Goal: Task Accomplishment & Management: Manage account settings

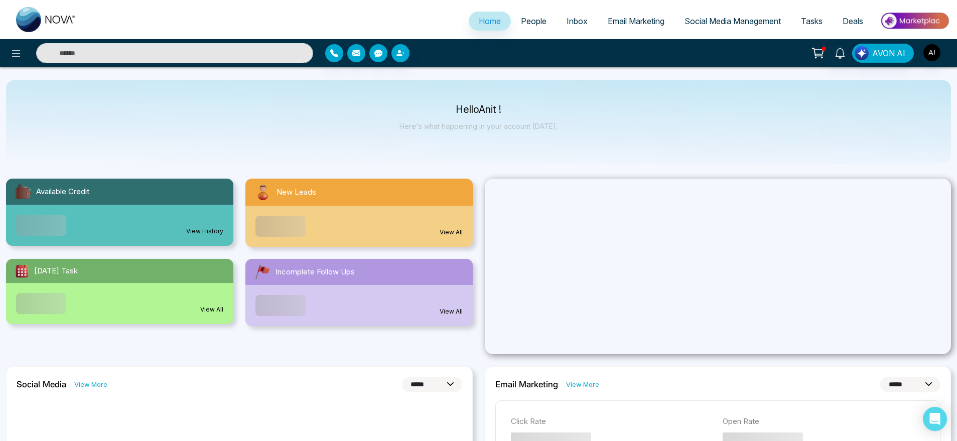
select select "*"
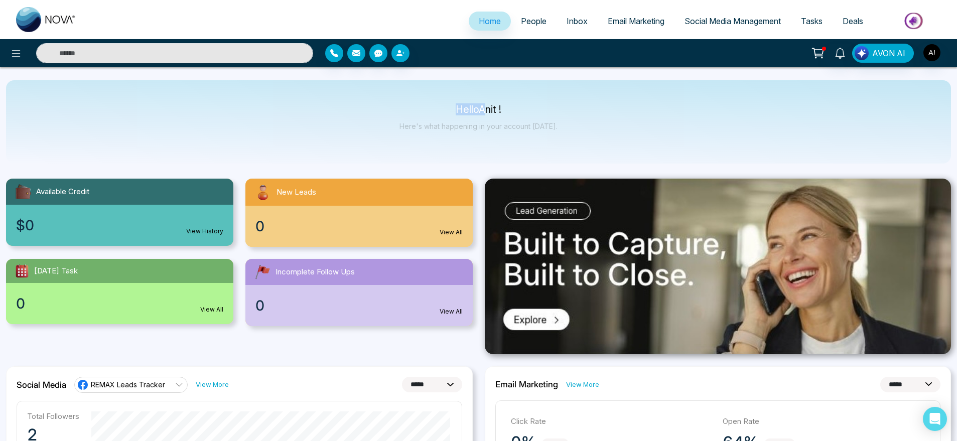
drag, startPoint x: 450, startPoint y: 94, endPoint x: 592, endPoint y: 127, distance: 146.3
click at [592, 127] on div "Hello Anit ! Here's what happening in your account [DATE]." at bounding box center [478, 121] width 945 height 83
click at [17, 48] on icon at bounding box center [16, 54] width 12 height 12
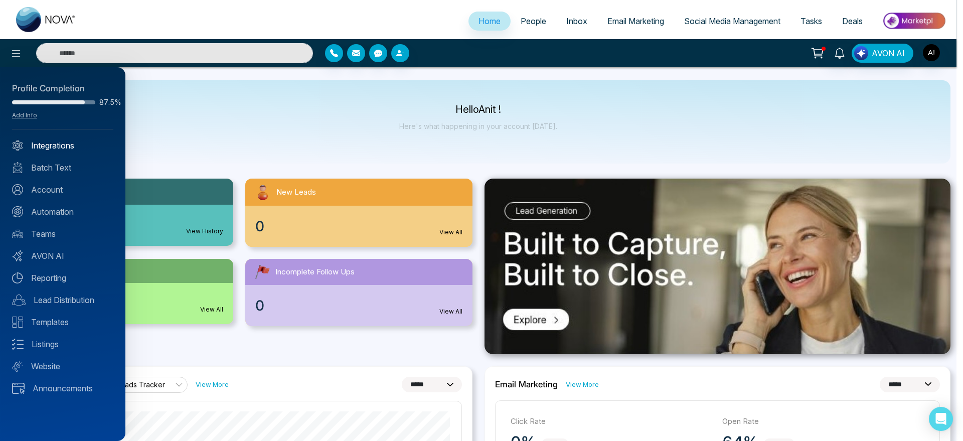
click at [70, 150] on link "Integrations" at bounding box center [62, 145] width 101 height 12
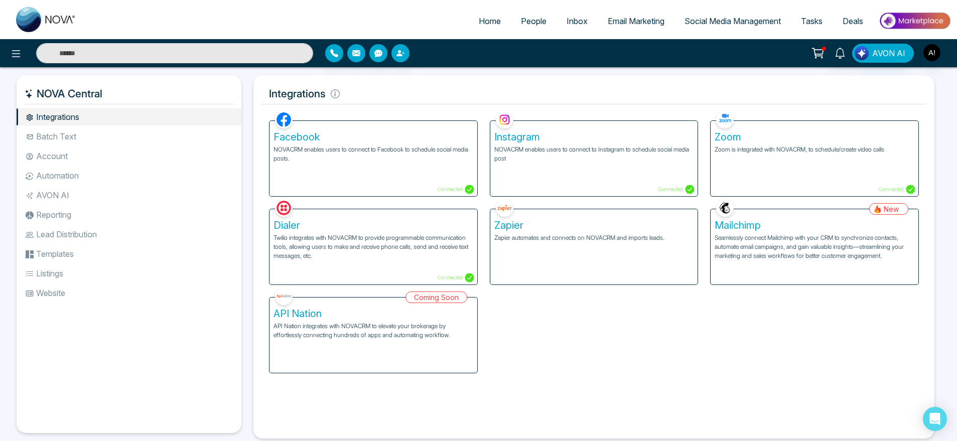
click at [78, 140] on li "Batch Text" at bounding box center [129, 136] width 225 height 17
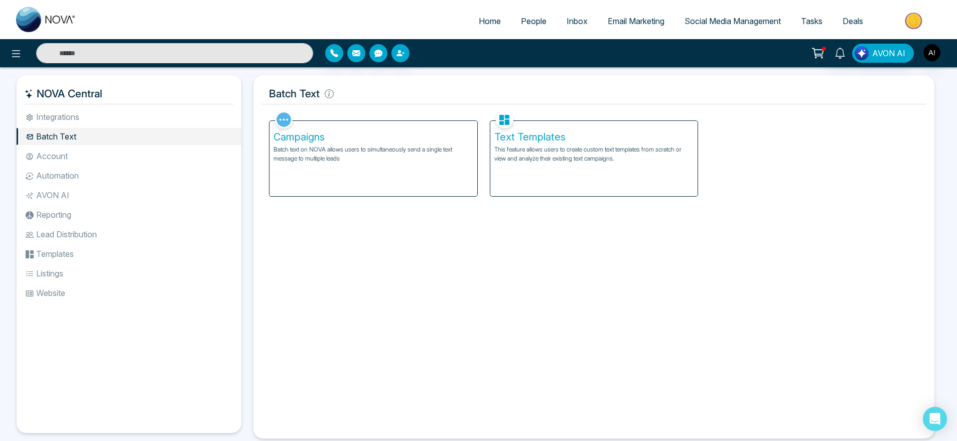
click at [99, 179] on li "Automation" at bounding box center [129, 175] width 225 height 17
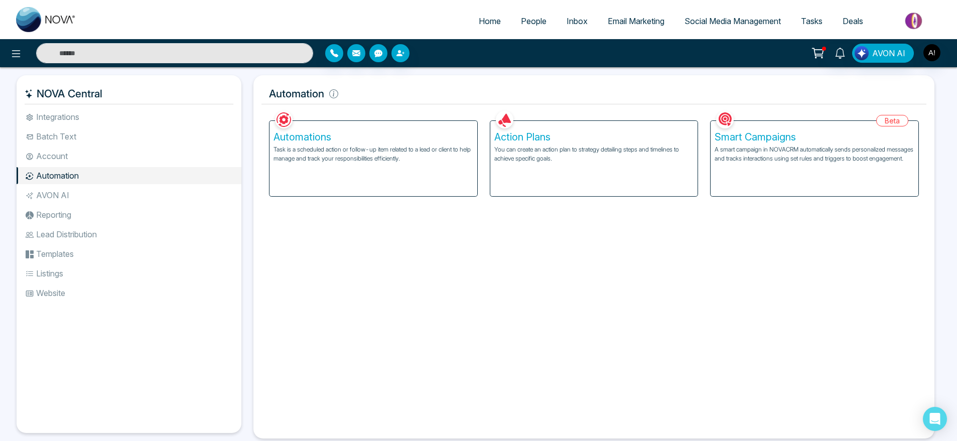
click at [70, 192] on li "AVON AI" at bounding box center [129, 195] width 225 height 17
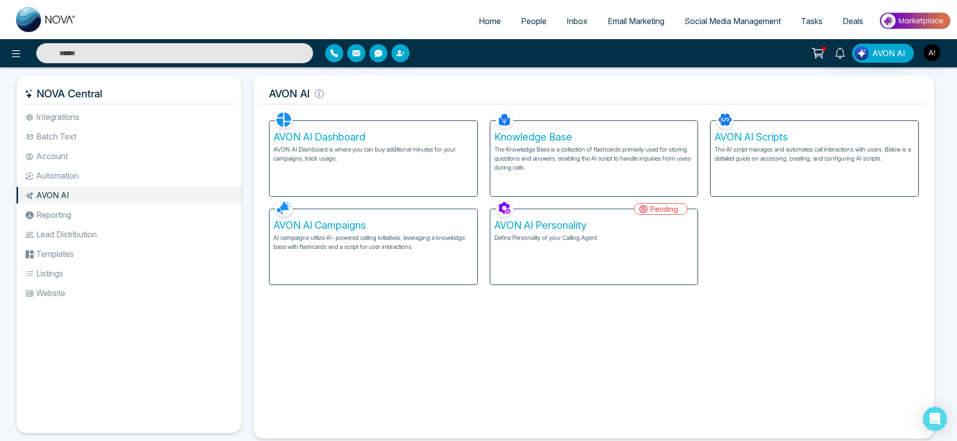
click at [464, 248] on p "AI campaigns utilize AI-powered calling initiatives, leveraging a knowledge bas…" at bounding box center [373, 242] width 200 height 18
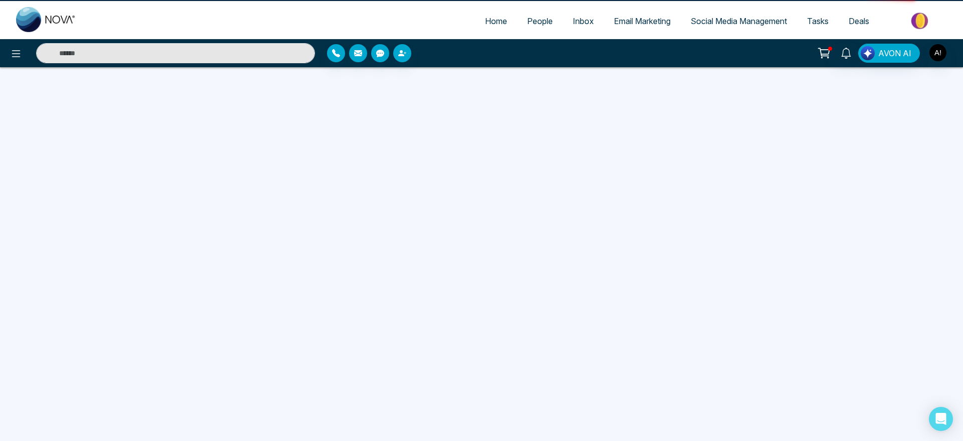
click at [618, 176] on div "Home People Inbox Email Marketing Social Media Management Tasks Deals AVON AI" at bounding box center [481, 220] width 963 height 441
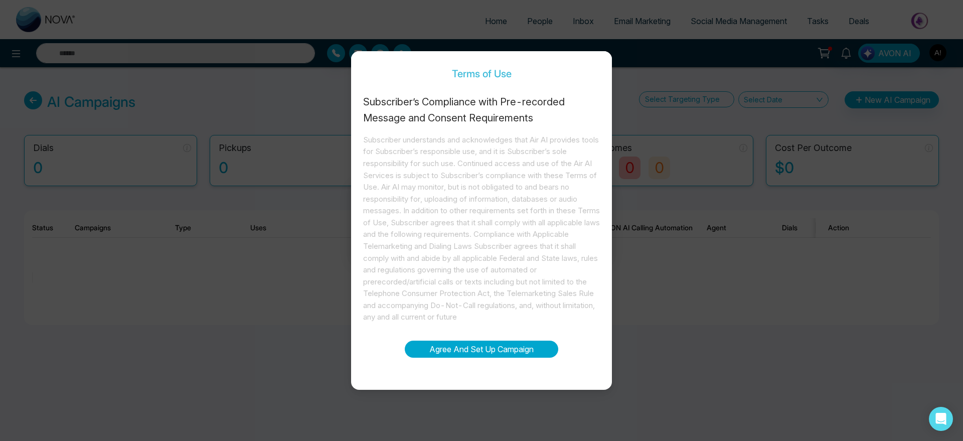
click at [465, 349] on button "Agree And Set Up Campaign" at bounding box center [482, 349] width 154 height 17
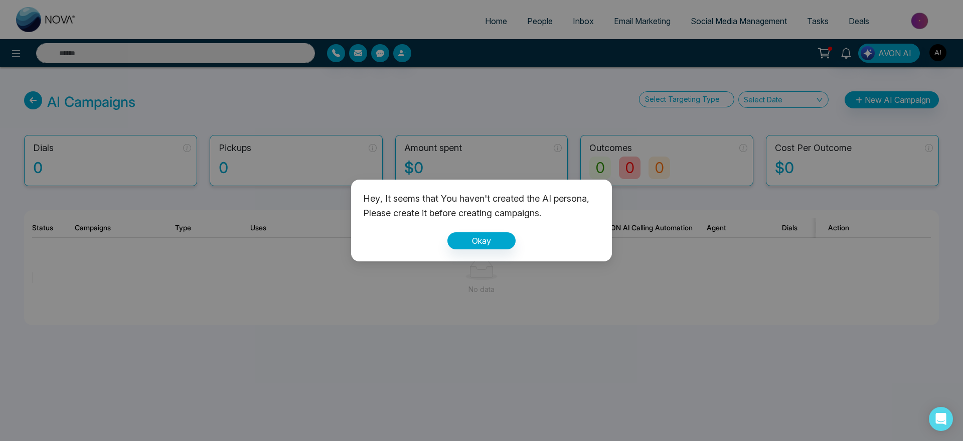
click at [471, 256] on div "Hey, It seems that You haven't created the AI persona, Please create it before …" at bounding box center [481, 221] width 261 height 82
click at [487, 242] on button "Okay" at bounding box center [481, 240] width 68 height 17
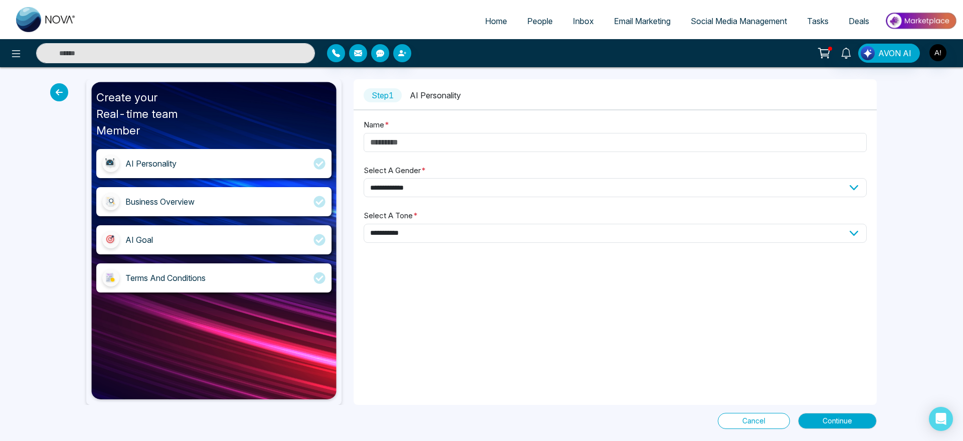
click at [61, 92] on icon at bounding box center [59, 92] width 18 height 18
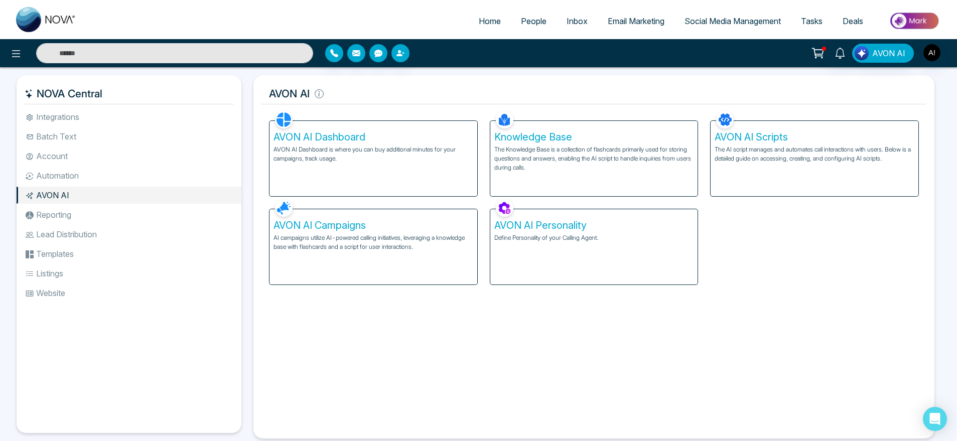
click at [636, 159] on p "The Knowledge Base is a collection of flashcards primarily used for storing que…" at bounding box center [594, 158] width 200 height 27
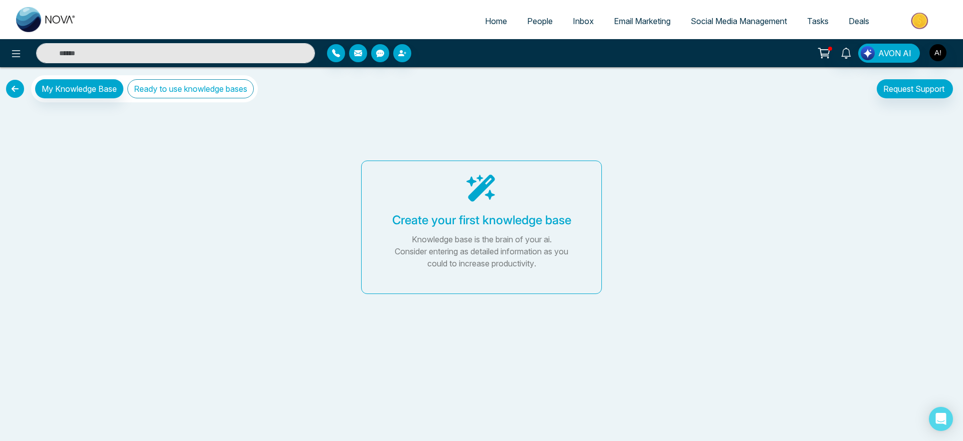
click at [168, 93] on button "Ready to use knowledge bases" at bounding box center [190, 88] width 126 height 19
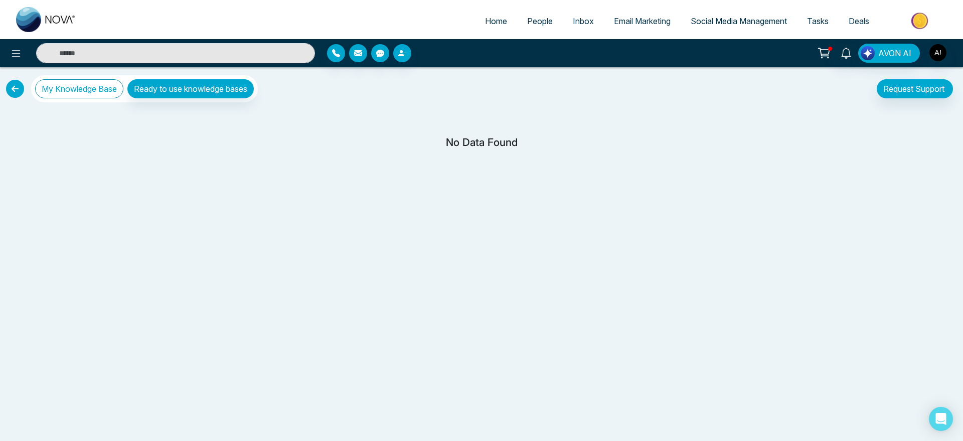
click at [66, 90] on button "My Knowledge Base" at bounding box center [79, 88] width 88 height 19
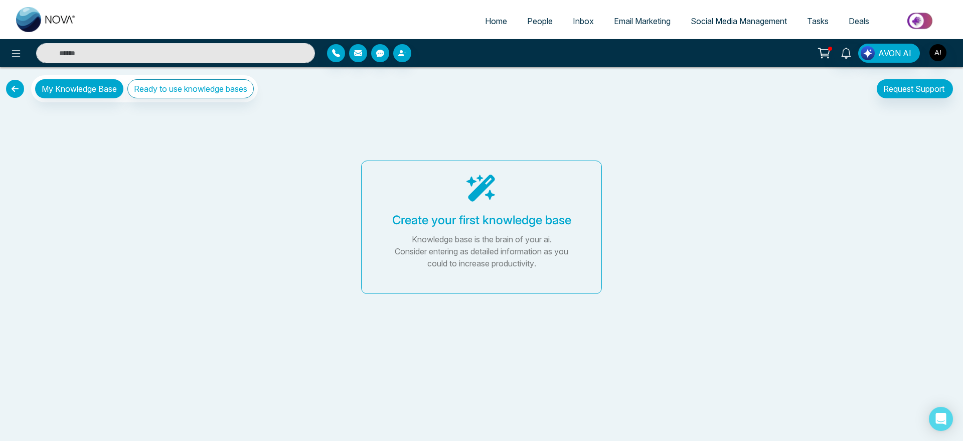
click at [537, 242] on div "Knowledge base is the brain of your ai. Consider entering as detailed informati…" at bounding box center [482, 251] width 192 height 36
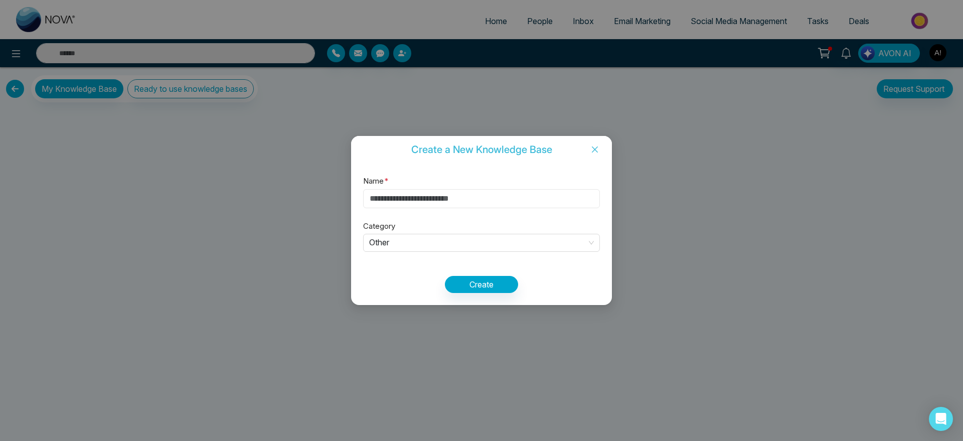
click at [443, 194] on input "Name *" at bounding box center [481, 198] width 237 height 19
click at [459, 248] on span "Other" at bounding box center [481, 243] width 225 height 17
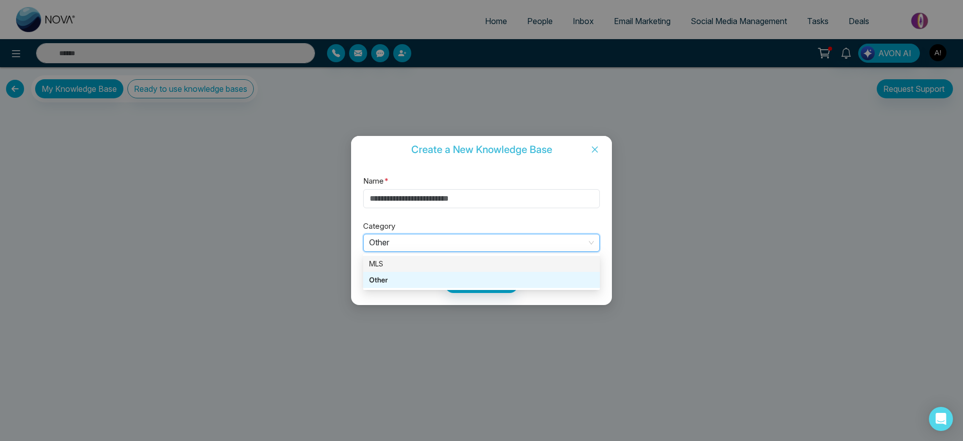
click at [448, 261] on div "MLS" at bounding box center [481, 263] width 225 height 11
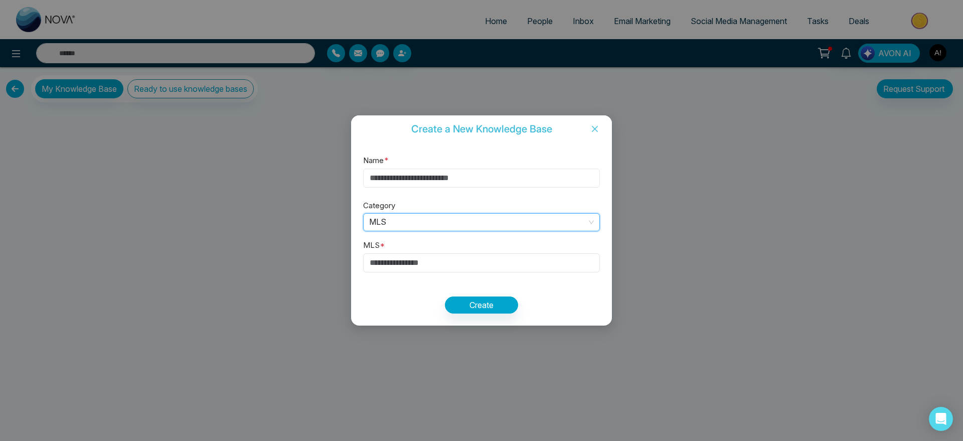
click at [429, 175] on input "Name *" at bounding box center [481, 178] width 237 height 19
click at [414, 182] on input "Name *" at bounding box center [481, 178] width 237 height 19
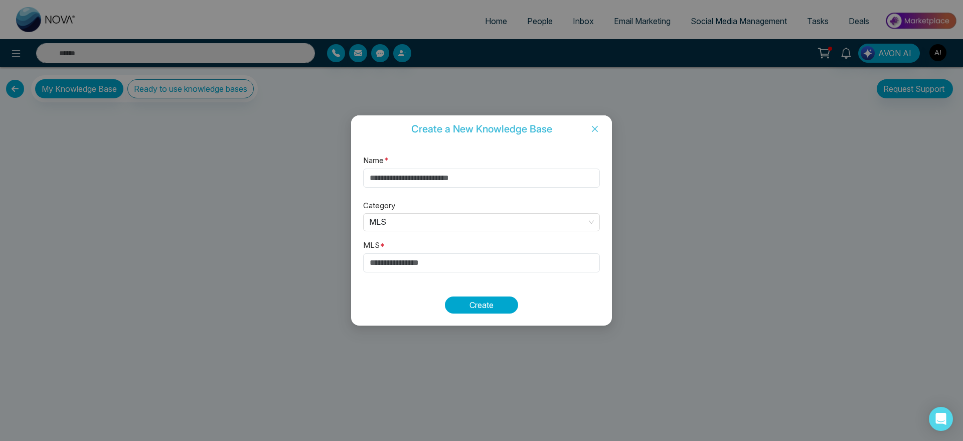
click at [486, 308] on button "Create" at bounding box center [481, 304] width 73 height 17
click at [420, 184] on input "Name *" at bounding box center [481, 178] width 237 height 19
type input "*******"
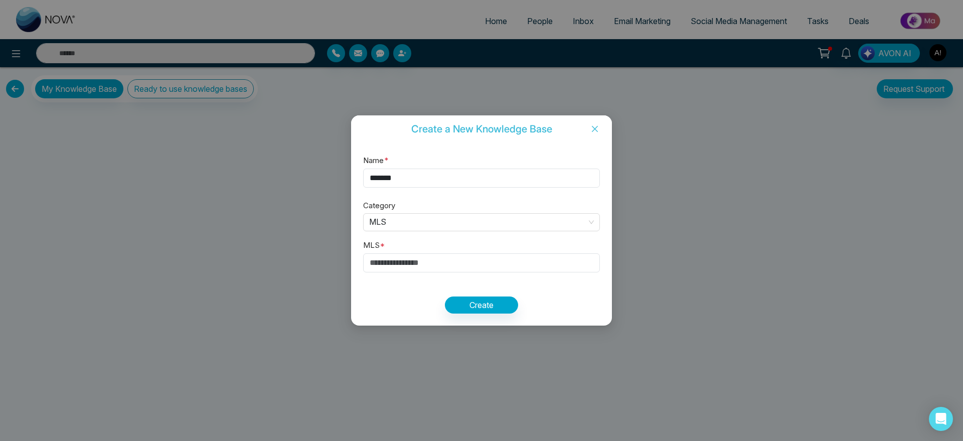
click at [478, 293] on div "Name * ******* Category MLS MLS * Create" at bounding box center [481, 233] width 261 height 183
click at [484, 299] on button "Create" at bounding box center [481, 304] width 73 height 17
click at [398, 259] on input "text" at bounding box center [481, 262] width 237 height 19
paste input "*********"
type input "*********"
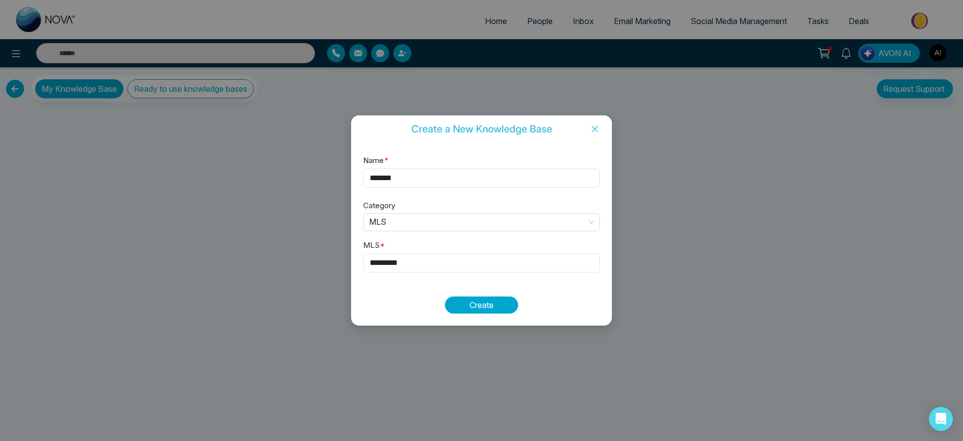
click at [489, 312] on button "Create" at bounding box center [481, 304] width 73 height 17
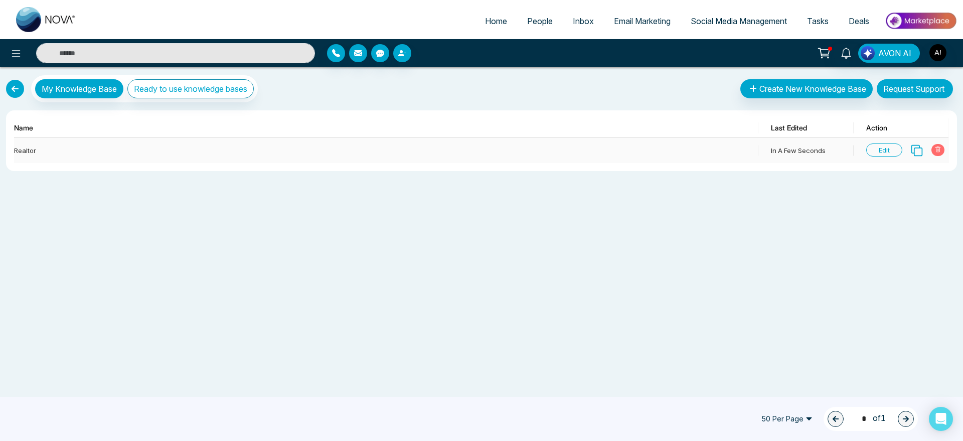
click at [891, 150] on span "Edit" at bounding box center [884, 149] width 36 height 13
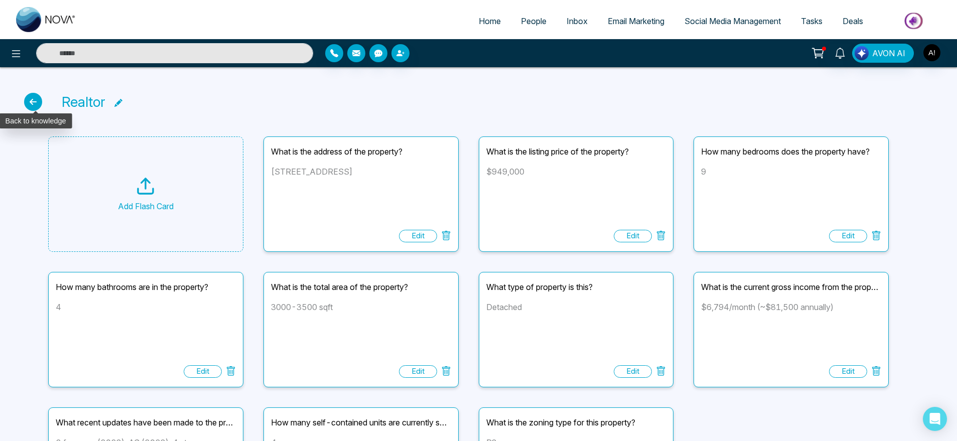
click at [31, 100] on icon at bounding box center [33, 102] width 18 height 18
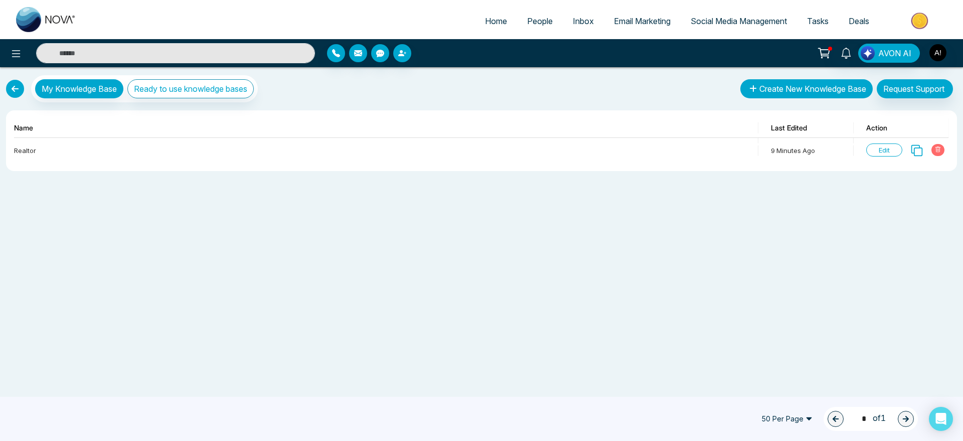
click at [810, 88] on button "Create New Knowledge Base" at bounding box center [806, 88] width 132 height 19
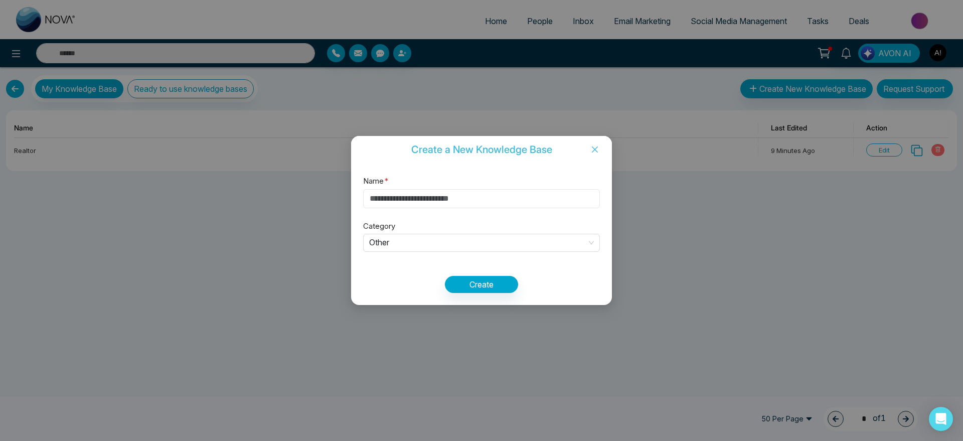
click at [445, 200] on input "Name *" at bounding box center [481, 198] width 237 height 19
click at [488, 197] on input "Name *" at bounding box center [481, 198] width 237 height 19
click at [462, 203] on input "Name *" at bounding box center [481, 198] width 237 height 19
type input "*"
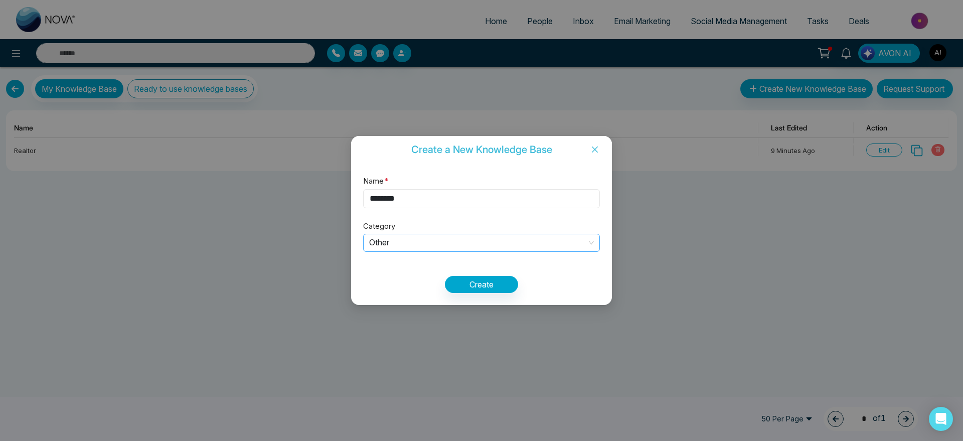
click at [436, 236] on span "Other" at bounding box center [481, 243] width 225 height 17
type input "********"
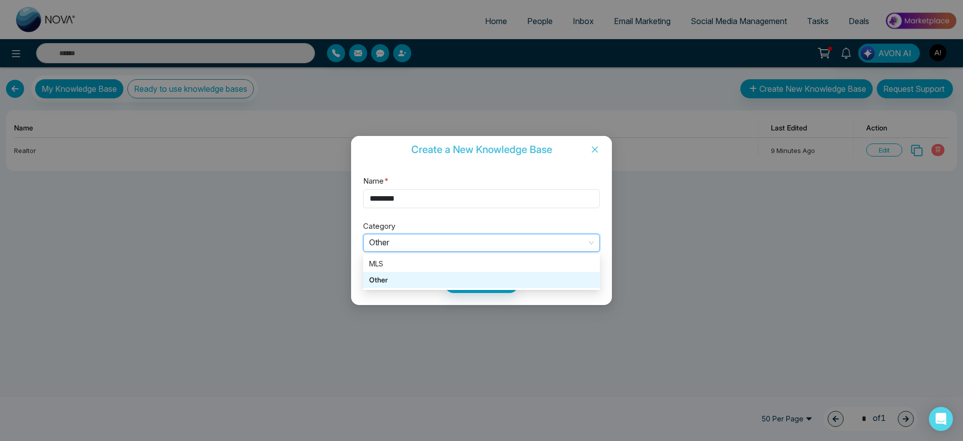
click at [424, 256] on div "MLS" at bounding box center [481, 264] width 237 height 16
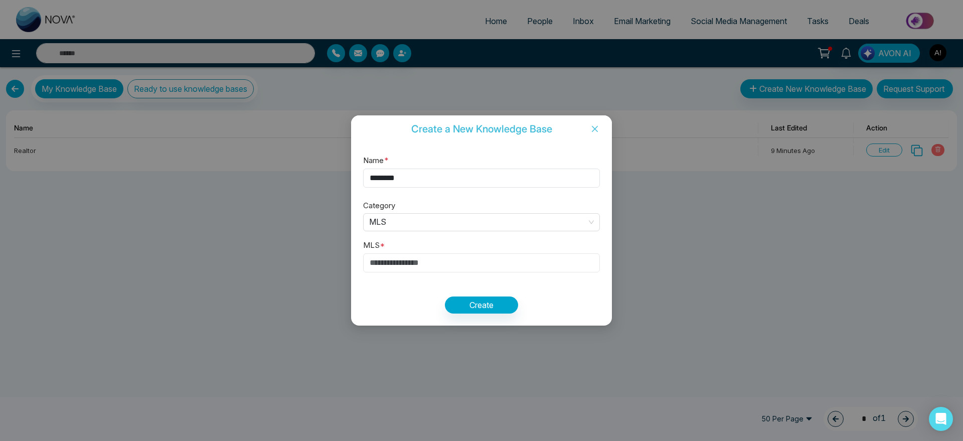
click at [418, 262] on input "text" at bounding box center [481, 262] width 237 height 19
click at [485, 303] on button "Create" at bounding box center [481, 304] width 73 height 17
click at [410, 270] on input "text" at bounding box center [481, 262] width 237 height 19
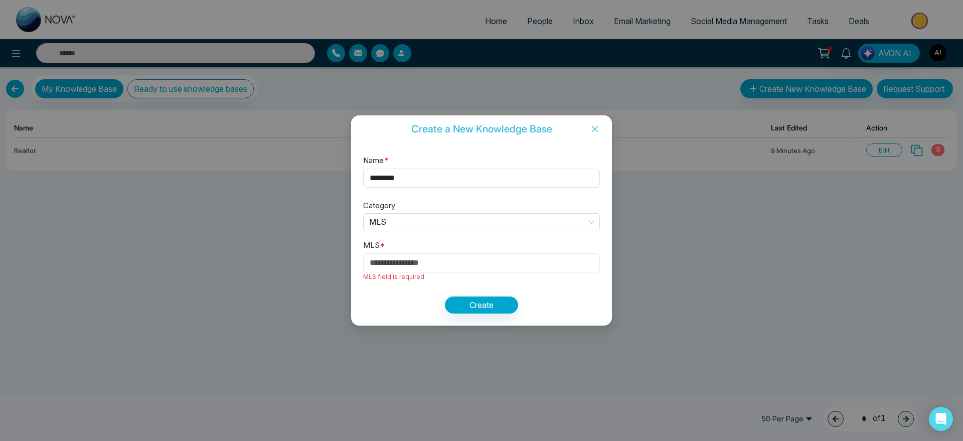
paste input "*********"
click at [475, 295] on div "**********" at bounding box center [481, 233] width 261 height 183
click at [476, 298] on button "Create" at bounding box center [481, 304] width 73 height 17
click at [473, 263] on input "**********" at bounding box center [481, 262] width 237 height 19
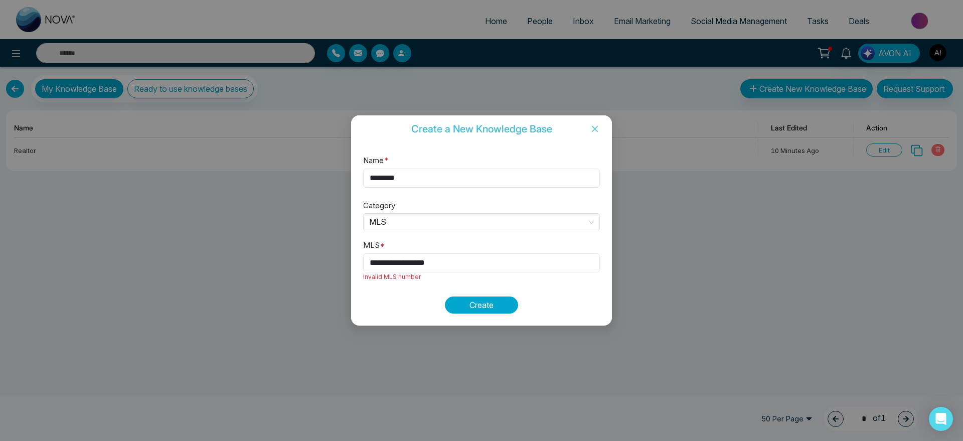
click at [493, 312] on button "Create" at bounding box center [481, 304] width 73 height 17
click at [411, 262] on input "**********" at bounding box center [481, 262] width 237 height 19
click at [475, 292] on div "**********" at bounding box center [481, 233] width 261 height 183
click at [485, 303] on button "Create" at bounding box center [481, 304] width 73 height 17
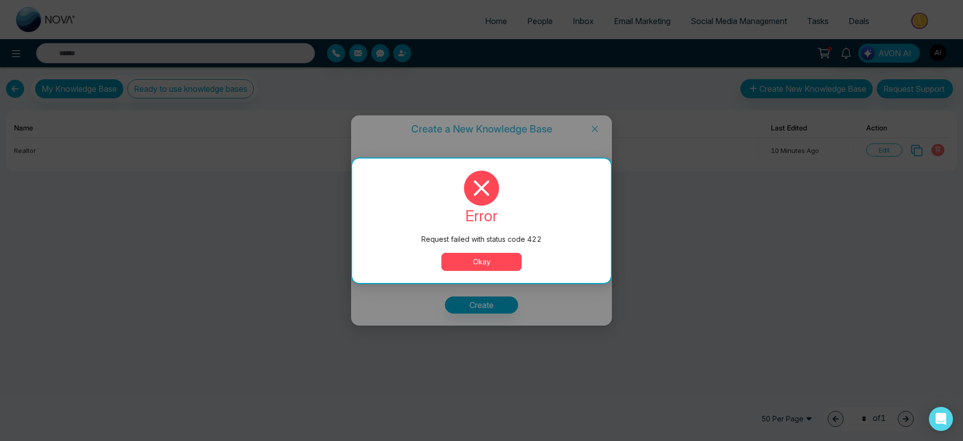
click at [477, 274] on div "error Request failed with status code 422 Okay" at bounding box center [481, 221] width 259 height 124
click at [477, 259] on button "Okay" at bounding box center [481, 262] width 80 height 18
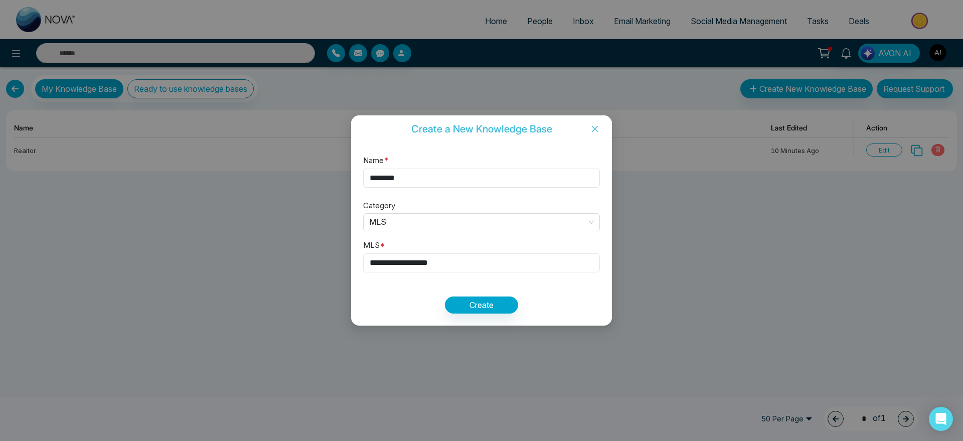
click at [413, 264] on input "**********" at bounding box center [481, 262] width 237 height 19
click at [498, 313] on button "Create" at bounding box center [481, 304] width 73 height 17
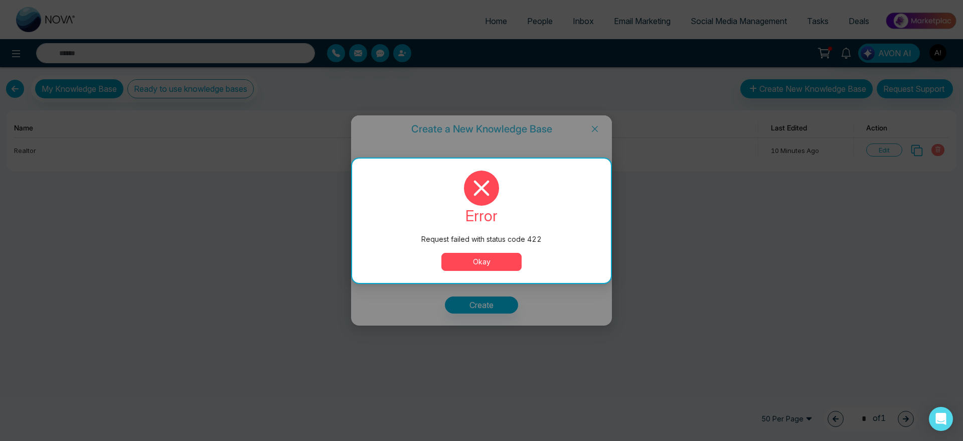
click at [481, 268] on button "Okay" at bounding box center [481, 262] width 80 height 18
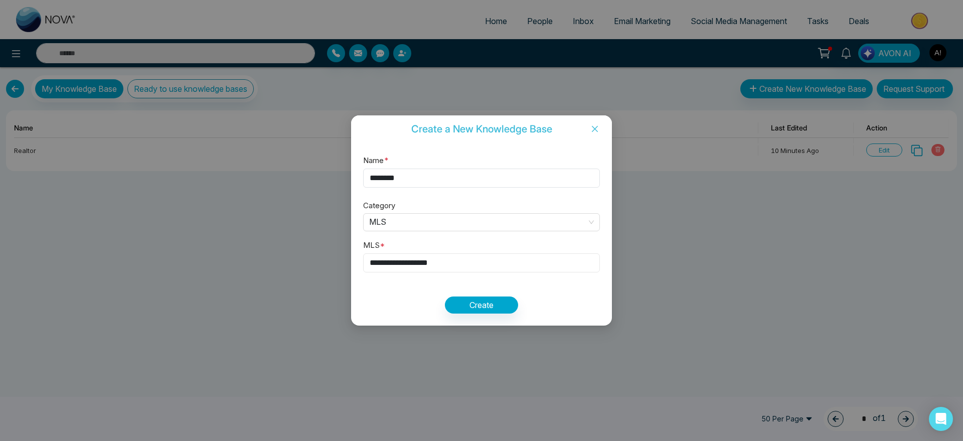
click at [472, 263] on input "**********" at bounding box center [481, 262] width 237 height 19
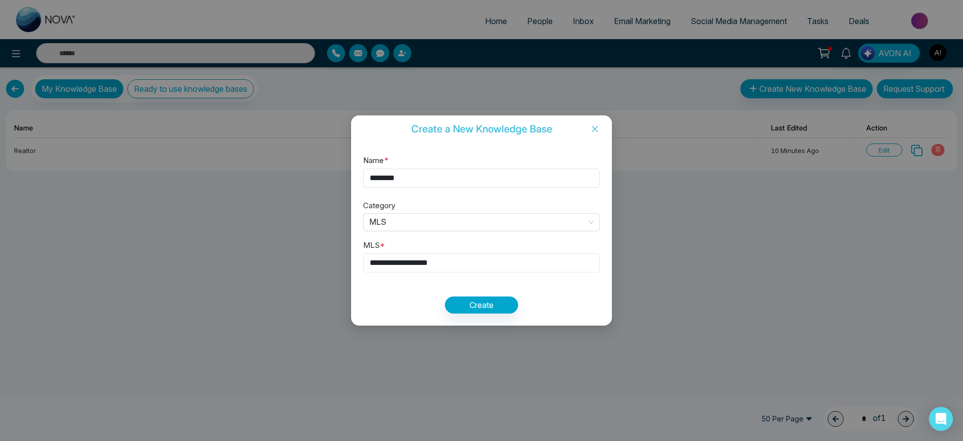
click at [472, 263] on input "**********" at bounding box center [481, 262] width 237 height 19
type input "*********"
click at [512, 295] on div "Name * ******** Category MLS MLS * ********* Create" at bounding box center [481, 233] width 261 height 183
click at [489, 305] on button "Create" at bounding box center [481, 304] width 73 height 17
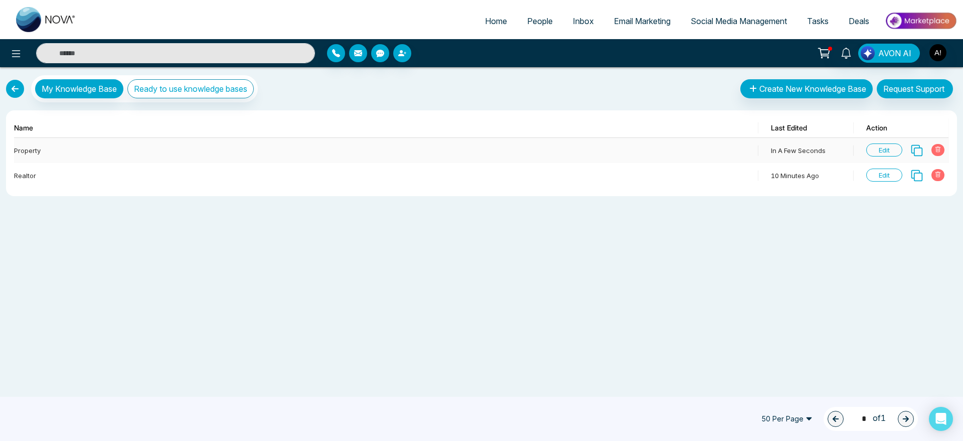
click at [880, 148] on span "Edit" at bounding box center [884, 149] width 36 height 13
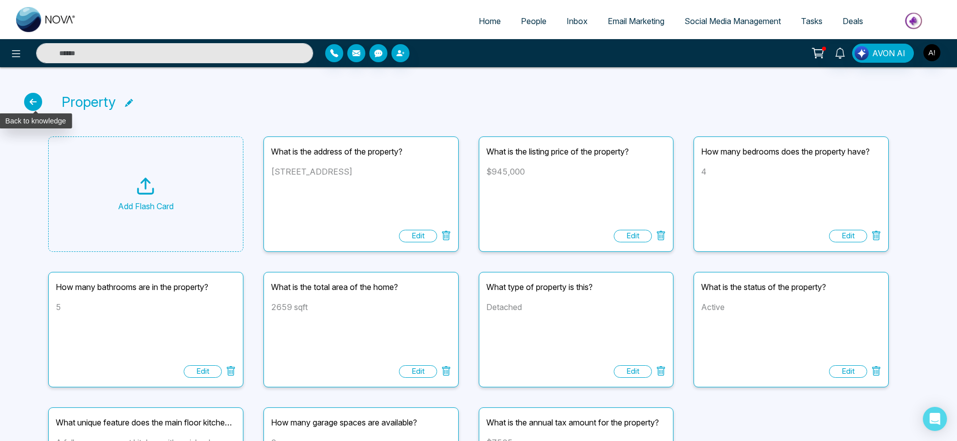
click at [30, 99] on icon at bounding box center [33, 102] width 18 height 18
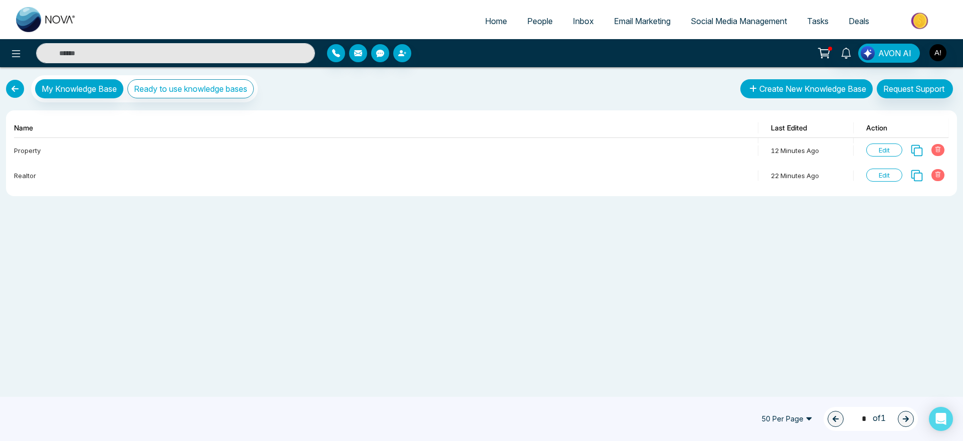
click at [827, 90] on button "Create New Knowledge Base" at bounding box center [806, 88] width 132 height 19
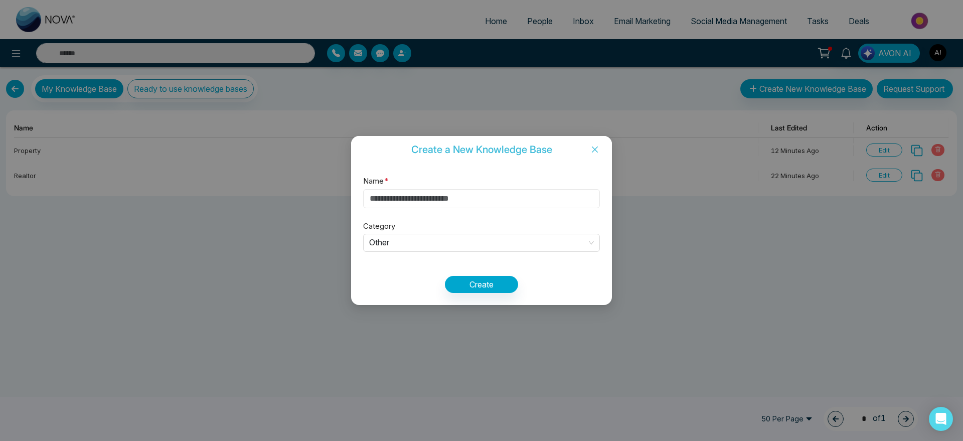
drag, startPoint x: 448, startPoint y: 189, endPoint x: 419, endPoint y: 205, distance: 32.8
click at [419, 205] on input "Name *" at bounding box center [481, 198] width 237 height 19
click at [424, 205] on input "Name *" at bounding box center [481, 198] width 237 height 19
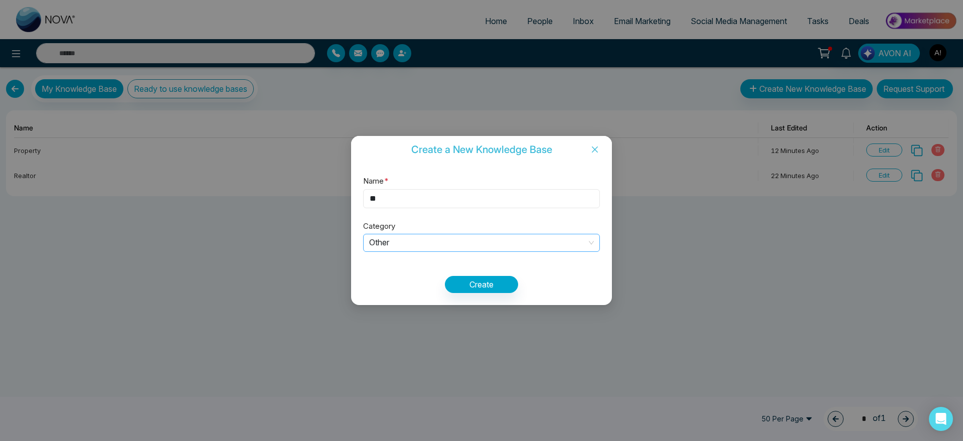
click at [471, 243] on span "Other" at bounding box center [481, 243] width 225 height 17
type input "**"
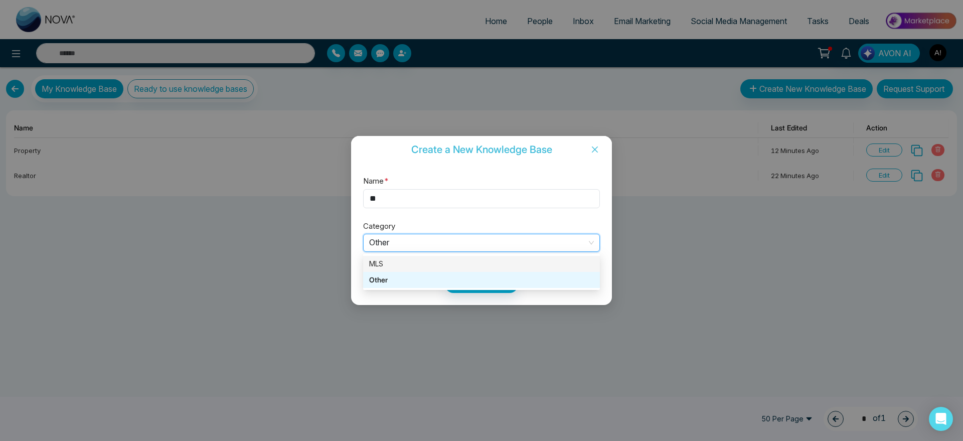
click at [444, 268] on div "MLS" at bounding box center [481, 263] width 225 height 11
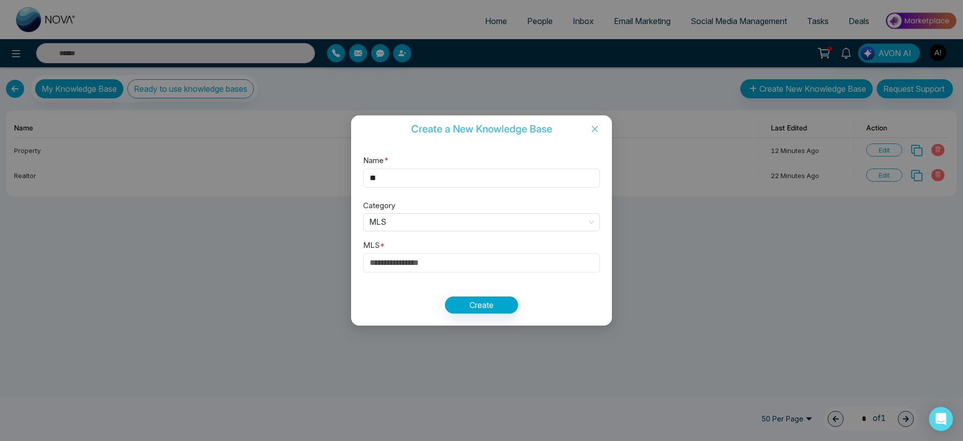
click at [411, 271] on input "text" at bounding box center [481, 262] width 237 height 19
click at [416, 268] on input "text" at bounding box center [481, 262] width 237 height 19
paste input "*********"
type input "*********"
click at [470, 297] on button "Create" at bounding box center [481, 304] width 73 height 17
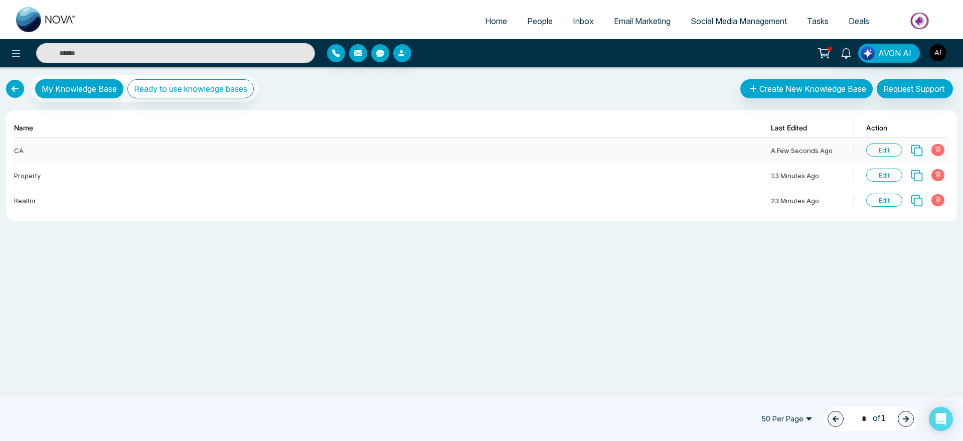
click at [885, 147] on span "Edit" at bounding box center [884, 149] width 36 height 13
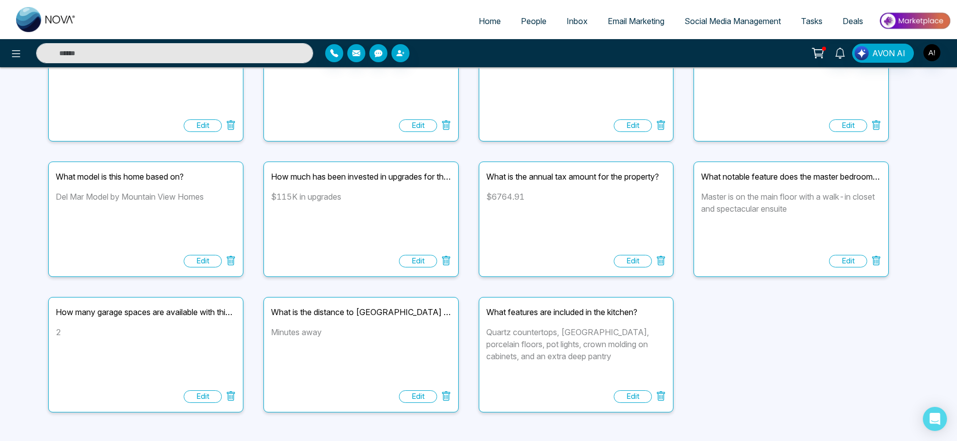
scroll to position [265, 0]
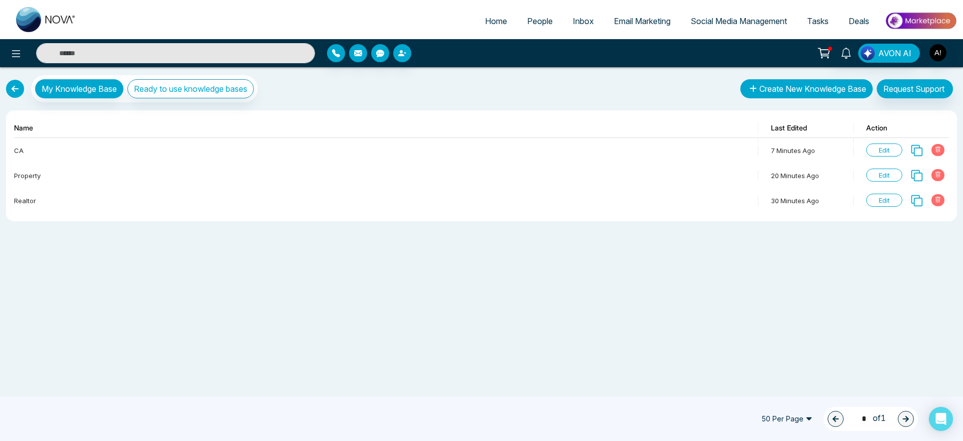
click at [809, 86] on button "Create New Knowledge Base" at bounding box center [806, 88] width 132 height 19
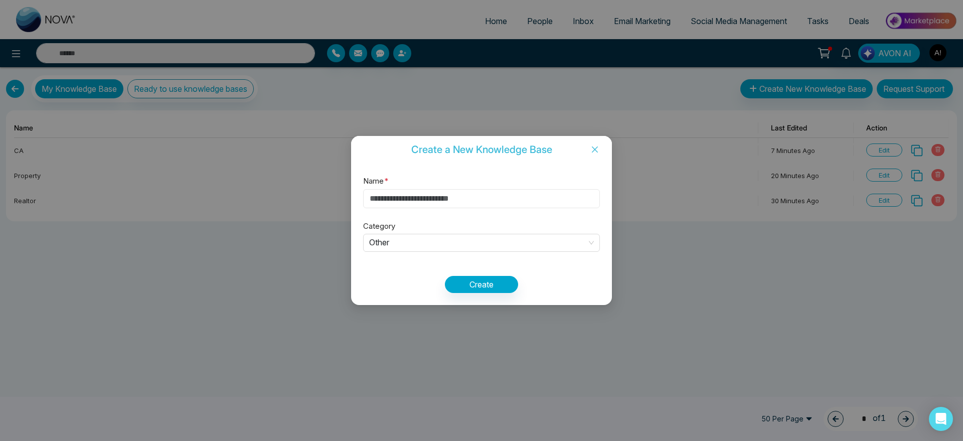
click at [440, 194] on input "Name *" at bounding box center [481, 198] width 237 height 19
click at [442, 242] on span "Other" at bounding box center [481, 243] width 225 height 17
type input "****"
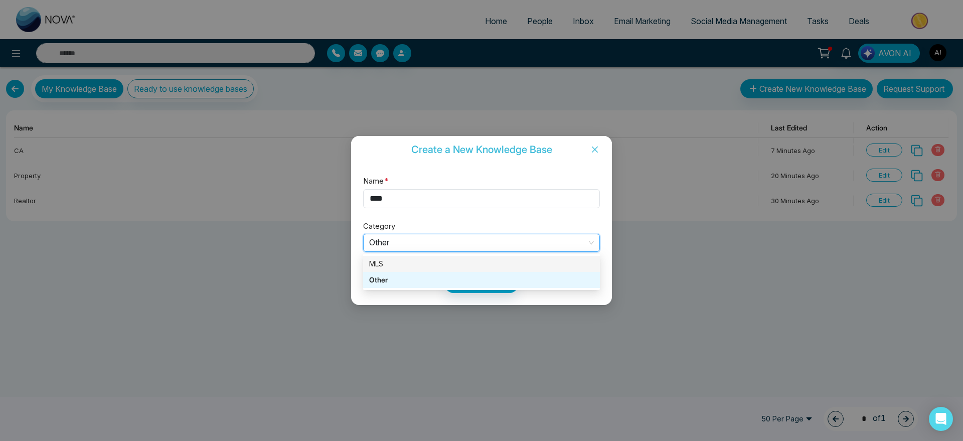
click at [443, 265] on div "MLS" at bounding box center [481, 263] width 225 height 11
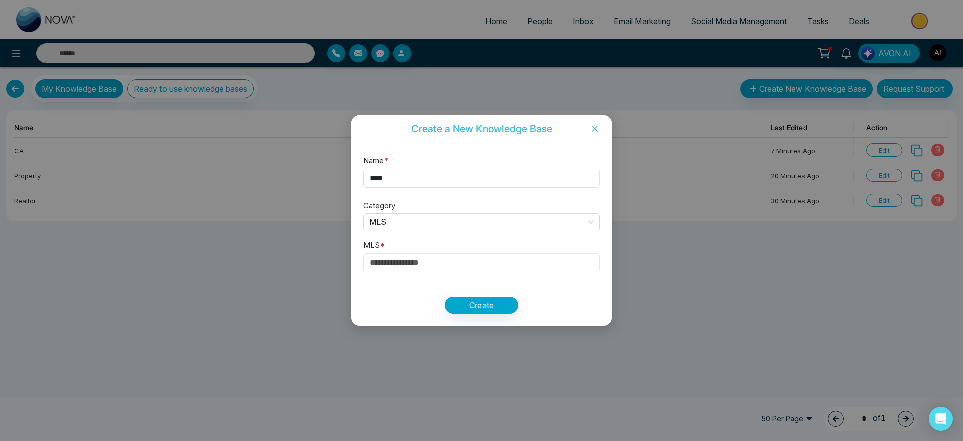
click at [442, 268] on input "text" at bounding box center [481, 262] width 237 height 19
click at [434, 271] on input "text" at bounding box center [481, 262] width 237 height 19
paste input "*********"
type input "*********"
click at [510, 302] on button "Create" at bounding box center [481, 304] width 73 height 17
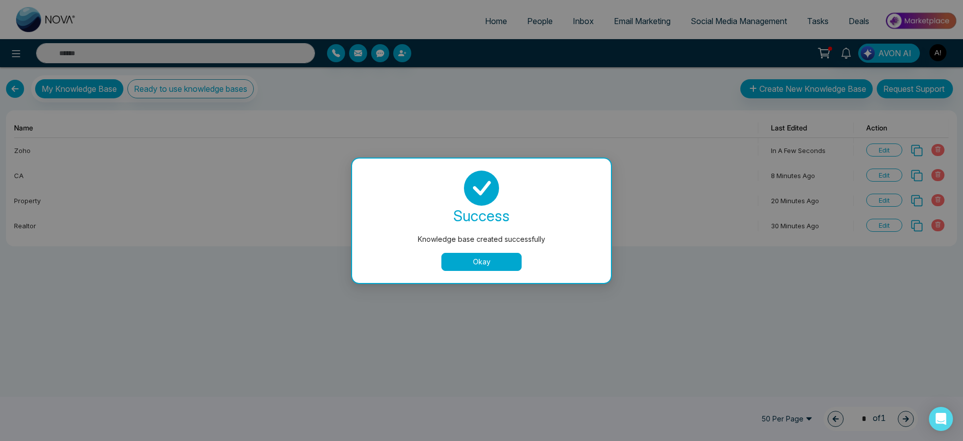
click at [490, 253] on button "Okay" at bounding box center [481, 262] width 80 height 18
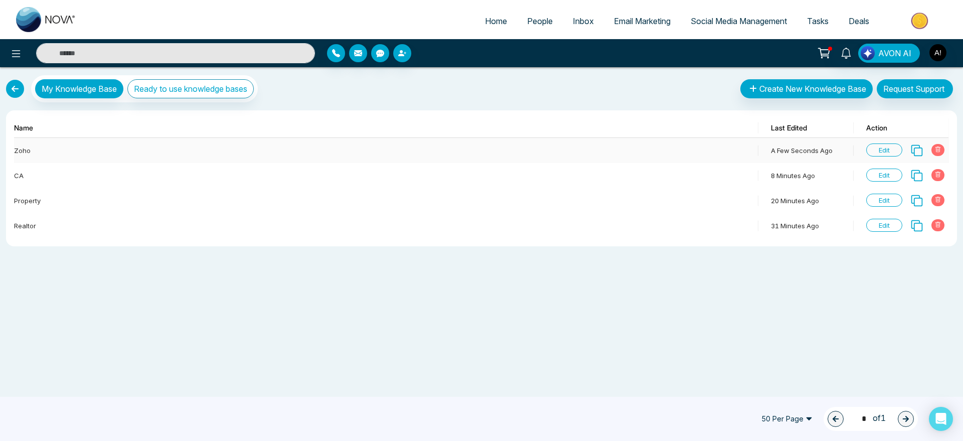
click at [885, 150] on span "Edit" at bounding box center [884, 149] width 36 height 13
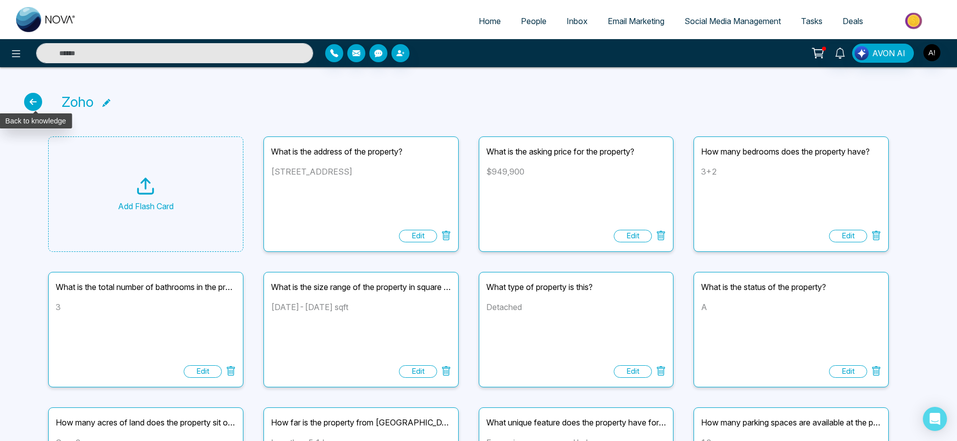
click at [31, 105] on icon at bounding box center [33, 102] width 18 height 18
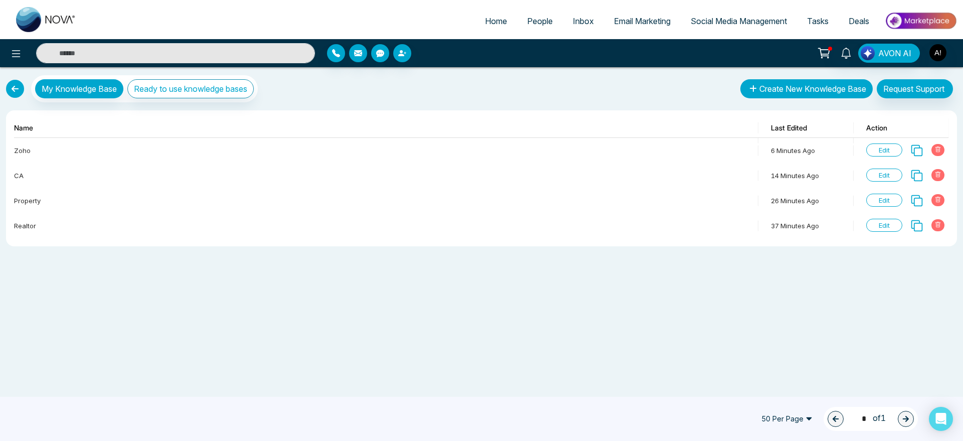
click at [860, 87] on button "Create New Knowledge Base" at bounding box center [806, 88] width 132 height 19
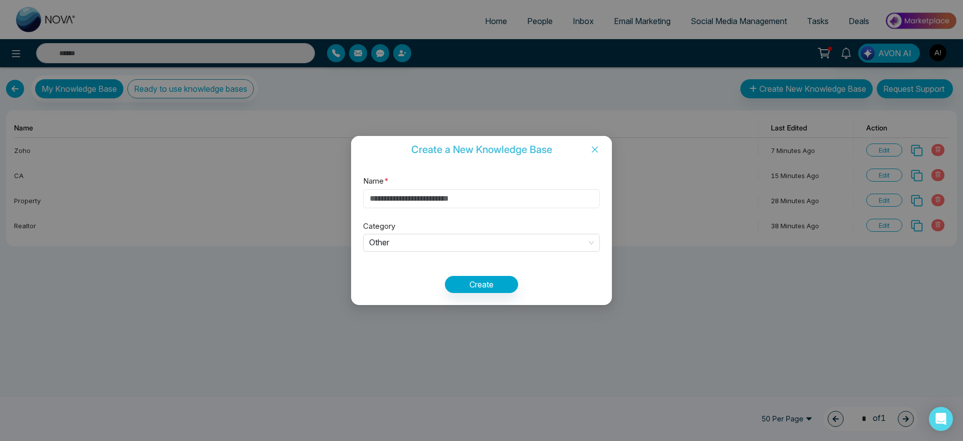
click at [477, 204] on input "Name *" at bounding box center [481, 198] width 237 height 19
click at [490, 234] on div "Other" at bounding box center [481, 243] width 237 height 18
type input "***"
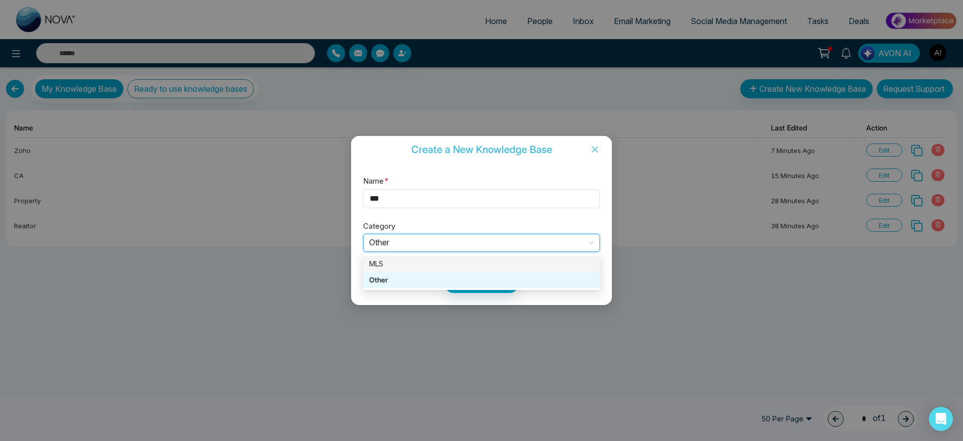
click at [466, 258] on div "MLS" at bounding box center [481, 263] width 225 height 11
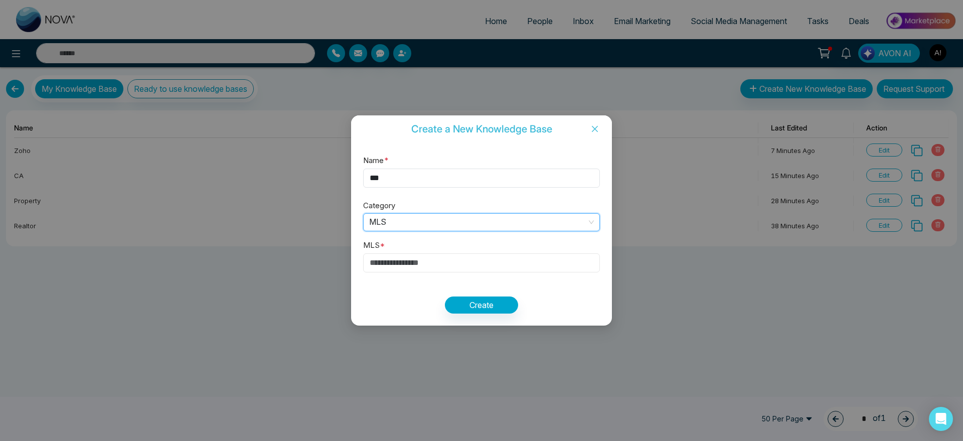
click at [448, 265] on input "text" at bounding box center [481, 262] width 237 height 19
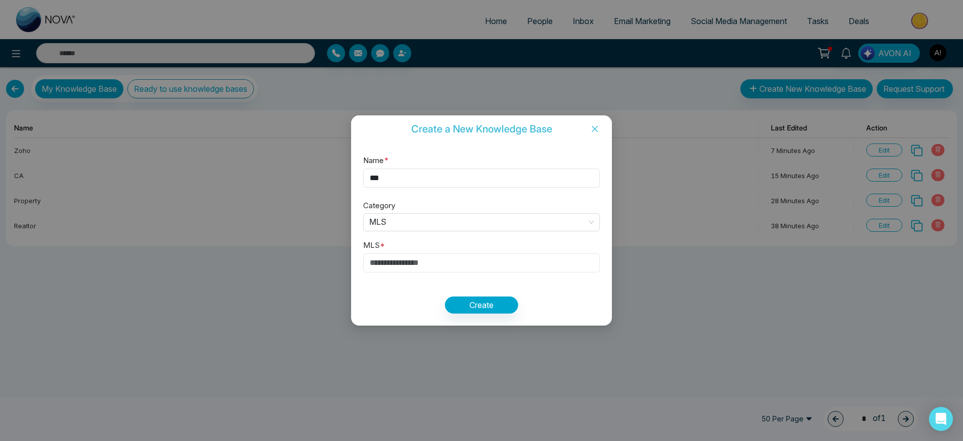
click at [416, 266] on input "text" at bounding box center [481, 262] width 237 height 19
paste input "********"
click at [482, 296] on button "Create" at bounding box center [481, 304] width 73 height 17
click at [487, 307] on button "Create" at bounding box center [481, 304] width 73 height 17
click at [480, 300] on button "Create" at bounding box center [481, 304] width 73 height 17
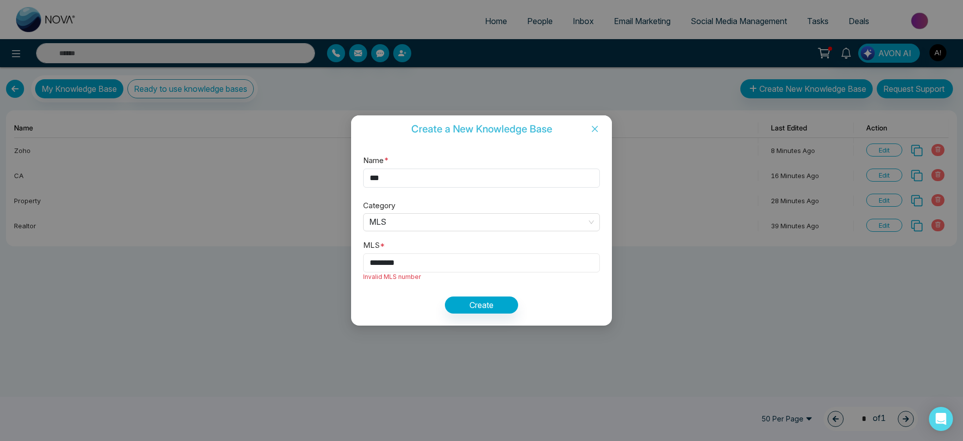
click at [420, 262] on input "********" at bounding box center [481, 262] width 237 height 19
paste input "*"
click at [420, 262] on input "*********" at bounding box center [481, 262] width 237 height 19
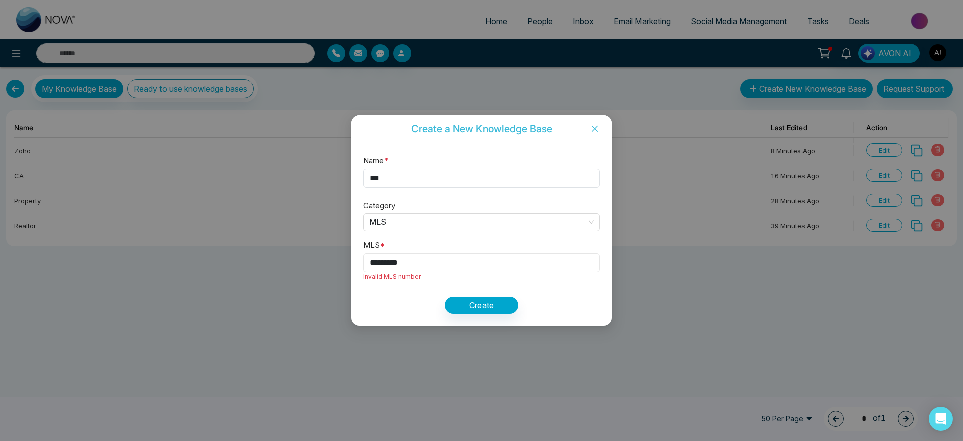
click at [420, 262] on input "*********" at bounding box center [481, 262] width 237 height 19
click at [499, 302] on button "Create" at bounding box center [481, 304] width 73 height 17
click at [425, 266] on input "*********" at bounding box center [481, 262] width 237 height 19
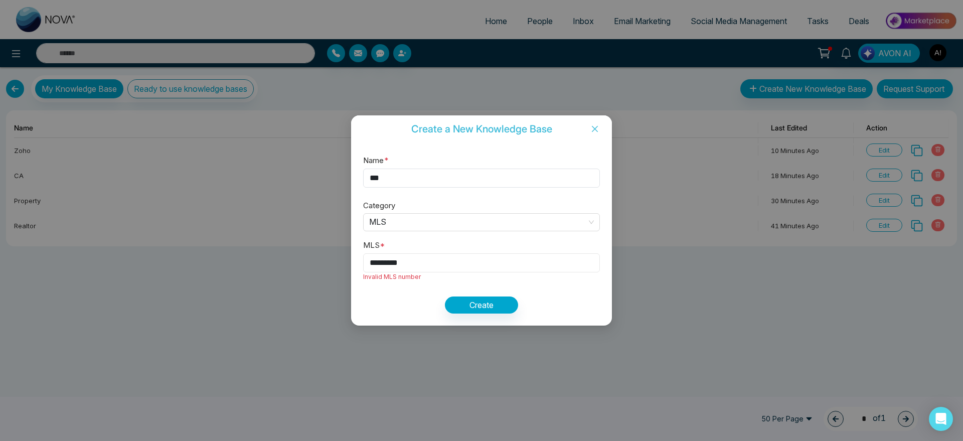
click at [425, 266] on input "*********" at bounding box center [481, 262] width 237 height 19
paste input "text"
click at [460, 309] on button "Create" at bounding box center [481, 304] width 73 height 17
click at [458, 254] on input "*******" at bounding box center [481, 262] width 237 height 19
click at [412, 264] on input "*******" at bounding box center [481, 262] width 237 height 19
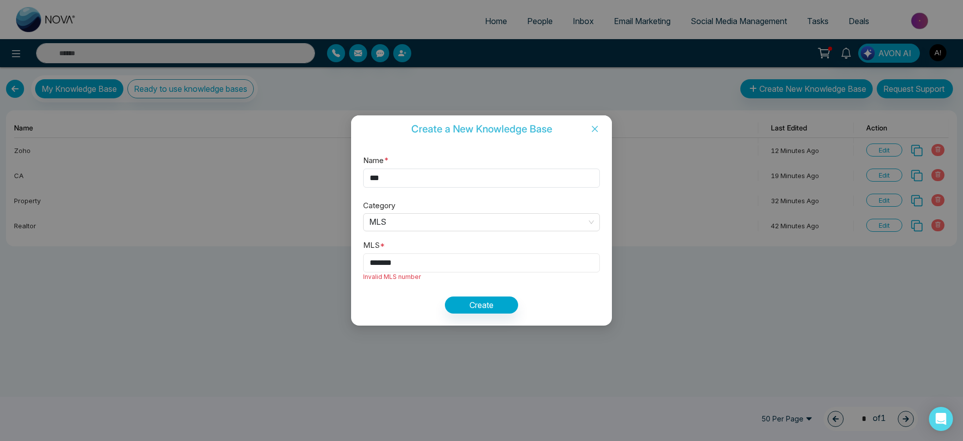
click at [412, 264] on input "*******" at bounding box center [481, 262] width 237 height 19
paste input "**"
click at [488, 298] on button "Create" at bounding box center [481, 304] width 73 height 17
click at [430, 268] on input "*********" at bounding box center [481, 262] width 237 height 19
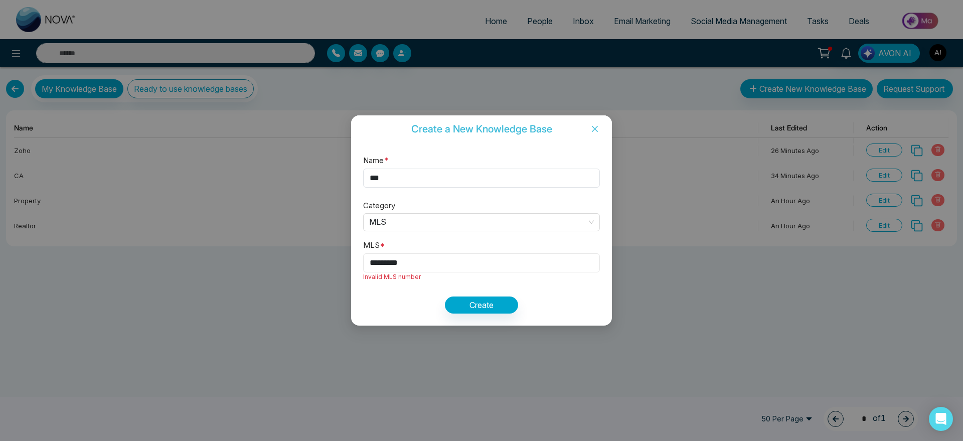
click at [430, 268] on input "*********" at bounding box center [481, 262] width 237 height 19
paste input "text"
type input "********"
click at [477, 302] on button "Create" at bounding box center [481, 304] width 73 height 17
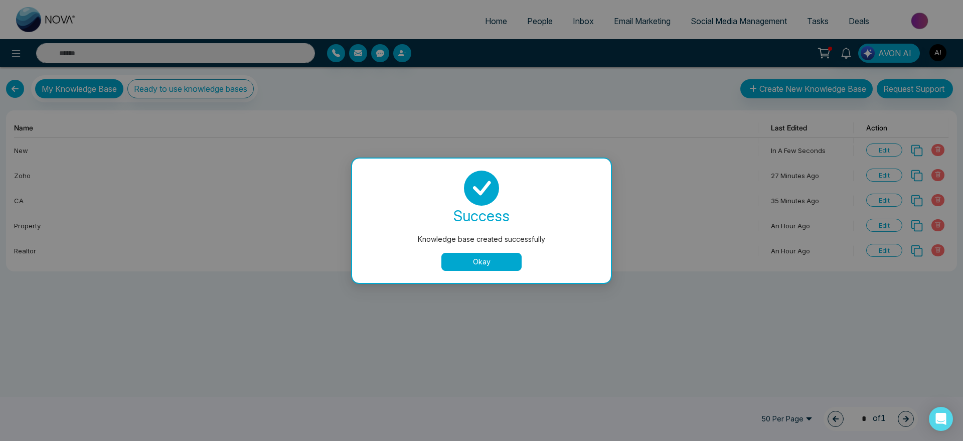
click at [481, 263] on button "Okay" at bounding box center [481, 262] width 80 height 18
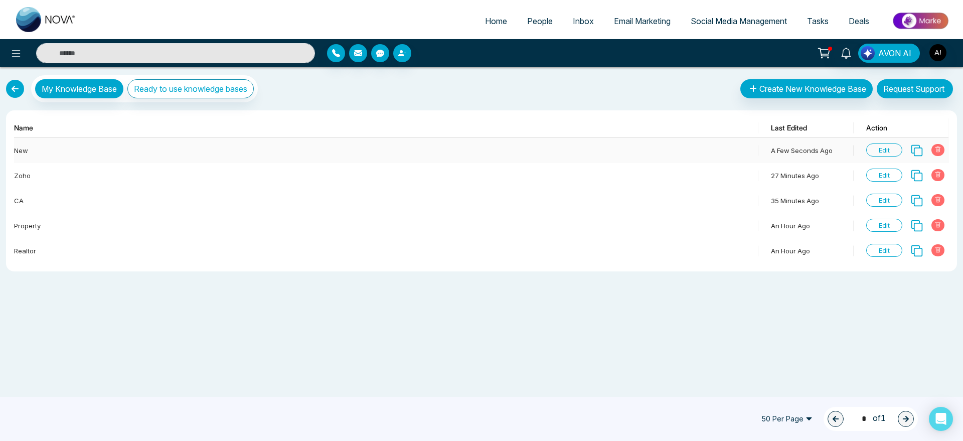
click at [880, 149] on span "Edit" at bounding box center [884, 149] width 36 height 13
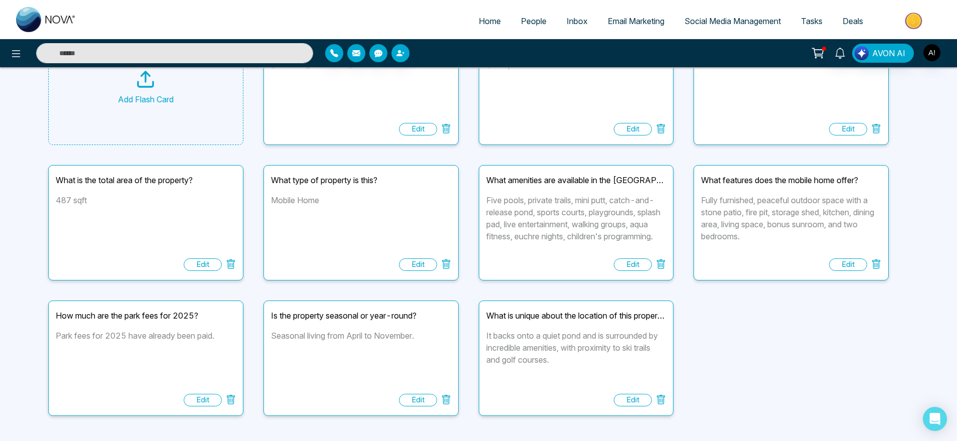
scroll to position [130, 0]
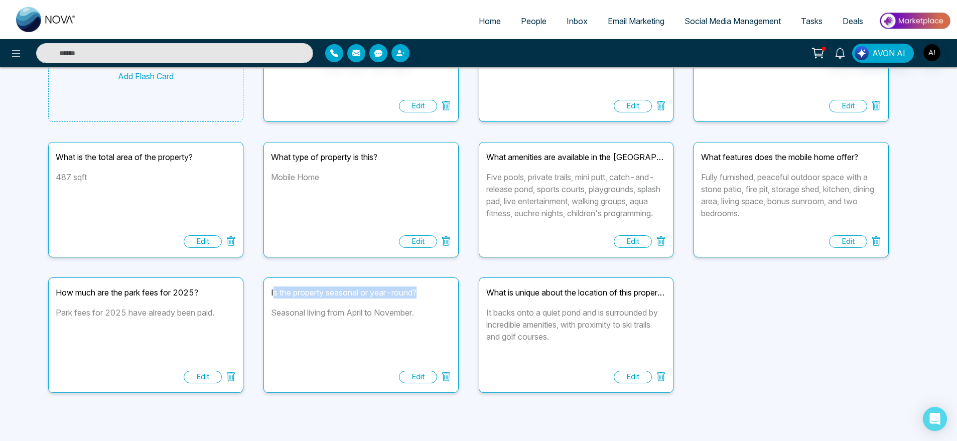
drag, startPoint x: 272, startPoint y: 292, endPoint x: 443, endPoint y: 292, distance: 171.6
click at [443, 292] on div "Is the property seasonal or year-round?" at bounding box center [361, 292] width 180 height 12
click at [717, 325] on div "Add Flash Card What is the address of the property? 13 Huron Circle, Wasaga Bea…" at bounding box center [478, 200] width 860 height 386
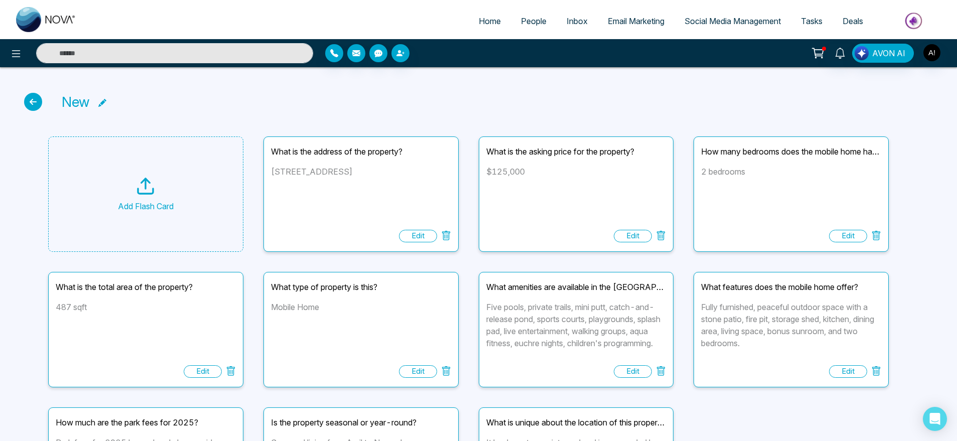
click at [590, 91] on div "new" at bounding box center [478, 101] width 908 height 21
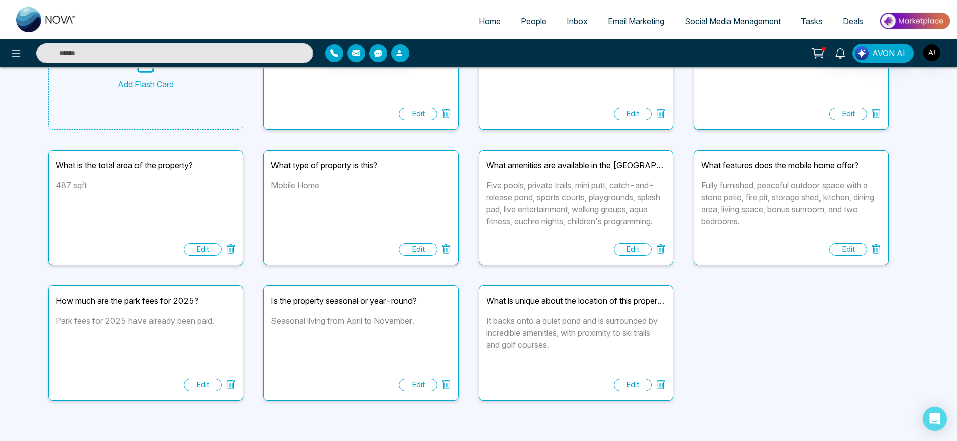
scroll to position [130, 0]
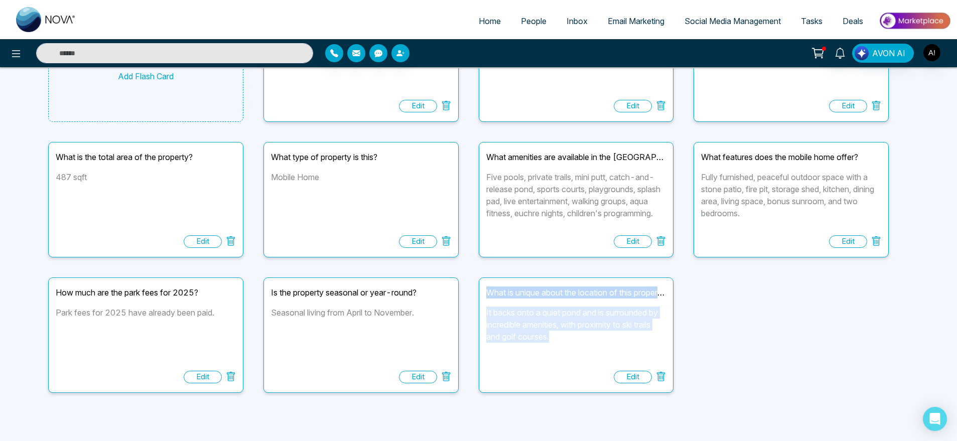
drag, startPoint x: 484, startPoint y: 295, endPoint x: 583, endPoint y: 338, distance: 107.8
click at [583, 338] on div "What is unique about the location of this property? It backs onto a quiet pond …" at bounding box center [576, 334] width 195 height 115
click at [583, 338] on div "It backs onto a quiet pond and is surrounded by incredible amenities, with prox…" at bounding box center [576, 337] width 180 height 60
drag, startPoint x: 583, startPoint y: 338, endPoint x: 459, endPoint y: 268, distance: 142.4
click at [459, 268] on div "Add Flash Card What is the address of the property? 13 Huron Circle, Wasaga Bea…" at bounding box center [478, 200] width 860 height 386
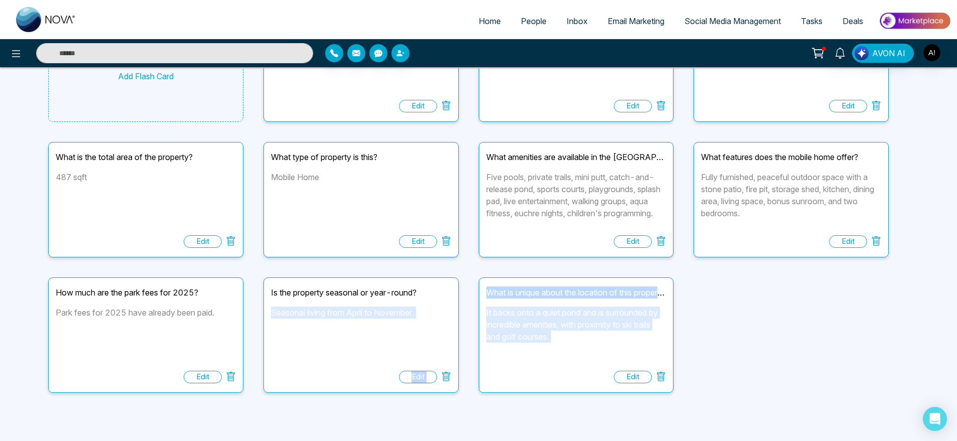
click at [478, 275] on div "Add Flash Card What is the address of the property? 13 Huron Circle, Wasaga Bea…" at bounding box center [478, 200] width 860 height 386
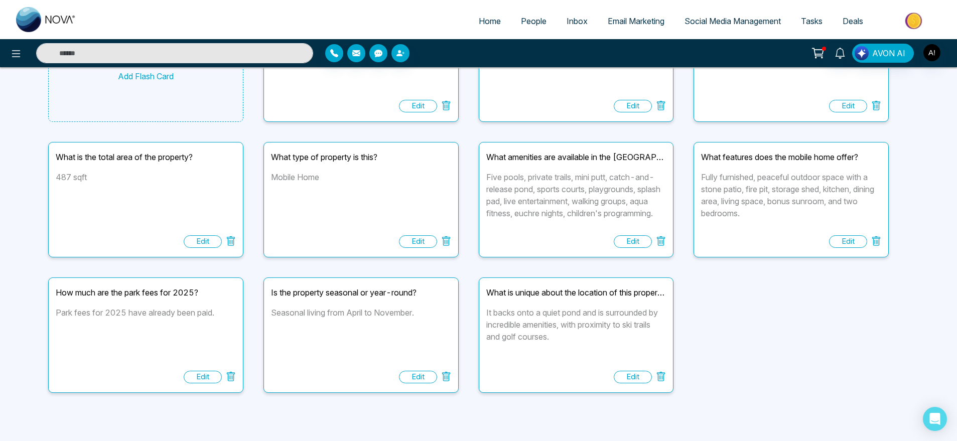
click at [489, 296] on div "What is unique about the location of this property?" at bounding box center [576, 292] width 180 height 12
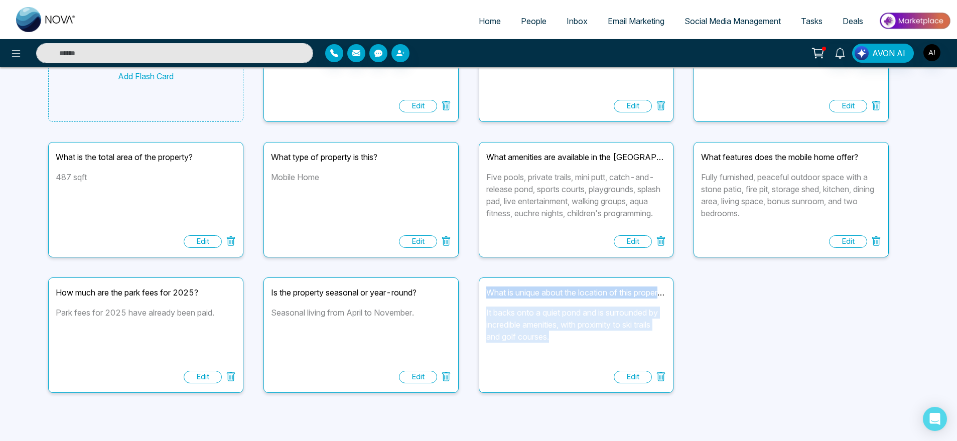
drag, startPoint x: 489, startPoint y: 296, endPoint x: 585, endPoint y: 337, distance: 104.7
click at [585, 337] on div "What is unique about the location of this property? It backs onto a quiet pond …" at bounding box center [576, 334] width 195 height 115
click at [585, 337] on div "It backs onto a quiet pond and is surrounded by incredible amenities, with prox…" at bounding box center [576, 337] width 180 height 60
drag, startPoint x: 585, startPoint y: 337, endPoint x: 484, endPoint y: 291, distance: 110.9
click at [484, 291] on div "What is unique about the location of this property? It backs onto a quiet pond …" at bounding box center [576, 334] width 195 height 115
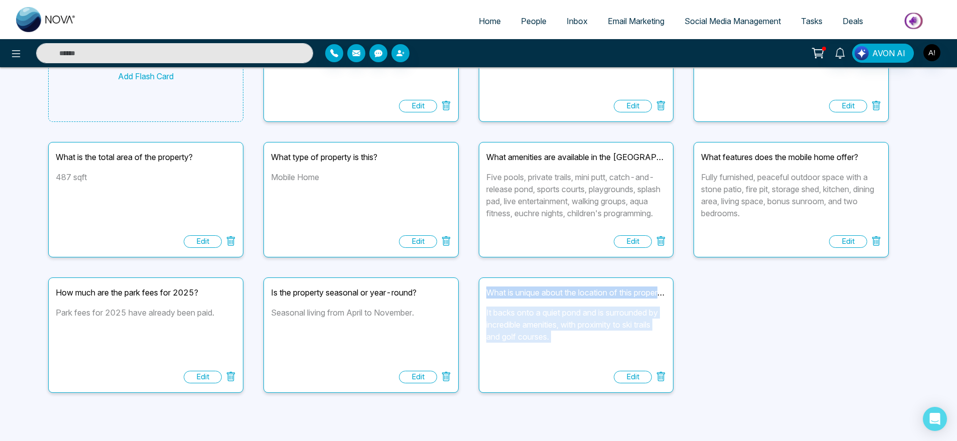
click at [484, 291] on div "What is unique about the location of this property? It backs onto a quiet pond …" at bounding box center [576, 334] width 195 height 115
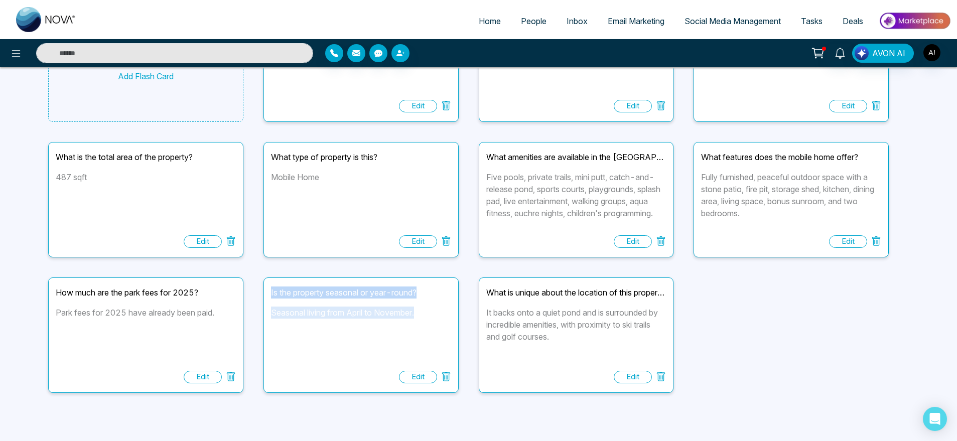
drag, startPoint x: 270, startPoint y: 289, endPoint x: 425, endPoint y: 314, distance: 157.4
click at [425, 314] on div "Is the property seasonal or year-round? Seasonal living from April to November.…" at bounding box center [360, 334] width 195 height 115
click at [425, 314] on div "Seasonal living from April to November." at bounding box center [361, 337] width 180 height 60
drag, startPoint x: 425, startPoint y: 314, endPoint x: 262, endPoint y: 288, distance: 165.0
click at [262, 288] on div "Add Flash Card What is the address of the property? 13 Huron Circle, Wasaga Bea…" at bounding box center [478, 200] width 860 height 386
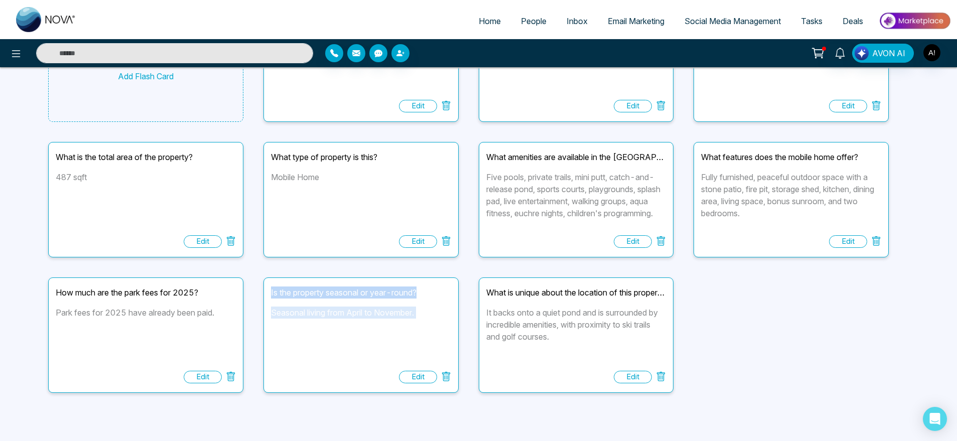
click at [286, 292] on div "Is the property seasonal or year-round?" at bounding box center [361, 292] width 180 height 12
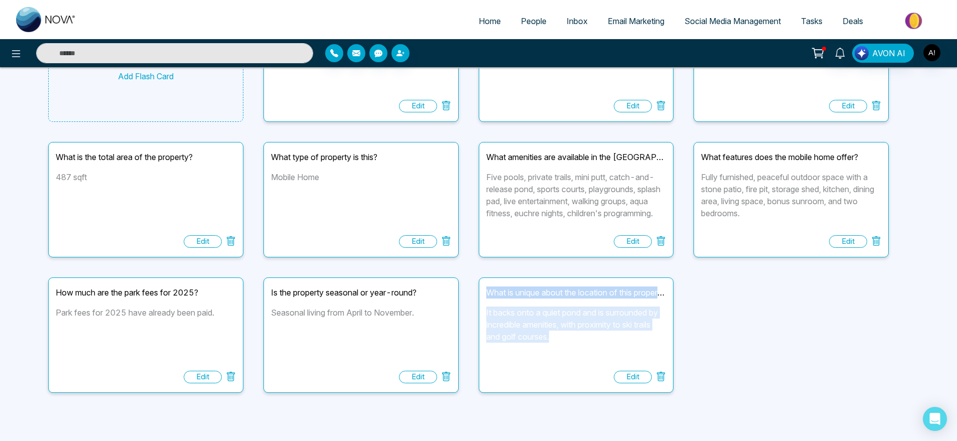
drag, startPoint x: 572, startPoint y: 342, endPoint x: 486, endPoint y: 293, distance: 99.3
click at [486, 293] on div "What is unique about the location of this property? It backs onto a quiet pond …" at bounding box center [576, 334] width 195 height 115
click at [486, 293] on div "What is unique about the location of this property?" at bounding box center [576, 292] width 180 height 12
drag, startPoint x: 486, startPoint y: 293, endPoint x: 595, endPoint y: 338, distance: 118.1
click at [595, 338] on div "What is unique about the location of this property? It backs onto a quiet pond …" at bounding box center [576, 334] width 195 height 115
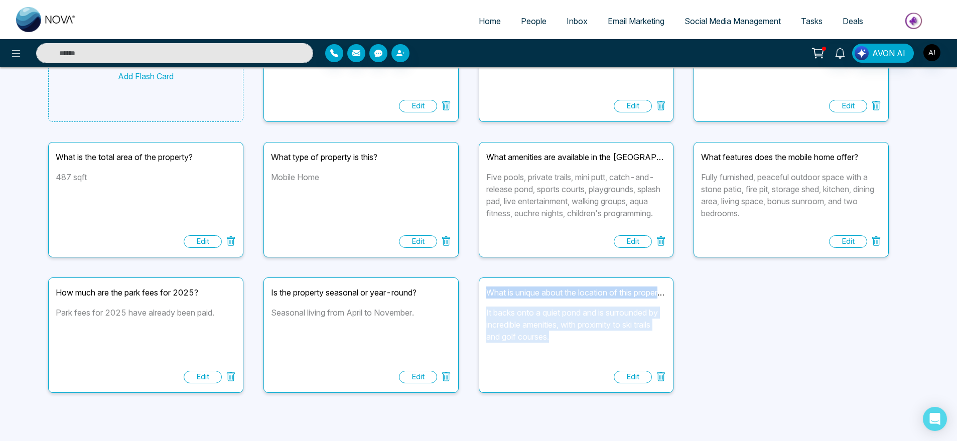
click at [595, 338] on div "It backs onto a quiet pond and is surrounded by incredible amenities, with prox…" at bounding box center [576, 337] width 180 height 60
drag, startPoint x: 595, startPoint y: 338, endPoint x: 491, endPoint y: 287, distance: 116.0
click at [491, 287] on div "What is unique about the location of this property? It backs onto a quiet pond …" at bounding box center [576, 334] width 195 height 115
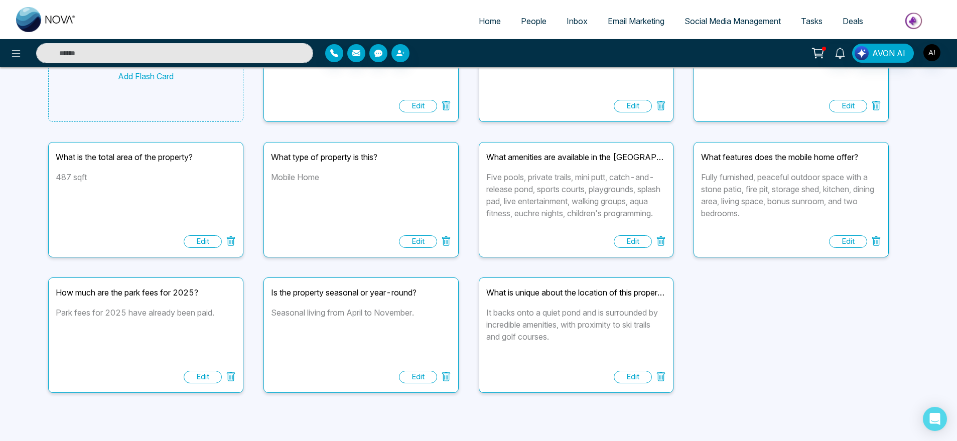
click at [778, 349] on div "Add Flash Card What is the address of the property? 13 Huron Circle, Wasaga Bea…" at bounding box center [478, 200] width 860 height 386
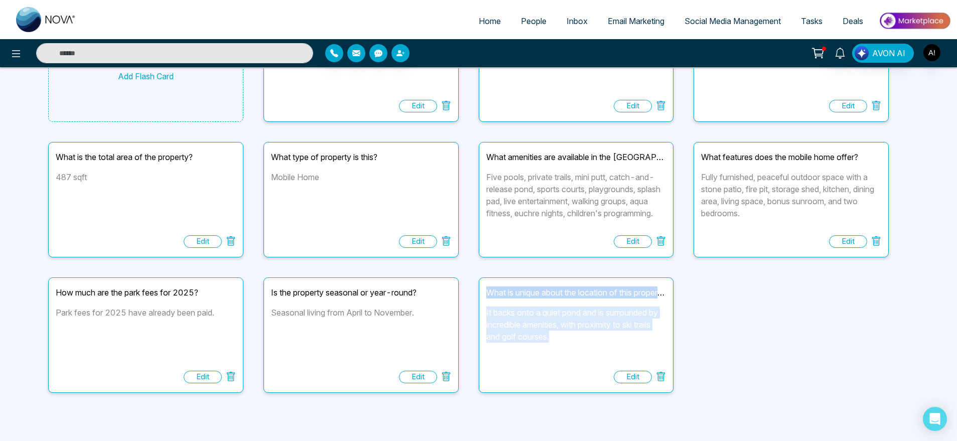
drag, startPoint x: 573, startPoint y: 338, endPoint x: 480, endPoint y: 290, distance: 104.8
click at [480, 290] on div "What is unique about the location of this property? It backs onto a quiet pond …" at bounding box center [576, 334] width 195 height 115
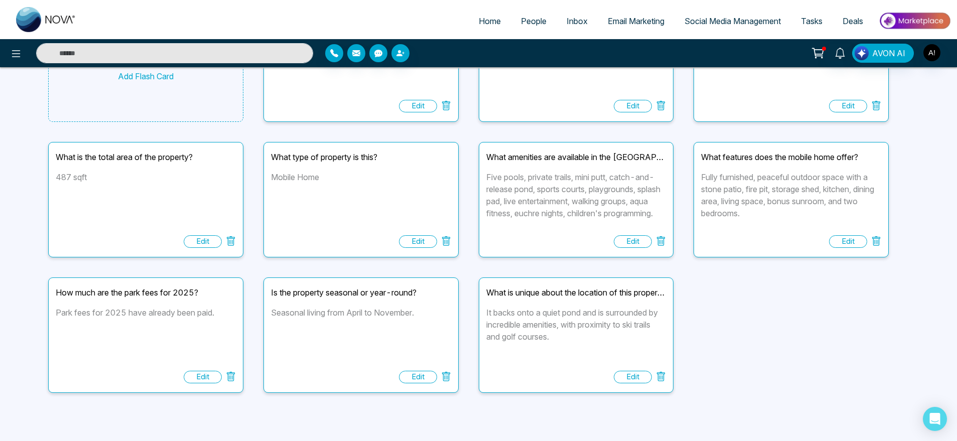
click at [782, 344] on div "Add Flash Card What is the address of the property? 13 Huron Circle, Wasaga Bea…" at bounding box center [478, 200] width 860 height 386
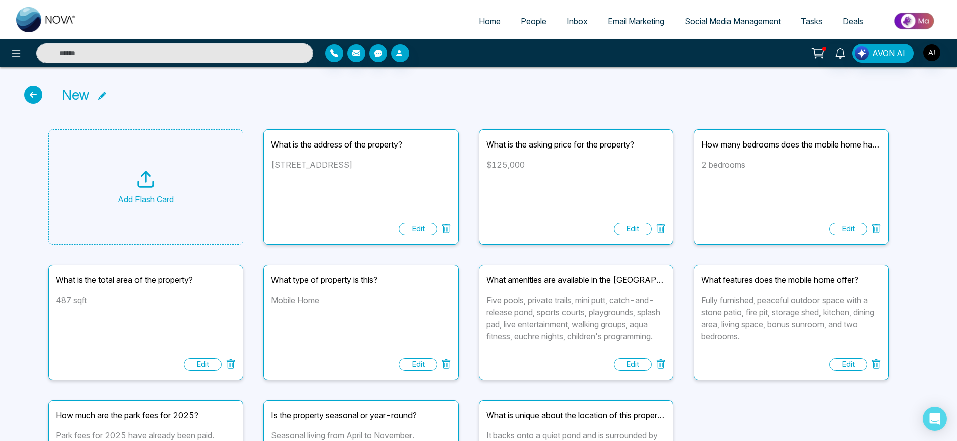
scroll to position [0, 0]
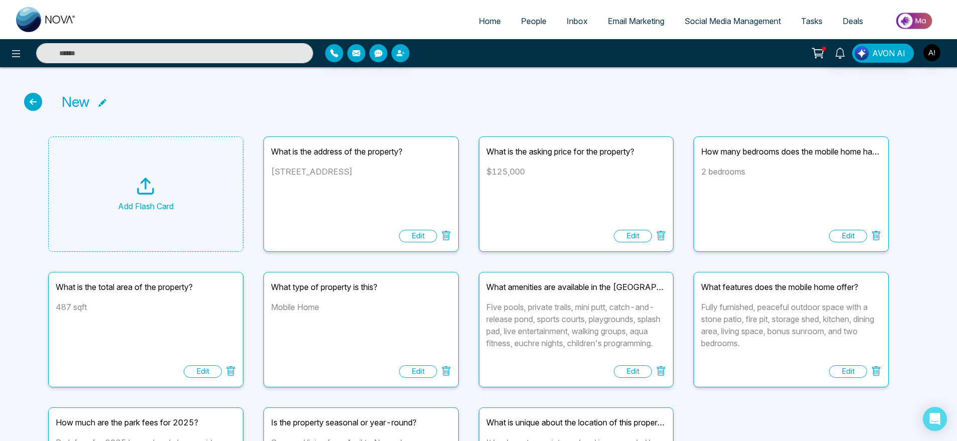
click at [486, 15] on link "Home" at bounding box center [490, 21] width 42 height 19
select select "*"
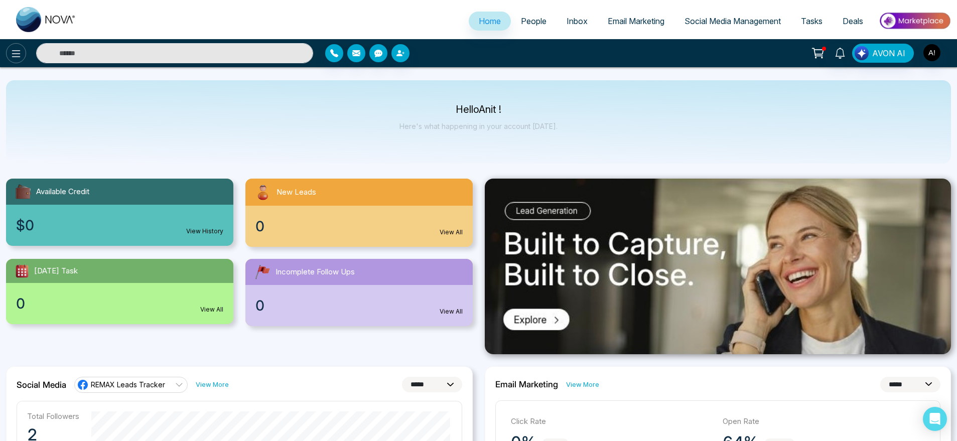
click at [22, 48] on icon at bounding box center [16, 54] width 12 height 12
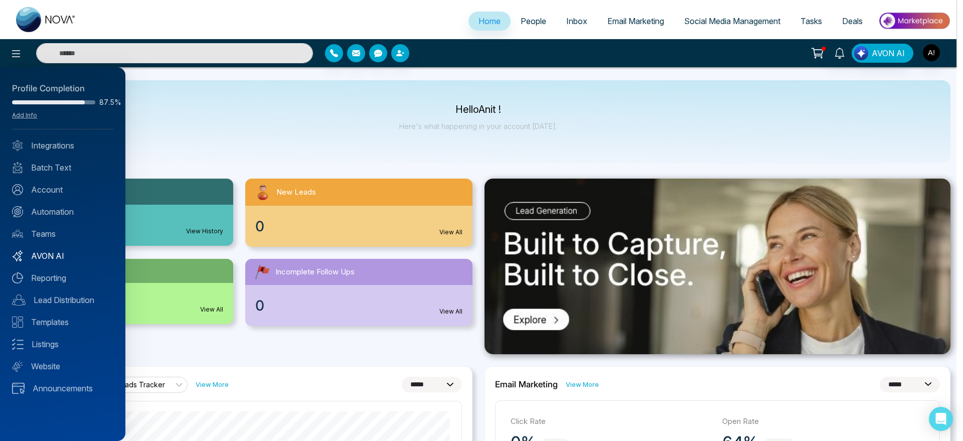
click at [61, 256] on link "AVON AI" at bounding box center [62, 256] width 101 height 12
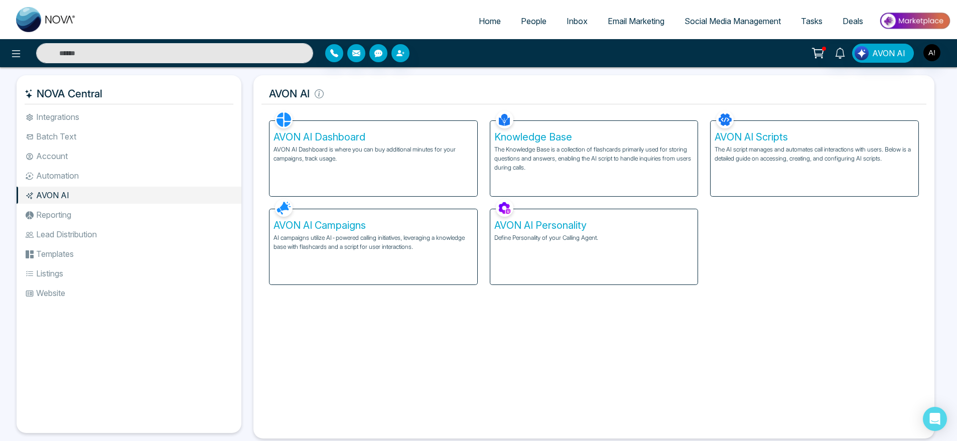
click at [503, 173] on div "Knowledge Base The Knowledge Base is a collection of flashcards primarily used …" at bounding box center [594, 158] width 208 height 75
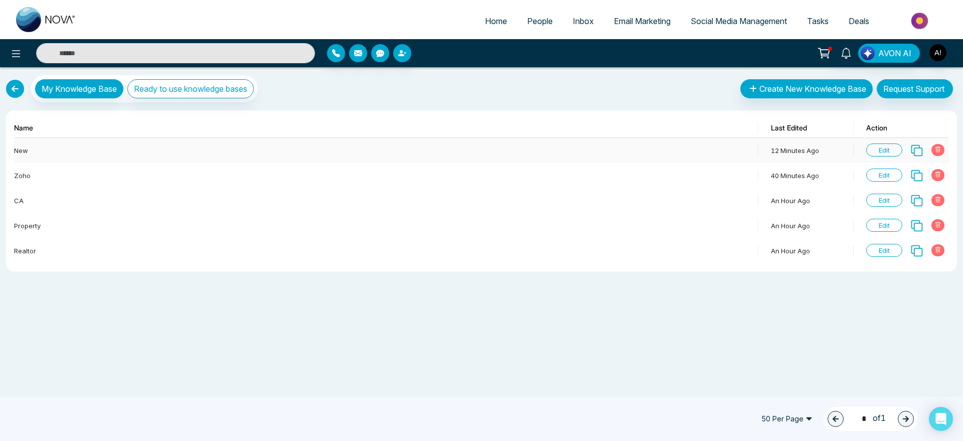
click at [881, 147] on span "Edit" at bounding box center [884, 149] width 36 height 13
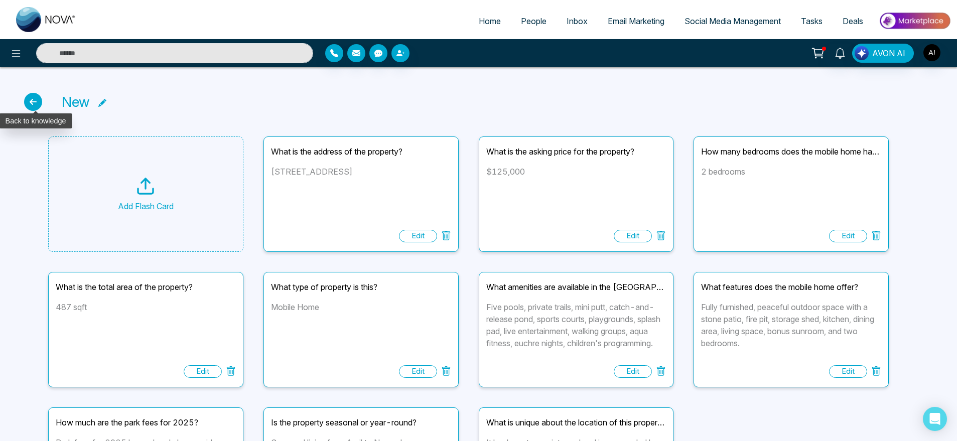
click at [28, 103] on icon at bounding box center [33, 102] width 18 height 18
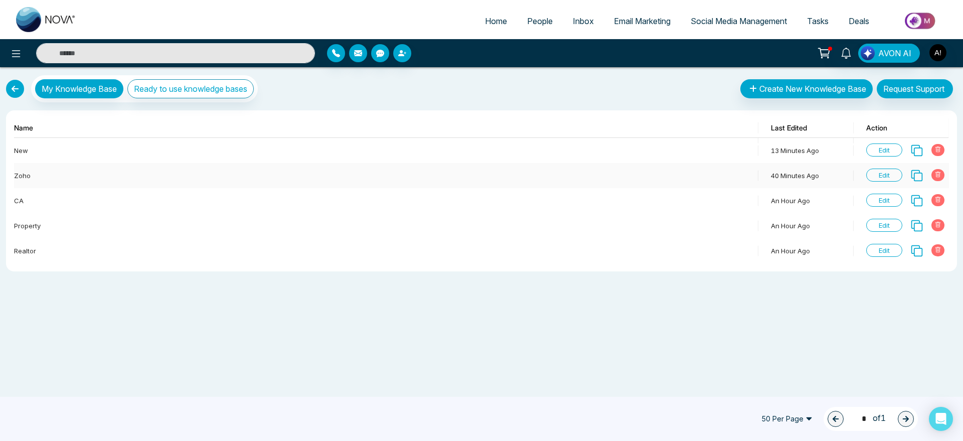
click at [876, 172] on span "Edit" at bounding box center [884, 175] width 36 height 13
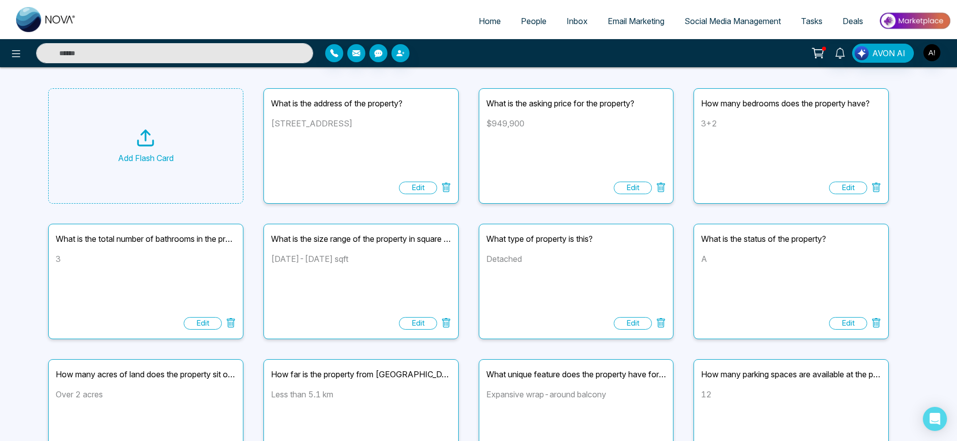
scroll to position [49, 0]
drag, startPoint x: 696, startPoint y: 242, endPoint x: 820, endPoint y: 229, distance: 125.0
click at [820, 229] on div "What is the status of the property? A Edit" at bounding box center [790, 280] width 195 height 115
click at [722, 268] on div "A" at bounding box center [791, 282] width 180 height 60
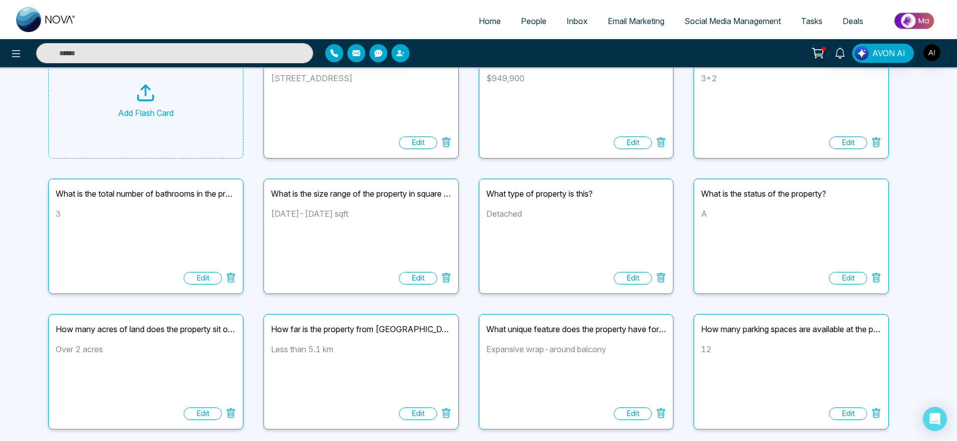
scroll to position [96, 0]
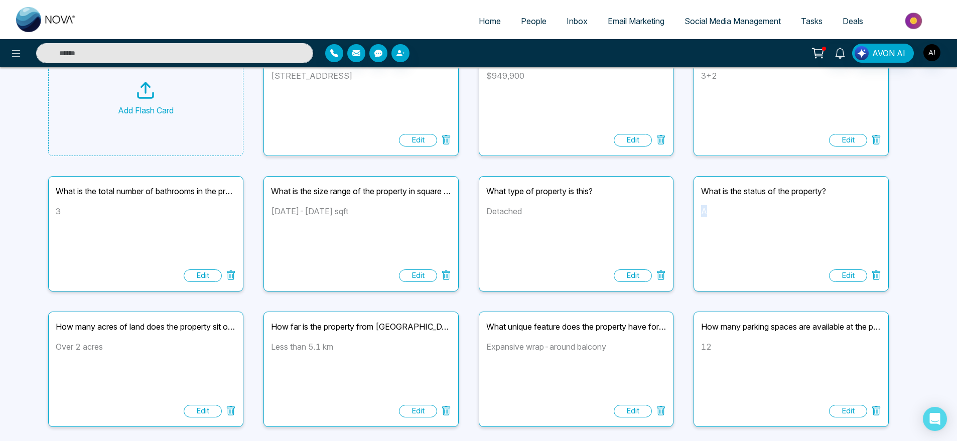
drag, startPoint x: 700, startPoint y: 210, endPoint x: 720, endPoint y: 210, distance: 19.6
click at [720, 210] on div "What is the status of the property? A Edit" at bounding box center [790, 233] width 195 height 115
click at [720, 210] on div "A" at bounding box center [791, 235] width 180 height 60
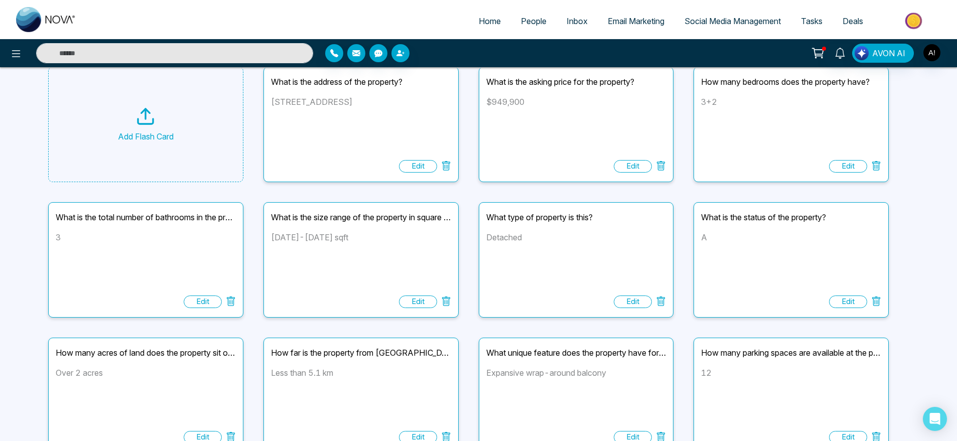
scroll to position [0, 0]
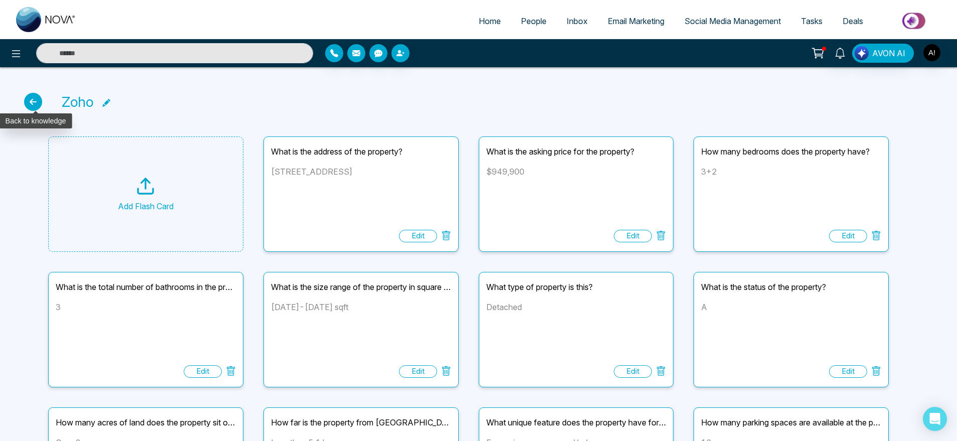
click at [38, 102] on icon at bounding box center [33, 102] width 18 height 18
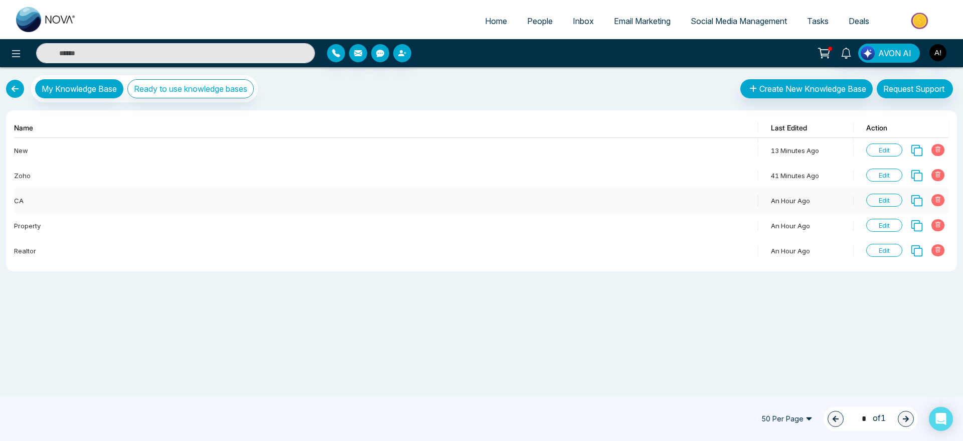
click at [897, 202] on span "Edit" at bounding box center [884, 200] width 36 height 13
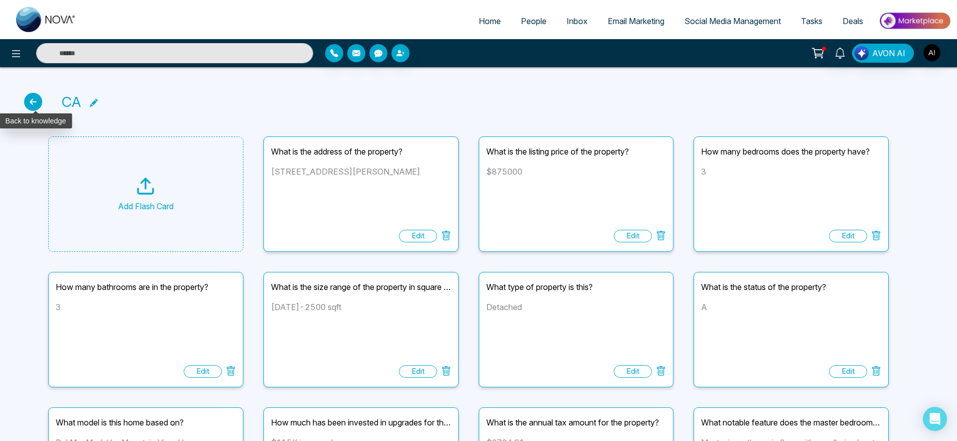
click at [26, 104] on icon at bounding box center [33, 102] width 18 height 18
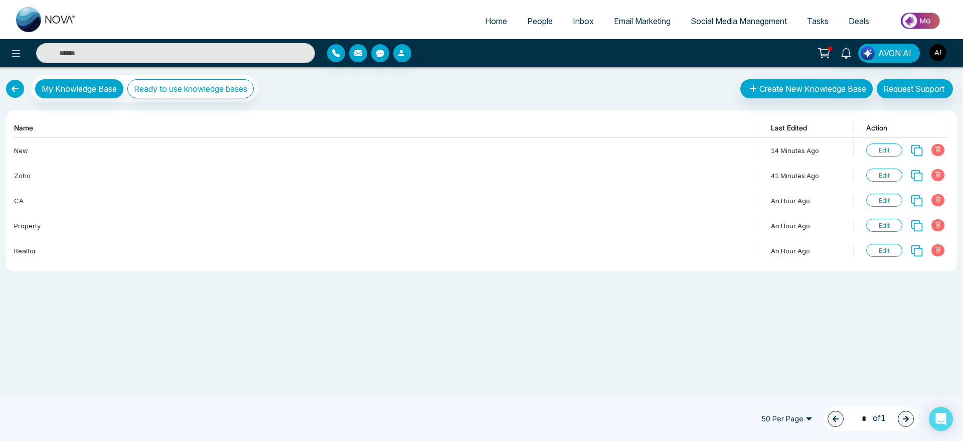
click at [11, 92] on link at bounding box center [15, 89] width 18 height 18
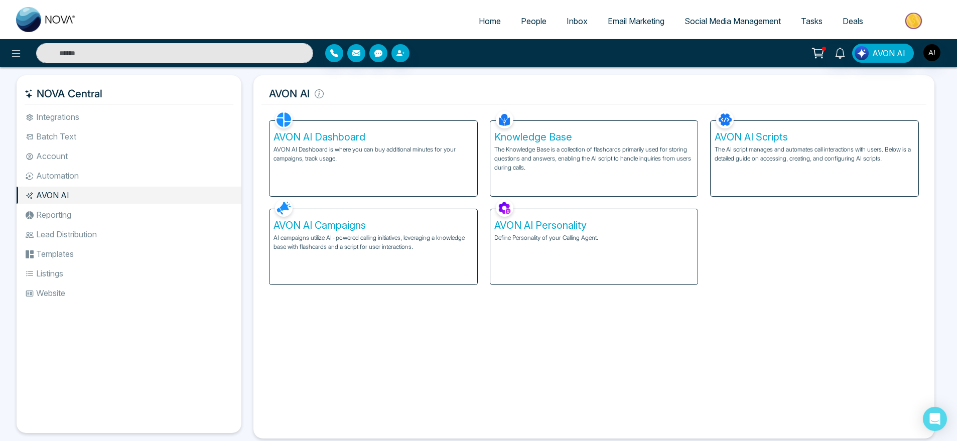
click at [391, 182] on div "AVON AI Dashboard AVON AI Dashboard is where you can buy additional minutes for…" at bounding box center [373, 158] width 208 height 75
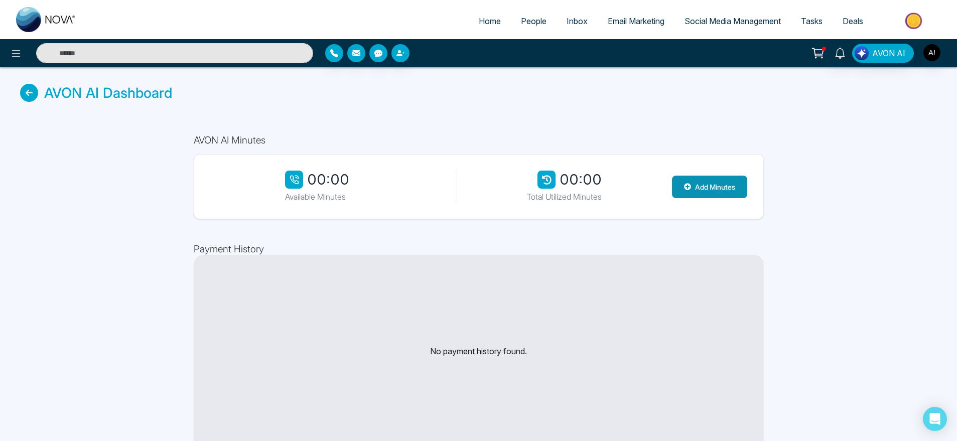
click at [704, 191] on button "Add Minutes" at bounding box center [709, 187] width 75 height 23
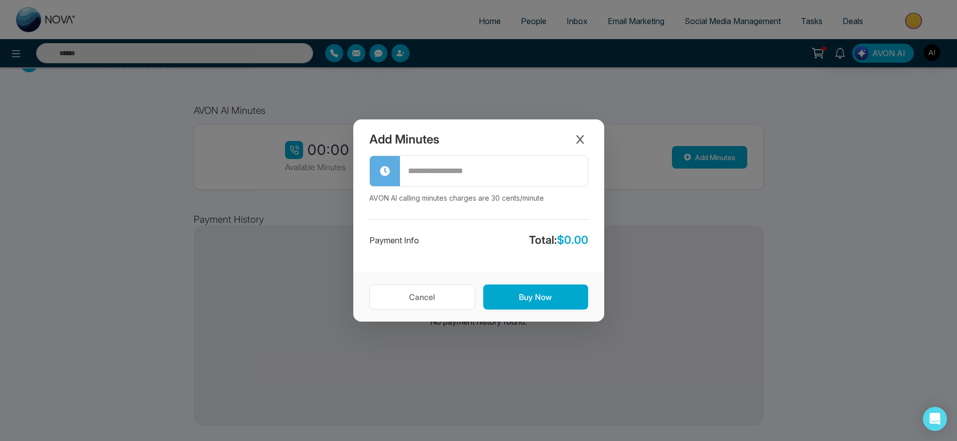
scroll to position [31, 0]
click at [446, 171] on input "text" at bounding box center [494, 171] width 188 height 28
click at [579, 142] on icon "Close modal" at bounding box center [580, 139] width 10 height 10
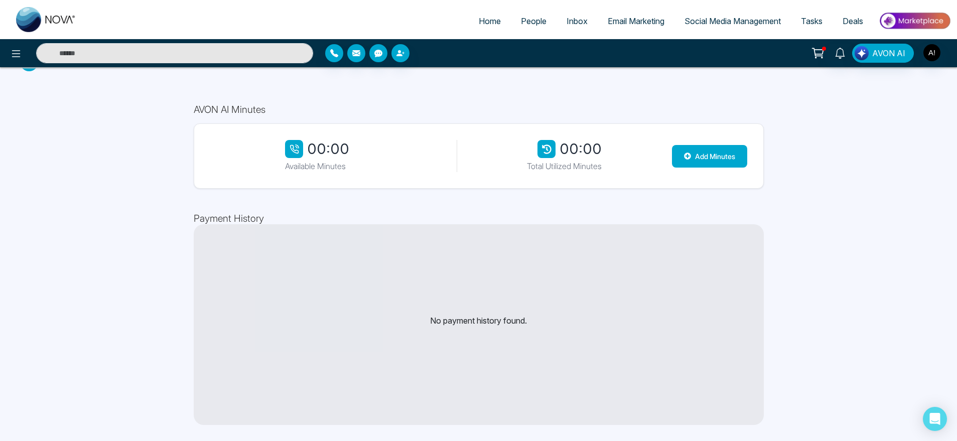
scroll to position [0, 0]
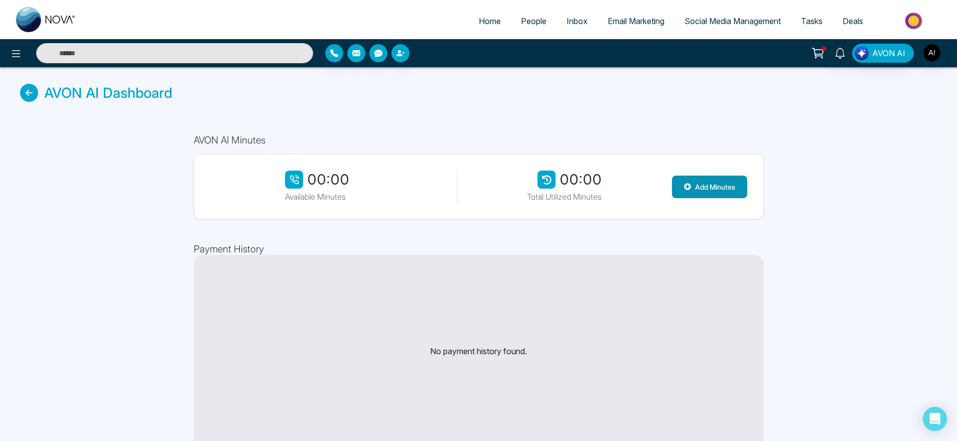
click at [692, 193] on button "Add Minutes" at bounding box center [709, 187] width 75 height 23
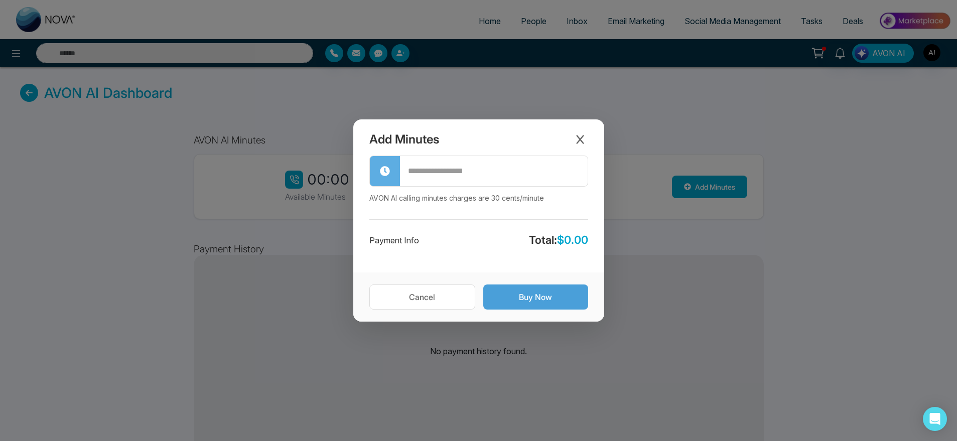
click at [504, 295] on button "Buy Now" at bounding box center [535, 296] width 105 height 25
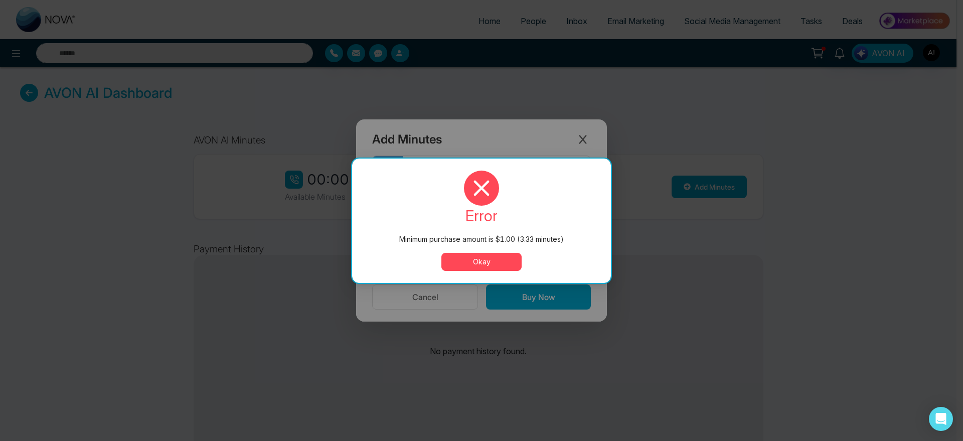
click at [491, 269] on button "Okay" at bounding box center [481, 262] width 80 height 18
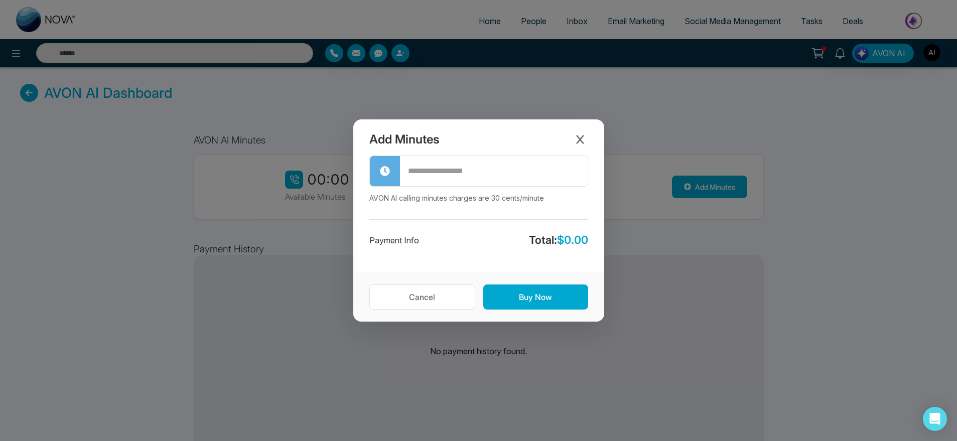
click at [462, 173] on input "text" at bounding box center [494, 171] width 188 height 28
click at [484, 162] on input "text" at bounding box center [494, 171] width 188 height 28
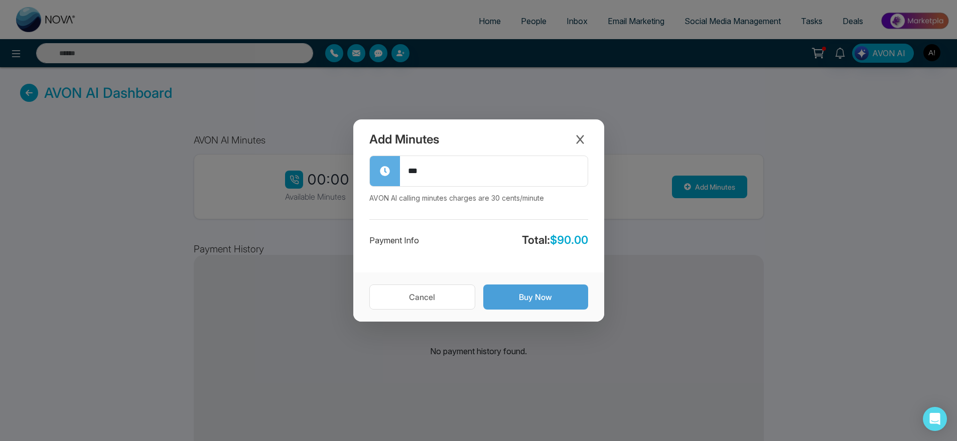
type input "***"
click at [539, 298] on button "Buy Now" at bounding box center [535, 296] width 105 height 25
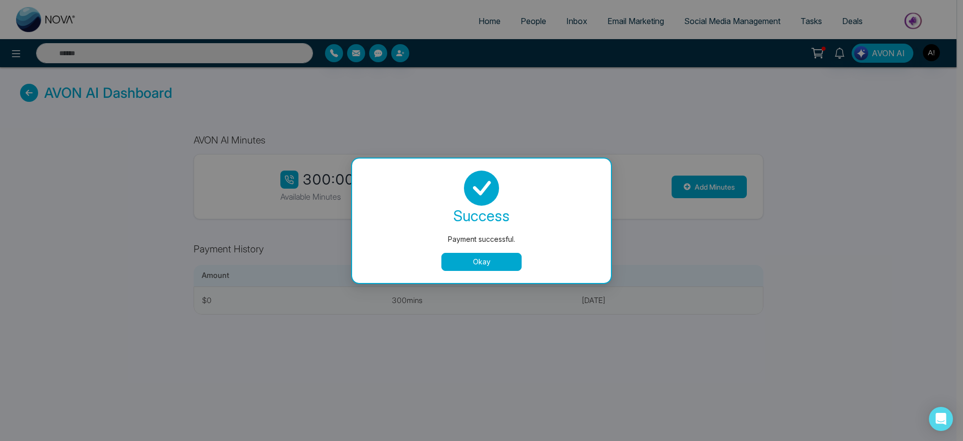
click at [473, 260] on button "Okay" at bounding box center [481, 262] width 80 height 18
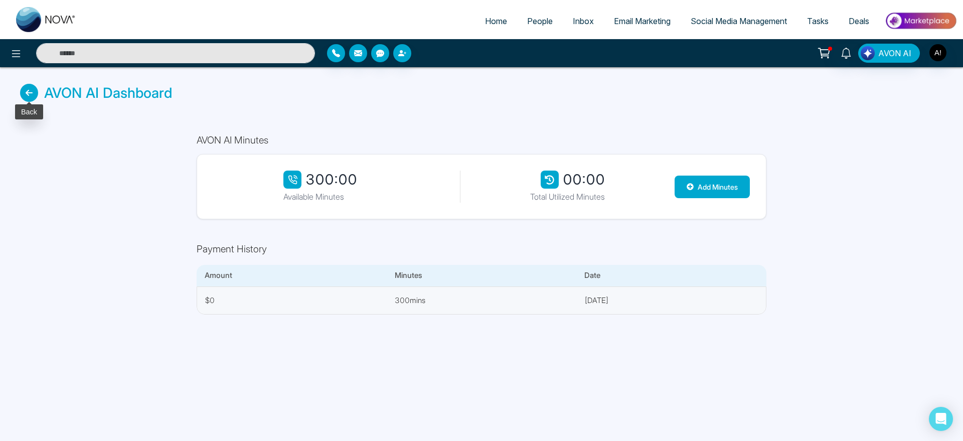
click at [29, 96] on icon at bounding box center [29, 93] width 18 height 18
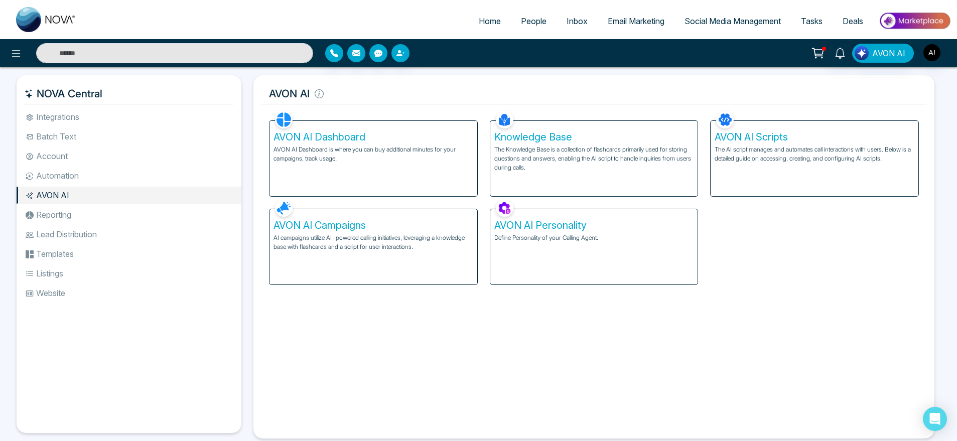
click at [469, 22] on link "Home" at bounding box center [490, 21] width 42 height 19
select select "*"
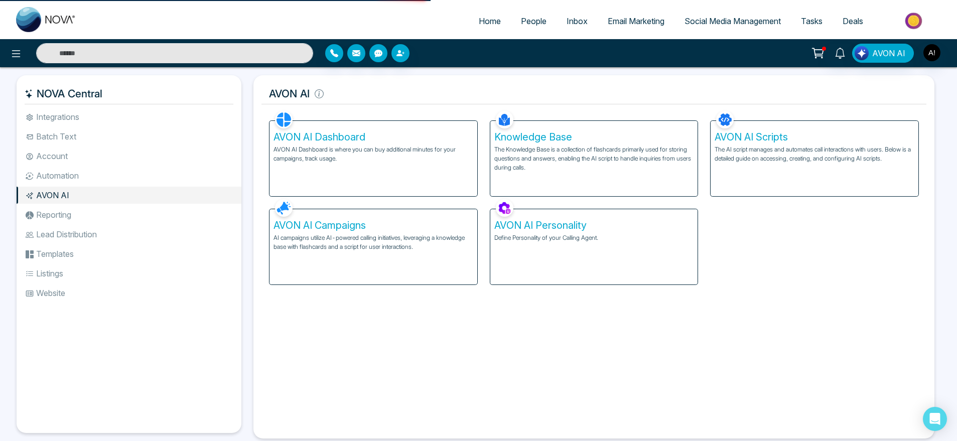
select select "*"
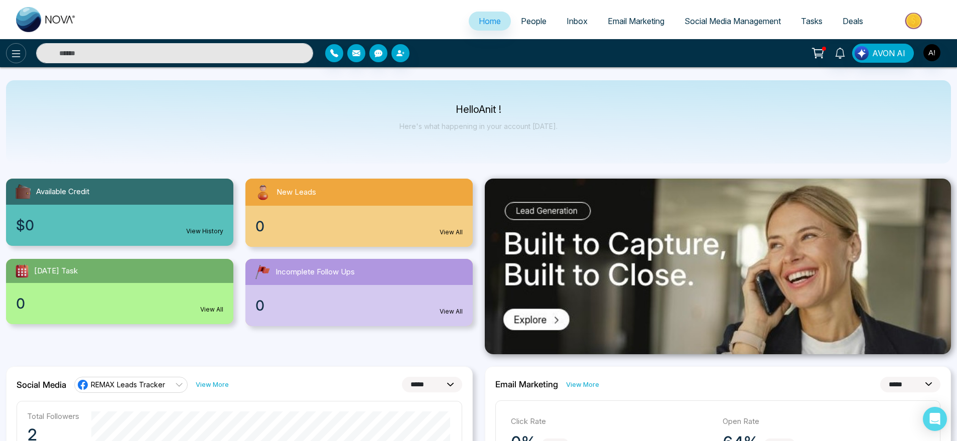
click at [16, 45] on button at bounding box center [16, 53] width 20 height 20
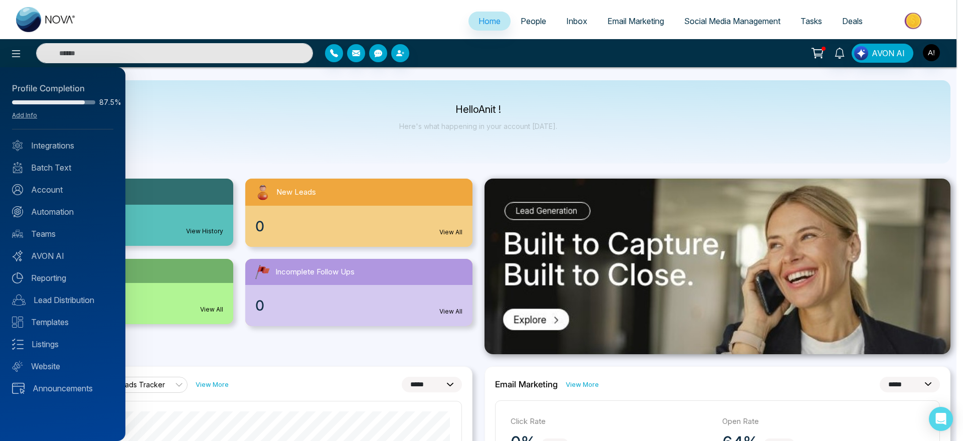
click at [219, 116] on div at bounding box center [481, 220] width 963 height 441
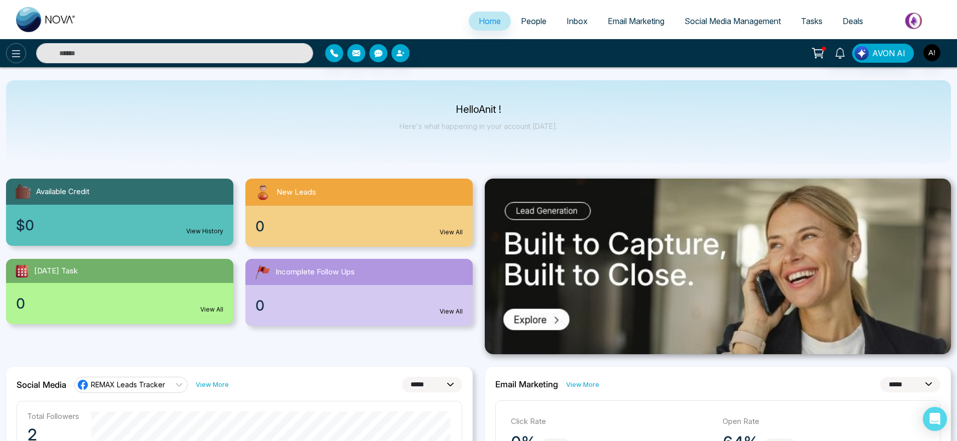
click at [11, 50] on icon at bounding box center [16, 54] width 12 height 12
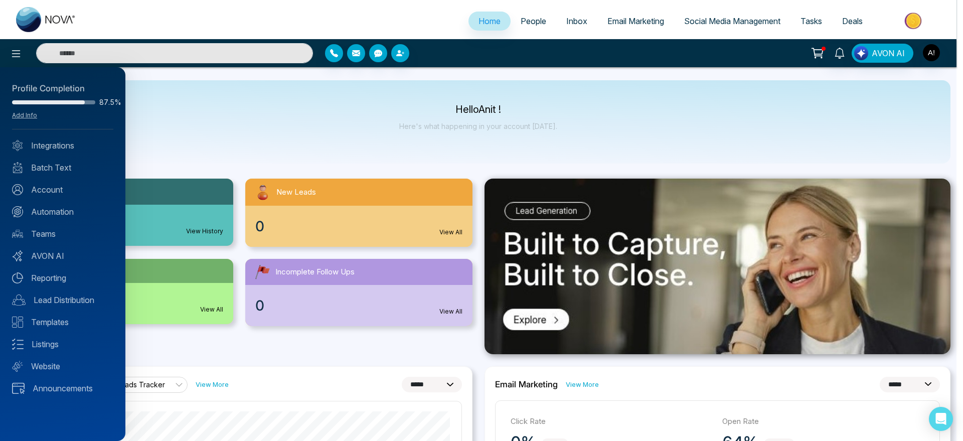
click at [333, 115] on div at bounding box center [481, 220] width 963 height 441
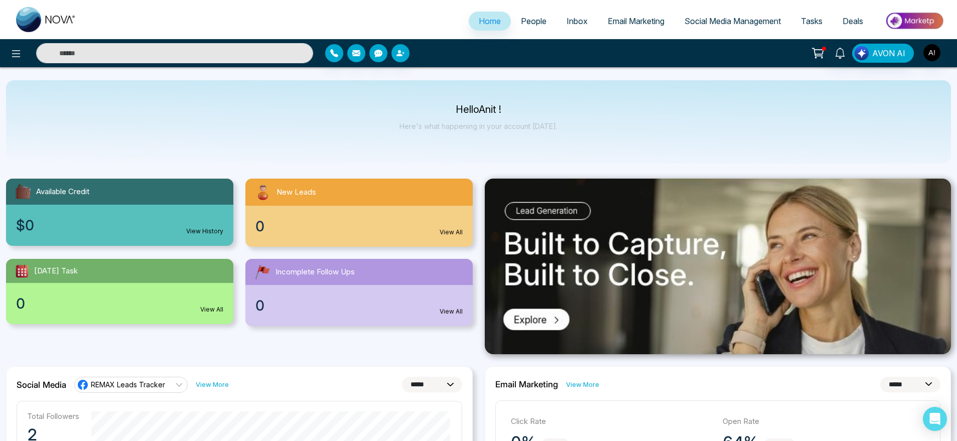
click at [186, 45] on input "text" at bounding box center [174, 53] width 277 height 20
click at [340, 51] on button "button" at bounding box center [334, 53] width 18 height 18
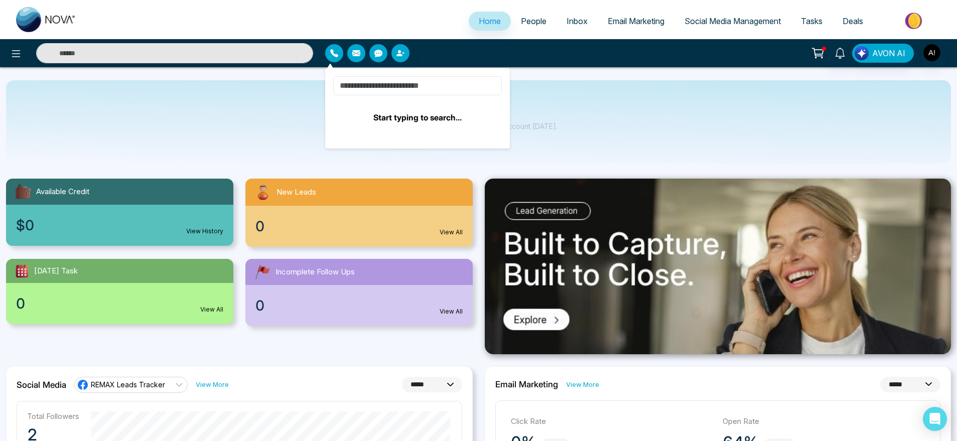
click at [387, 81] on input at bounding box center [417, 85] width 169 height 19
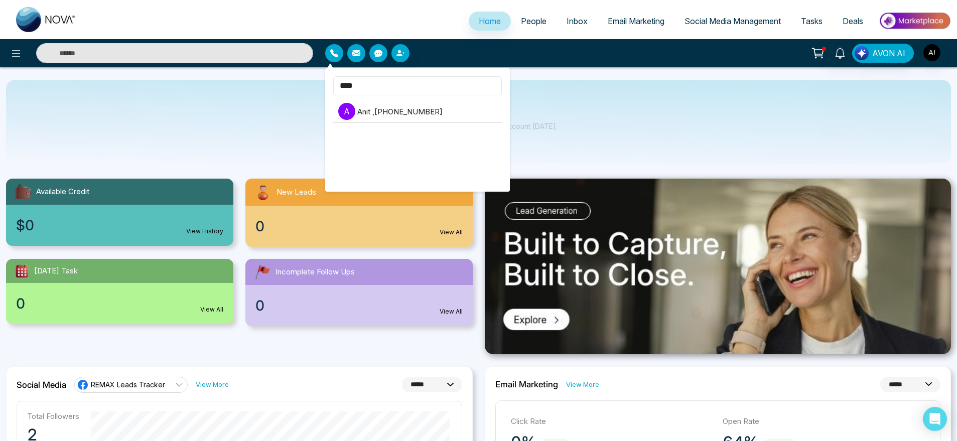
type input "****"
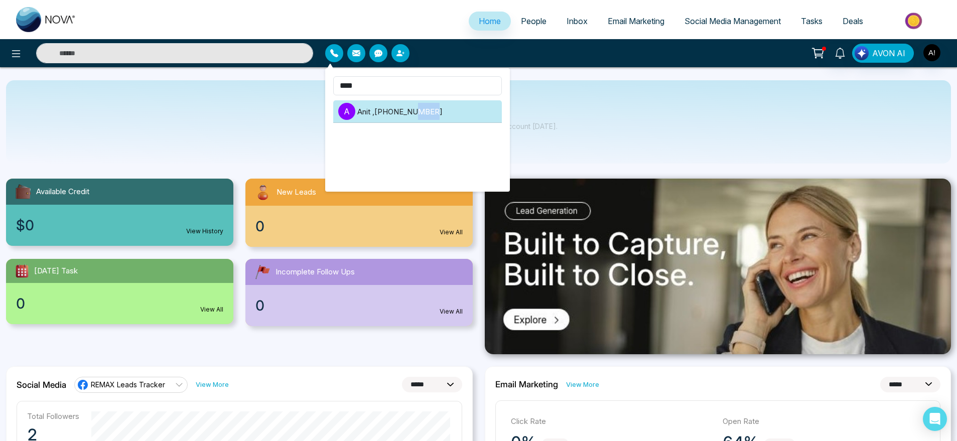
drag, startPoint x: 419, startPoint y: 128, endPoint x: 466, endPoint y: 111, distance: 49.7
click at [466, 111] on ul "A Anit , +919930053035" at bounding box center [417, 137] width 169 height 75
click at [466, 111] on li "A Anit , +919930053035" at bounding box center [417, 111] width 169 height 23
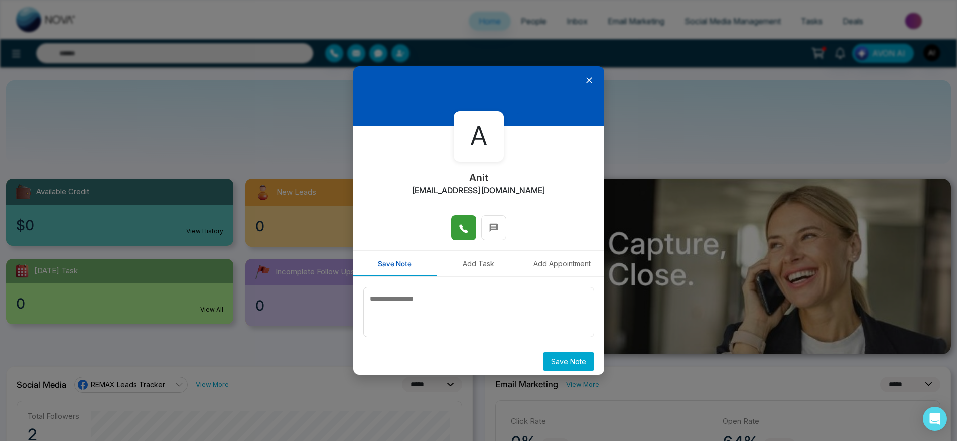
click at [451, 218] on button at bounding box center [463, 227] width 25 height 25
click at [584, 75] on icon at bounding box center [589, 80] width 10 height 10
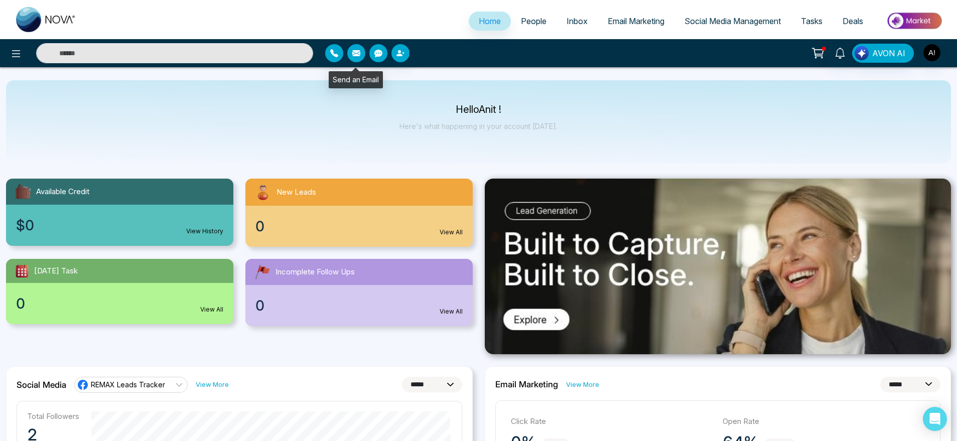
click at [355, 61] on button "button" at bounding box center [356, 53] width 18 height 18
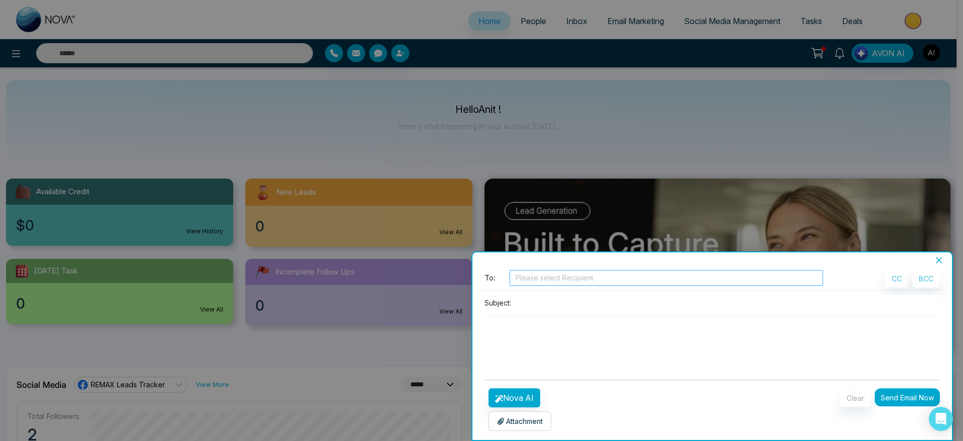
click at [573, 277] on div at bounding box center [666, 278] width 309 height 12
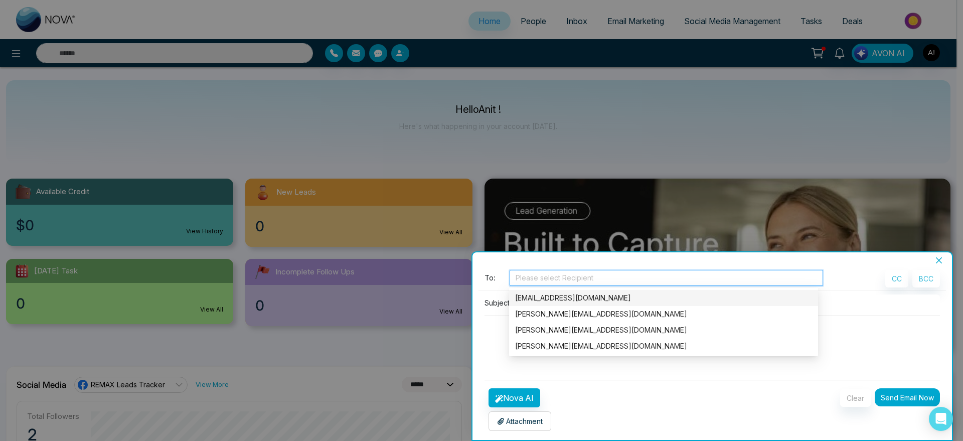
click at [579, 304] on div "[EMAIL_ADDRESS][DOMAIN_NAME]" at bounding box center [663, 298] width 309 height 16
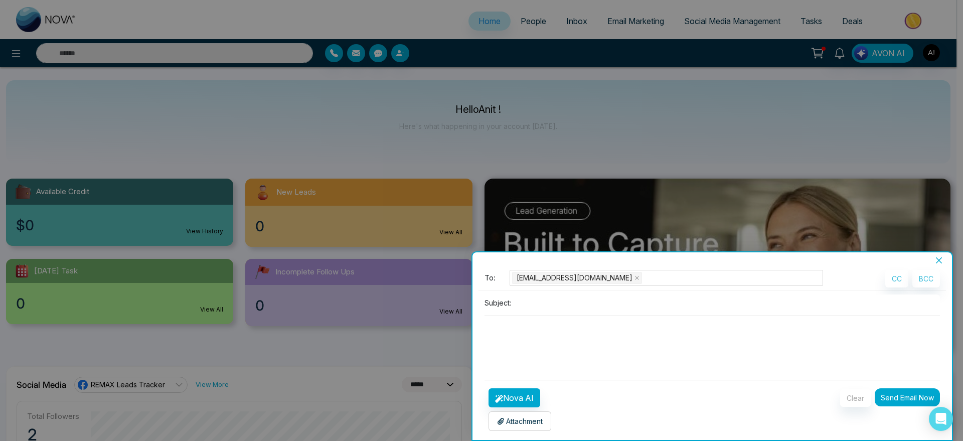
click at [501, 305] on p "Subject:" at bounding box center [498, 302] width 27 height 11
click at [528, 304] on input at bounding box center [727, 302] width 425 height 17
drag, startPoint x: 570, startPoint y: 303, endPoint x: 472, endPoint y: 301, distance: 98.4
click at [472, 301] on div "**********" at bounding box center [713, 346] width 482 height 190
click at [540, 303] on input "******" at bounding box center [727, 302] width 425 height 17
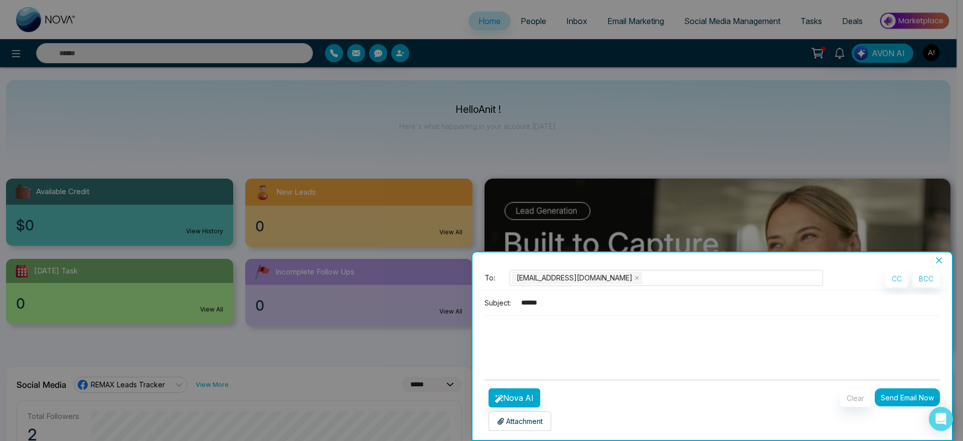
type input "******"
click at [522, 387] on form "**********" at bounding box center [712, 350] width 455 height 161
click at [523, 390] on button "Nova AI" at bounding box center [515, 397] width 52 height 19
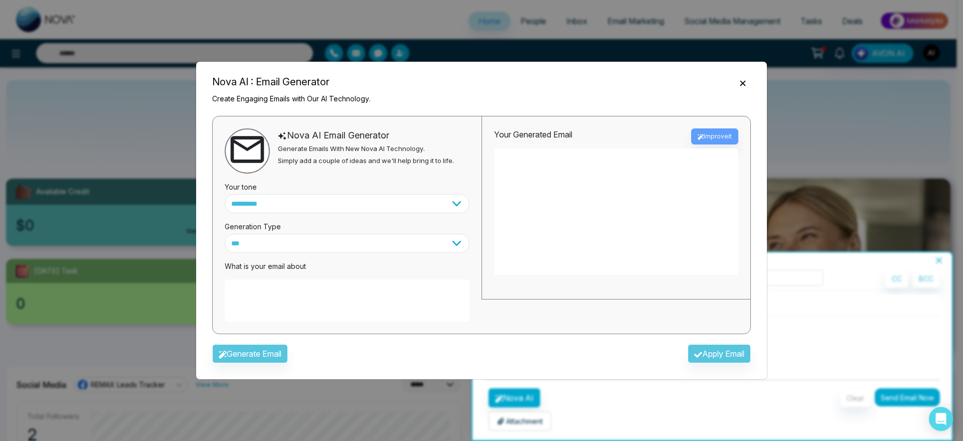
click at [334, 299] on textarea at bounding box center [347, 300] width 245 height 42
click at [316, 292] on textarea at bounding box center [347, 300] width 245 height 42
click at [299, 296] on textarea at bounding box center [347, 300] width 245 height 42
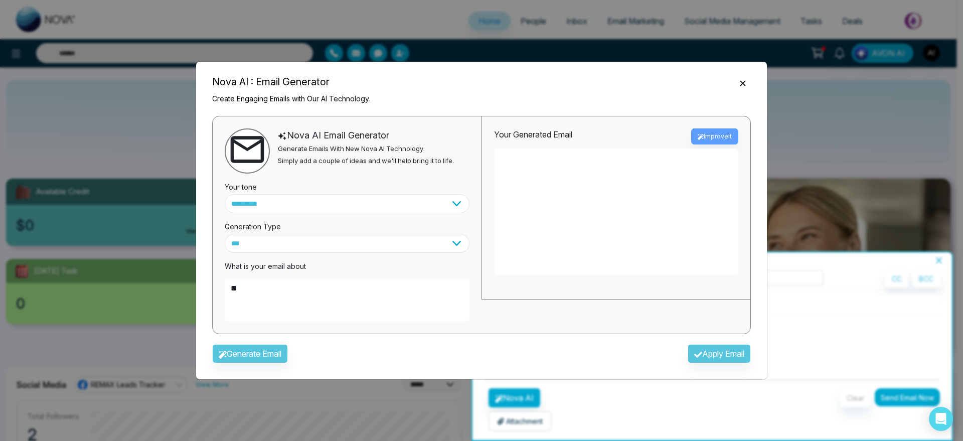
type textarea "*"
type textarea "**********"
click at [256, 357] on button "Generate Email" at bounding box center [250, 353] width 76 height 19
type textarea "**********"
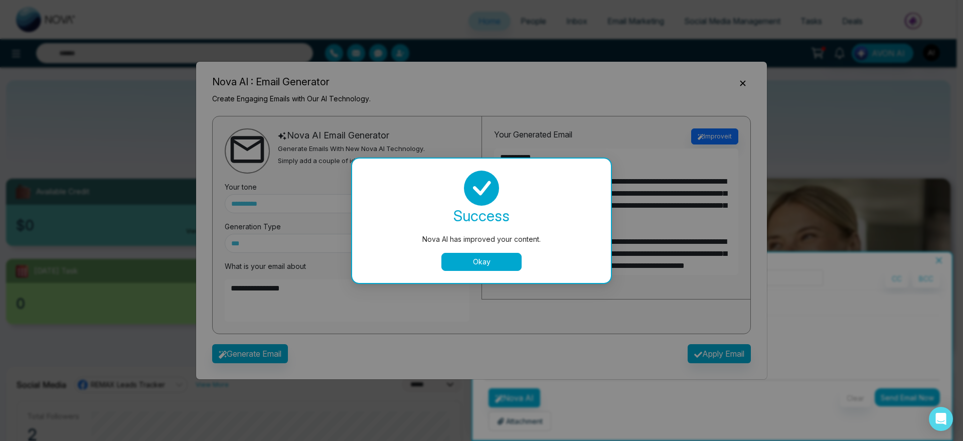
click at [471, 264] on button "Okay" at bounding box center [481, 262] width 80 height 18
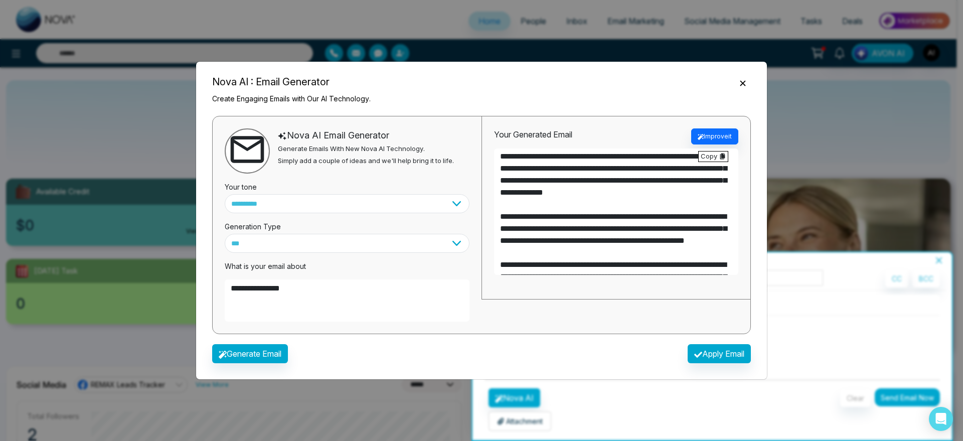
scroll to position [27, 0]
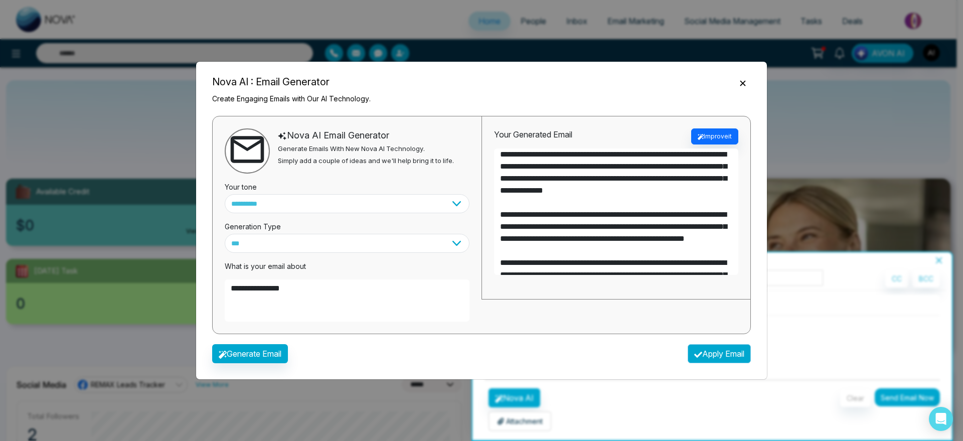
click at [709, 348] on button "Apply Email" at bounding box center [719, 353] width 63 height 19
type textarea "**********"
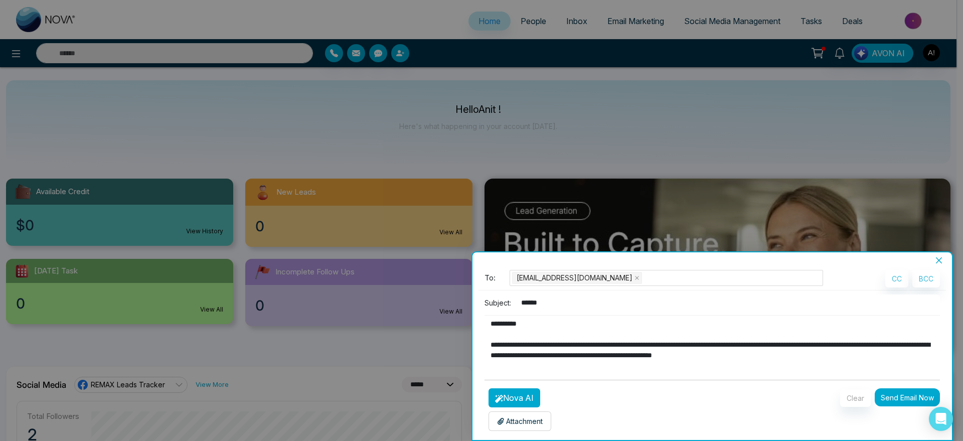
scroll to position [3, 0]
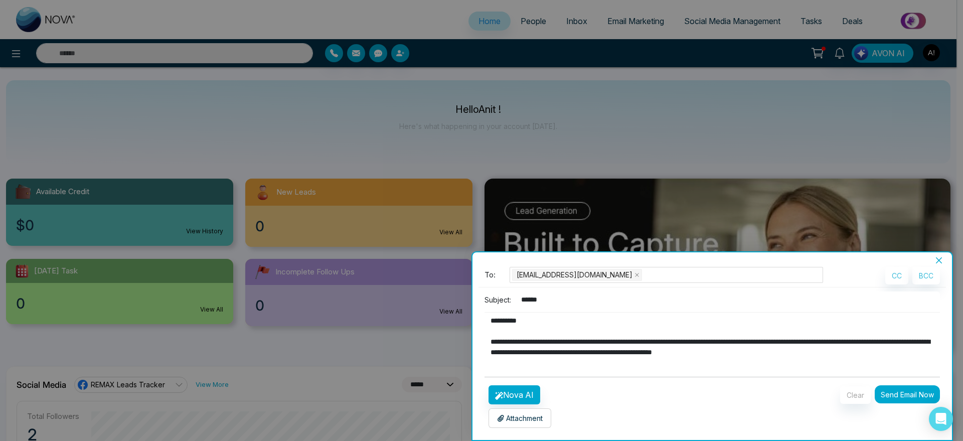
click at [527, 417] on p "Attachment" at bounding box center [520, 418] width 46 height 11
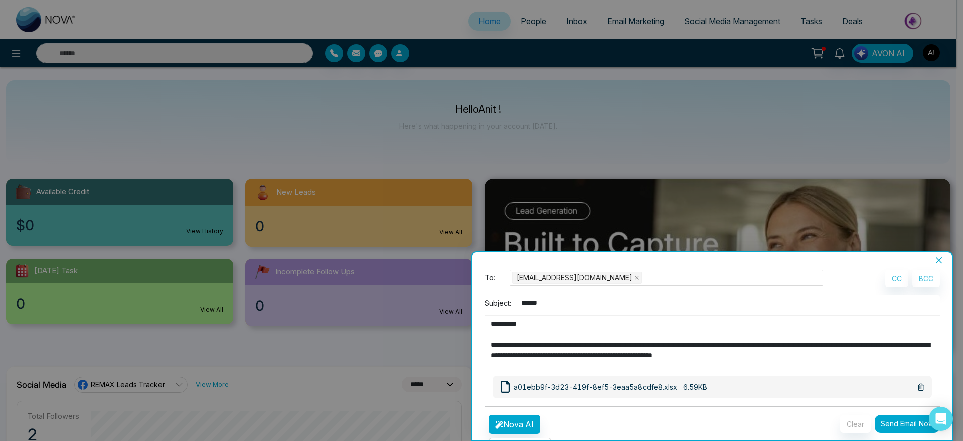
scroll to position [30, 0]
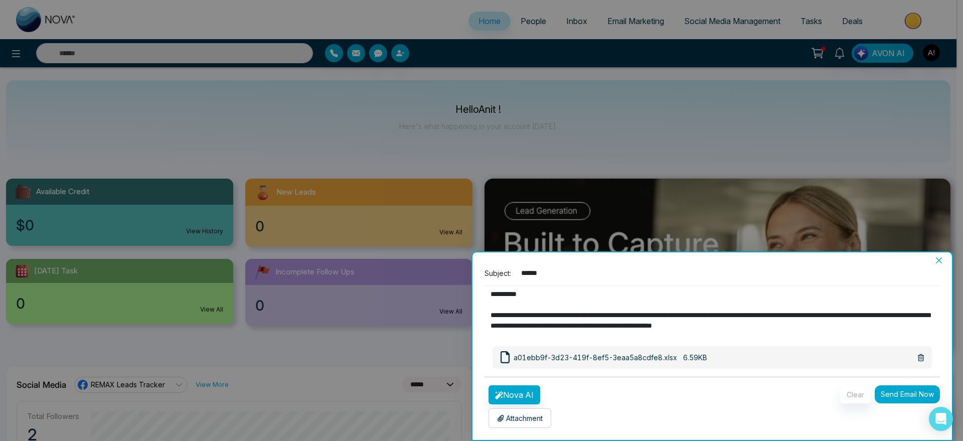
click at [899, 399] on button "Send Email Now" at bounding box center [907, 394] width 65 height 18
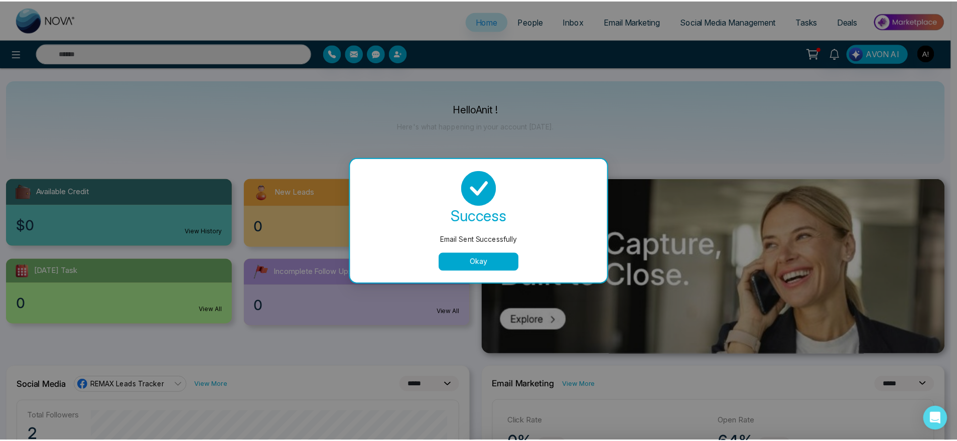
scroll to position [3, 0]
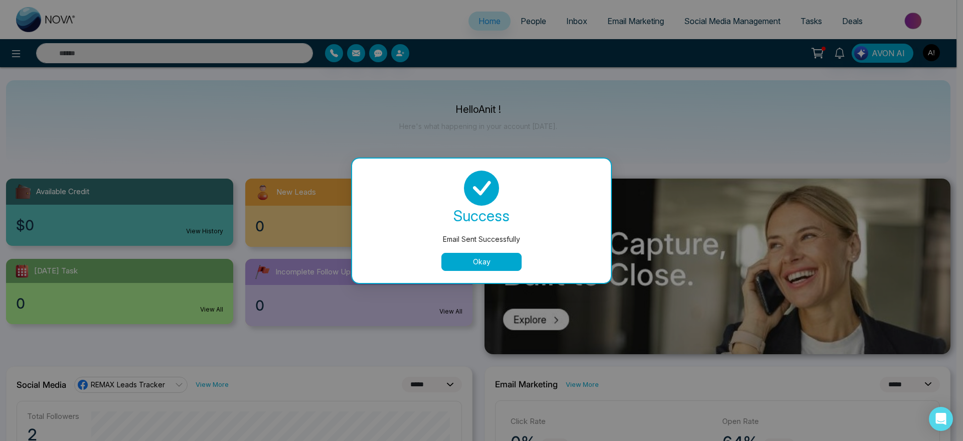
click at [488, 264] on button "Okay" at bounding box center [481, 262] width 80 height 18
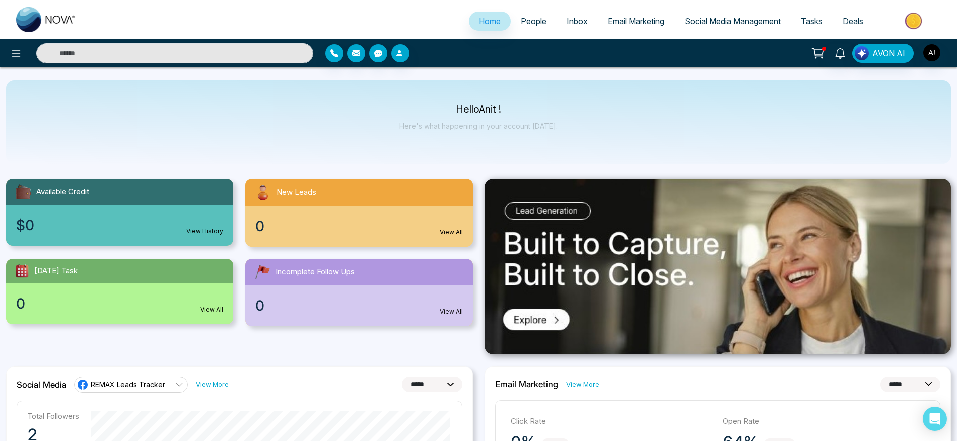
scroll to position [1, 0]
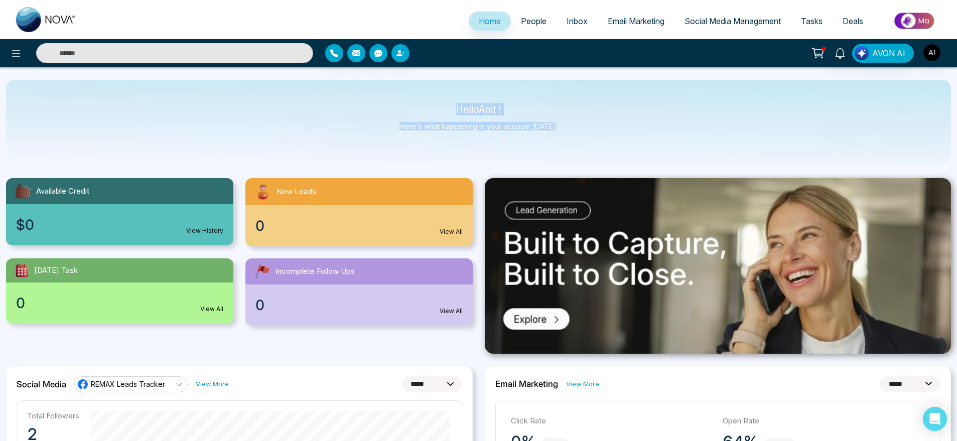
drag, startPoint x: 444, startPoint y: 105, endPoint x: 592, endPoint y: 138, distance: 151.6
click at [592, 138] on div "Hello Anit ! Here's what happening in your account [DATE]." at bounding box center [478, 121] width 945 height 83
drag, startPoint x: 592, startPoint y: 138, endPoint x: 372, endPoint y: 92, distance: 225.6
click at [372, 92] on div "Hello Anit ! Here's what happening in your account [DATE]." at bounding box center [478, 121] width 945 height 83
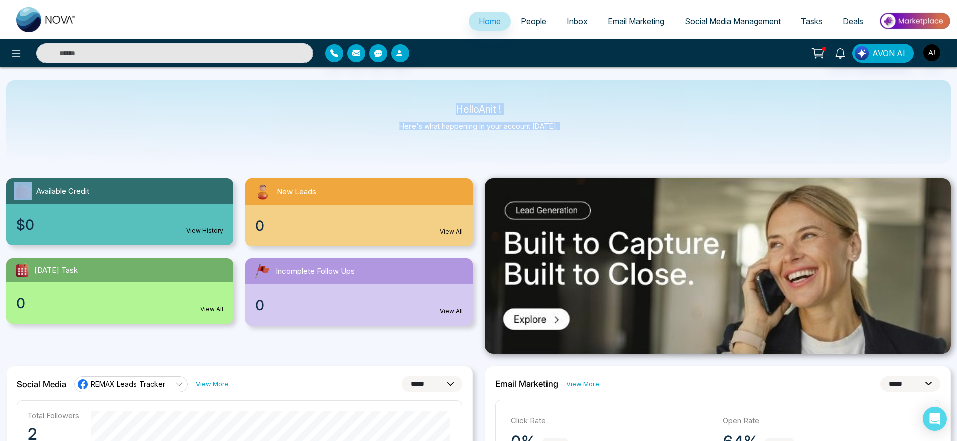
click at [372, 92] on div "Hello Anit ! Here's what happening in your account [DATE]." at bounding box center [478, 121] width 945 height 83
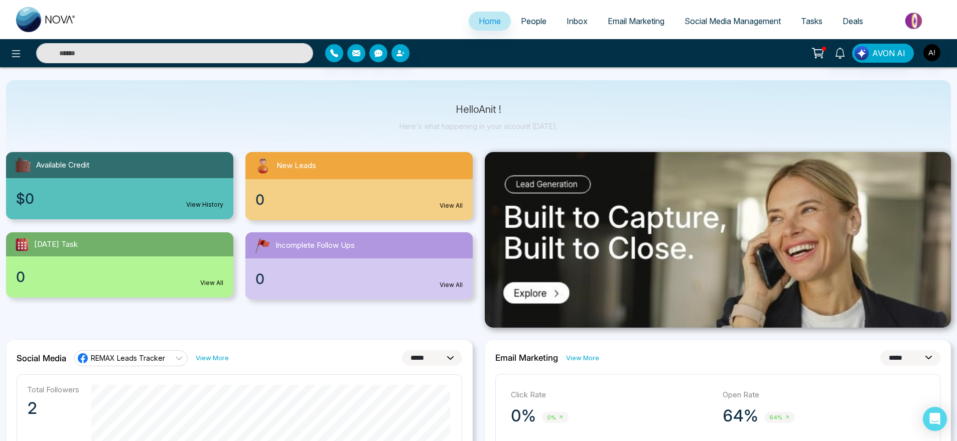
scroll to position [26, 0]
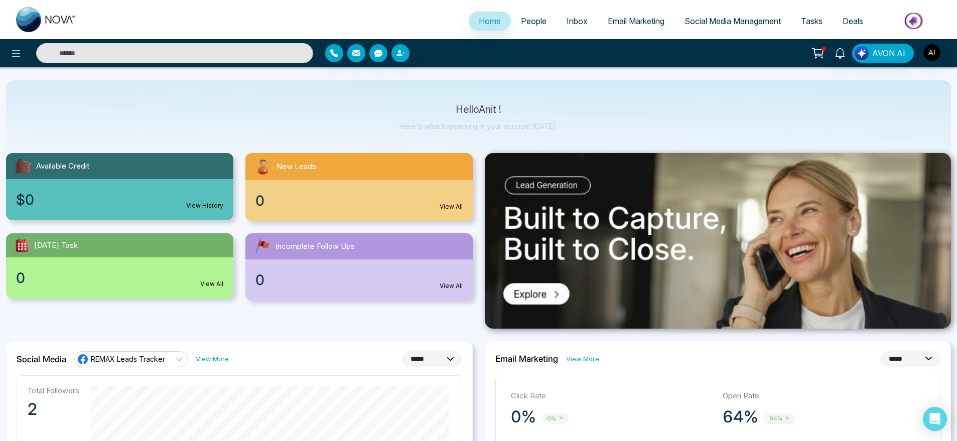
drag, startPoint x: 235, startPoint y: 223, endPoint x: 218, endPoint y: 216, distance: 18.4
click at [218, 216] on div "Available Credit $0 View History New Leads 0 View All Today's Task 0 View All I…" at bounding box center [239, 221] width 479 height 160
click at [218, 216] on div "$0 View History" at bounding box center [119, 199] width 227 height 41
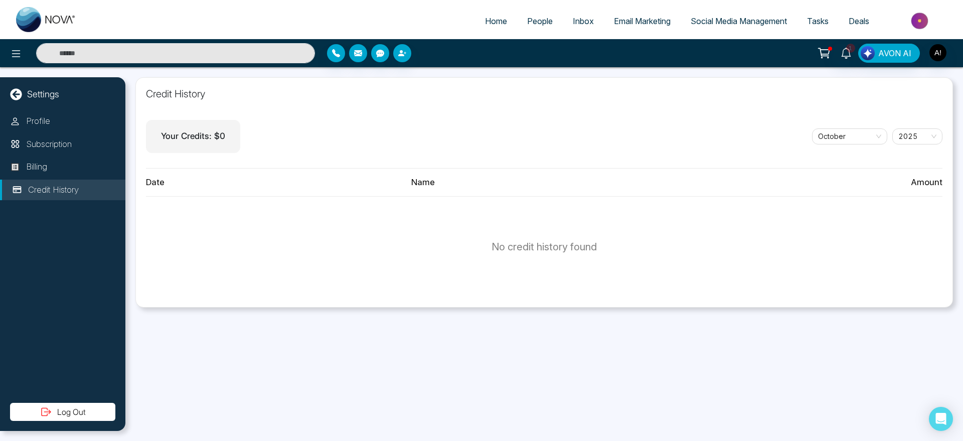
click at [506, 16] on link "Home" at bounding box center [496, 21] width 42 height 19
select select "*"
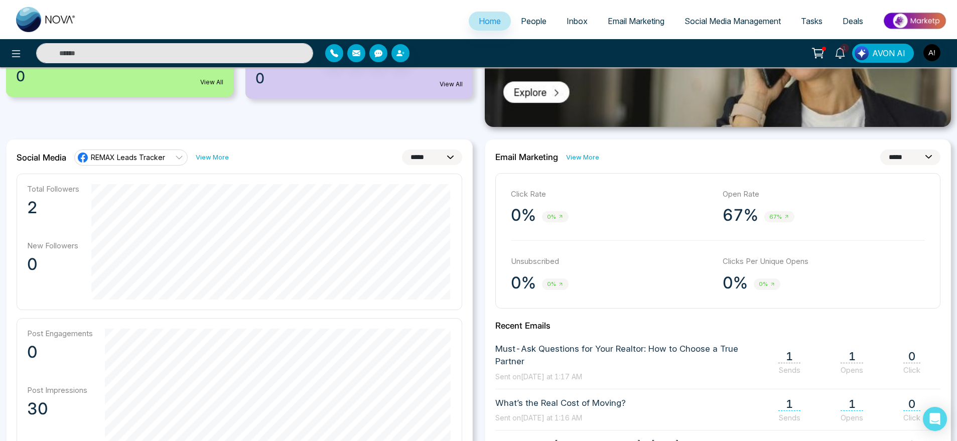
scroll to position [228, 0]
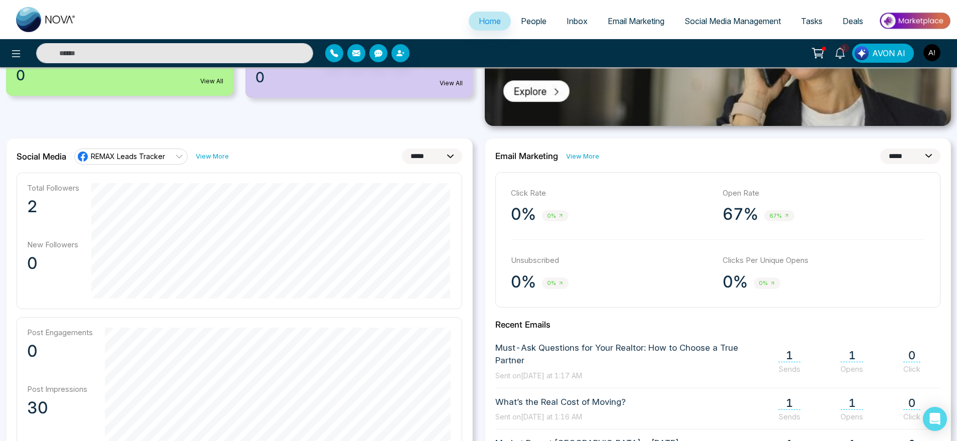
click at [590, 162] on div "**********" at bounding box center [717, 156] width 445 height 16
click at [586, 159] on link "View More" at bounding box center [582, 156] width 33 height 10
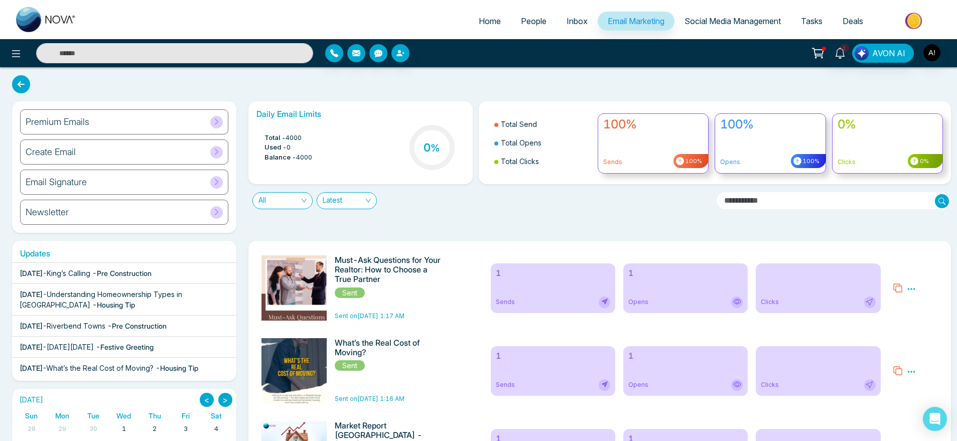
click at [488, 20] on span "Home" at bounding box center [490, 21] width 22 height 10
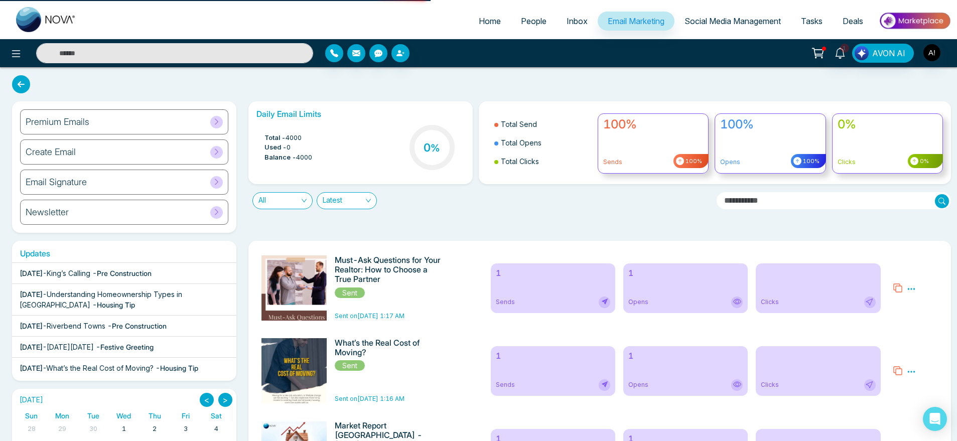
select select "*"
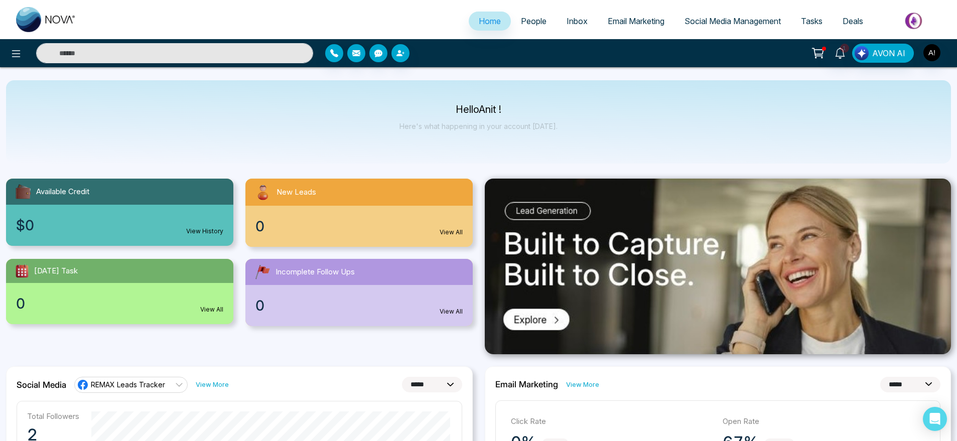
click at [528, 15] on link "People" at bounding box center [534, 21] width 46 height 19
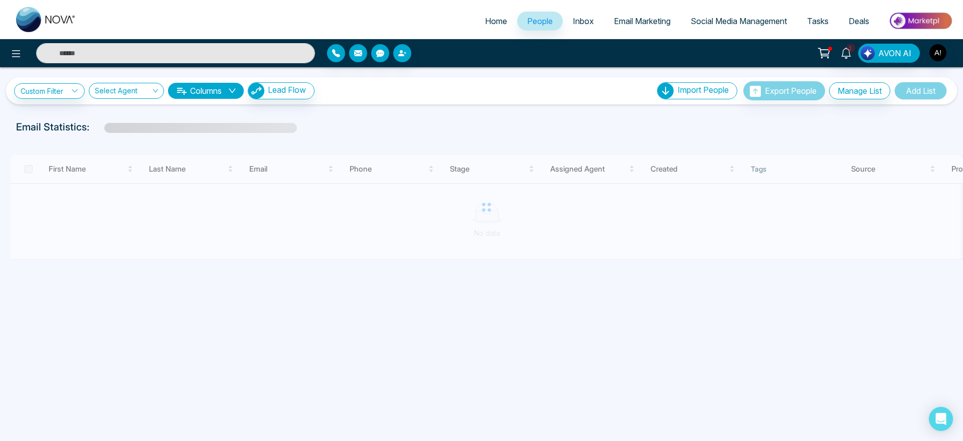
click at [493, 21] on span "Home" at bounding box center [496, 21] width 22 height 10
select select "*"
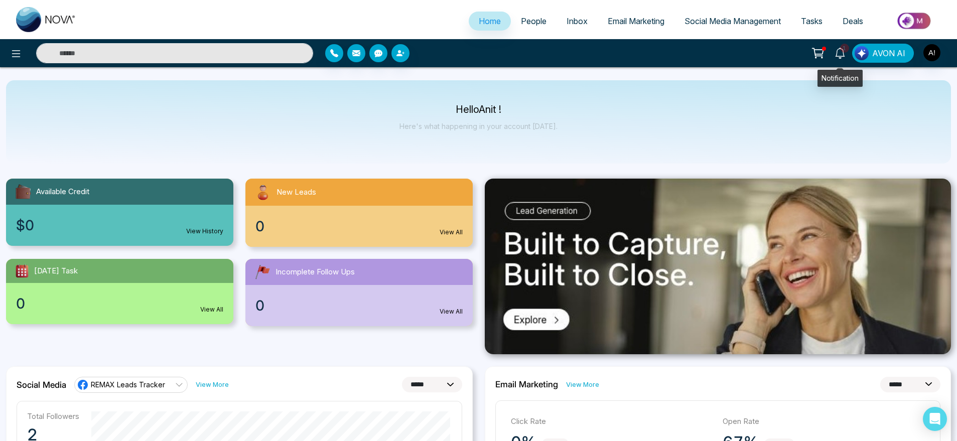
click at [833, 56] on link "1" at bounding box center [840, 53] width 24 height 18
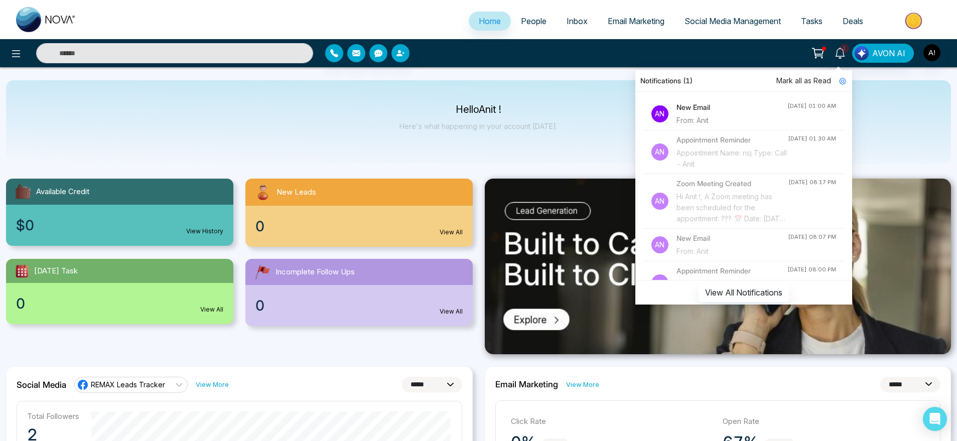
click at [683, 109] on h4 "New Email" at bounding box center [731, 107] width 111 height 11
click at [696, 105] on h4 "New Email" at bounding box center [731, 107] width 111 height 11
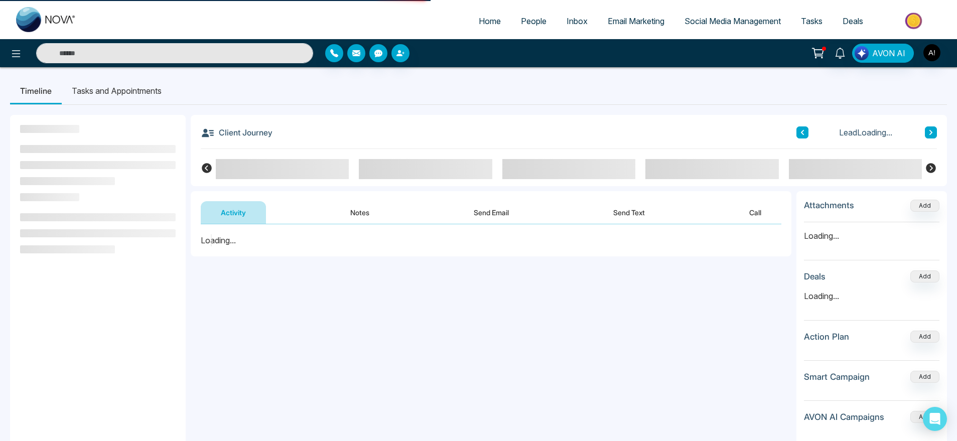
select select "*****"
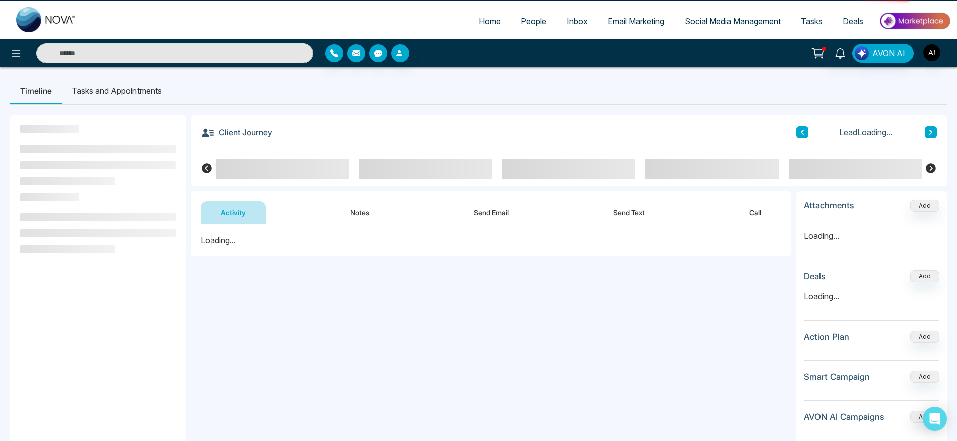
click at [696, 105] on div "**********" at bounding box center [478, 335] width 937 height 461
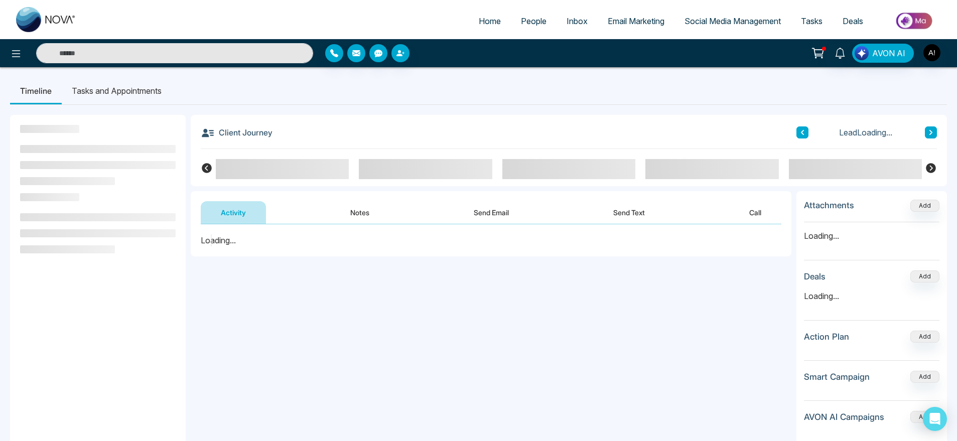
click at [696, 105] on div "**********" at bounding box center [478, 335] width 937 height 461
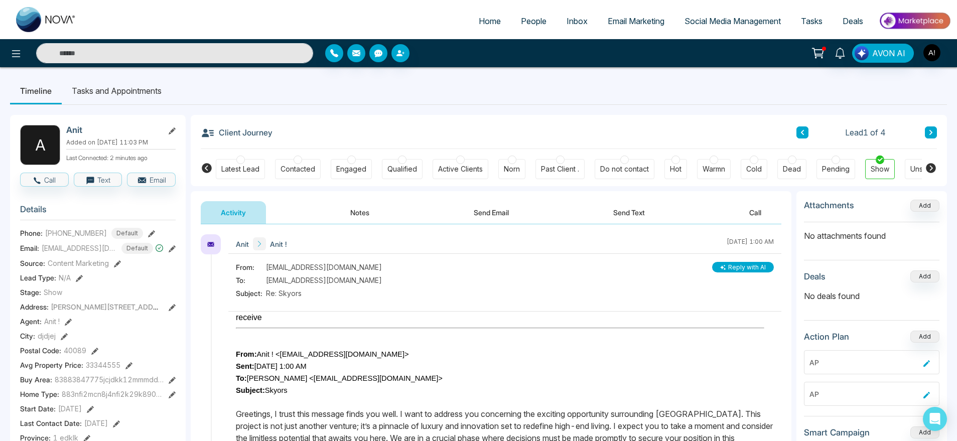
click at [740, 267] on button "Reply with AI" at bounding box center [743, 267] width 62 height 11
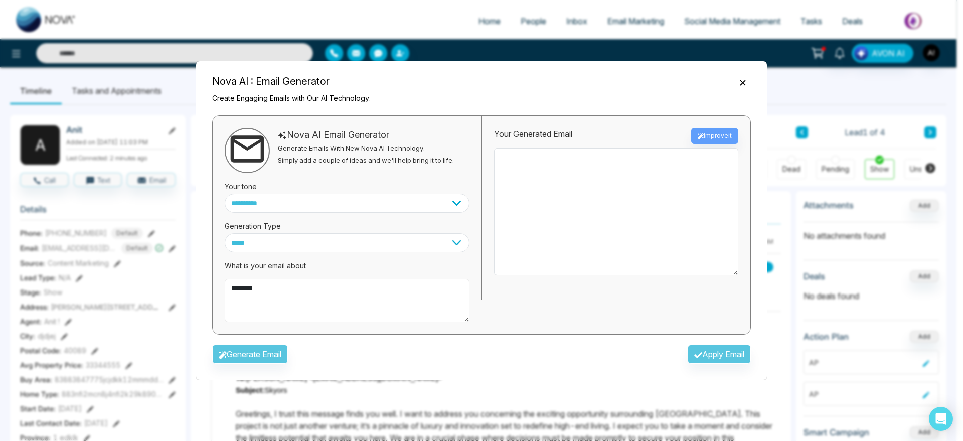
click at [326, 299] on textarea "*******" at bounding box center [347, 300] width 245 height 43
type textarea "*"
type textarea "**********"
click at [250, 354] on button "Generate Email" at bounding box center [250, 354] width 76 height 19
type textarea "**********"
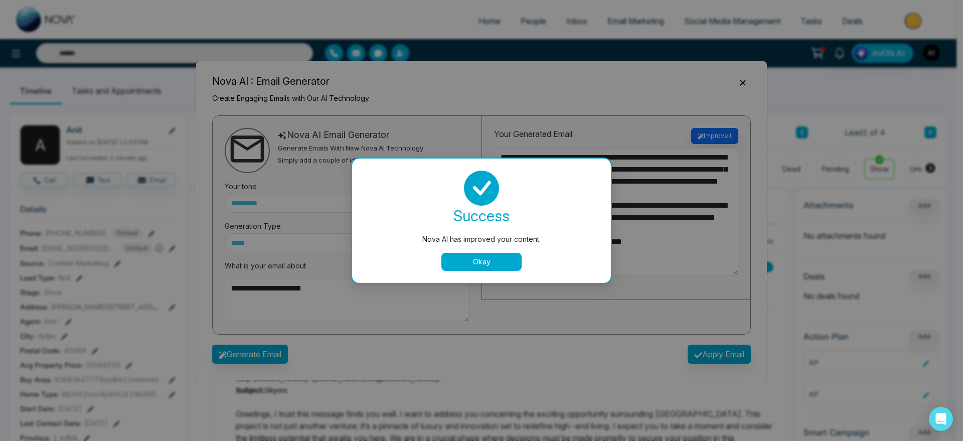
click at [476, 254] on button "Okay" at bounding box center [481, 262] width 80 height 18
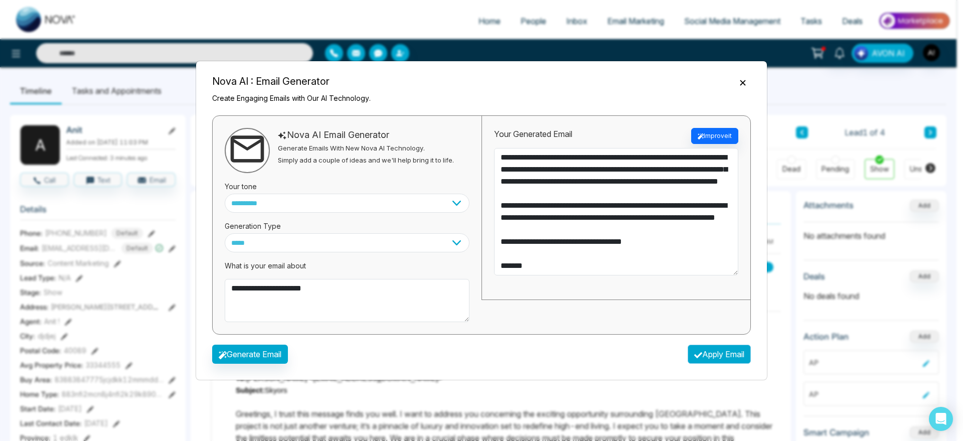
click at [704, 347] on button "Apply Email" at bounding box center [719, 354] width 63 height 19
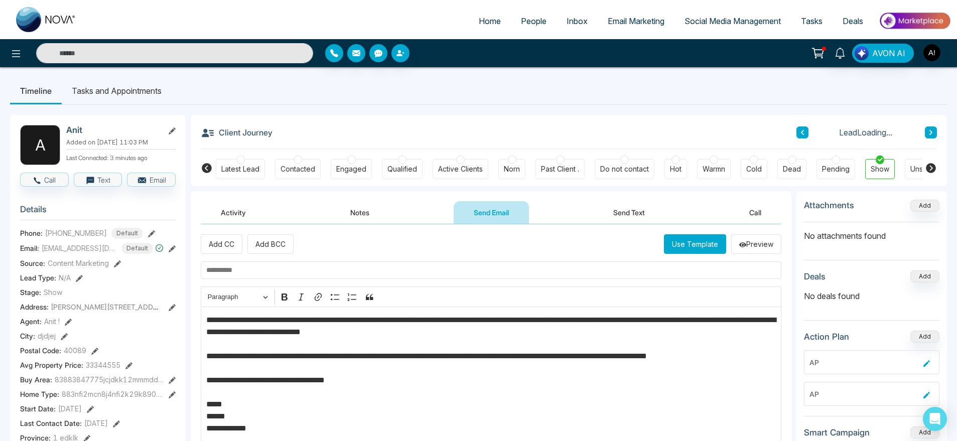
scroll to position [75, 0]
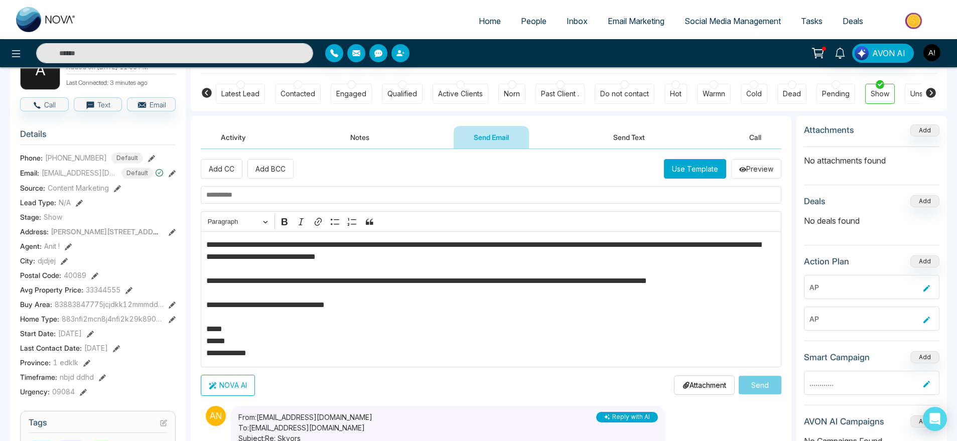
click at [241, 188] on input "text" at bounding box center [491, 195] width 580 height 18
click at [248, 199] on input "text" at bounding box center [491, 195] width 580 height 18
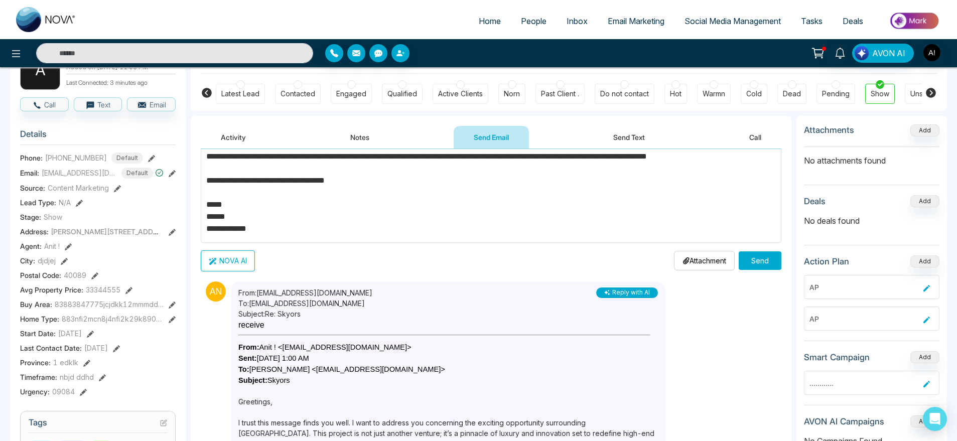
scroll to position [125, 0]
type input "*******"
click at [679, 266] on div "Attachment Choose File" at bounding box center [704, 260] width 61 height 20
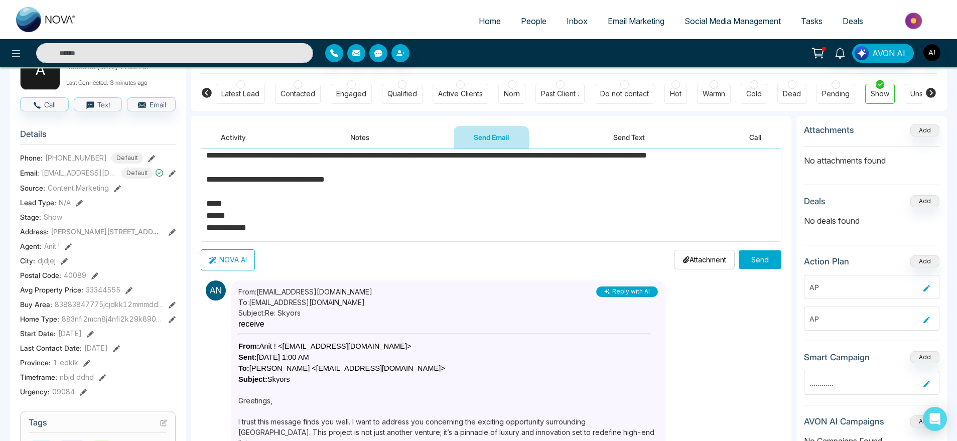
click at [690, 265] on div "Attachment Choose File" at bounding box center [704, 260] width 61 height 20
click at [692, 263] on p "Attachment" at bounding box center [704, 259] width 44 height 11
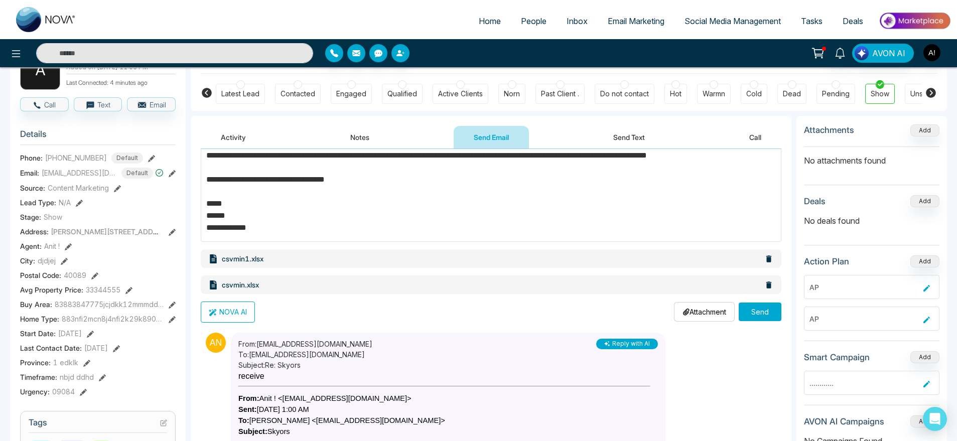
click at [691, 312] on p "Attachment" at bounding box center [704, 312] width 44 height 11
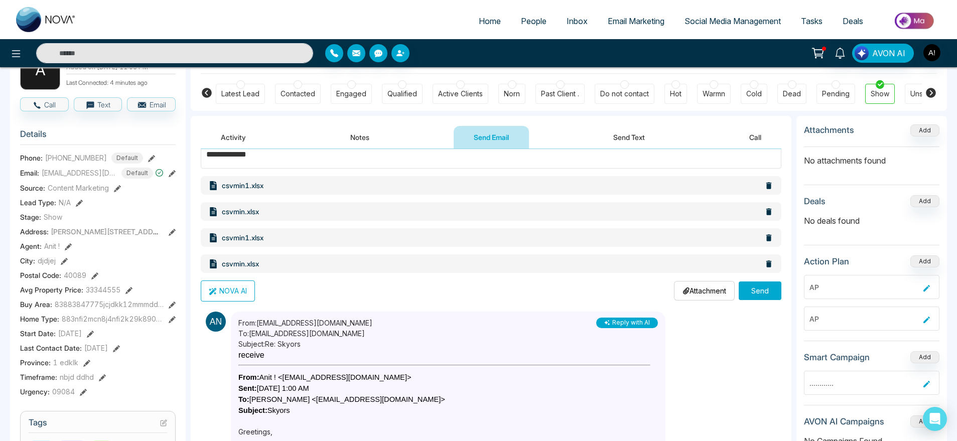
scroll to position [205, 0]
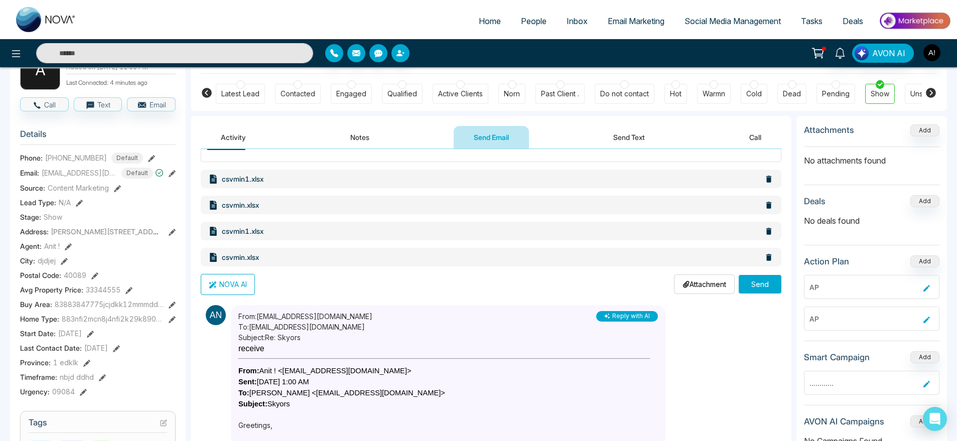
click at [745, 284] on button "Send" at bounding box center [759, 284] width 43 height 19
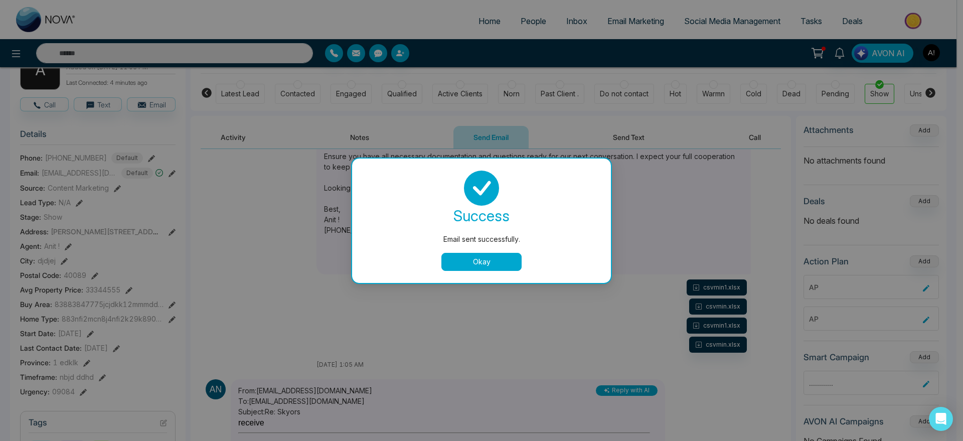
click at [480, 270] on button "Okay" at bounding box center [481, 262] width 80 height 18
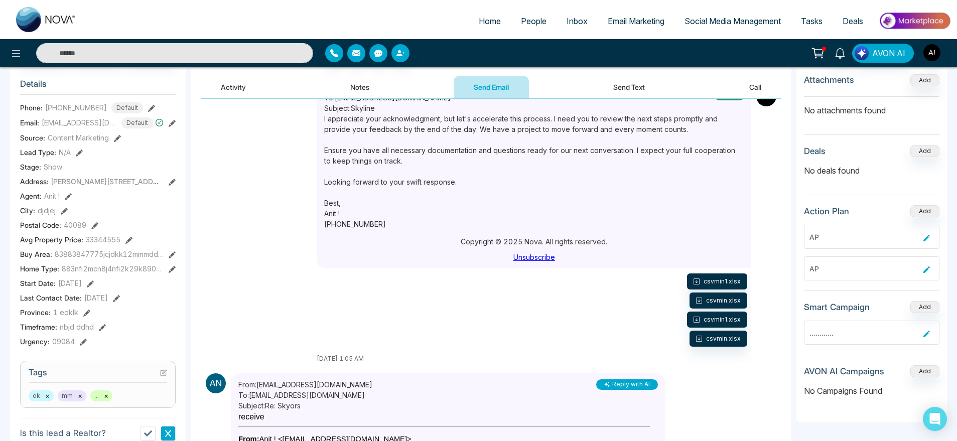
scroll to position [164, 0]
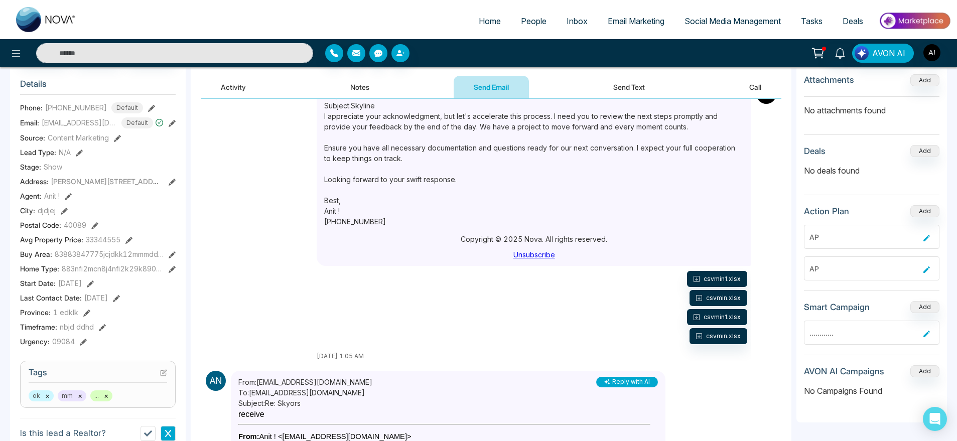
drag, startPoint x: 651, startPoint y: 290, endPoint x: 682, endPoint y: 282, distance: 32.1
click at [682, 282] on div "csvmin1.xlsx csvmin.xlsx csvmin1.xlsx csvmin.xlsx" at bounding box center [534, 307] width 434 height 73
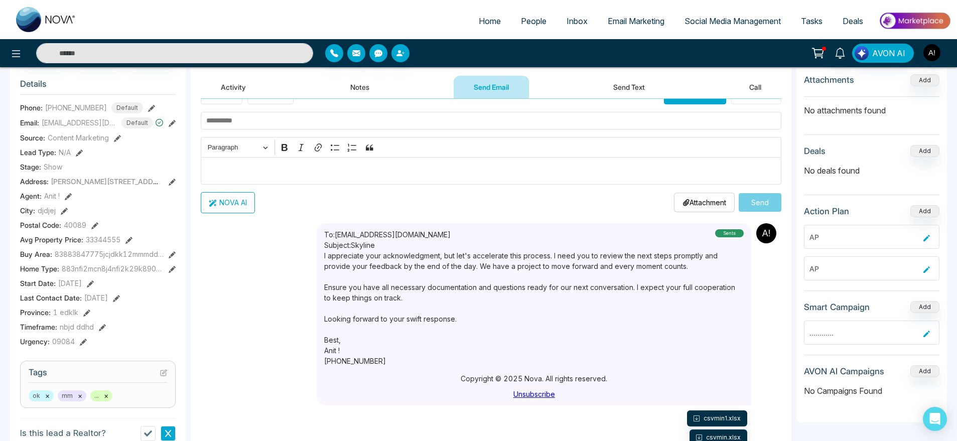
scroll to position [0, 0]
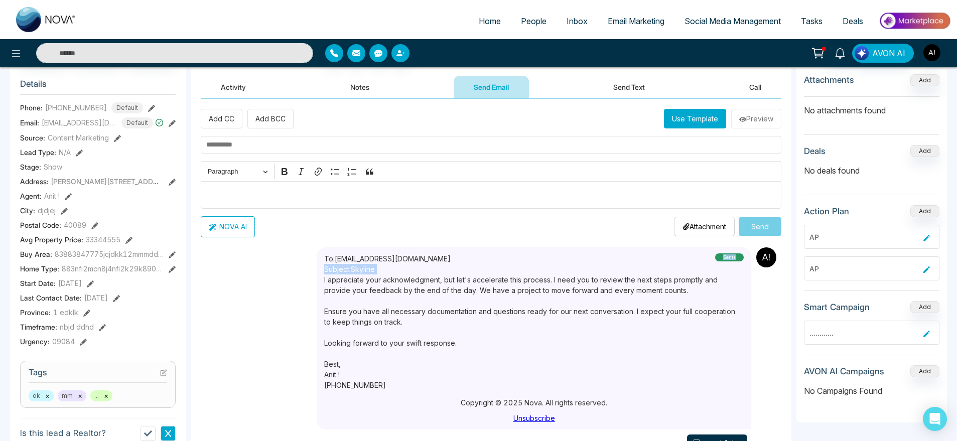
drag, startPoint x: 317, startPoint y: 273, endPoint x: 442, endPoint y: 354, distance: 148.5
click at [442, 354] on div "To: anit@mmnovatech.com Subject: Skyline sents" at bounding box center [534, 338] width 434 height 182
click at [479, 349] on div "I appreciate your acknowledgment, but let's accelerate this process. I need you…" at bounding box center [533, 348] width 419 height 149
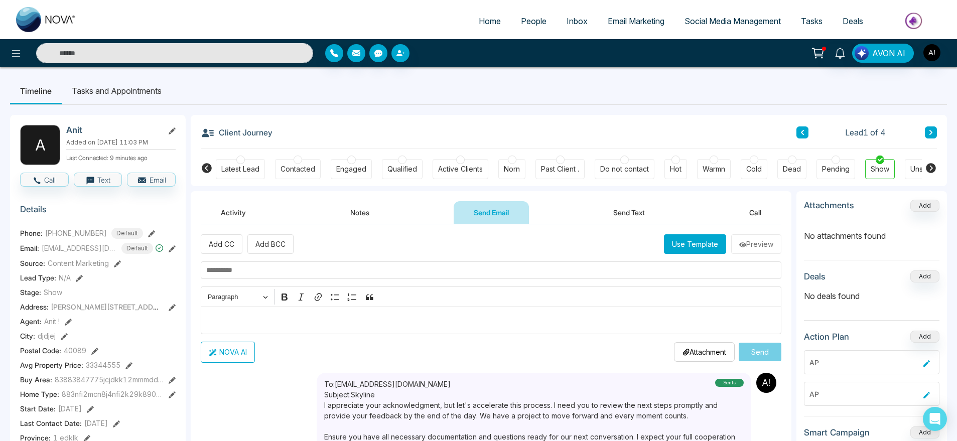
click at [368, 210] on button "Notes" at bounding box center [359, 212] width 59 height 23
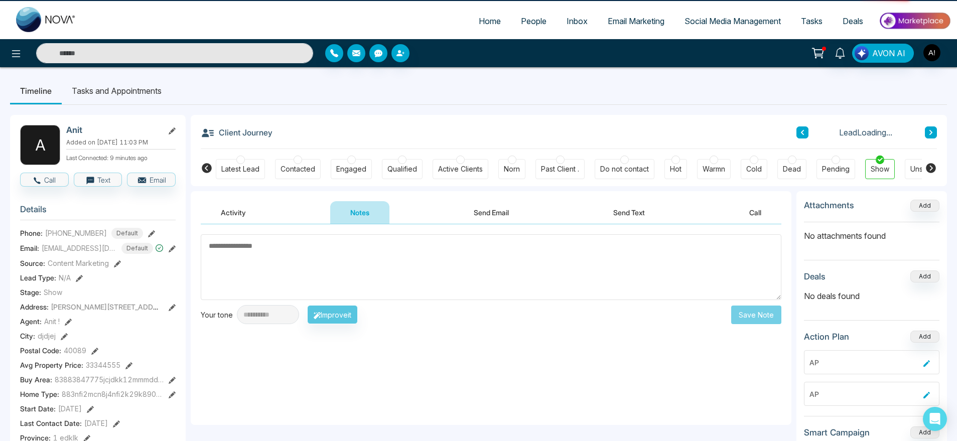
click at [223, 211] on button "Activity" at bounding box center [233, 212] width 65 height 23
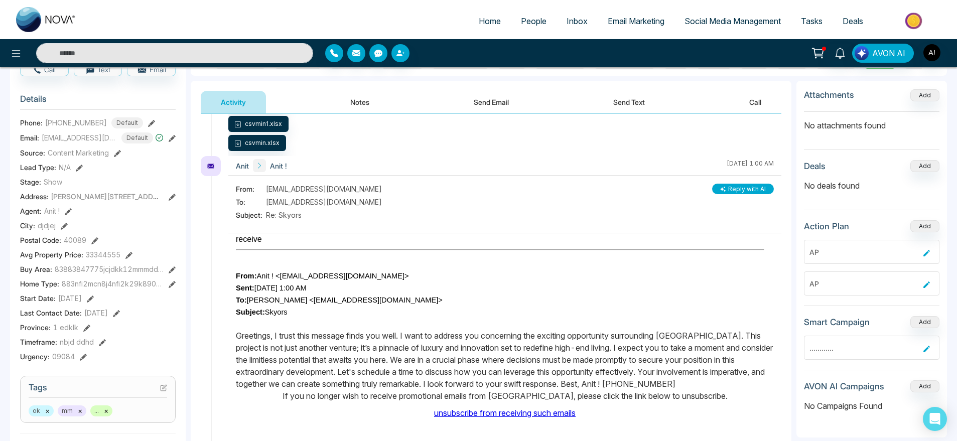
scroll to position [278, 0]
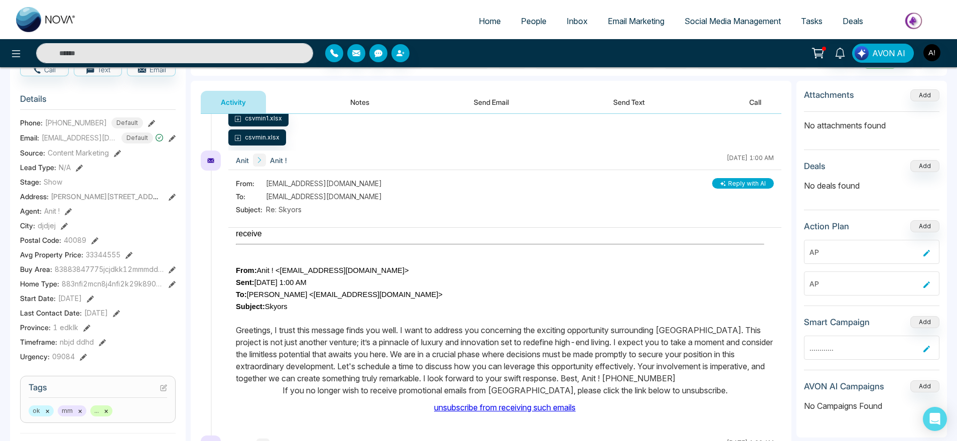
click at [744, 189] on button "Reply with AI" at bounding box center [743, 183] width 62 height 11
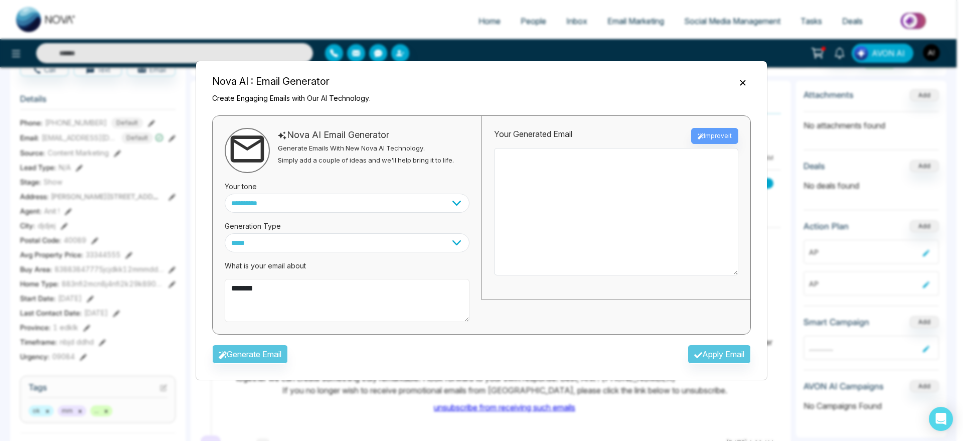
click at [302, 293] on textarea "*******" at bounding box center [347, 300] width 245 height 43
type textarea "*"
type textarea "**********"
click at [256, 355] on button "Generate Email" at bounding box center [250, 354] width 76 height 19
type textarea "**********"
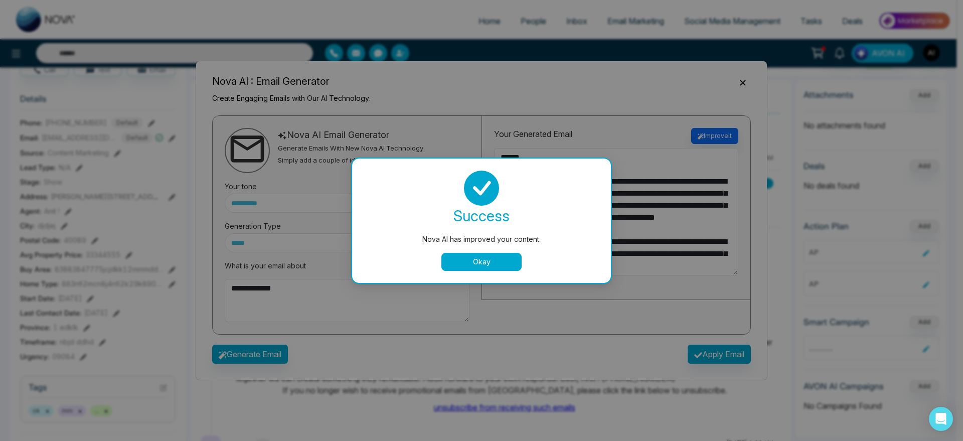
click at [508, 256] on button "Okay" at bounding box center [481, 262] width 80 height 18
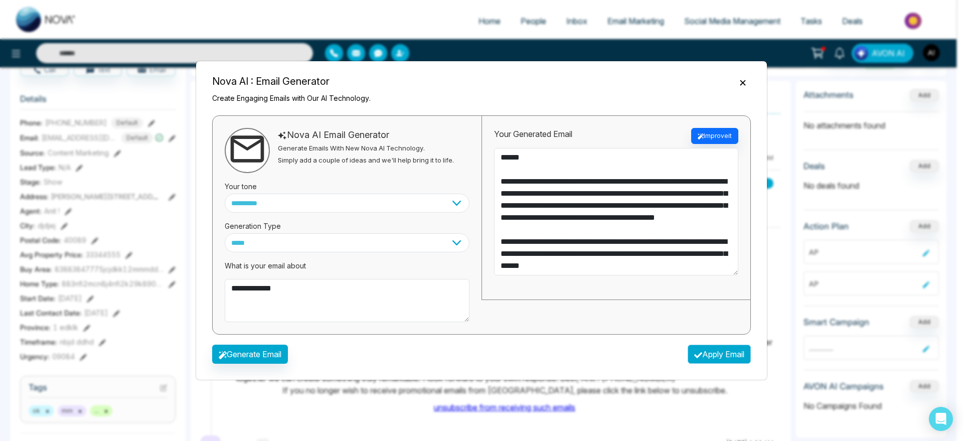
click at [741, 350] on button "Apply Email" at bounding box center [719, 354] width 63 height 19
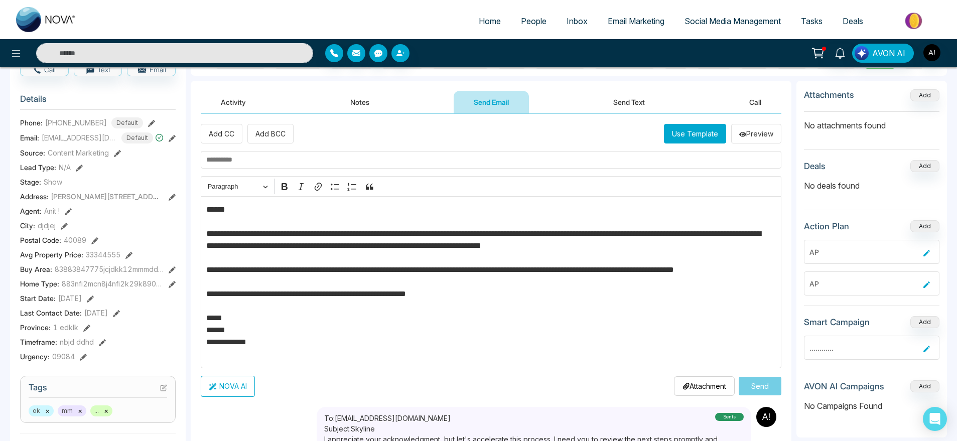
click at [262, 153] on input "text" at bounding box center [491, 160] width 580 height 18
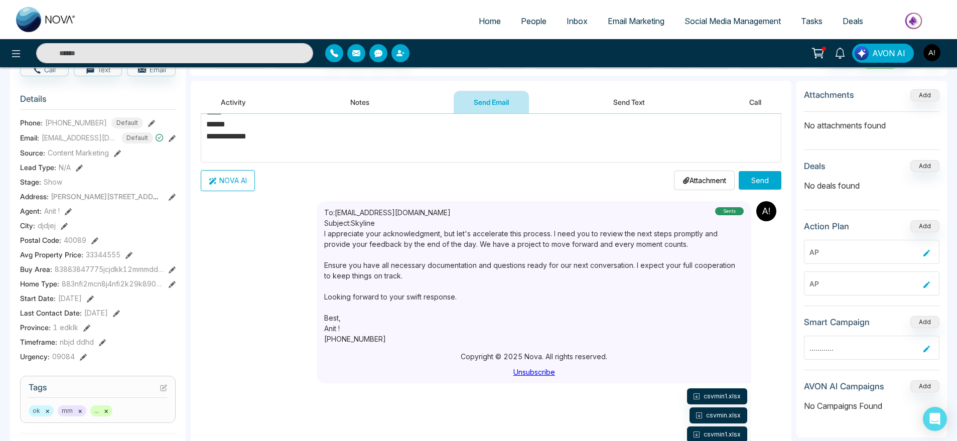
scroll to position [236, 0]
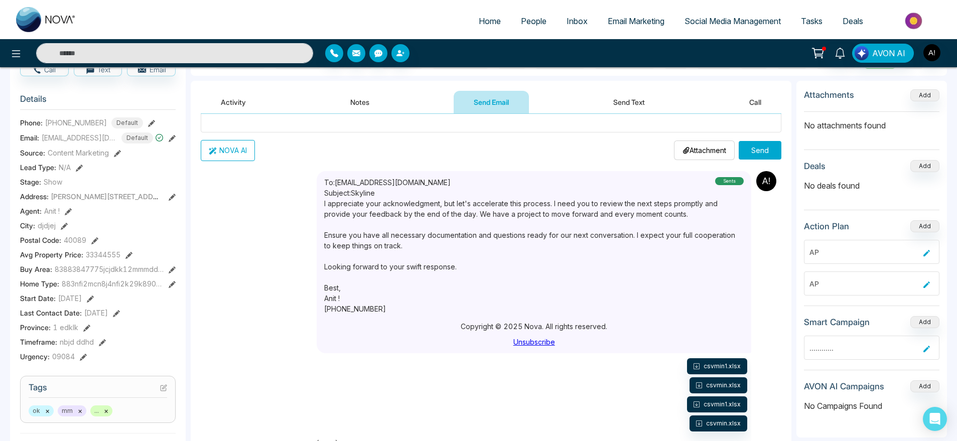
type input "*******"
click at [696, 152] on p "Attachment" at bounding box center [704, 150] width 44 height 11
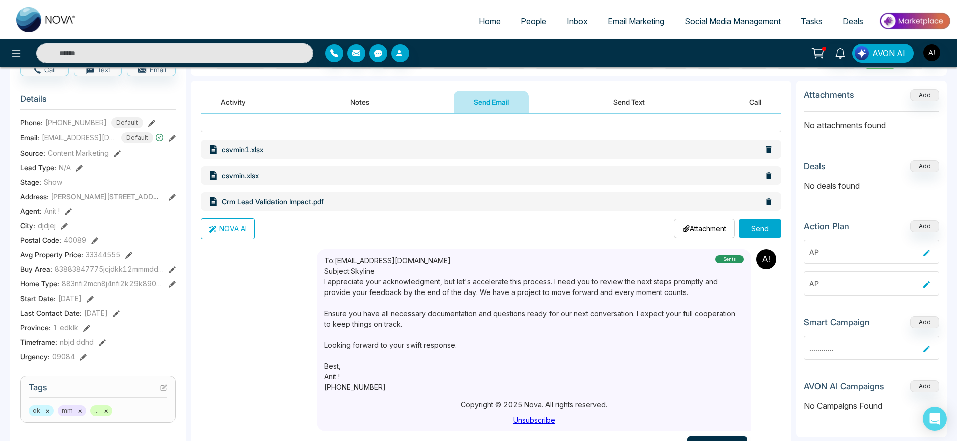
click at [746, 227] on button "Send" at bounding box center [759, 228] width 43 height 19
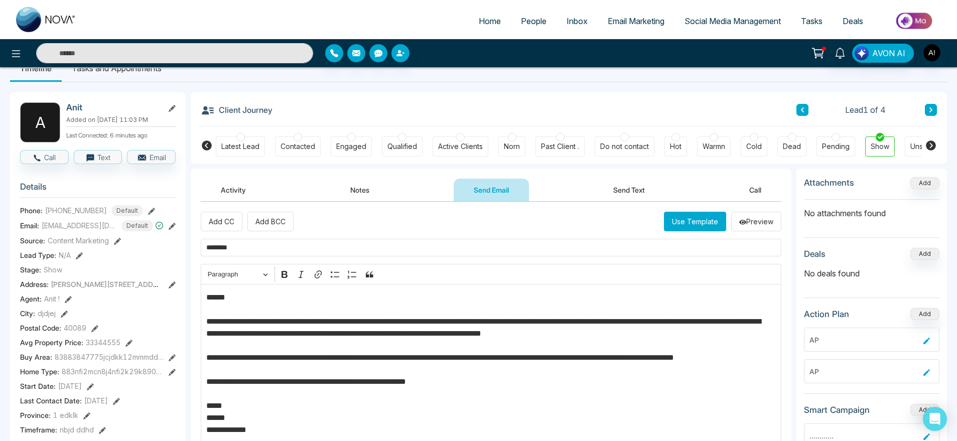
scroll to position [22, 0]
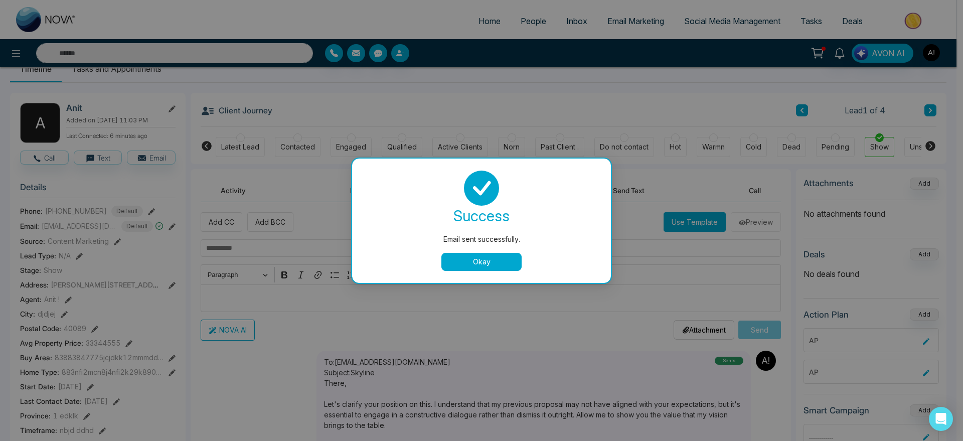
click at [489, 266] on button "Okay" at bounding box center [481, 262] width 80 height 18
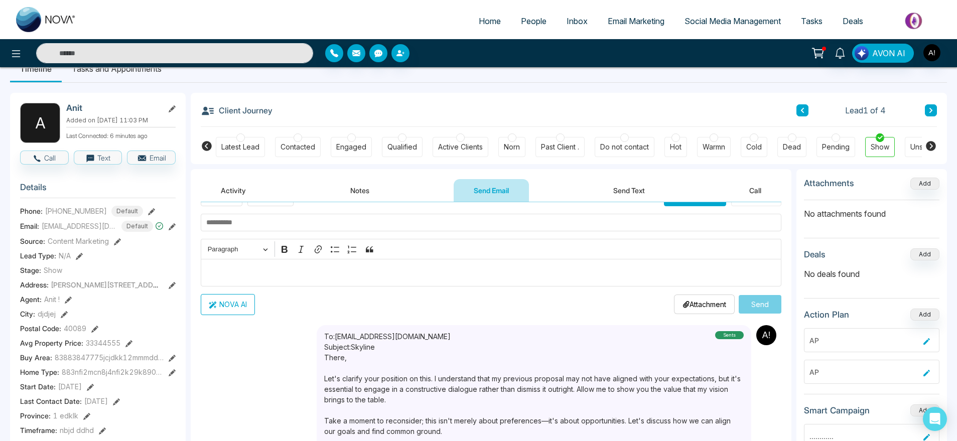
scroll to position [0, 0]
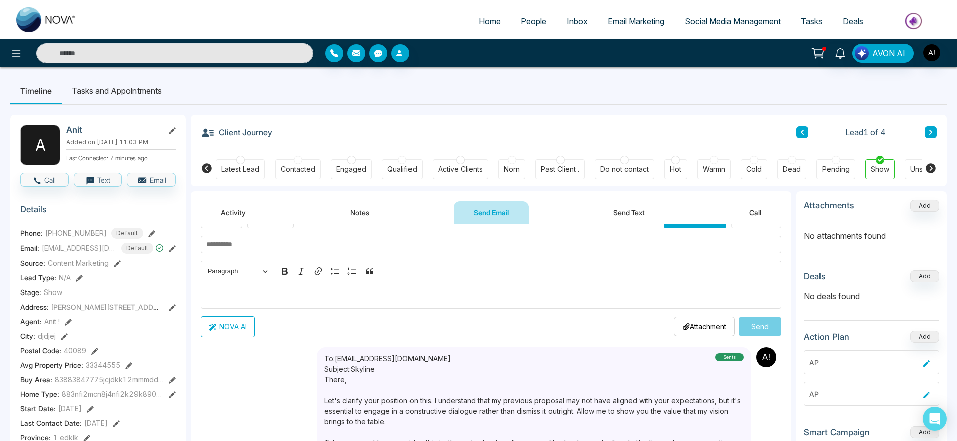
click at [280, 247] on input "text" at bounding box center [491, 245] width 580 height 18
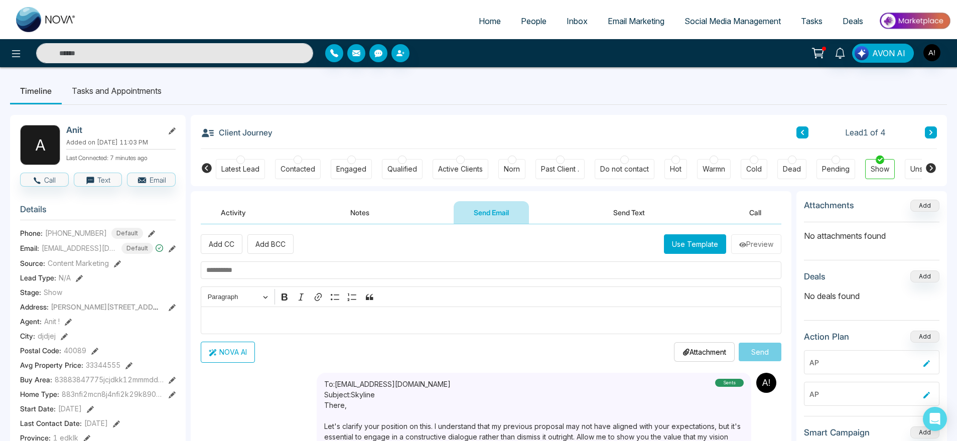
click at [281, 259] on div "Add CC Add BCC Use Template Preview Rich Text Editor Paragraph Bold Italic Link…" at bounding box center [491, 298] width 580 height 128
drag, startPoint x: 200, startPoint y: 271, endPoint x: 226, endPoint y: 269, distance: 25.7
click at [226, 269] on input "text" at bounding box center [491, 270] width 580 height 18
type input "**********"
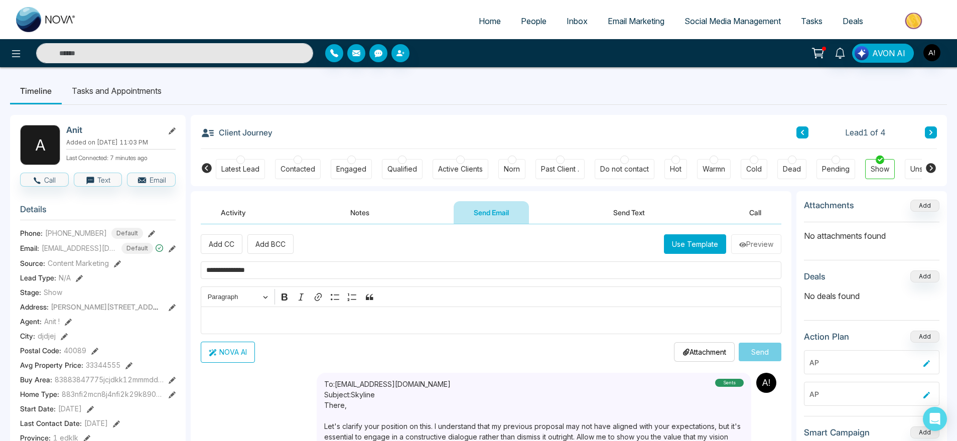
click at [702, 240] on button "Use Template" at bounding box center [695, 244] width 62 height 20
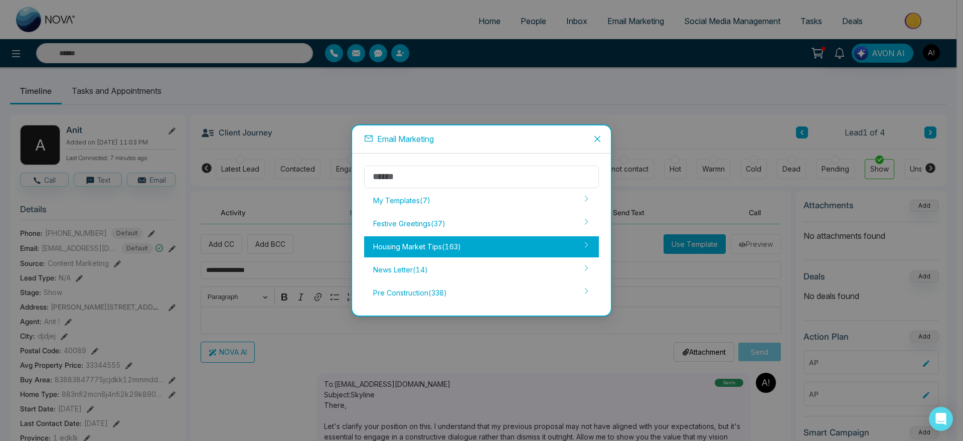
click at [415, 252] on div "Housing Market Tips ( 163 )" at bounding box center [481, 246] width 235 height 21
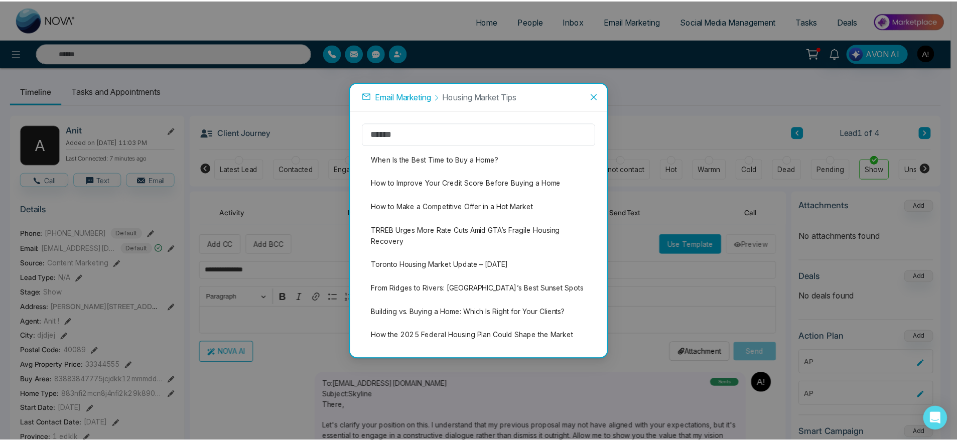
scroll to position [224, 0]
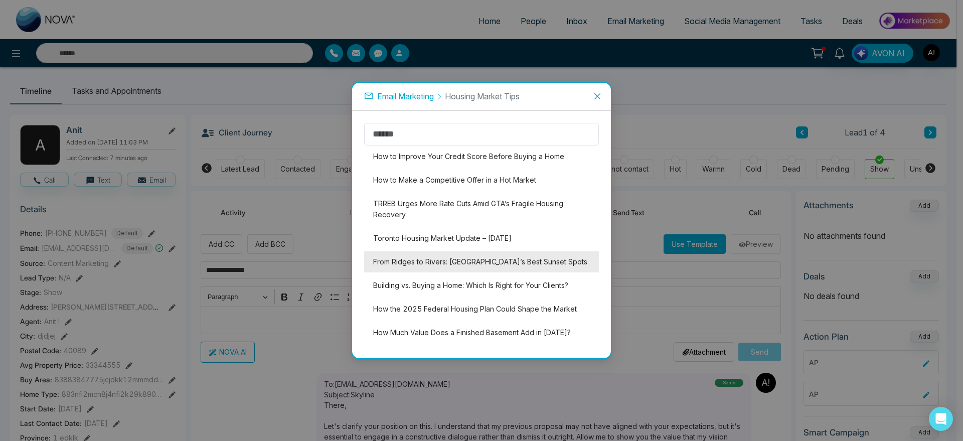
click at [494, 253] on li "From Ridges to Rivers: [GEOGRAPHIC_DATA]’s Best Sunset Spots" at bounding box center [481, 261] width 235 height 21
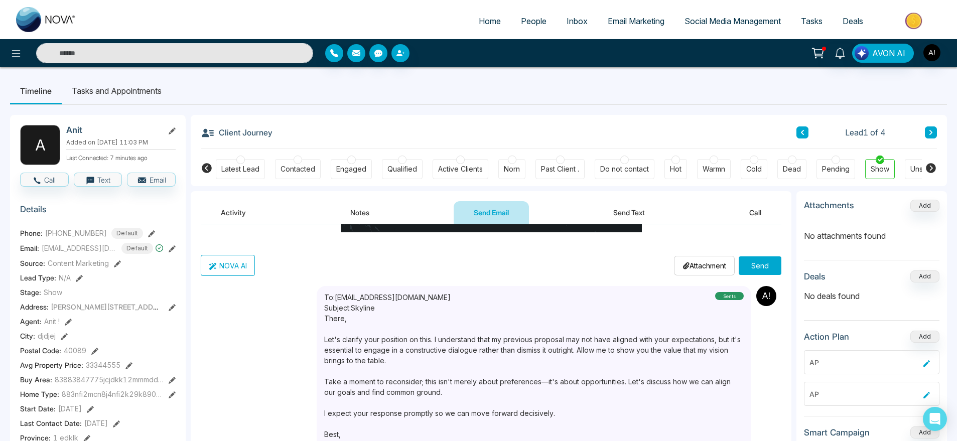
scroll to position [7, 0]
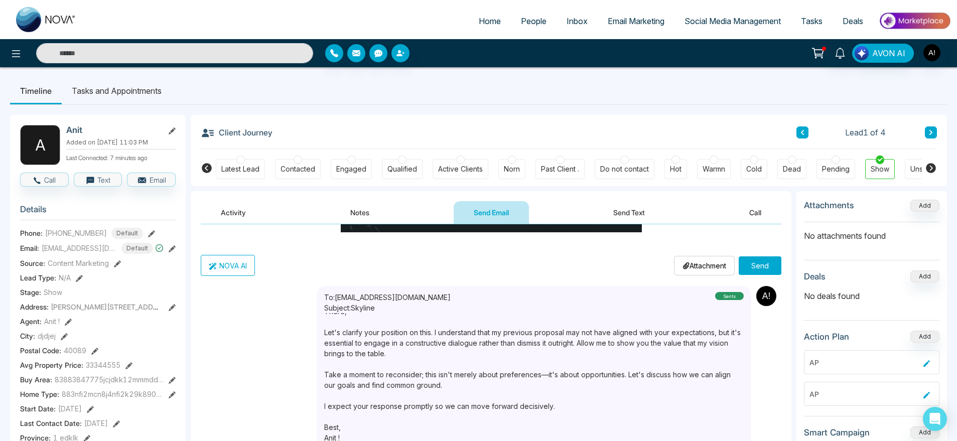
click at [685, 263] on p "Attachment" at bounding box center [704, 265] width 44 height 11
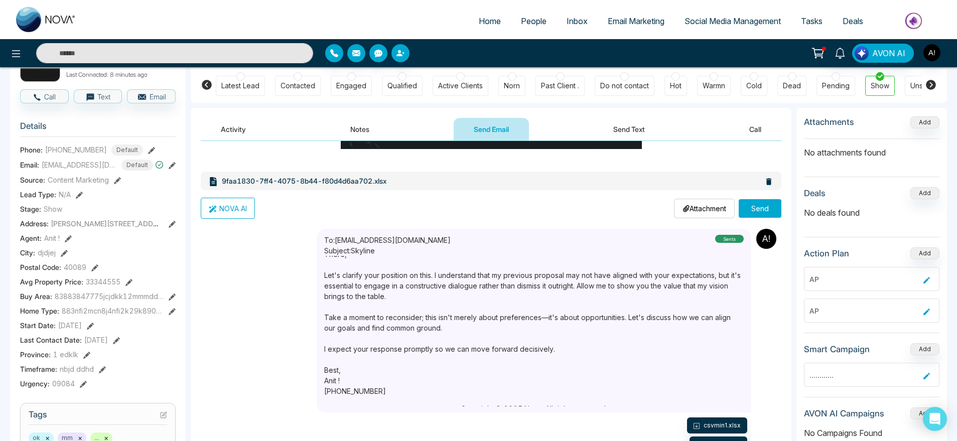
scroll to position [93, 0]
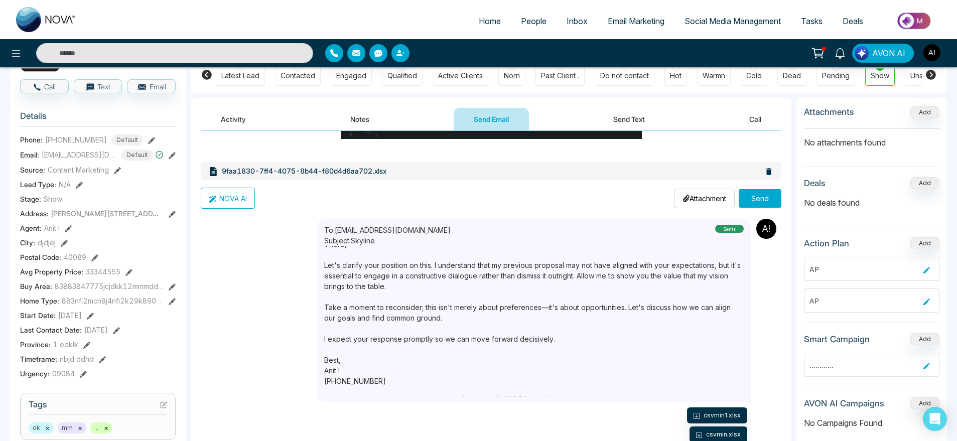
click at [721, 198] on div "Attachment Choose File" at bounding box center [704, 199] width 61 height 20
click at [700, 196] on p "Attachment" at bounding box center [704, 198] width 44 height 11
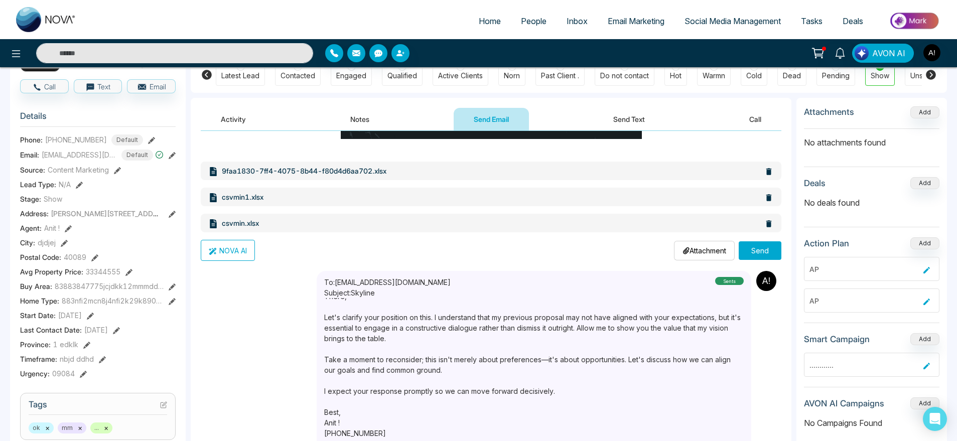
click at [763, 255] on button "Send" at bounding box center [759, 250] width 43 height 19
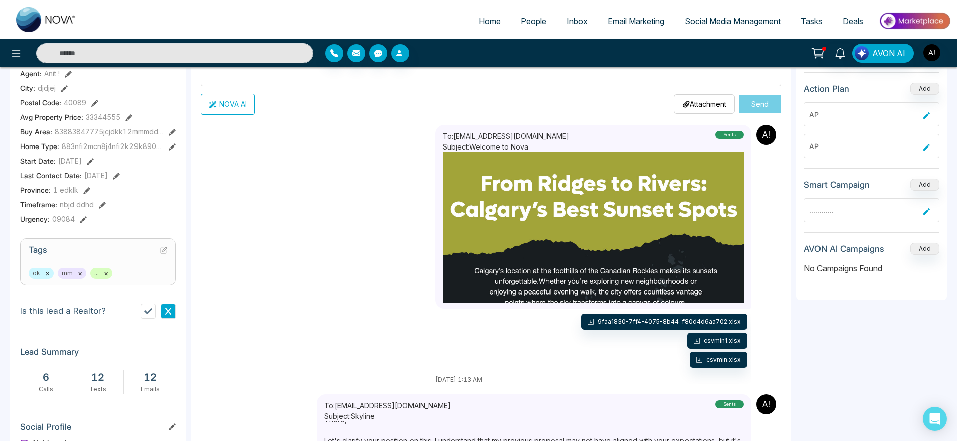
scroll to position [0, 0]
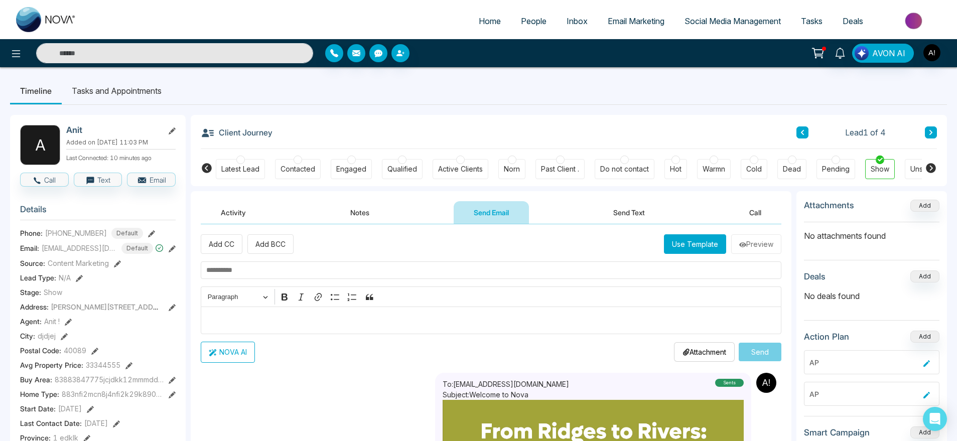
click at [243, 202] on button "Activity" at bounding box center [233, 212] width 65 height 23
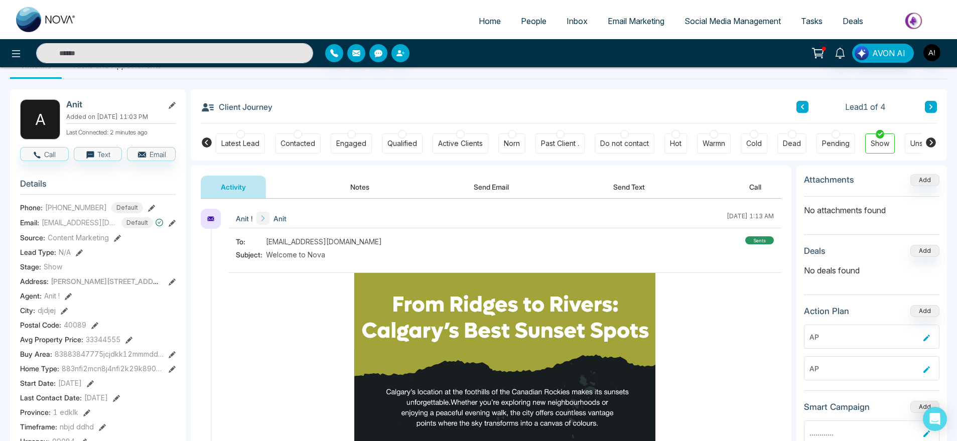
scroll to position [28, 0]
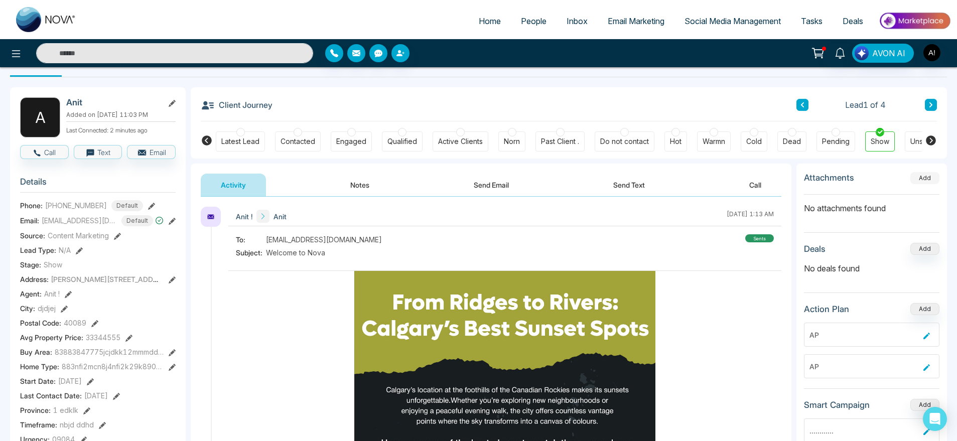
click at [933, 175] on button "Add" at bounding box center [924, 178] width 29 height 12
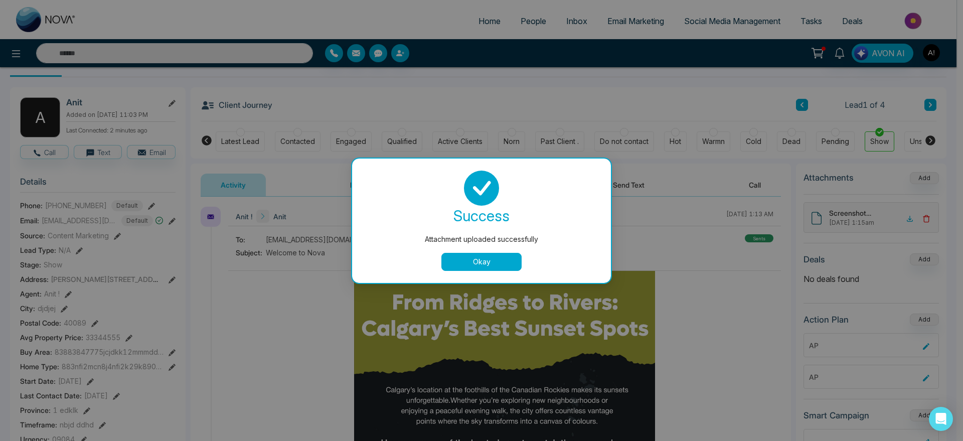
click at [492, 257] on button "Okay" at bounding box center [481, 262] width 80 height 18
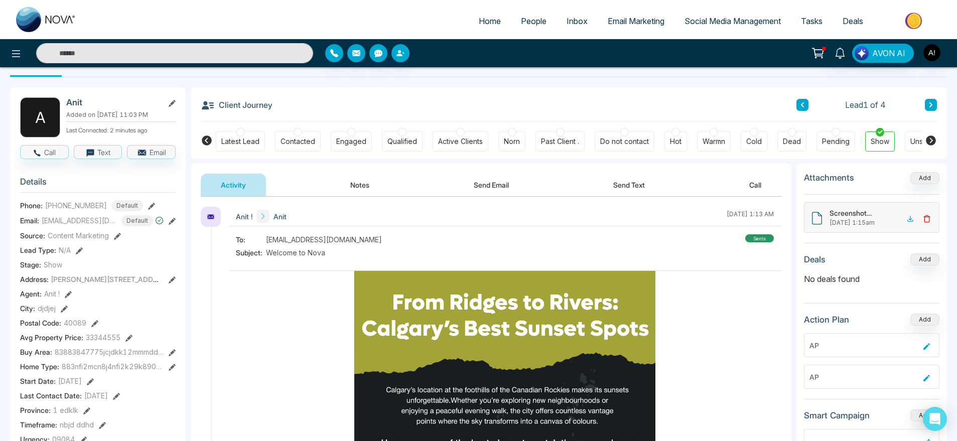
click at [927, 215] on icon at bounding box center [927, 219] width 8 height 8
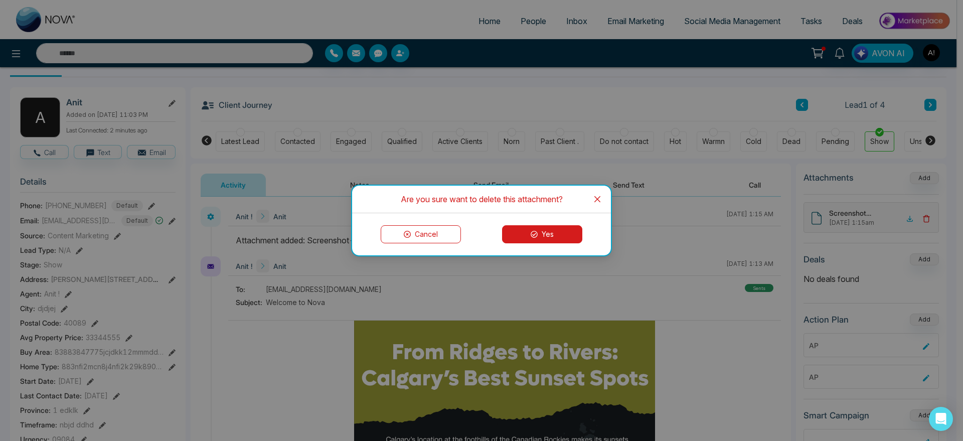
click at [555, 243] on div "Cancel Yes" at bounding box center [481, 234] width 259 height 42
click at [539, 233] on button "Yes" at bounding box center [542, 234] width 80 height 18
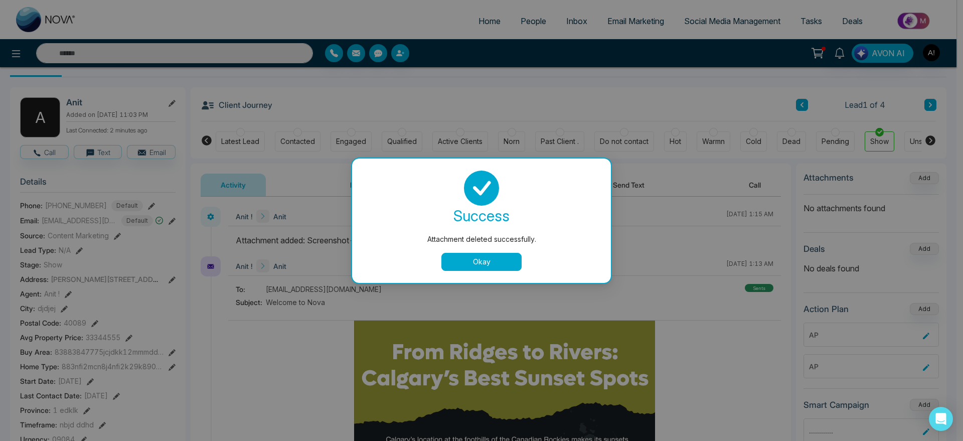
click at [484, 254] on button "Okay" at bounding box center [481, 262] width 80 height 18
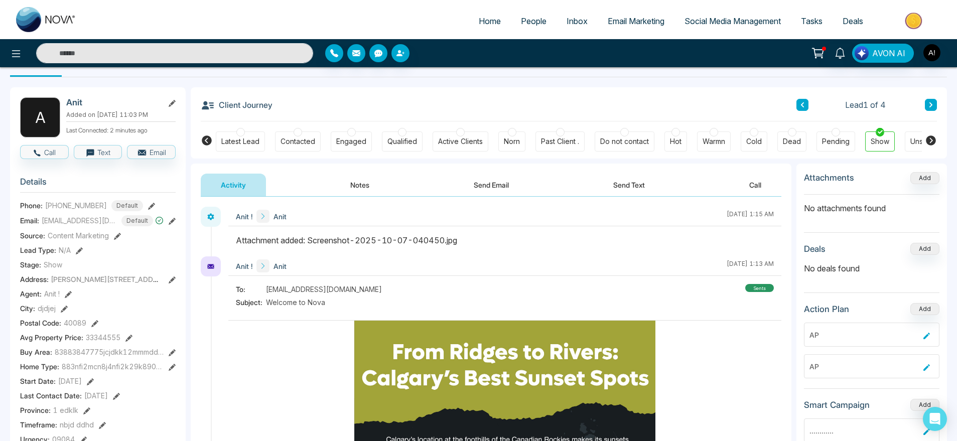
scroll to position [27, 0]
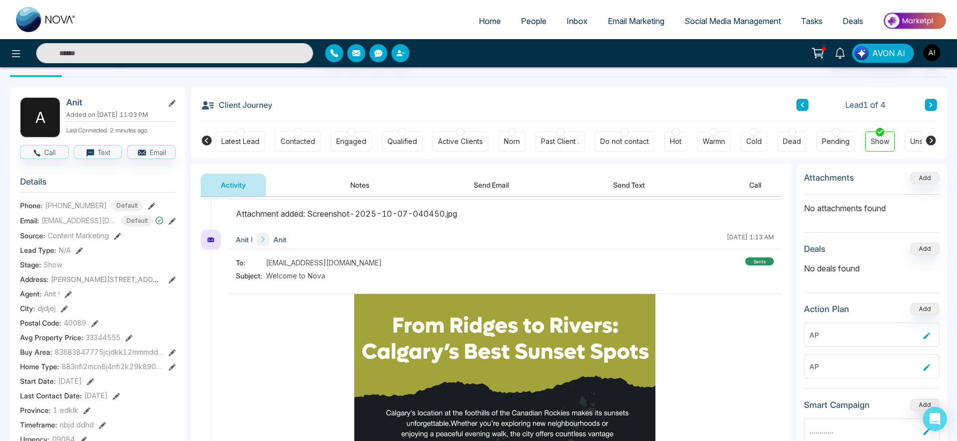
click at [930, 99] on button at bounding box center [931, 105] width 12 height 12
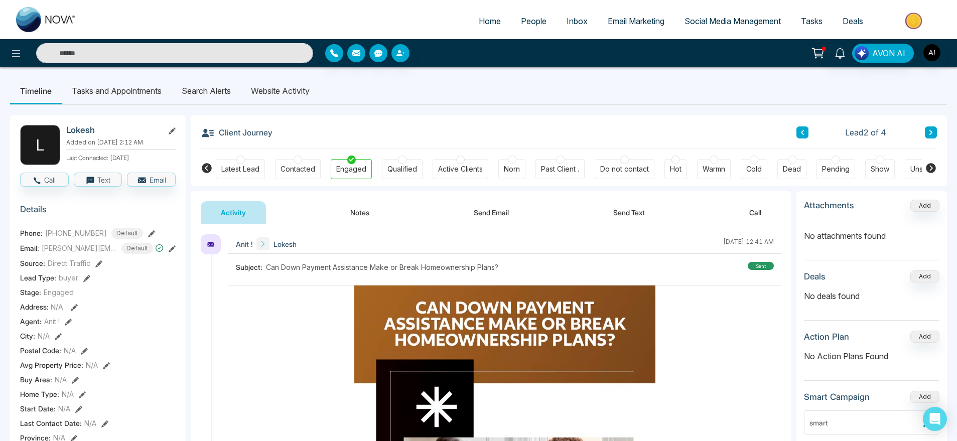
click at [798, 127] on button at bounding box center [802, 132] width 12 height 12
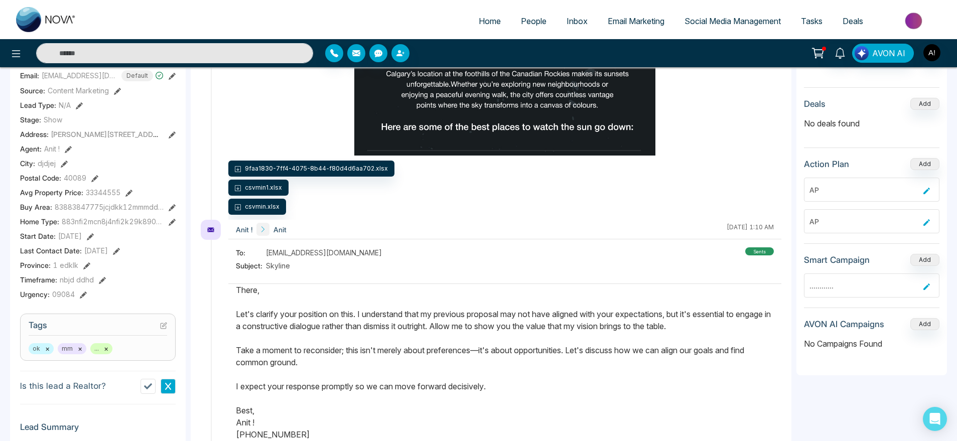
scroll to position [168, 0]
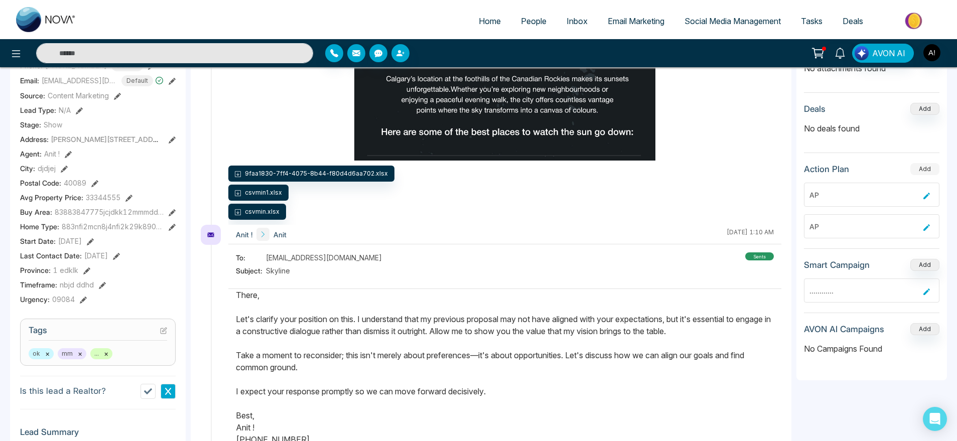
click at [930, 165] on button "Add" at bounding box center [924, 169] width 29 height 12
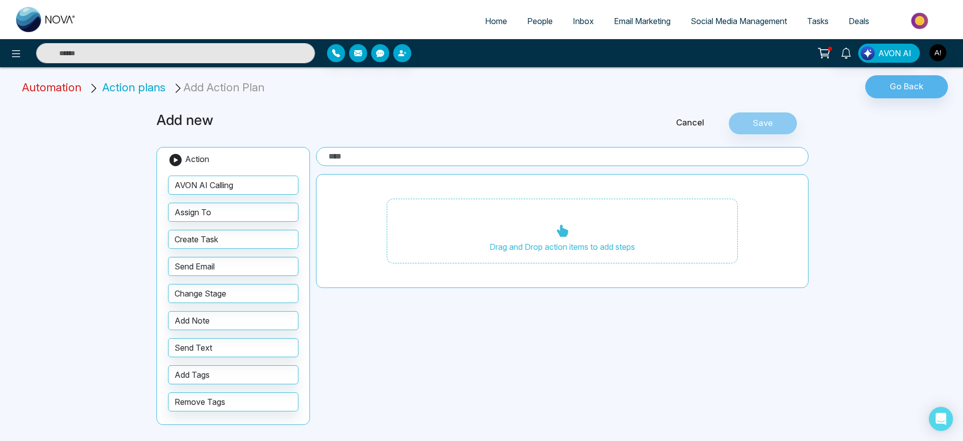
click at [66, 85] on span "Automation" at bounding box center [51, 87] width 59 height 13
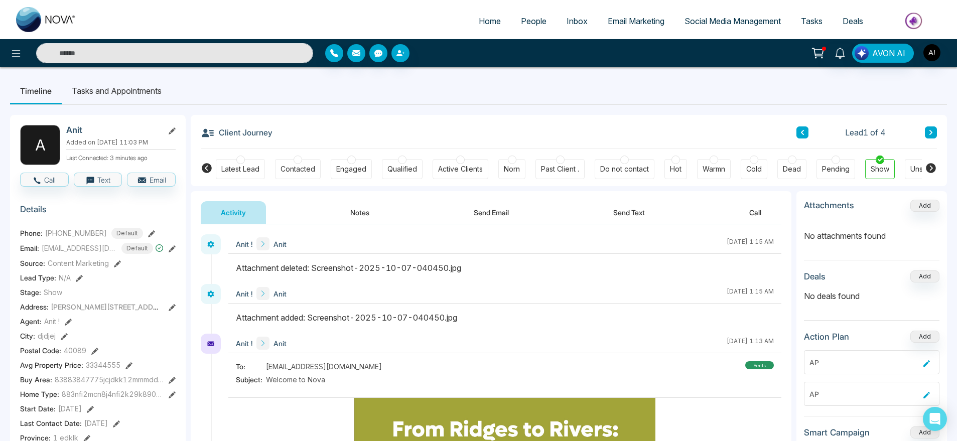
click at [138, 85] on li "Tasks and Appointments" at bounding box center [117, 90] width 110 height 27
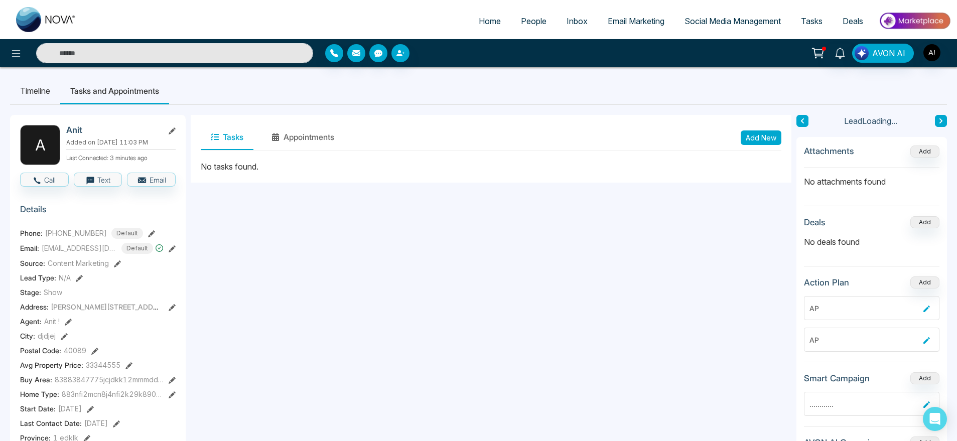
click at [45, 84] on li "Timeline" at bounding box center [35, 90] width 50 height 27
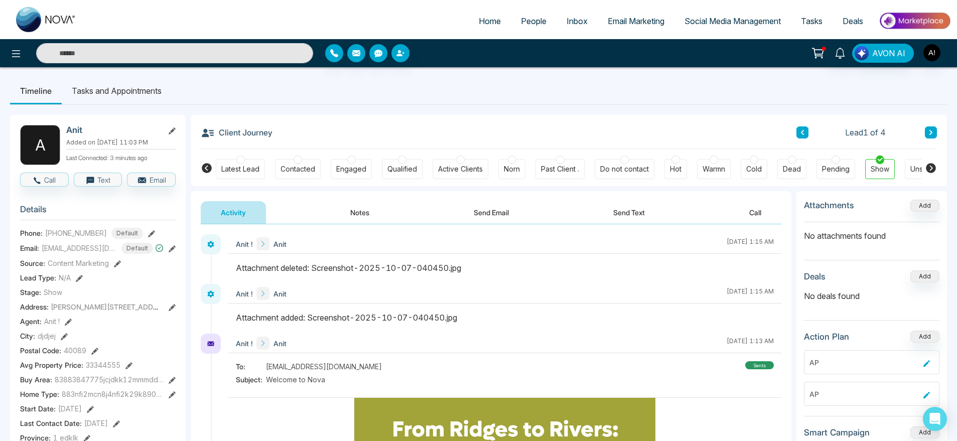
click at [149, 233] on icon at bounding box center [151, 233] width 7 height 7
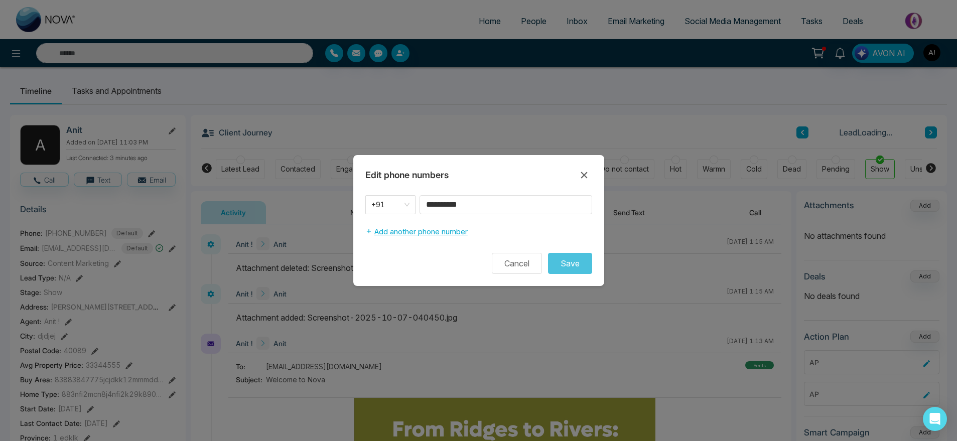
click at [409, 234] on button "Add another phone number" at bounding box center [416, 231] width 102 height 19
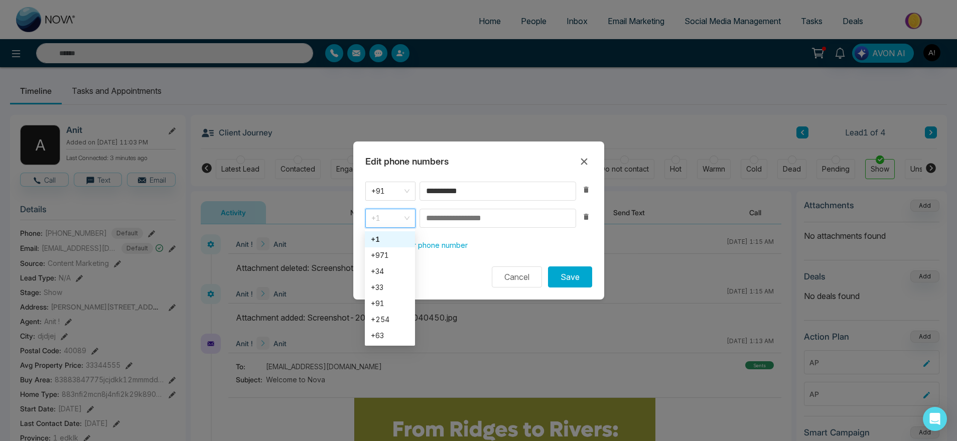
click at [391, 215] on span "+1" at bounding box center [390, 218] width 38 height 14
click at [391, 298] on div "+91" at bounding box center [390, 303] width 38 height 11
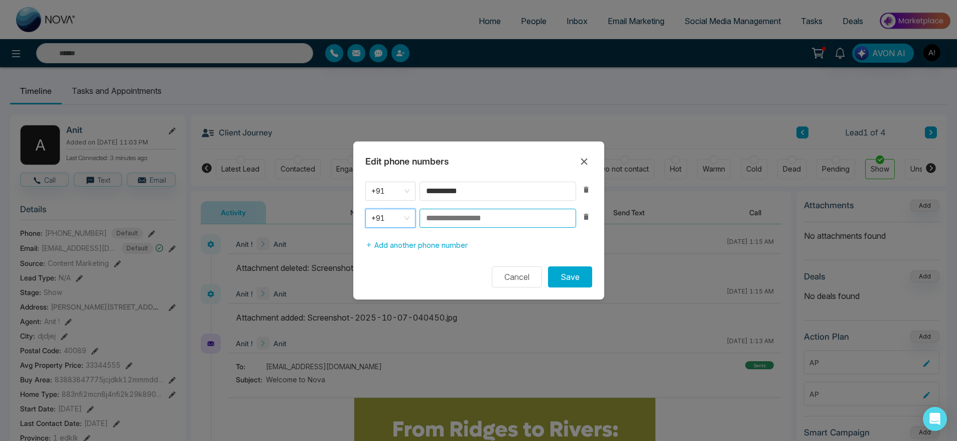
click at [468, 213] on input at bounding box center [497, 218] width 157 height 19
click at [496, 216] on input "**********" at bounding box center [497, 218] width 157 height 19
type input "**********"
click at [573, 280] on button "Save" at bounding box center [570, 276] width 44 height 21
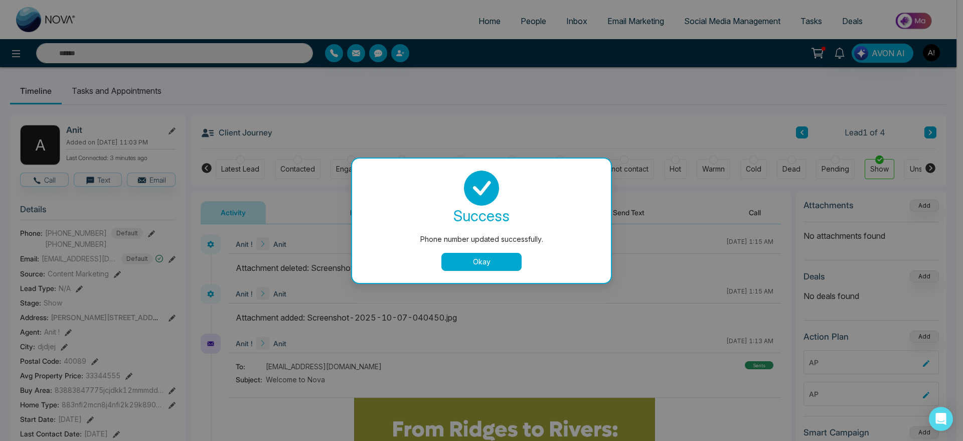
click at [501, 263] on button "Okay" at bounding box center [481, 262] width 80 height 18
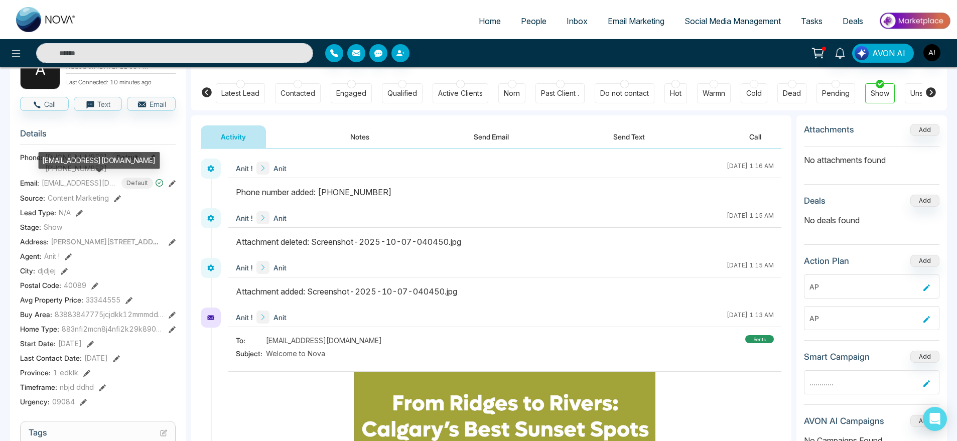
scroll to position [80, 0]
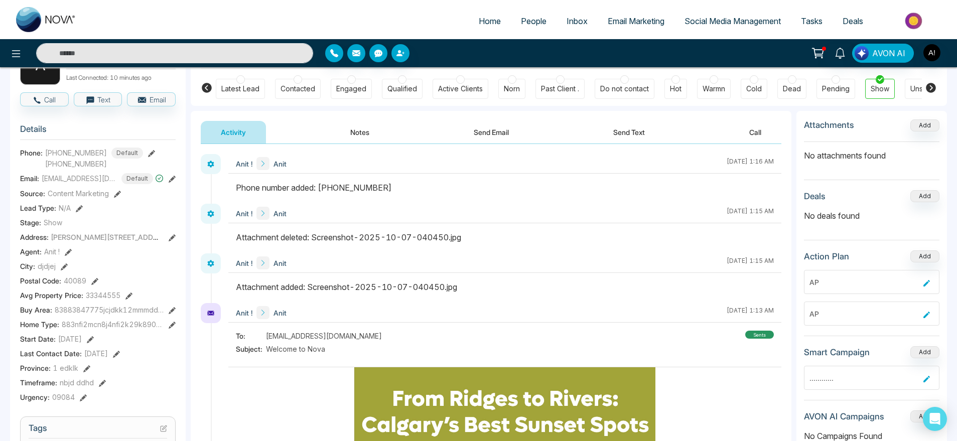
click at [178, 181] on div "A Anit Added on October 9 2025 | 11:03 PM Last Connected: 10 minutes ago Call T…" at bounding box center [98, 388] width 176 height 707
click at [173, 177] on icon at bounding box center [172, 179] width 7 height 7
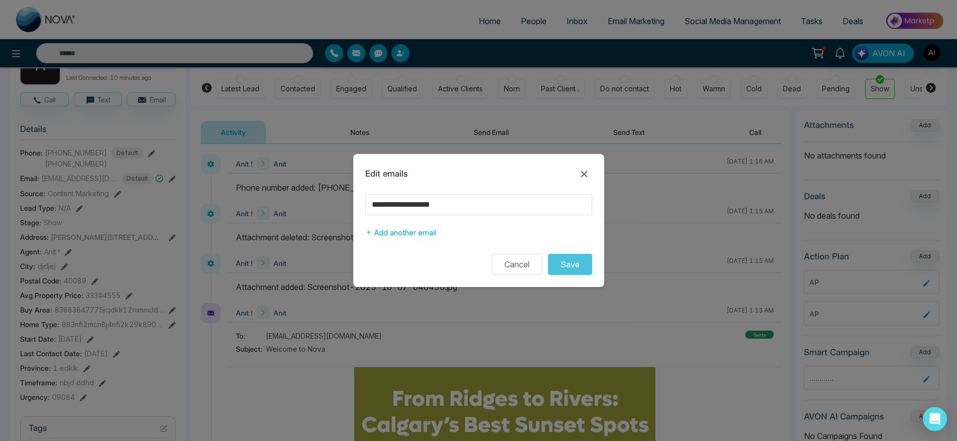
click at [395, 242] on form "**********" at bounding box center [478, 234] width 251 height 81
click at [405, 240] on button "Add another email" at bounding box center [400, 232] width 71 height 19
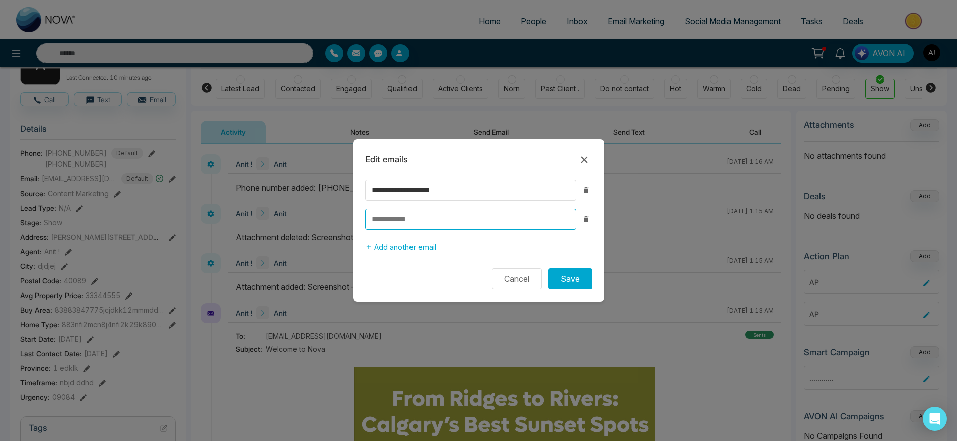
click at [432, 211] on input at bounding box center [470, 219] width 211 height 21
type input "**********"
click at [575, 278] on button "Save" at bounding box center [570, 278] width 44 height 21
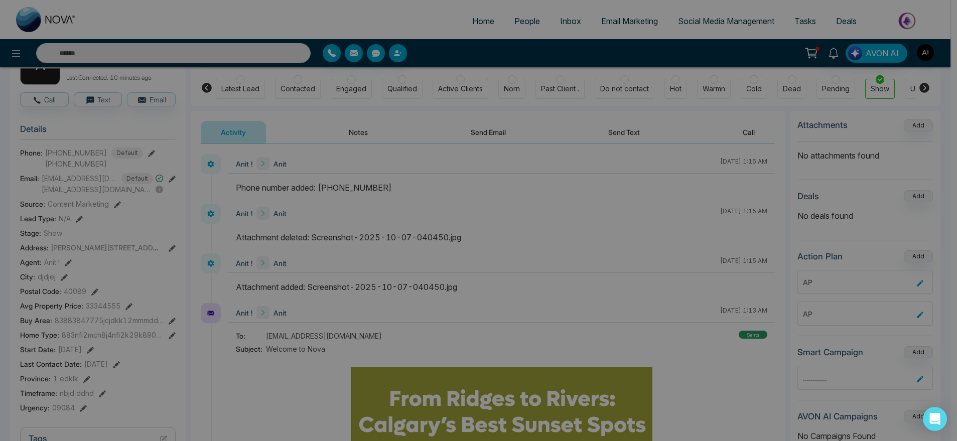
scroll to position [82, 0]
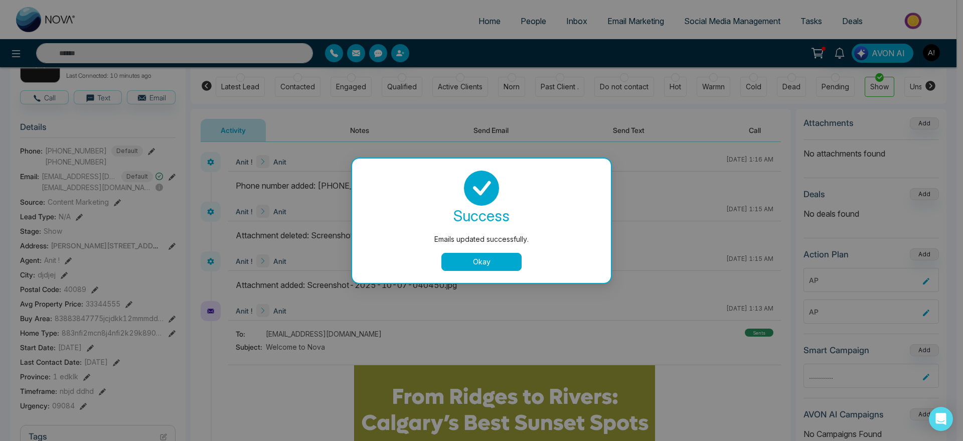
click at [497, 269] on button "Okay" at bounding box center [481, 262] width 80 height 18
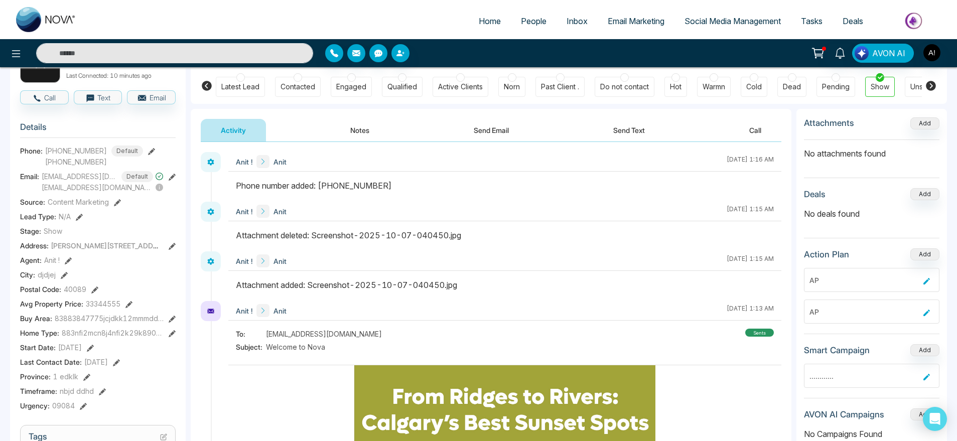
scroll to position [119, 0]
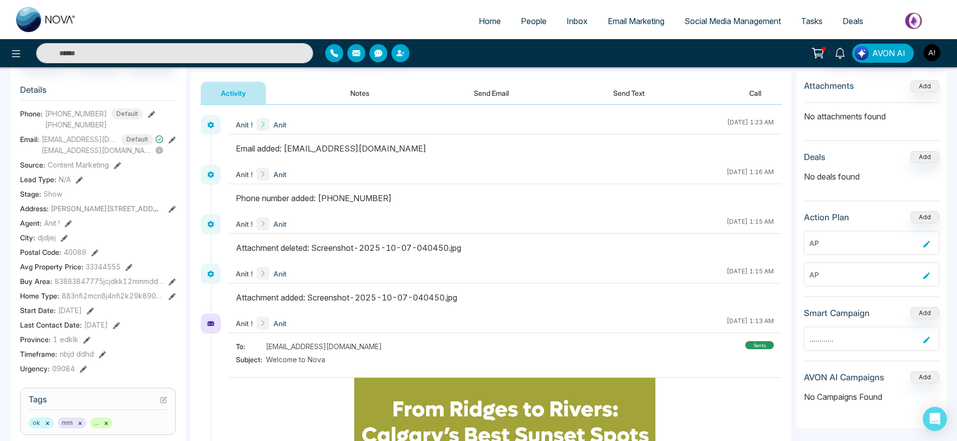
click at [123, 168] on div "Source: Content Marketing" at bounding box center [98, 165] width 156 height 11
click at [120, 168] on icon at bounding box center [117, 165] width 7 height 7
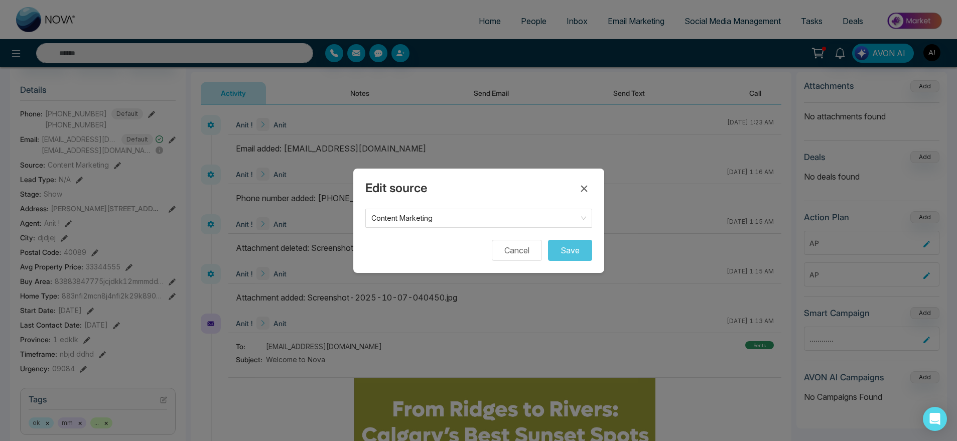
click at [114, 165] on div "Edit source Content Marketing Cancel Save" at bounding box center [478, 220] width 957 height 441
click at [402, 220] on span "Content Marketing" at bounding box center [478, 218] width 215 height 14
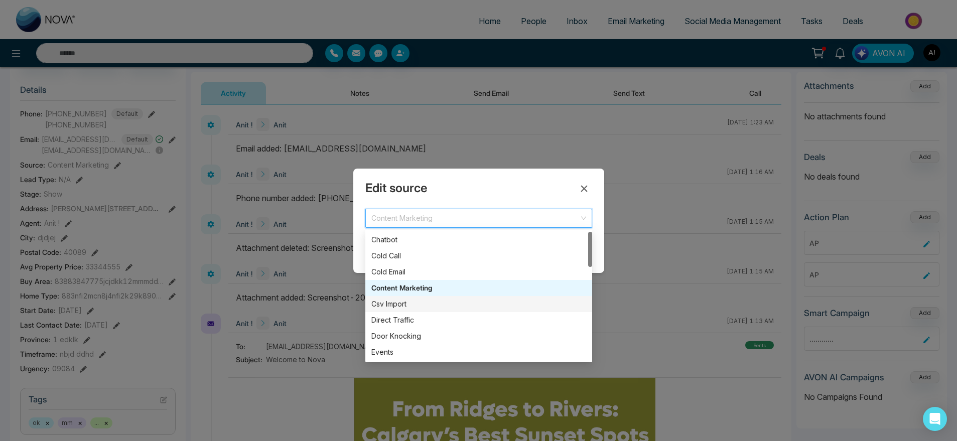
click at [418, 305] on div "Csv Import" at bounding box center [478, 303] width 215 height 11
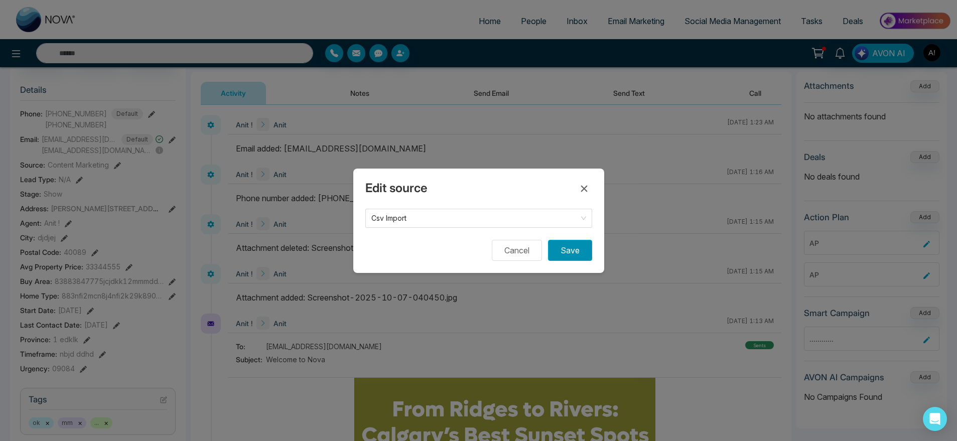
click at [557, 246] on button "Save" at bounding box center [570, 250] width 44 height 21
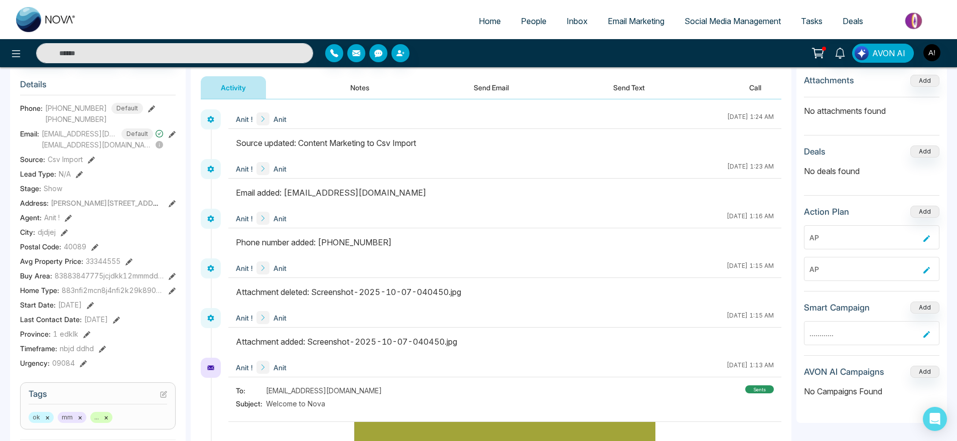
scroll to position [127, 0]
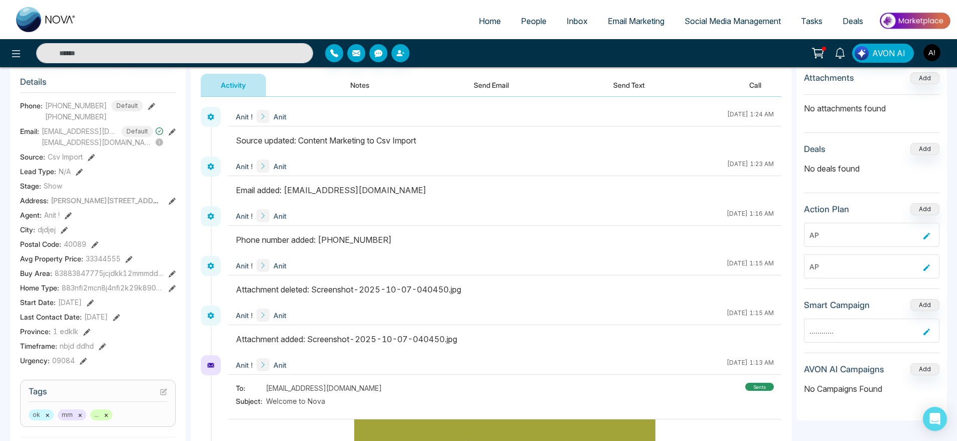
click at [94, 158] on icon at bounding box center [91, 157] width 7 height 7
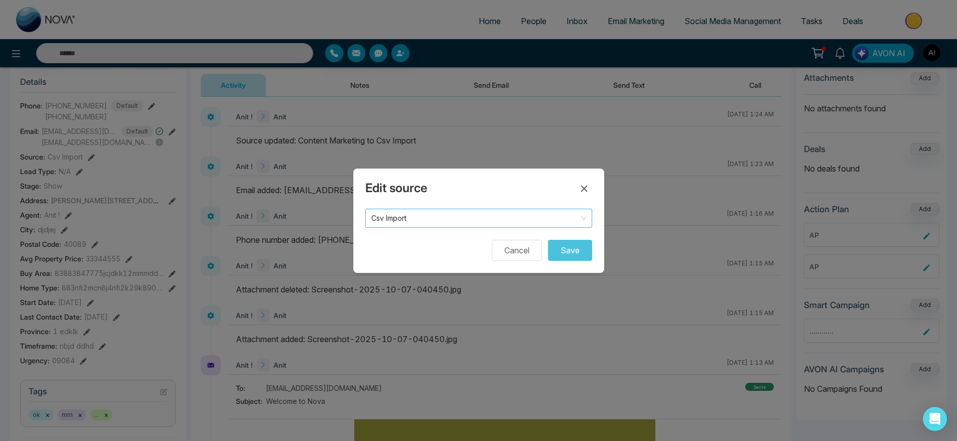
click at [441, 221] on span "Csv Import" at bounding box center [478, 218] width 215 height 14
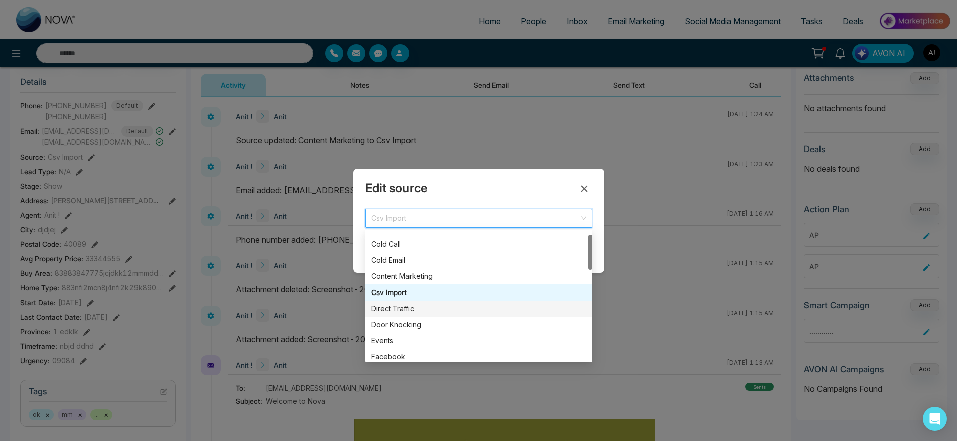
scroll to position [12, 0]
click at [447, 313] on div "Direct Traffic" at bounding box center [478, 308] width 227 height 16
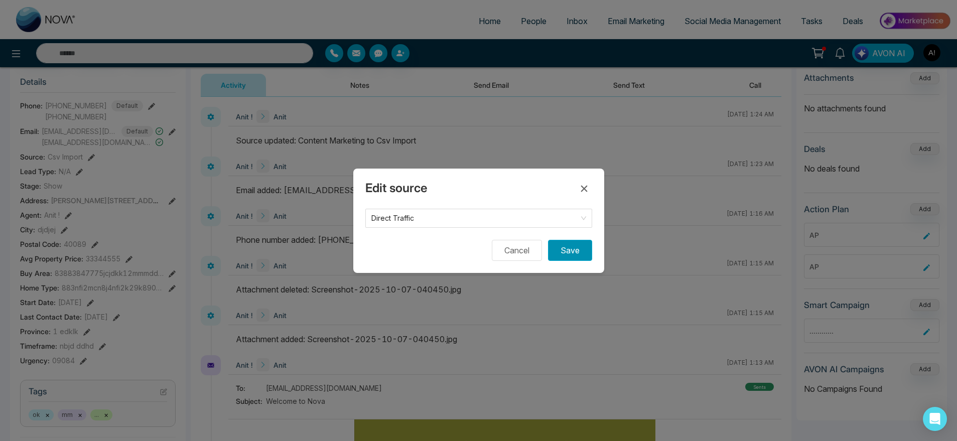
click at [565, 257] on button "Save" at bounding box center [570, 250] width 44 height 21
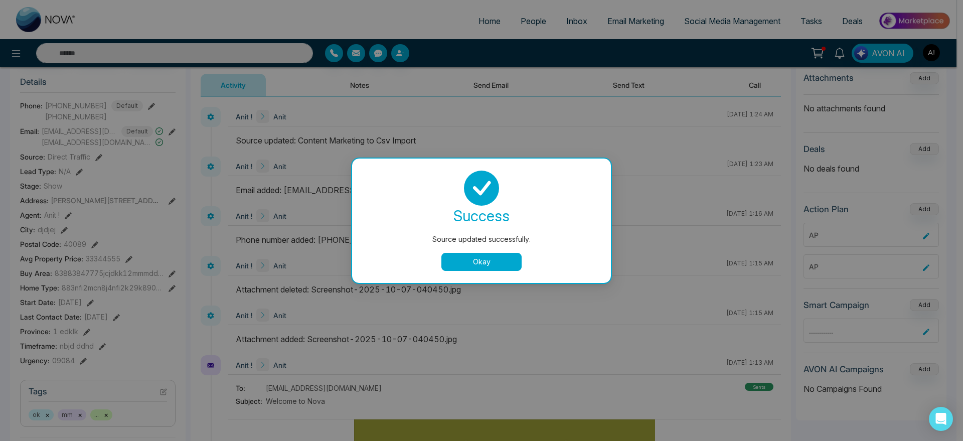
click at [470, 258] on button "Okay" at bounding box center [481, 262] width 80 height 18
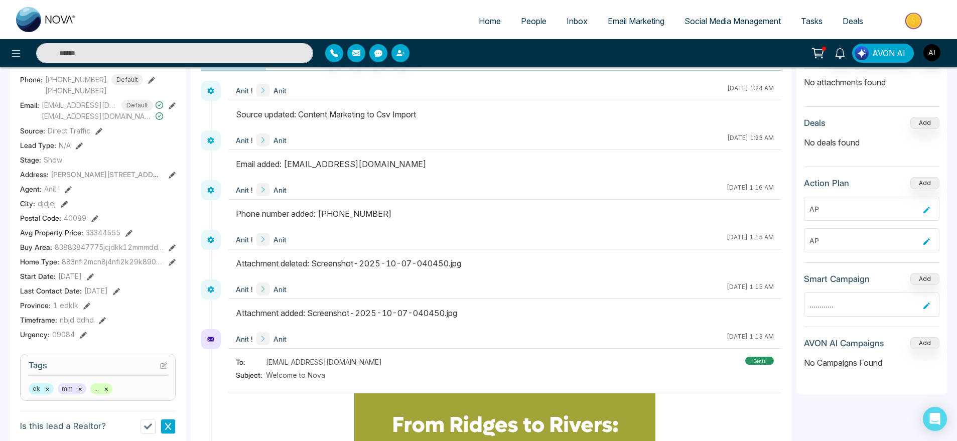
scroll to position [155, 0]
click at [71, 188] on icon at bounding box center [68, 188] width 7 height 7
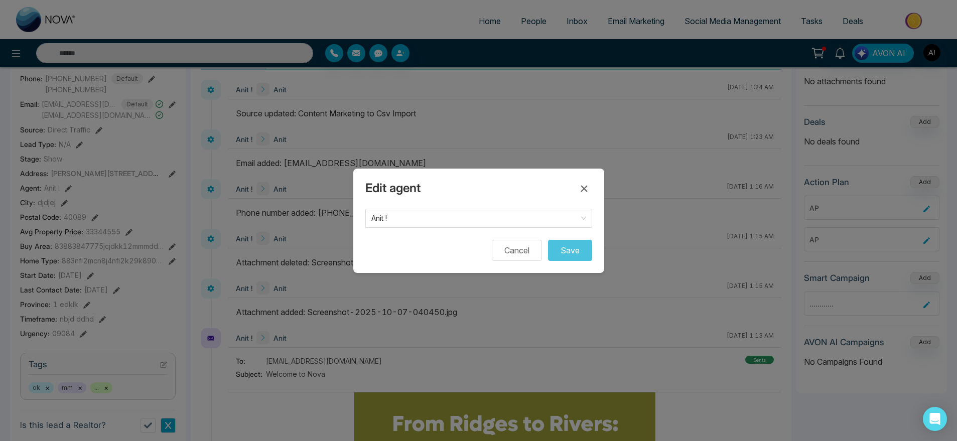
click at [433, 229] on form "Anit ! Cancel Save" at bounding box center [478, 235] width 227 height 52
click at [521, 220] on span "Anit !" at bounding box center [478, 218] width 215 height 14
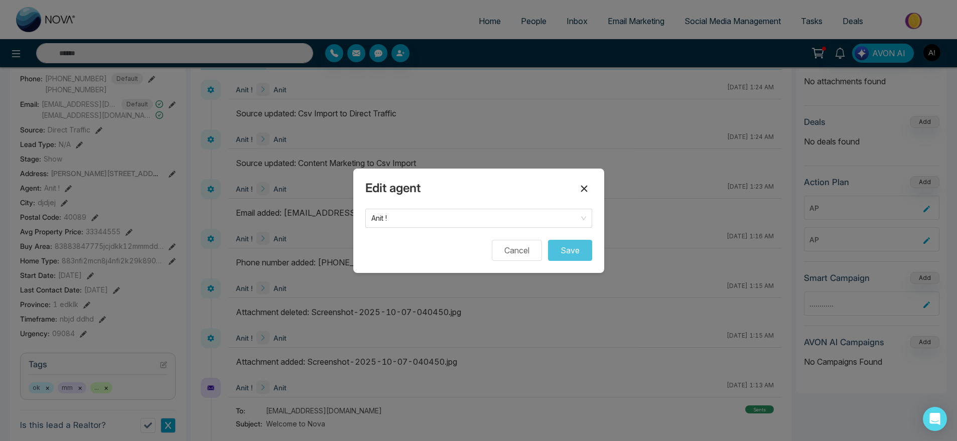
drag, startPoint x: 593, startPoint y: 185, endPoint x: 579, endPoint y: 186, distance: 13.6
click at [579, 186] on div "Edit agent Anit ! 2693 Anit ! (me) Cancel Save" at bounding box center [478, 221] width 251 height 104
click at [579, 186] on icon at bounding box center [584, 189] width 12 height 12
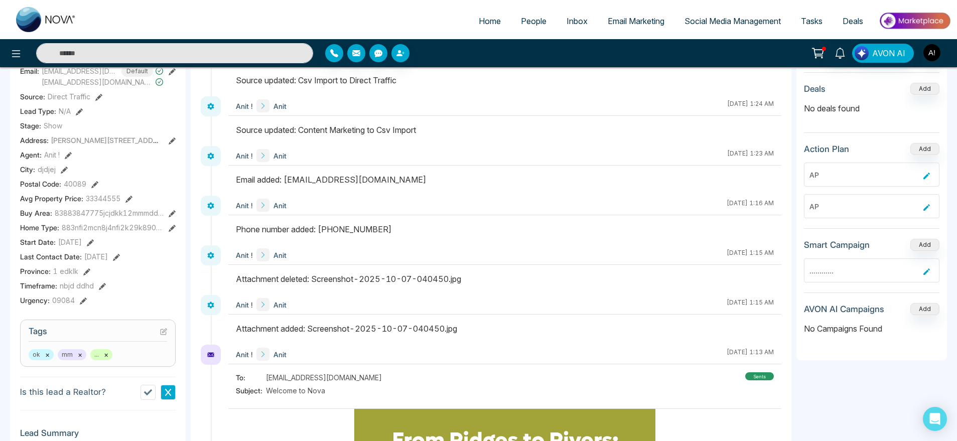
scroll to position [188, 0]
click at [61, 170] on icon at bounding box center [64, 169] width 7 height 7
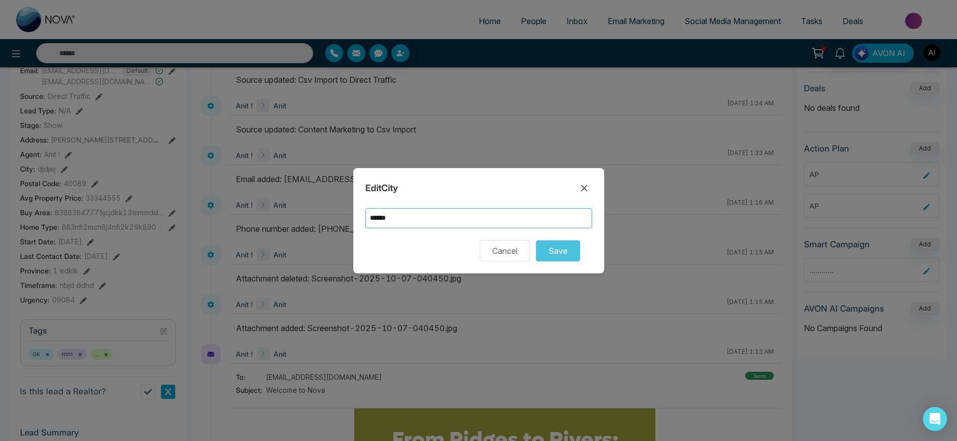
click at [414, 215] on input "******" at bounding box center [478, 218] width 227 height 20
click at [582, 193] on icon at bounding box center [584, 188] width 12 height 12
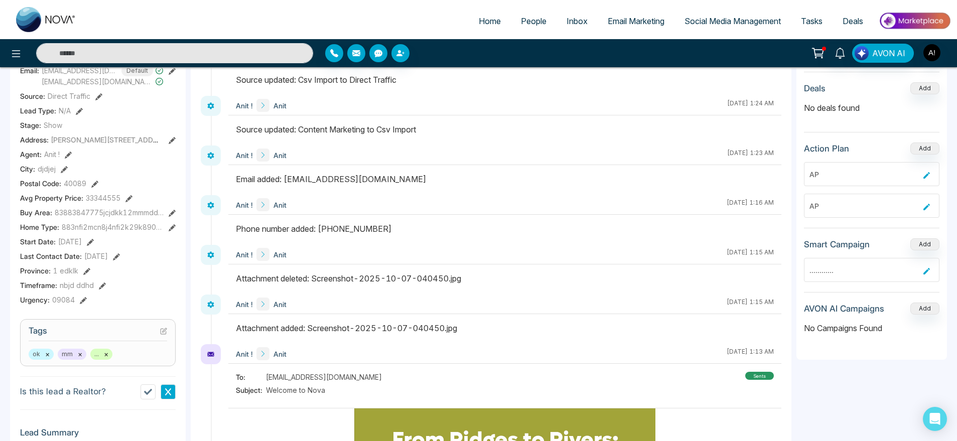
click at [170, 142] on icon at bounding box center [172, 140] width 7 height 7
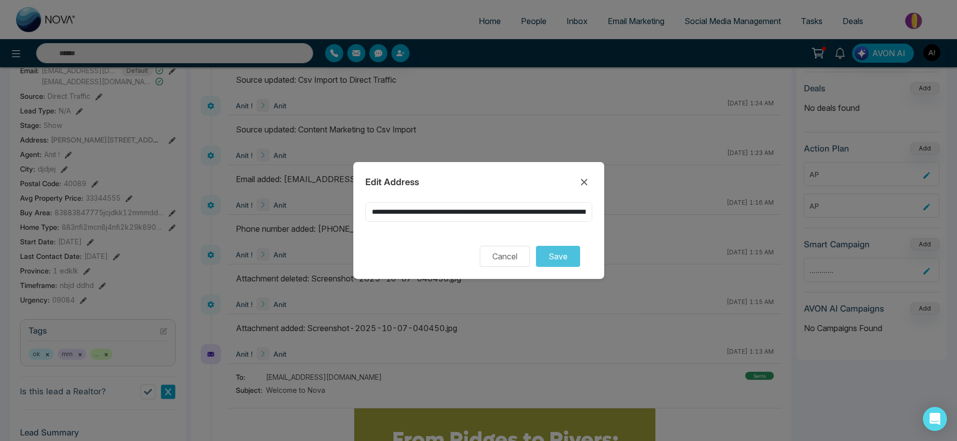
click at [486, 204] on input "**********" at bounding box center [478, 212] width 227 height 20
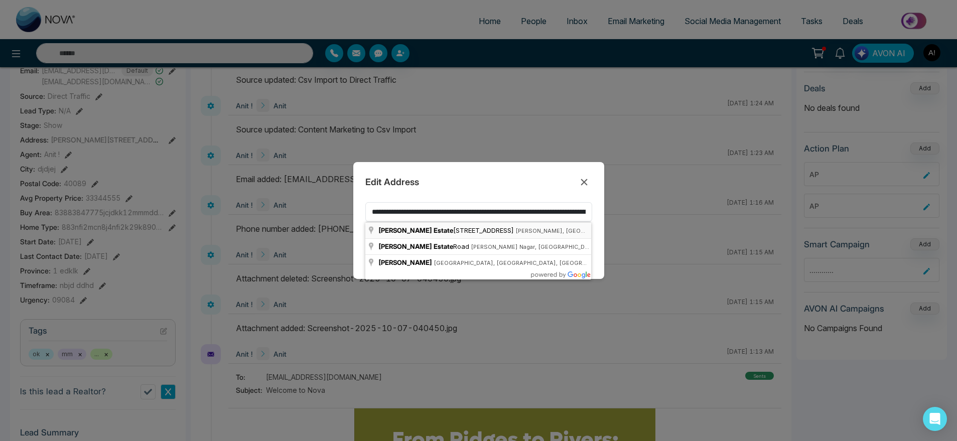
type input "**********"
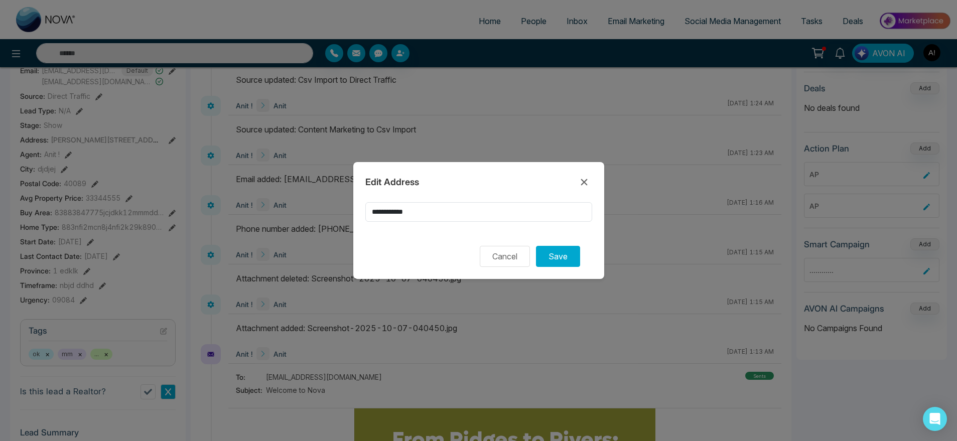
click at [517, 232] on div at bounding box center [478, 228] width 227 height 12
click at [561, 253] on button "Save" at bounding box center [558, 256] width 44 height 21
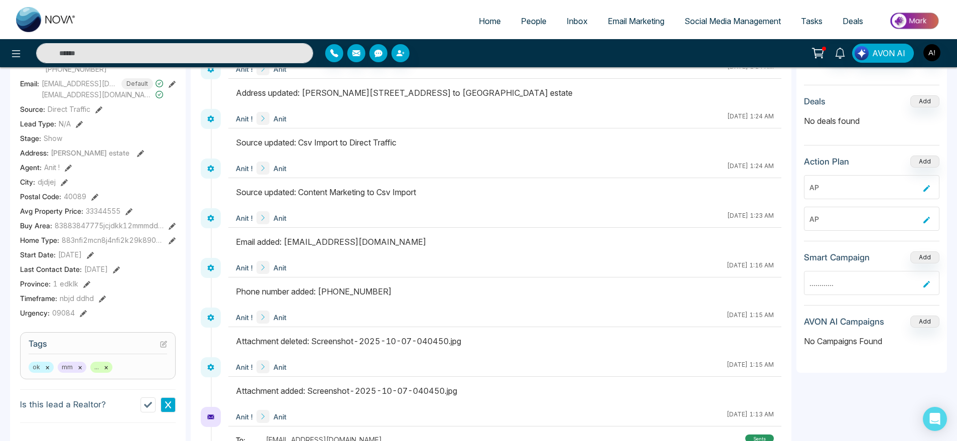
scroll to position [176, 0]
click at [171, 237] on icon at bounding box center [172, 240] width 7 height 7
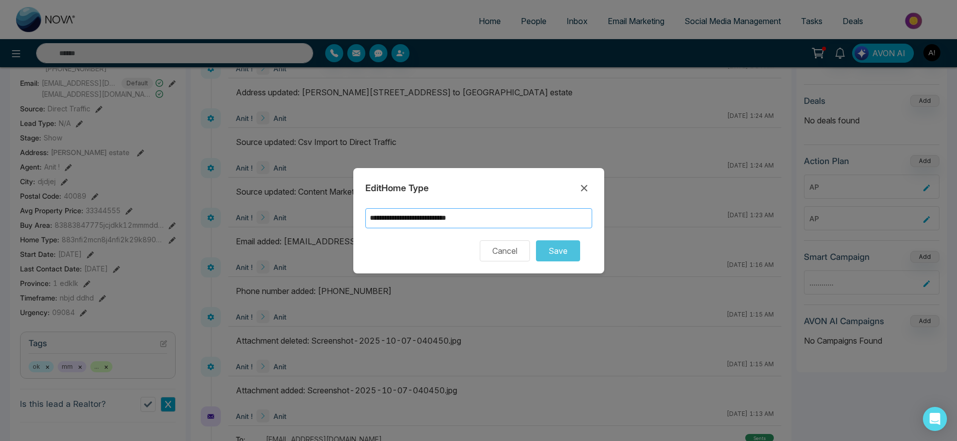
click at [471, 225] on input "**********" at bounding box center [478, 218] width 227 height 20
click at [520, 221] on input "**********" at bounding box center [478, 218] width 227 height 20
type input "**********"
click at [586, 233] on form "**********" at bounding box center [478, 234] width 227 height 53
click at [563, 244] on button "Save" at bounding box center [558, 250] width 44 height 21
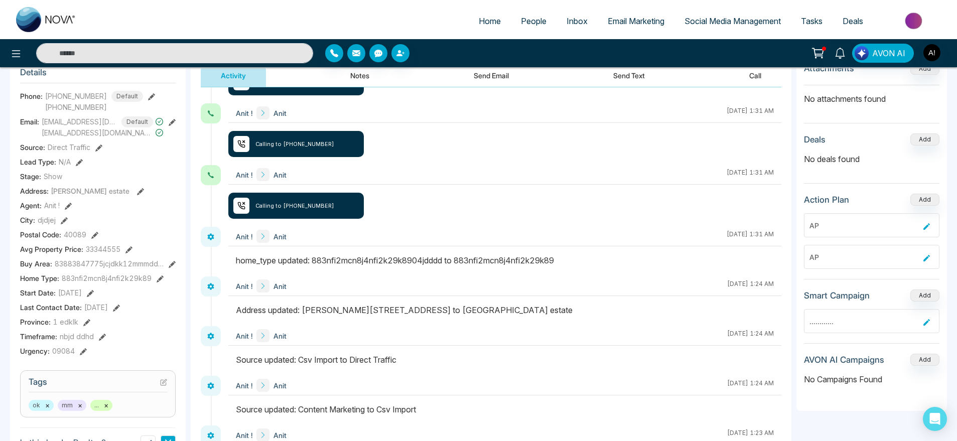
scroll to position [137, 0]
click at [162, 275] on icon at bounding box center [160, 278] width 7 height 7
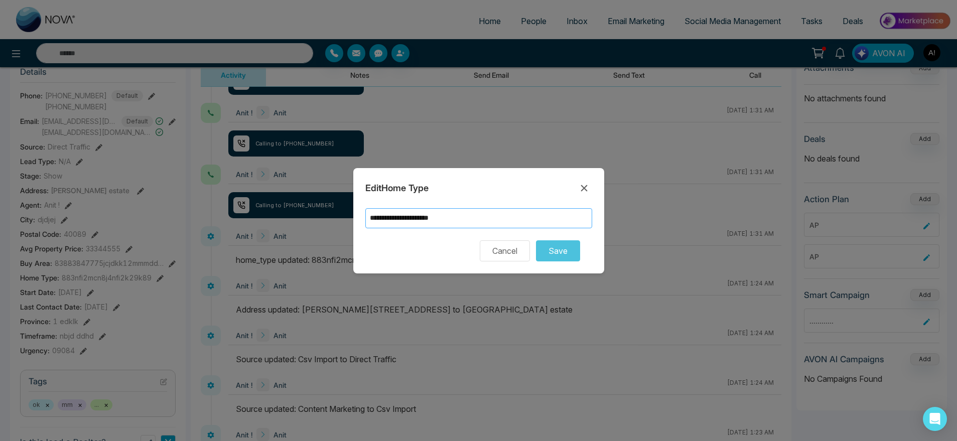
click at [487, 213] on input "**********" at bounding box center [478, 218] width 227 height 20
type input "**********"
click at [599, 234] on div "**********" at bounding box center [478, 220] width 251 height 105
click at [567, 255] on button "Save" at bounding box center [558, 250] width 44 height 21
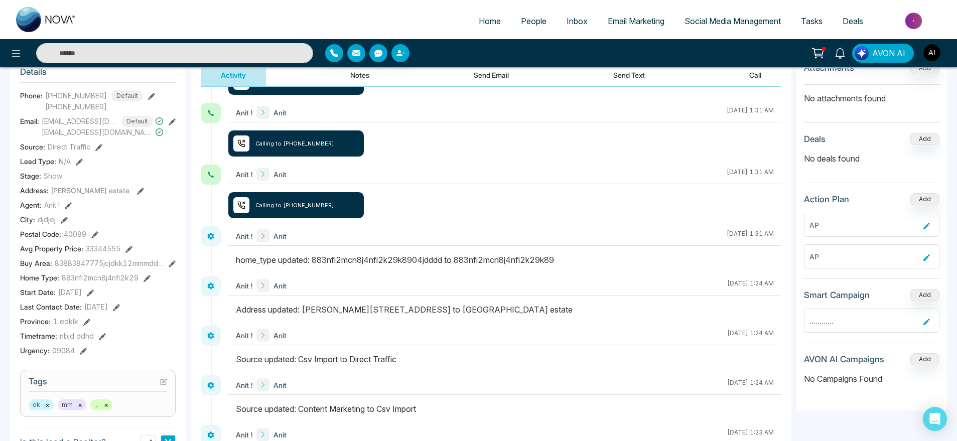
click at [488, 248] on div "Anit ! Anit October 16 2025 | 1:31 AM" at bounding box center [504, 251] width 553 height 50
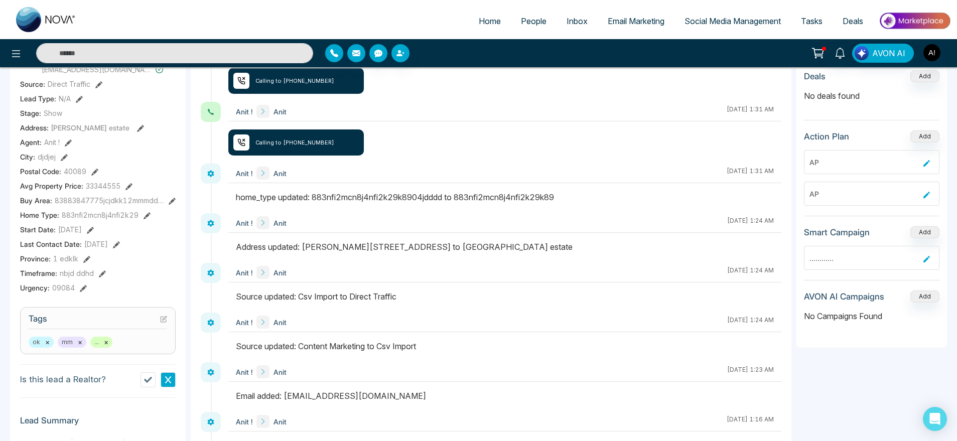
scroll to position [203, 0]
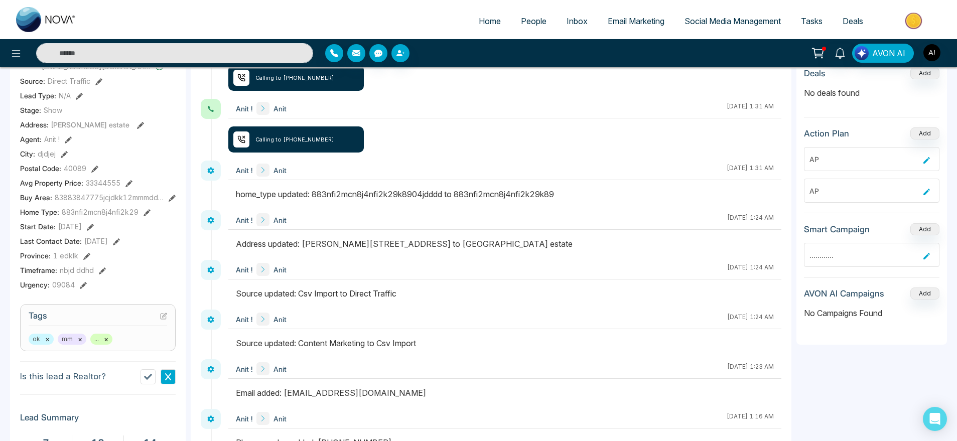
click at [146, 215] on icon at bounding box center [146, 212] width 7 height 7
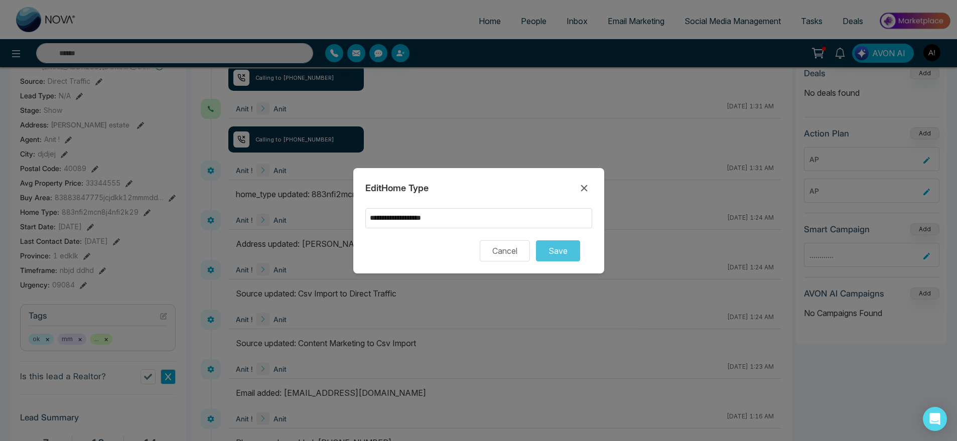
click at [434, 228] on form "**********" at bounding box center [478, 234] width 227 height 53
click at [493, 217] on input "**********" at bounding box center [478, 218] width 227 height 20
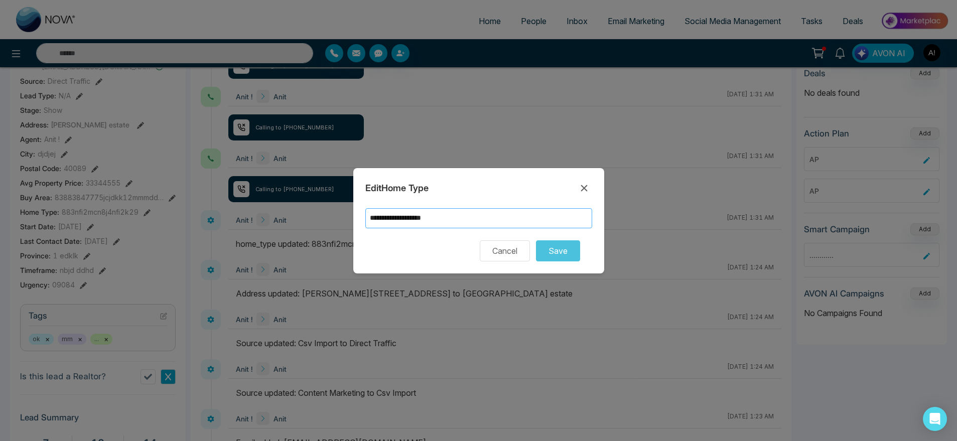
type input "**********"
click at [570, 246] on button "Save" at bounding box center [558, 250] width 44 height 21
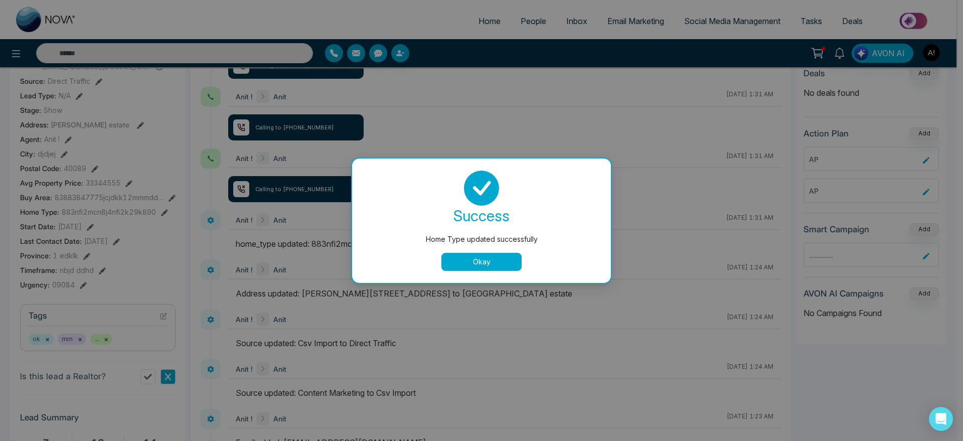
click at [476, 265] on button "Okay" at bounding box center [481, 262] width 80 height 18
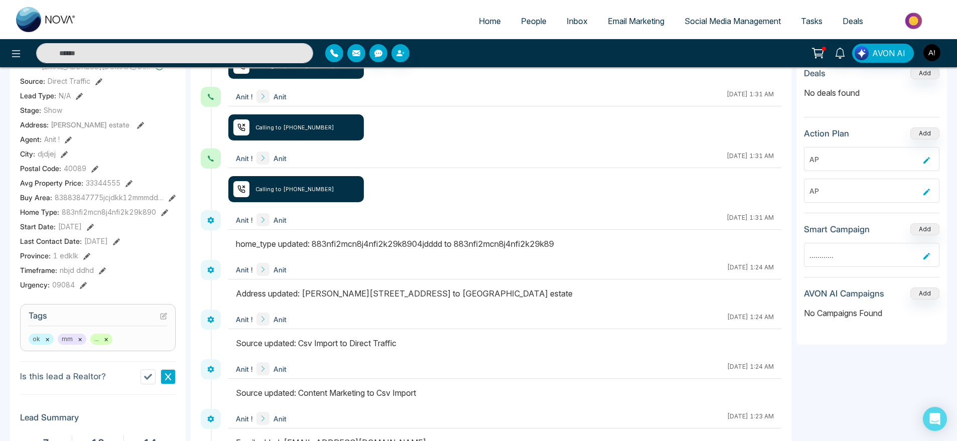
click at [94, 227] on icon at bounding box center [90, 227] width 7 height 7
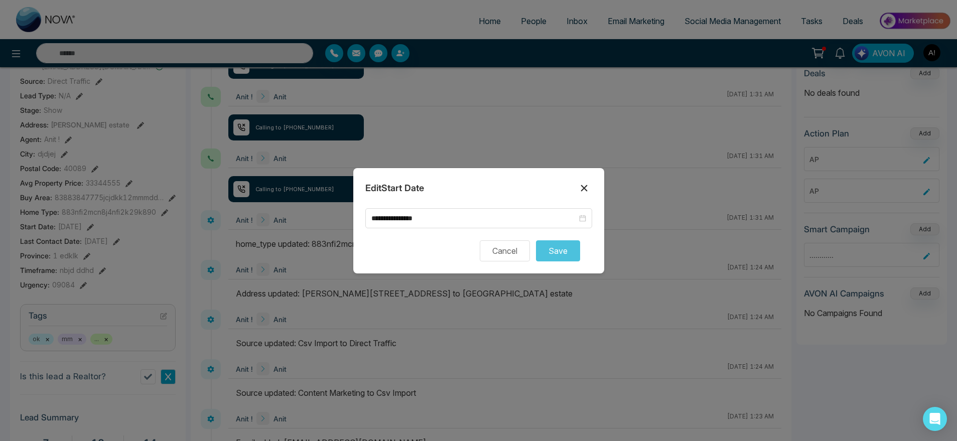
click at [590, 187] on button at bounding box center [584, 188] width 16 height 16
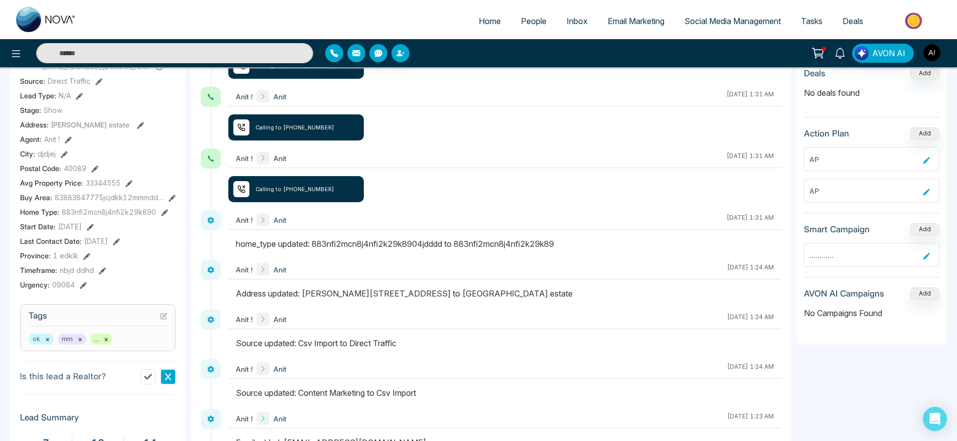
click at [120, 242] on icon at bounding box center [116, 241] width 7 height 7
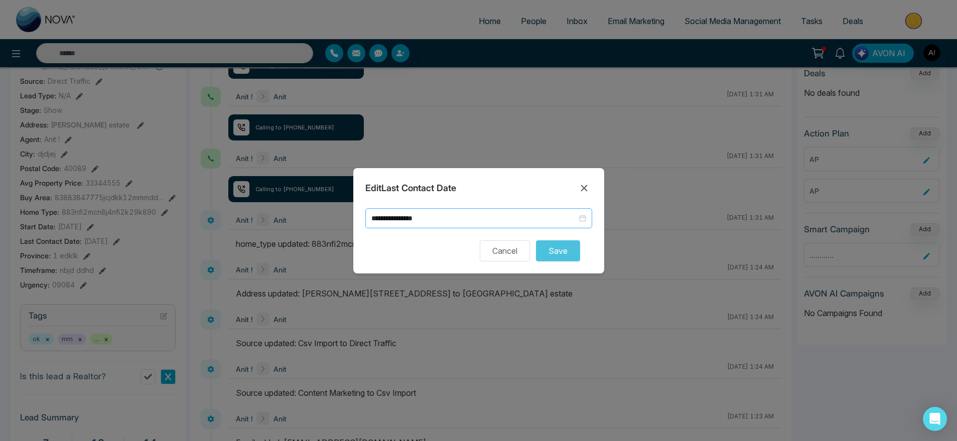
click at [467, 210] on div "**********" at bounding box center [478, 218] width 227 height 20
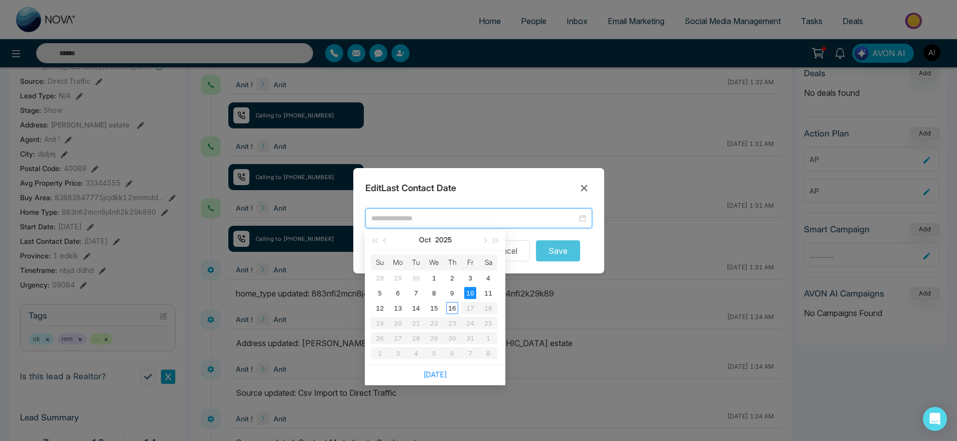
type input "**********"
click at [470, 291] on div "10" at bounding box center [470, 293] width 12 height 12
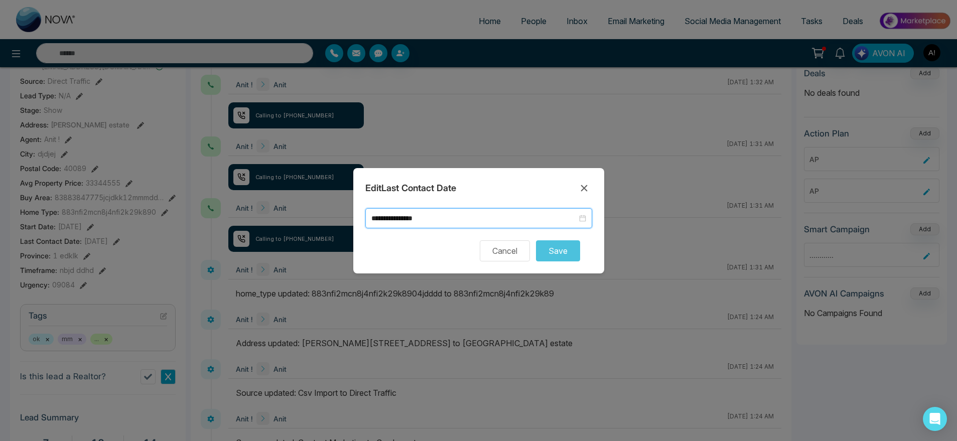
click at [579, 260] on div "Cancel Save" at bounding box center [478, 250] width 227 height 21
click at [581, 180] on button at bounding box center [584, 188] width 16 height 16
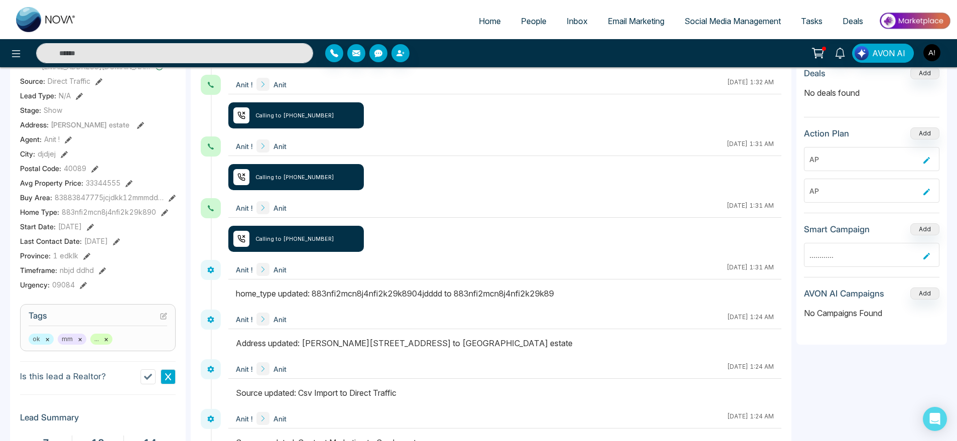
click at [99, 270] on icon at bounding box center [102, 270] width 7 height 7
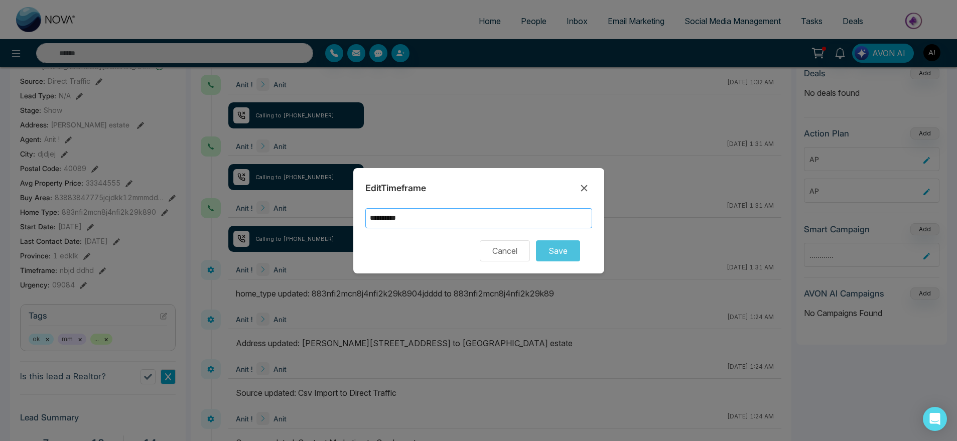
click at [432, 217] on input "**********" at bounding box center [478, 218] width 227 height 20
click at [409, 212] on input "**********" at bounding box center [478, 218] width 227 height 20
click at [417, 229] on form "**********" at bounding box center [478, 234] width 227 height 53
click at [417, 224] on input "**********" at bounding box center [478, 218] width 227 height 20
type input "**********"
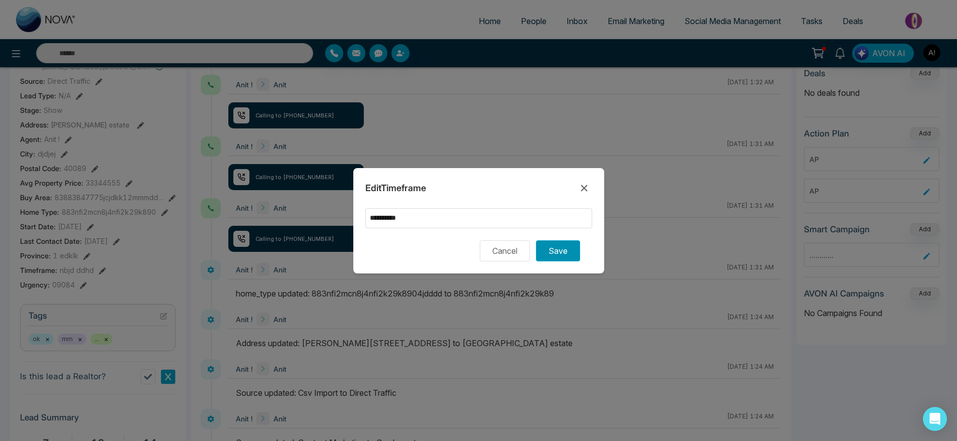
click at [548, 242] on button "Save" at bounding box center [558, 250] width 44 height 21
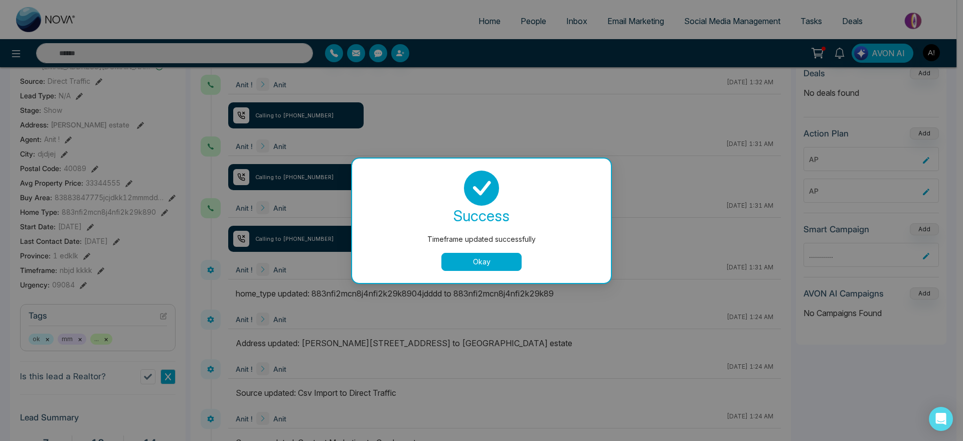
click at [484, 263] on button "Okay" at bounding box center [481, 262] width 80 height 18
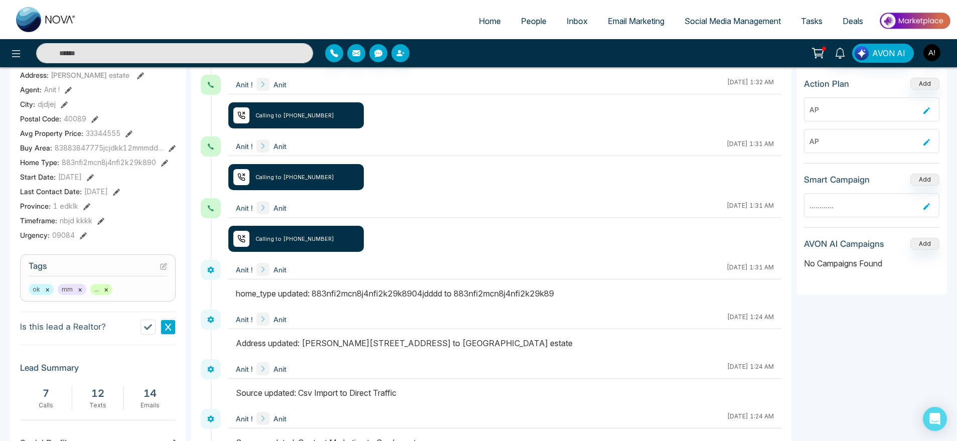
scroll to position [253, 0]
click at [97, 219] on icon at bounding box center [100, 220] width 7 height 7
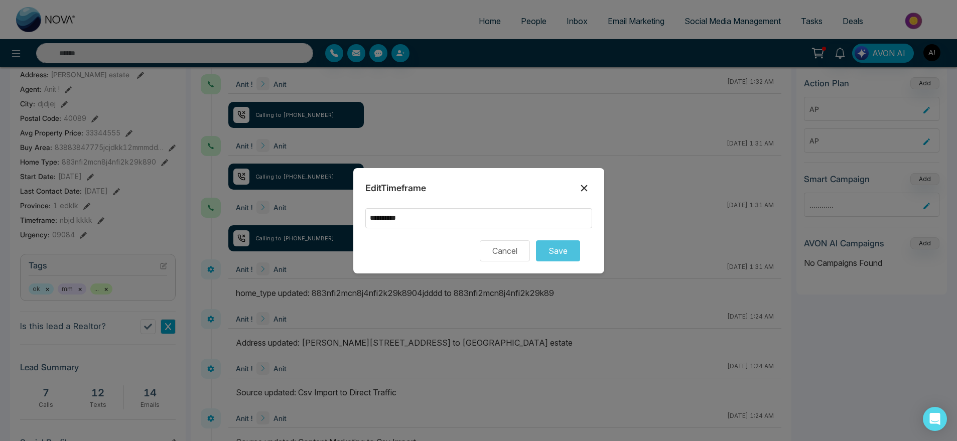
click at [586, 181] on button at bounding box center [584, 188] width 16 height 16
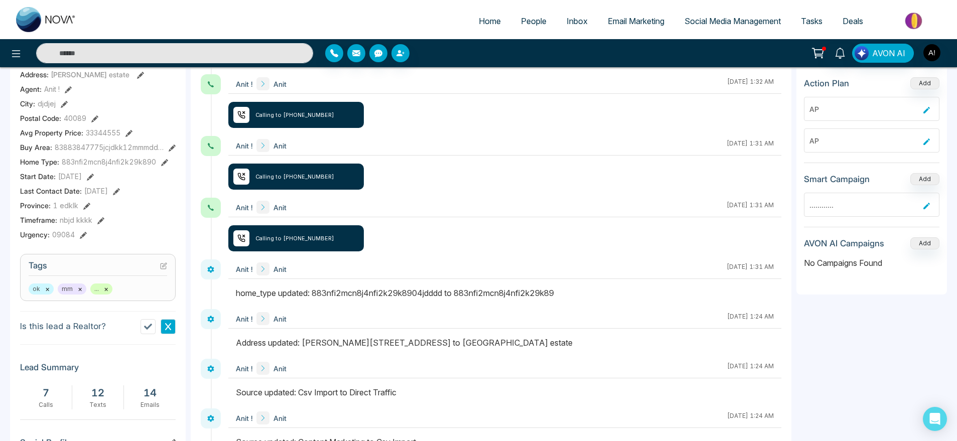
click at [82, 236] on icon at bounding box center [83, 235] width 7 height 7
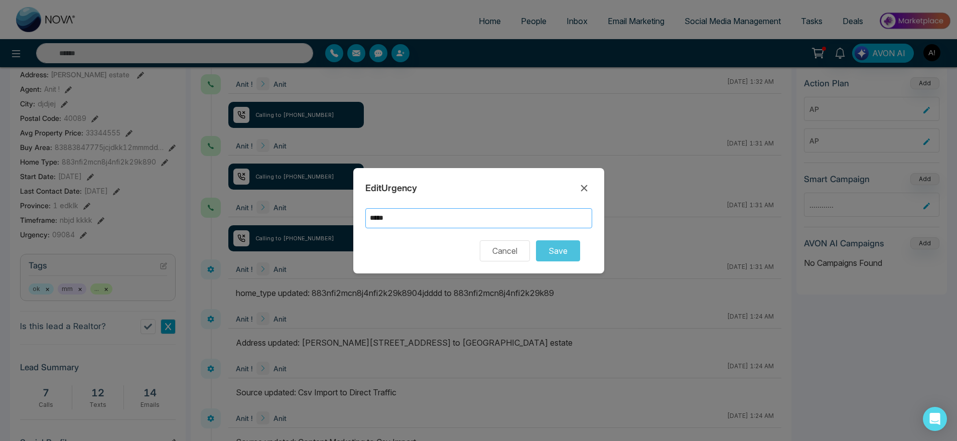
click at [511, 217] on input "*****" at bounding box center [478, 218] width 227 height 20
type input "****"
click at [546, 182] on div "Edit Urgency" at bounding box center [478, 188] width 227 height 16
click at [565, 259] on button "Save" at bounding box center [558, 250] width 44 height 21
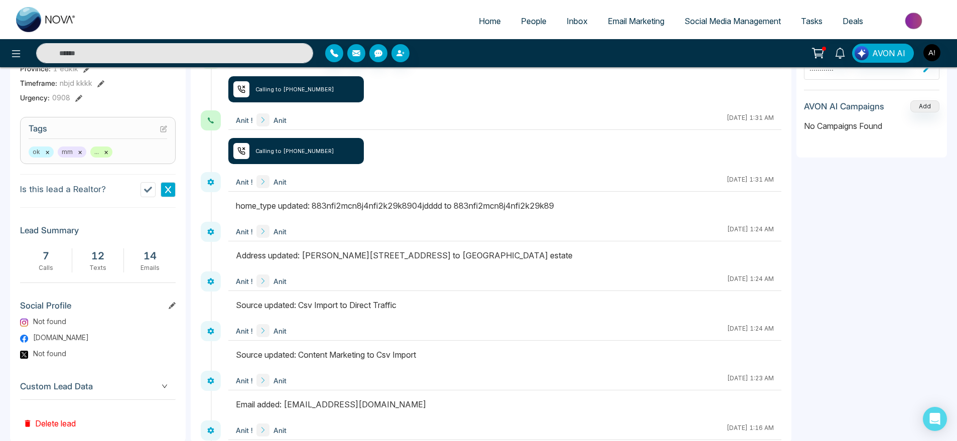
scroll to position [391, 0]
click at [104, 147] on button "×" at bounding box center [106, 151] width 5 height 9
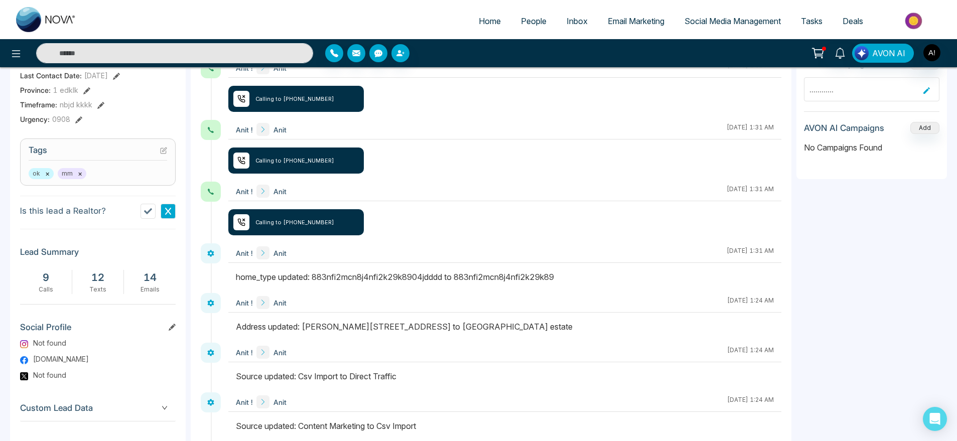
scroll to position [366, 0]
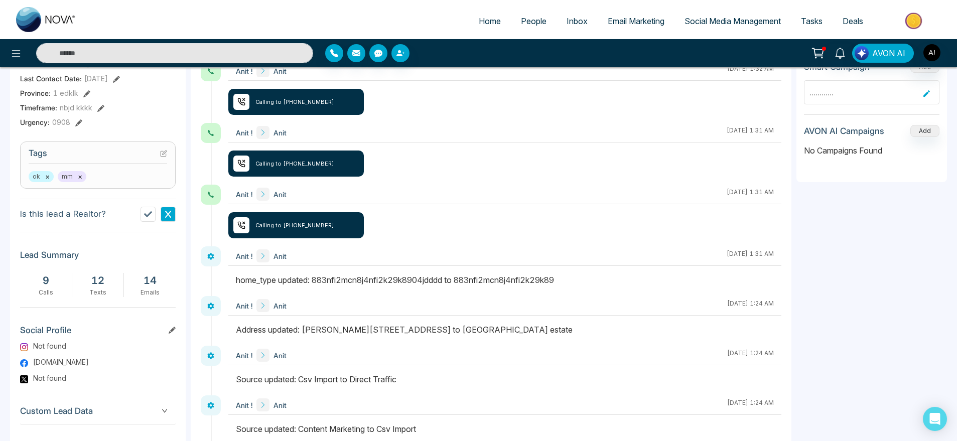
click at [172, 330] on icon at bounding box center [172, 330] width 7 height 7
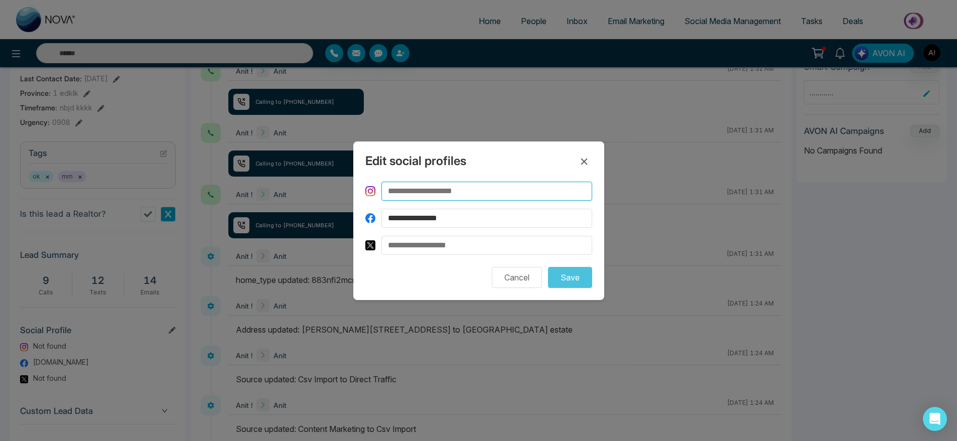
click at [495, 198] on input at bounding box center [486, 191] width 211 height 19
type input "**********"
click at [568, 284] on button "Save" at bounding box center [570, 277] width 44 height 21
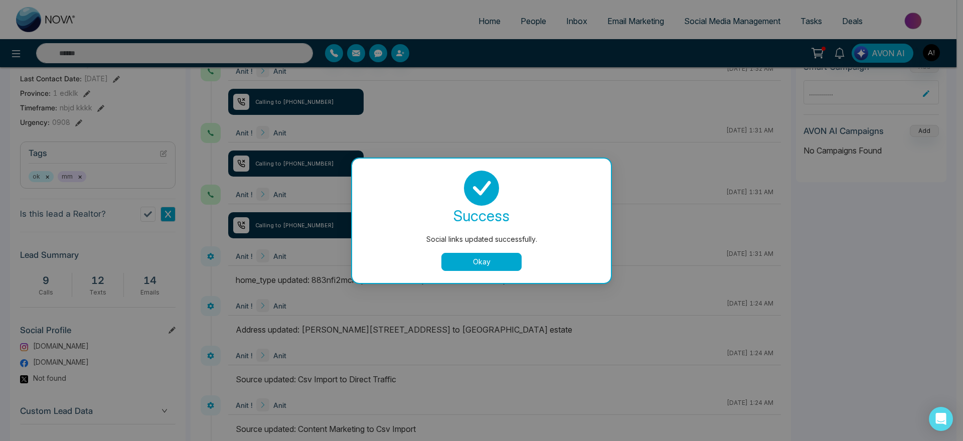
click at [501, 258] on button "Okay" at bounding box center [481, 262] width 80 height 18
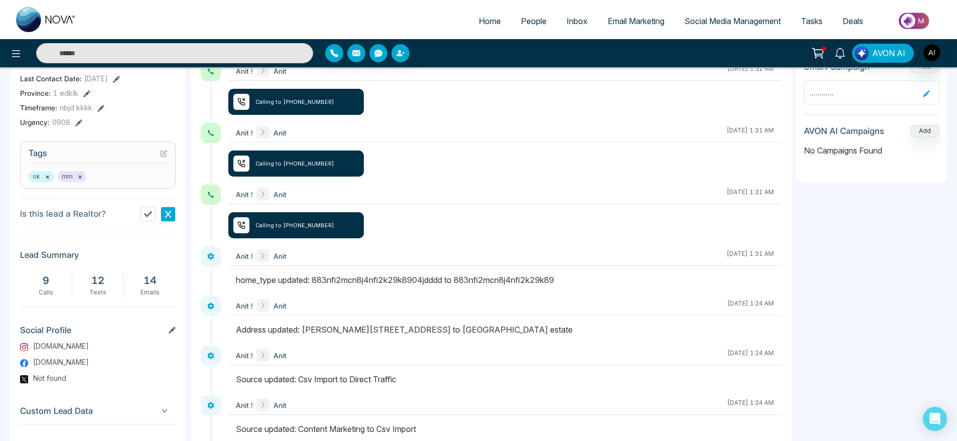
scroll to position [412, 0]
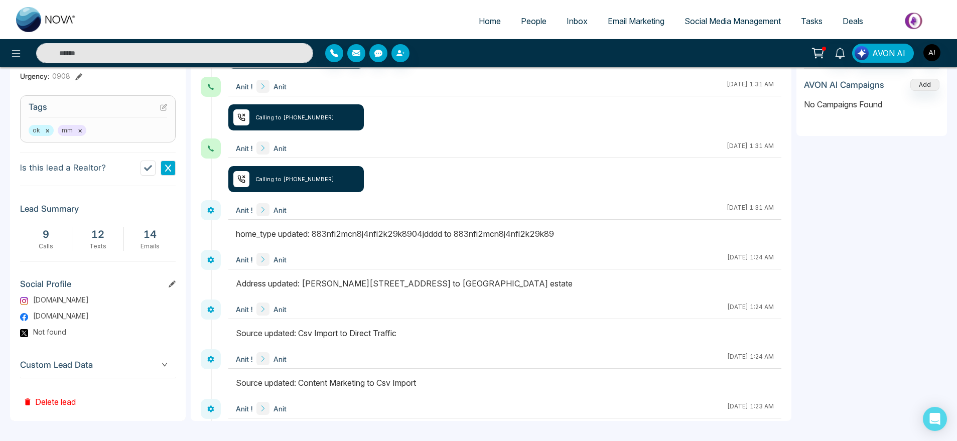
click at [149, 368] on span "Custom Lead Data" at bounding box center [98, 365] width 156 height 14
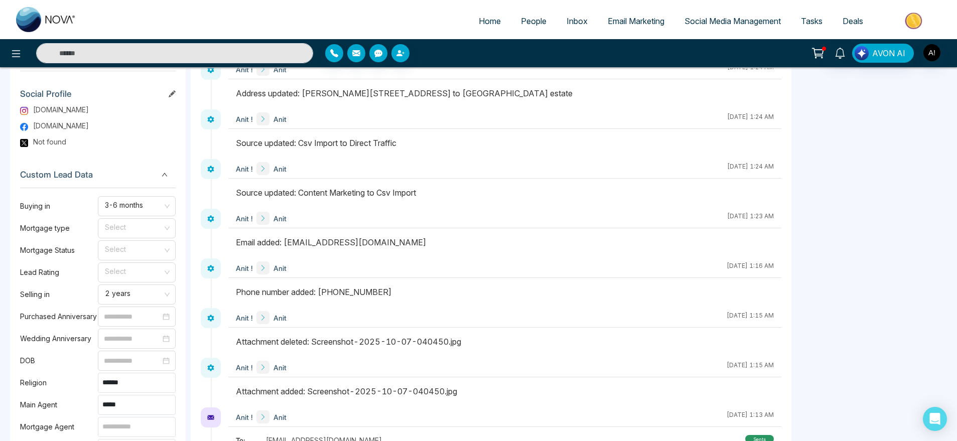
scroll to position [604, 0]
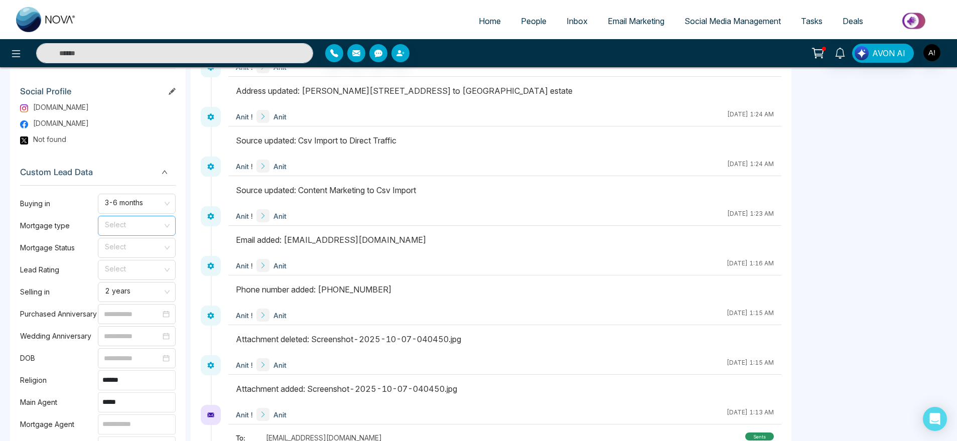
click at [137, 232] on span at bounding box center [133, 225] width 59 height 19
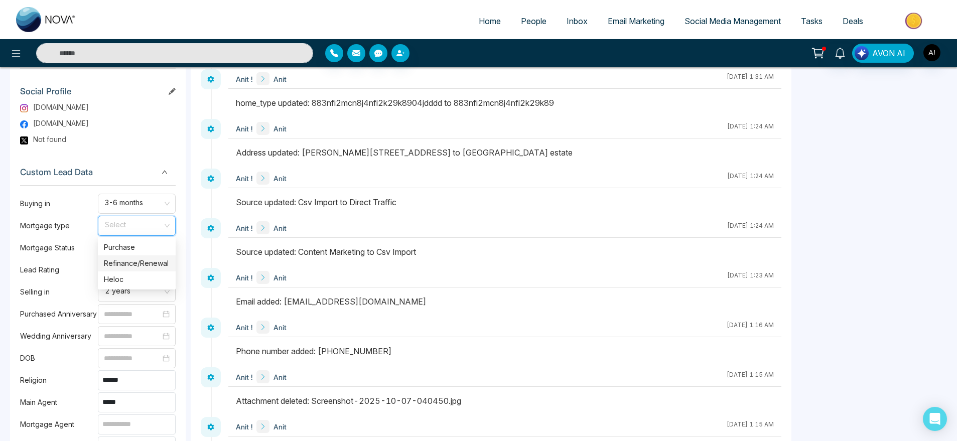
click at [147, 260] on div "Refinance/Renewal" at bounding box center [137, 263] width 66 height 11
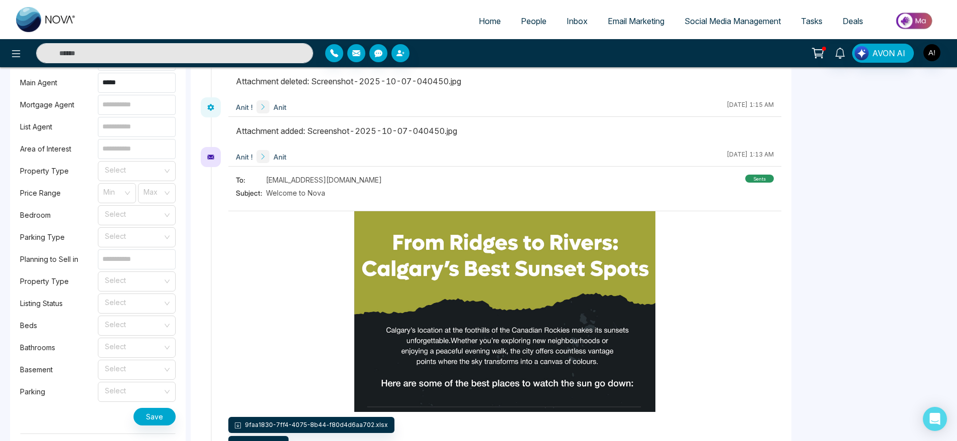
scroll to position [938, 0]
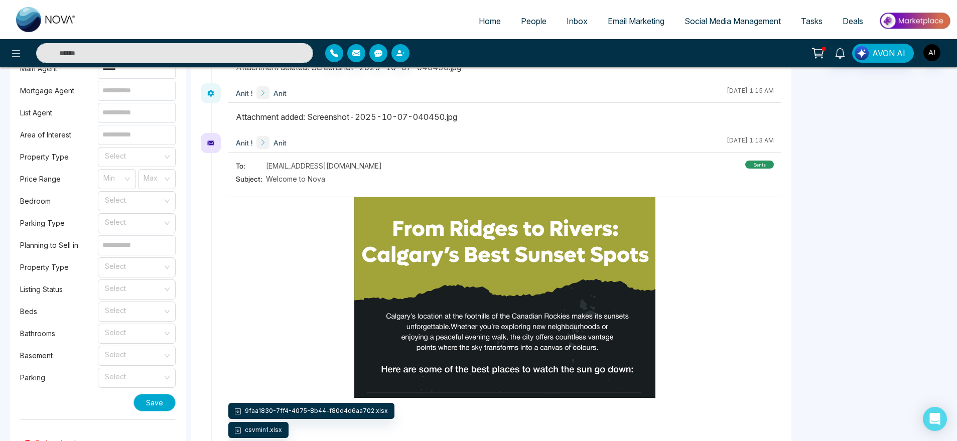
click at [149, 402] on button "Save" at bounding box center [154, 403] width 42 height 18
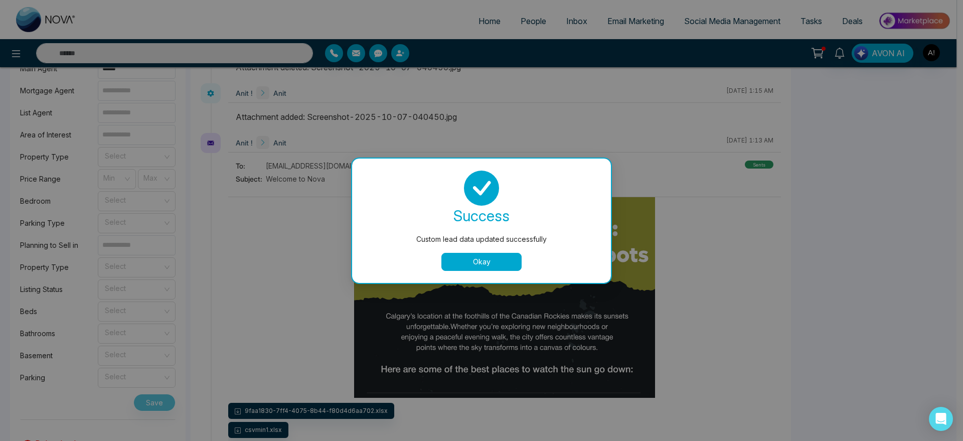
click at [501, 259] on button "Okay" at bounding box center [481, 262] width 80 height 18
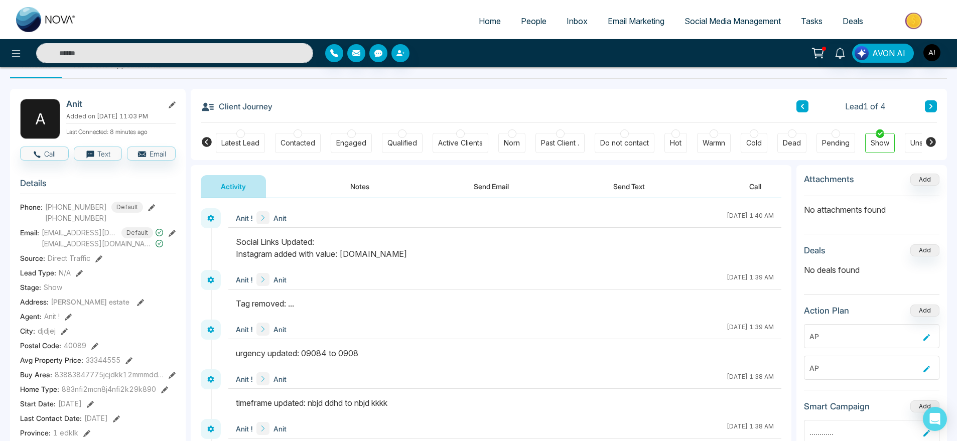
scroll to position [0, 0]
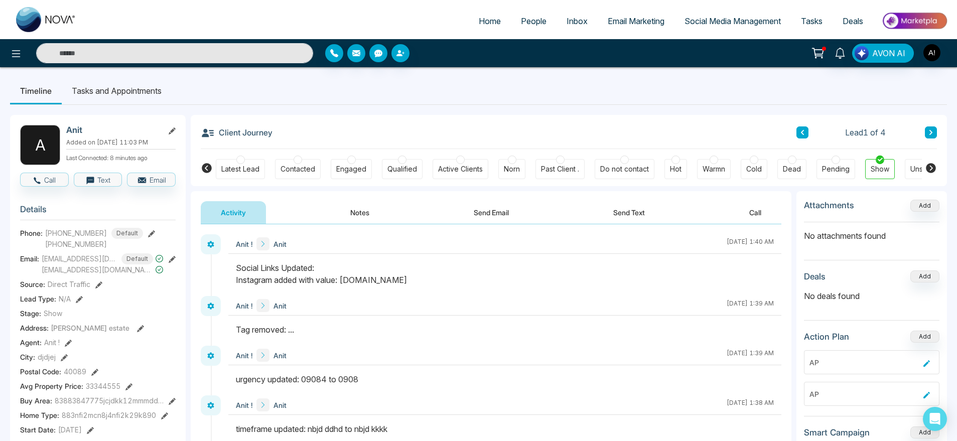
click at [138, 94] on li "Tasks and Appointments" at bounding box center [117, 90] width 110 height 27
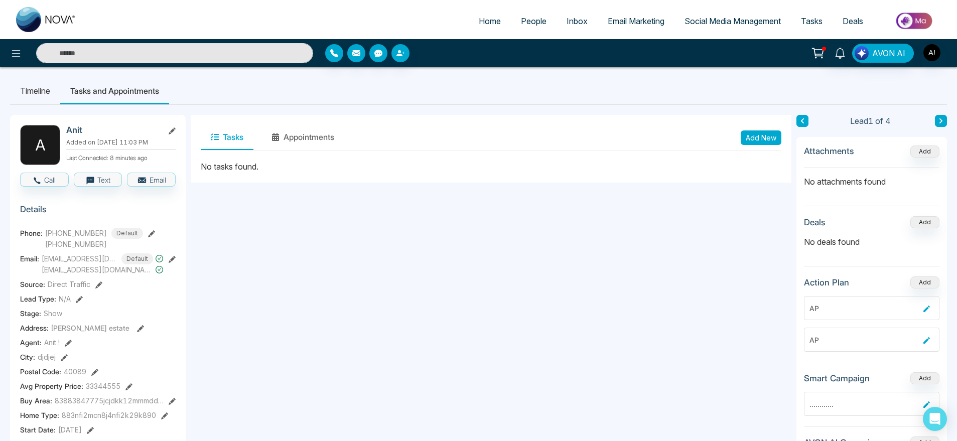
click at [773, 133] on button "Add New" at bounding box center [760, 137] width 41 height 15
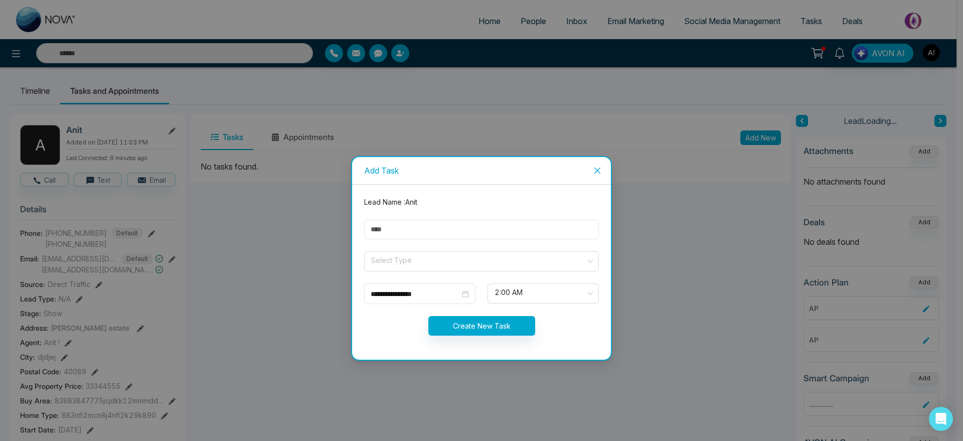
click at [458, 226] on input "text" at bounding box center [481, 230] width 235 height 20
type input "***"
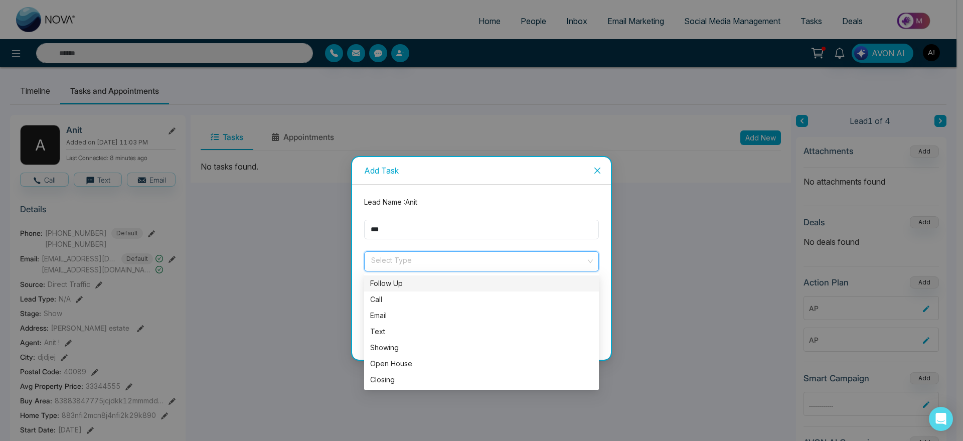
click at [406, 254] on input "search" at bounding box center [478, 259] width 216 height 15
click at [406, 319] on div "Email" at bounding box center [481, 315] width 223 height 11
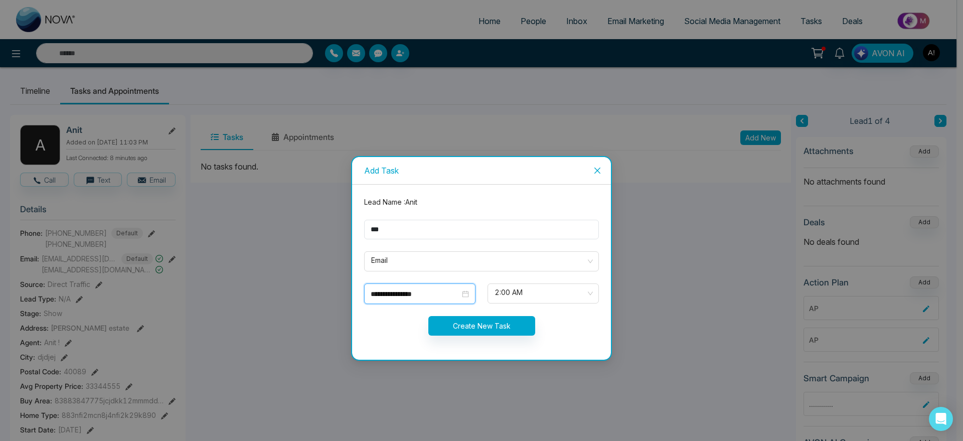
click at [422, 293] on input "**********" at bounding box center [415, 293] width 89 height 11
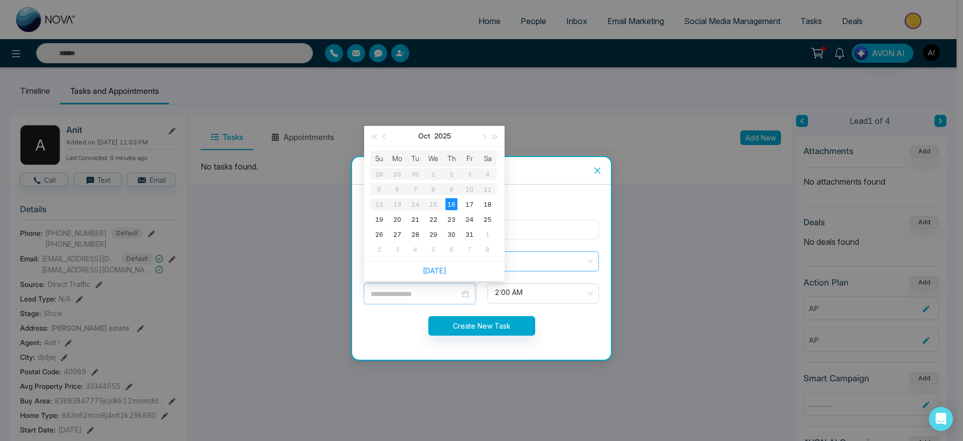
type input "**********"
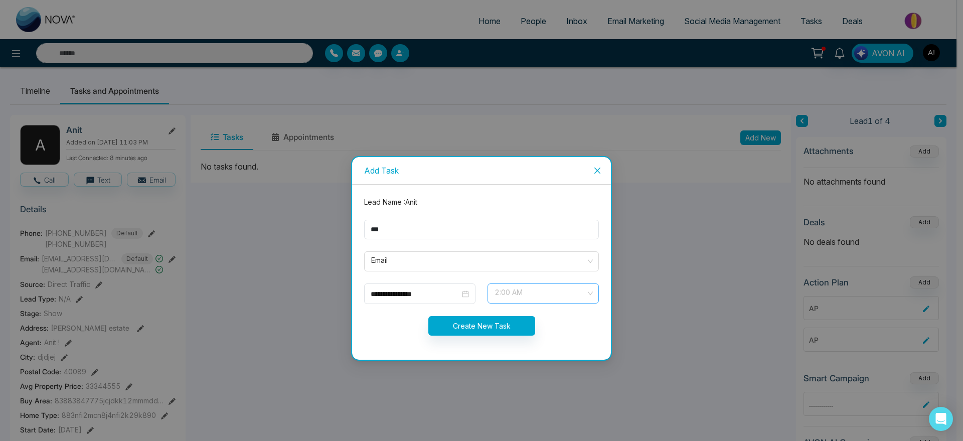
click at [538, 296] on span "2:00 AM" at bounding box center [543, 293] width 97 height 17
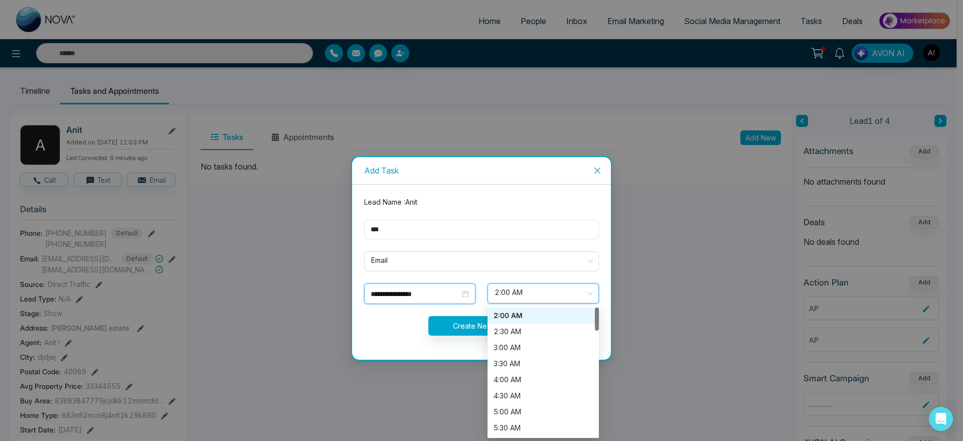
click at [442, 288] on input "**********" at bounding box center [415, 293] width 89 height 11
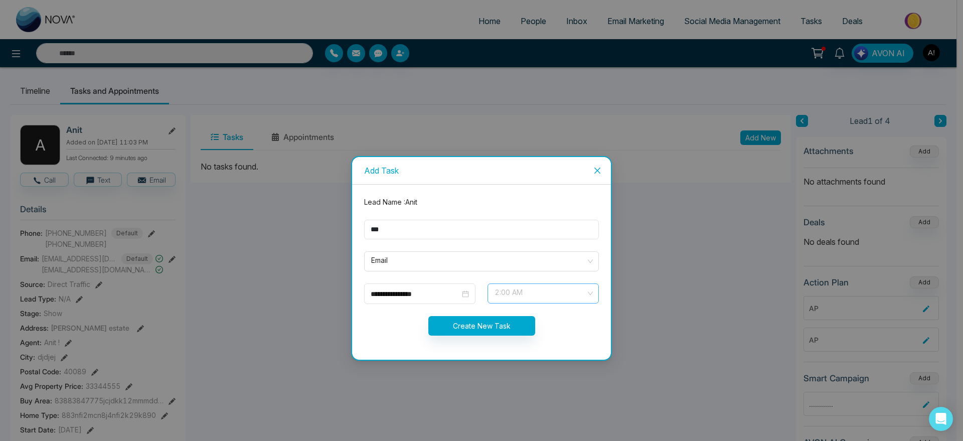
click at [511, 289] on span "2:00 AM" at bounding box center [543, 293] width 97 height 17
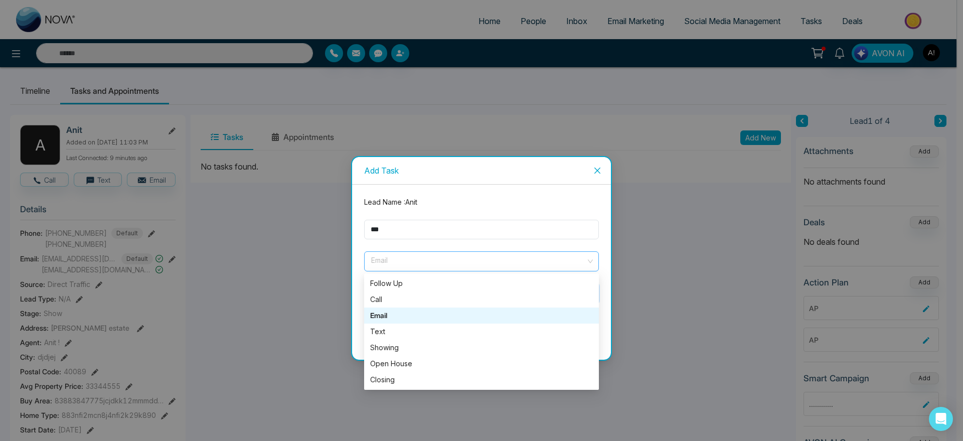
click at [437, 263] on span "Email" at bounding box center [481, 261] width 221 height 17
click at [432, 344] on div "Showing" at bounding box center [481, 347] width 223 height 11
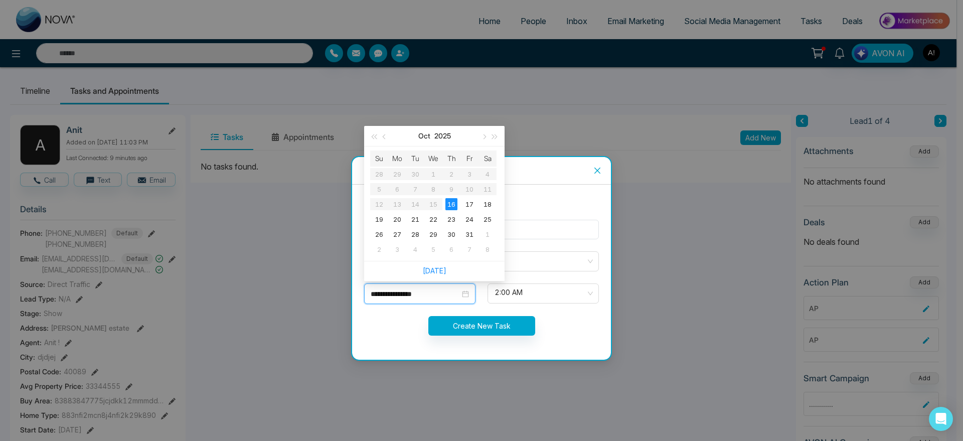
click at [396, 290] on input "**********" at bounding box center [415, 293] width 89 height 11
type input "**********"
click at [470, 204] on div "17" at bounding box center [470, 204] width 12 height 12
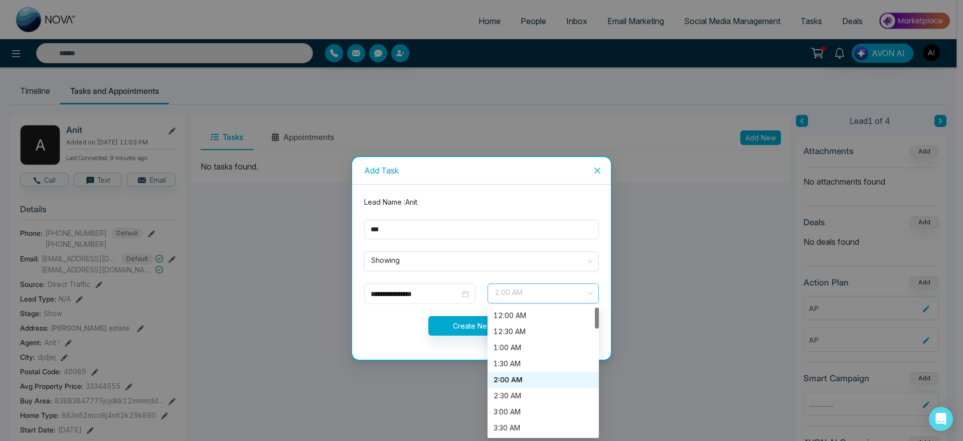
click at [529, 300] on span "2:00 AM" at bounding box center [543, 293] width 97 height 17
click at [520, 337] on div "12:30 AM" at bounding box center [543, 331] width 99 height 11
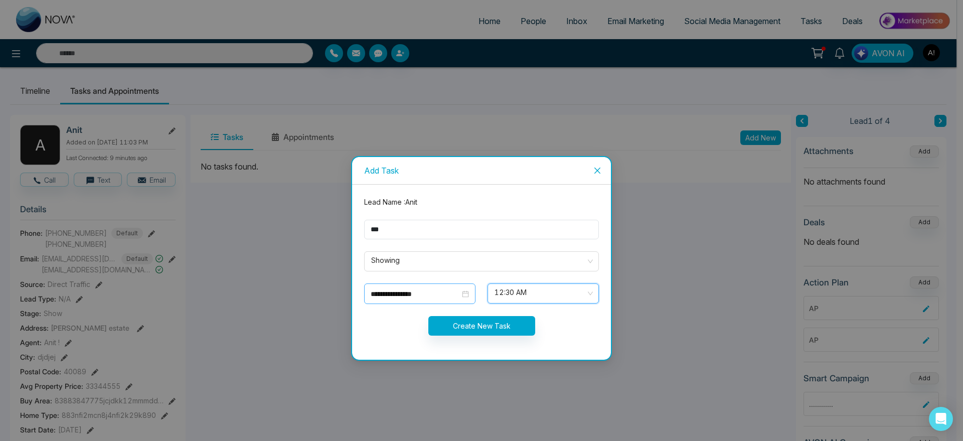
click at [425, 291] on input "**********" at bounding box center [415, 293] width 89 height 11
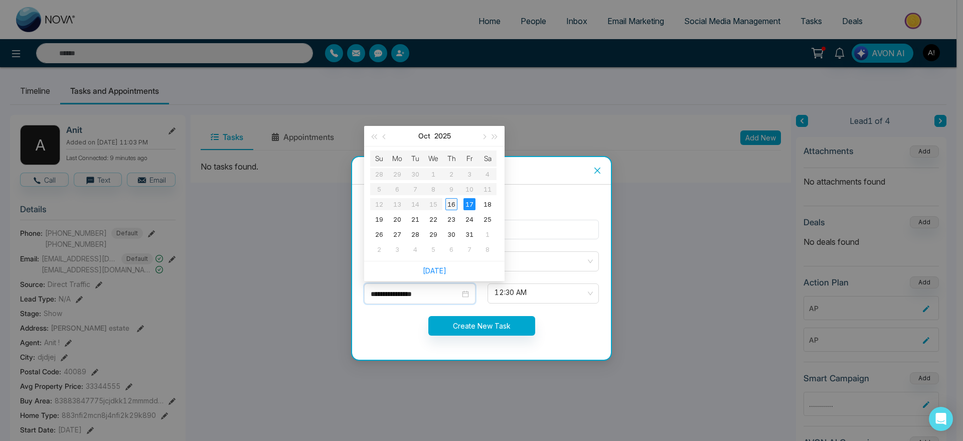
type input "**********"
click at [447, 209] on div "16" at bounding box center [451, 204] width 12 height 12
click at [448, 294] on input "**********" at bounding box center [415, 293] width 89 height 11
type input "**********"
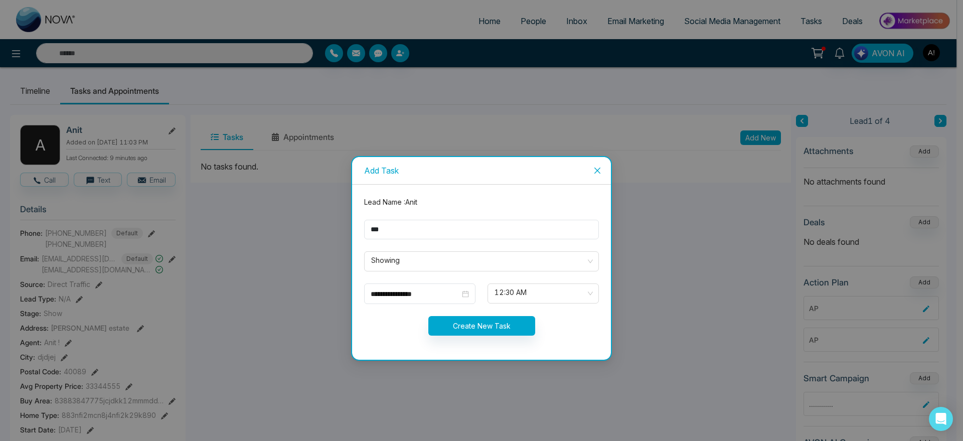
click at [489, 336] on form "**********" at bounding box center [481, 272] width 247 height 151
click at [519, 325] on button "Create New Task" at bounding box center [481, 326] width 107 height 20
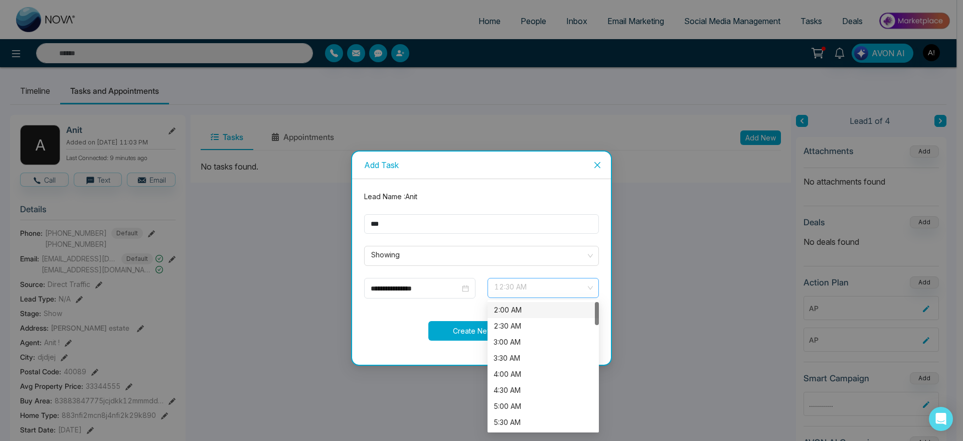
click at [563, 286] on span "12:30 AM" at bounding box center [543, 287] width 97 height 17
click at [535, 316] on div "2:00 AM" at bounding box center [543, 310] width 111 height 16
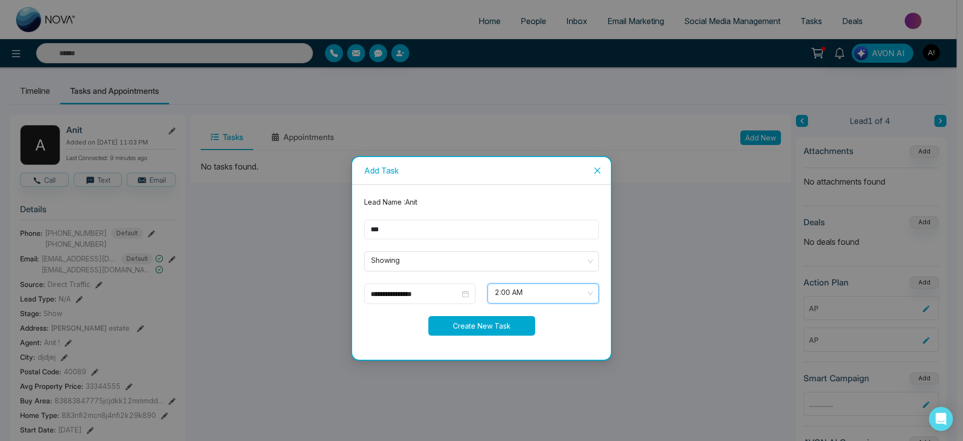
click at [495, 320] on button "Create New Task" at bounding box center [481, 326] width 107 height 20
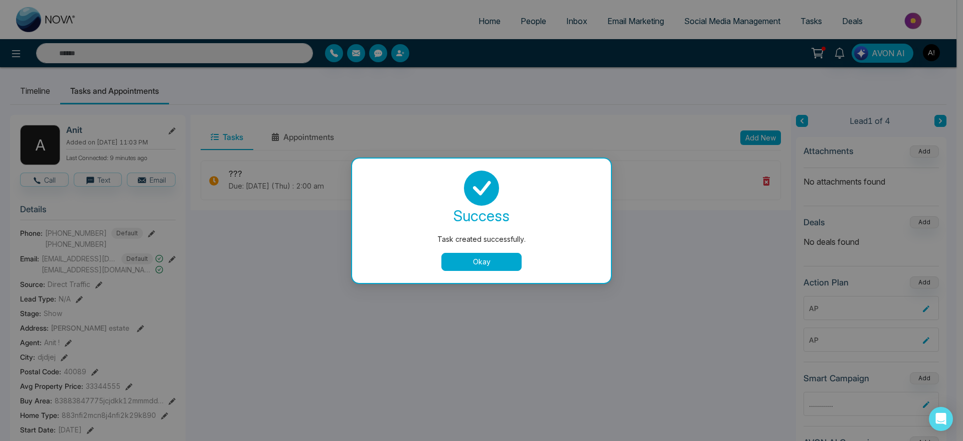
click at [490, 256] on button "Okay" at bounding box center [481, 262] width 80 height 18
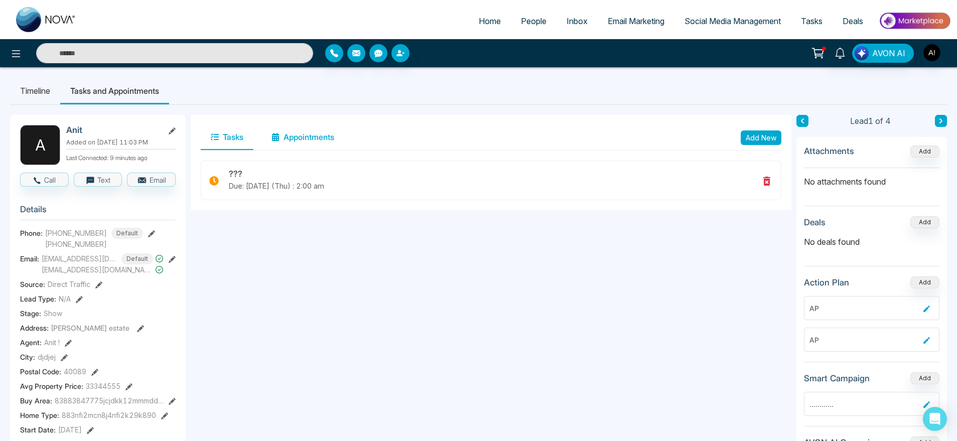
click at [316, 131] on button "Appointments" at bounding box center [302, 137] width 83 height 25
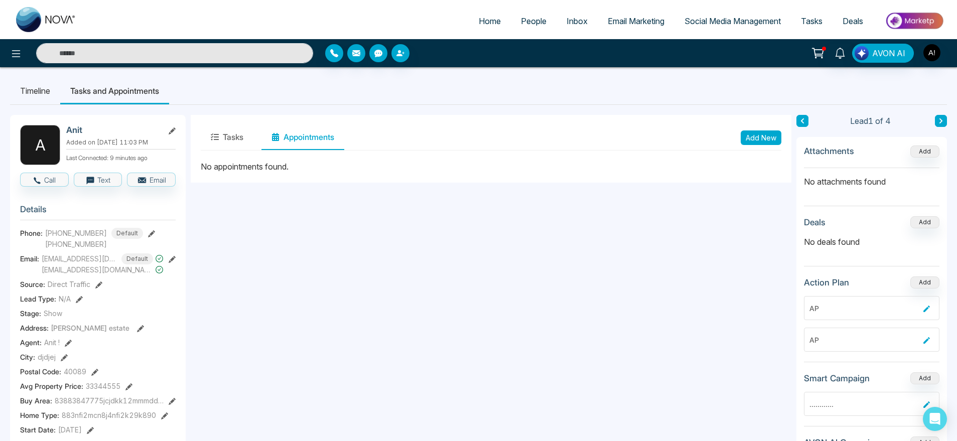
click at [765, 133] on button "Add New" at bounding box center [760, 137] width 41 height 15
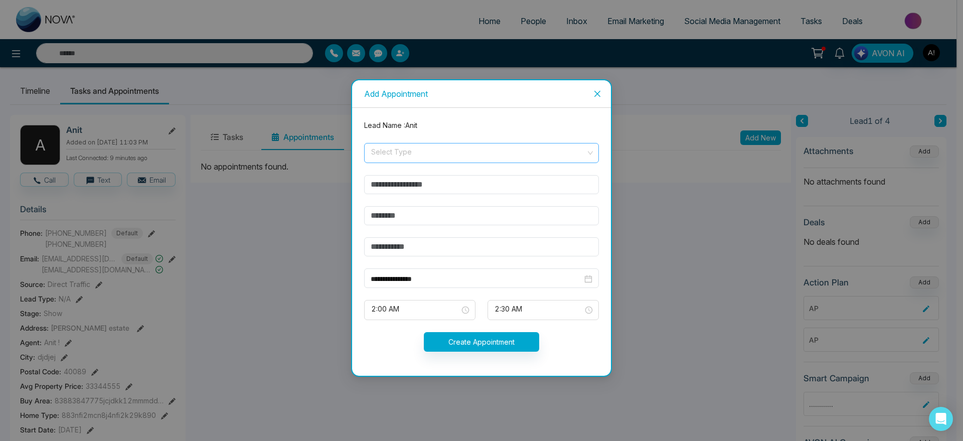
click at [454, 148] on input "search" at bounding box center [478, 150] width 216 height 15
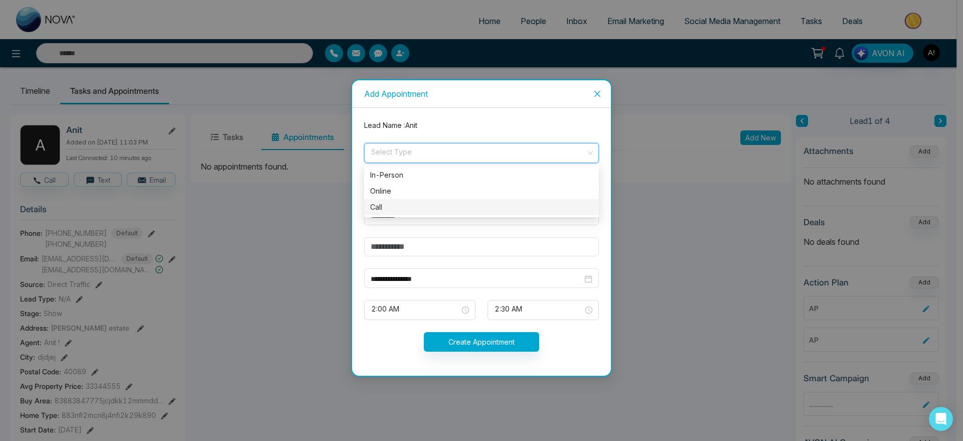
click at [425, 202] on div "Call" at bounding box center [481, 207] width 223 height 11
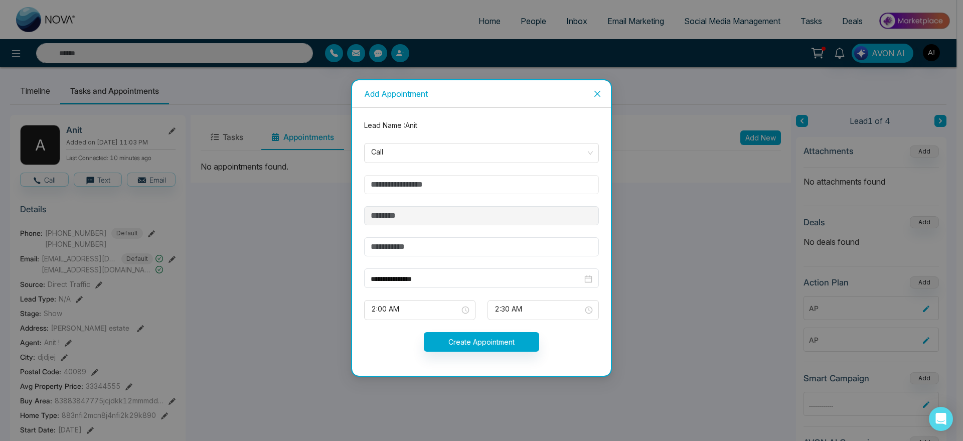
click at [447, 190] on input "text" at bounding box center [481, 184] width 235 height 19
click at [411, 187] on input "text" at bounding box center [481, 184] width 235 height 19
type input "**********"
click at [431, 245] on input "text" at bounding box center [481, 246] width 235 height 19
type input "***"
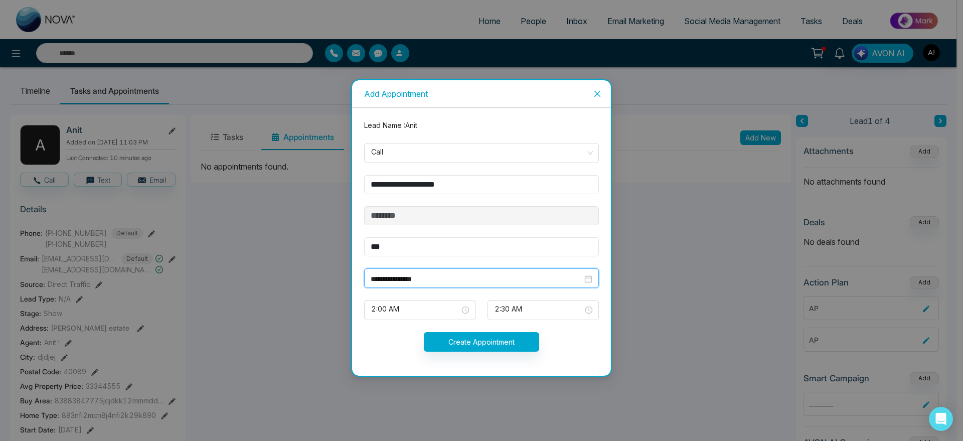
click at [424, 283] on input "**********" at bounding box center [477, 278] width 212 height 11
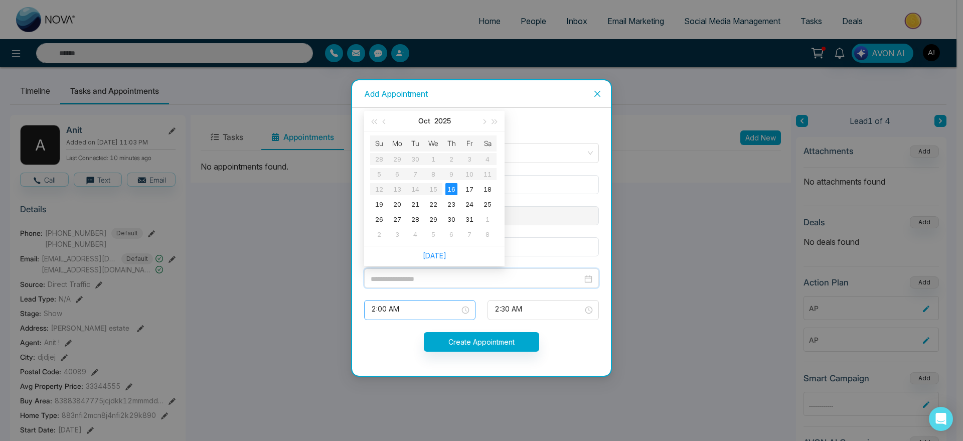
type input "**********"
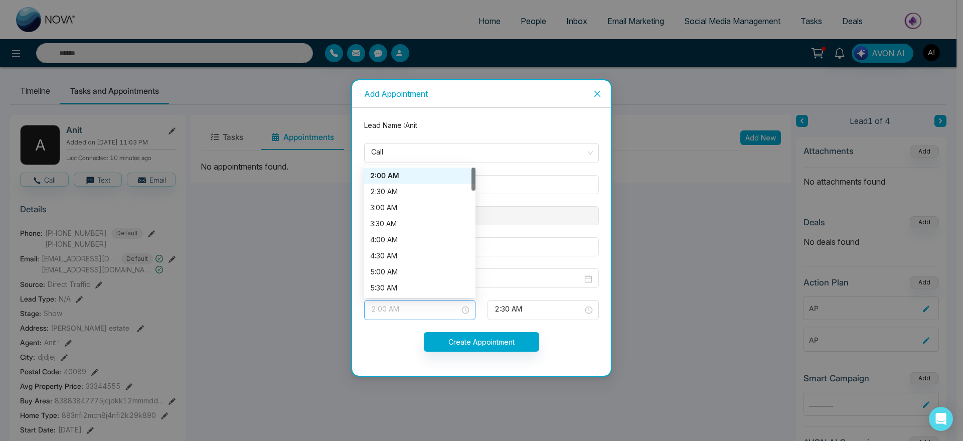
click at [448, 311] on span "2:00 AM" at bounding box center [419, 309] width 97 height 17
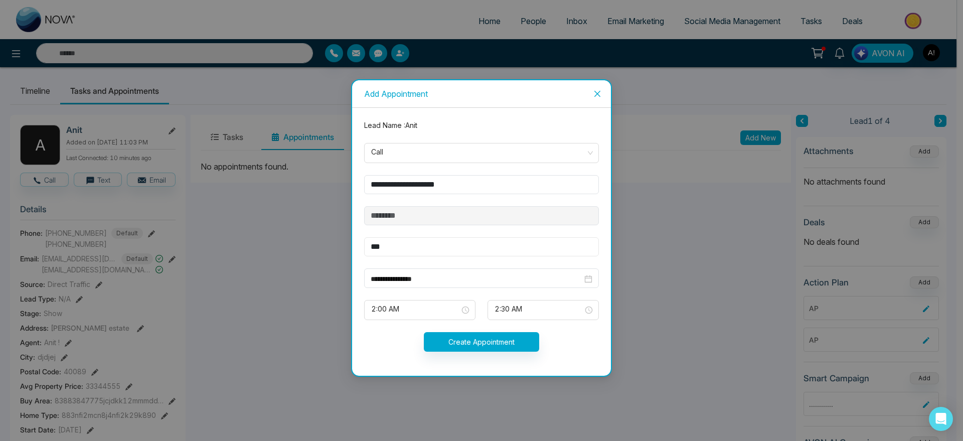
click at [507, 252] on input "***" at bounding box center [481, 246] width 235 height 19
click at [504, 238] on input "***" at bounding box center [481, 246] width 235 height 19
click at [441, 229] on form "**********" at bounding box center [481, 242] width 247 height 244
click at [493, 341] on button "Create Appointment" at bounding box center [481, 342] width 115 height 20
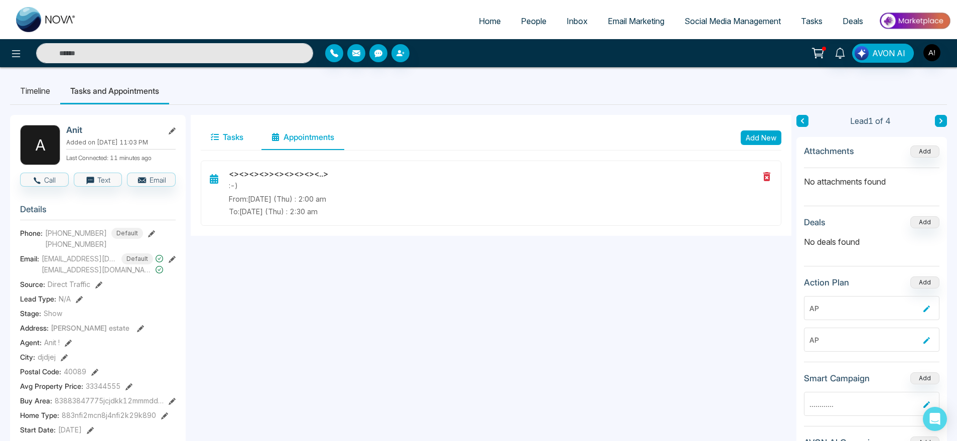
click at [236, 136] on button "Tasks" at bounding box center [227, 137] width 53 height 25
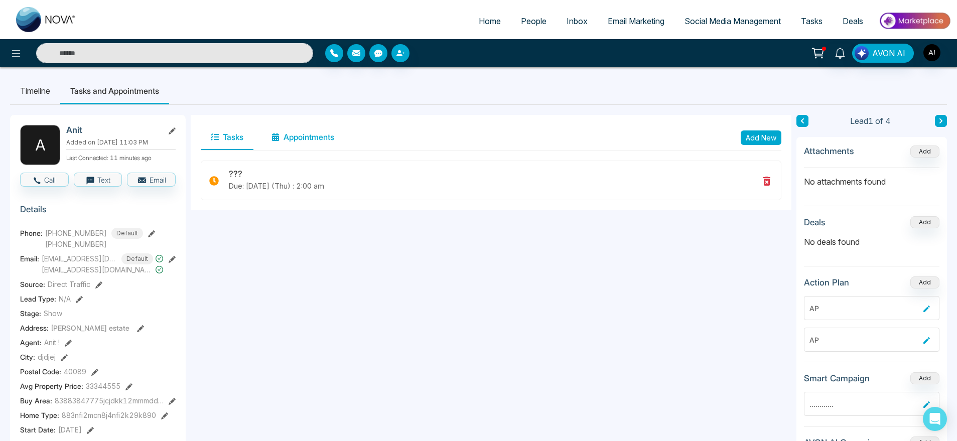
click at [292, 133] on button "Appointments" at bounding box center [302, 137] width 83 height 25
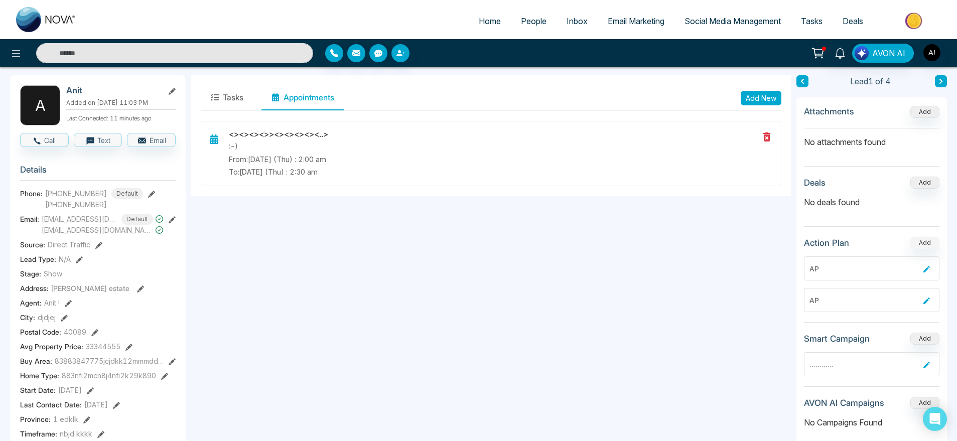
scroll to position [40, 0]
click at [923, 186] on button "Add" at bounding box center [924, 182] width 29 height 12
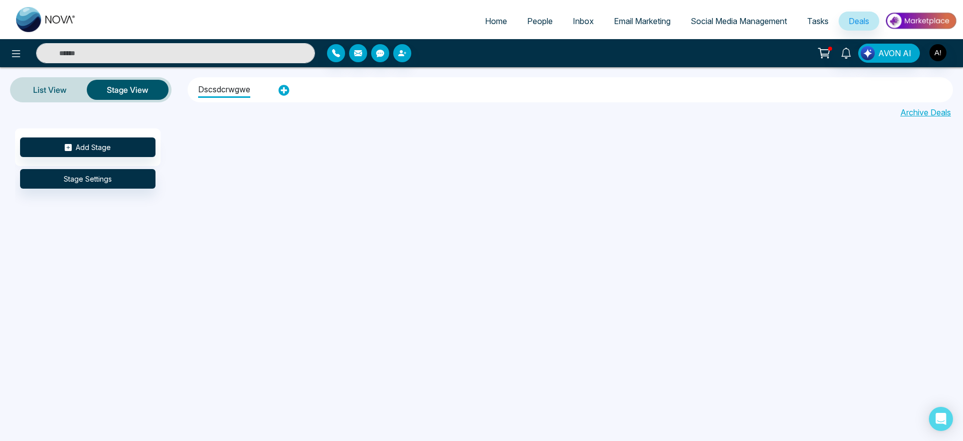
click at [485, 21] on span "Home" at bounding box center [496, 21] width 22 height 10
select select "*"
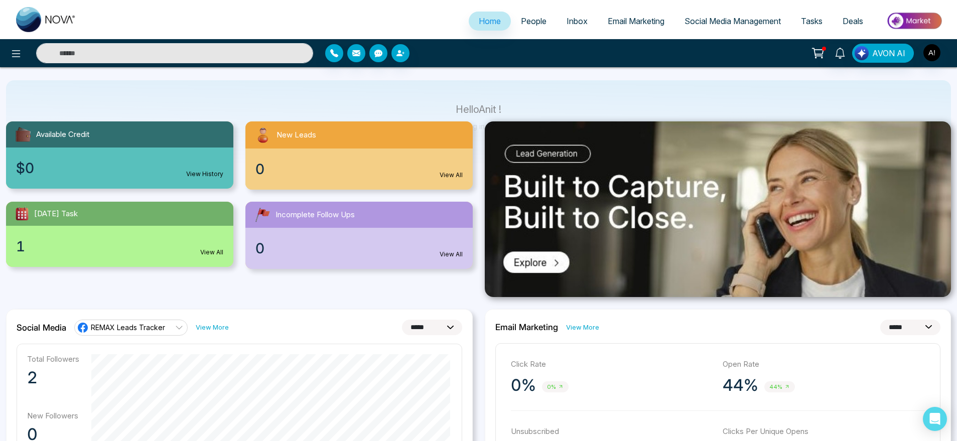
scroll to position [55, 0]
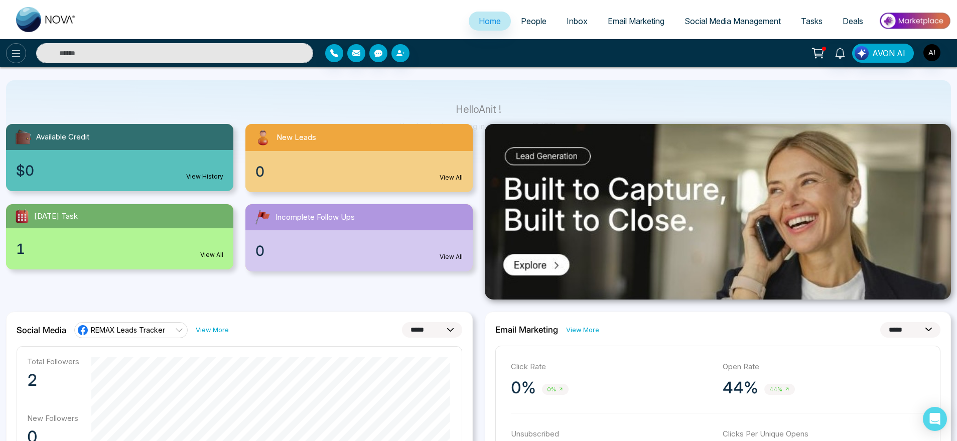
click at [11, 58] on icon at bounding box center [16, 54] width 12 height 12
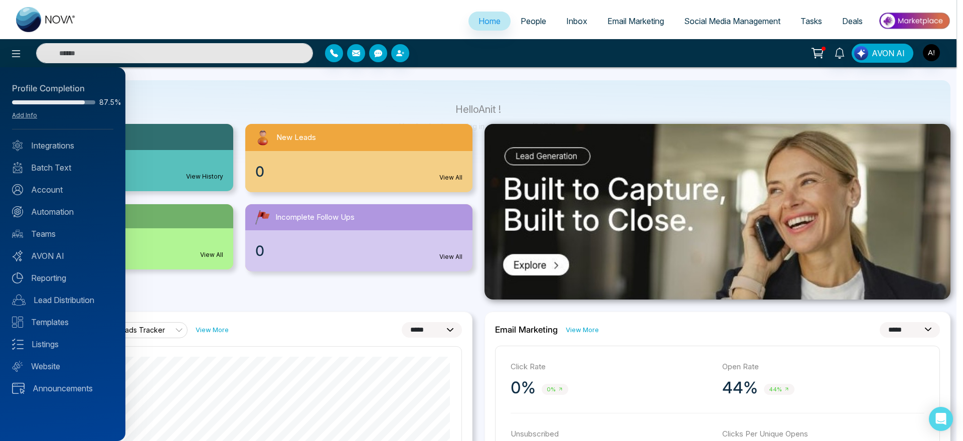
click at [276, 87] on div at bounding box center [481, 220] width 963 height 441
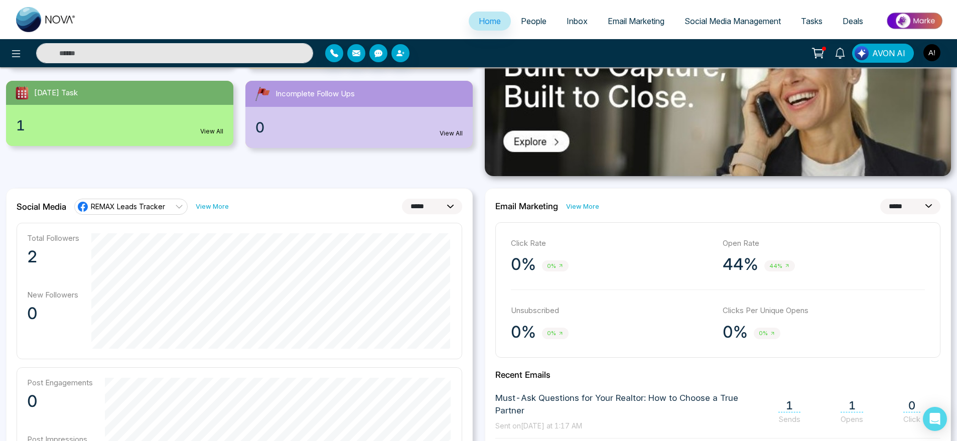
scroll to position [0, 0]
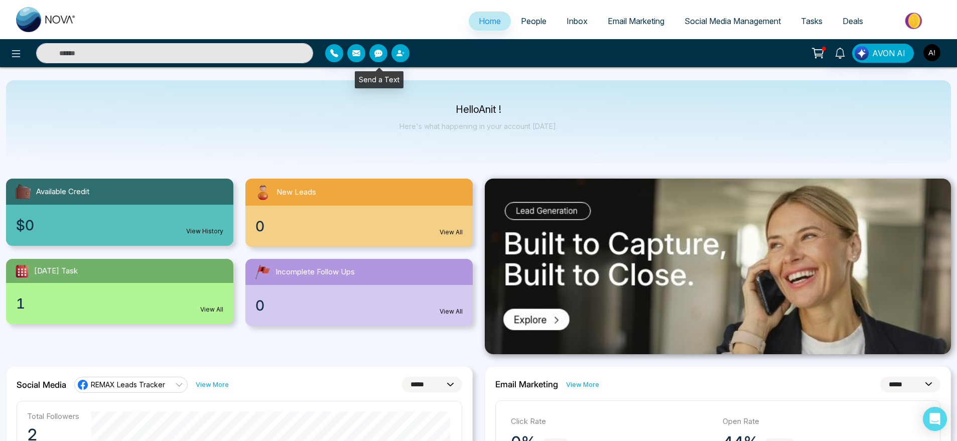
click at [384, 49] on button "button" at bounding box center [378, 53] width 18 height 18
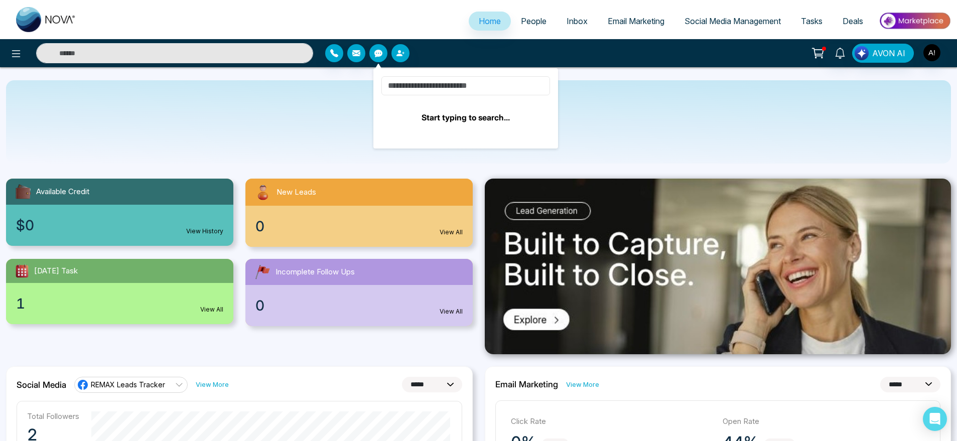
click at [426, 77] on input at bounding box center [465, 85] width 169 height 19
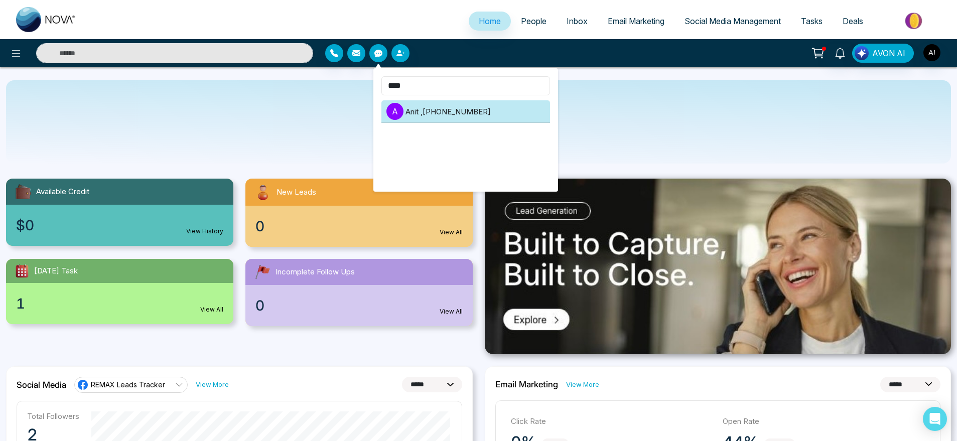
type input "****"
click at [451, 108] on li "A Anit , +919930053035" at bounding box center [465, 111] width 169 height 23
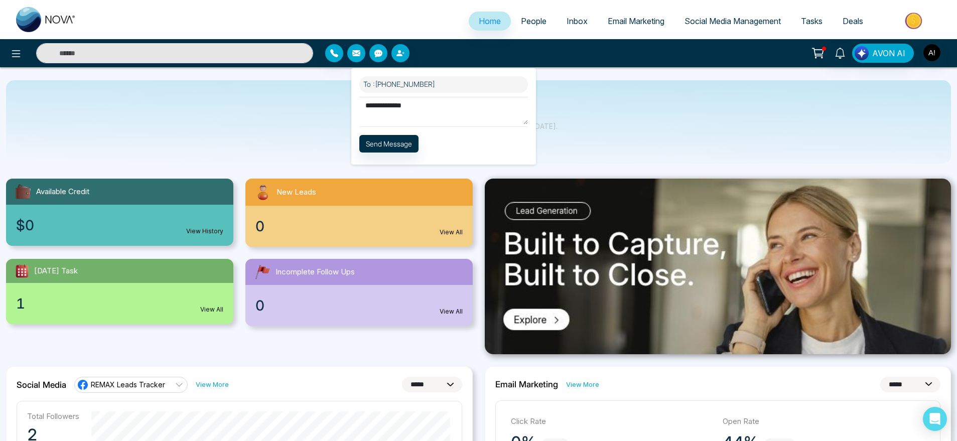
type textarea "**********"
click at [391, 144] on button "Send Message" at bounding box center [388, 144] width 59 height 18
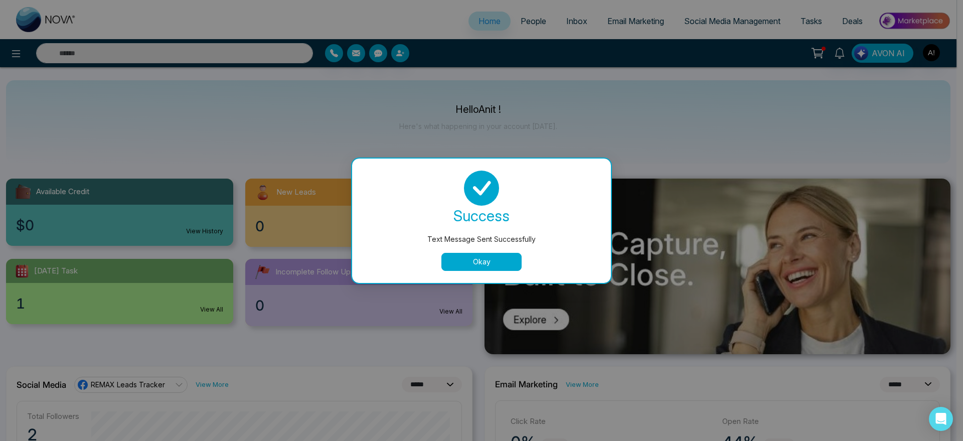
click at [469, 254] on button "Okay" at bounding box center [481, 262] width 80 height 18
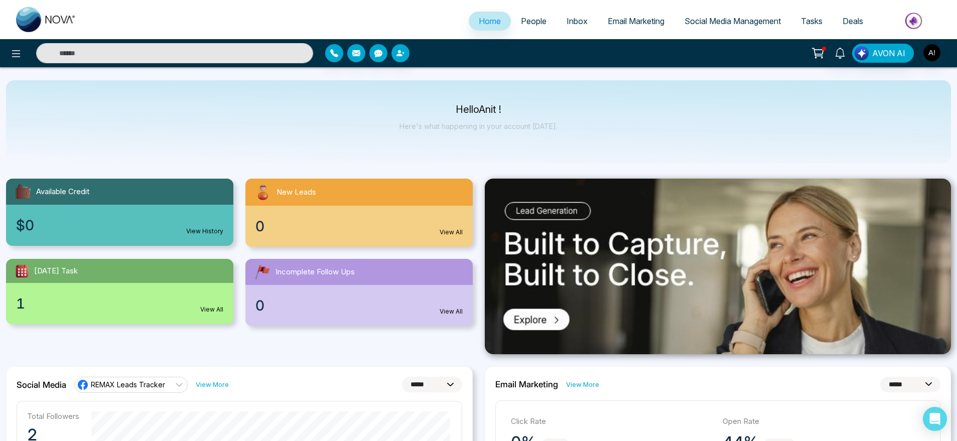
scroll to position [5, 0]
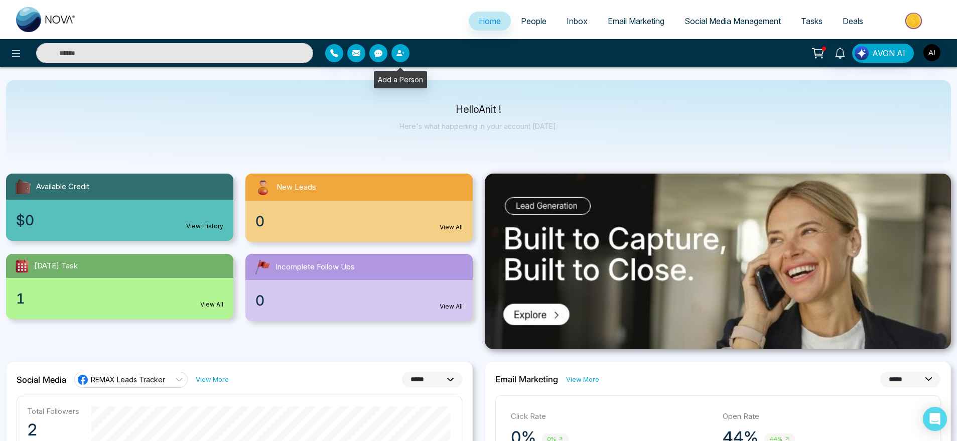
click at [402, 50] on icon "button" at bounding box center [400, 53] width 8 height 8
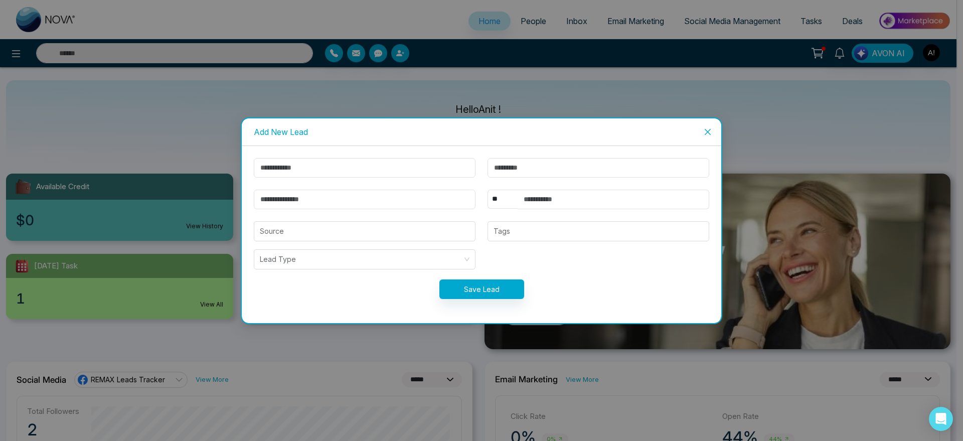
click at [710, 128] on icon "close" at bounding box center [708, 132] width 8 height 8
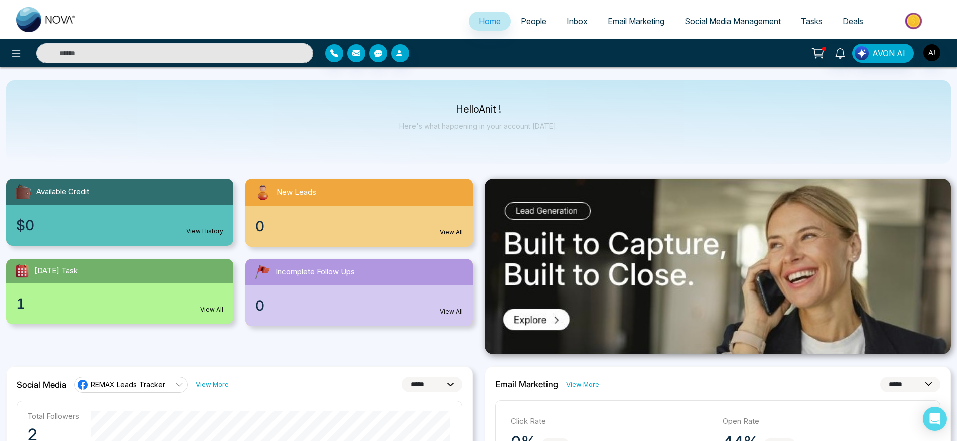
scroll to position [1, 0]
click at [524, 26] on span "People" at bounding box center [534, 21] width 26 height 10
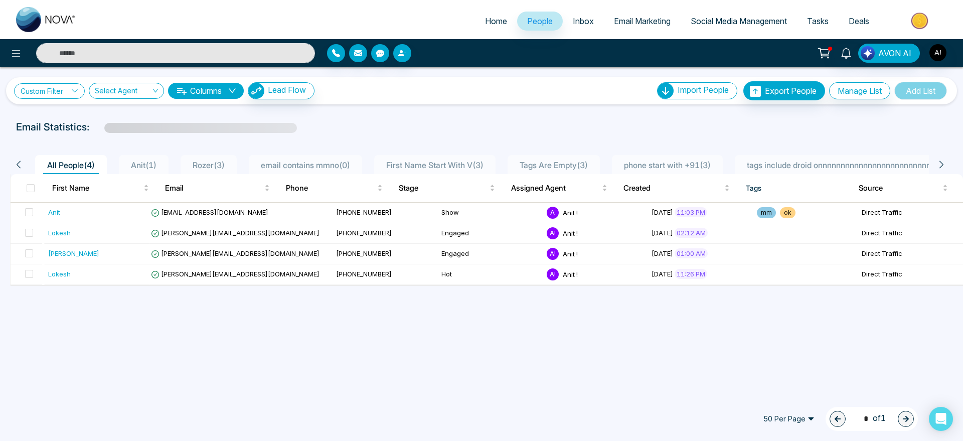
click at [70, 89] on link "Custom Filter" at bounding box center [49, 91] width 71 height 16
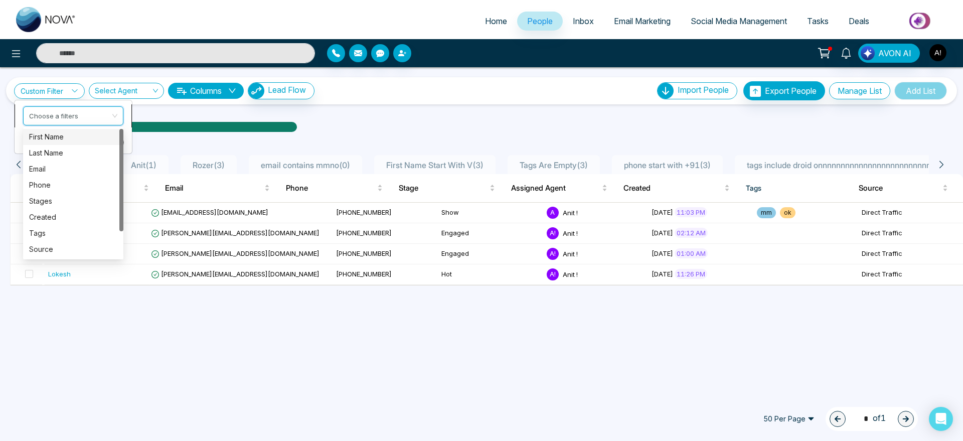
click at [77, 112] on input "search" at bounding box center [69, 114] width 81 height 15
click at [79, 141] on div "First Name" at bounding box center [73, 136] width 88 height 11
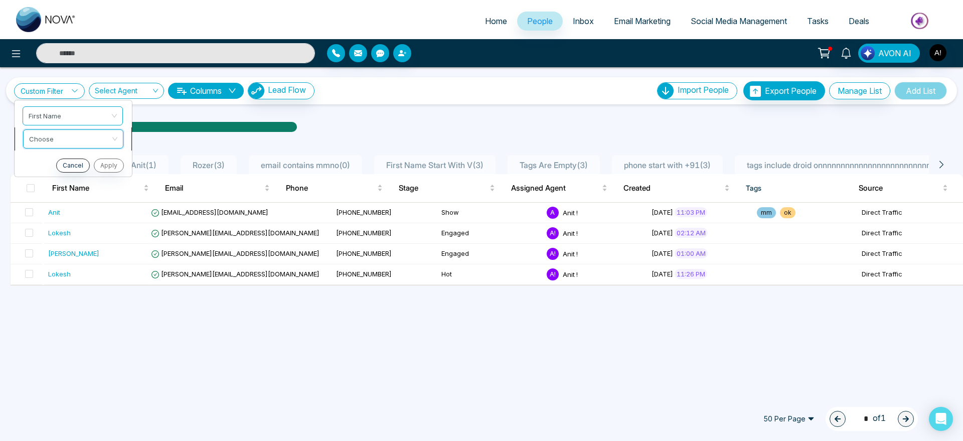
click at [61, 130] on input "search" at bounding box center [69, 137] width 81 height 15
click at [92, 130] on input "search" at bounding box center [69, 137] width 81 height 15
click at [72, 105] on li "First Name" at bounding box center [73, 115] width 117 height 23
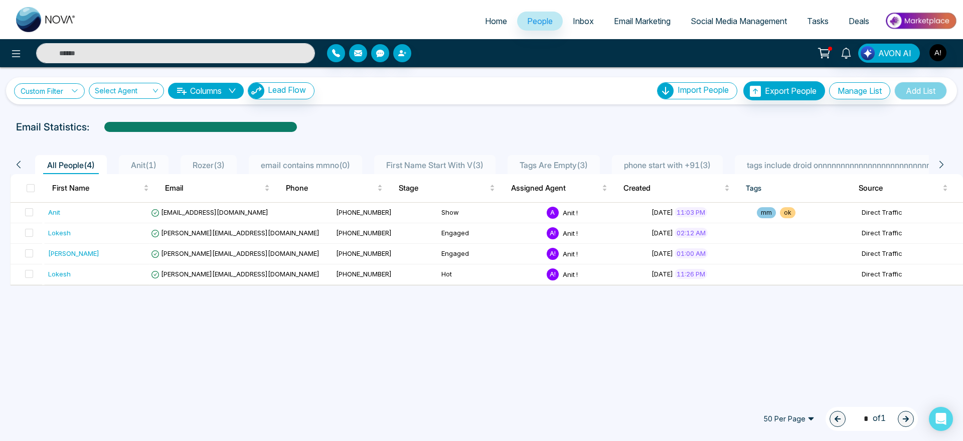
click at [62, 91] on link "Custom Filter" at bounding box center [49, 91] width 71 height 16
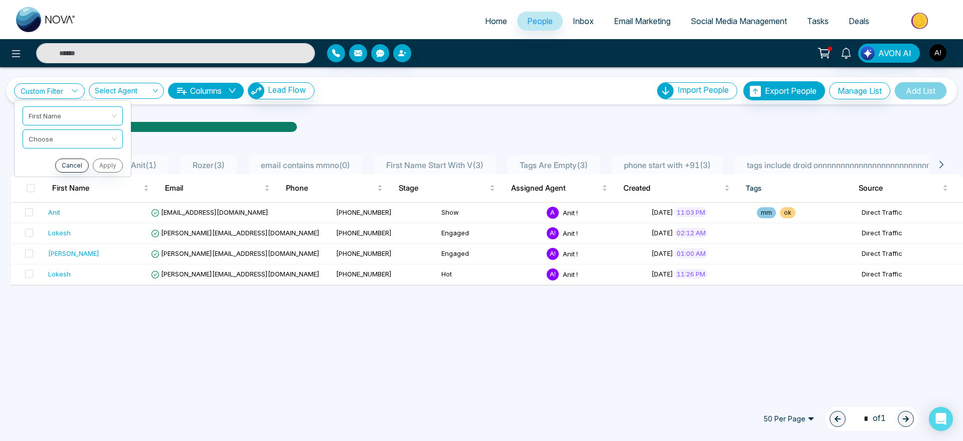
click at [103, 164] on div "Cancel Apply" at bounding box center [73, 166] width 100 height 14
click at [65, 89] on link "Custom Filter" at bounding box center [49, 91] width 71 height 16
click at [77, 137] on input "search" at bounding box center [69, 137] width 81 height 15
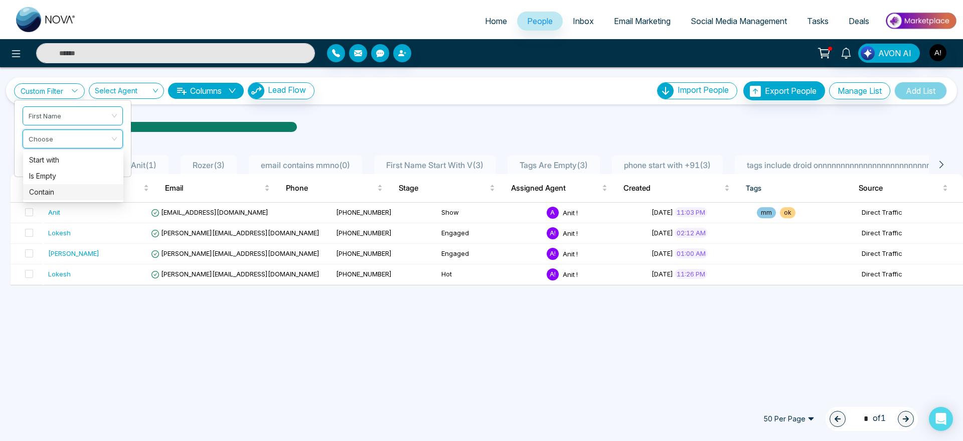
click at [81, 194] on div "Contain" at bounding box center [73, 192] width 88 height 11
click at [81, 160] on input "text" at bounding box center [73, 164] width 100 height 19
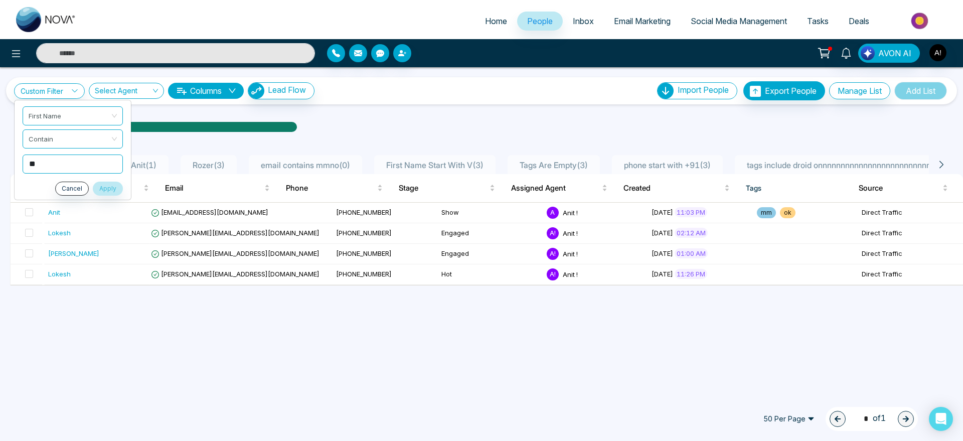
type input "*"
click button "Apply" at bounding box center [108, 189] width 30 height 14
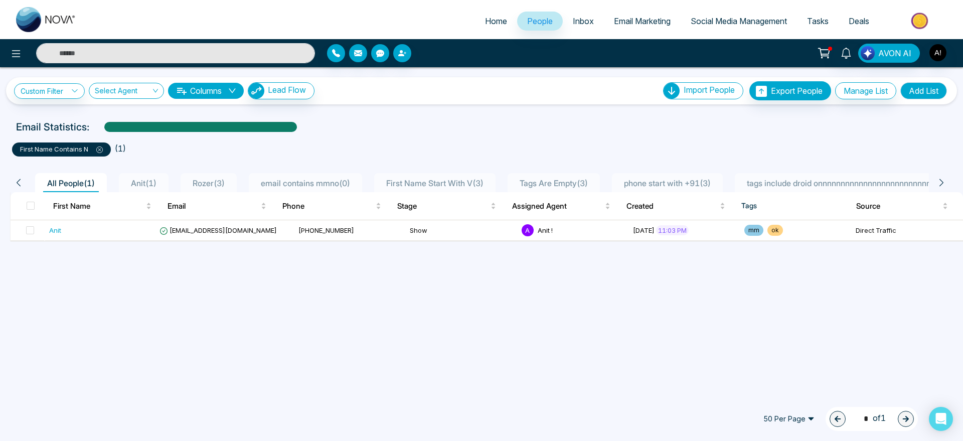
drag, startPoint x: 104, startPoint y: 152, endPoint x: 94, endPoint y: 147, distance: 10.5
click at [94, 147] on div "first name contains n" at bounding box center [61, 149] width 99 height 14
click at [94, 147] on span at bounding box center [95, 149] width 15 height 8
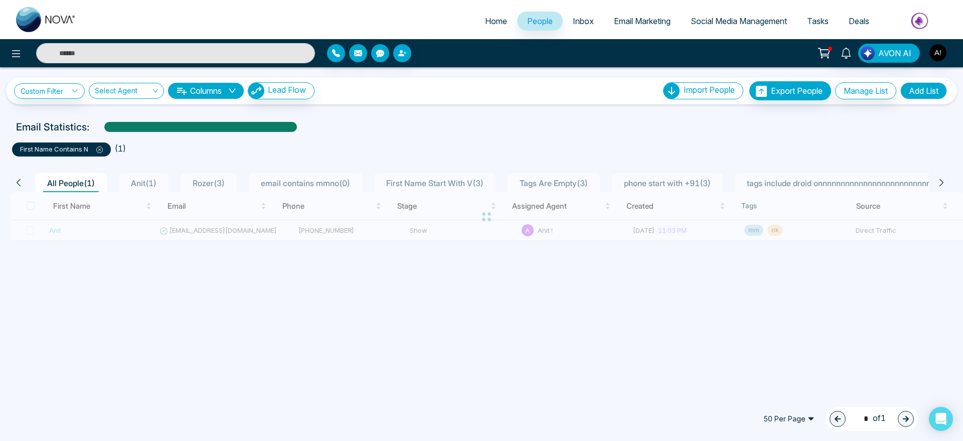
click at [94, 147] on span at bounding box center [95, 149] width 15 height 8
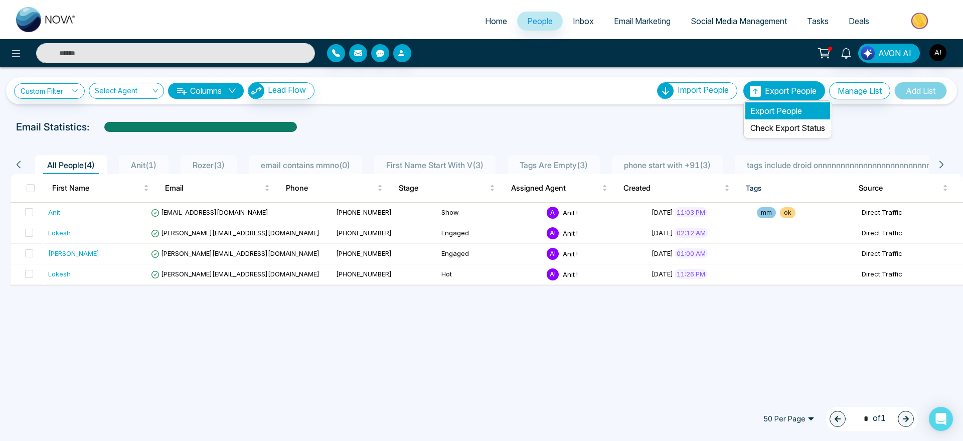
click at [780, 110] on li "Export People" at bounding box center [787, 110] width 85 height 17
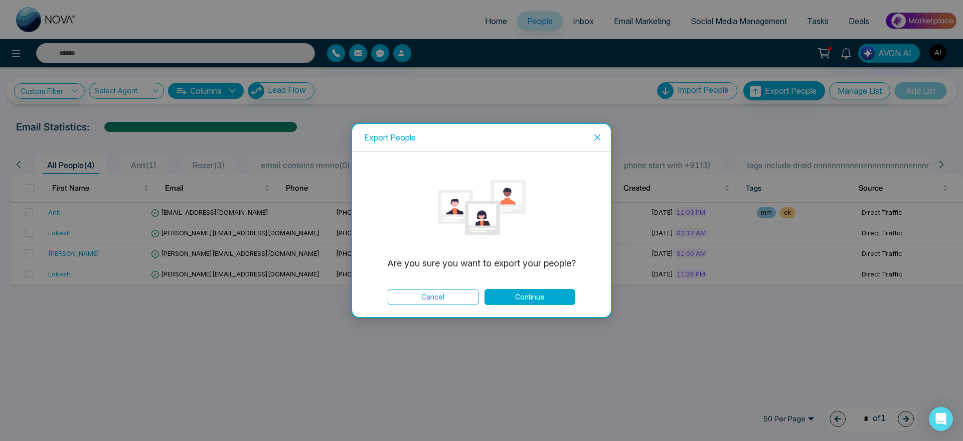
click at [536, 291] on button "Continue" at bounding box center [530, 297] width 91 height 16
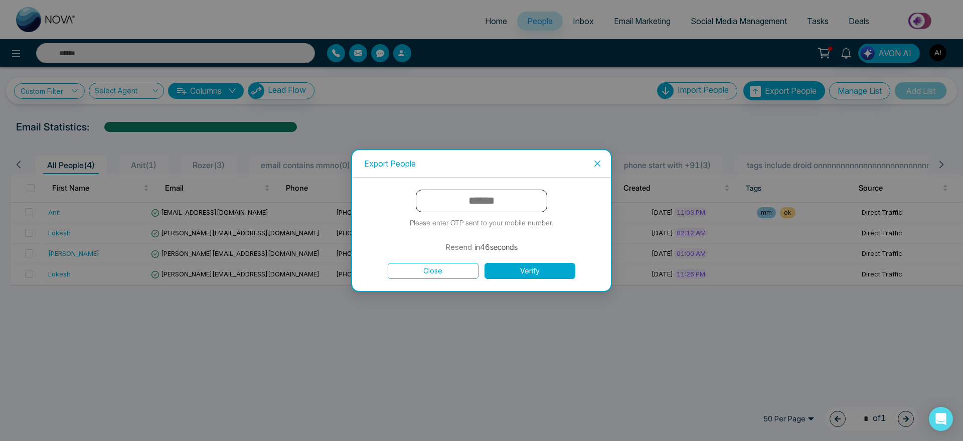
click at [493, 191] on input "text" at bounding box center [481, 201] width 131 height 23
type input "******"
click at [547, 269] on button "Verify" at bounding box center [530, 271] width 91 height 16
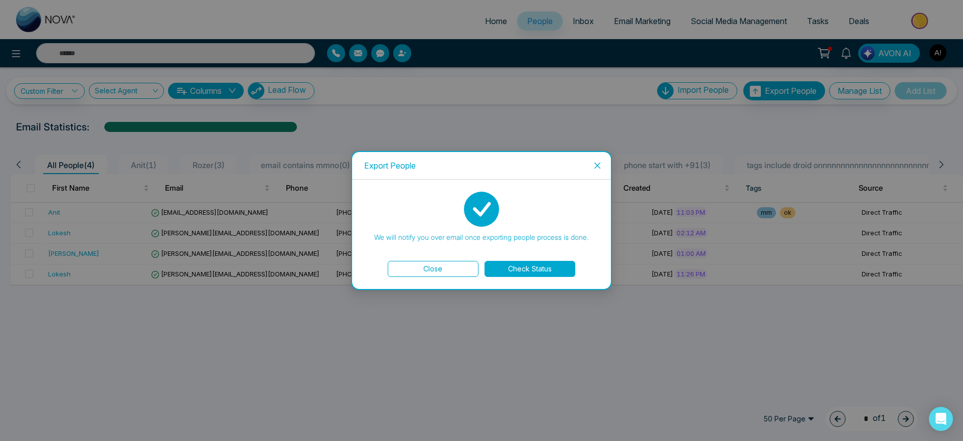
click at [514, 261] on button "Check Status" at bounding box center [530, 269] width 91 height 16
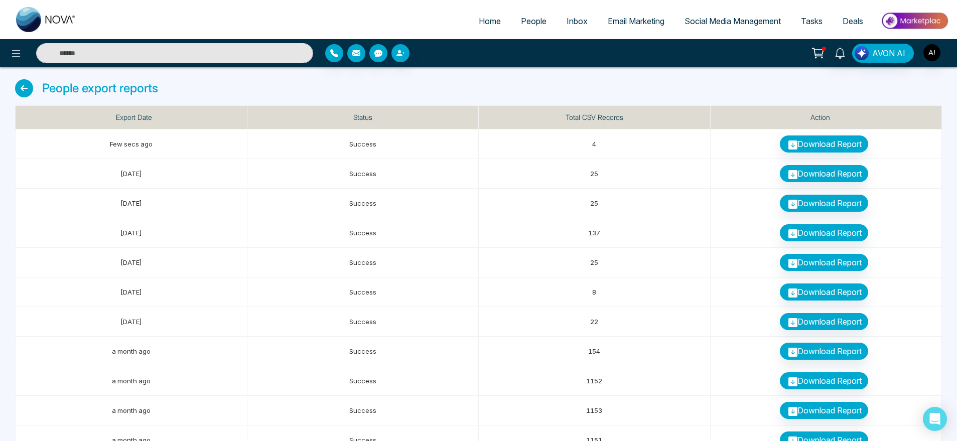
click at [31, 86] on icon at bounding box center [24, 88] width 18 height 18
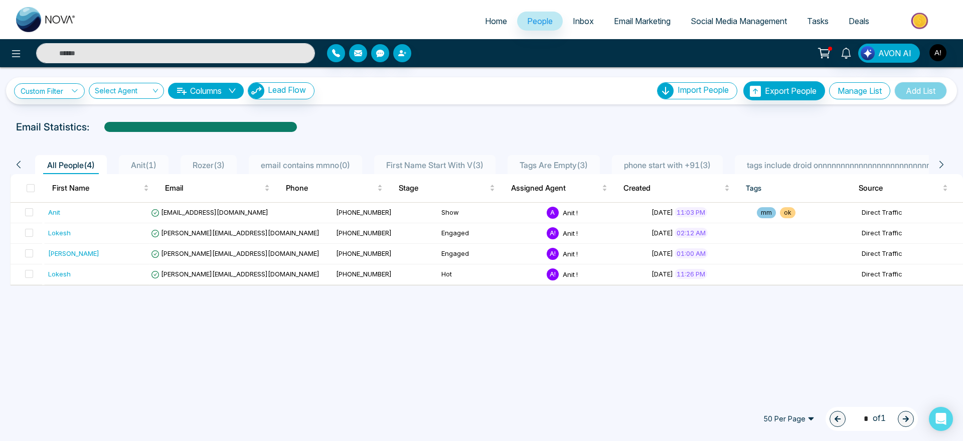
click at [846, 88] on button "Manage List" at bounding box center [859, 90] width 61 height 17
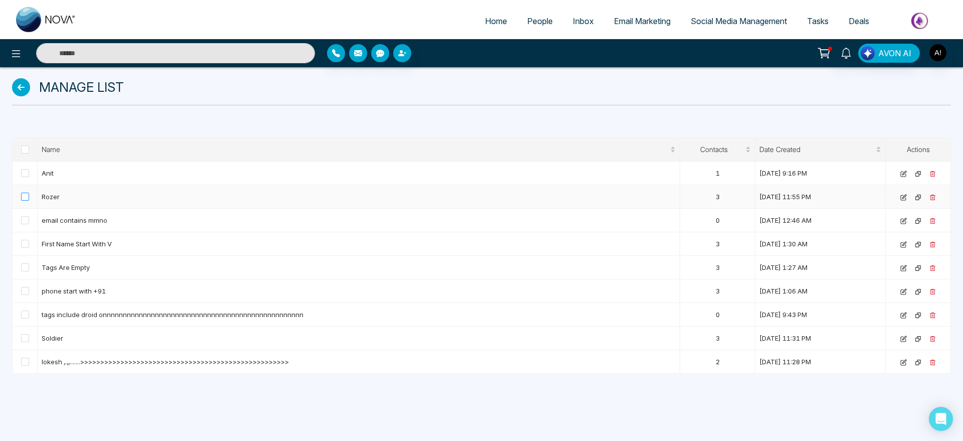
click at [28, 192] on label at bounding box center [25, 196] width 8 height 11
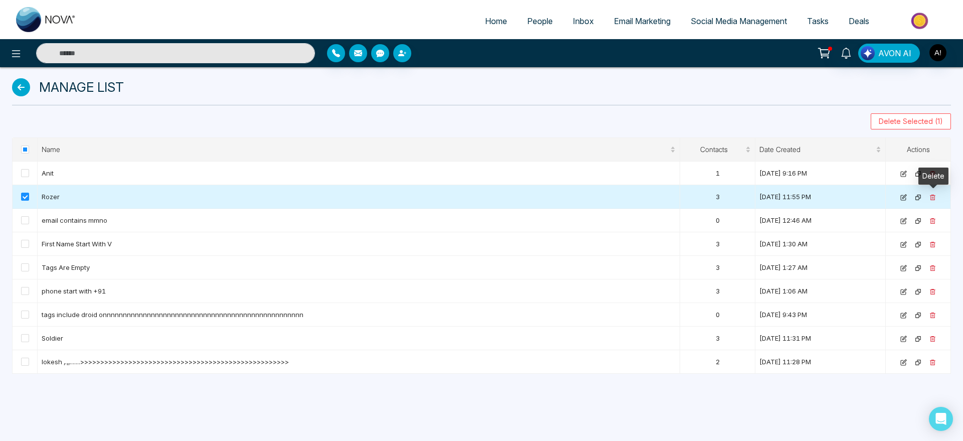
click at [930, 199] on icon at bounding box center [933, 197] width 7 height 7
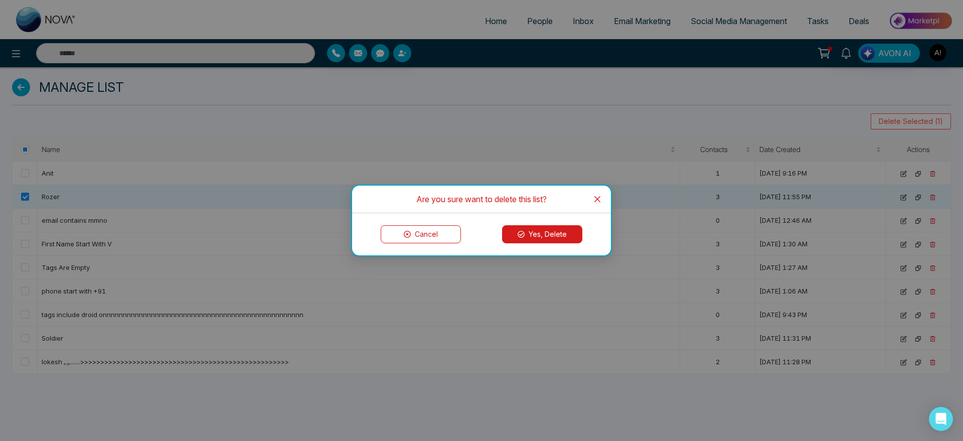
click at [531, 243] on div "Cancel Yes, Delete" at bounding box center [481, 234] width 259 height 42
click at [557, 234] on button "Yes, Delete" at bounding box center [542, 234] width 80 height 18
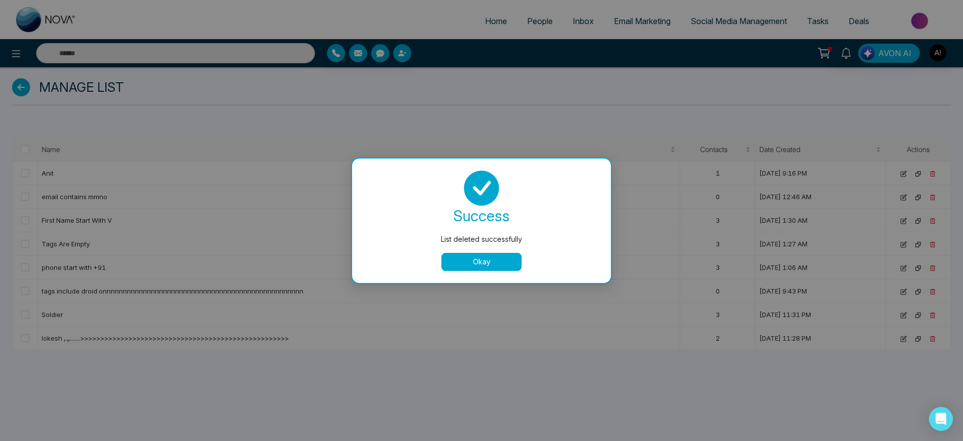
click at [478, 269] on button "Okay" at bounding box center [481, 262] width 80 height 18
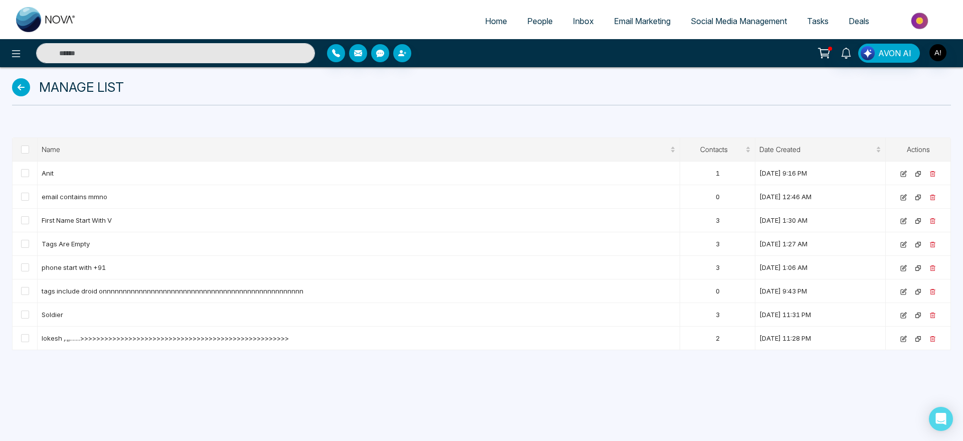
click at [527, 22] on span "People" at bounding box center [540, 21] width 26 height 10
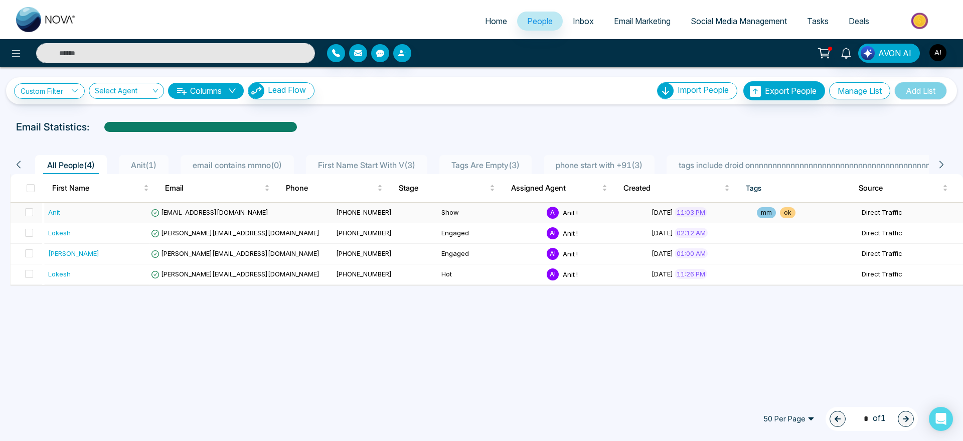
click at [45, 204] on td "Anit" at bounding box center [96, 213] width 105 height 21
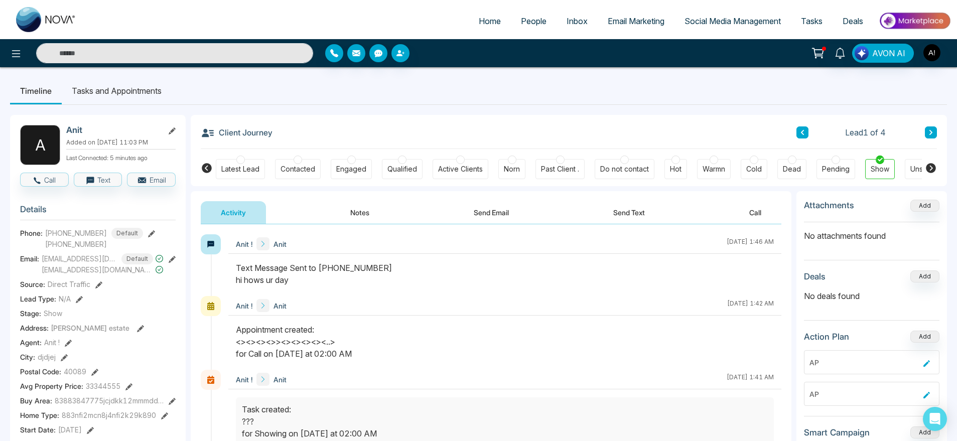
click at [489, 213] on button "Send Email" at bounding box center [490, 212] width 75 height 23
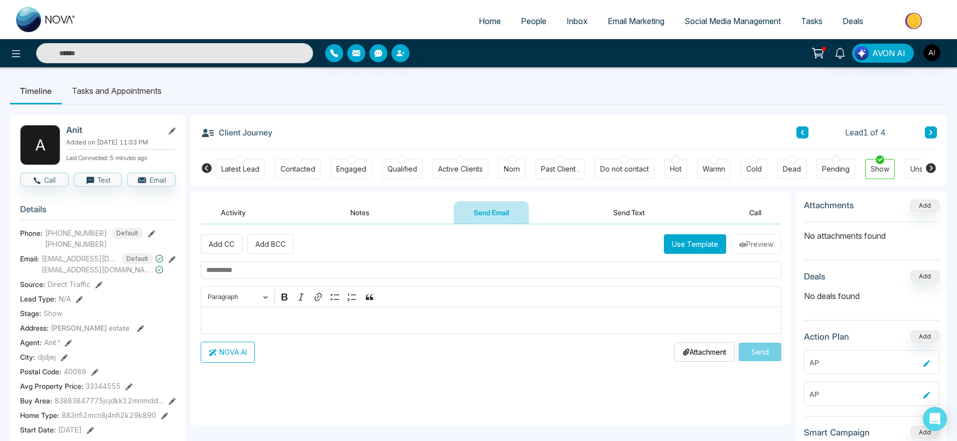
click at [707, 356] on p "Attachment" at bounding box center [704, 352] width 44 height 11
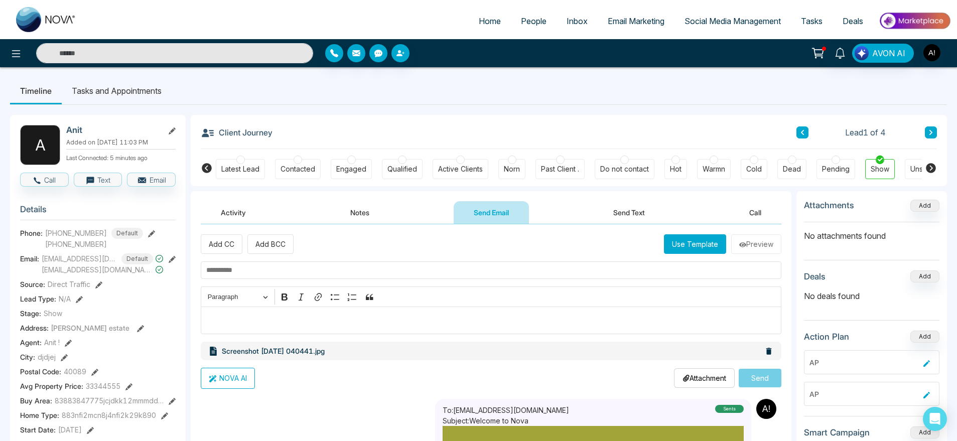
click at [766, 353] on icon at bounding box center [769, 351] width 6 height 7
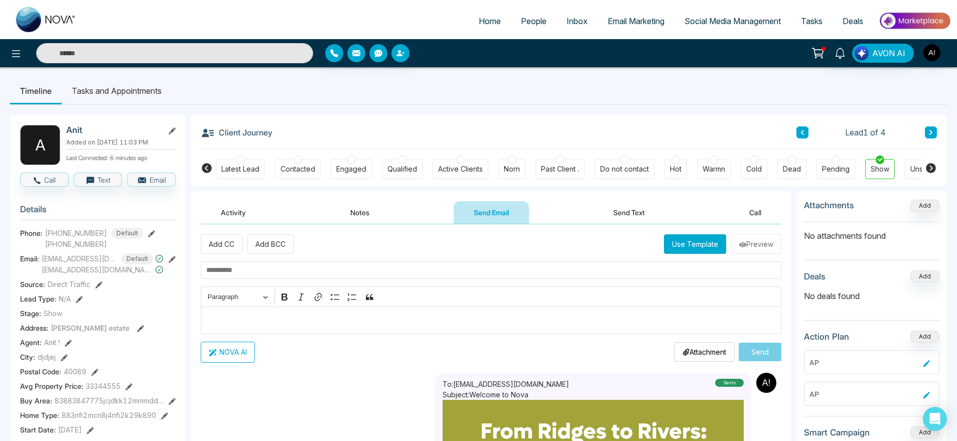
click at [668, 99] on ul "Timeline Tasks and Appointments" at bounding box center [478, 90] width 937 height 27
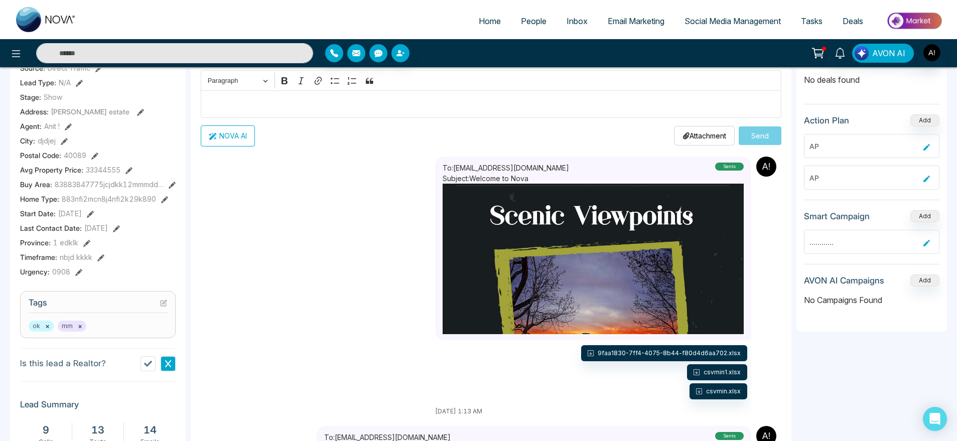
scroll to position [222, 0]
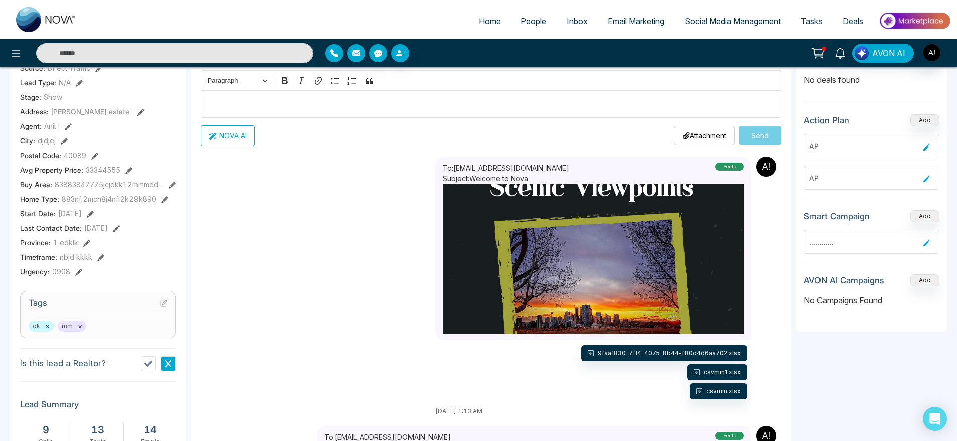
click at [33, 427] on div "9" at bounding box center [46, 429] width 42 height 15
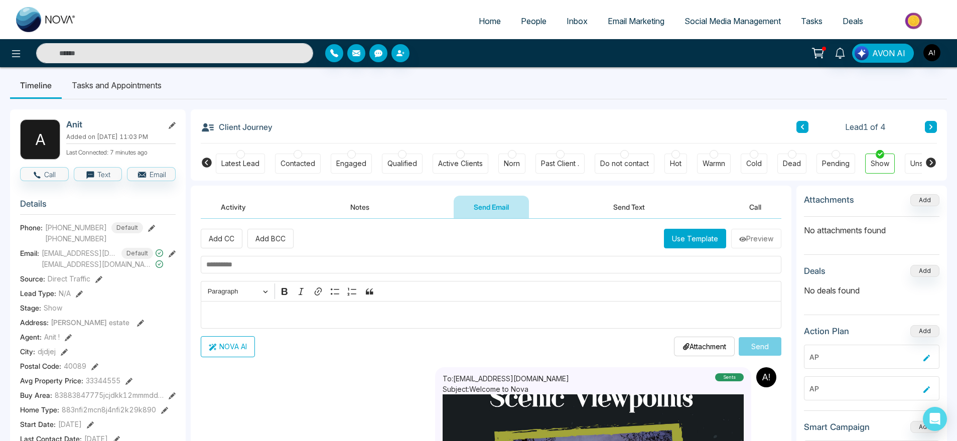
scroll to position [0, 0]
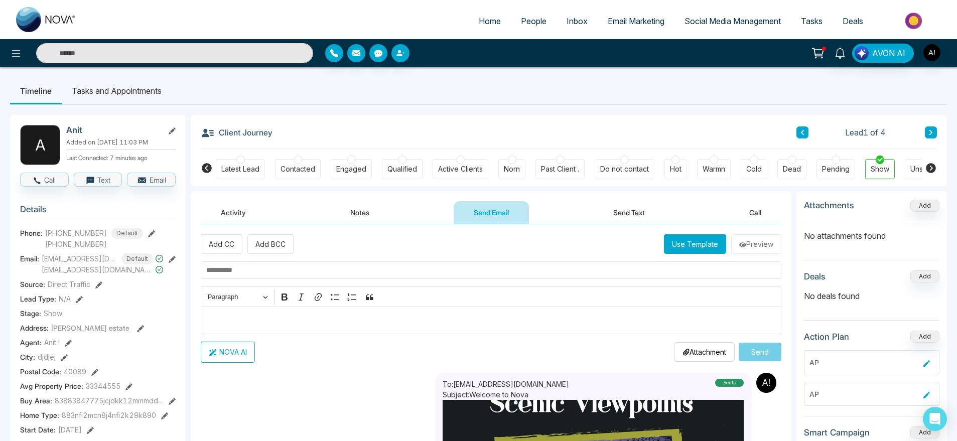
click at [134, 89] on li "Tasks and Appointments" at bounding box center [117, 90] width 110 height 27
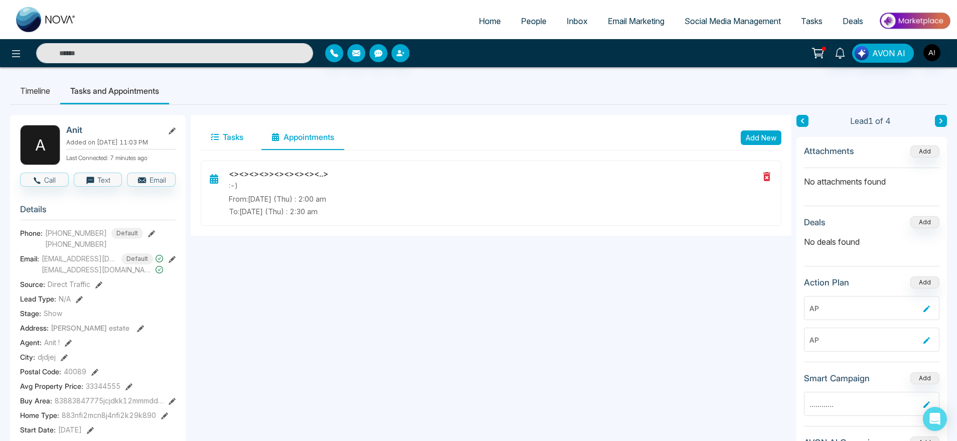
click at [243, 138] on button "Tasks" at bounding box center [227, 137] width 53 height 25
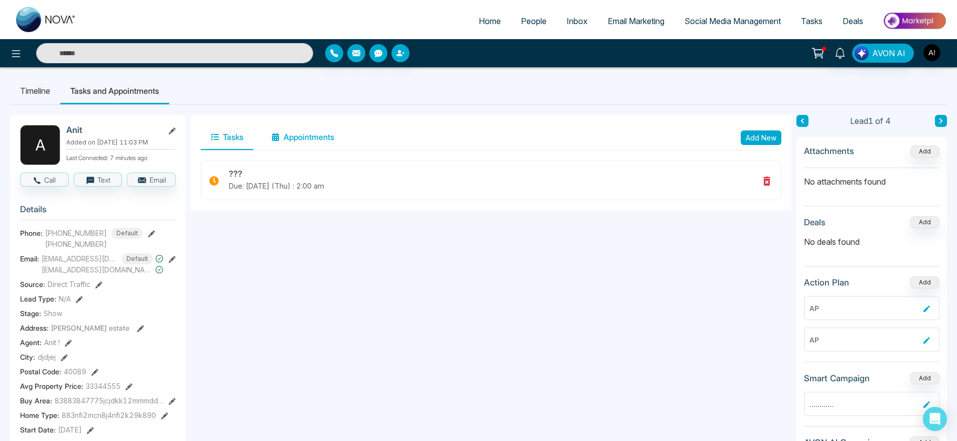
click at [322, 131] on button "Appointments" at bounding box center [302, 137] width 83 height 25
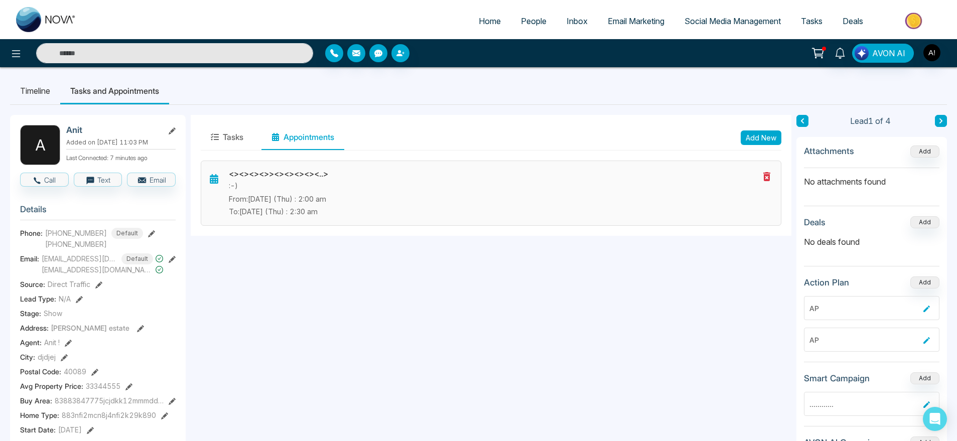
click at [317, 172] on h3 "<><><><>><><><><><..>" at bounding box center [494, 174] width 530 height 10
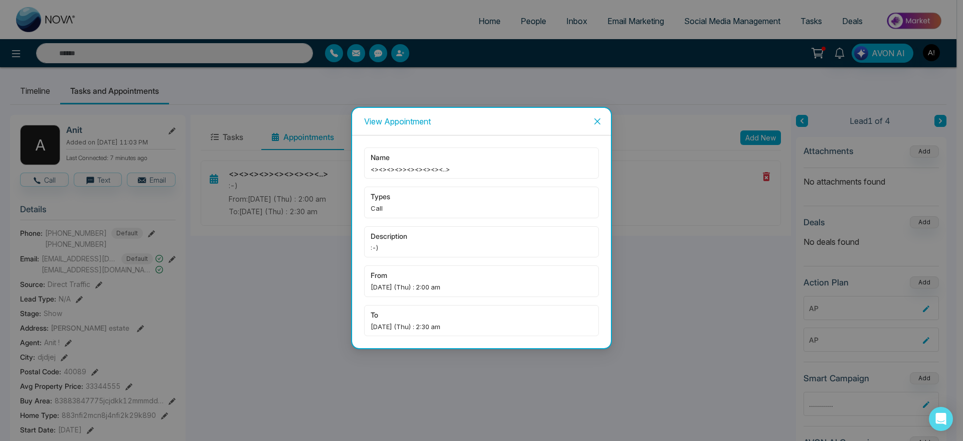
click at [581, 120] on div "View Appointment" at bounding box center [481, 121] width 235 height 11
click at [614, 117] on div "View Appointment name <><><><>><><><><><..> types Call description :-) from [DA…" at bounding box center [481, 220] width 963 height 441
click at [597, 120] on icon "close" at bounding box center [597, 121] width 8 height 8
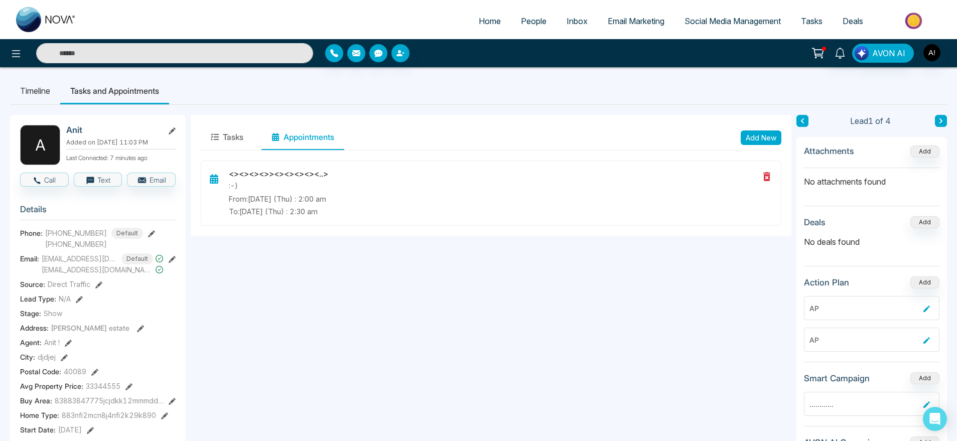
click at [798, 19] on link "Tasks" at bounding box center [812, 21] width 42 height 19
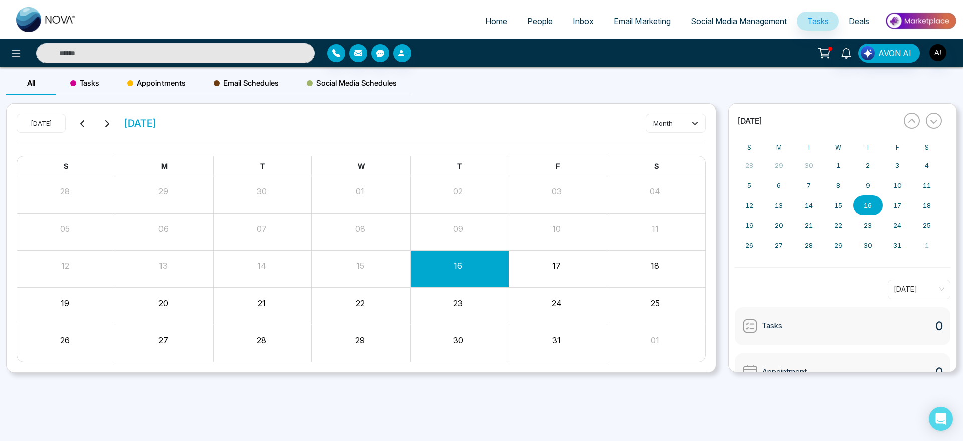
click at [147, 77] on span "Appointments" at bounding box center [156, 83] width 58 height 12
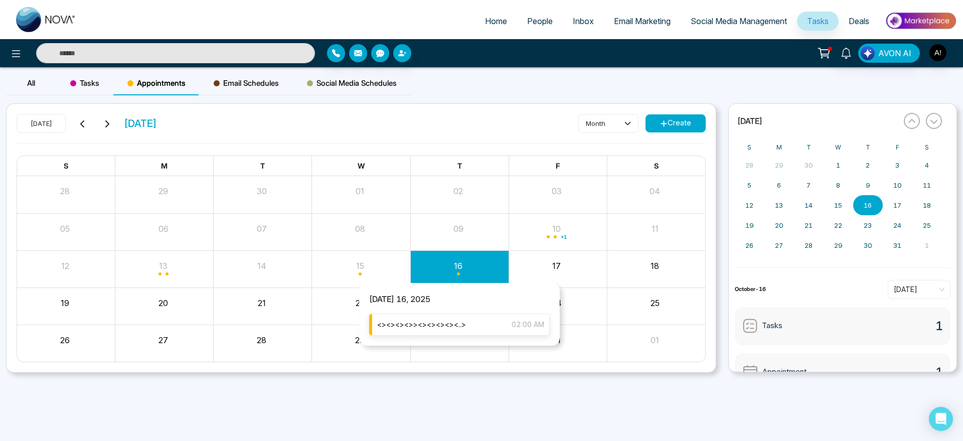
click at [470, 323] on div "<><><><>><><><><><..> 02:00 AM" at bounding box center [459, 325] width 181 height 22
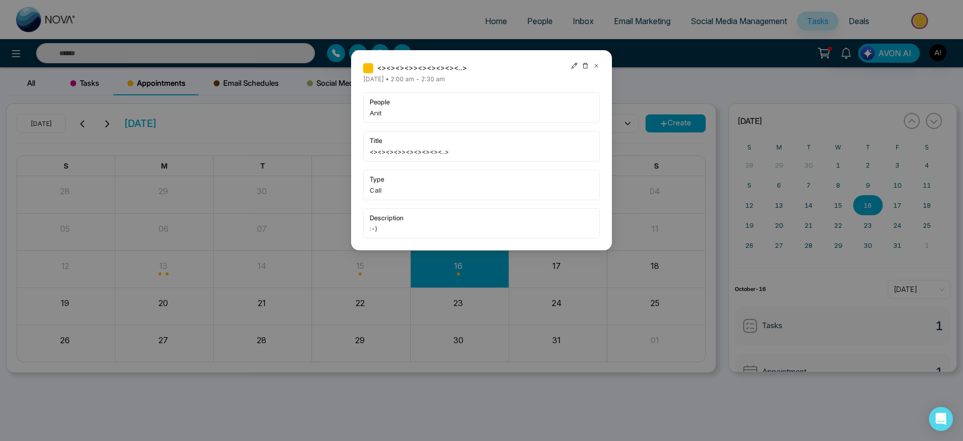
click at [575, 65] on icon at bounding box center [574, 66] width 6 height 6
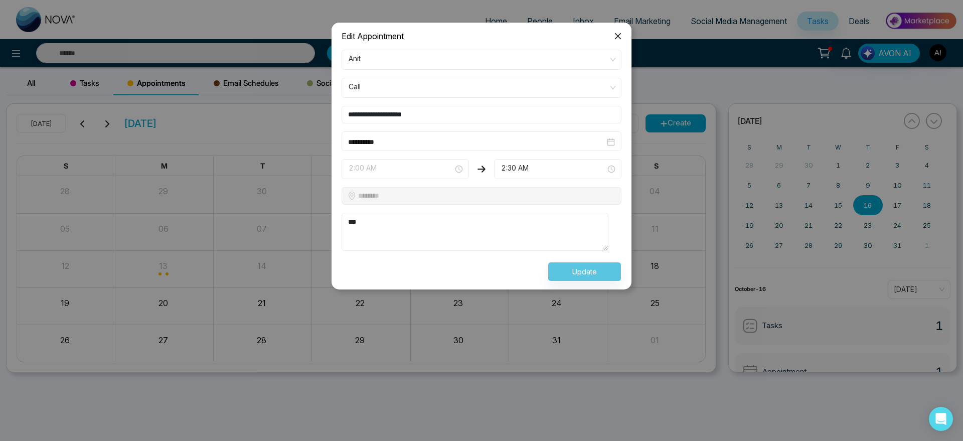
click at [416, 168] on div "2:00 AM 2:00 AM 2:30 AM 2:00 AM 2:30 AM 3:00 AM 3:30 AM 4:00 AM 4:30 AM 5:00 AM…" at bounding box center [405, 169] width 127 height 20
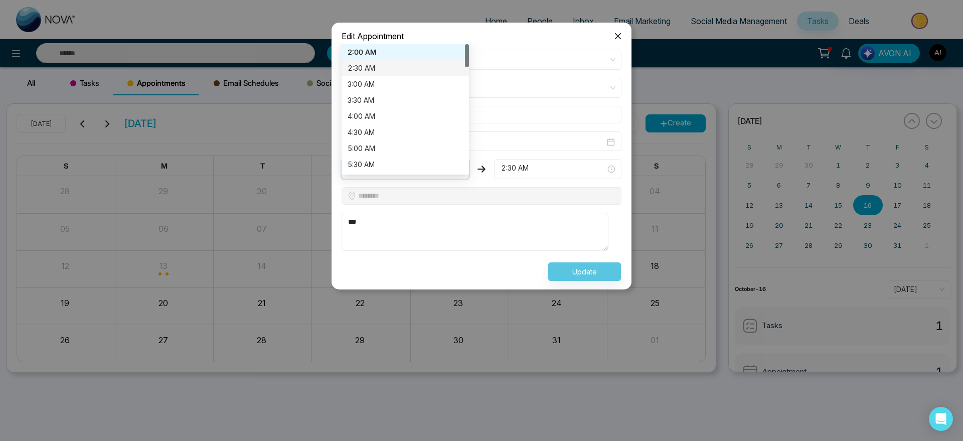
click at [385, 60] on div "2:30 AM" at bounding box center [405, 68] width 127 height 16
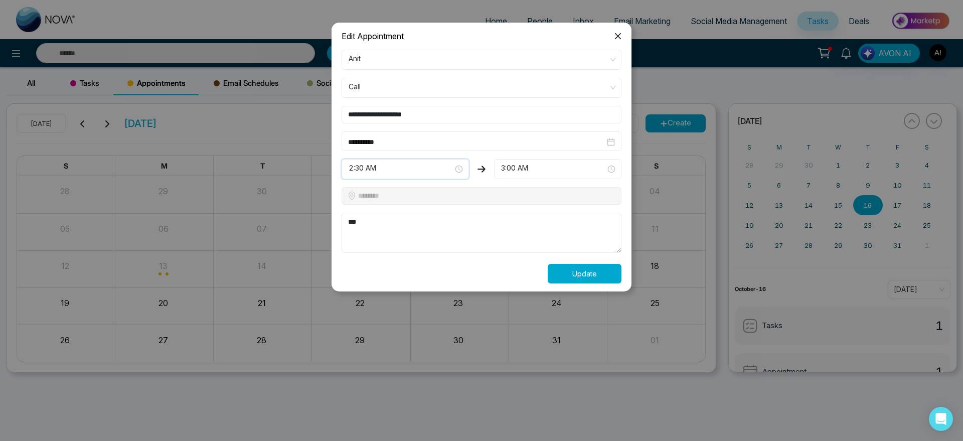
click at [585, 264] on button "Update" at bounding box center [585, 274] width 74 height 20
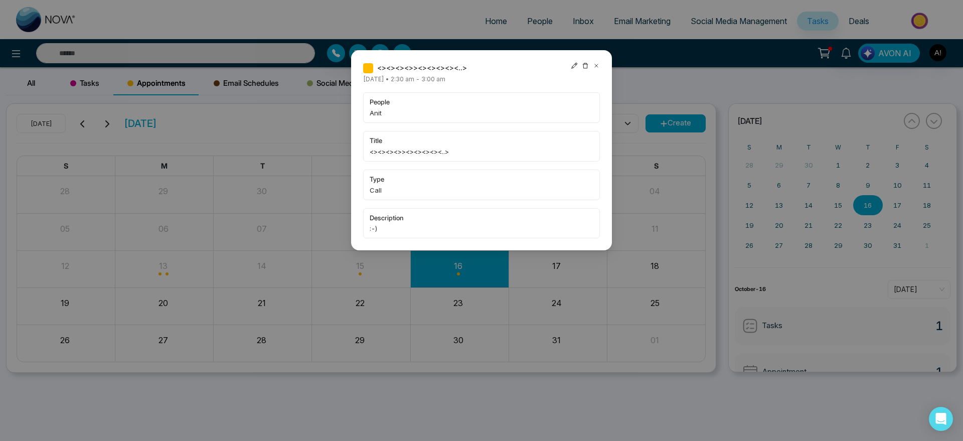
click at [594, 65] on icon at bounding box center [596, 65] width 7 height 7
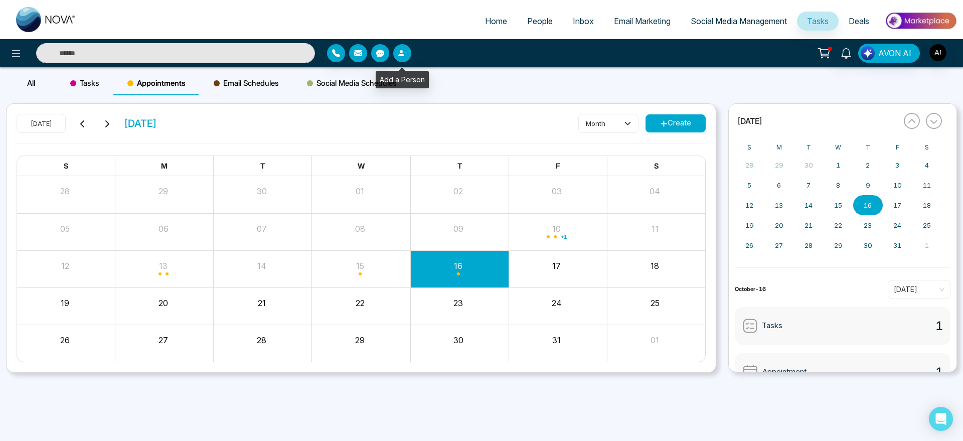
click at [405, 48] on button "button" at bounding box center [402, 53] width 18 height 18
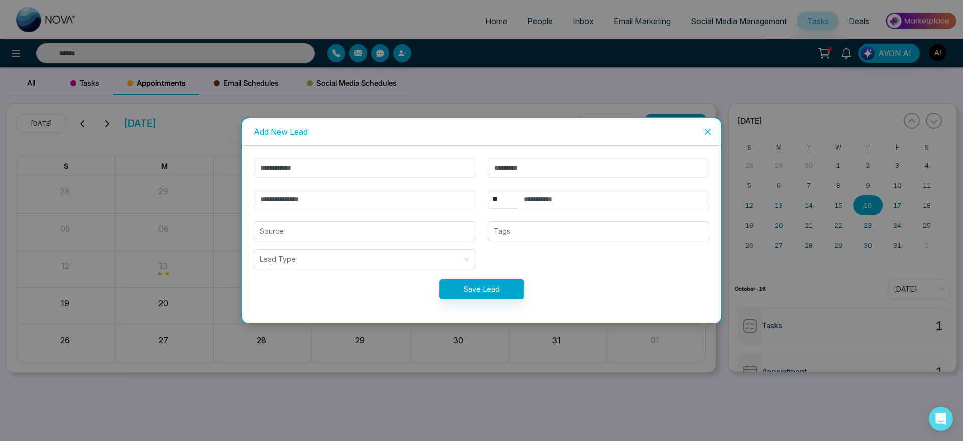
click at [395, 179] on form "** **** *** *** *** **** *** Source Tags Lead Type Save Lead" at bounding box center [482, 234] width 468 height 153
click at [385, 172] on input "text" at bounding box center [365, 168] width 222 height 20
type input "*******"
click at [266, 171] on input "*******" at bounding box center [365, 168] width 222 height 20
click at [495, 296] on button "Save Lead" at bounding box center [481, 289] width 85 height 20
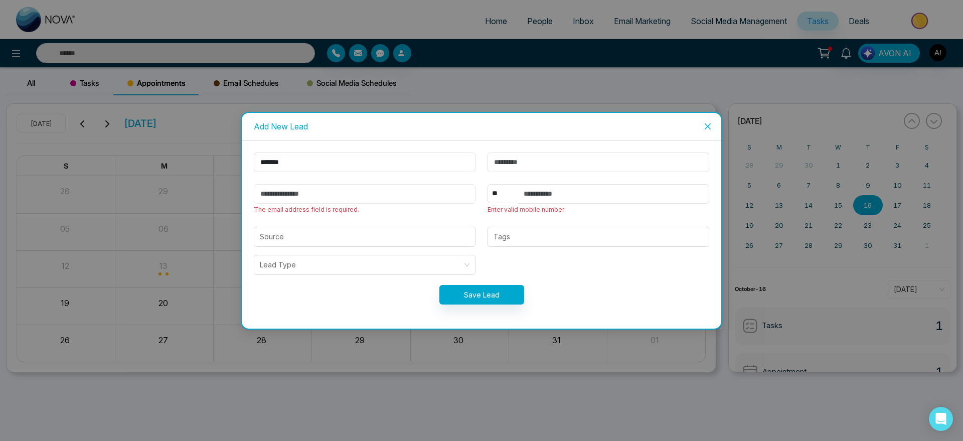
click at [326, 190] on input "email" at bounding box center [365, 194] width 222 height 20
click at [294, 189] on input "**********" at bounding box center [365, 194] width 222 height 20
type input "**********"
click at [573, 198] on input "text" at bounding box center [614, 194] width 192 height 20
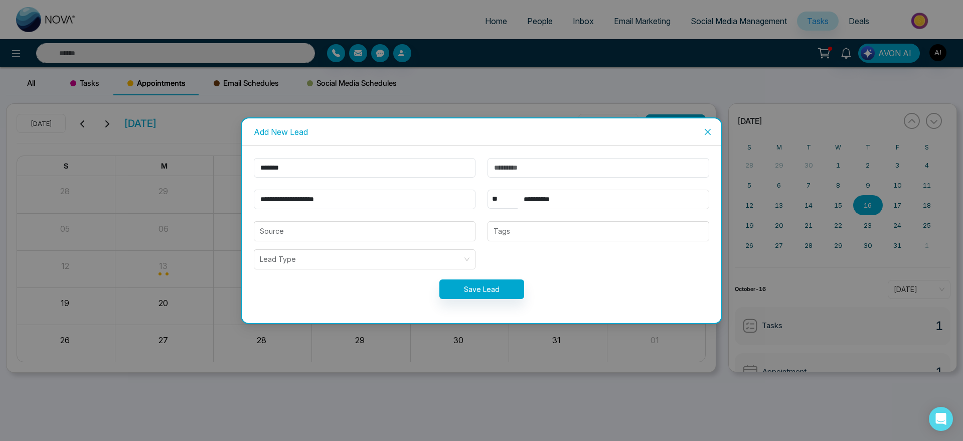
type input "**********"
click at [497, 300] on form "**********" at bounding box center [482, 234] width 468 height 153
click at [500, 199] on select "** **** *** *** *** **** ***" at bounding box center [503, 199] width 30 height 19
select select "***"
click at [488, 190] on select "** **** *** *** *** **** ***" at bounding box center [503, 199] width 30 height 19
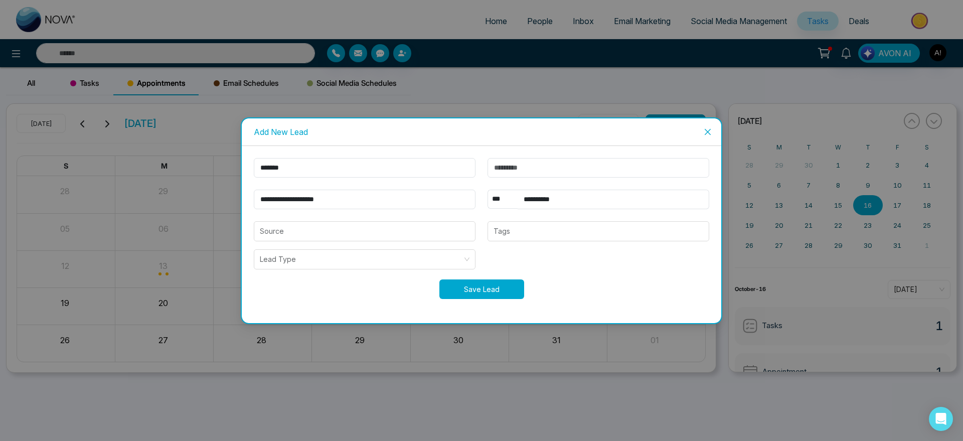
click at [476, 292] on button "Save Lead" at bounding box center [481, 289] width 85 height 20
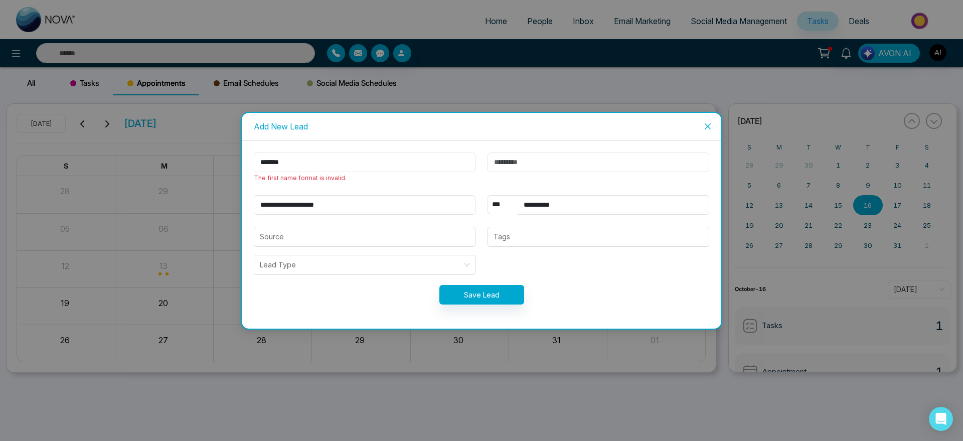
click at [260, 160] on input "*******" at bounding box center [365, 163] width 222 height 20
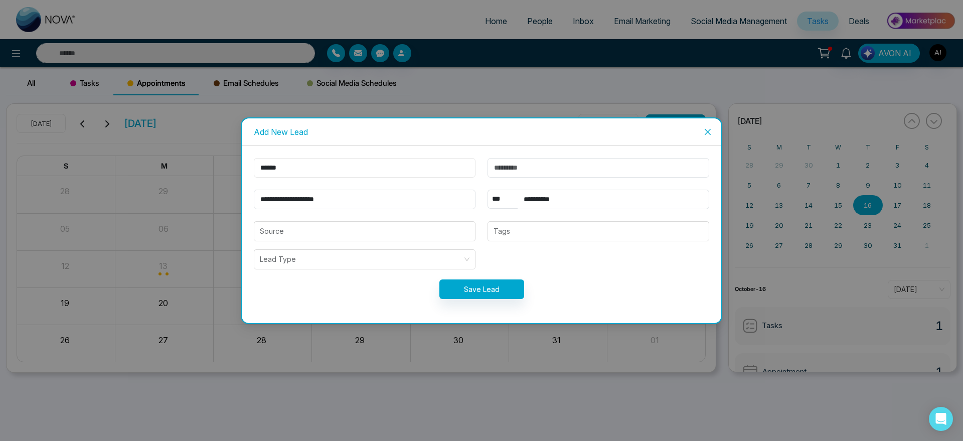
type input "******"
click at [484, 288] on button "Save Lead" at bounding box center [481, 289] width 85 height 20
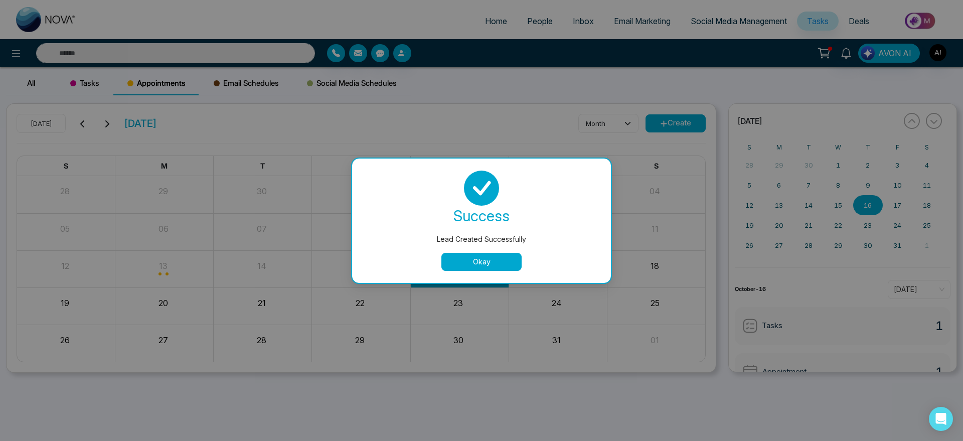
click at [479, 260] on button "Okay" at bounding box center [481, 262] width 80 height 18
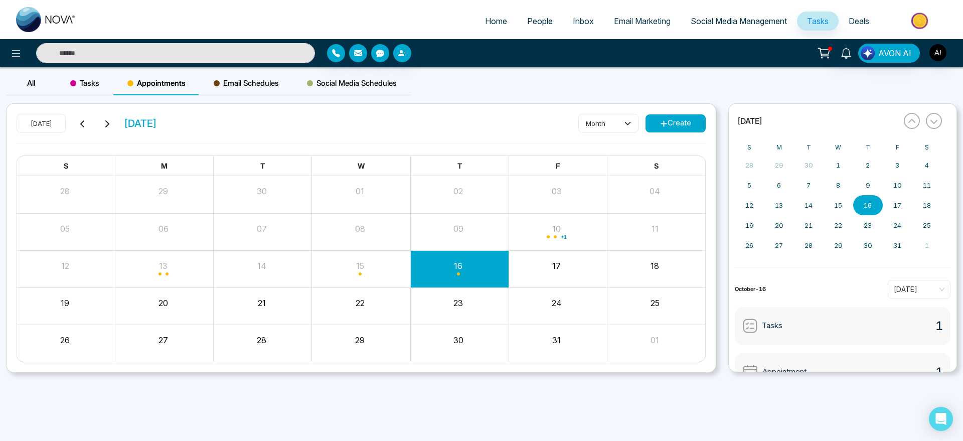
click at [551, 20] on link "People" at bounding box center [540, 21] width 46 height 19
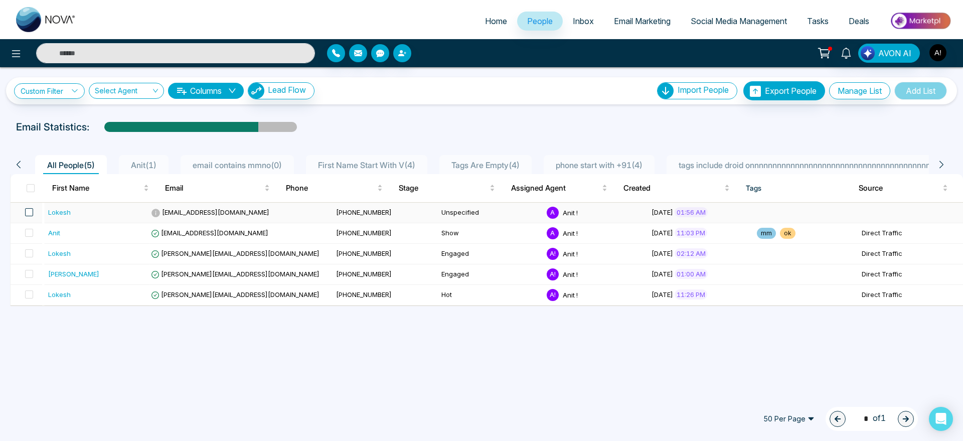
click at [33, 215] on span at bounding box center [29, 212] width 8 height 8
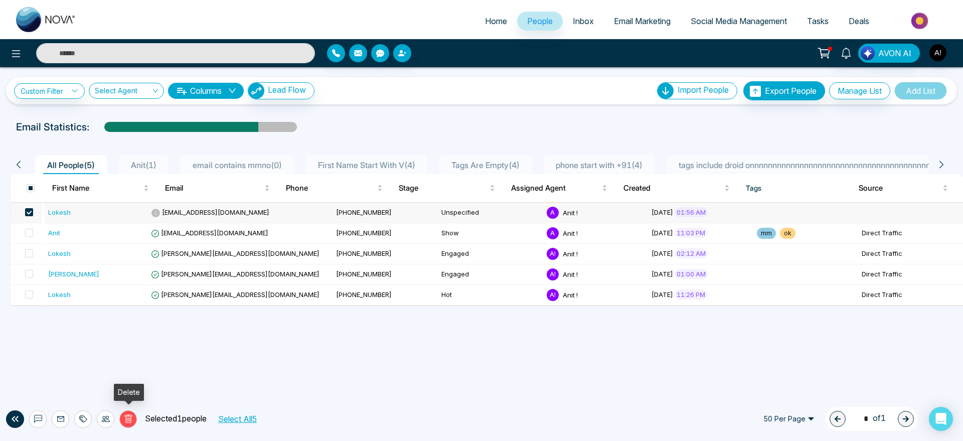
click at [131, 415] on icon at bounding box center [128, 418] width 8 height 9
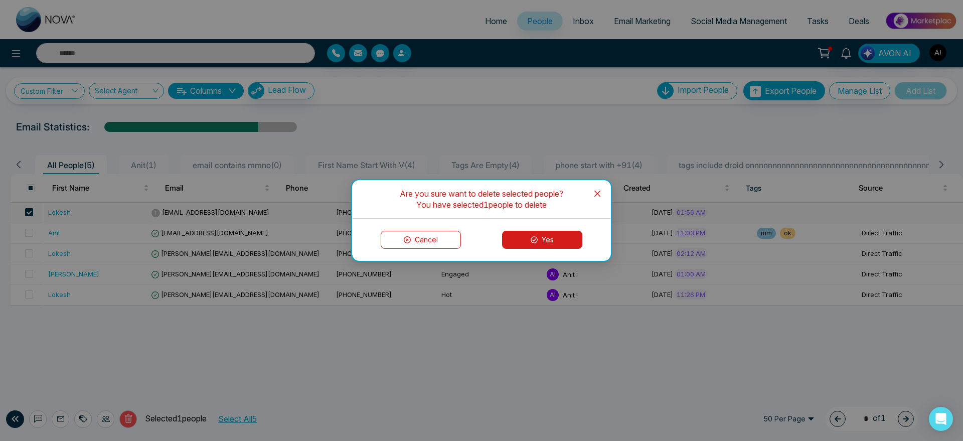
click at [556, 236] on button "Yes" at bounding box center [542, 240] width 80 height 18
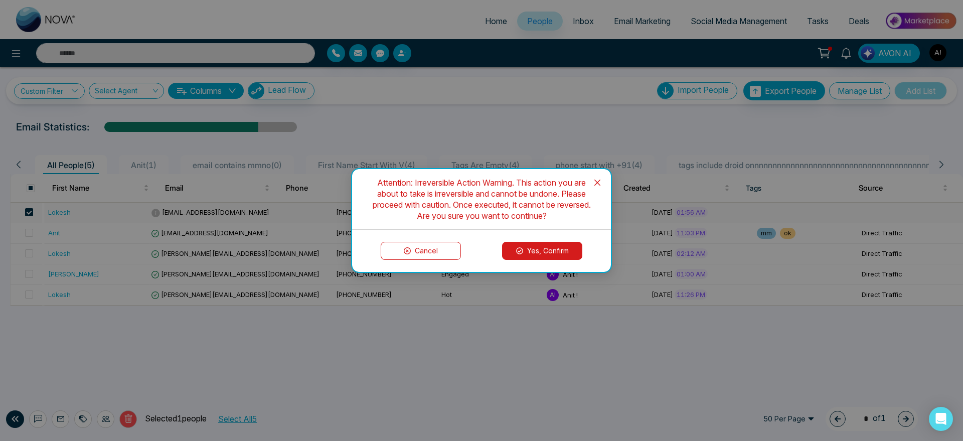
click at [542, 255] on button "Yes, Confirm" at bounding box center [542, 251] width 80 height 18
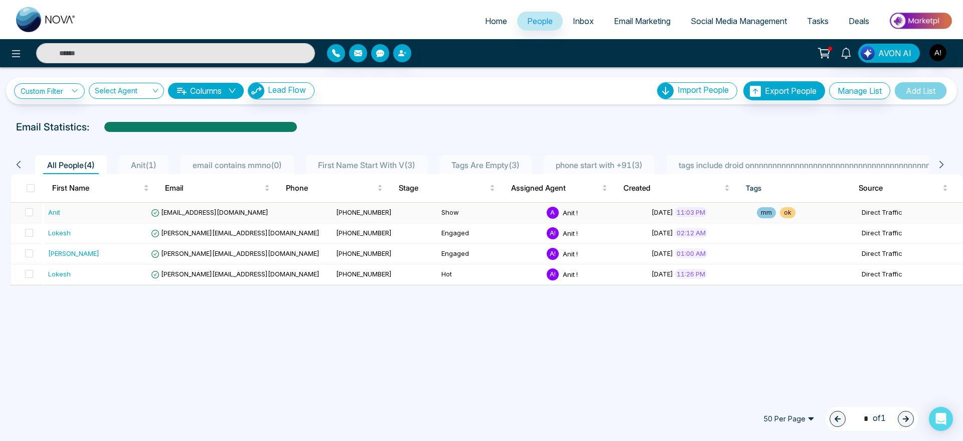
click at [337, 207] on td "[PHONE_NUMBER]" at bounding box center [384, 213] width 105 height 21
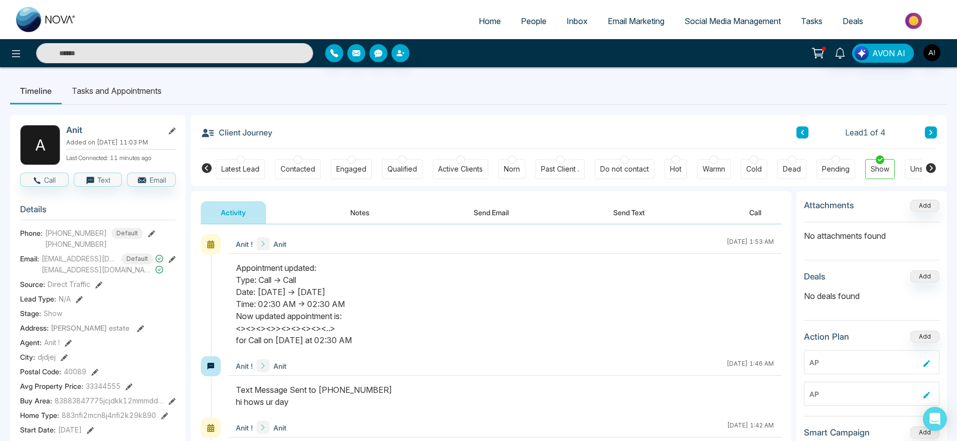
scroll to position [11, 0]
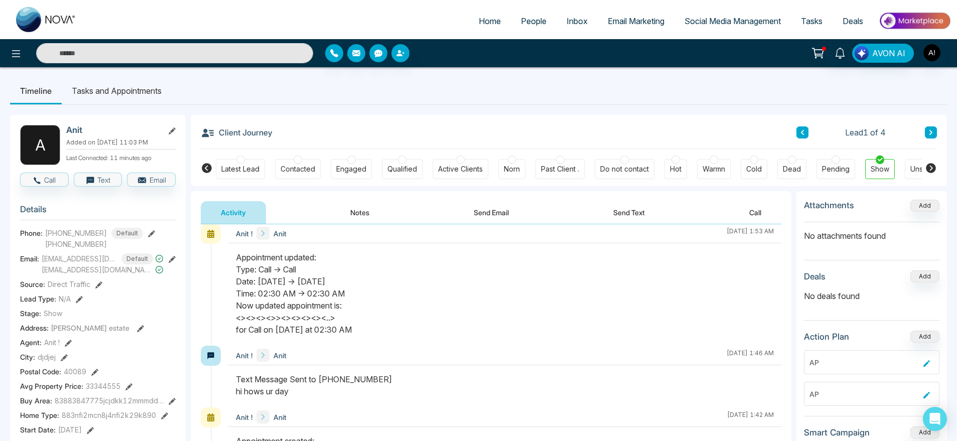
click at [258, 292] on div "Appointment updated: Type: Call -> Call Date: [DATE] -> [DATE] Time: 02:30 AM -…" at bounding box center [505, 293] width 538 height 84
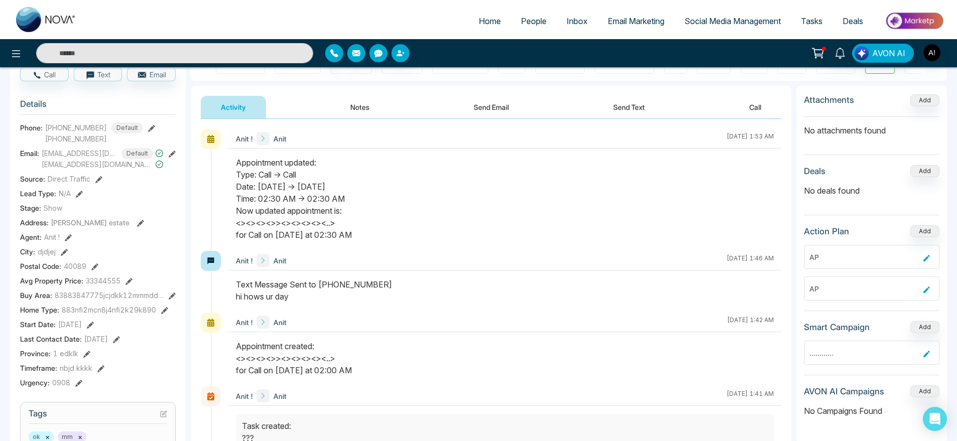
scroll to position [14, 0]
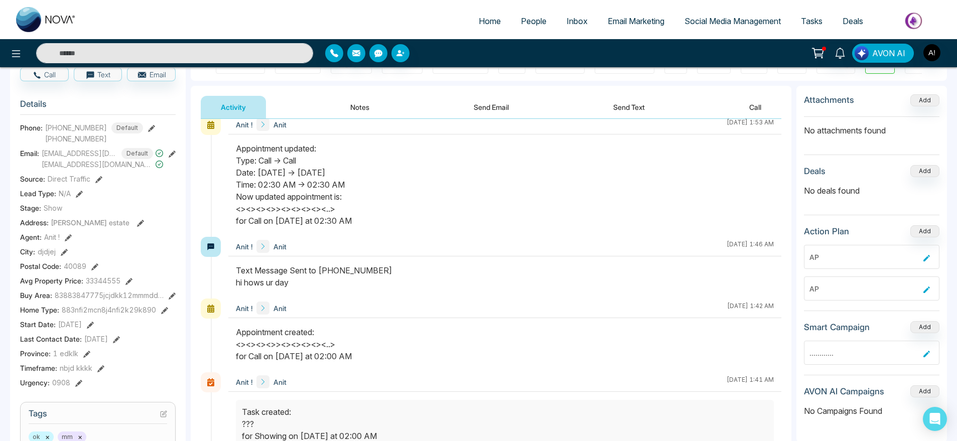
click at [239, 180] on div "Appointment updated: Type: Call -> Call Date: [DATE] -> [DATE] Time: 02:30 AM -…" at bounding box center [505, 184] width 538 height 84
click at [282, 187] on div "Appointment updated: Type: Call -> Call Date: [DATE] -> [DATE] Time: 02:30 AM -…" at bounding box center [505, 184] width 538 height 84
click at [267, 184] on div "Appointment updated: Type: Call -> Call Date: [DATE] -> [DATE] Time: 02:30 AM -…" at bounding box center [505, 184] width 538 height 84
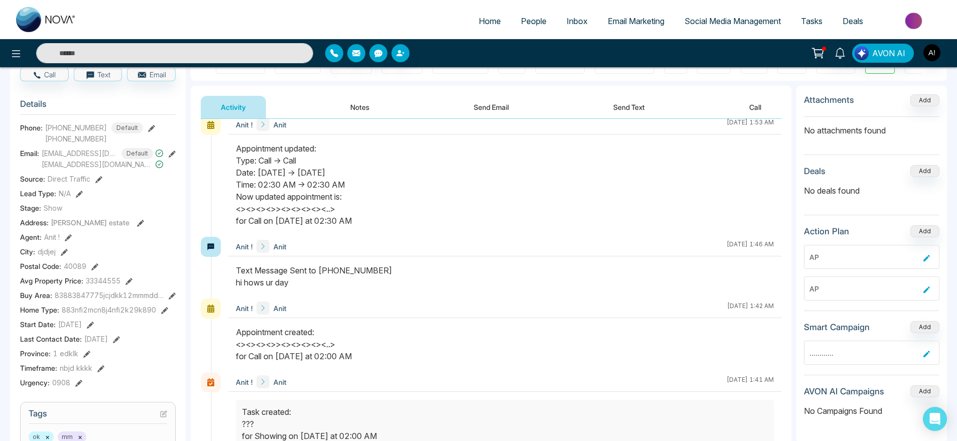
click at [282, 184] on div "Appointment updated: Type: Call -> Call Date: [DATE] -> [DATE] Time: 02:30 AM -…" at bounding box center [505, 184] width 538 height 84
click at [335, 185] on div "Appointment updated: Type: Call -> Call Date: [DATE] -> [DATE] Time: 02:30 AM -…" at bounding box center [505, 184] width 538 height 84
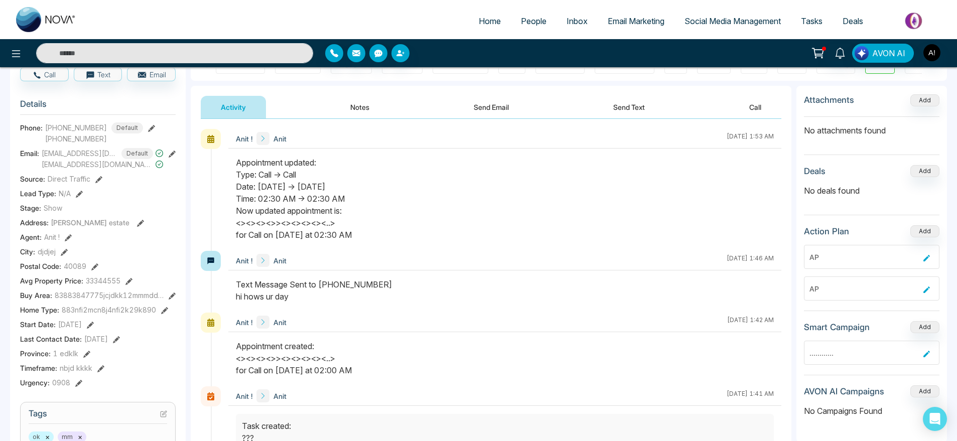
click at [809, 23] on span "Tasks" at bounding box center [812, 21] width 22 height 10
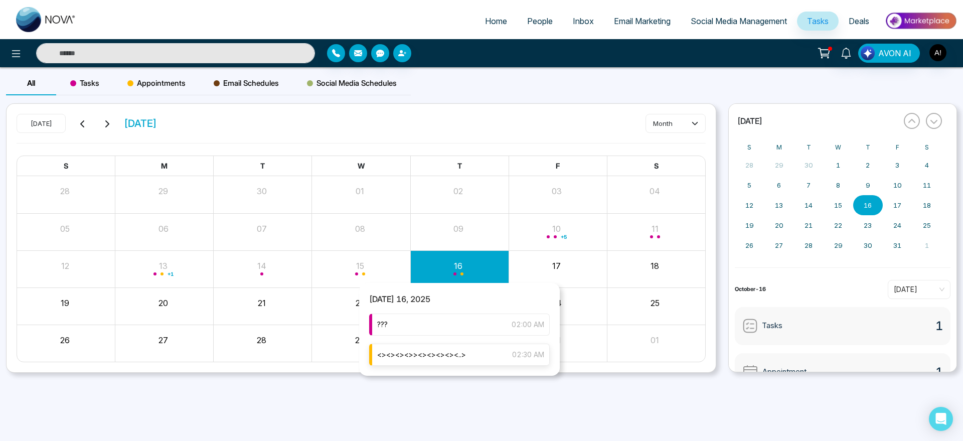
click at [481, 364] on div "<><><><>><><><><><..> 02:30 AM" at bounding box center [459, 355] width 181 height 22
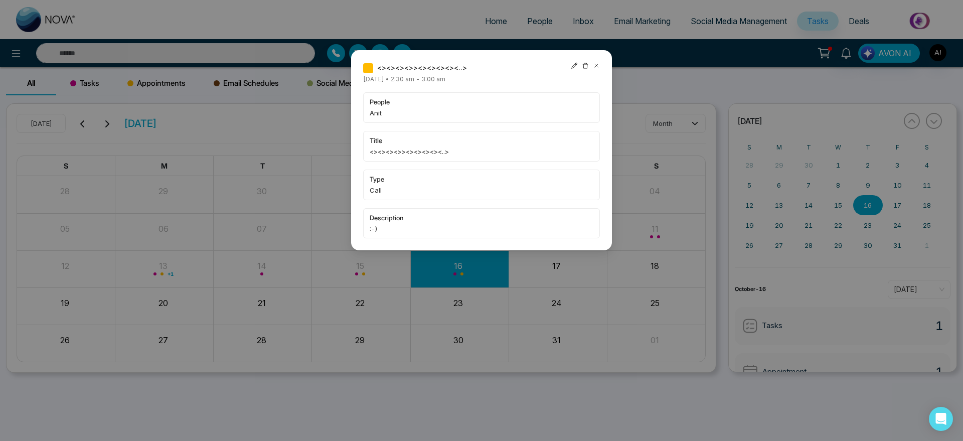
click at [574, 63] on icon at bounding box center [574, 65] width 7 height 7
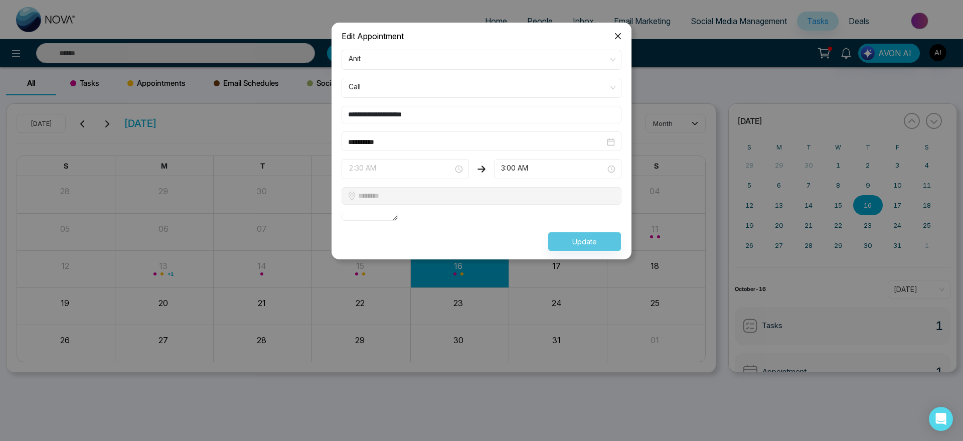
click at [441, 167] on div "2:30 AM 2:00 AM 2:30 AM 3:00 AM 2:00 AM 2:30 AM 3:00 AM 3:30 AM 4:00 AM 4:30 AM…" at bounding box center [405, 169] width 127 height 20
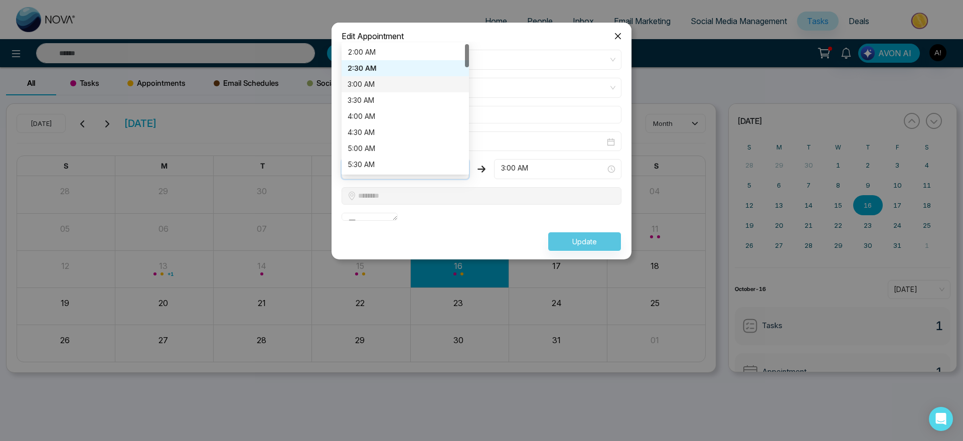
click at [410, 85] on div "3:00 AM" at bounding box center [405, 84] width 115 height 11
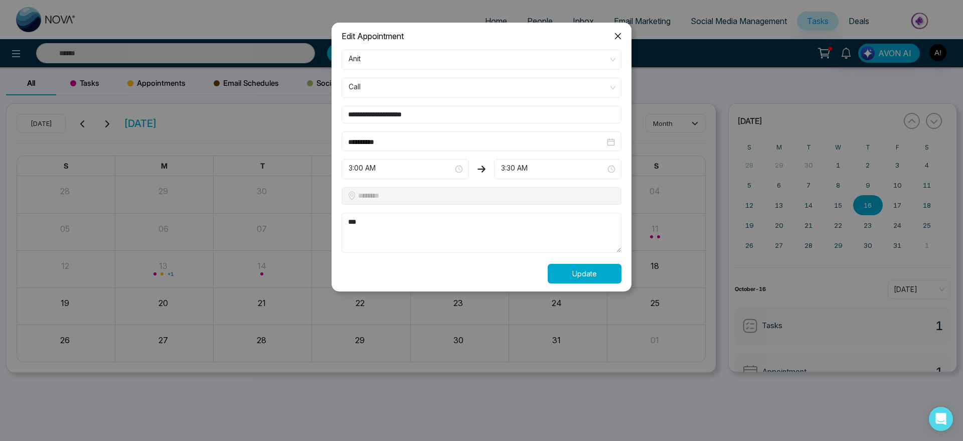
click at [581, 273] on button "Update" at bounding box center [585, 274] width 74 height 20
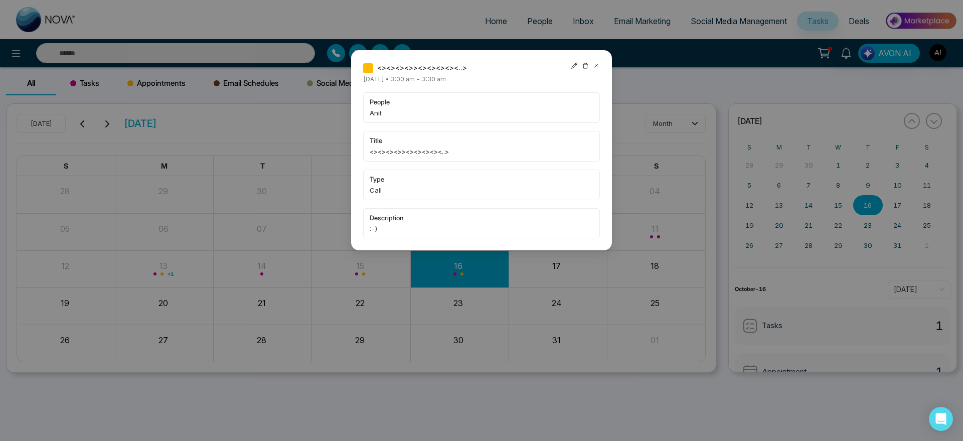
click at [596, 81] on div "<><><><>><><><><><..> [DATE] • 3:00 am - 3:30 am people Anit title <><><><>><><…" at bounding box center [481, 150] width 237 height 176
click at [597, 66] on icon at bounding box center [596, 65] width 3 height 3
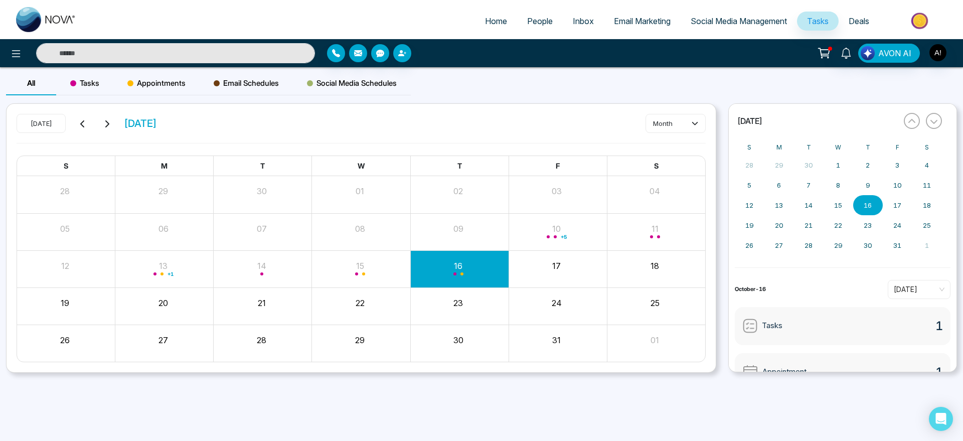
click at [535, 17] on span "People" at bounding box center [540, 21] width 26 height 10
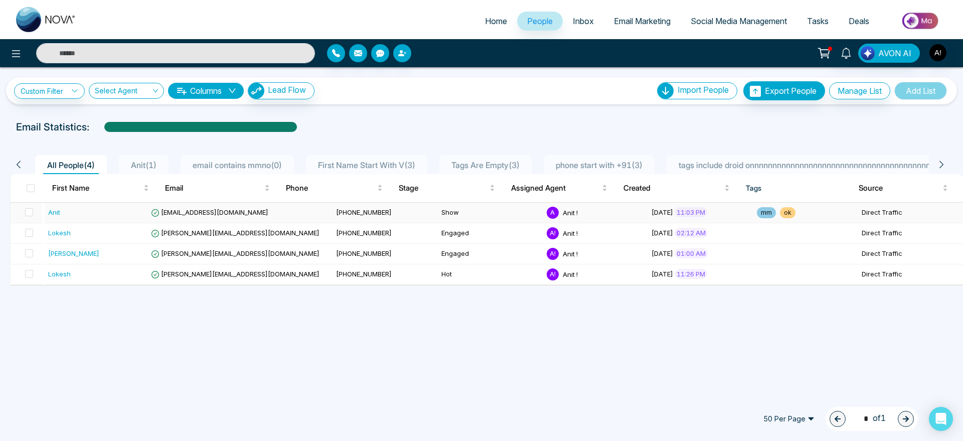
click at [351, 216] on td "[PHONE_NUMBER]" at bounding box center [384, 213] width 105 height 21
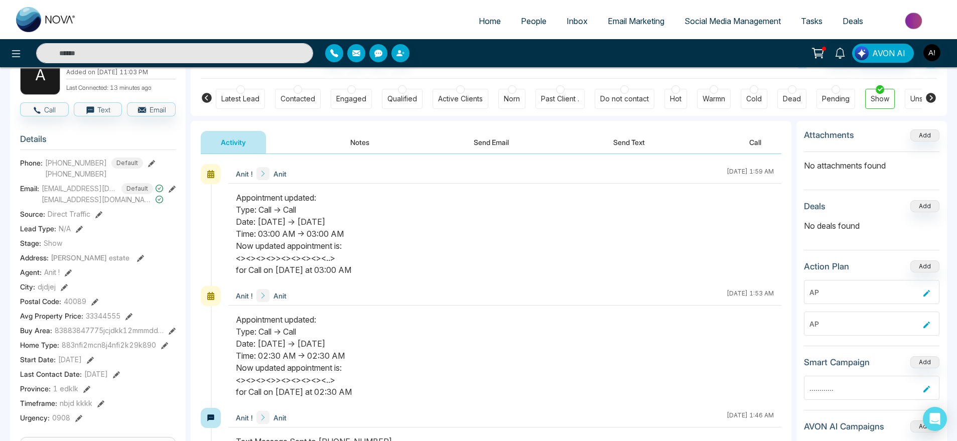
scroll to position [72, 0]
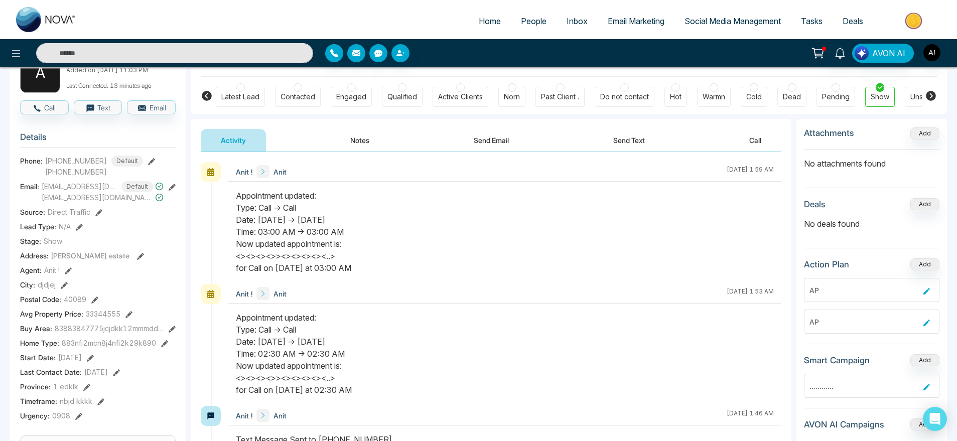
drag, startPoint x: 251, startPoint y: 238, endPoint x: 382, endPoint y: 238, distance: 130.9
click at [382, 238] on div "Appointment updated: Type: Call -> Call Date: [DATE] -> [DATE] Time: 03:00 AM -…" at bounding box center [505, 232] width 538 height 84
drag, startPoint x: 224, startPoint y: 225, endPoint x: 374, endPoint y: 233, distance: 149.7
click at [374, 233] on div "Anit ! Anit [DATE] 1:59 AM" at bounding box center [491, 223] width 580 height 122
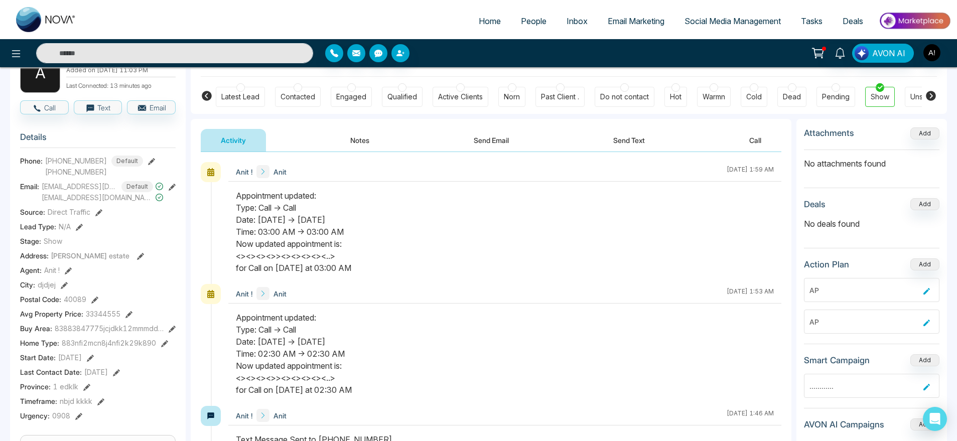
click at [374, 233] on div "Appointment updated: Type: Call -> Call Date: [DATE] -> [DATE] Time: 03:00 AM -…" at bounding box center [505, 232] width 538 height 84
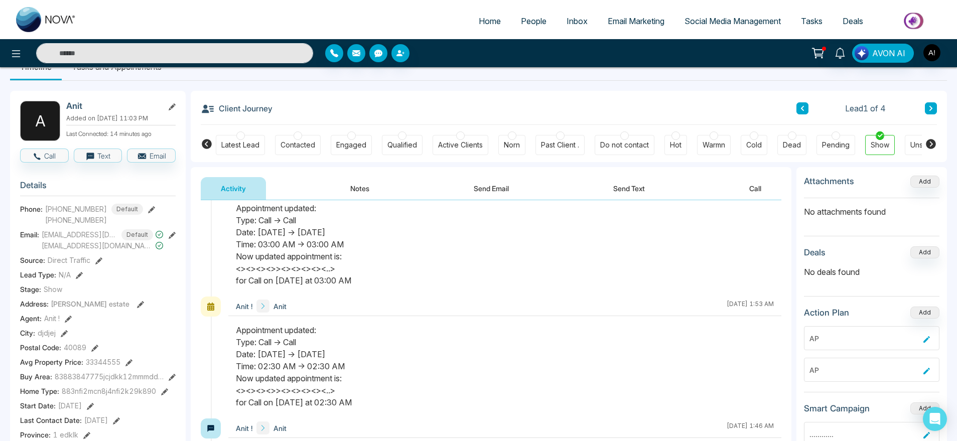
scroll to position [0, 0]
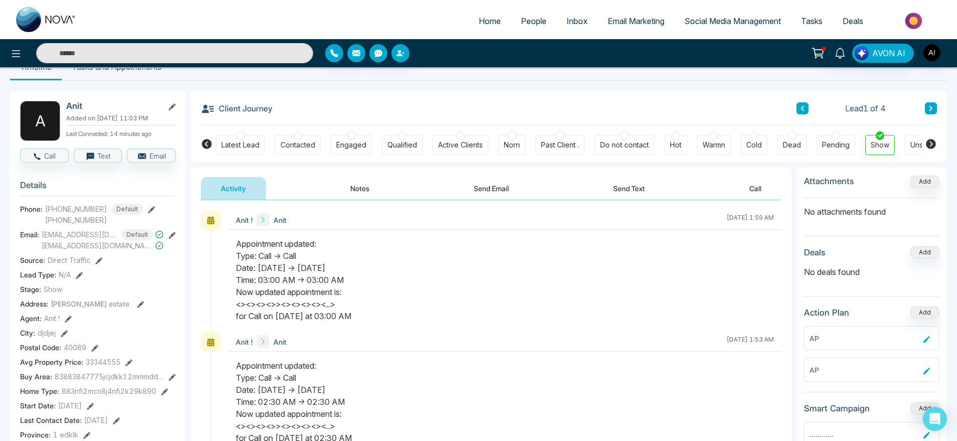
click at [581, 95] on div "Client Journey Lead 1 of 4" at bounding box center [569, 108] width 736 height 34
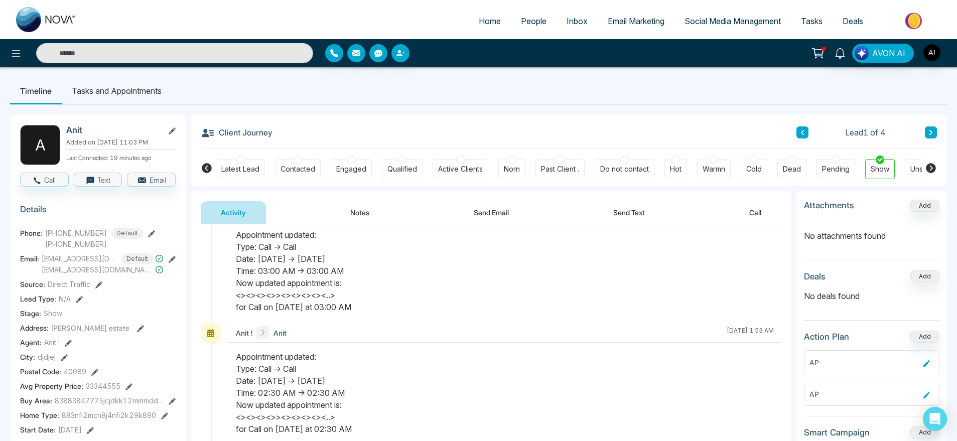
scroll to position [33, 0]
click at [100, 95] on li "Tasks and Appointments" at bounding box center [117, 90] width 110 height 27
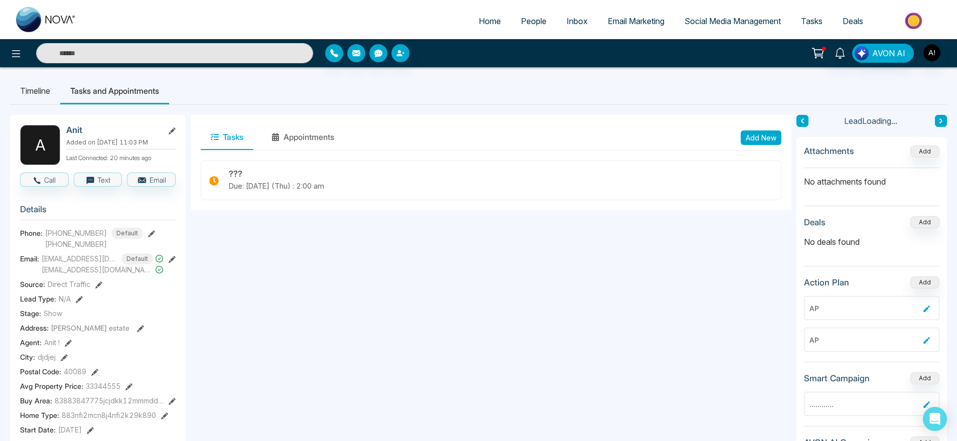
click at [51, 88] on li "Timeline" at bounding box center [35, 90] width 50 height 27
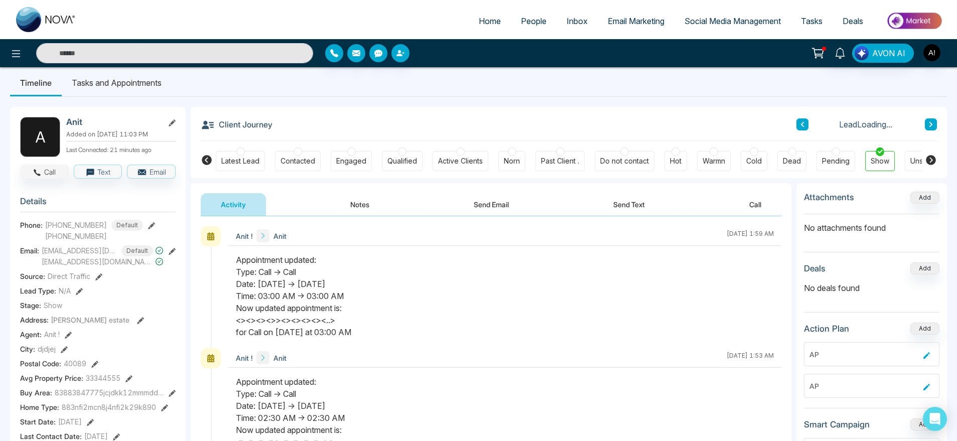
scroll to position [22, 0]
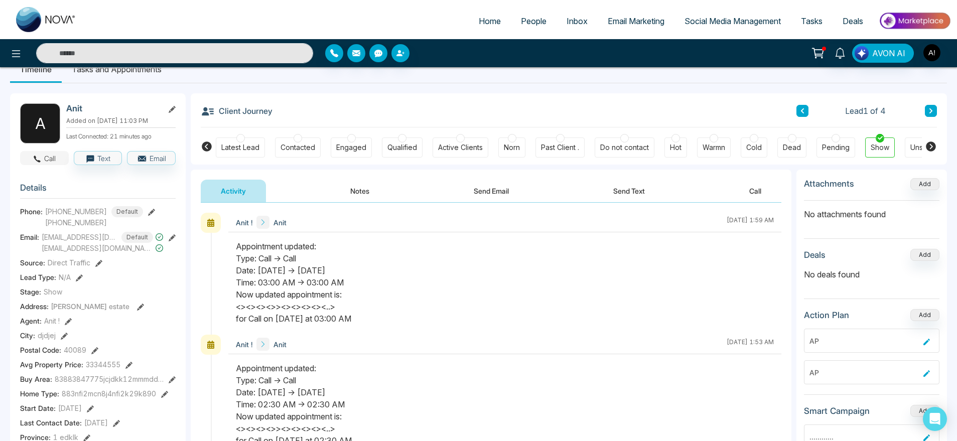
click at [56, 158] on button "Call" at bounding box center [44, 158] width 49 height 14
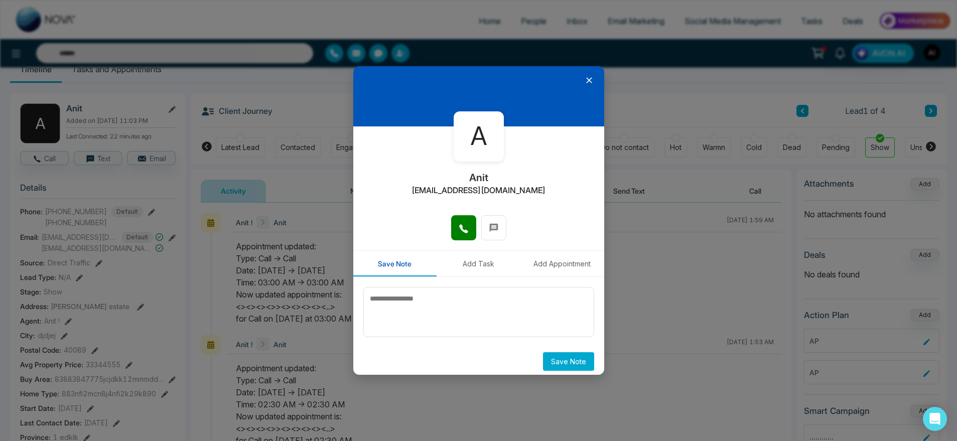
click at [584, 83] on icon at bounding box center [589, 80] width 10 height 10
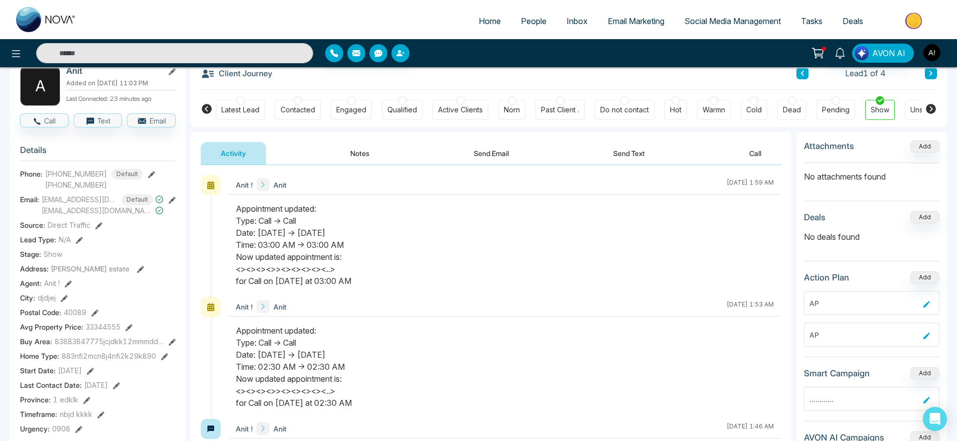
scroll to position [0, 0]
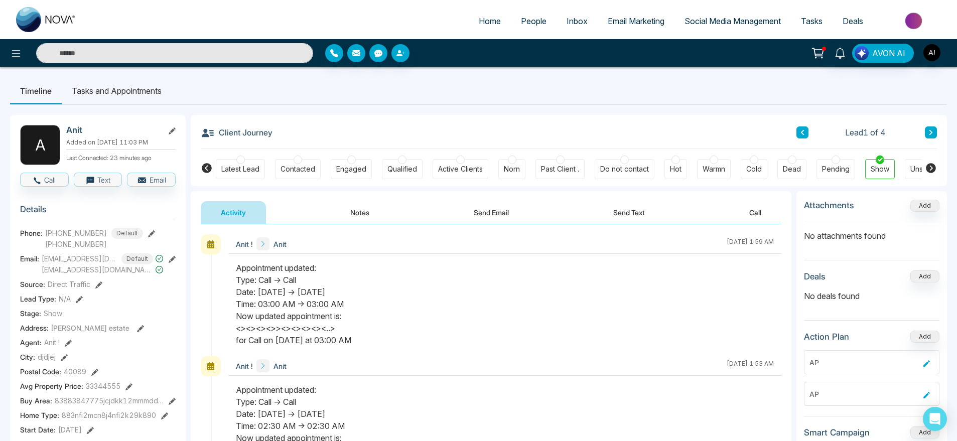
click at [929, 167] on icon at bounding box center [931, 168] width 10 height 10
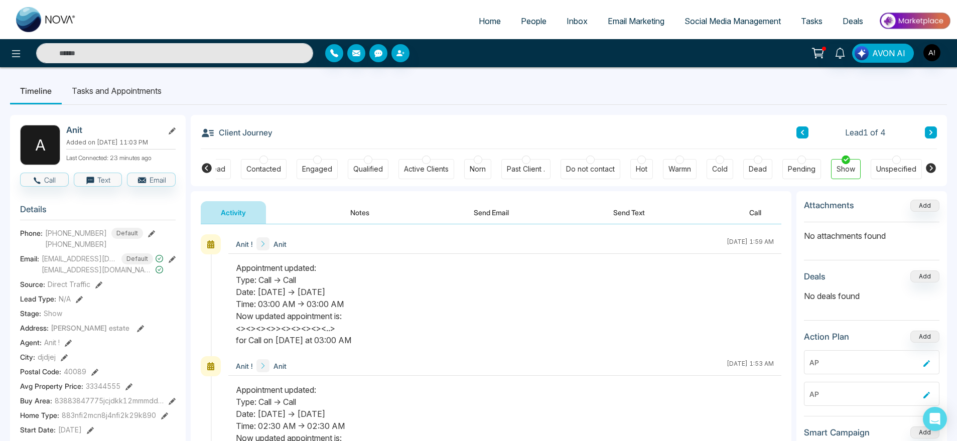
scroll to position [0, 35]
click at [932, 136] on button at bounding box center [931, 132] width 12 height 12
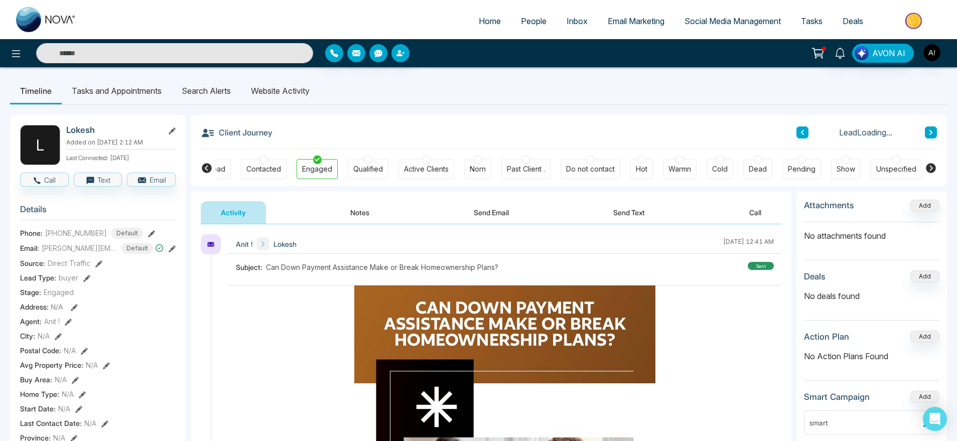
click at [802, 131] on icon at bounding box center [802, 132] width 3 height 5
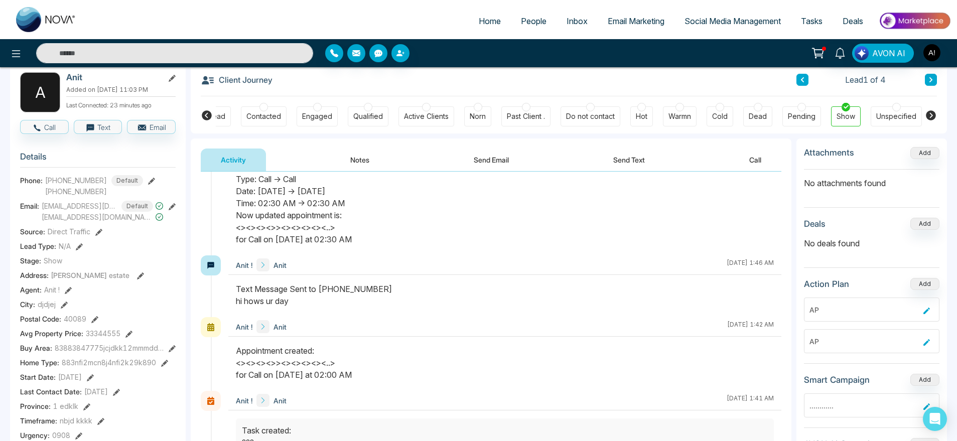
scroll to position [57, 0]
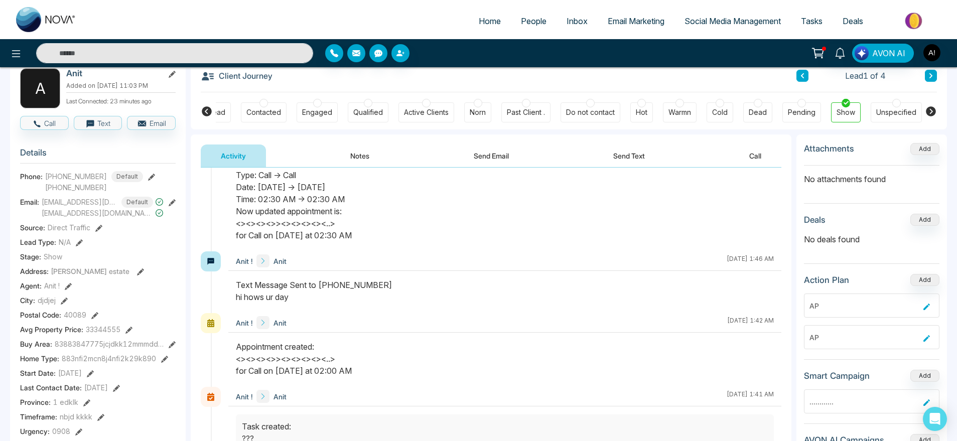
click at [356, 163] on button "Notes" at bounding box center [359, 155] width 59 height 23
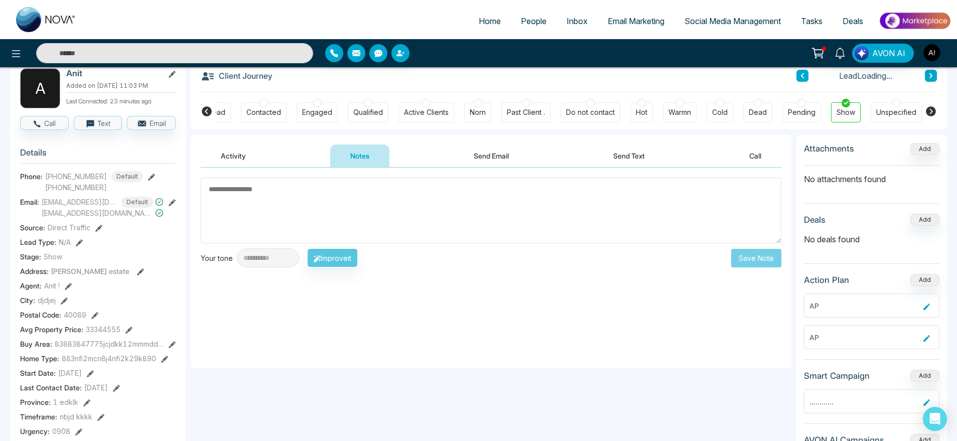
click at [377, 199] on textarea at bounding box center [491, 211] width 580 height 66
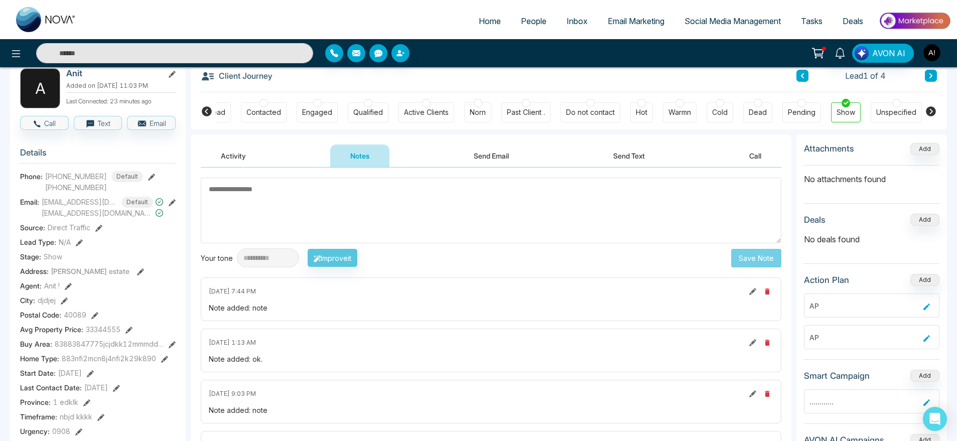
click at [350, 199] on textarea at bounding box center [491, 211] width 580 height 66
type textarea "****"
click at [759, 262] on button "Save Note" at bounding box center [756, 258] width 50 height 19
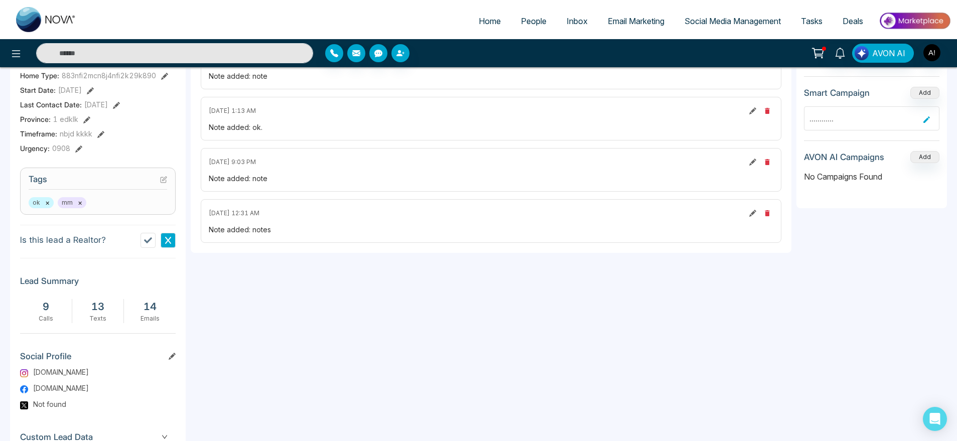
scroll to position [412, 0]
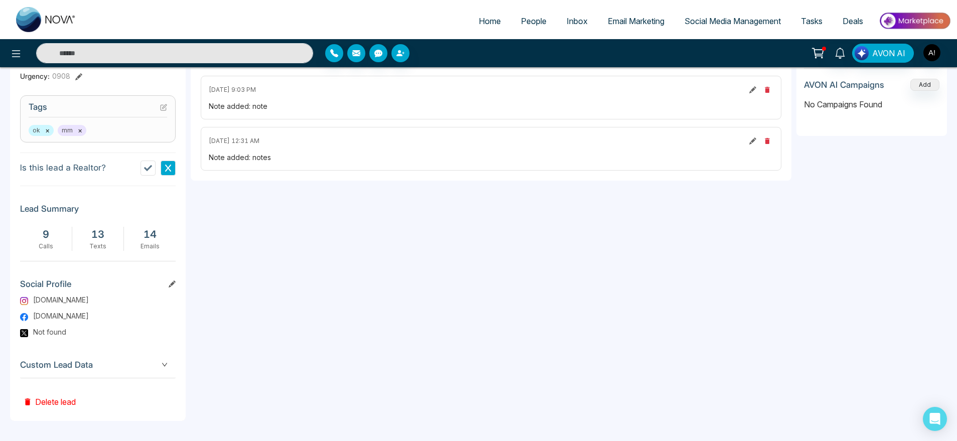
click at [149, 356] on div "Custom Lead Data" at bounding box center [98, 365] width 156 height 26
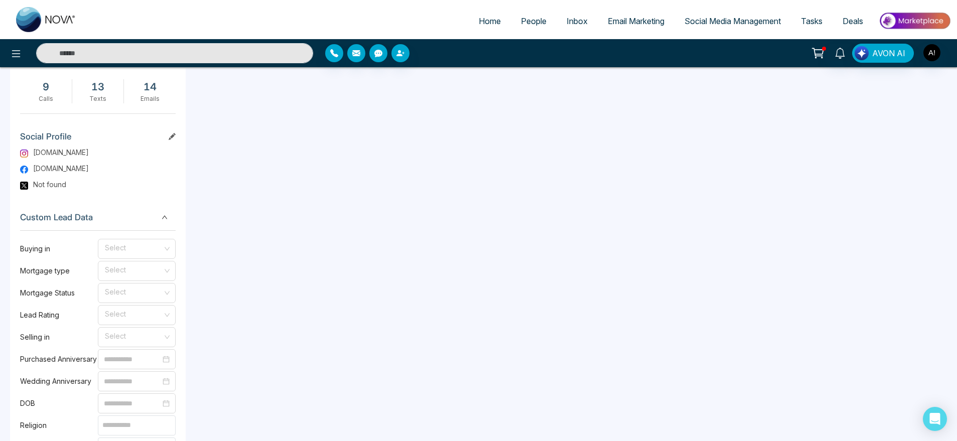
scroll to position [560, 0]
click at [123, 243] on input "search" at bounding box center [133, 246] width 59 height 15
click at [132, 295] on div "6-12 months" at bounding box center [137, 302] width 78 height 16
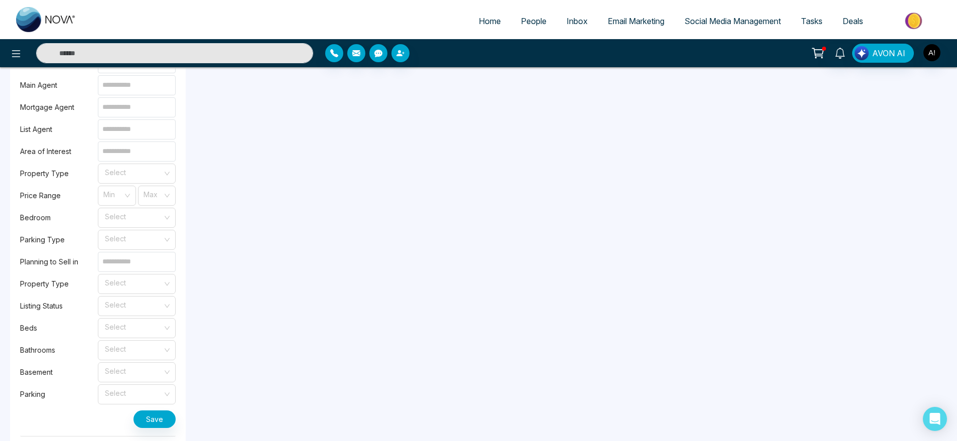
scroll to position [957, 0]
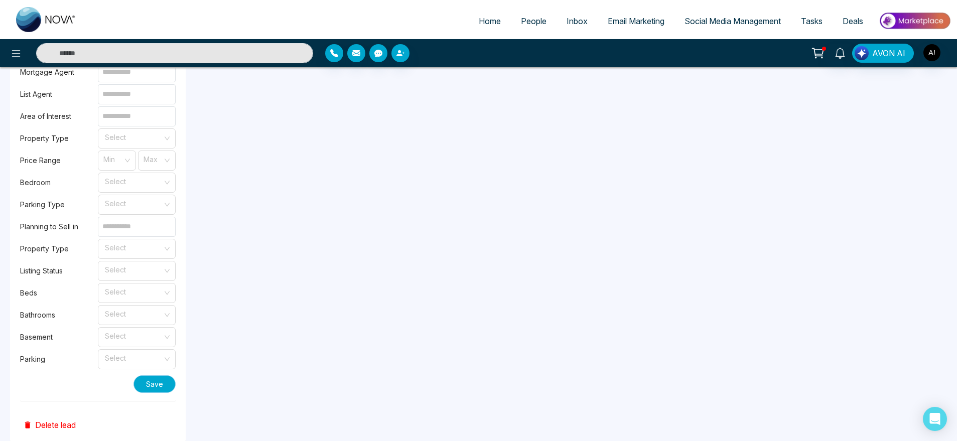
click at [162, 390] on button "Save" at bounding box center [154, 384] width 42 height 18
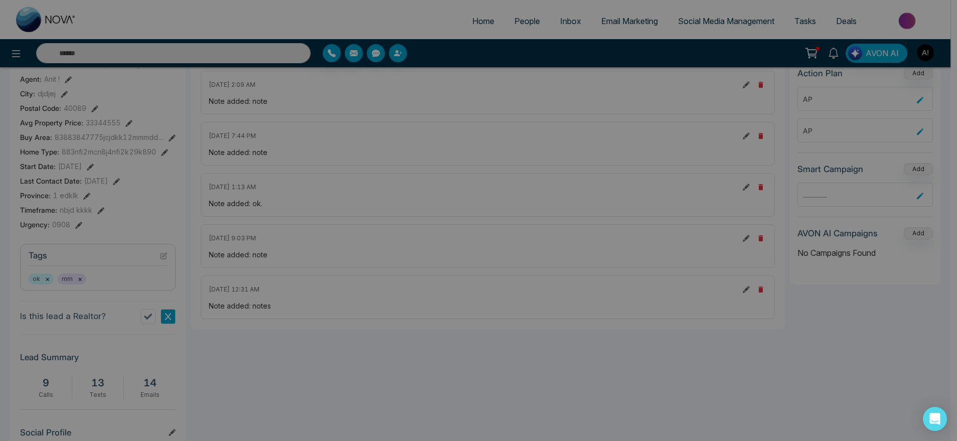
scroll to position [0, 0]
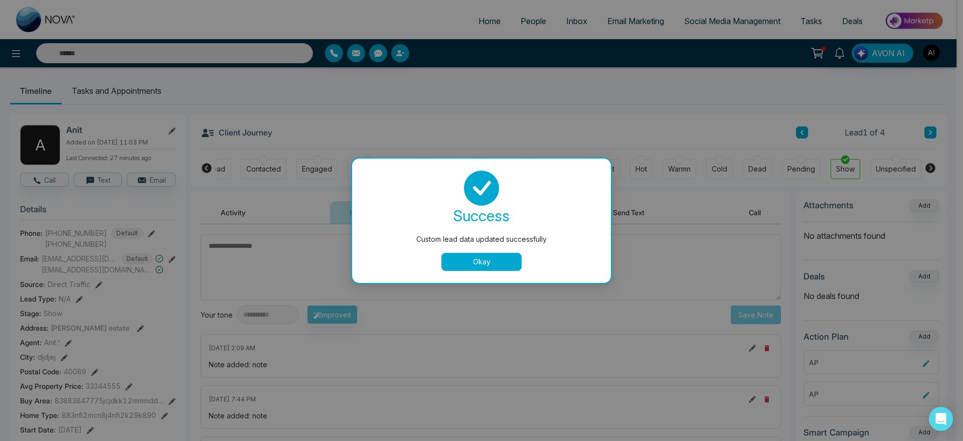
click at [521, 251] on div "success Custom lead data updated successfully Okay" at bounding box center [481, 221] width 235 height 100
click at [506, 269] on textarea at bounding box center [491, 267] width 580 height 66
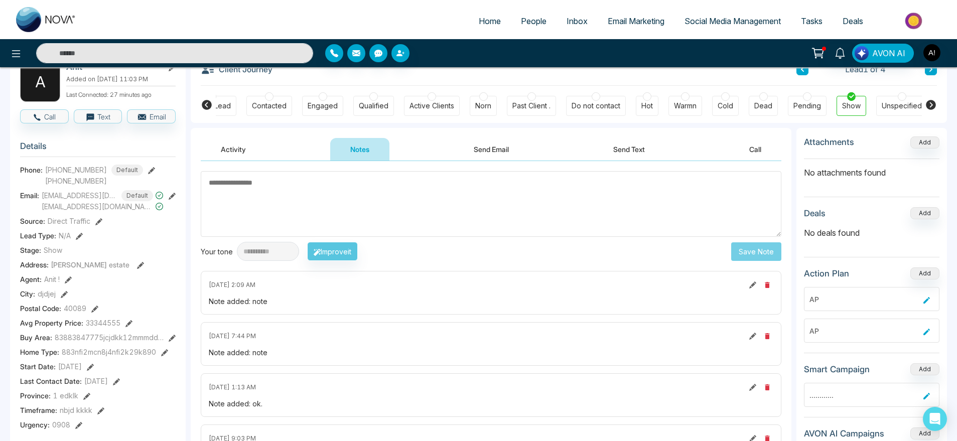
scroll to position [62, 0]
click at [260, 149] on button "Activity" at bounding box center [233, 150] width 65 height 23
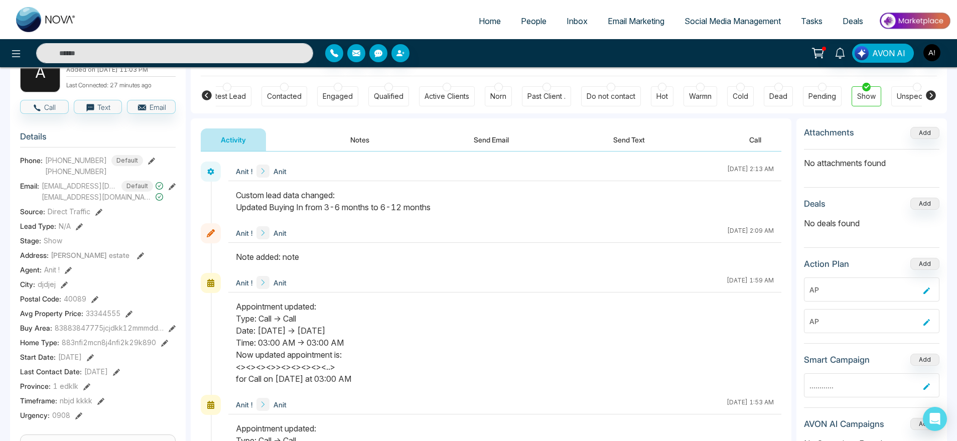
scroll to position [76, 0]
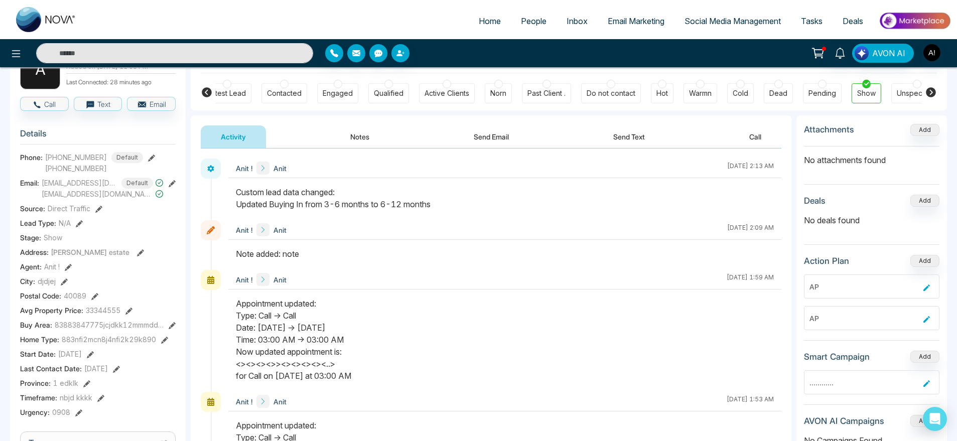
click at [757, 127] on button "Call" at bounding box center [755, 136] width 52 height 23
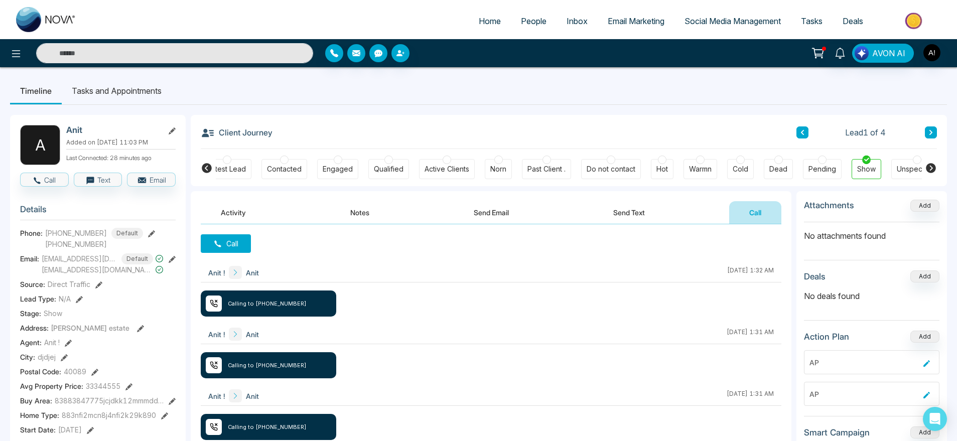
click at [97, 103] on li "Tasks and Appointments" at bounding box center [117, 90] width 110 height 27
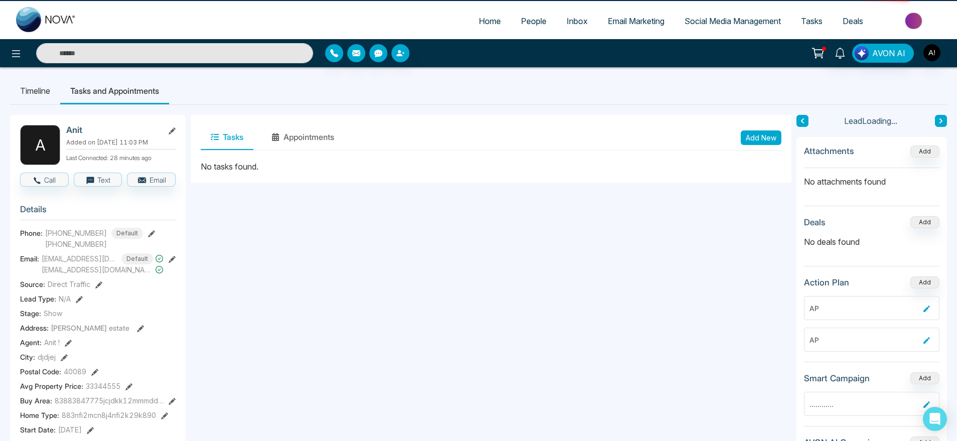
click at [30, 95] on li "Timeline" at bounding box center [35, 90] width 50 height 27
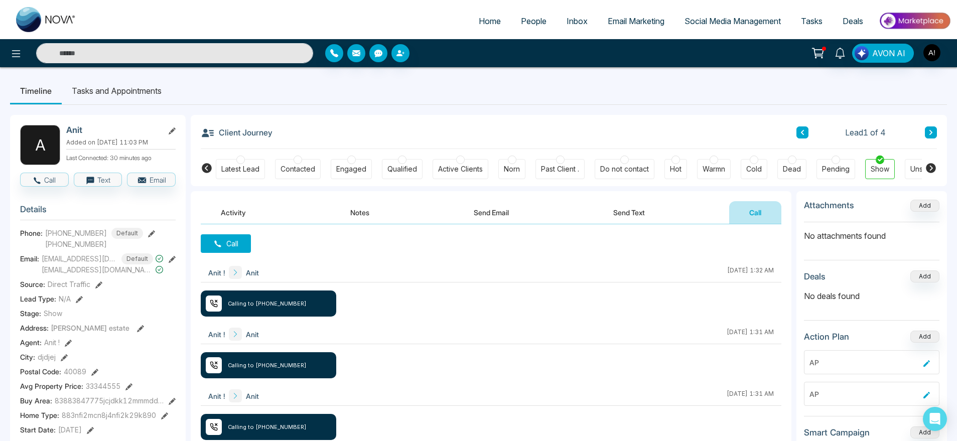
click at [125, 90] on li "Tasks and Appointments" at bounding box center [117, 90] width 110 height 27
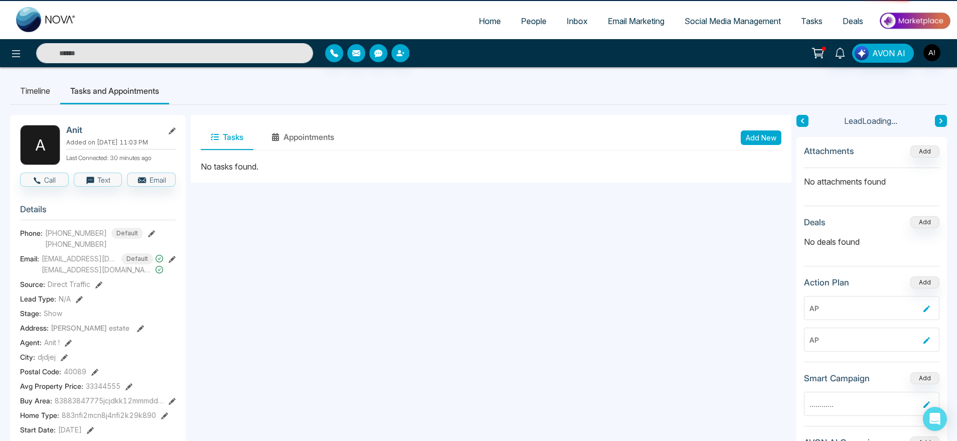
click at [144, 85] on li "Tasks and Appointments" at bounding box center [114, 90] width 109 height 27
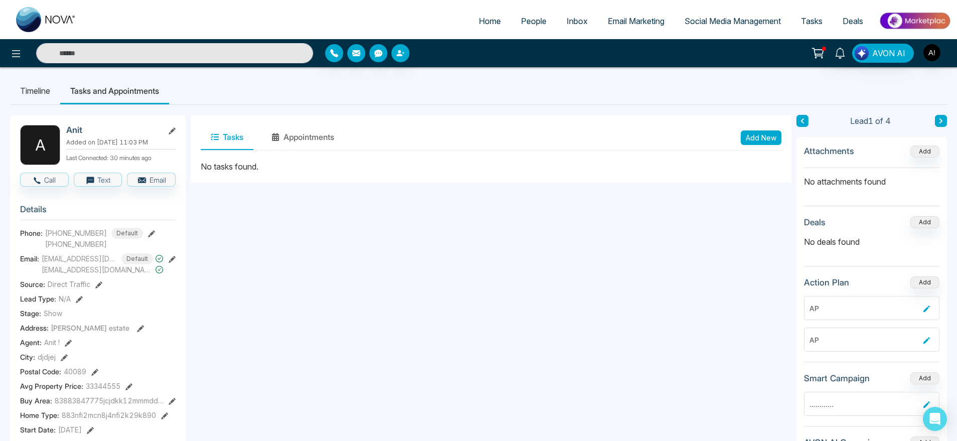
click at [496, 14] on link "Home" at bounding box center [490, 21] width 42 height 19
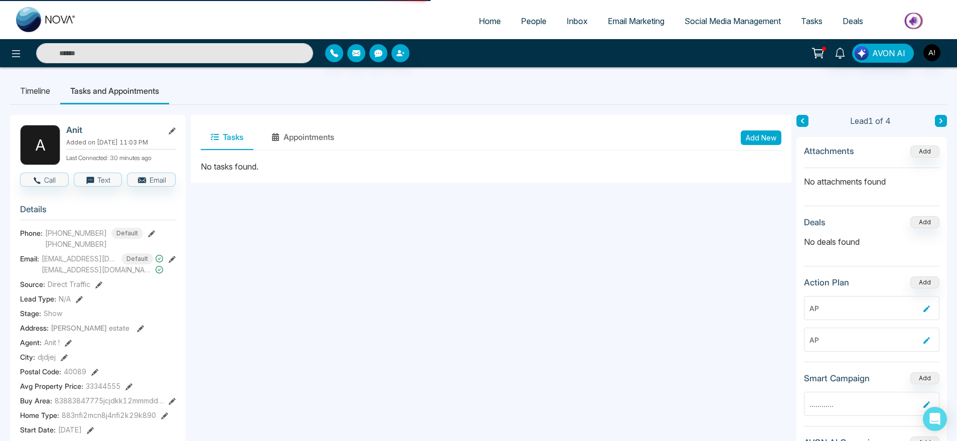
select select "*"
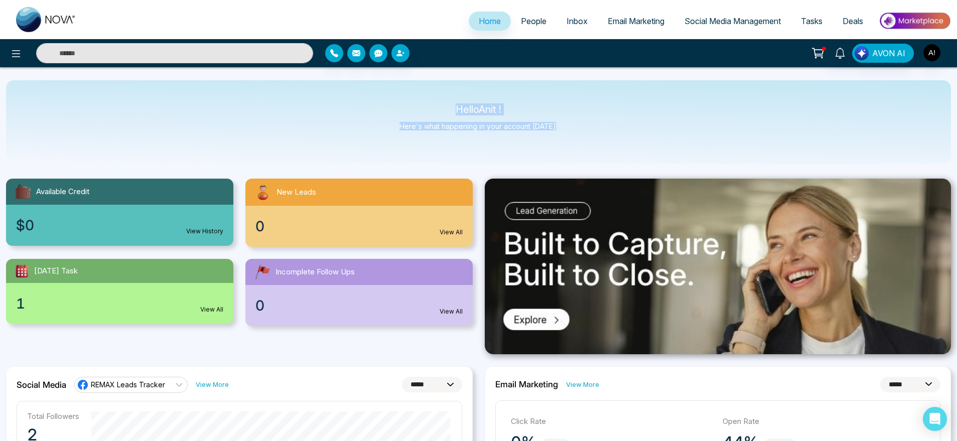
drag, startPoint x: 447, startPoint y: 102, endPoint x: 585, endPoint y: 142, distance: 143.7
click at [585, 142] on div "Hello Anit ! Here's what happening in your account [DATE]." at bounding box center [478, 121] width 945 height 83
drag, startPoint x: 585, startPoint y: 142, endPoint x: 409, endPoint y: 102, distance: 180.6
click at [409, 102] on div "Hello Anit ! Here's what happening in your account [DATE]." at bounding box center [478, 121] width 945 height 83
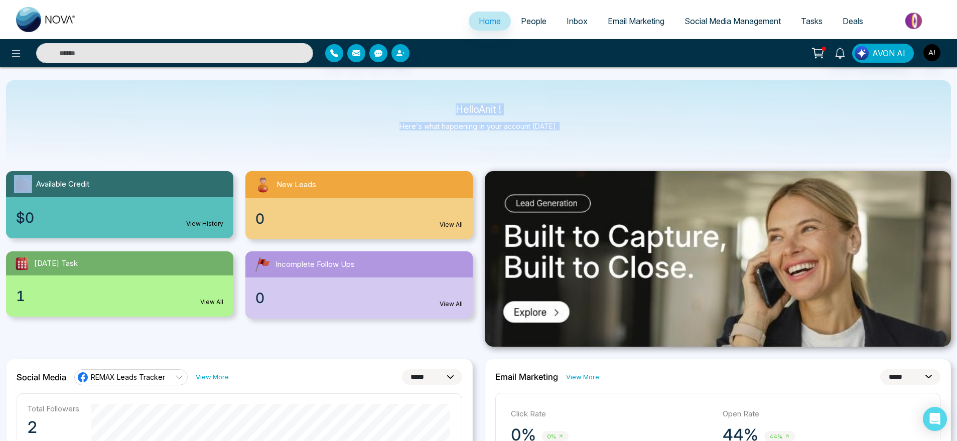
scroll to position [10, 0]
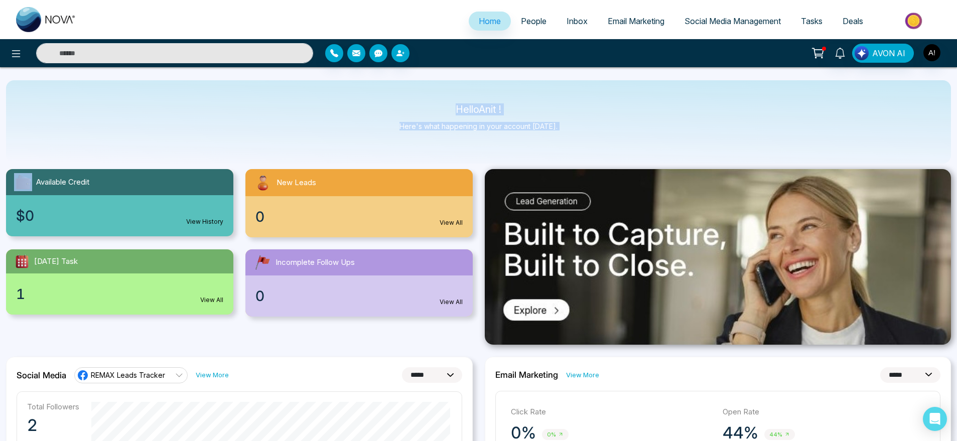
click at [559, 134] on div "Hello Anit ! Here's what happening in your account [DATE]." at bounding box center [478, 121] width 945 height 83
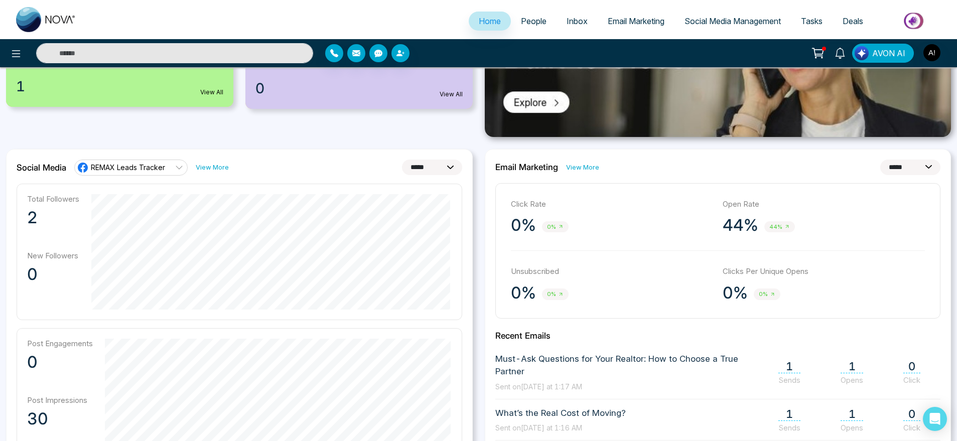
scroll to position [215, 0]
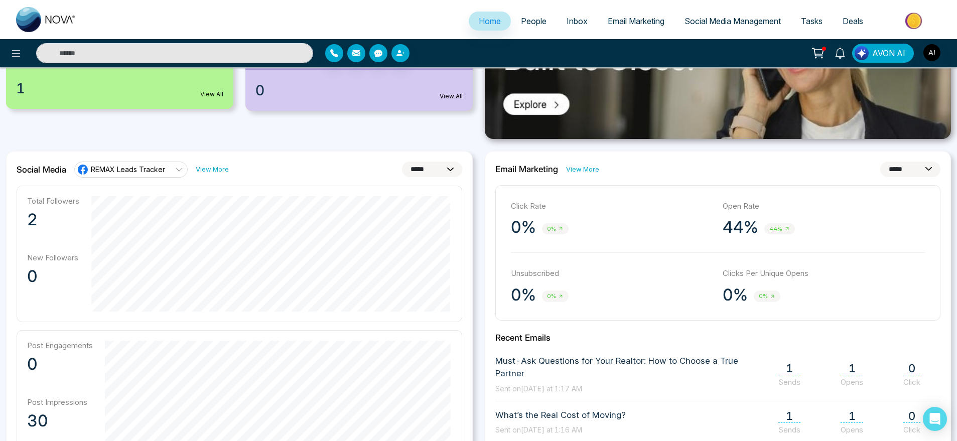
click at [438, 171] on select "**********" at bounding box center [432, 170] width 60 height 16
click at [402, 162] on select "**********" at bounding box center [432, 170] width 60 height 16
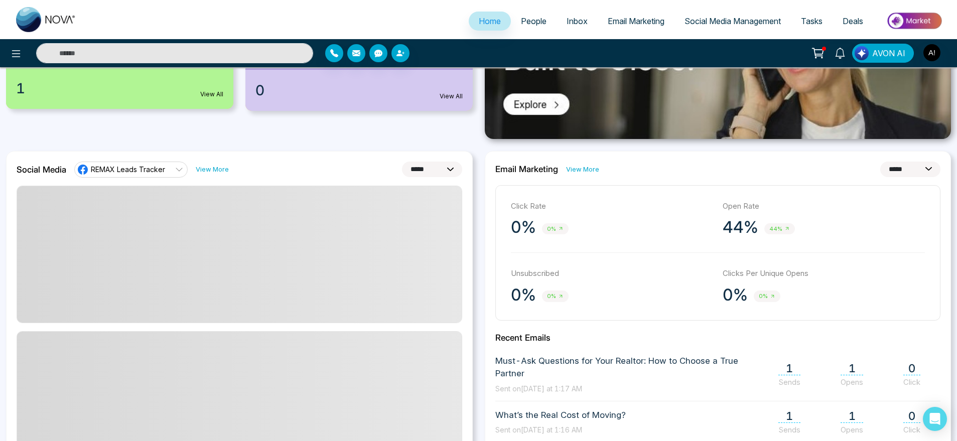
click at [423, 167] on select "**********" at bounding box center [432, 170] width 60 height 16
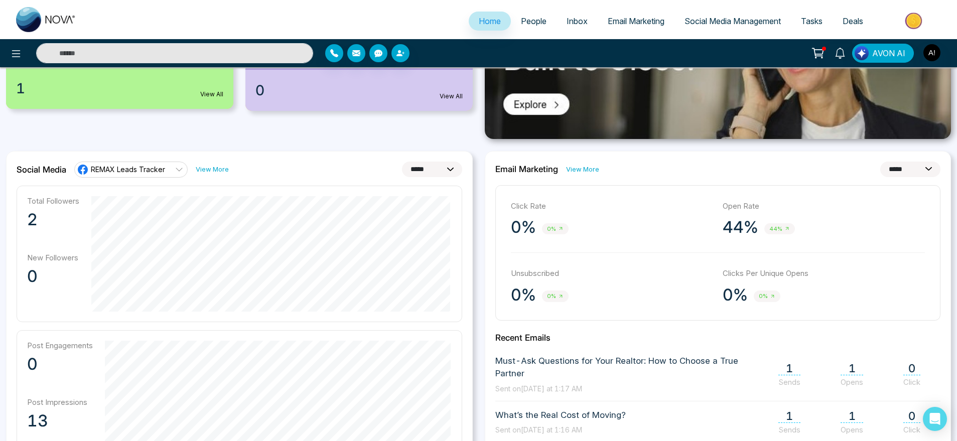
click at [402, 162] on select "**********" at bounding box center [432, 170] width 60 height 16
click at [152, 169] on span "REMAX Leads Tracker" at bounding box center [128, 170] width 74 height 10
click at [156, 209] on span "Robotics" at bounding box center [138, 214] width 85 height 11
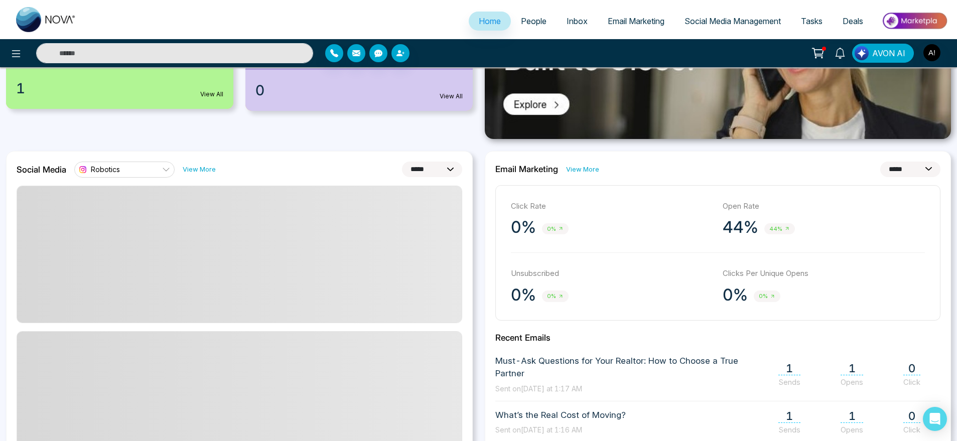
click at [150, 172] on link "Robotics" at bounding box center [124, 170] width 100 height 16
click at [150, 192] on span "REMAX Leads Tracker" at bounding box center [133, 197] width 74 height 11
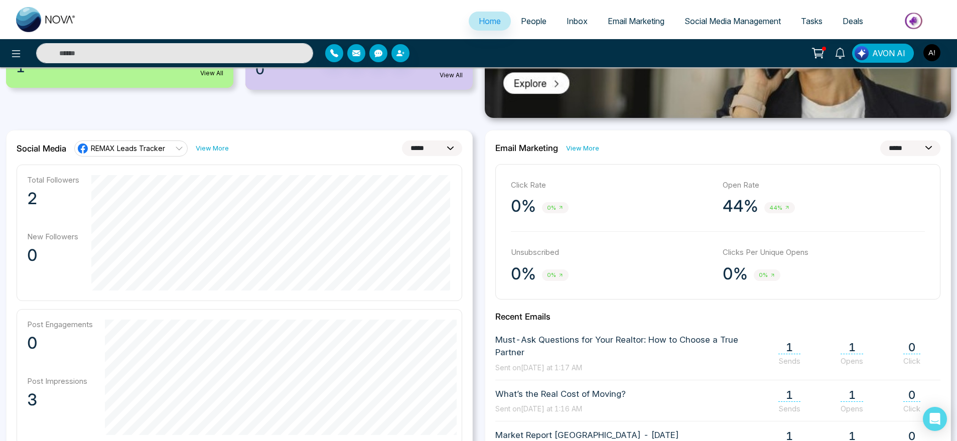
scroll to position [235, 0]
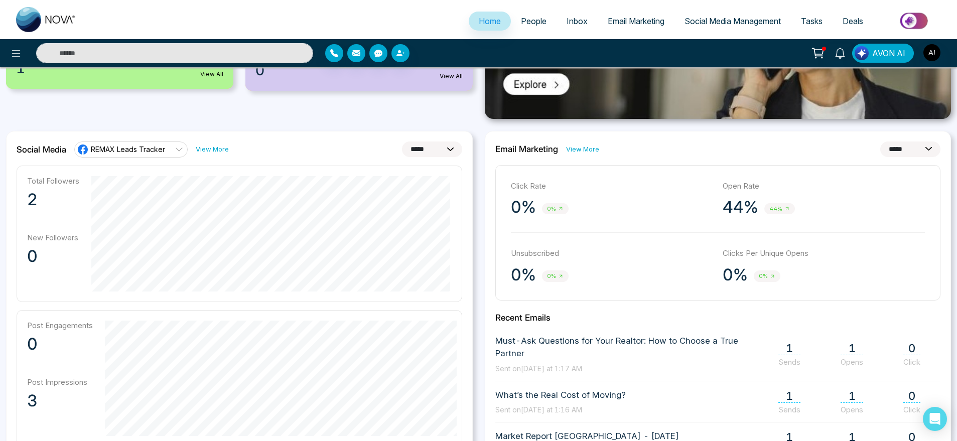
click at [424, 151] on select "**********" at bounding box center [432, 149] width 60 height 16
click at [402, 141] on select "**********" at bounding box center [432, 149] width 60 height 16
click at [416, 151] on select "**********" at bounding box center [432, 149] width 60 height 16
click at [402, 141] on select "**********" at bounding box center [432, 149] width 60 height 16
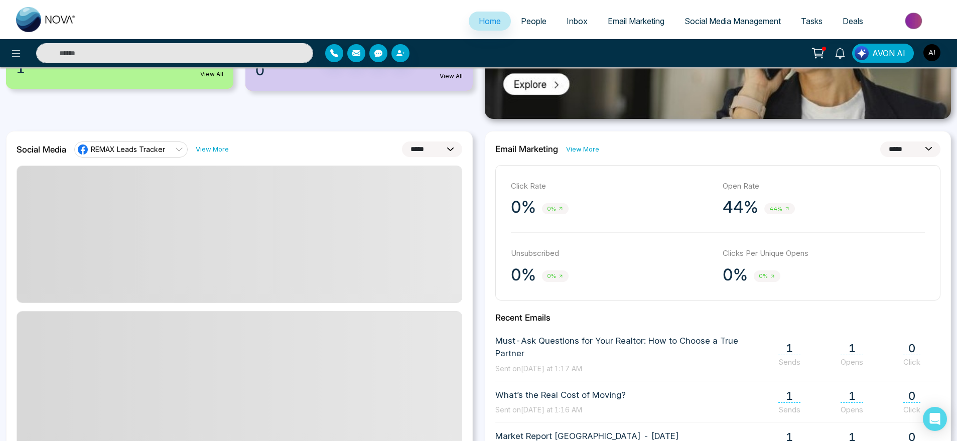
click at [421, 144] on select "**********" at bounding box center [432, 149] width 60 height 16
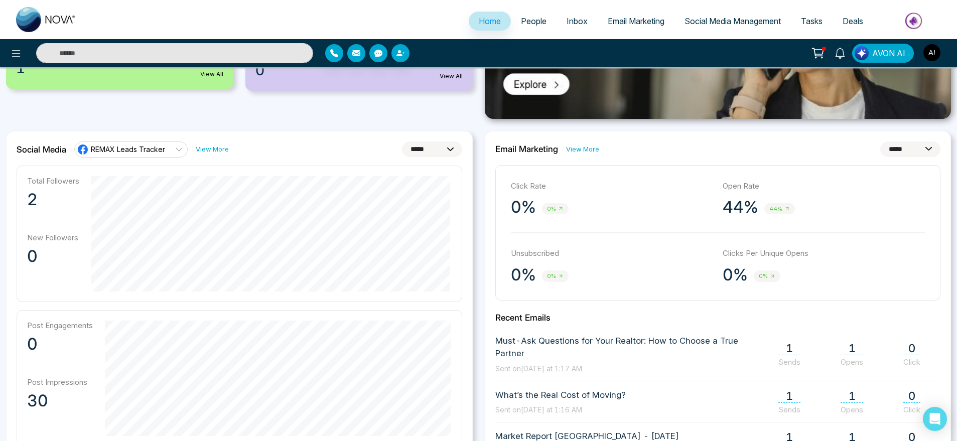
select select "**"
click at [402, 141] on select "**********" at bounding box center [432, 149] width 60 height 16
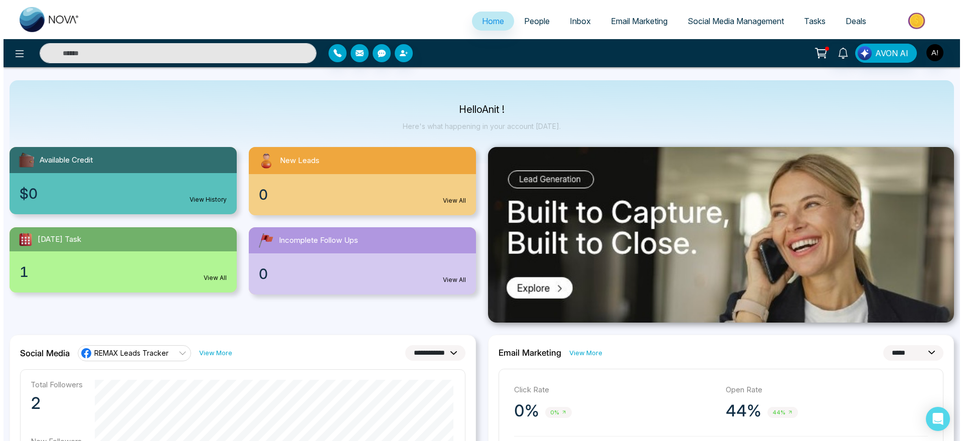
scroll to position [0, 0]
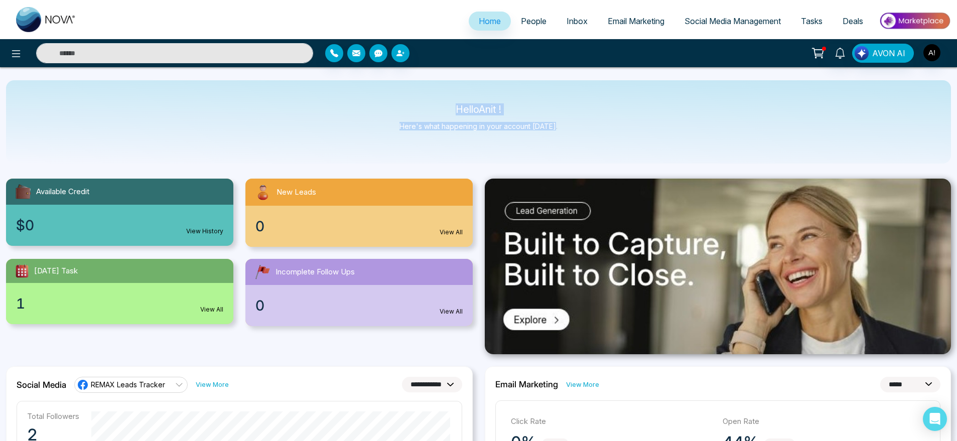
drag, startPoint x: 443, startPoint y: 110, endPoint x: 594, endPoint y: 146, distance: 155.4
click at [594, 146] on div "Hello Anit ! Here's what happening in your account [DATE]." at bounding box center [478, 121] width 945 height 83
drag, startPoint x: 594, startPoint y: 146, endPoint x: 421, endPoint y: 100, distance: 179.2
click at [421, 100] on div "Hello Anit ! Here's what happening in your account [DATE]." at bounding box center [478, 121] width 945 height 83
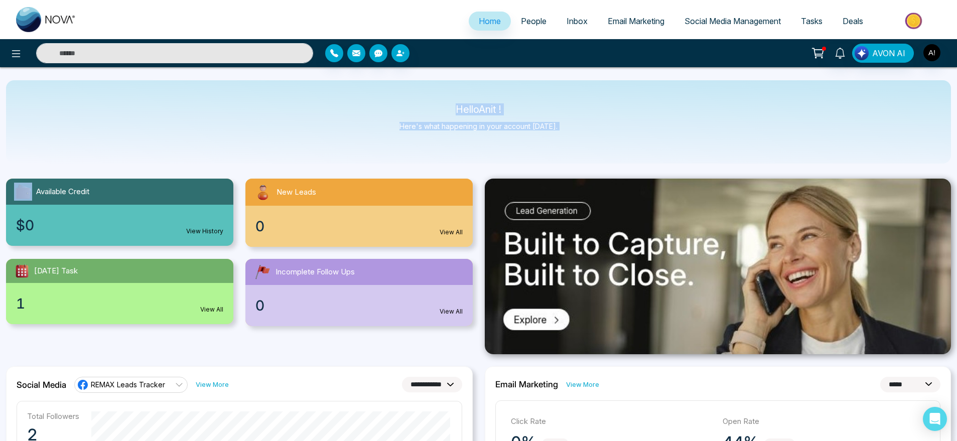
click at [421, 100] on div "Hello Anit ! Here's what happening in your account [DATE]." at bounding box center [478, 121] width 945 height 83
drag, startPoint x: 557, startPoint y: 131, endPoint x: 406, endPoint y: 102, distance: 153.7
click at [406, 102] on div "Hello Anit ! Here's what happening in your account [DATE]." at bounding box center [478, 121] width 945 height 83
drag, startPoint x: 444, startPoint y: 96, endPoint x: 591, endPoint y: 146, distance: 155.5
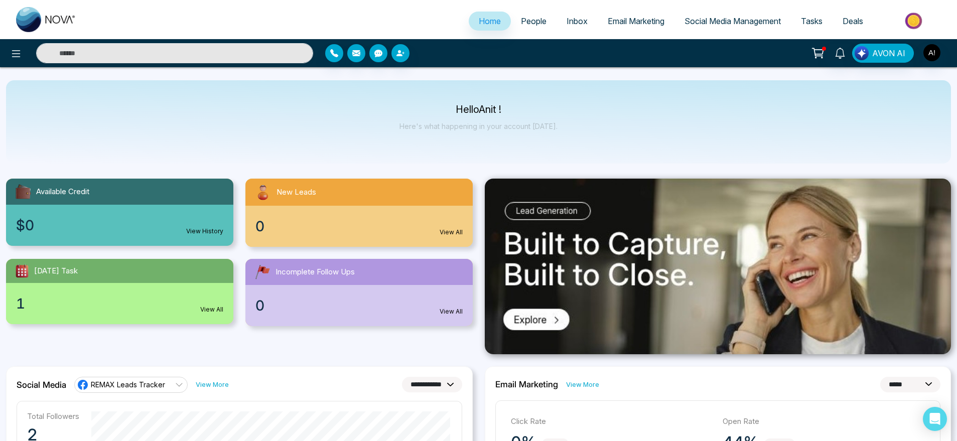
click at [591, 146] on div "Hello Anit ! Here's what happening in your account [DATE]." at bounding box center [478, 121] width 945 height 83
click at [625, 23] on span "Email Marketing" at bounding box center [635, 21] width 57 height 10
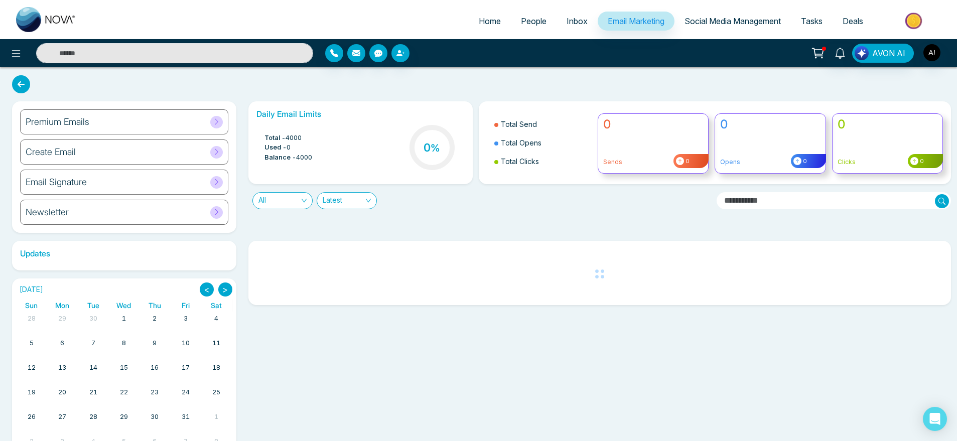
click at [535, 19] on span "People" at bounding box center [534, 21] width 26 height 10
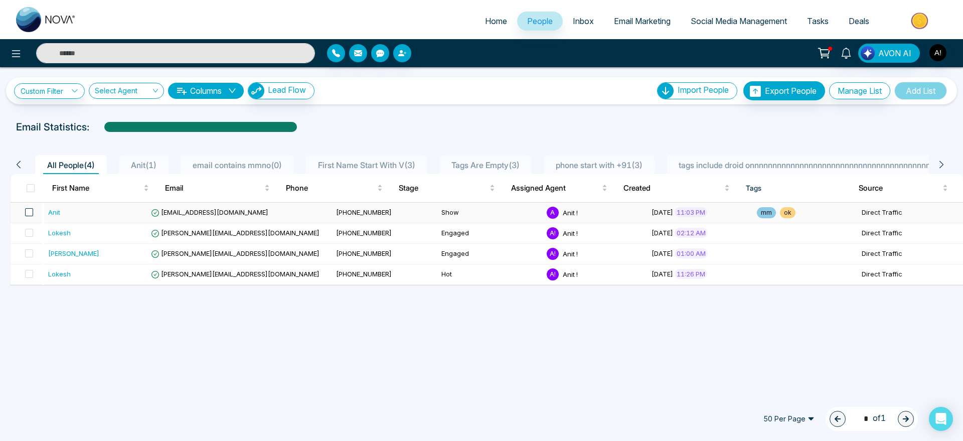
click at [28, 211] on span at bounding box center [29, 212] width 8 height 8
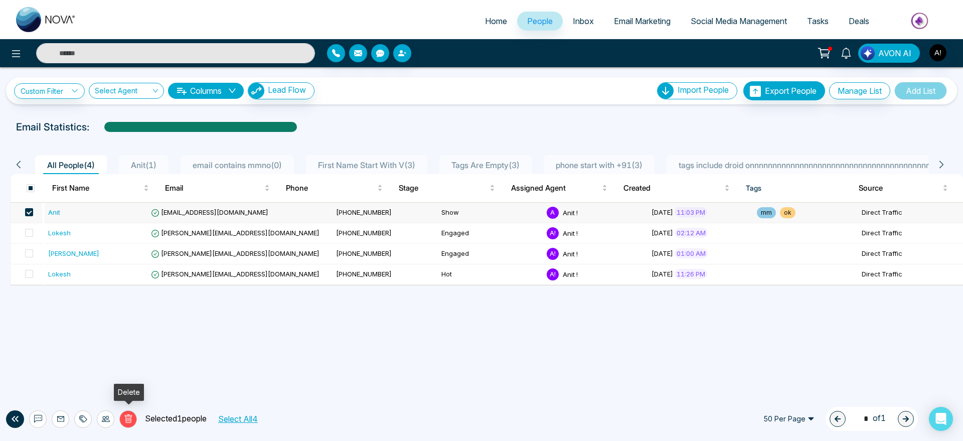
click at [120, 422] on button "Delete" at bounding box center [128, 419] width 18 height 18
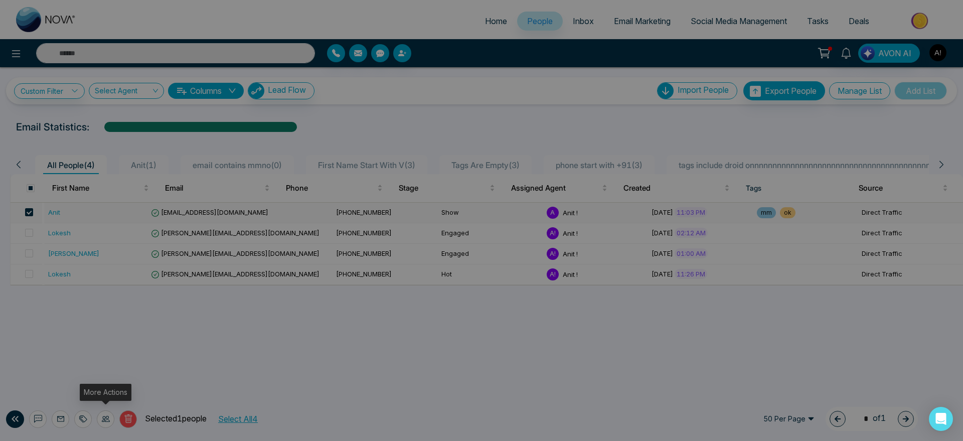
click at [107, 419] on div "Are you sure want to delete selected people? You have selected 1 people to dele…" at bounding box center [481, 220] width 963 height 441
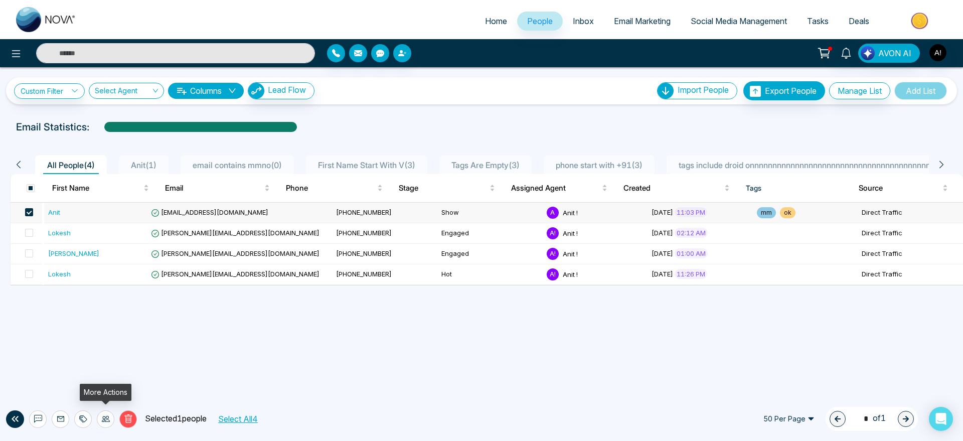
click at [107, 419] on icon at bounding box center [106, 419] width 8 height 6
click at [32, 417] on button at bounding box center [38, 419] width 18 height 18
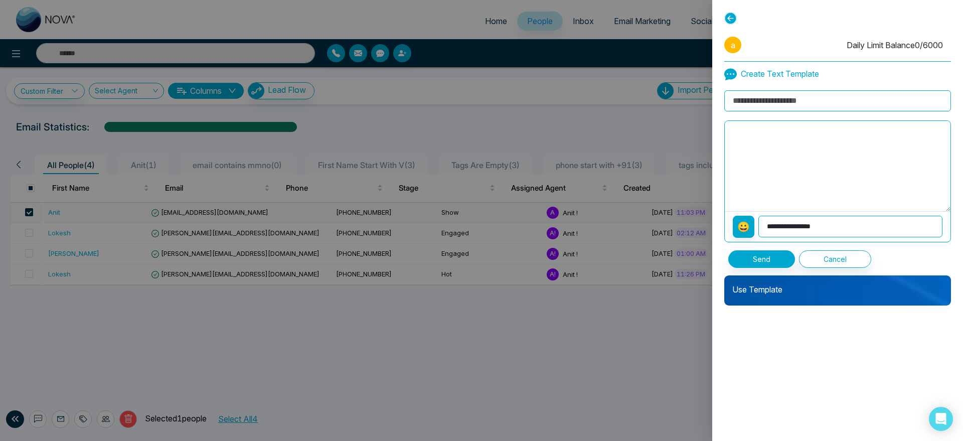
click at [772, 286] on p "Use Template" at bounding box center [837, 285] width 227 height 20
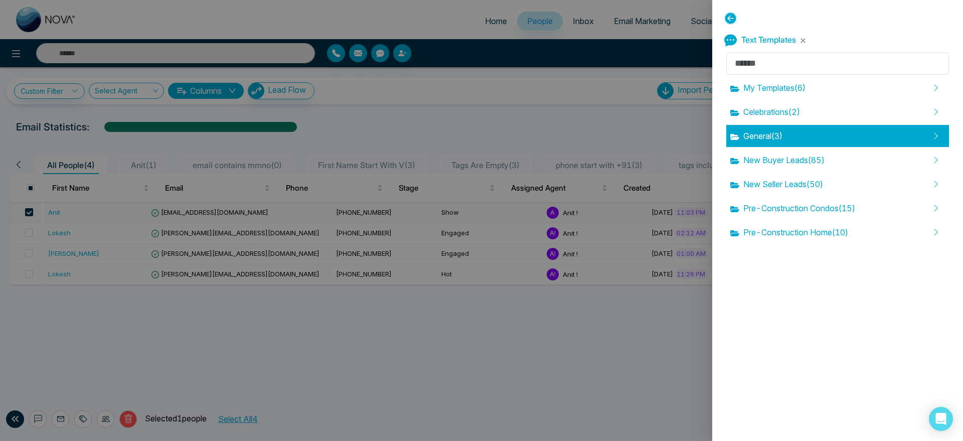
click at [781, 144] on div "General ( 3 )" at bounding box center [837, 136] width 223 height 22
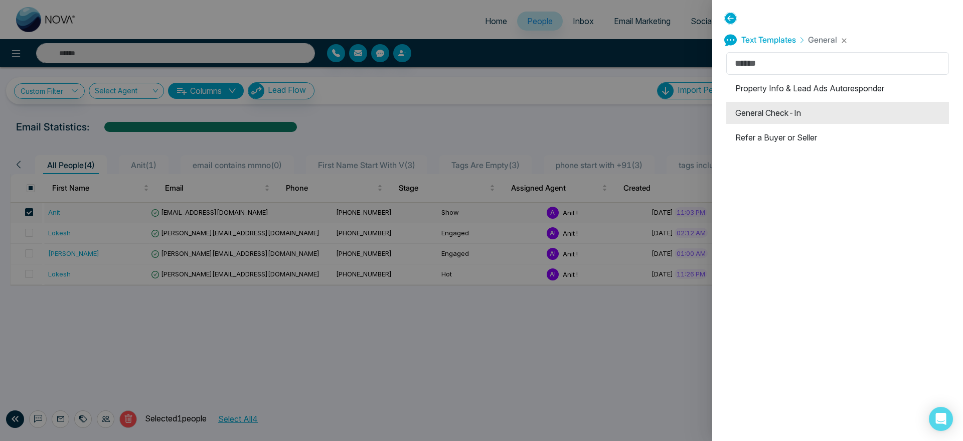
click at [771, 115] on li "General Check-In" at bounding box center [837, 113] width 223 height 22
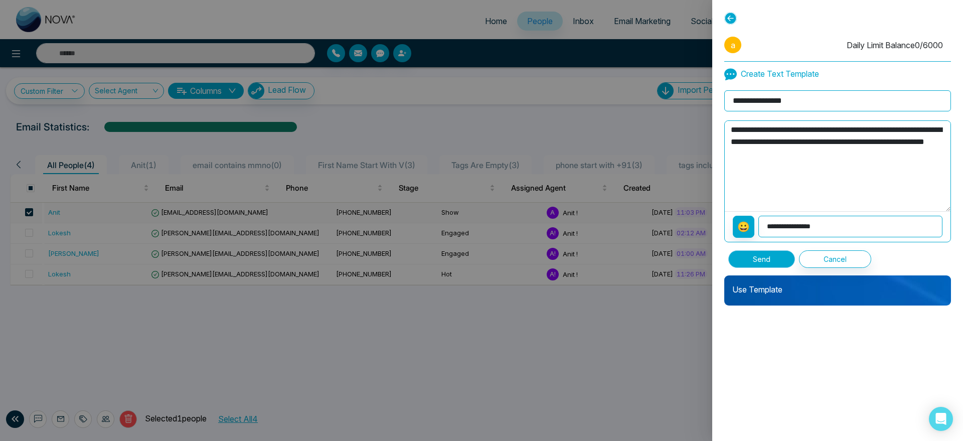
click at [767, 257] on button "Send" at bounding box center [761, 259] width 67 height 18
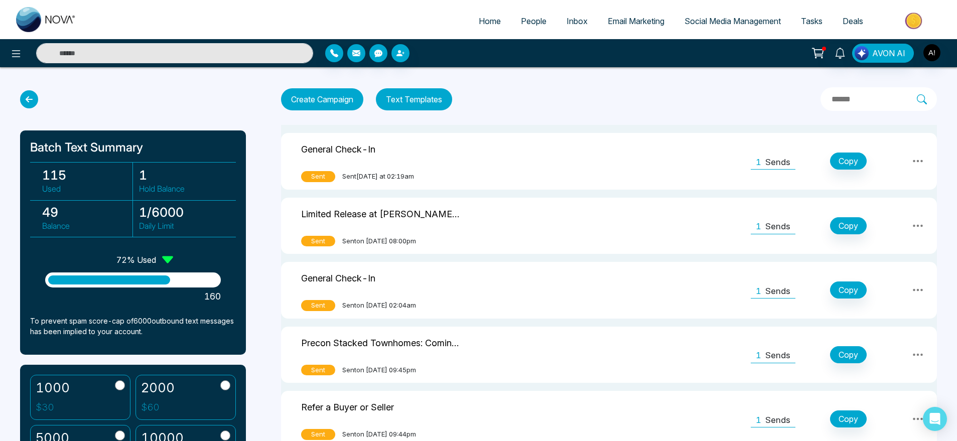
click at [33, 101] on icon at bounding box center [29, 99] width 18 height 18
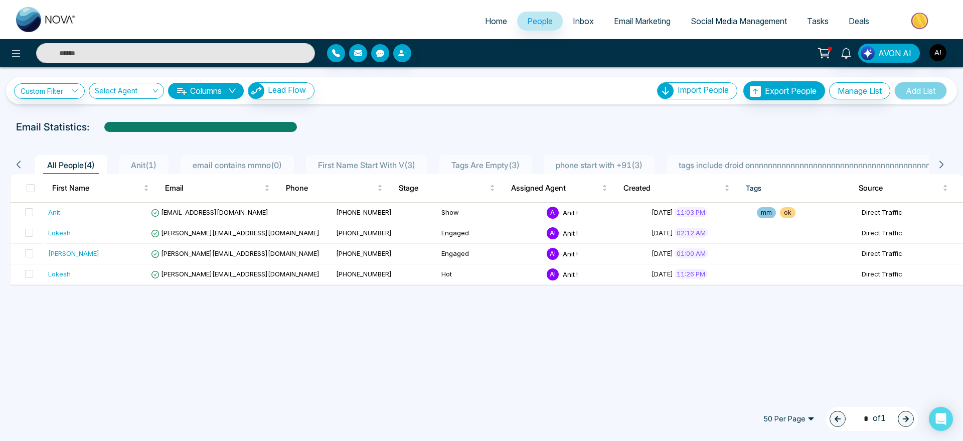
click at [213, 93] on button "Columns" at bounding box center [206, 91] width 76 height 16
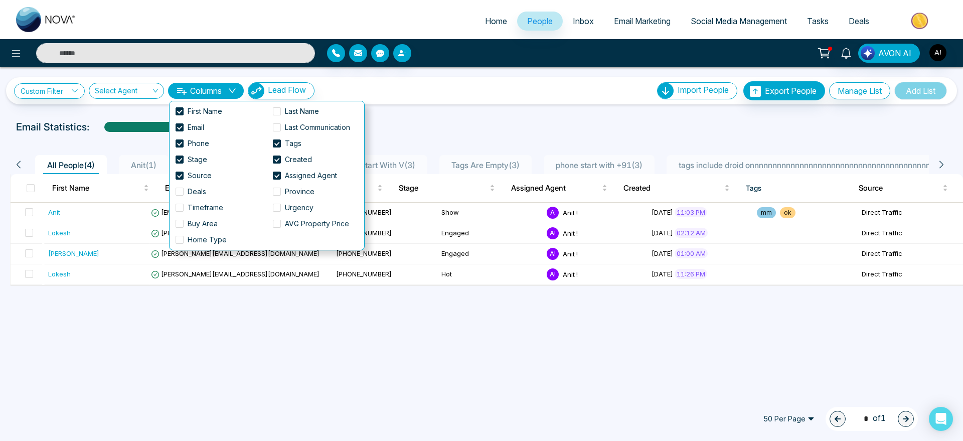
click at [514, 92] on div "Custom Filter Choose a filters Cancel Apply Select Agent Columns Lead Flow Impo…" at bounding box center [481, 90] width 935 height 19
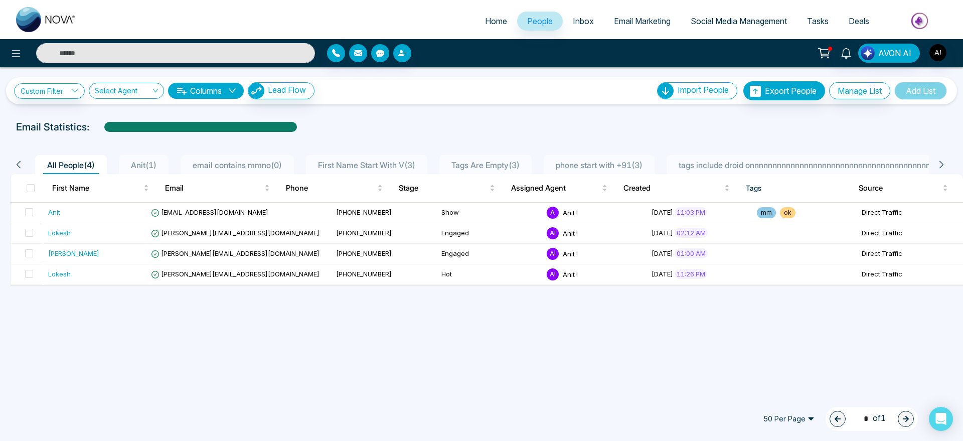
click at [576, 16] on span "Inbox" at bounding box center [583, 21] width 21 height 10
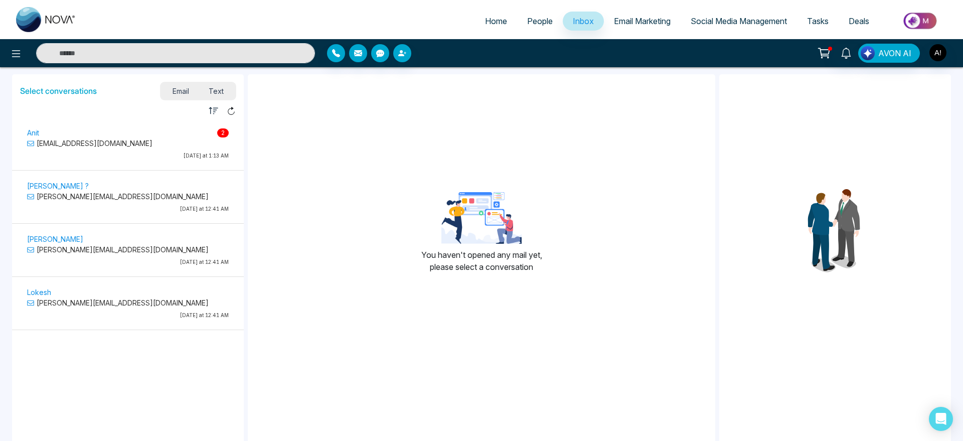
click at [106, 133] on p "Anit 2" at bounding box center [128, 132] width 202 height 11
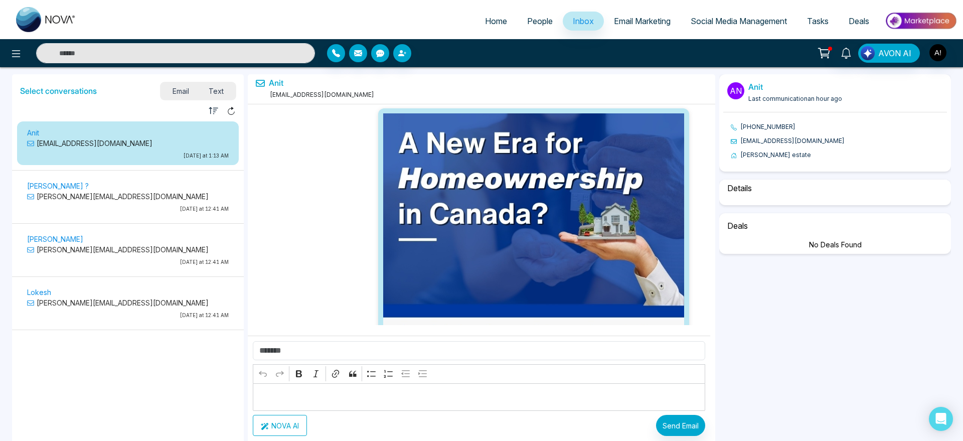
scroll to position [21189, 0]
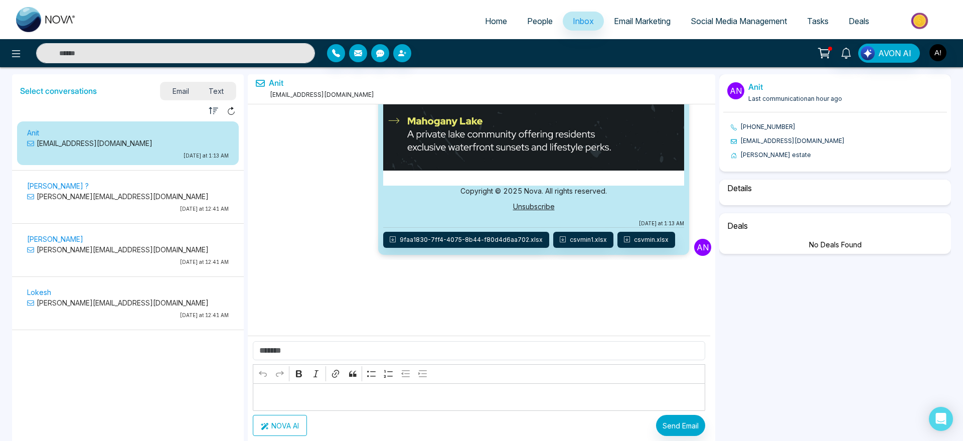
select select "****"
select select "**********"
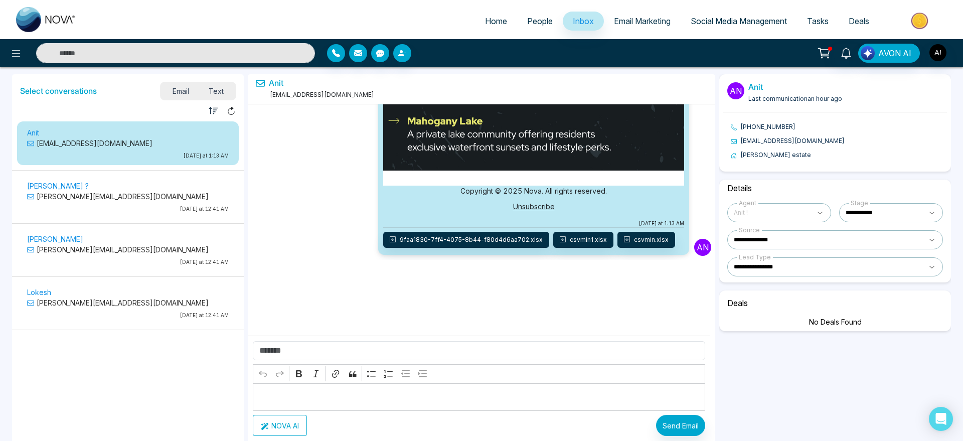
click at [659, 12] on link "Email Marketing" at bounding box center [642, 21] width 77 height 19
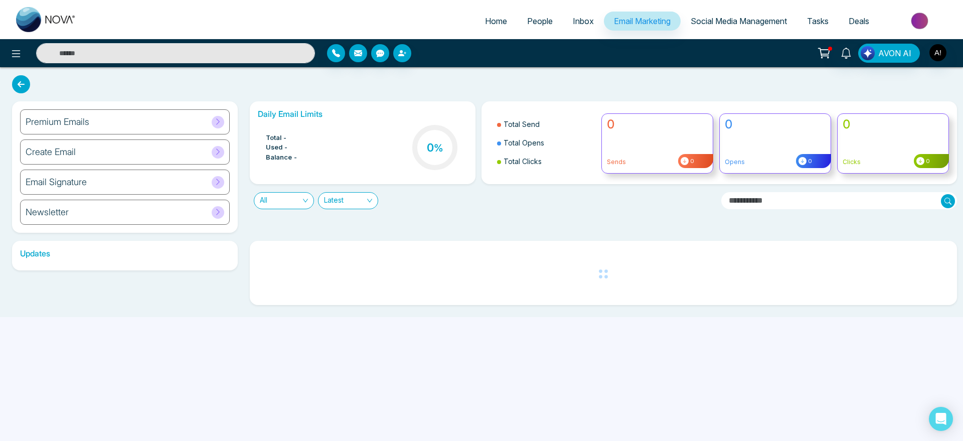
click at [147, 117] on div "Premium Emails" at bounding box center [125, 121] width 210 height 25
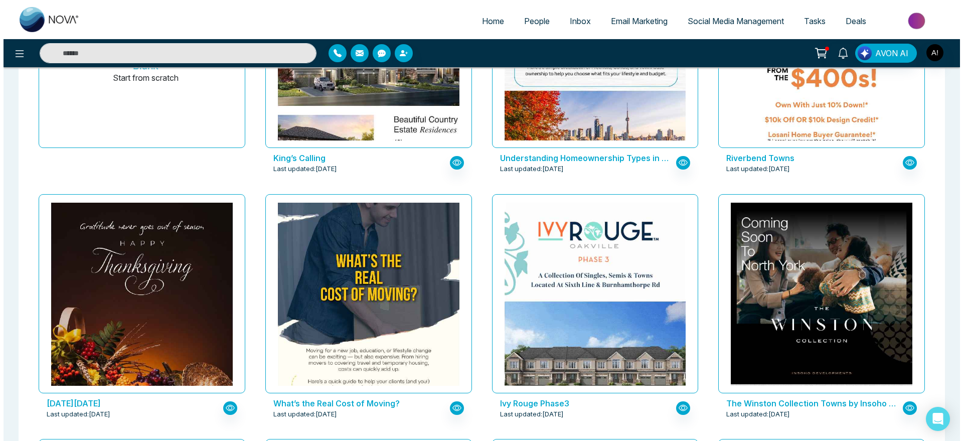
scroll to position [309, 0]
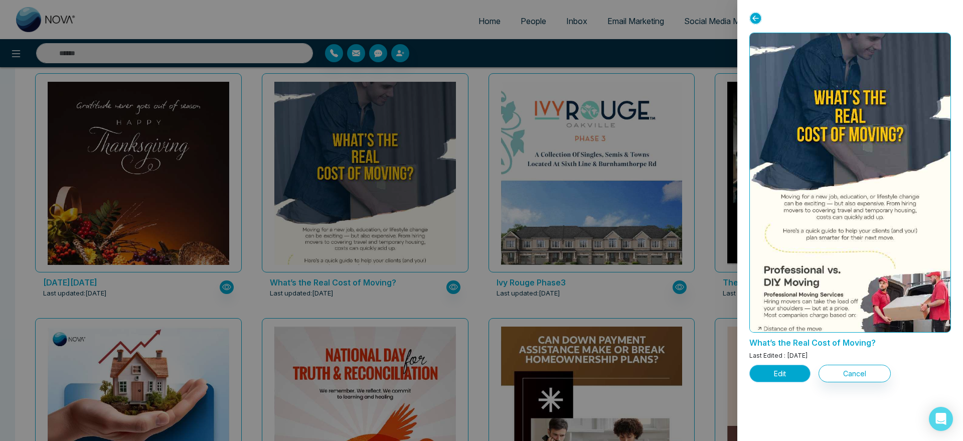
click at [784, 375] on button "Edit" at bounding box center [779, 374] width 61 height 18
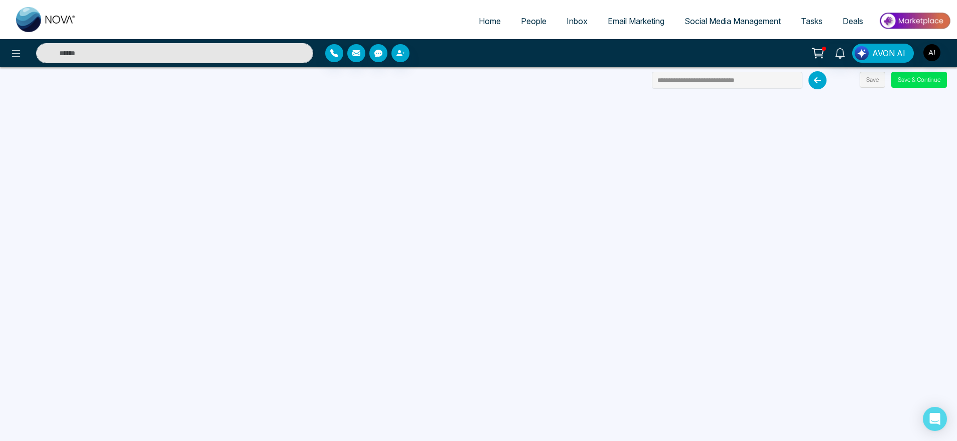
click at [630, 19] on span "Email Marketing" at bounding box center [635, 21] width 57 height 10
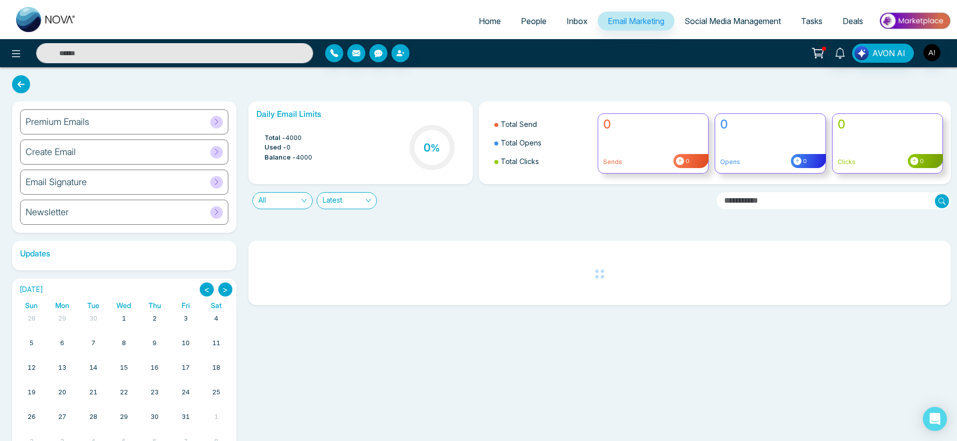
click at [538, 18] on span "People" at bounding box center [534, 21] width 26 height 10
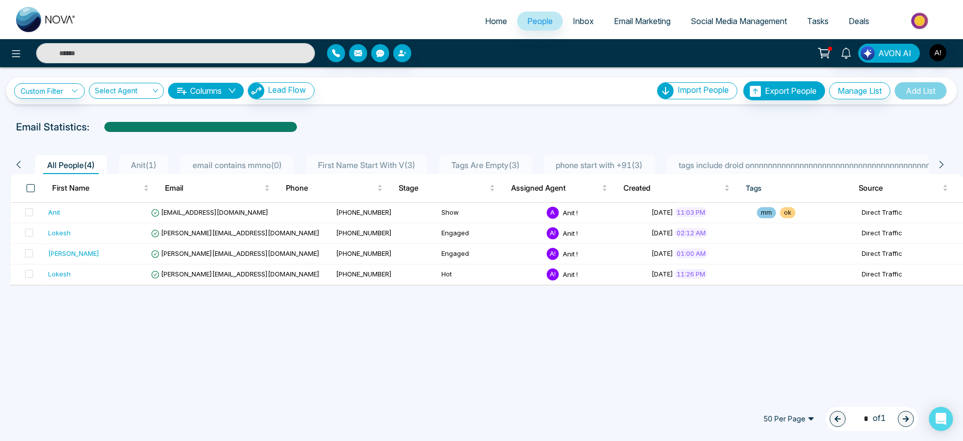
click at [32, 191] on span at bounding box center [31, 188] width 8 height 8
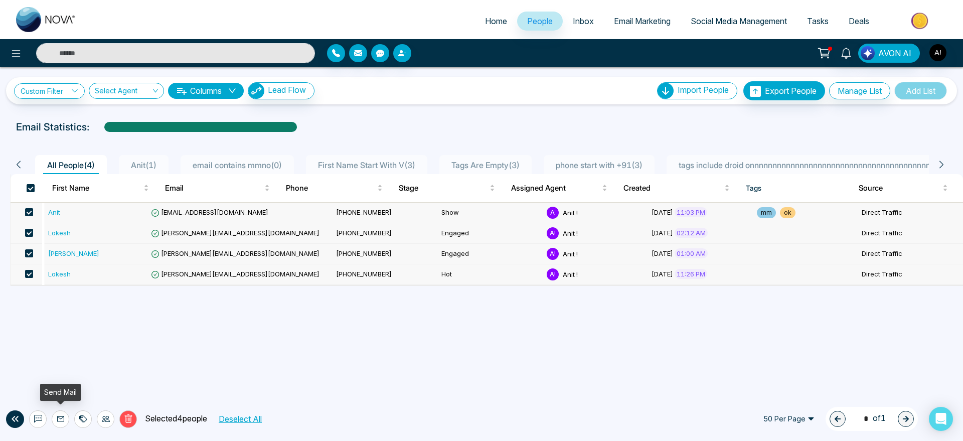
click at [57, 416] on icon at bounding box center [61, 419] width 8 height 8
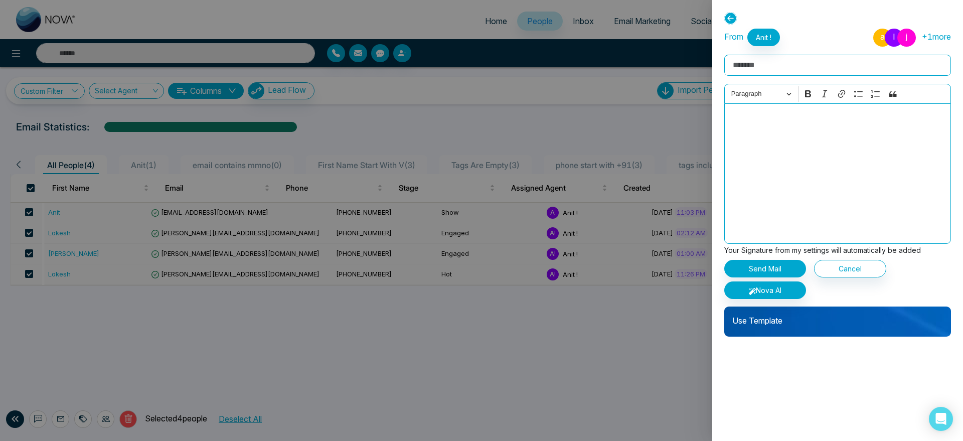
click at [834, 323] on p "Use Template" at bounding box center [837, 317] width 227 height 20
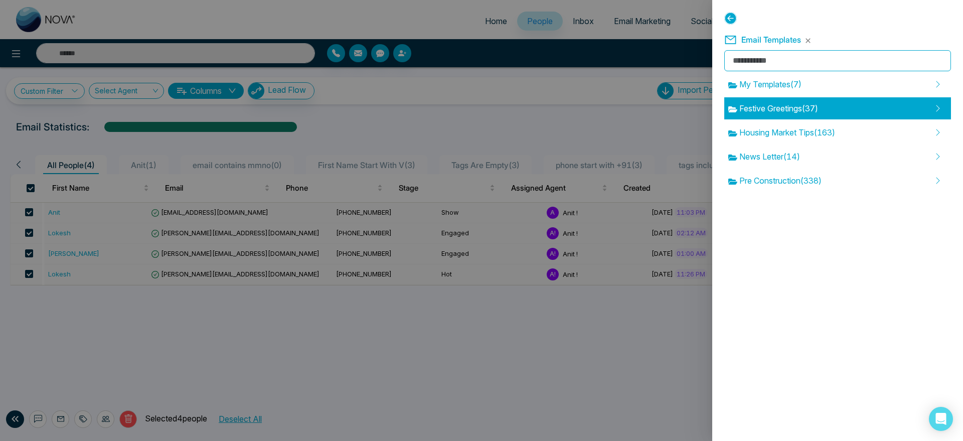
click at [788, 114] on div "Festive Greetings ( 37 )" at bounding box center [837, 108] width 227 height 22
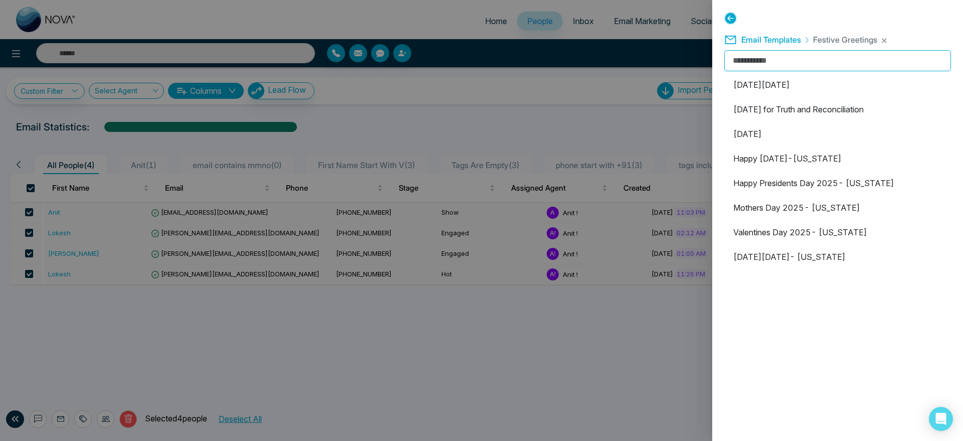
click at [823, 172] on li "Happy Presidents Day 2025- [US_STATE]" at bounding box center [837, 183] width 227 height 22
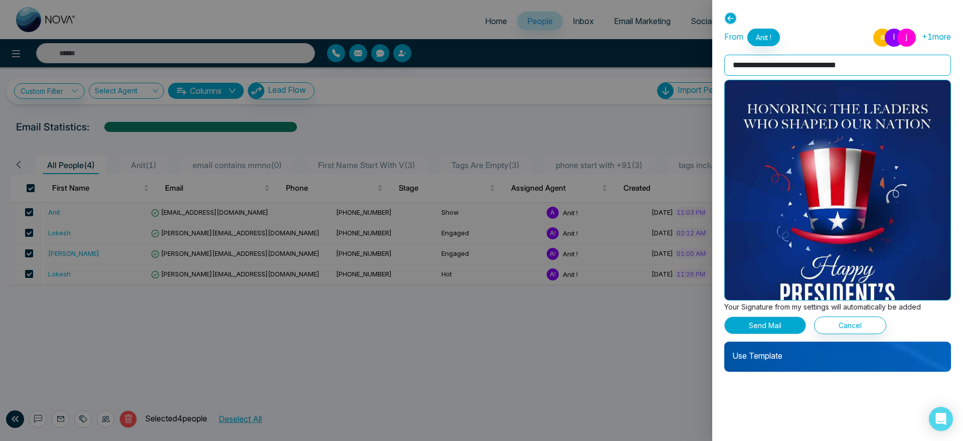
click at [791, 327] on button "Send Mail" at bounding box center [765, 326] width 82 height 18
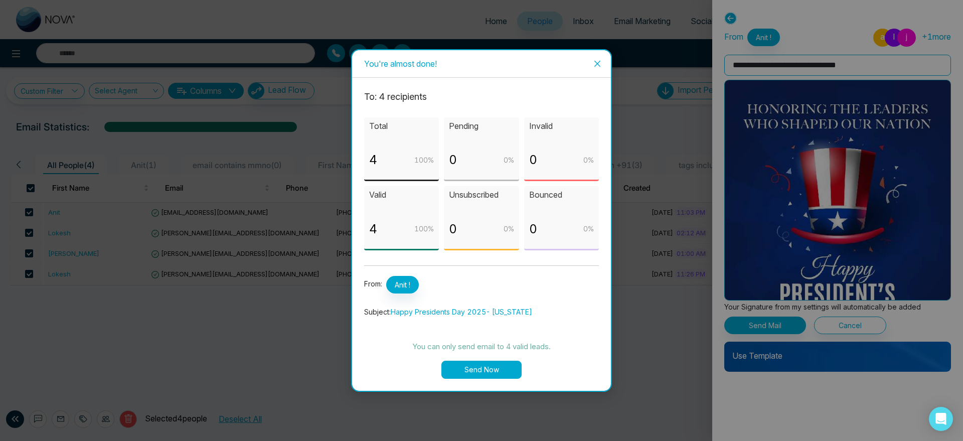
click at [492, 372] on button "Send Now" at bounding box center [481, 370] width 80 height 18
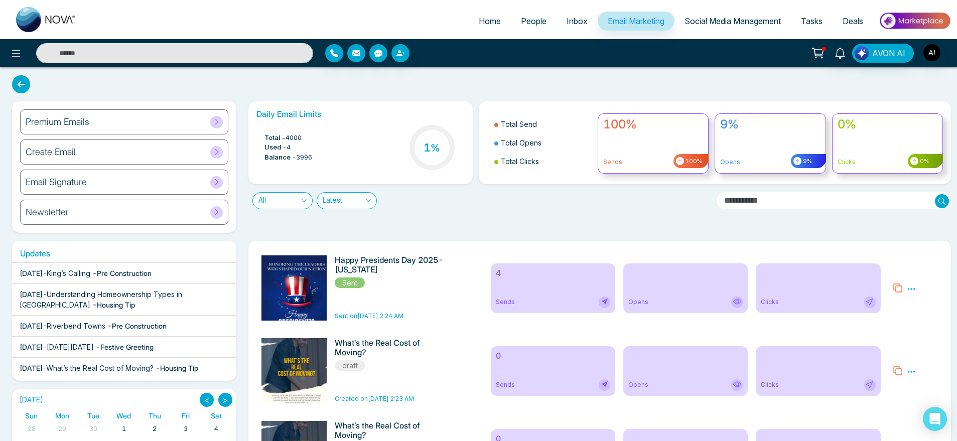
click at [534, 21] on span "People" at bounding box center [534, 21] width 26 height 10
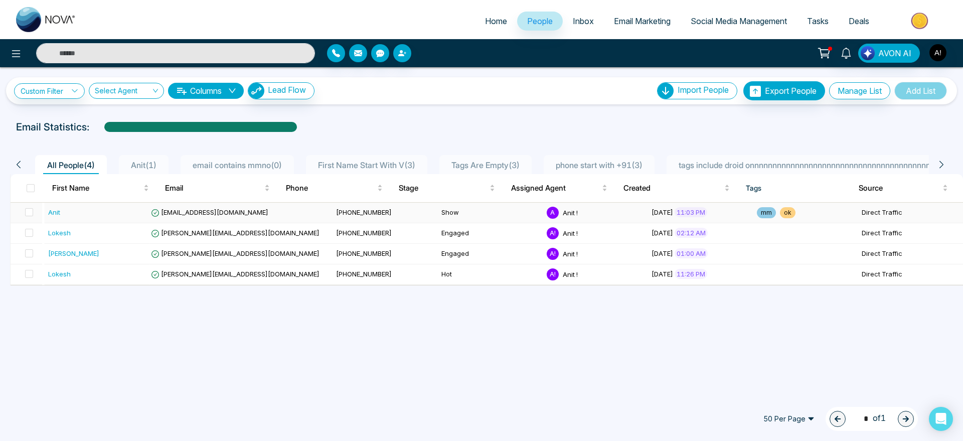
click at [437, 208] on td "Show" at bounding box center [489, 213] width 105 height 21
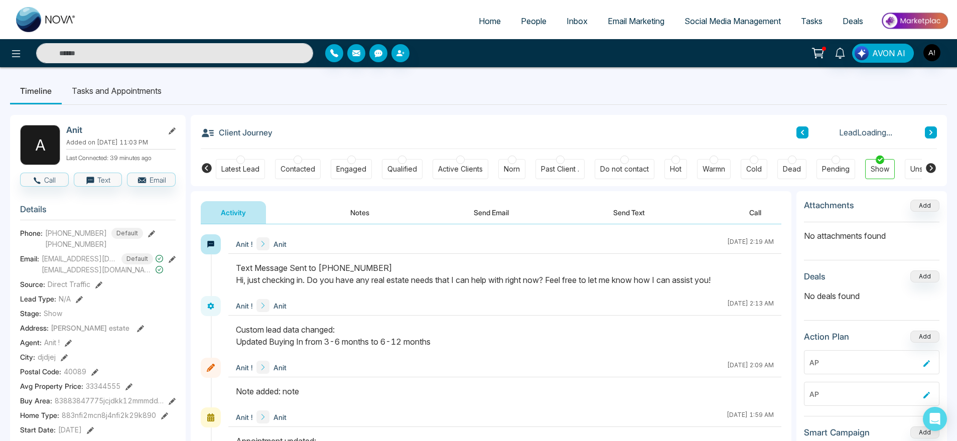
click at [472, 217] on button "Send Email" at bounding box center [490, 212] width 75 height 23
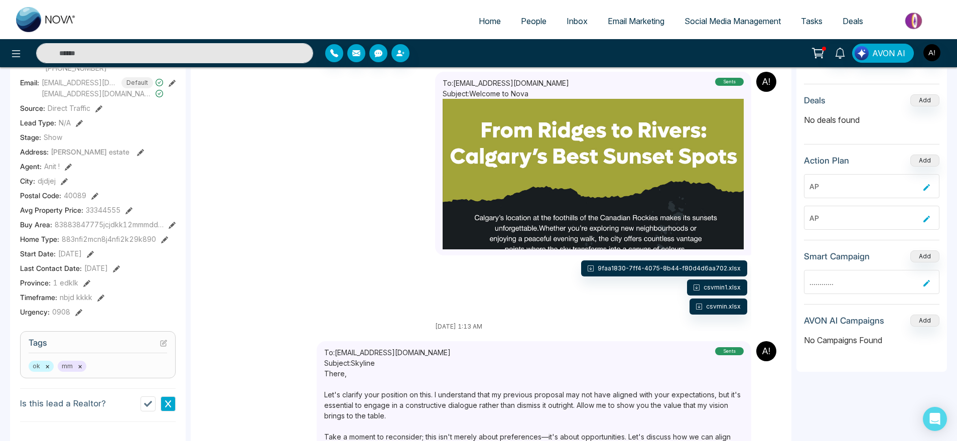
scroll to position [44, 0]
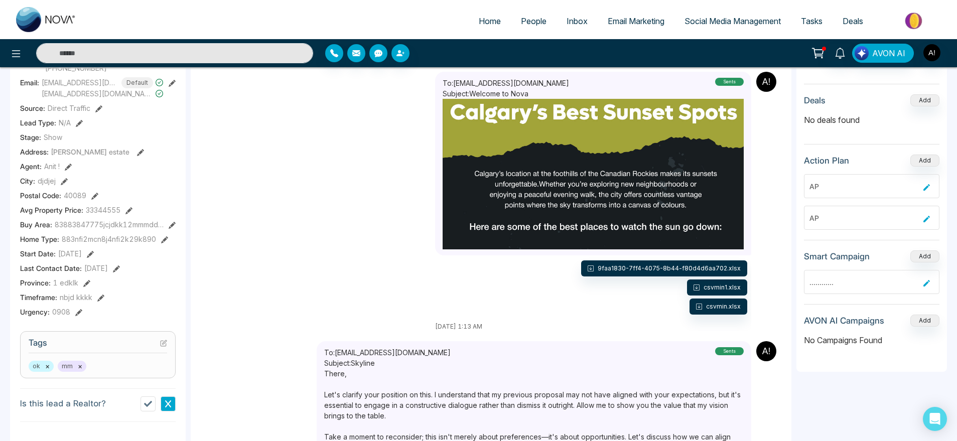
drag, startPoint x: 563, startPoint y: 267, endPoint x: 740, endPoint y: 314, distance: 183.3
click at [740, 314] on div "To: [EMAIL_ADDRESS][DOMAIN_NAME] Subject: Welcome to Nova sents 9faa1830-7ff4-4…" at bounding box center [593, 201] width 316 height 259
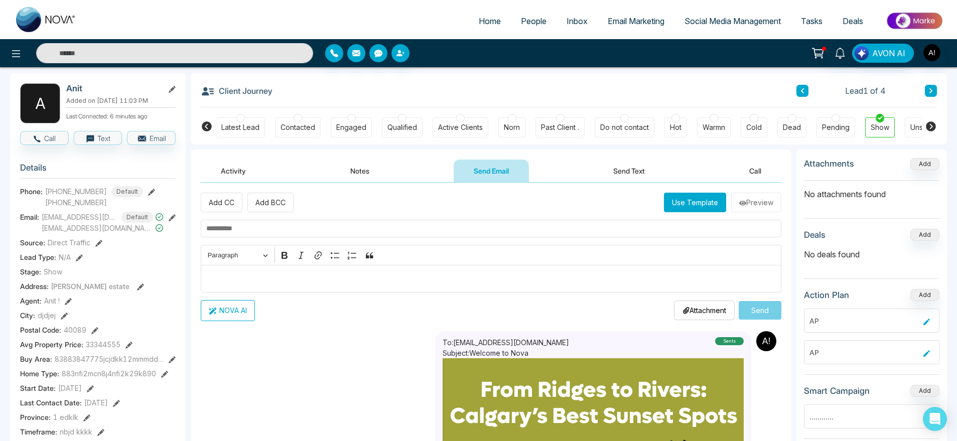
scroll to position [40, 0]
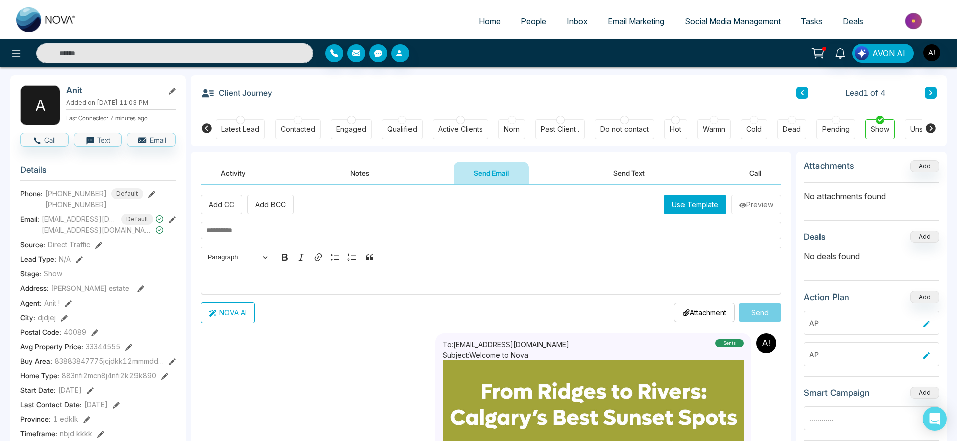
click at [719, 302] on div "Attachment Choose File Send" at bounding box center [727, 312] width 107 height 21
click at [695, 312] on p "Attachment" at bounding box center [704, 312] width 44 height 11
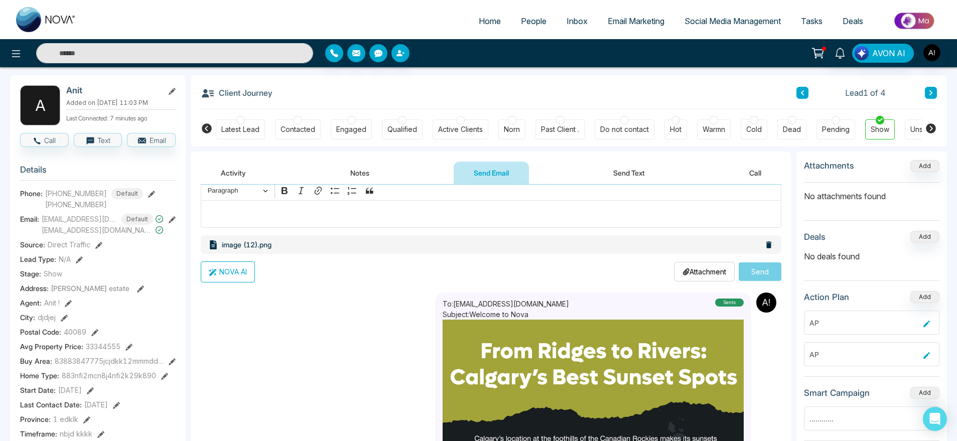
scroll to position [69, 0]
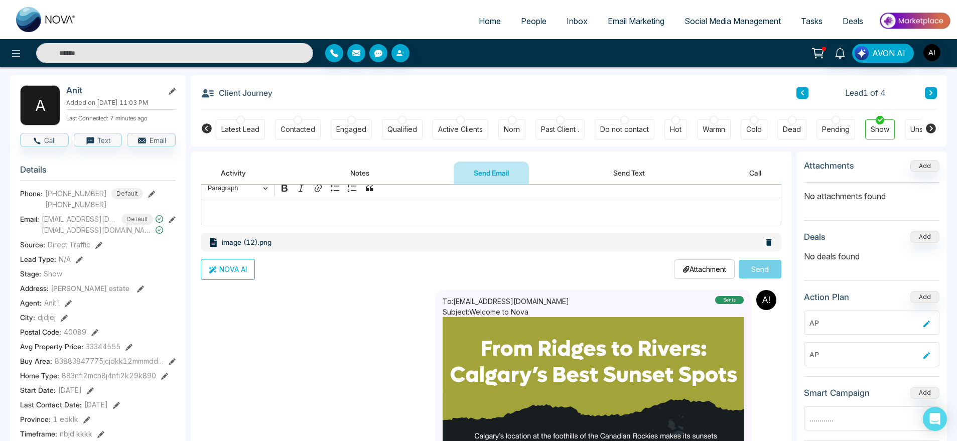
drag, startPoint x: 746, startPoint y: 231, endPoint x: 769, endPoint y: 229, distance: 22.6
click at [769, 229] on div "Add CC Add BCC Use Template Preview Rich Text Editor Paragraph Bold Italic Link…" at bounding box center [491, 202] width 580 height 154
click at [709, 265] on p "Attachment" at bounding box center [704, 269] width 44 height 11
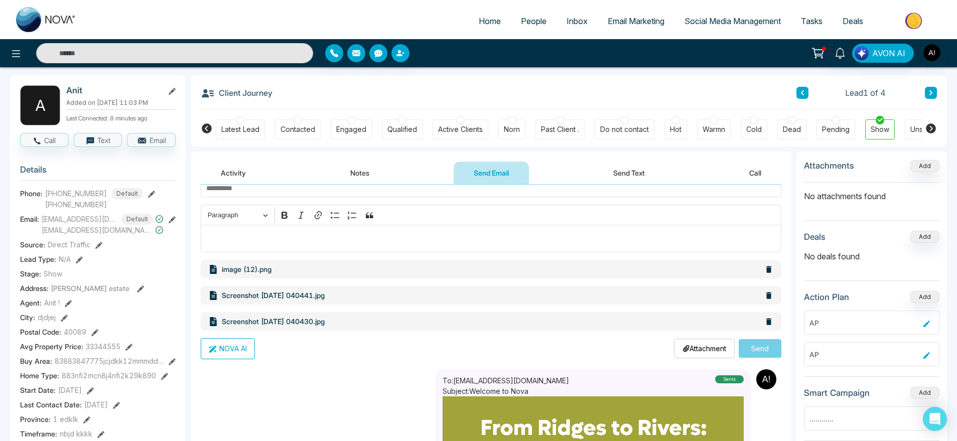
scroll to position [45, 0]
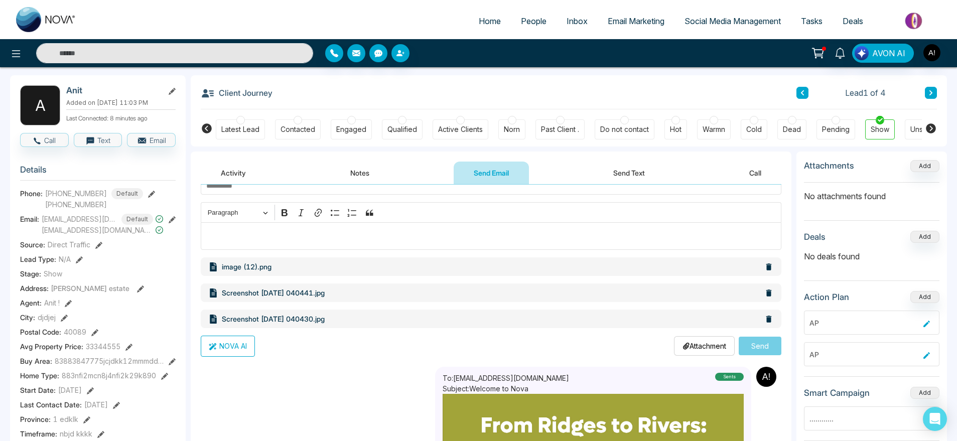
click at [499, 317] on p "Screenshot [DATE] 040430.jpg" at bounding box center [491, 319] width 538 height 11
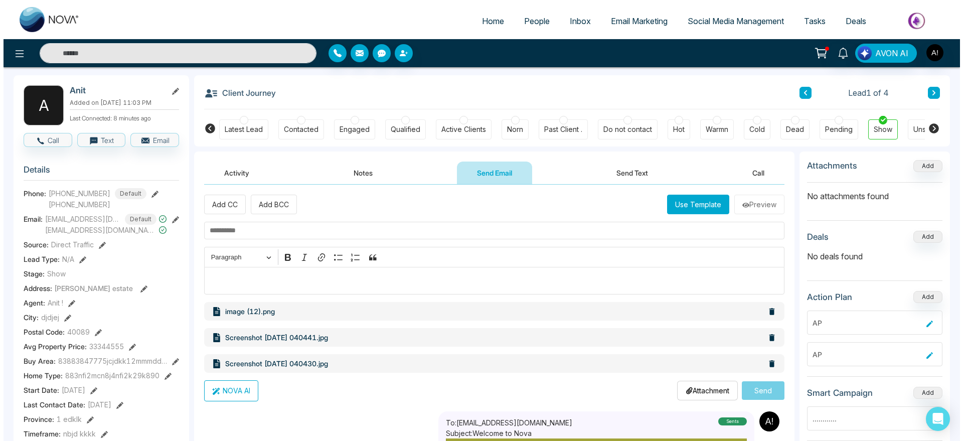
scroll to position [0, 0]
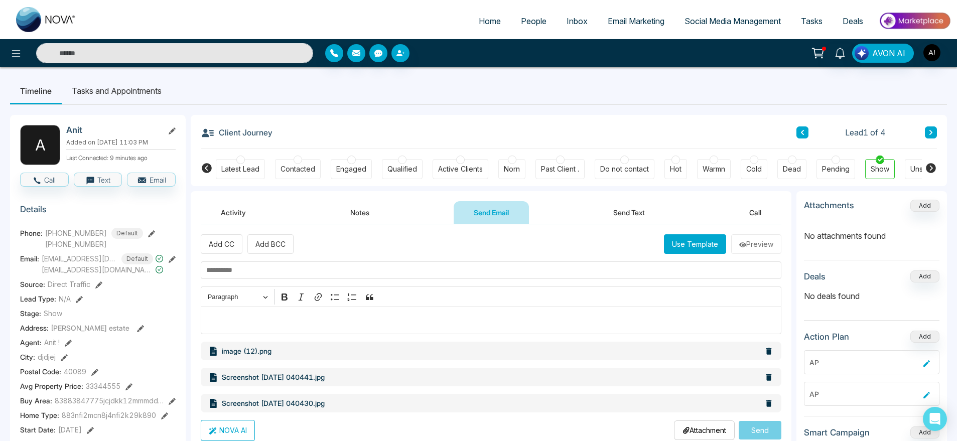
click at [709, 7] on div "Home People Inbox Email Marketing Social Media Management Tasks Deals" at bounding box center [478, 19] width 957 height 39
click at [586, 20] on link "Inbox" at bounding box center [576, 21] width 41 height 19
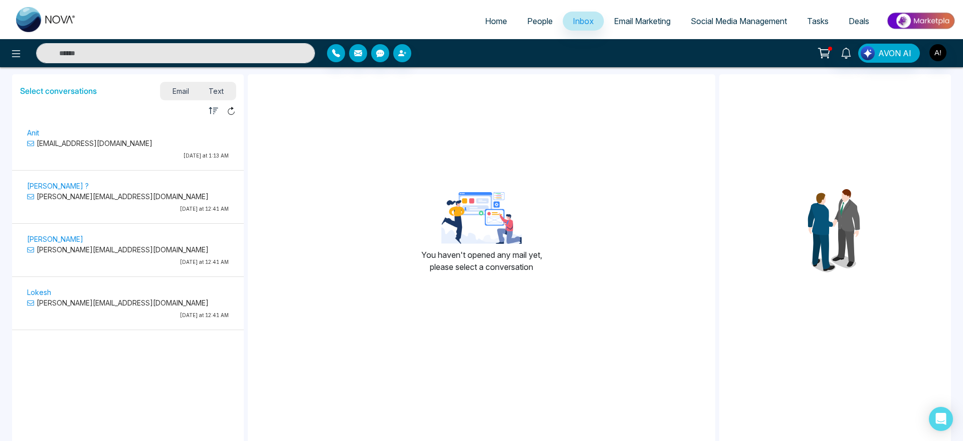
click at [636, 19] on span "Email Marketing" at bounding box center [642, 21] width 57 height 10
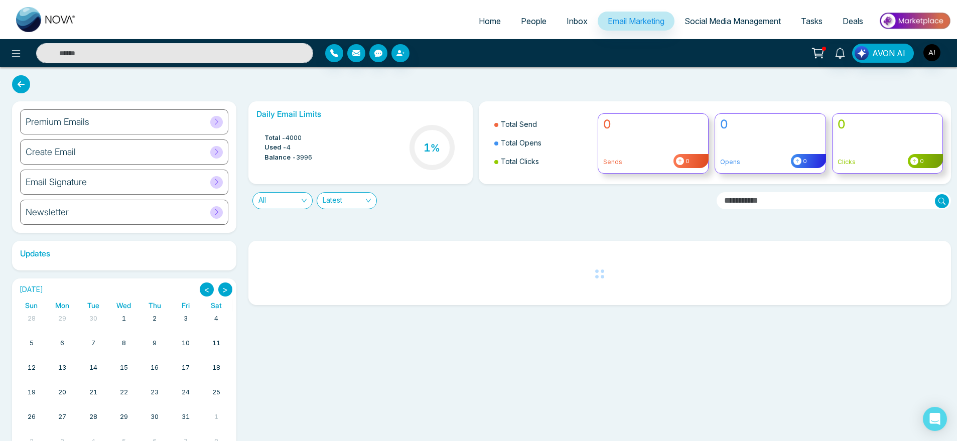
drag, startPoint x: 498, startPoint y: 121, endPoint x: 569, endPoint y: 170, distance: 86.3
click at [569, 170] on ul "Total Send Total Opens Total Clicks" at bounding box center [539, 142] width 105 height 67
click at [569, 170] on li "Total Clicks" at bounding box center [542, 161] width 97 height 19
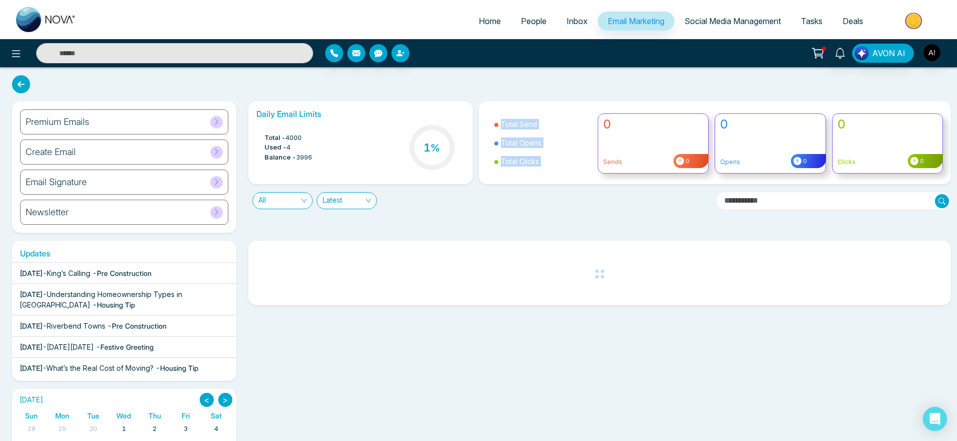
drag, startPoint x: 569, startPoint y: 170, endPoint x: 474, endPoint y: 115, distance: 109.9
click at [474, 115] on div "Total Send Total Opens Total Clicks 0 Sends 0 0 Opens 0 0 Clicks 0" at bounding box center [715, 142] width 485 height 83
click at [935, 55] on img "button" at bounding box center [931, 52] width 17 height 17
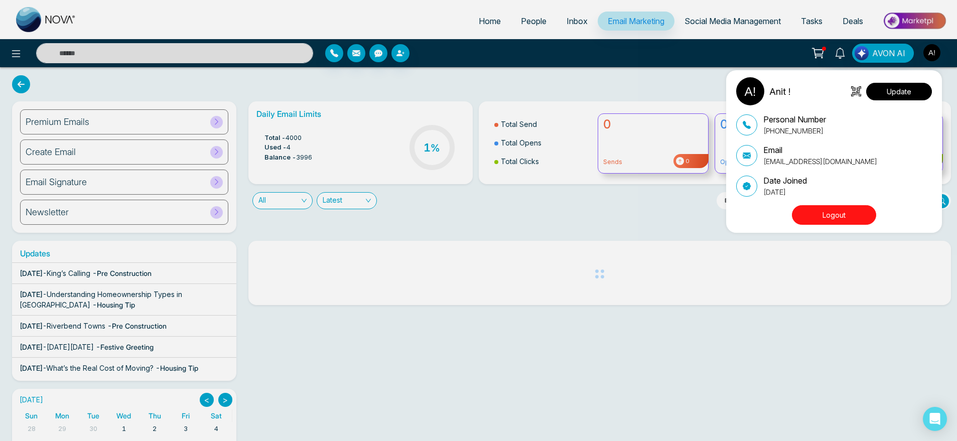
click at [902, 84] on button "Update" at bounding box center [899, 92] width 66 height 18
select select
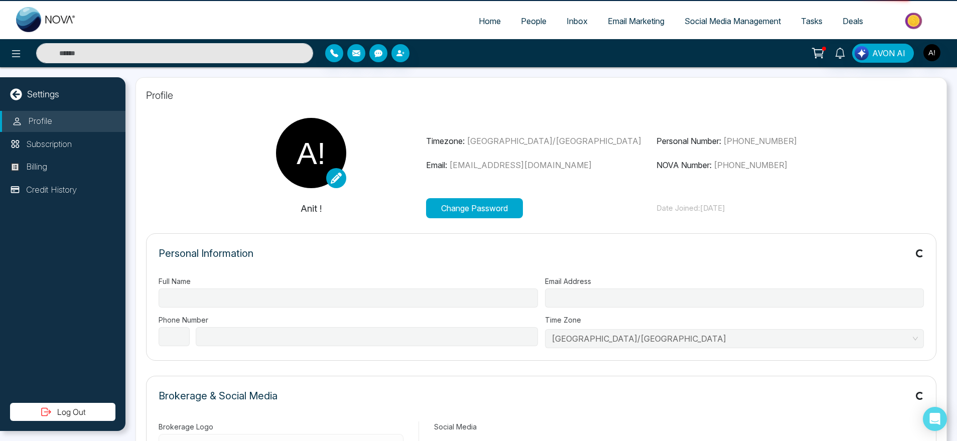
type input "******"
type input "**********"
select select "***"
type input "**********"
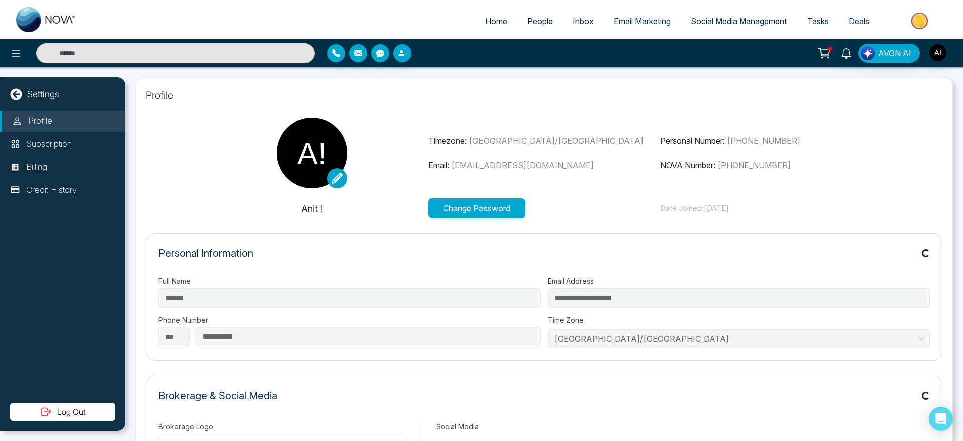
type input "********"
type input "*******"
type input "**********"
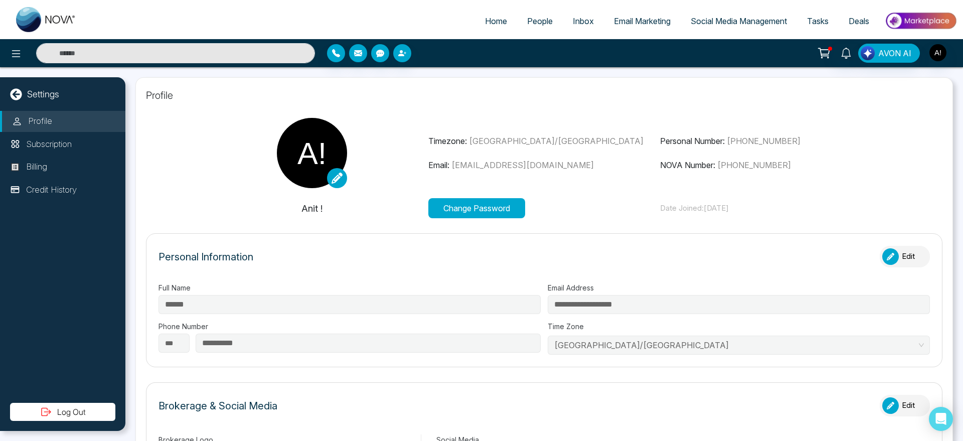
click at [464, 205] on button "Change Password" at bounding box center [476, 208] width 97 height 20
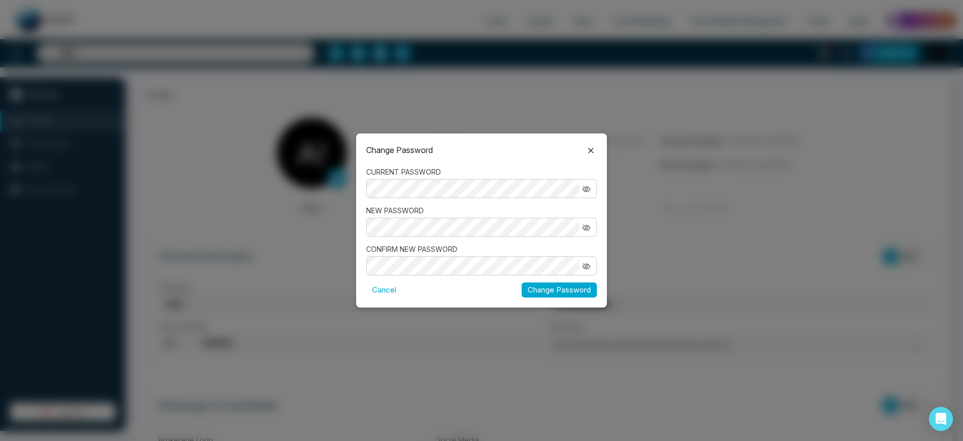
click at [593, 145] on icon at bounding box center [591, 150] width 12 height 12
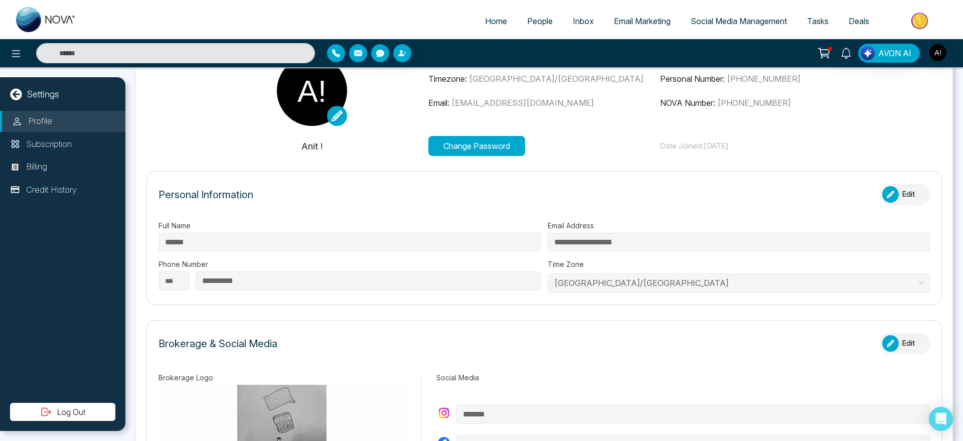
scroll to position [63, 0]
click at [882, 196] on div "button" at bounding box center [890, 194] width 17 height 17
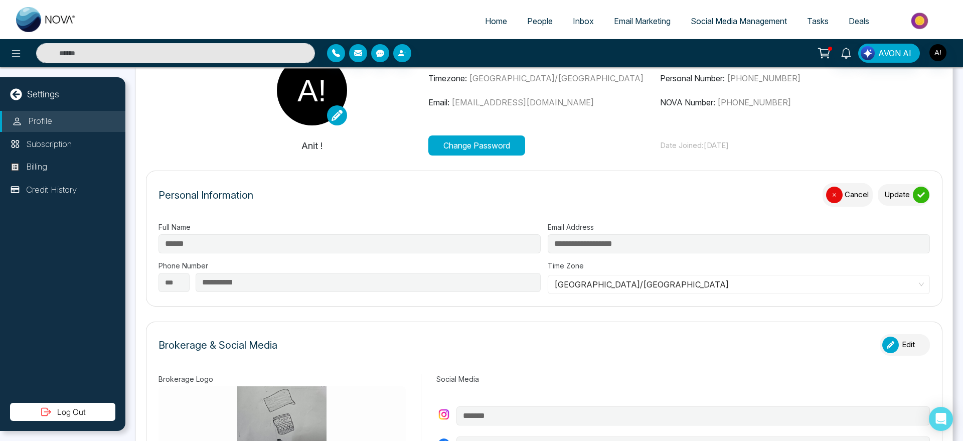
click at [906, 188] on button "Update" at bounding box center [904, 195] width 52 height 22
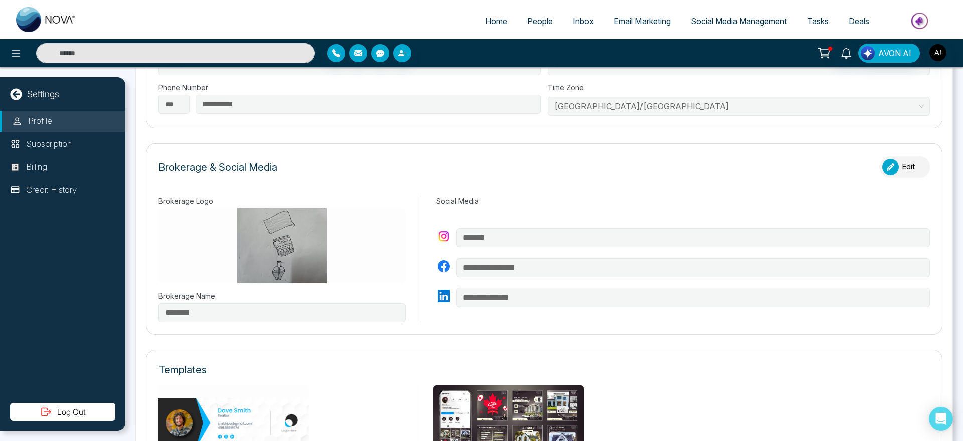
scroll to position [247, 0]
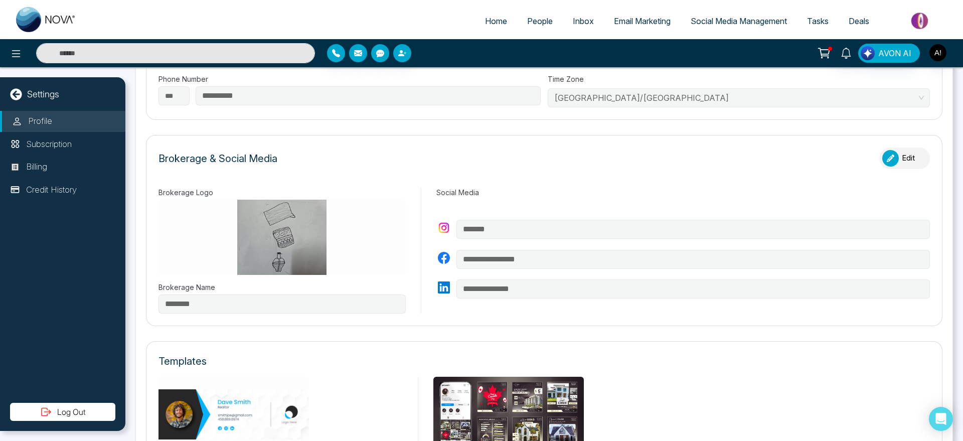
click at [907, 158] on button "Edit" at bounding box center [905, 158] width 50 height 22
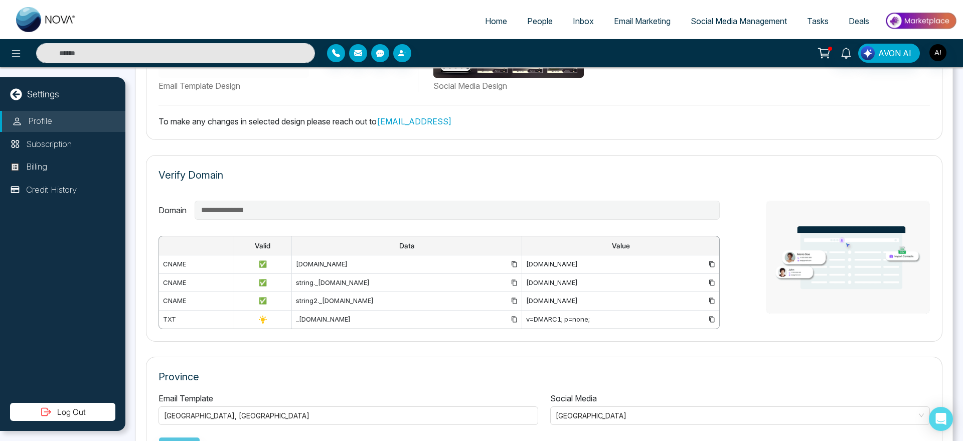
scroll to position [668, 0]
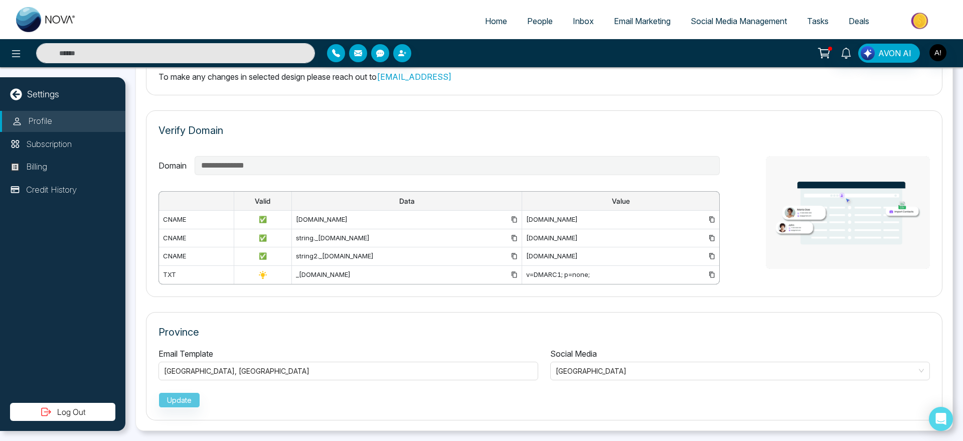
click at [407, 360] on div "[GEOGRAPHIC_DATA] , [GEOGRAPHIC_DATA]" at bounding box center [349, 370] width 380 height 21
click at [280, 360] on div "[GEOGRAPHIC_DATA] , [GEOGRAPHIC_DATA]" at bounding box center [349, 370] width 380 height 21
click at [317, 368] on div "[GEOGRAPHIC_DATA] , [GEOGRAPHIC_DATA]" at bounding box center [348, 371] width 369 height 12
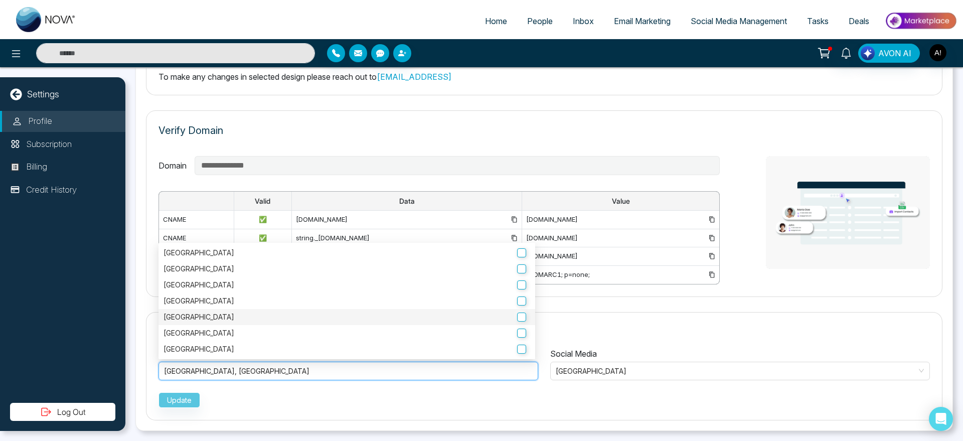
click at [236, 324] on div "[GEOGRAPHIC_DATA]" at bounding box center [347, 317] width 377 height 16
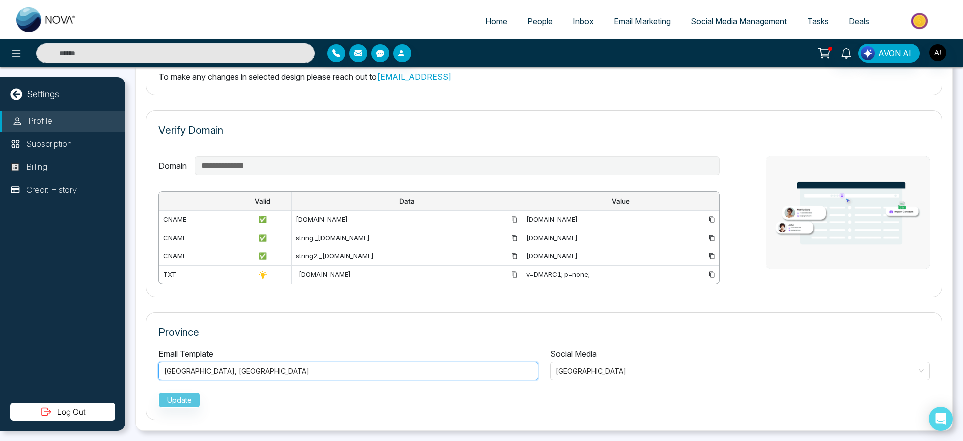
click at [264, 371] on div "[GEOGRAPHIC_DATA] , [GEOGRAPHIC_DATA]" at bounding box center [348, 371] width 369 height 12
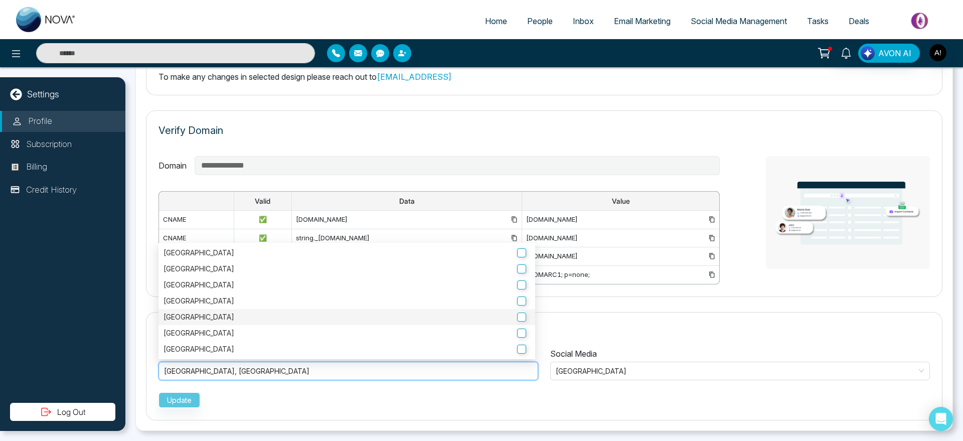
click at [379, 322] on label "[GEOGRAPHIC_DATA]" at bounding box center [347, 317] width 367 height 11
click at [190, 392] on button "Update" at bounding box center [180, 400] width 42 height 16
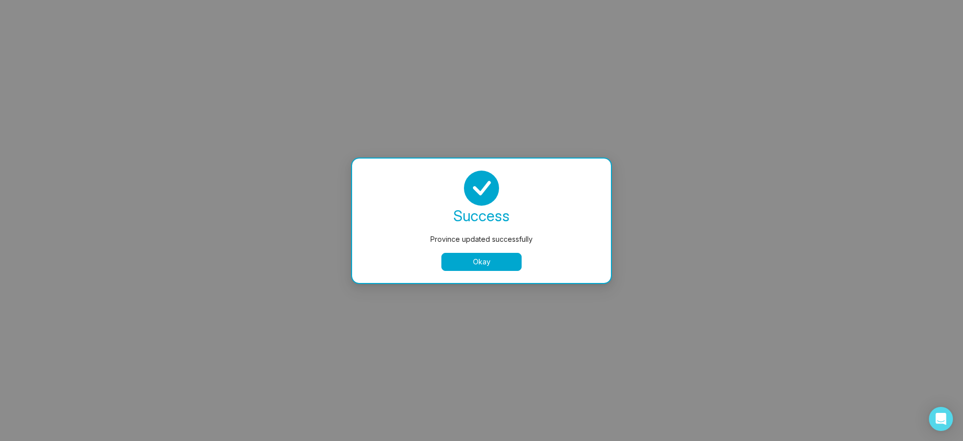
select select
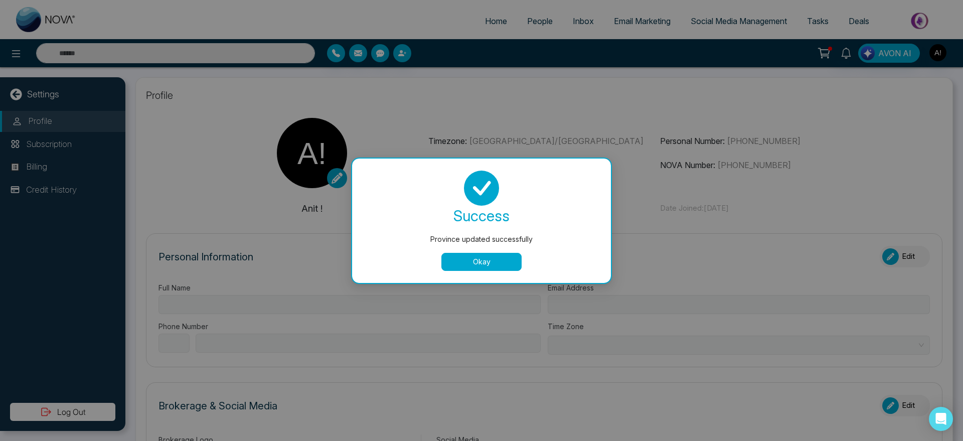
type input "******"
type input "**********"
select select "***"
type input "**********"
click at [482, 257] on button "Okay" at bounding box center [481, 262] width 80 height 18
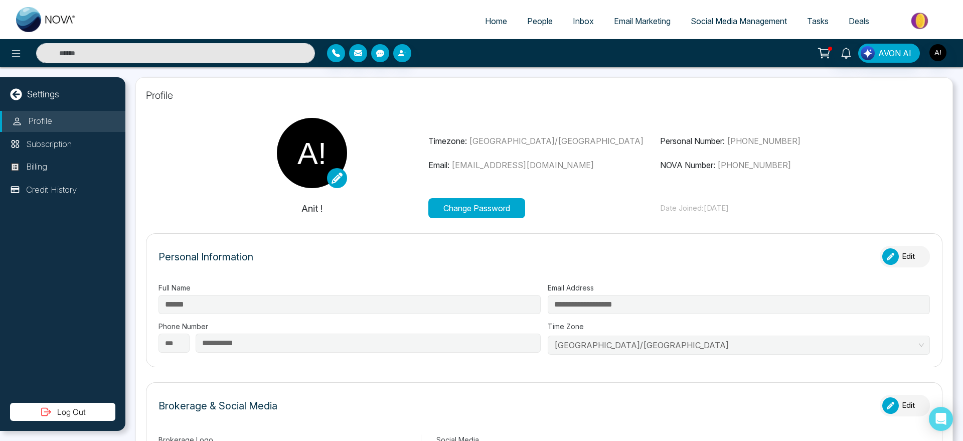
scroll to position [1, 0]
type input "********"
type input "*******"
type input "**********"
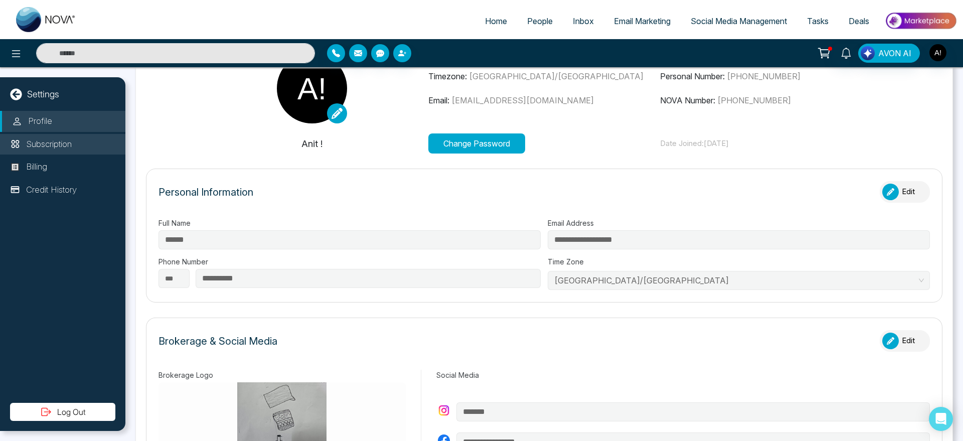
scroll to position [65, 0]
click at [51, 143] on p "Subscription" at bounding box center [49, 144] width 46 height 13
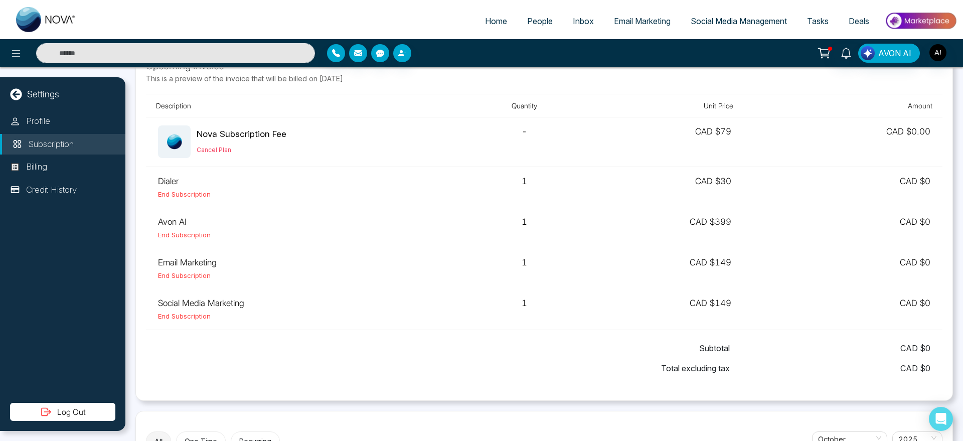
scroll to position [30, 0]
drag, startPoint x: 157, startPoint y: 182, endPoint x: 226, endPoint y: 182, distance: 69.7
click at [226, 182] on td "Dialer End Subscription" at bounding box center [305, 187] width 319 height 41
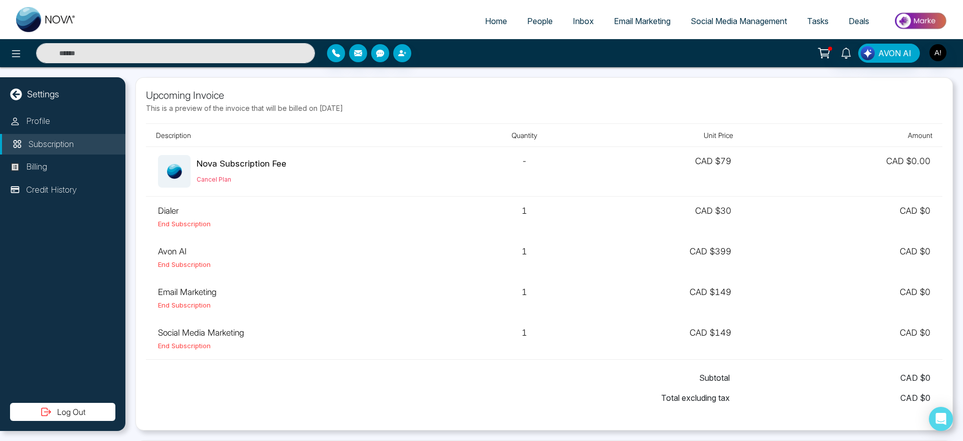
scroll to position [0, 0]
drag, startPoint x: 198, startPoint y: 162, endPoint x: 242, endPoint y: 182, distance: 49.2
click at [242, 182] on div "Nova Subscription Fee Cancel Plan" at bounding box center [242, 172] width 90 height 28
drag, startPoint x: 141, startPoint y: 97, endPoint x: 421, endPoint y: 119, distance: 281.3
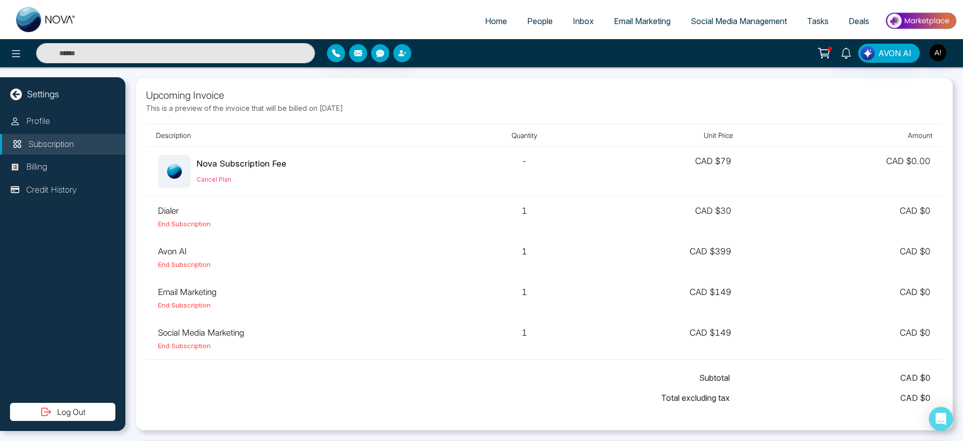
click at [421, 119] on div "Upcoming Invoice This is a preview of the invoice that will be billed on [DATE]…" at bounding box center [544, 253] width 818 height 353
click at [421, 119] on div "Upcoming Invoice This is a preview of the invoice that will be billed on [DATE]…" at bounding box center [544, 254] width 797 height 332
drag, startPoint x: 421, startPoint y: 119, endPoint x: 186, endPoint y: 90, distance: 237.5
click at [186, 90] on div "Upcoming Invoice This is a preview of the invoice that will be billed on [DATE]…" at bounding box center [544, 254] width 797 height 332
click at [186, 90] on p "Upcoming Invoice" at bounding box center [544, 95] width 797 height 15
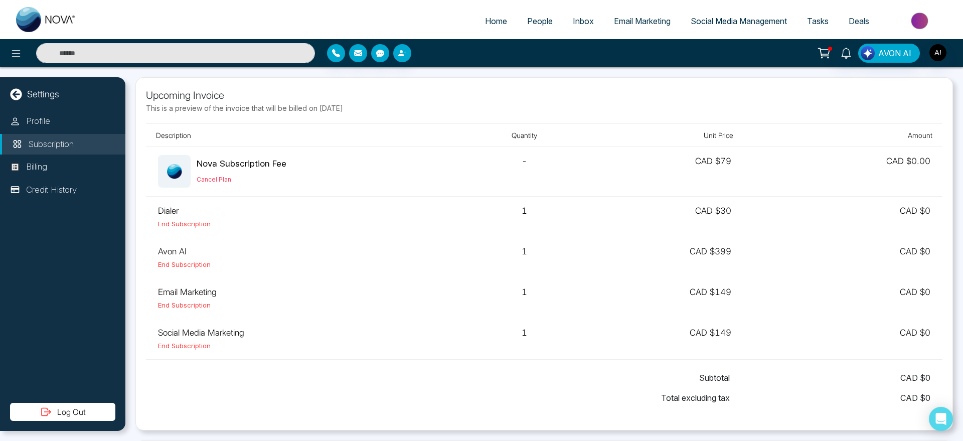
click at [264, 111] on p "This is a preview of the invoice that will be billed on [DATE]" at bounding box center [544, 108] width 797 height 11
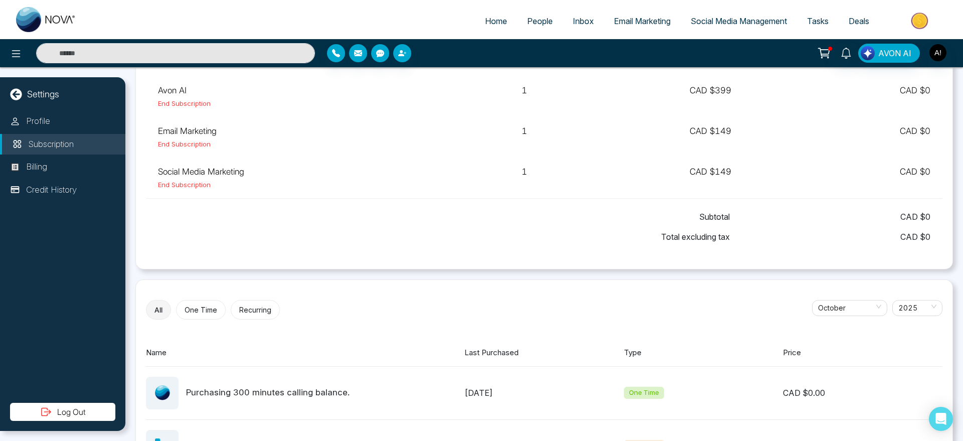
scroll to position [218, 0]
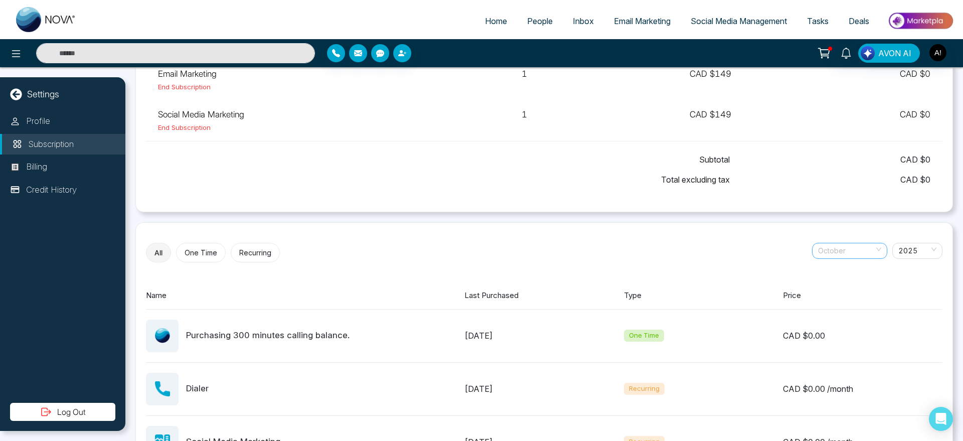
click at [866, 255] on span "October" at bounding box center [849, 250] width 63 height 15
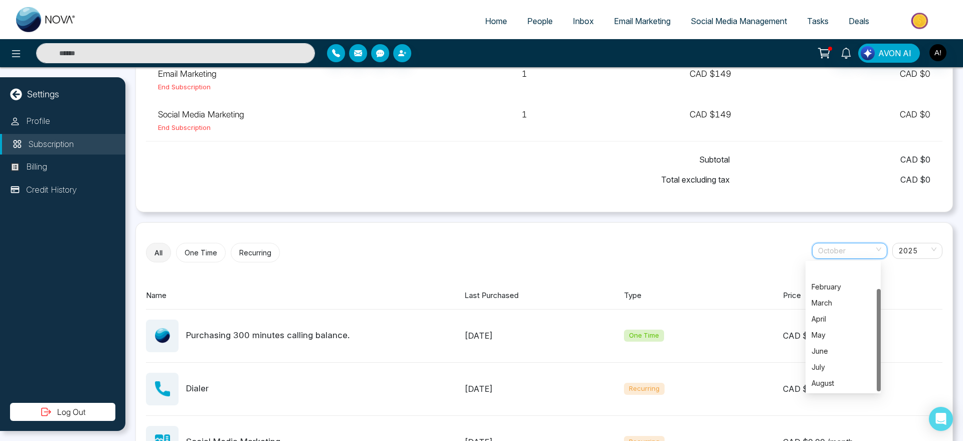
scroll to position [32, 0]
click at [929, 291] on div "Price" at bounding box center [863, 296] width 160 height 12
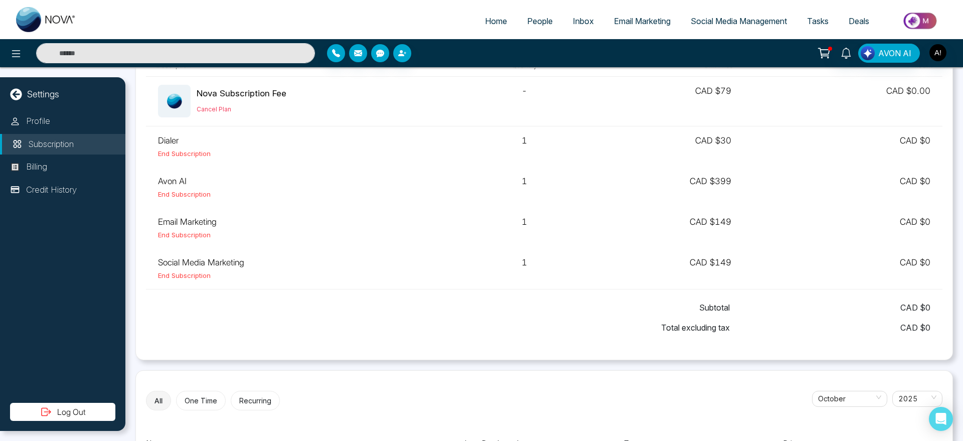
scroll to position [78, 0]
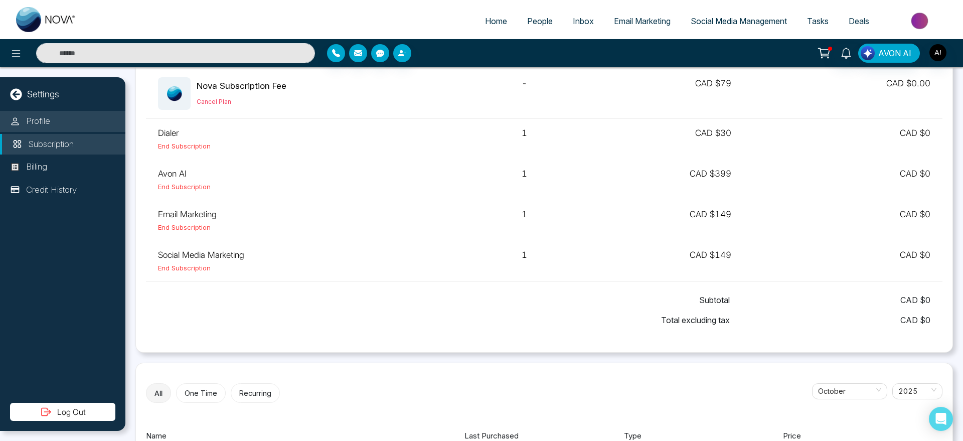
click at [99, 121] on li "Profile" at bounding box center [62, 121] width 125 height 21
select select "***"
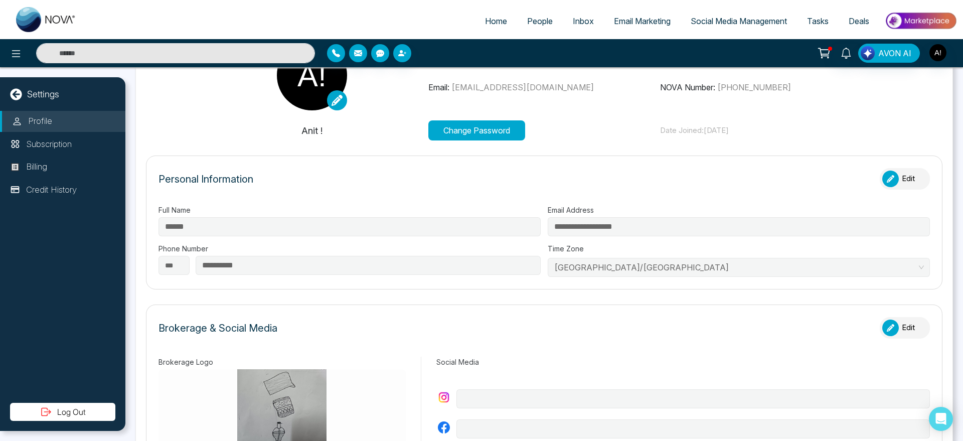
type input "********"
type input "*******"
type input "**********"
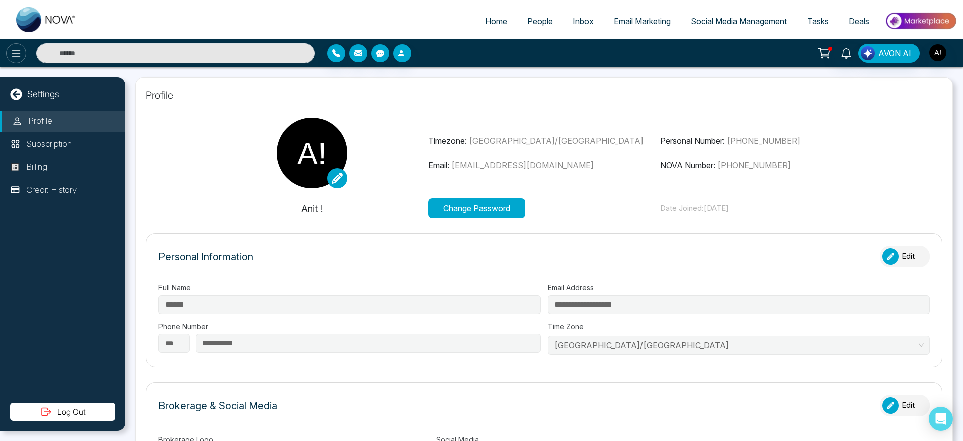
click at [14, 49] on icon at bounding box center [16, 54] width 12 height 12
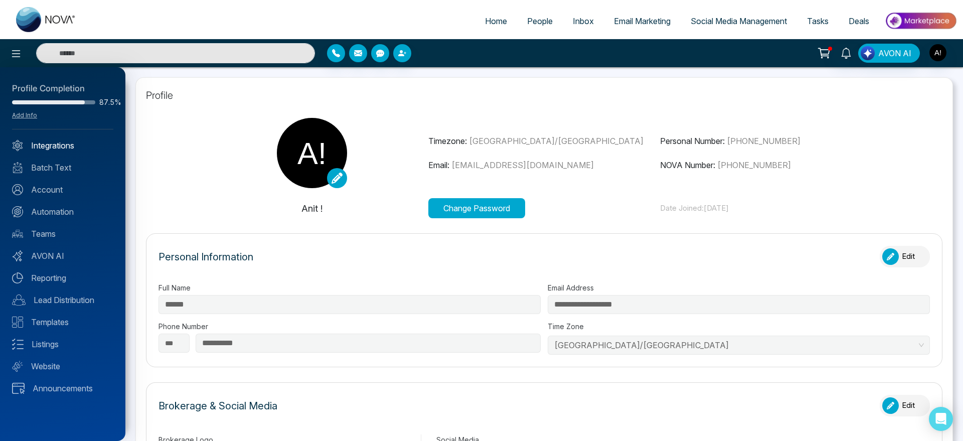
click at [70, 149] on link "Integrations" at bounding box center [62, 145] width 101 height 12
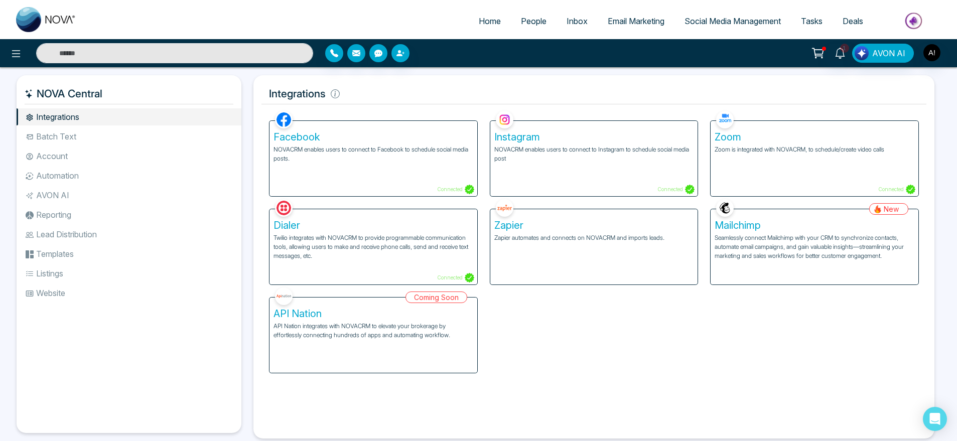
click at [94, 139] on li "Batch Text" at bounding box center [129, 136] width 225 height 17
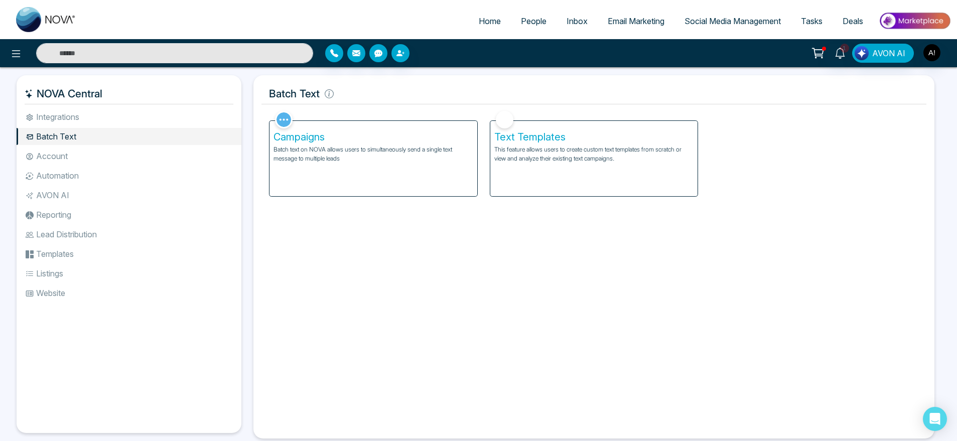
click at [94, 155] on li "Account" at bounding box center [129, 155] width 225 height 17
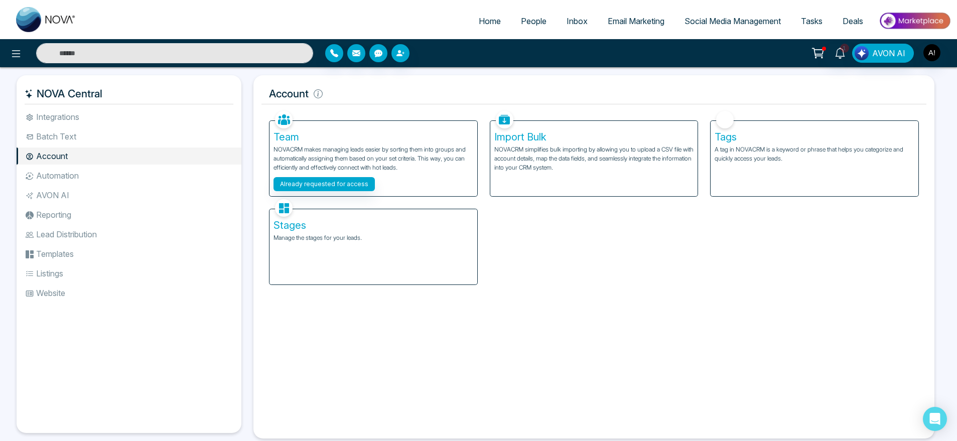
click at [97, 134] on li "Batch Text" at bounding box center [129, 136] width 225 height 17
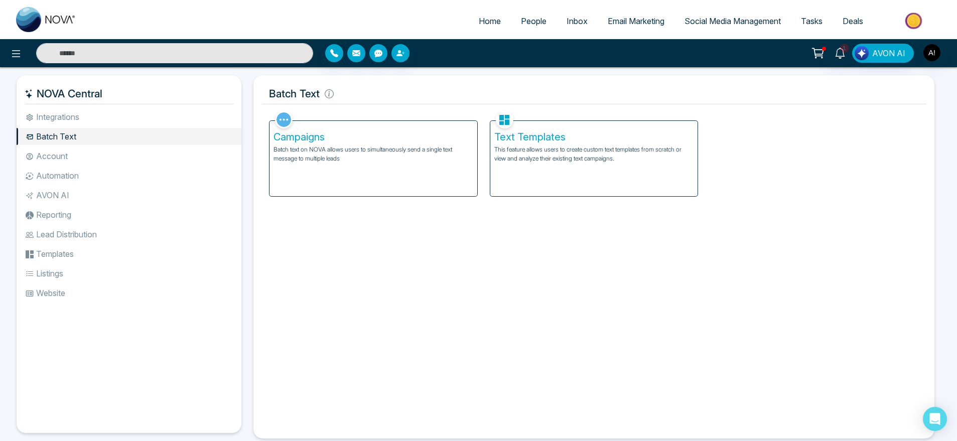
click at [539, 176] on div "Text Templates This feature allows users to create custom text templates from s…" at bounding box center [594, 158] width 208 height 75
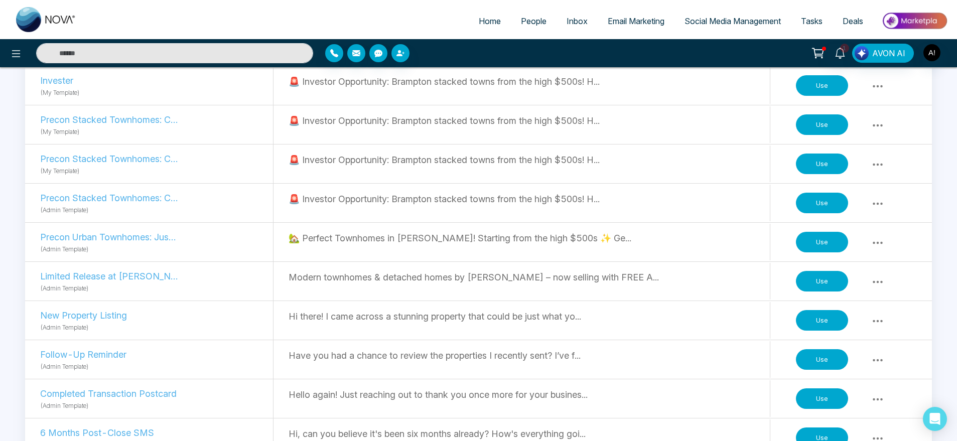
scroll to position [329, 0]
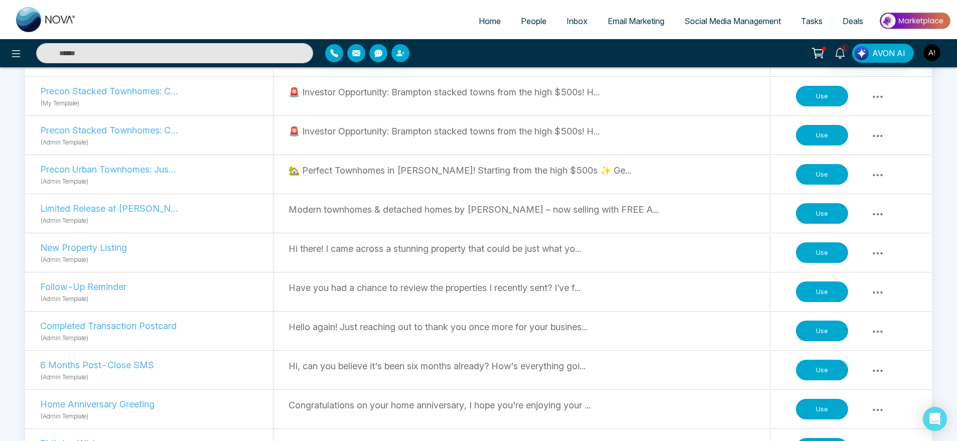
drag, startPoint x: 810, startPoint y: 273, endPoint x: 821, endPoint y: 294, distance: 24.0
click at [821, 294] on div "Follow-Up Reminder (Admin Template) Have you had a chance to review the propert…" at bounding box center [478, 291] width 906 height 39
click at [821, 294] on button "Use" at bounding box center [822, 291] width 52 height 21
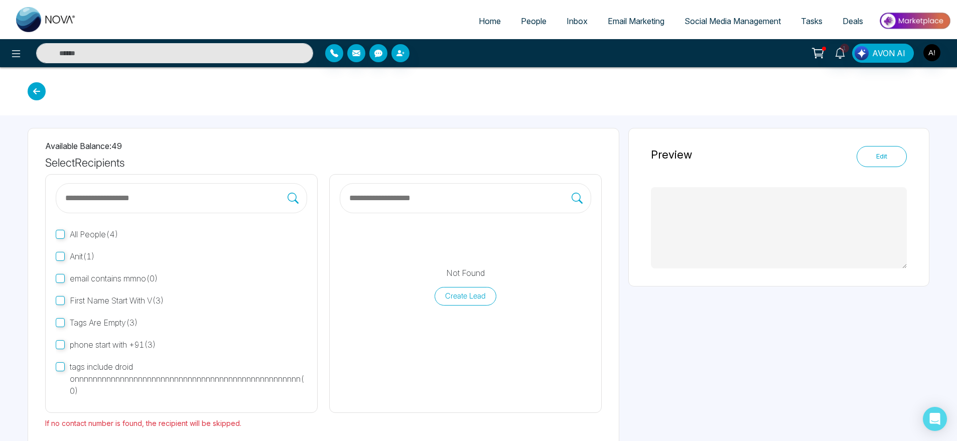
type textarea "**********"
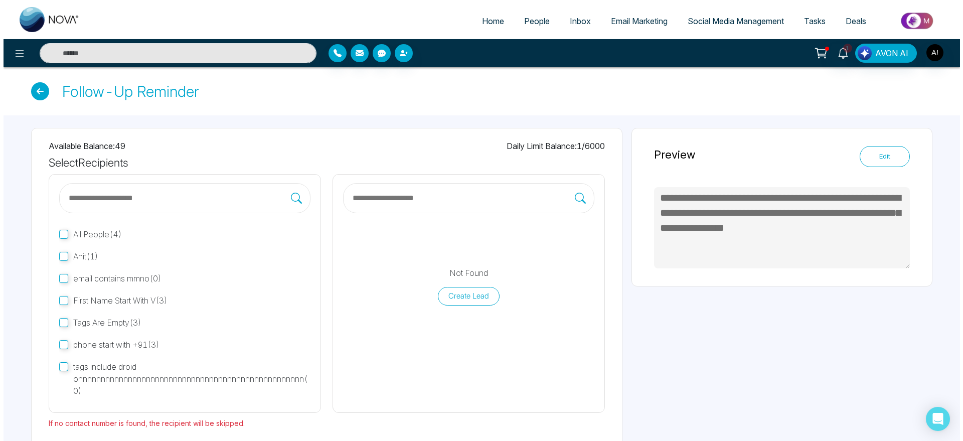
scroll to position [46, 0]
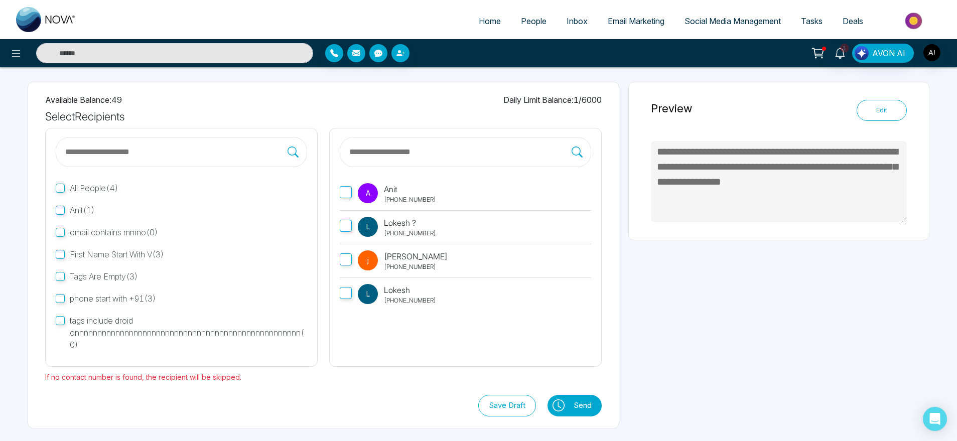
click at [363, 196] on span "A" at bounding box center [368, 193] width 20 height 20
click at [558, 408] on icon at bounding box center [558, 405] width 12 height 12
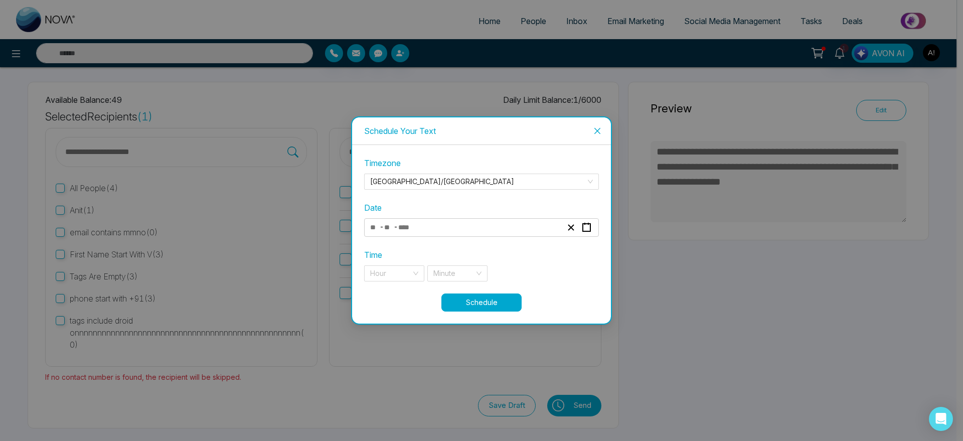
click at [459, 229] on div "- -" at bounding box center [466, 228] width 195 height 14
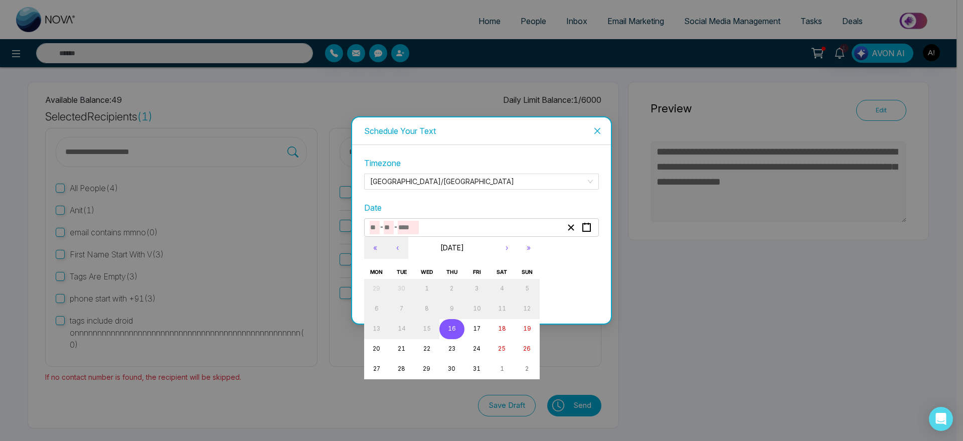
click at [454, 328] on abbr "16" at bounding box center [452, 328] width 8 height 7
type input "**"
type input "****"
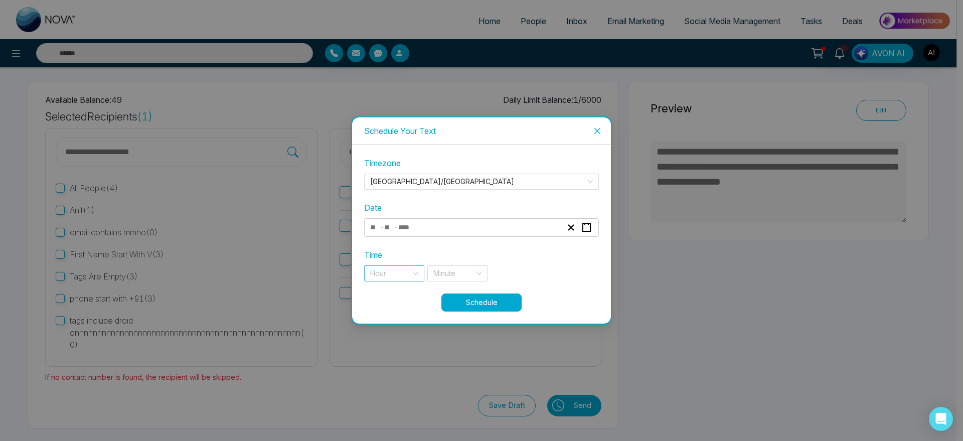
click at [402, 277] on input "search" at bounding box center [390, 273] width 41 height 15
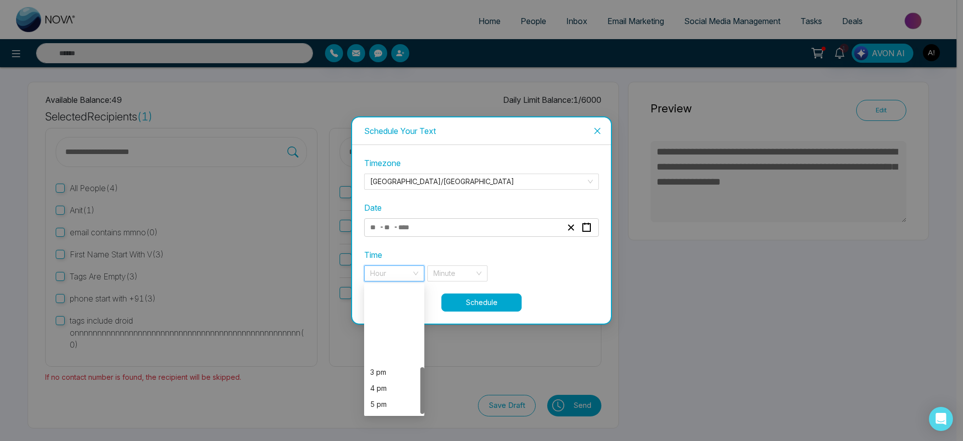
scroll to position [225, 0]
click at [396, 347] on div "7 pm" at bounding box center [394, 341] width 48 height 11
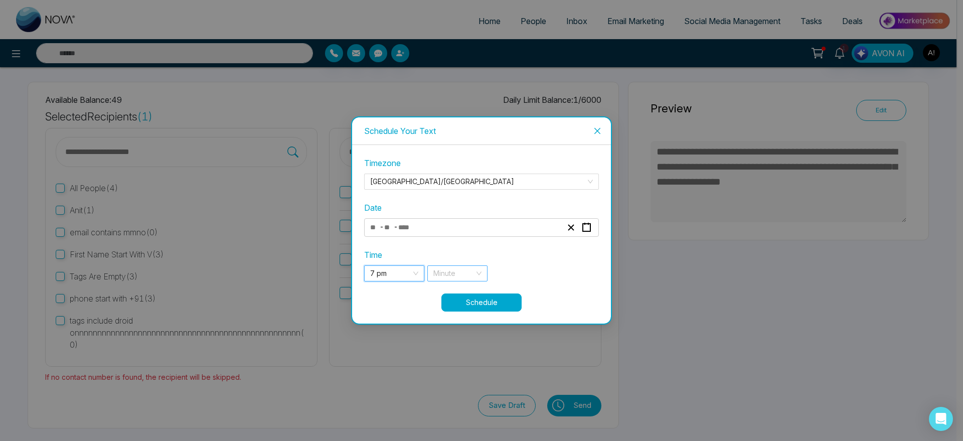
click at [475, 275] on div "Minute" at bounding box center [457, 273] width 60 height 16
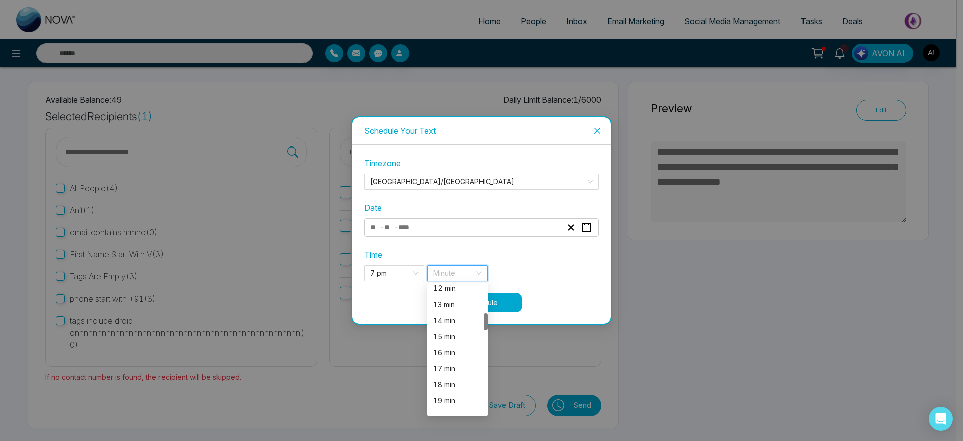
scroll to position [207, 0]
click at [446, 354] on div "17 min" at bounding box center [457, 359] width 48 height 11
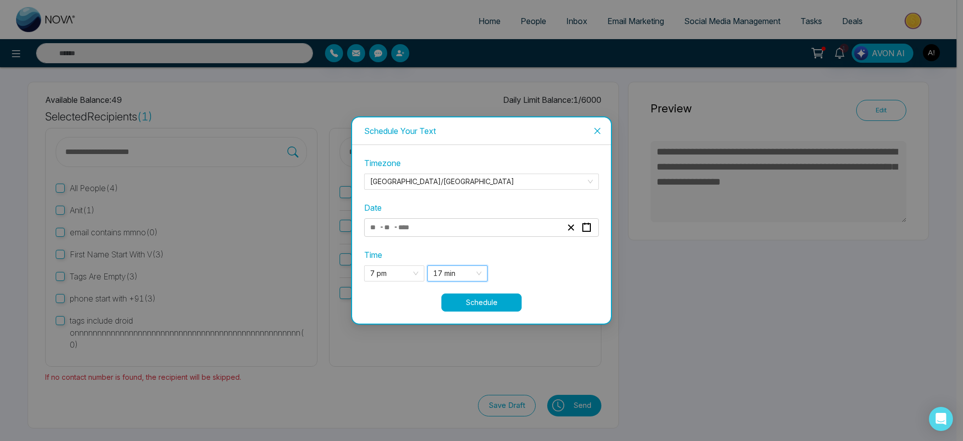
click at [505, 299] on button "Schedule" at bounding box center [481, 302] width 80 height 18
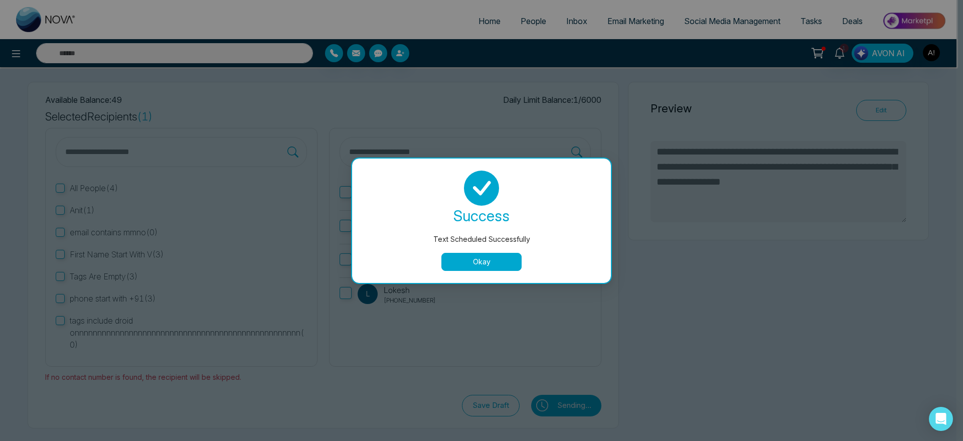
drag, startPoint x: 502, startPoint y: 276, endPoint x: 494, endPoint y: 265, distance: 13.9
click at [494, 265] on div "success Text Scheduled Successfully Okay" at bounding box center [481, 221] width 259 height 124
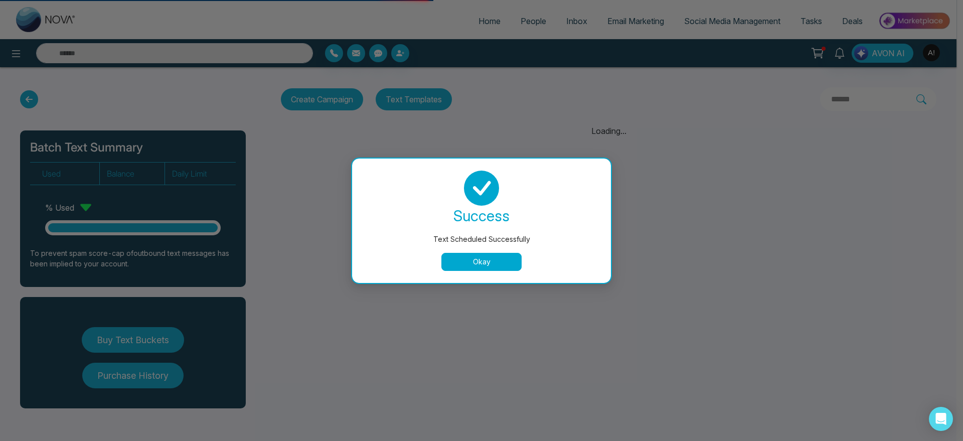
click at [494, 265] on button "Okay" at bounding box center [481, 262] width 80 height 18
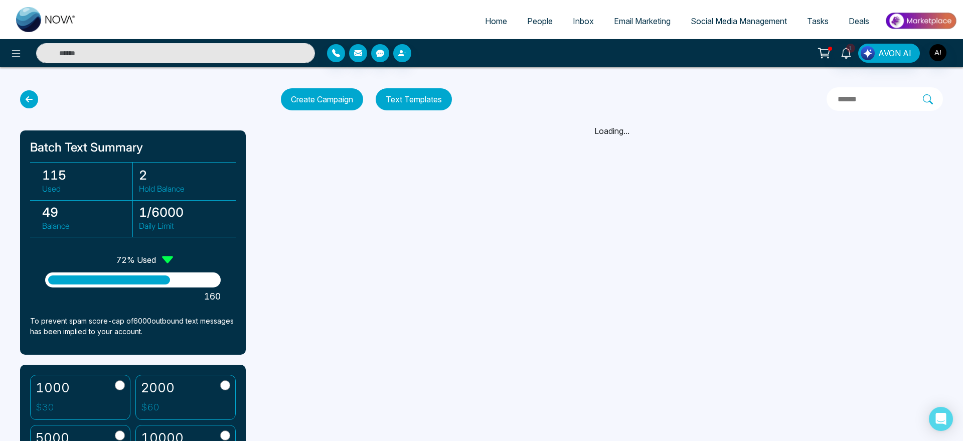
click at [31, 102] on icon at bounding box center [29, 99] width 18 height 18
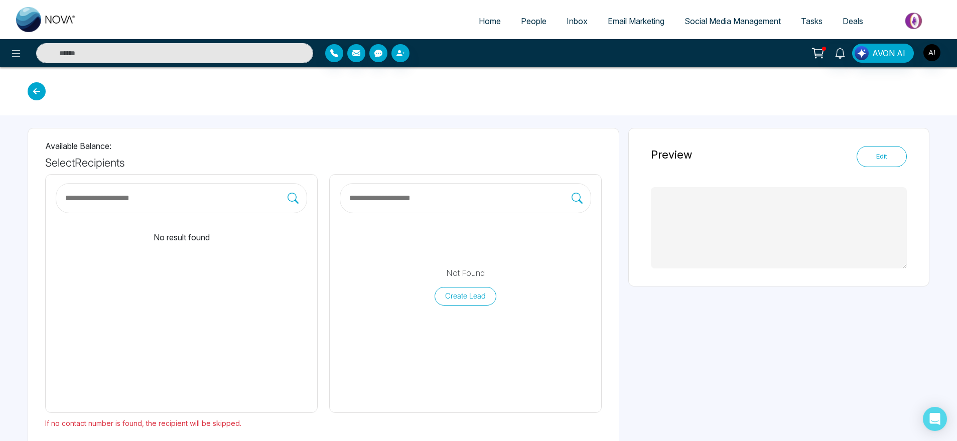
type textarea "**********"
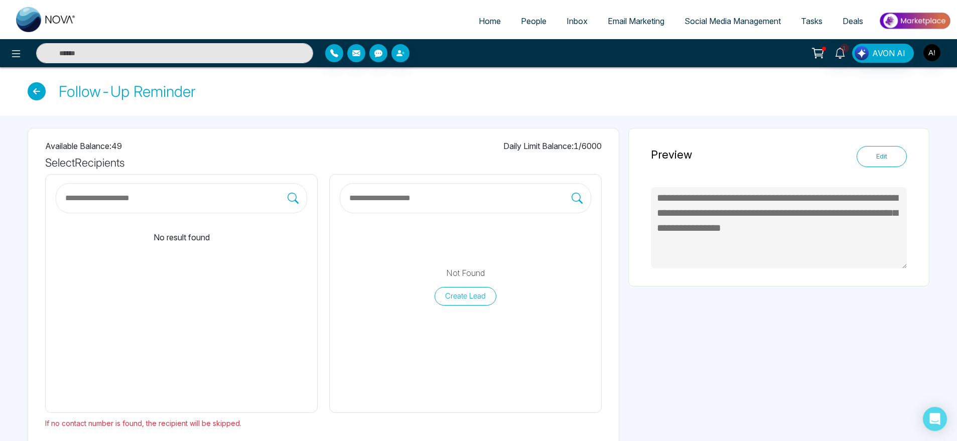
click at [495, 23] on link "Home" at bounding box center [490, 21] width 42 height 19
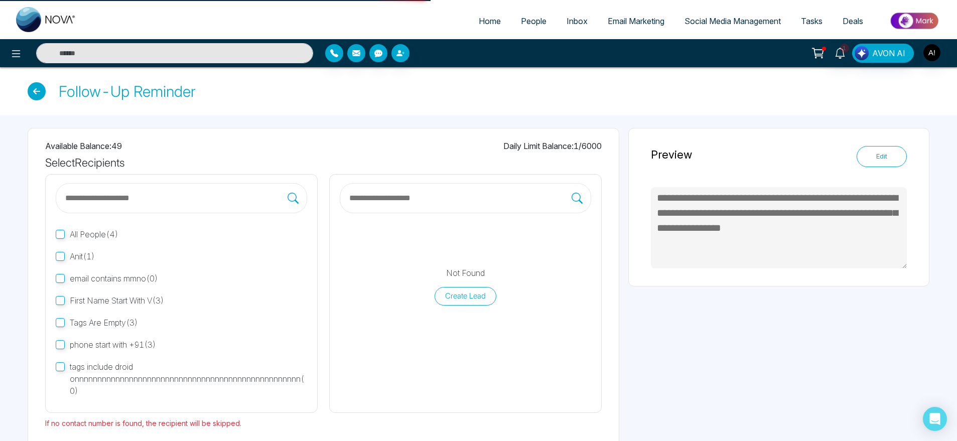
select select "*"
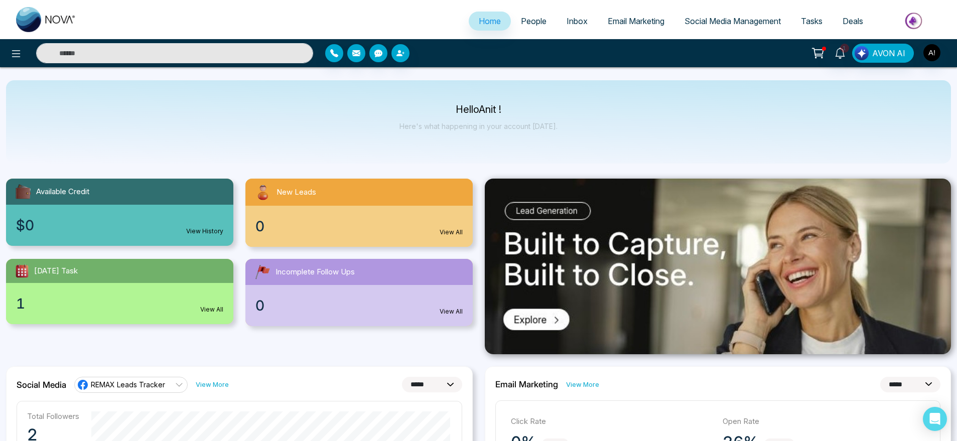
click at [743, 15] on link "Social Media Management" at bounding box center [732, 21] width 116 height 19
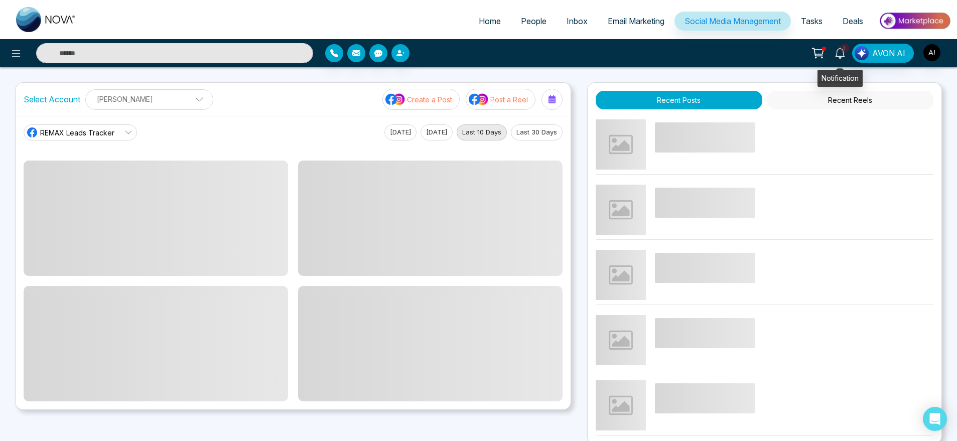
click at [842, 53] on icon at bounding box center [839, 53] width 11 height 11
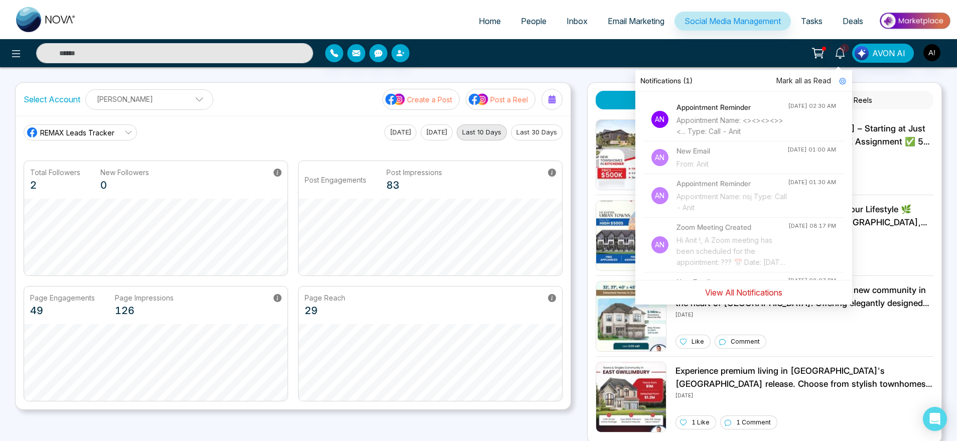
click at [740, 297] on button "View All Notifications" at bounding box center [743, 292] width 90 height 19
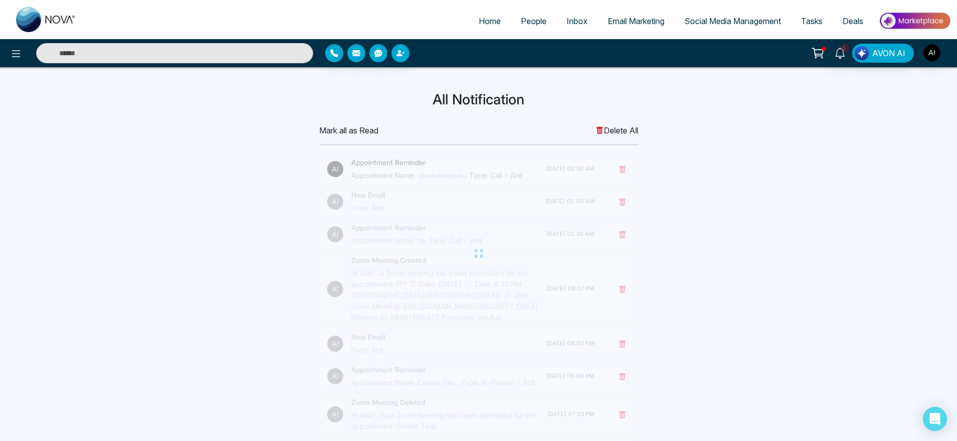
click at [483, 24] on span "Home" at bounding box center [490, 21] width 22 height 10
select select "*"
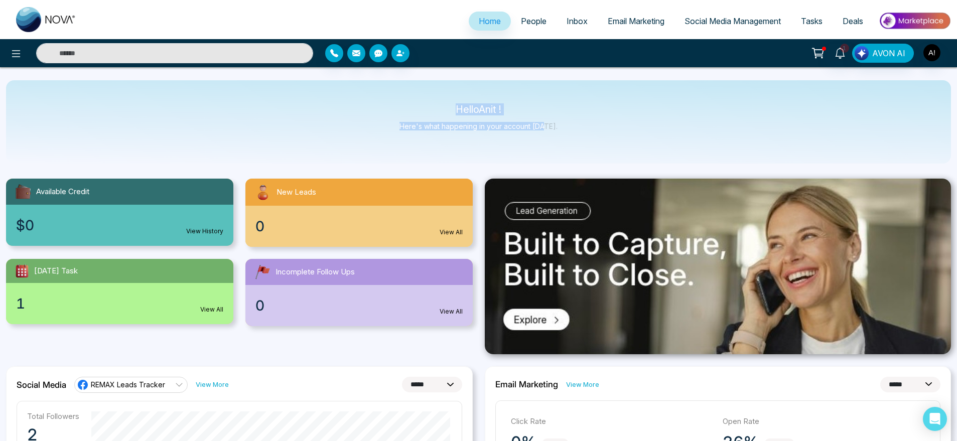
drag, startPoint x: 441, startPoint y: 104, endPoint x: 571, endPoint y: 141, distance: 135.6
click at [571, 141] on div "Hello Anit ! Here's what happening in your account [DATE]." at bounding box center [478, 121] width 945 height 83
click at [743, 21] on span "Social Media Management" at bounding box center [732, 21] width 96 height 10
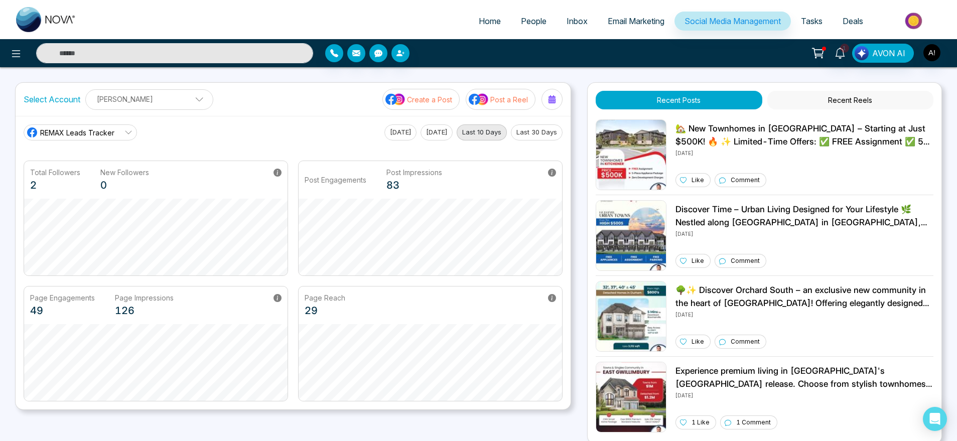
click at [450, 107] on button "Create a Post" at bounding box center [420, 99] width 77 height 21
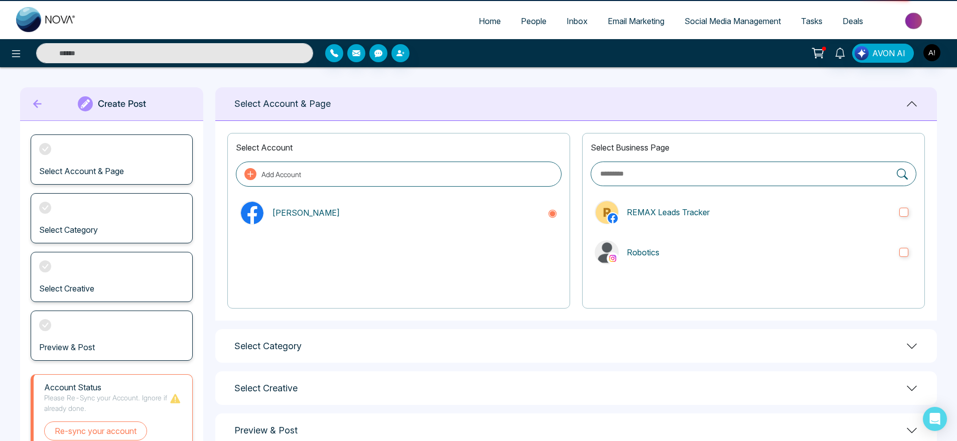
click at [443, 103] on div "Select Account & Page" at bounding box center [575, 104] width 721 height 34
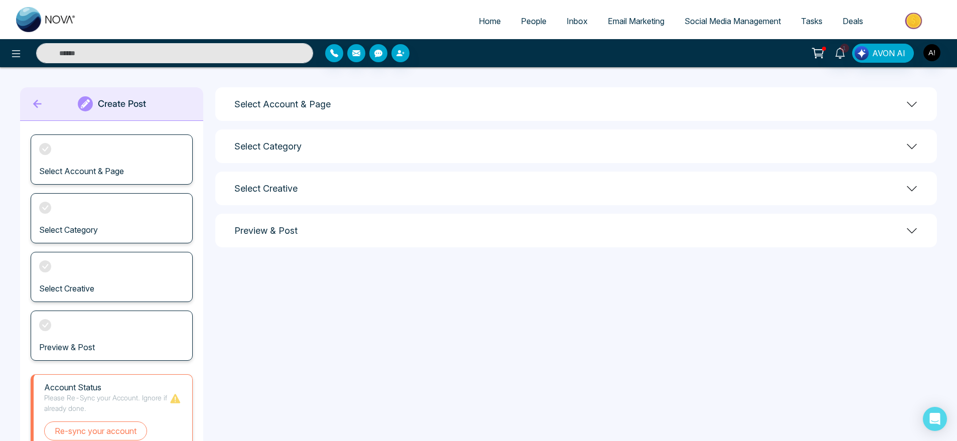
click at [484, 115] on div "Select Account & Page" at bounding box center [575, 104] width 721 height 34
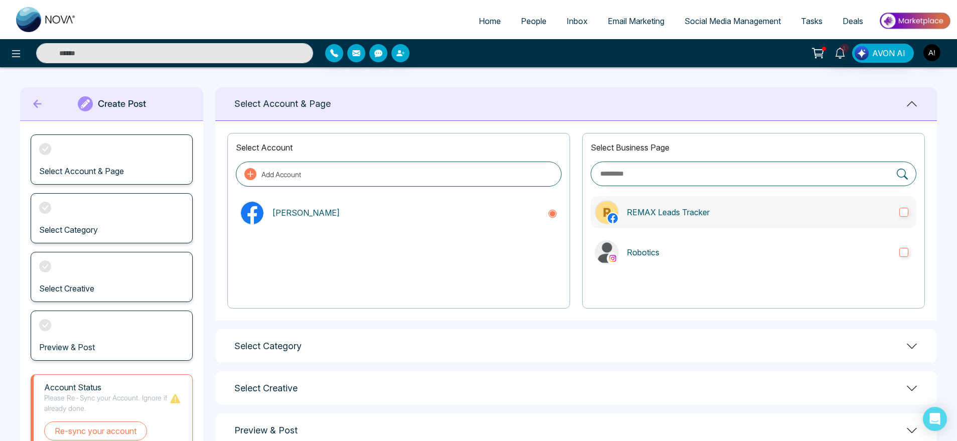
click at [651, 210] on p "REMAX Leads Tracker" at bounding box center [759, 212] width 264 height 12
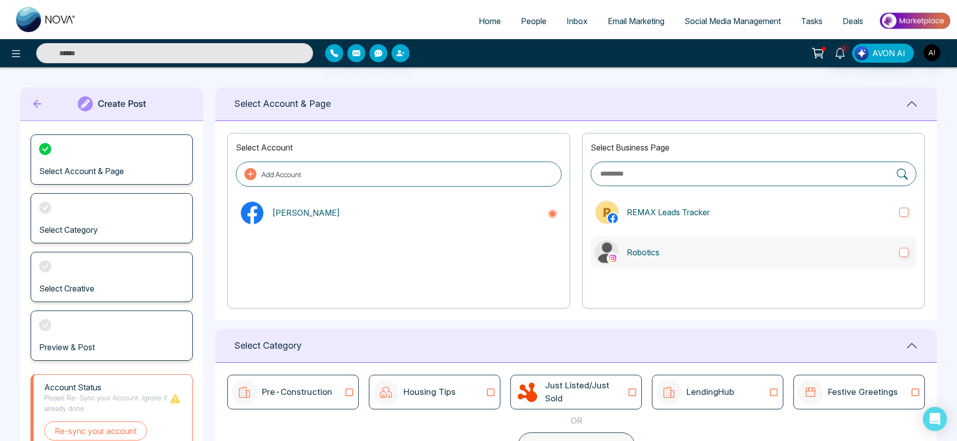
click at [736, 251] on p "Robotics" at bounding box center [759, 252] width 264 height 12
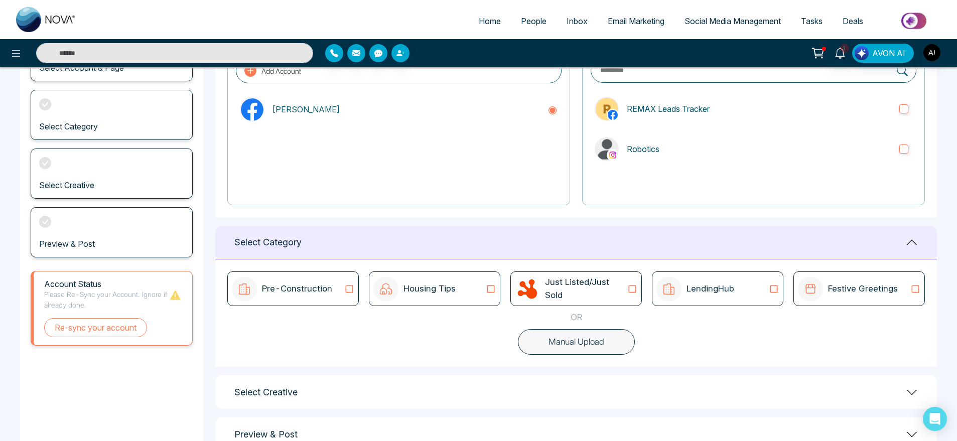
scroll to position [124, 0]
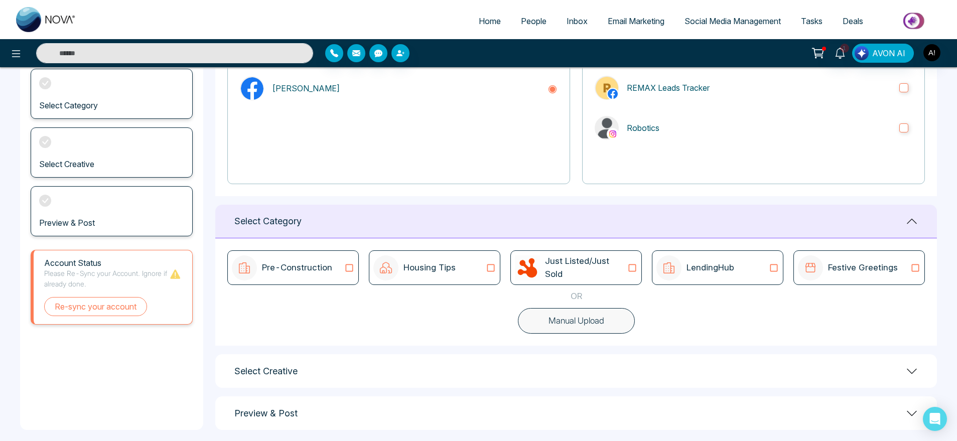
click at [676, 273] on img at bounding box center [668, 267] width 25 height 25
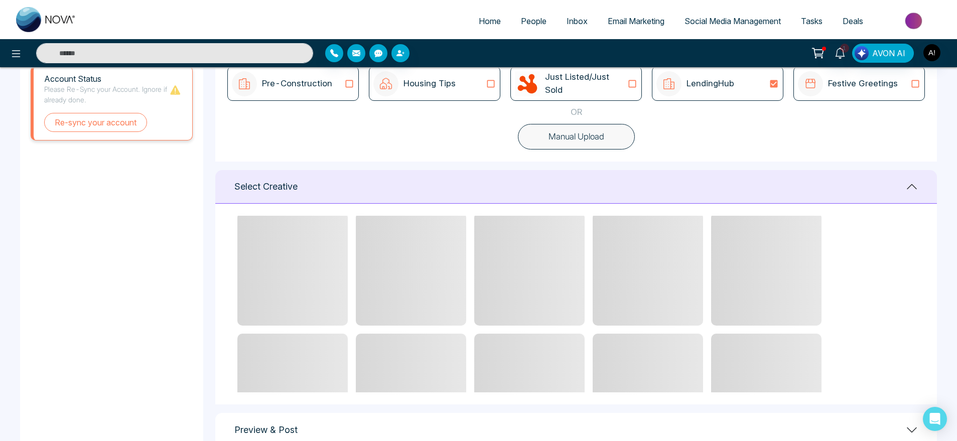
scroll to position [0, 0]
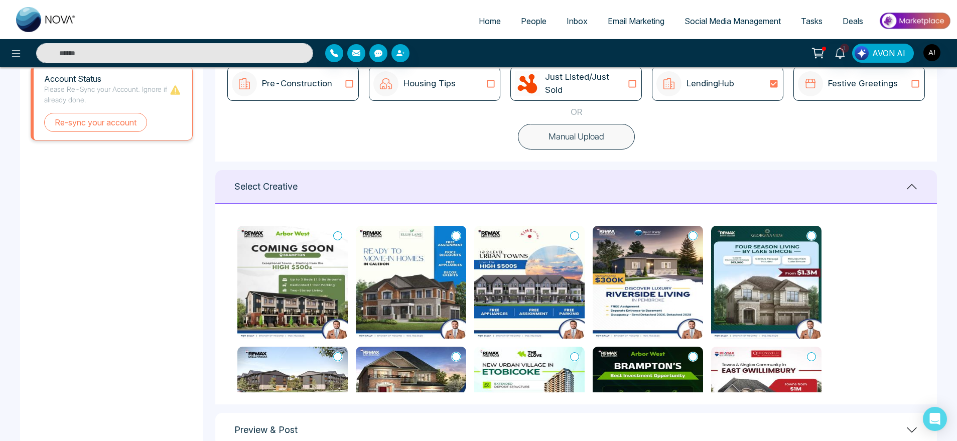
click at [573, 234] on icon at bounding box center [574, 236] width 9 height 10
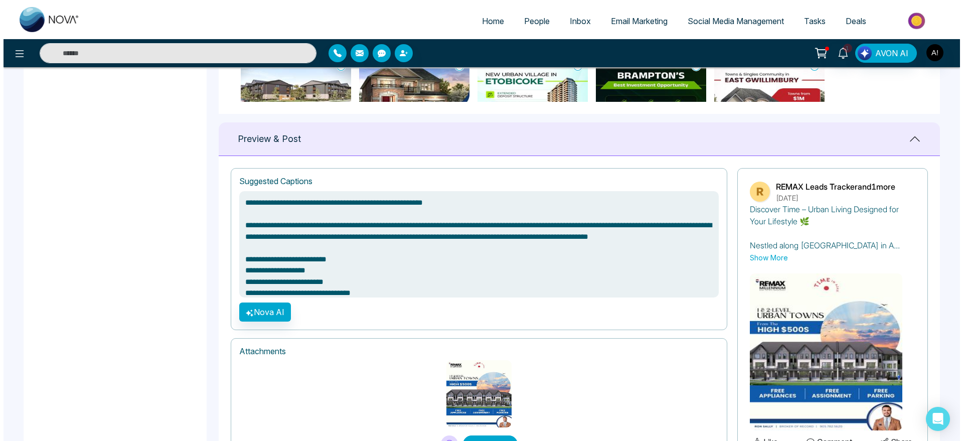
scroll to position [651, 0]
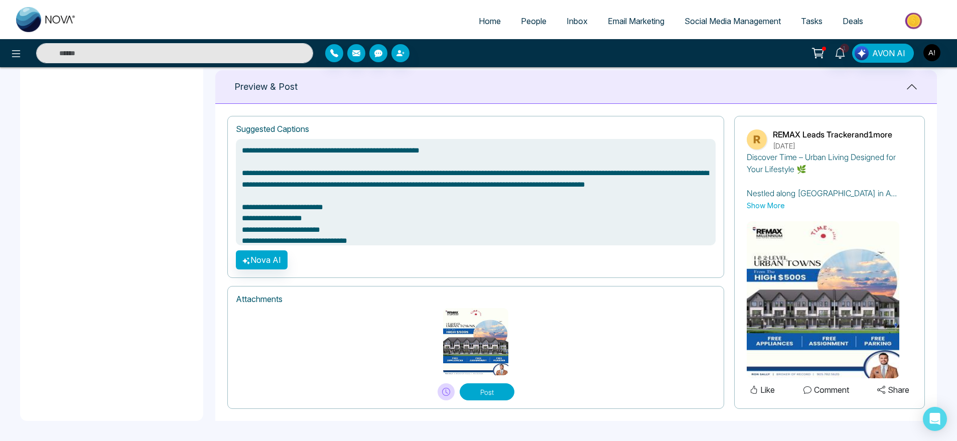
click at [437, 389] on div "Post" at bounding box center [475, 391] width 77 height 17
click at [444, 392] on icon at bounding box center [446, 392] width 8 height 8
type textarea "**********"
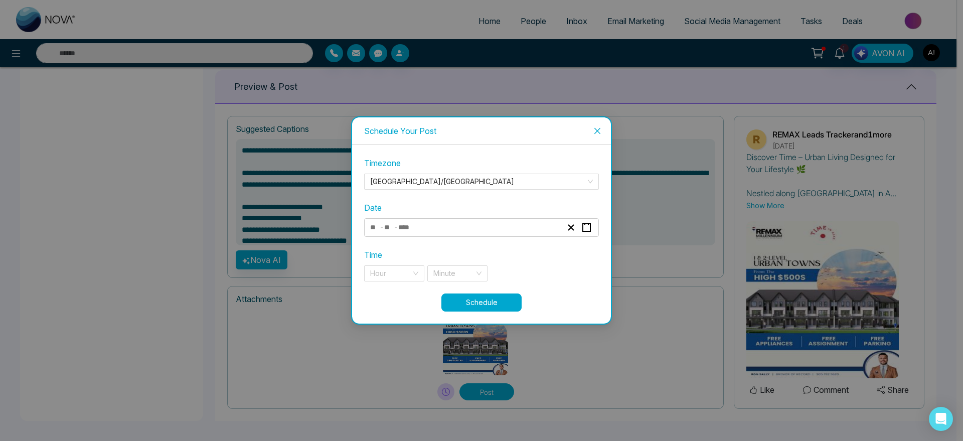
click at [432, 222] on div "- -" at bounding box center [466, 228] width 195 height 14
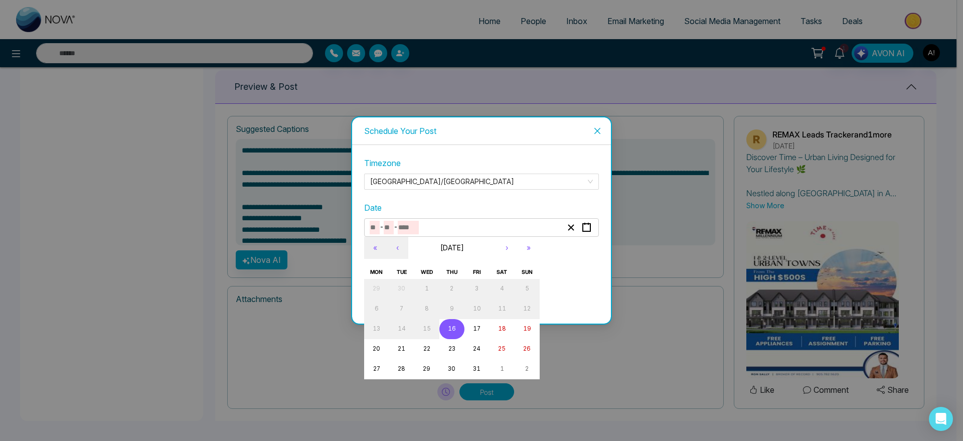
click at [458, 323] on button "16" at bounding box center [451, 329] width 25 height 20
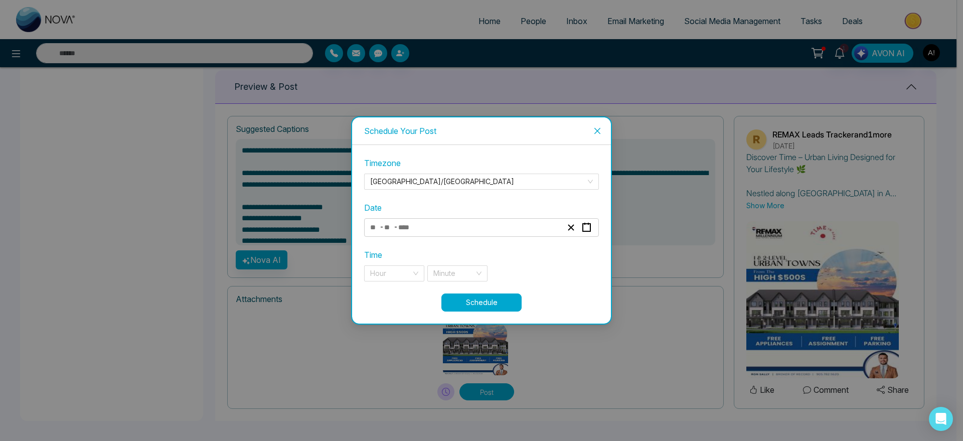
type input "**"
type input "****"
click at [399, 278] on input "search" at bounding box center [390, 273] width 41 height 15
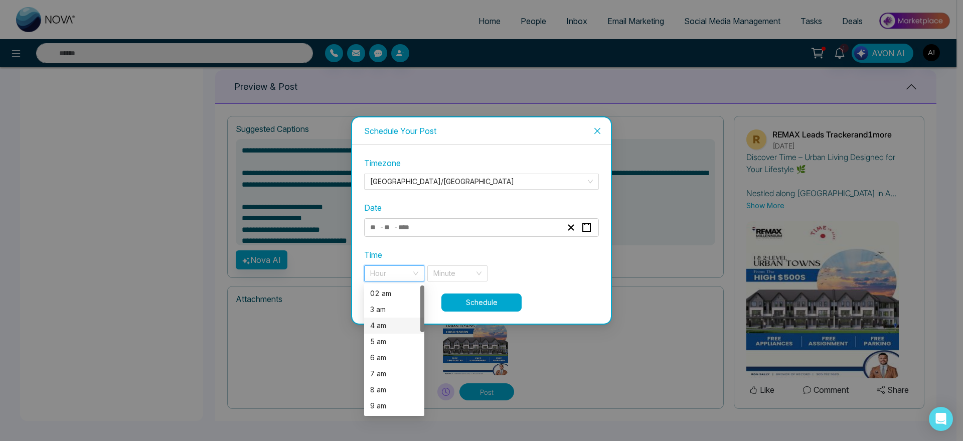
click at [398, 329] on div "4 am" at bounding box center [394, 325] width 48 height 11
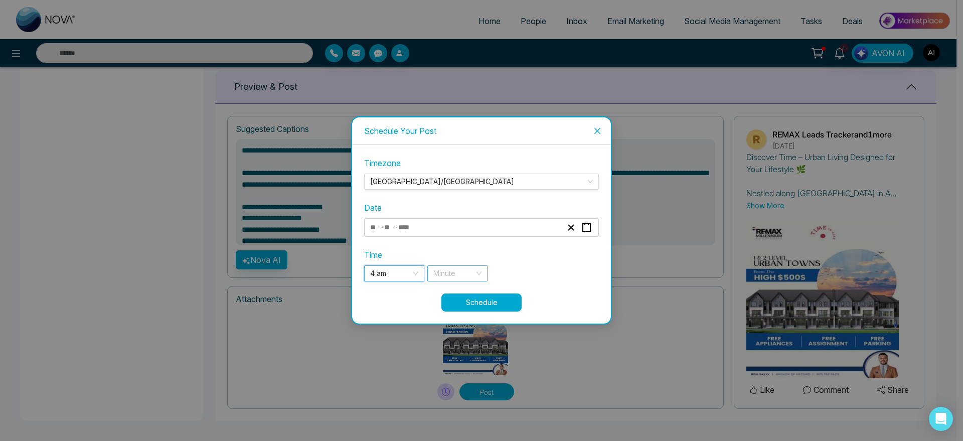
click at [483, 275] on div "Minute" at bounding box center [457, 273] width 60 height 16
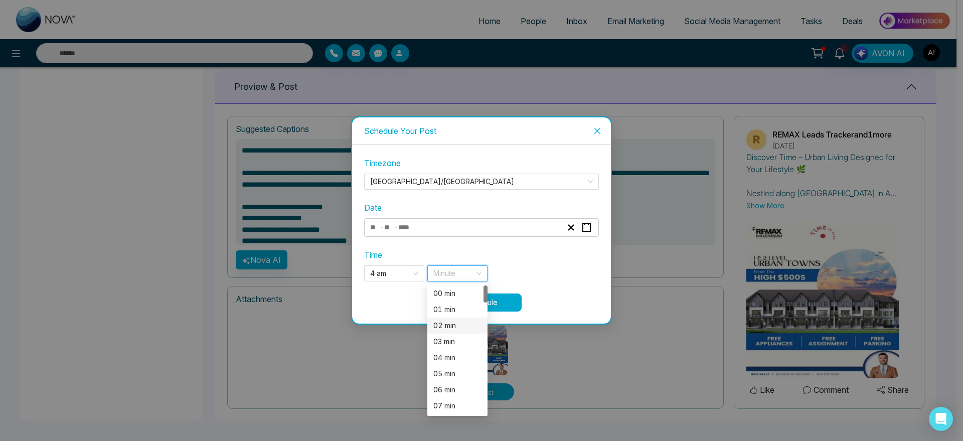
click at [467, 329] on div "02 min" at bounding box center [457, 325] width 48 height 11
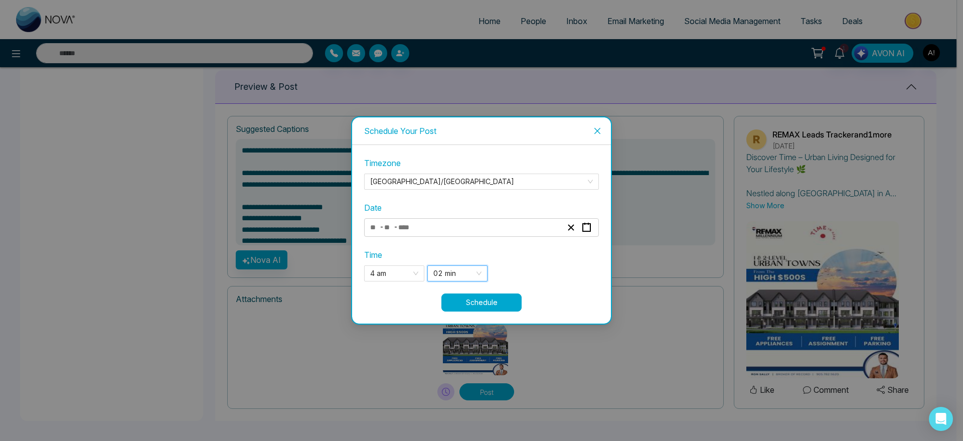
click at [498, 295] on button "Schedule" at bounding box center [481, 302] width 80 height 18
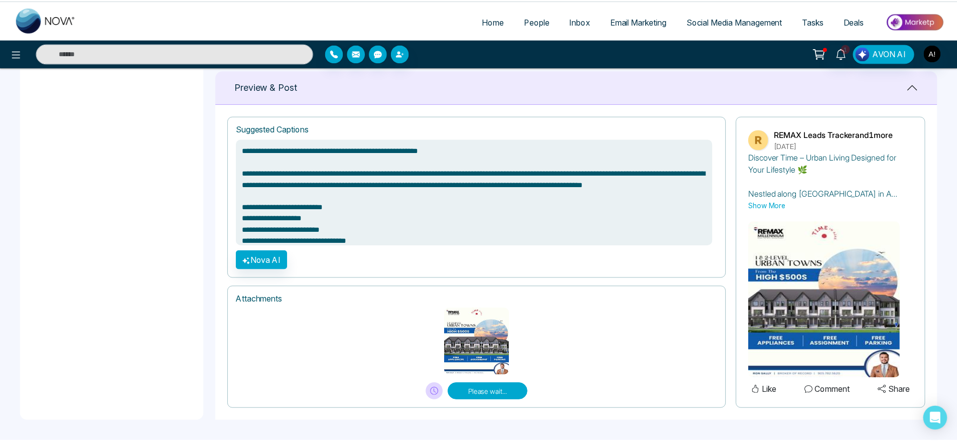
scroll to position [651, 0]
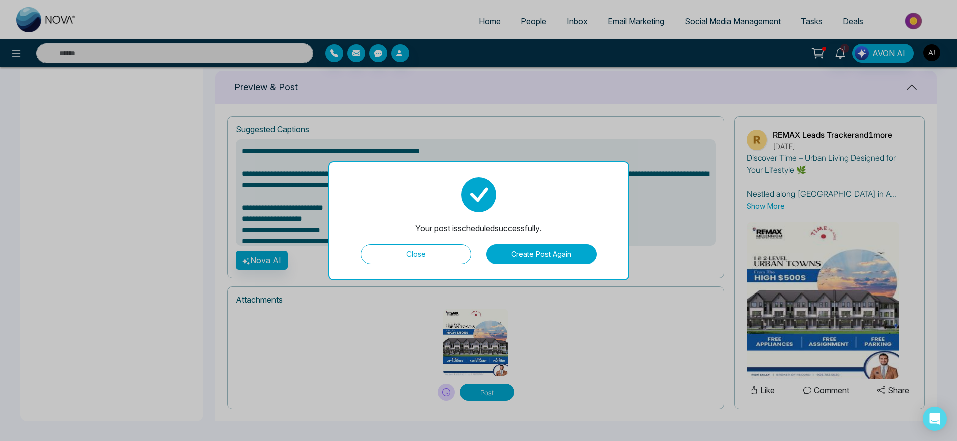
click at [418, 257] on button "Close" at bounding box center [416, 254] width 110 height 20
type textarea "**********"
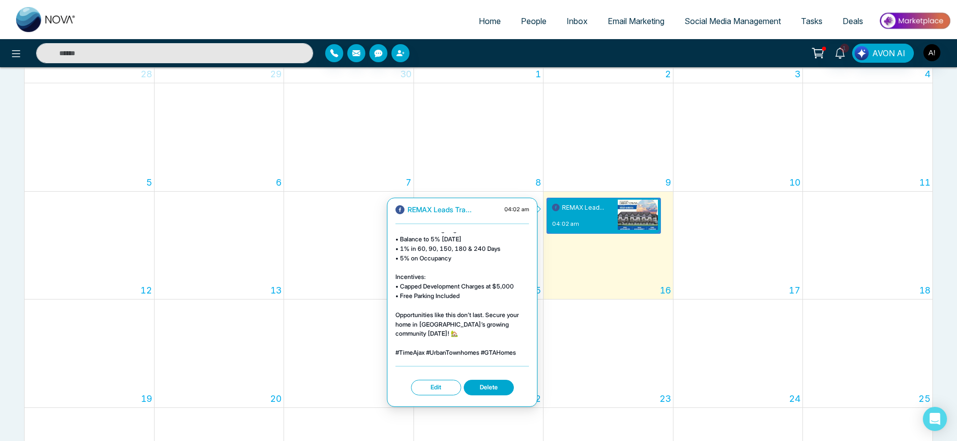
scroll to position [196, 0]
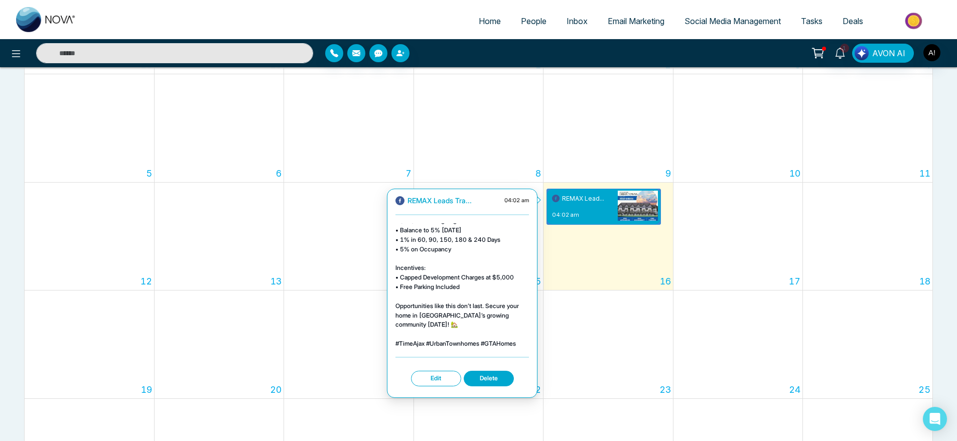
click at [433, 347] on div "Discover Time – Urban Living Designed for Your Lifestyle 🌿 Nestled along [GEOGR…" at bounding box center [461, 230] width 133 height 255
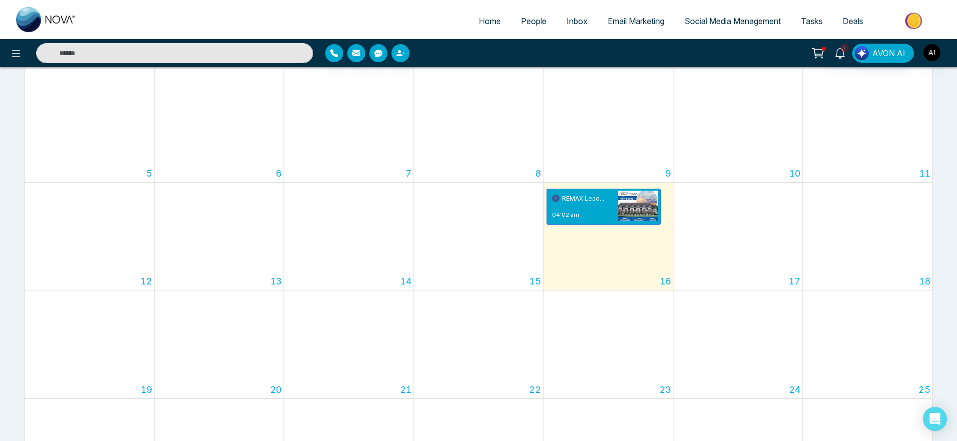
scroll to position [0, 0]
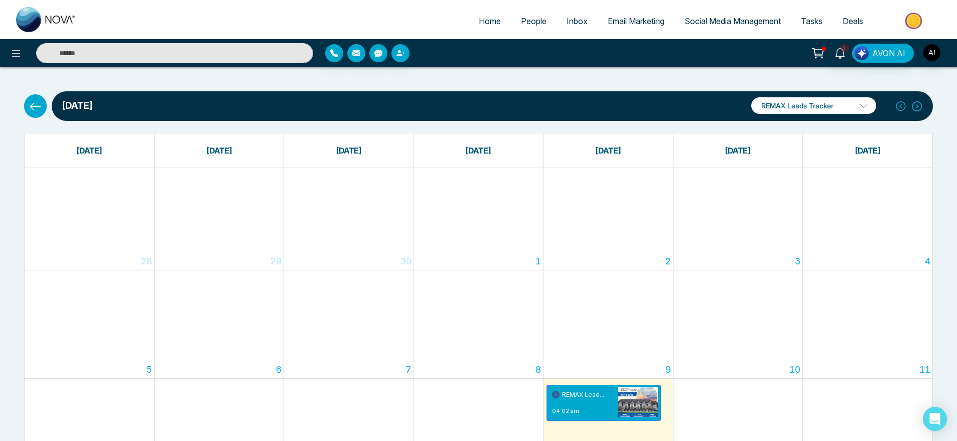
click at [29, 105] on button at bounding box center [35, 105] width 23 height 23
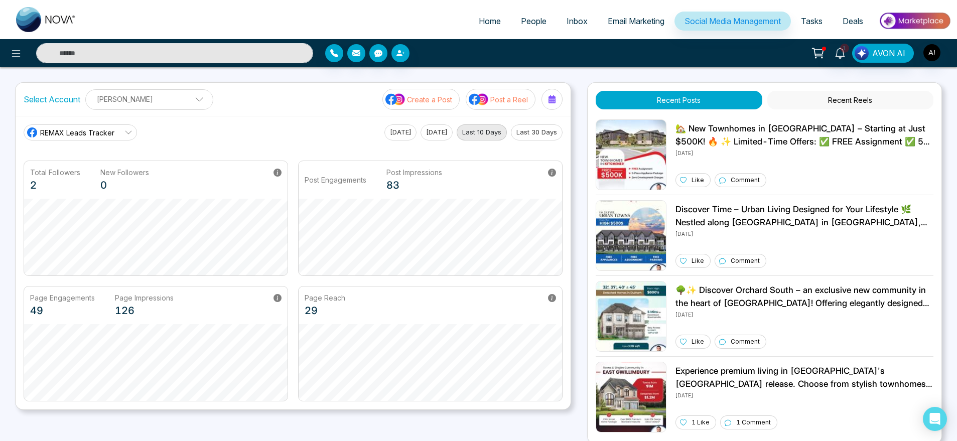
click at [446, 93] on button "Create a Post" at bounding box center [420, 99] width 77 height 21
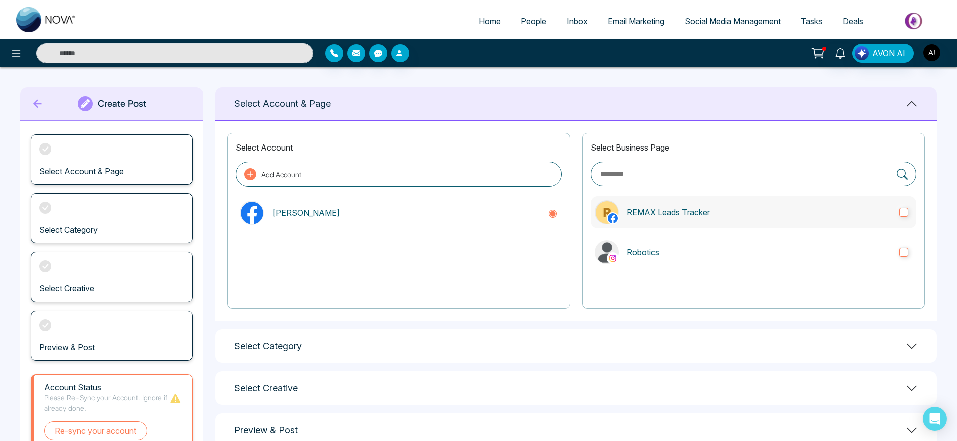
click at [740, 218] on p "REMAX Leads Tracker" at bounding box center [759, 212] width 264 height 12
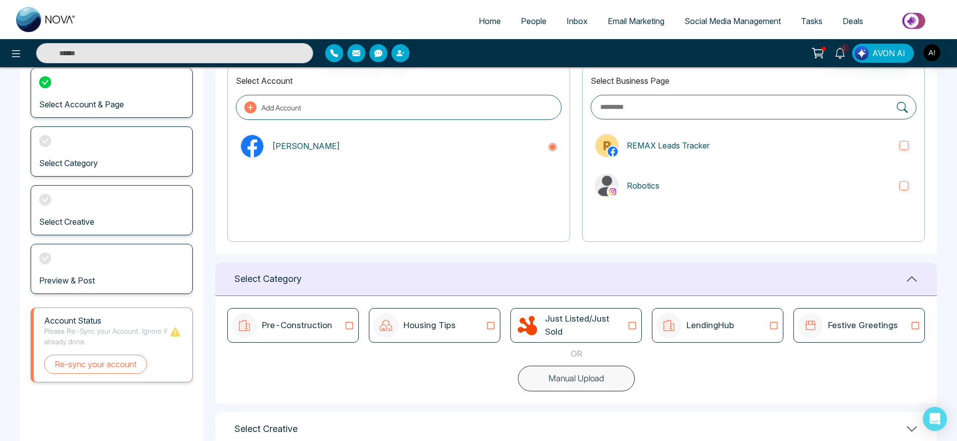
scroll to position [68, 0]
click at [736, 328] on div "LendingHub" at bounding box center [717, 324] width 122 height 25
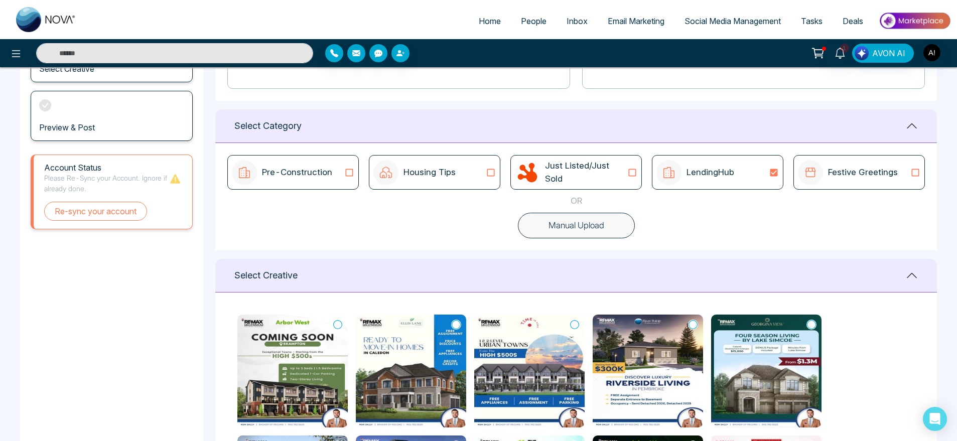
scroll to position [221, 0]
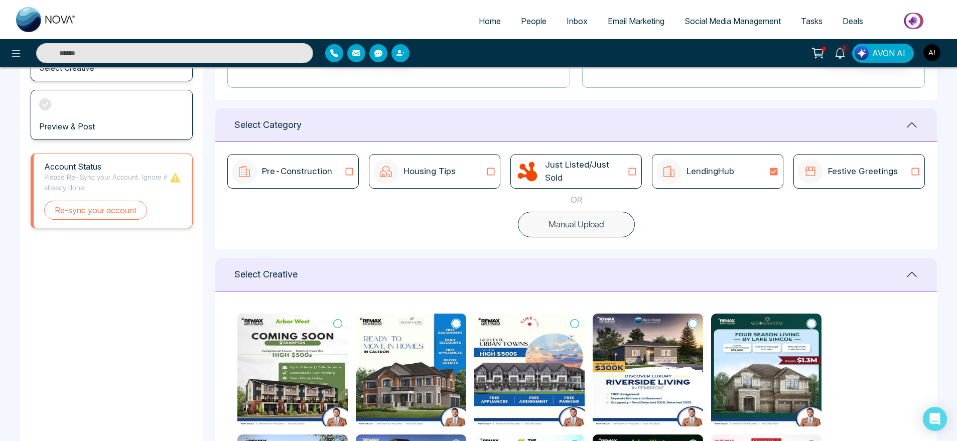
click at [809, 320] on icon at bounding box center [811, 323] width 9 height 9
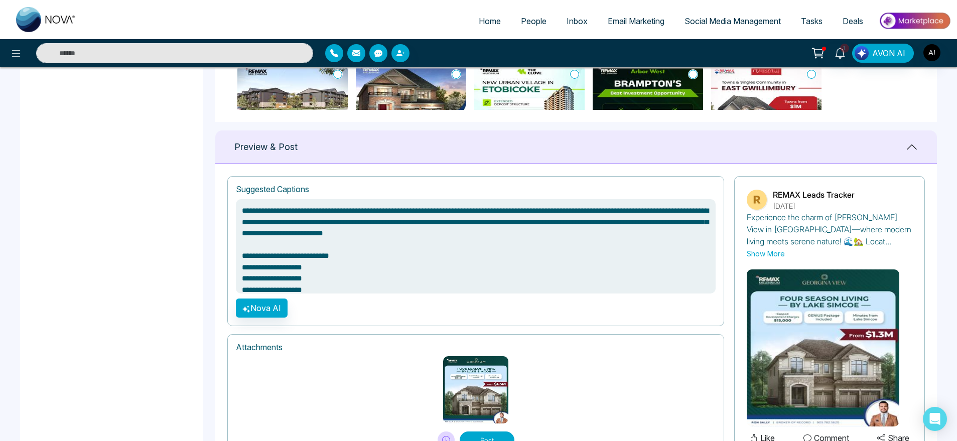
scroll to position [639, 0]
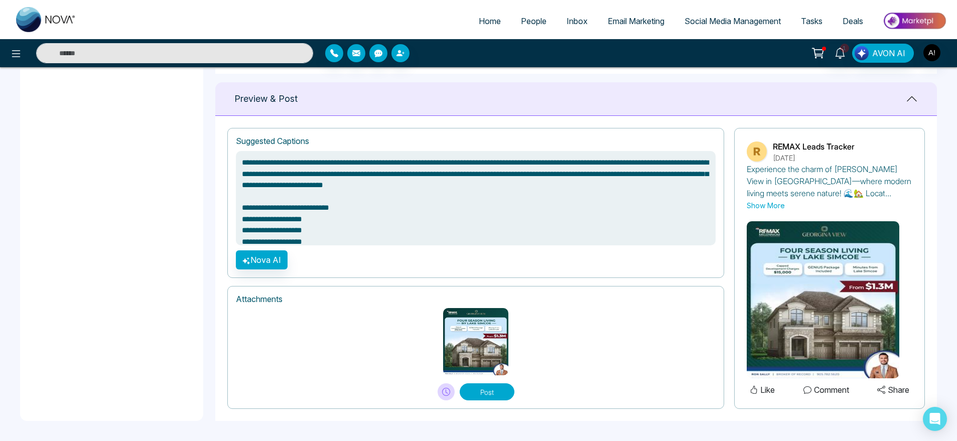
click at [479, 387] on button "Post" at bounding box center [487, 391] width 55 height 17
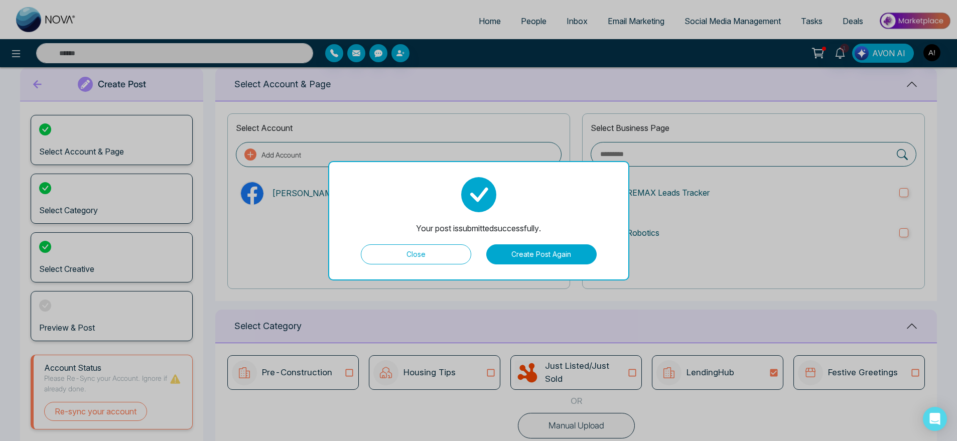
scroll to position [0, 0]
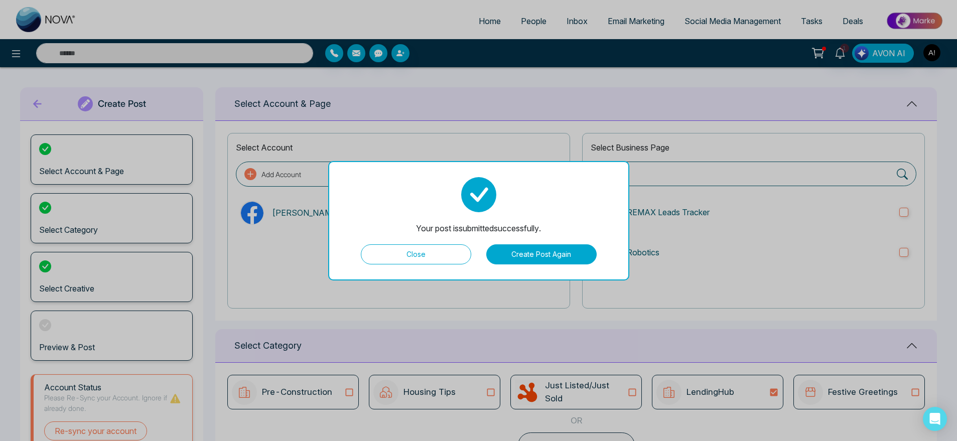
click at [535, 252] on button "Create Post Again" at bounding box center [541, 254] width 110 height 20
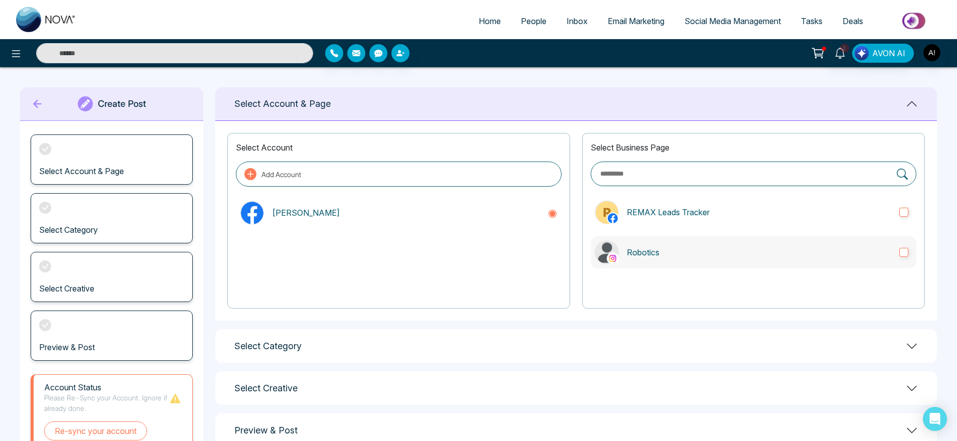
drag, startPoint x: 678, startPoint y: 235, endPoint x: 690, endPoint y: 243, distance: 14.3
click at [690, 243] on div "Select Business Page REMAX Leads Tracker Robotics" at bounding box center [753, 221] width 343 height 176
click at [690, 243] on label "Robotics" at bounding box center [753, 252] width 326 height 32
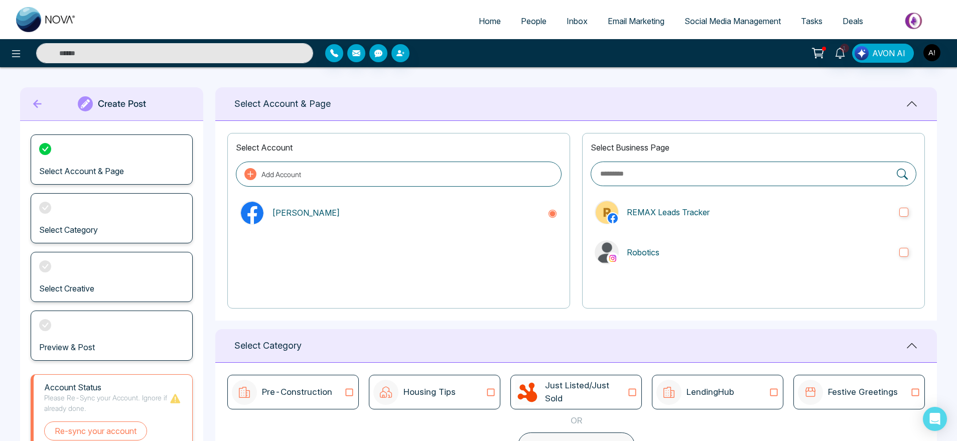
scroll to position [133, 0]
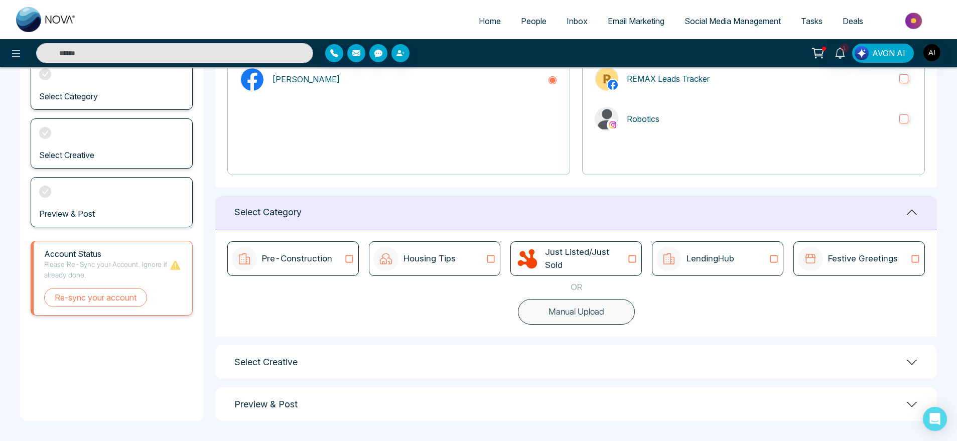
click at [694, 259] on p "LendingHub" at bounding box center [710, 258] width 48 height 13
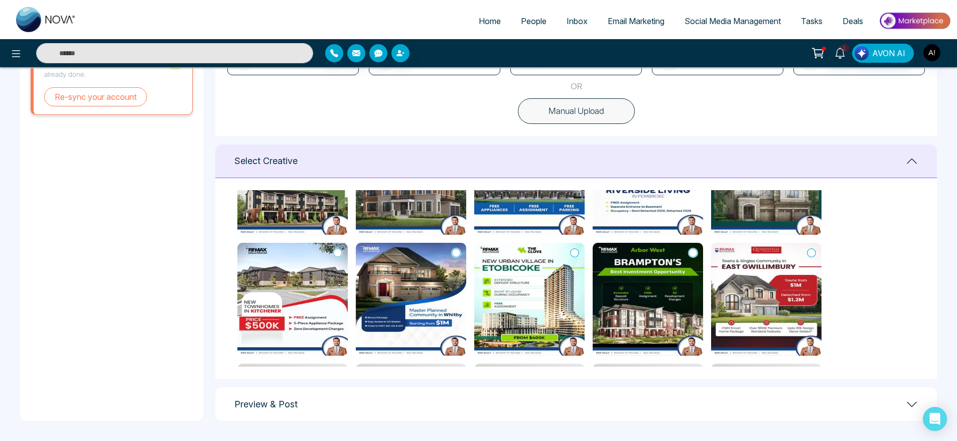
scroll to position [80, 0]
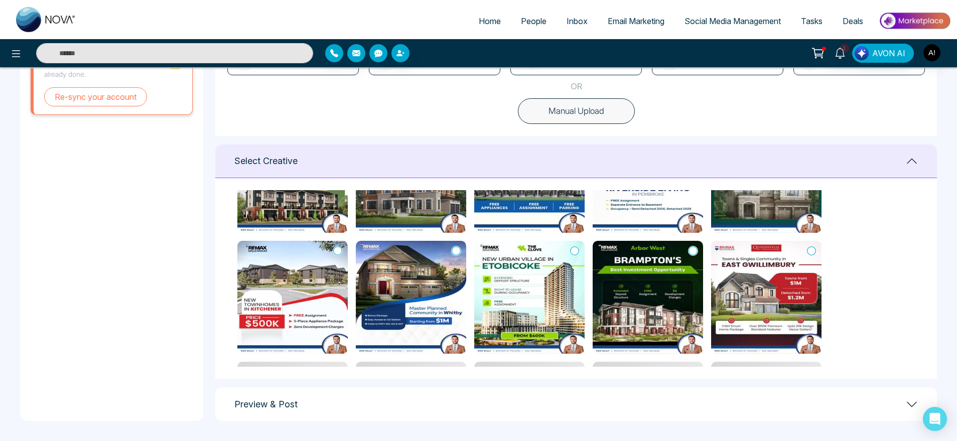
click at [688, 248] on icon at bounding box center [692, 251] width 9 height 10
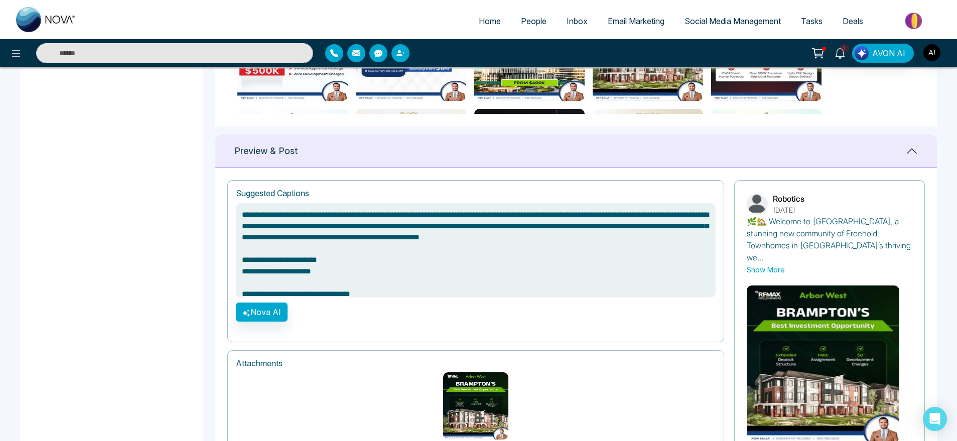
scroll to position [639, 0]
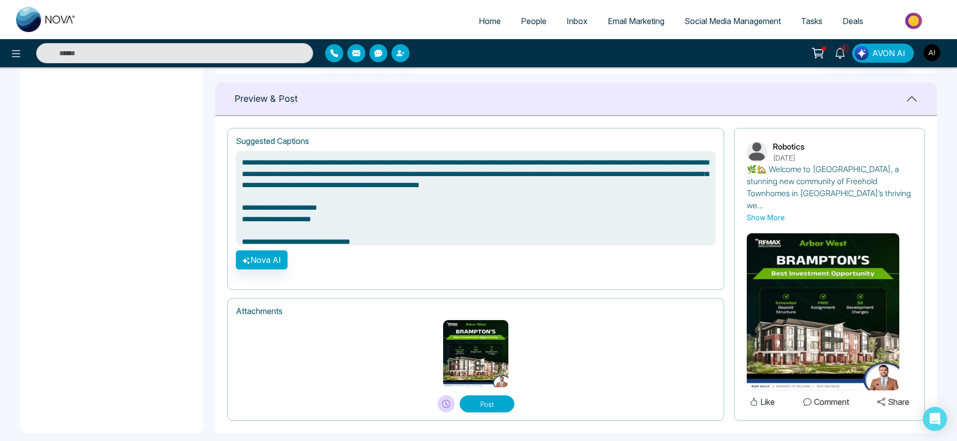
click at [476, 395] on button "Post" at bounding box center [487, 403] width 55 height 17
type textarea "**********"
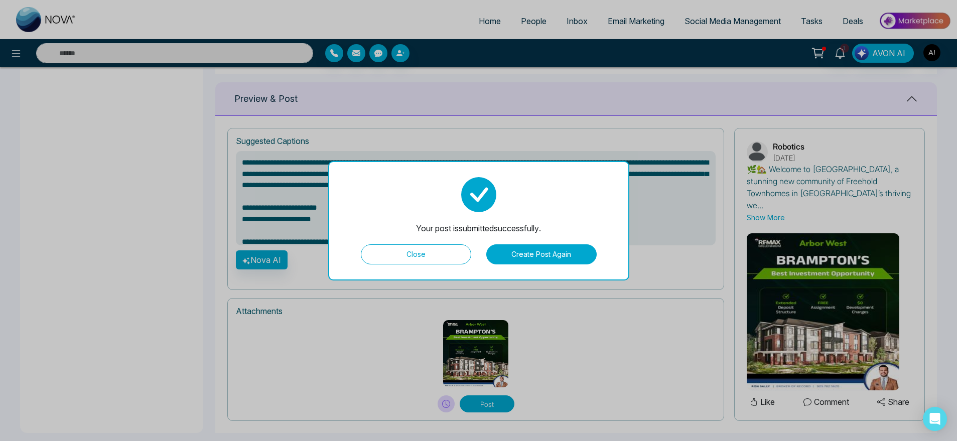
click at [551, 245] on button "Create Post Again" at bounding box center [541, 254] width 110 height 20
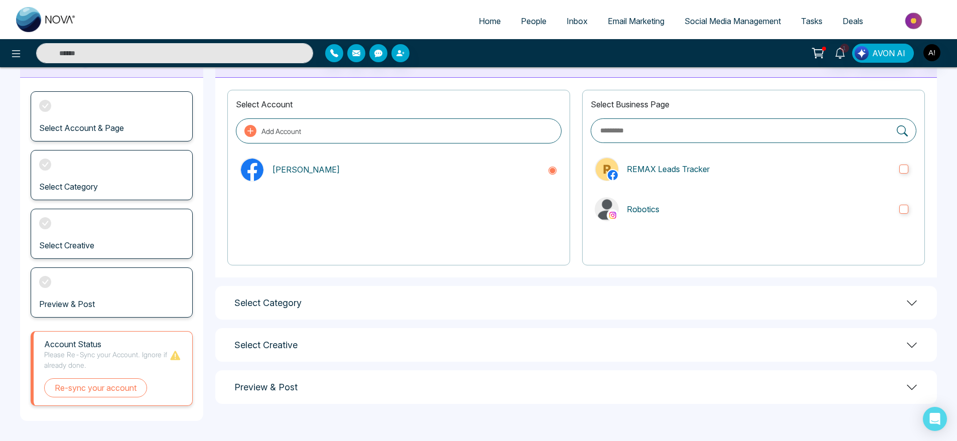
scroll to position [43, 0]
click at [693, 184] on label "REMAX Leads Tracker" at bounding box center [753, 169] width 326 height 32
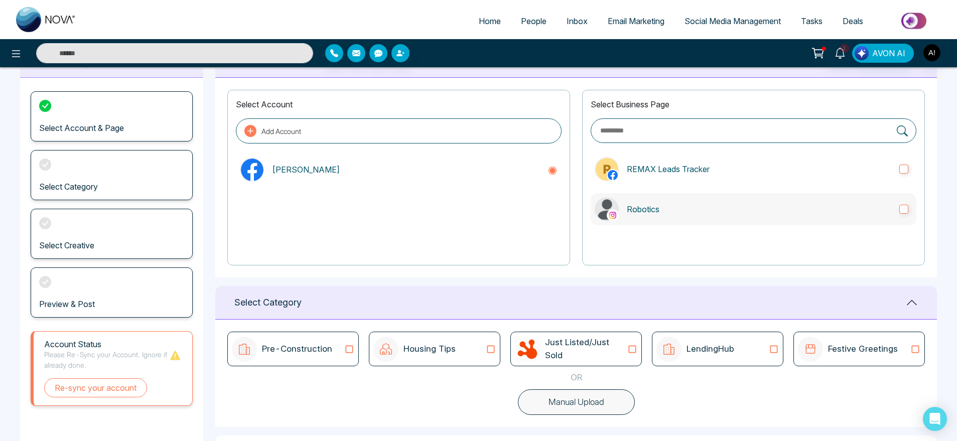
click at [703, 202] on label "Robotics" at bounding box center [753, 209] width 326 height 32
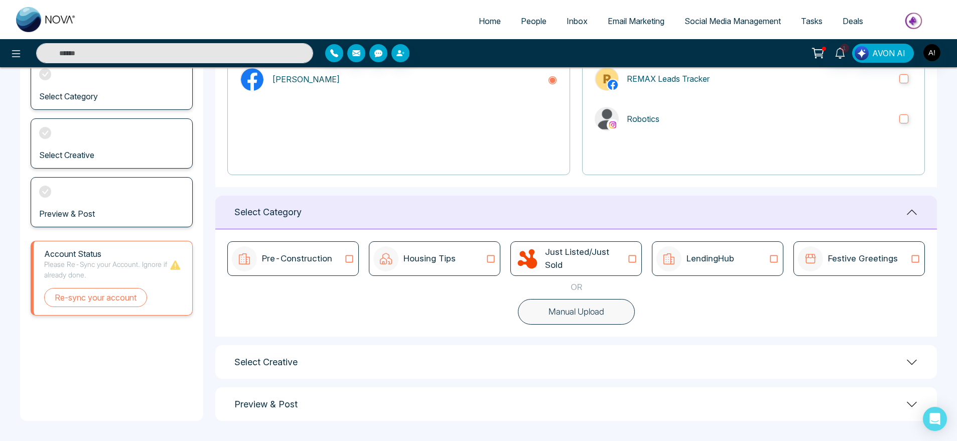
click at [605, 296] on div "Pre-Construction Housing Tips Just Listed/Just Sold LendingHub Festive Greeting…" at bounding box center [575, 282] width 721 height 107
click at [608, 304] on button "Manual Upload" at bounding box center [576, 312] width 117 height 26
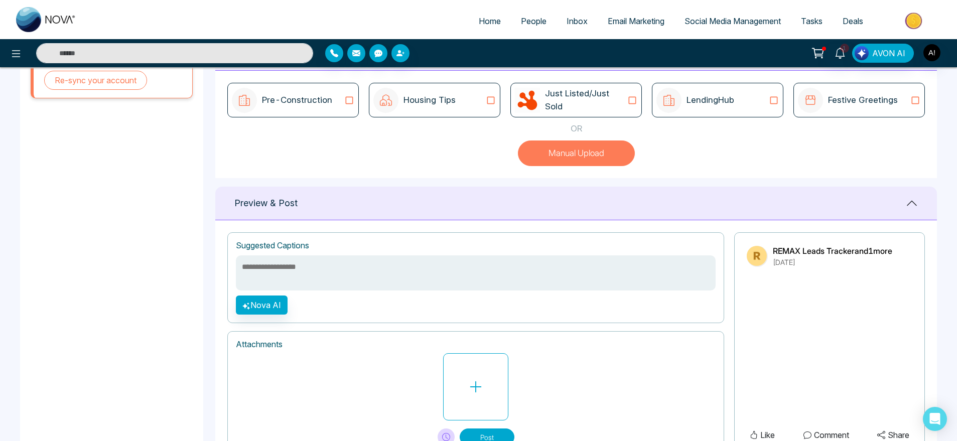
scroll to position [317, 0]
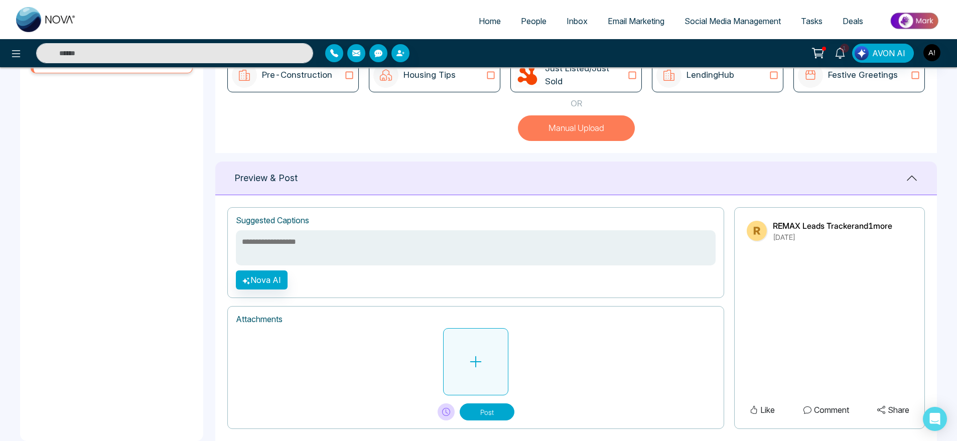
click at [496, 352] on button at bounding box center [475, 361] width 65 height 67
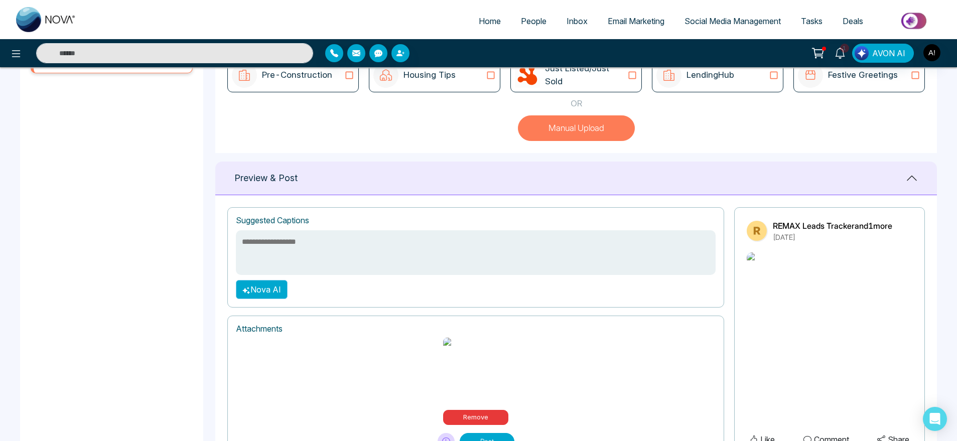
click at [263, 289] on button "Nova AI" at bounding box center [262, 289] width 52 height 19
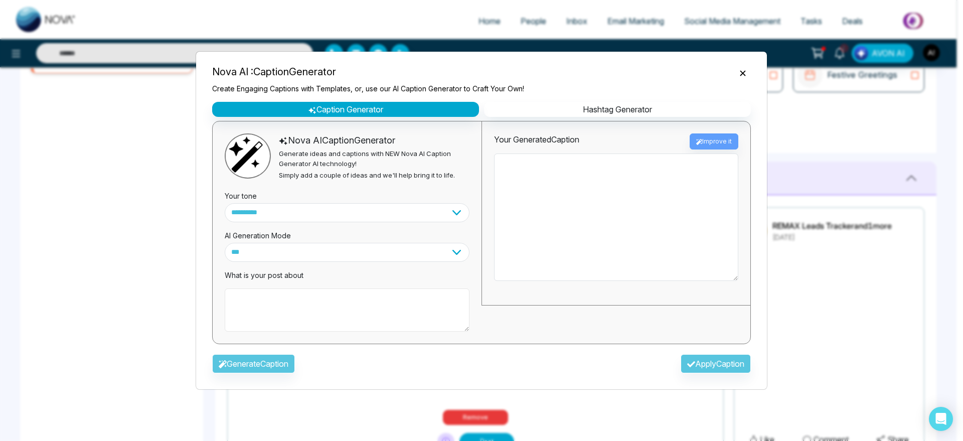
click at [294, 310] on textarea at bounding box center [347, 309] width 245 height 43
type textarea "**********"
click at [285, 349] on div "**********" at bounding box center [481, 227] width 555 height 250
click at [282, 360] on button "Generate Caption" at bounding box center [253, 363] width 83 height 19
type textarea "**********"
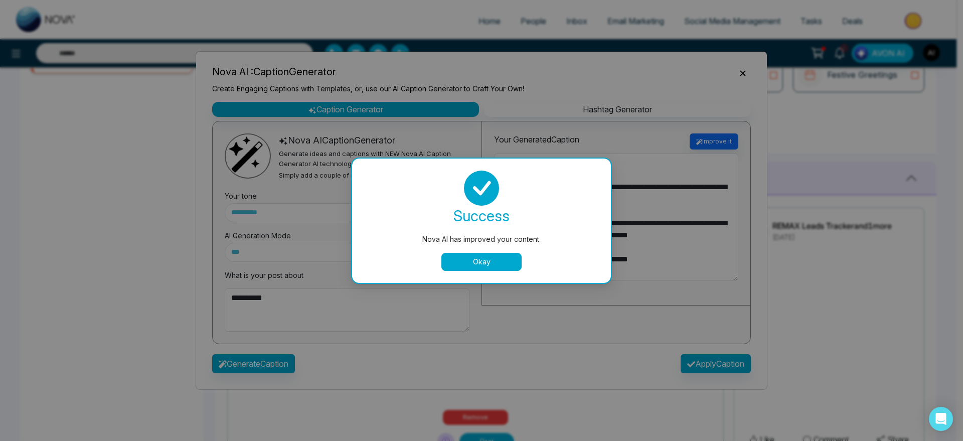
click at [506, 339] on div "Nova AI has improved your content. success Nova AI has improved your content. O…" at bounding box center [481, 220] width 963 height 441
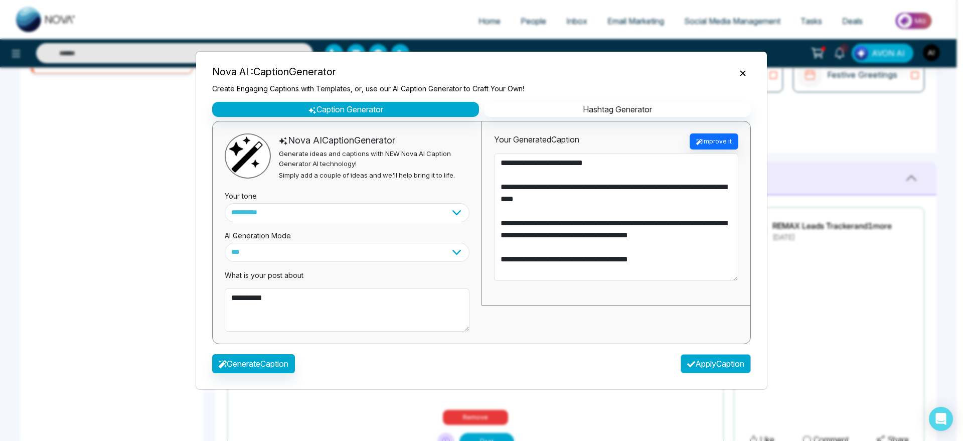
click at [714, 364] on button "Apply Caption" at bounding box center [716, 363] width 70 height 19
type textarea "**********"
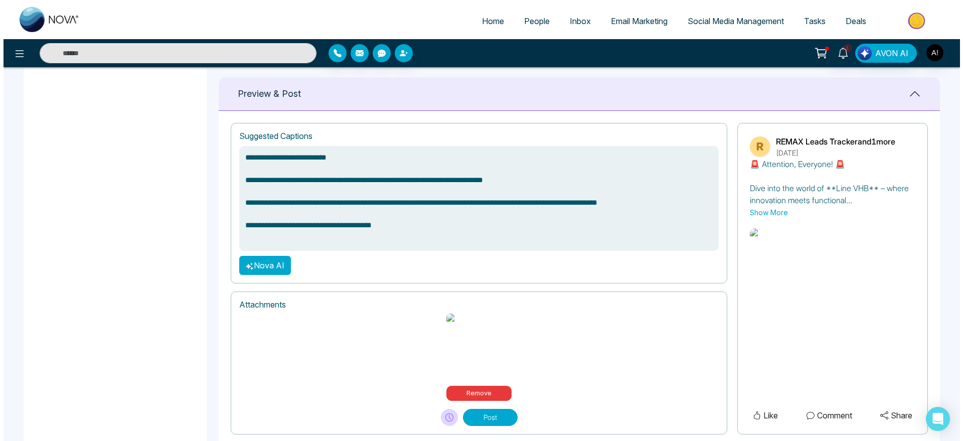
scroll to position [408, 0]
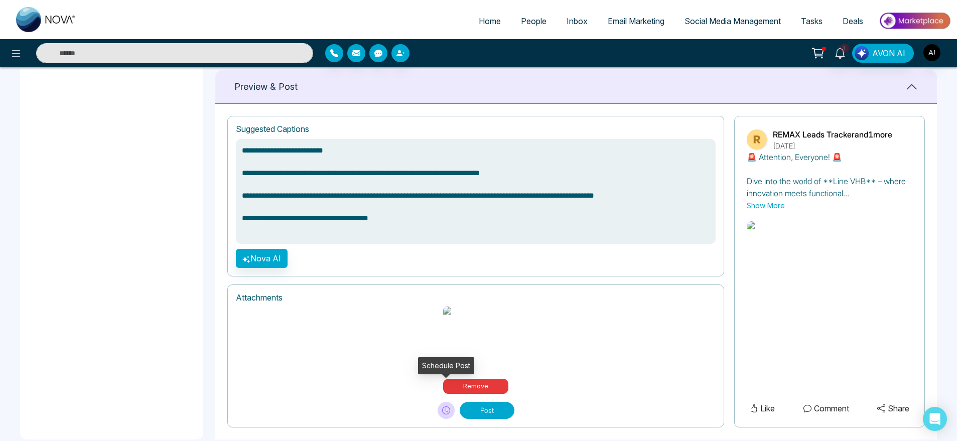
click at [447, 406] on icon at bounding box center [446, 410] width 8 height 8
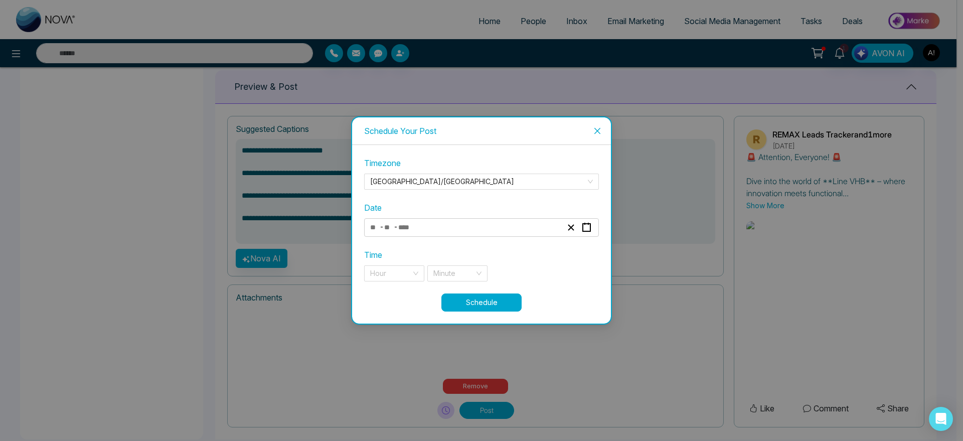
click at [429, 221] on div "- -" at bounding box center [466, 228] width 195 height 14
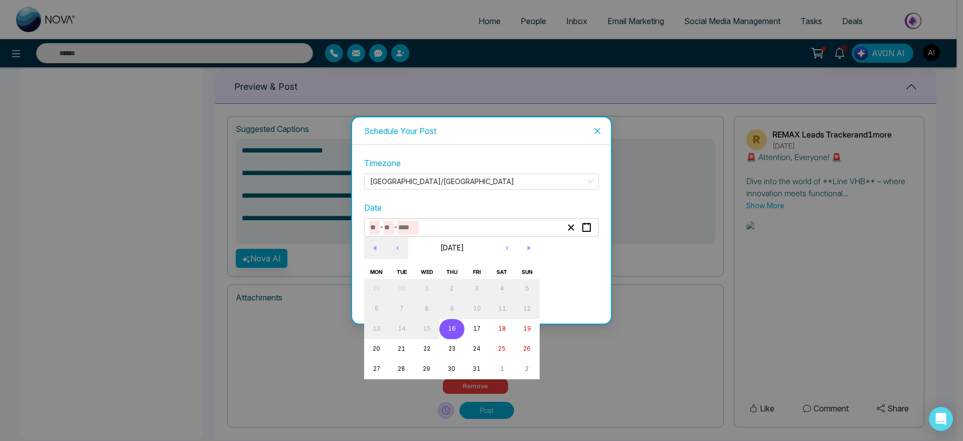
click at [452, 327] on abbr "16" at bounding box center [452, 328] width 8 height 7
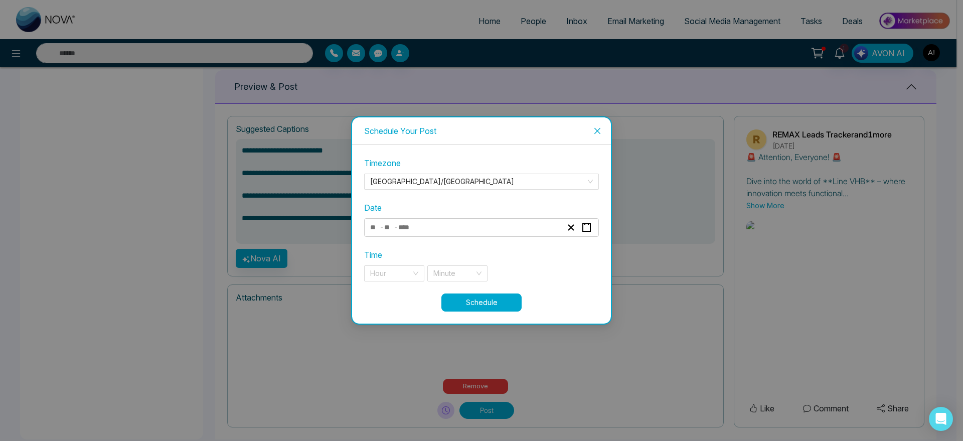
type input "**"
type input "****"
click at [381, 273] on input "search" at bounding box center [390, 273] width 41 height 15
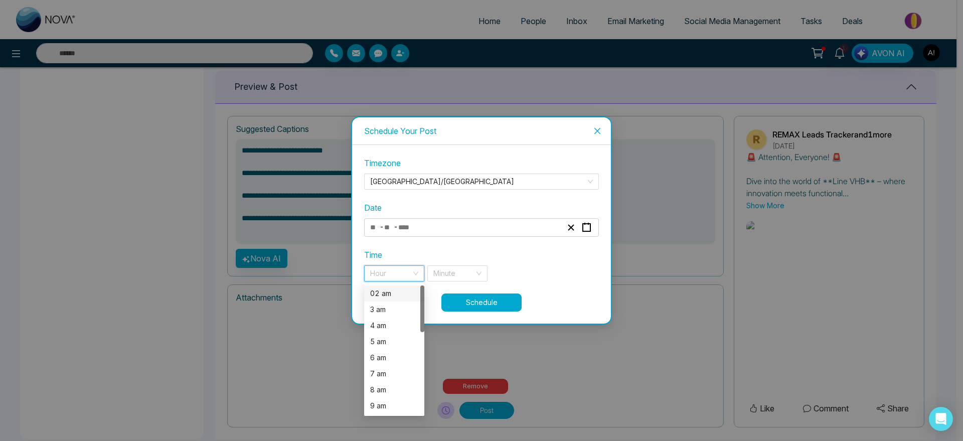
click at [394, 297] on div "02 am" at bounding box center [394, 293] width 48 height 11
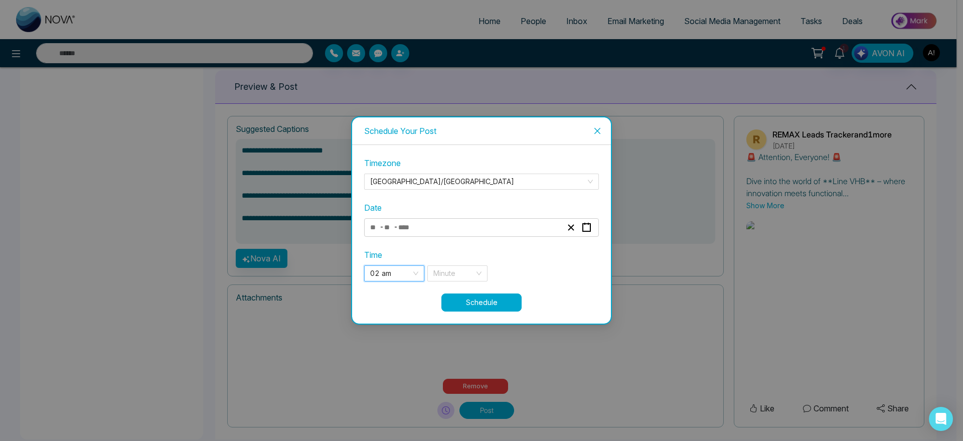
click at [473, 263] on div "Time 02 am 02 am 02 3 02 am 3 am 4 am 5 am 6 am 7 am 8 am 9 am 10 am 11 am Minu…" at bounding box center [481, 265] width 235 height 33
click at [477, 273] on div "Minute" at bounding box center [457, 273] width 60 height 16
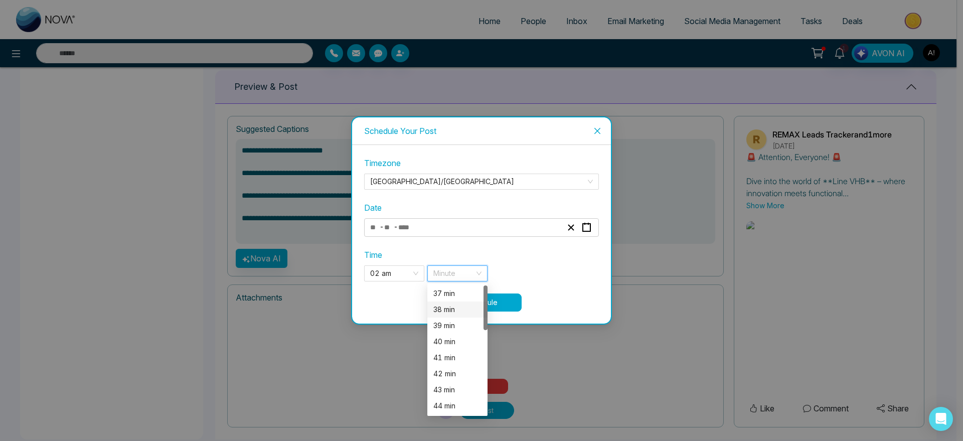
click at [466, 316] on div "38 min" at bounding box center [457, 309] width 60 height 16
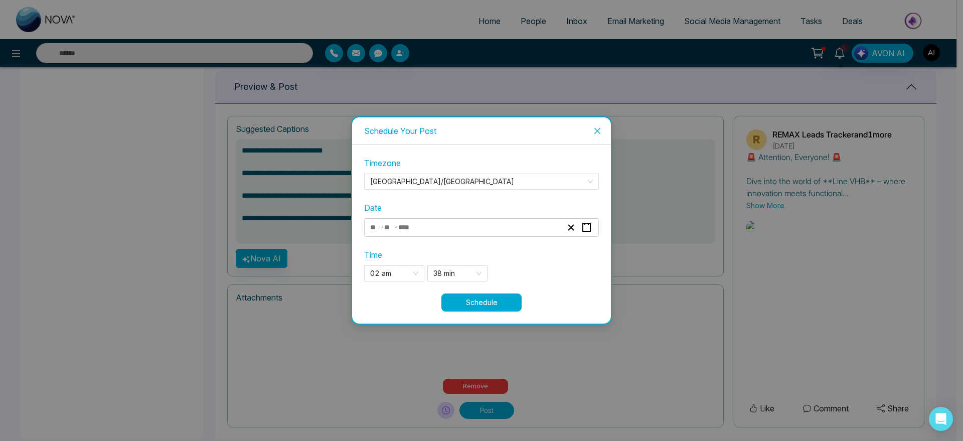
click at [508, 308] on button "Schedule" at bounding box center [481, 302] width 80 height 18
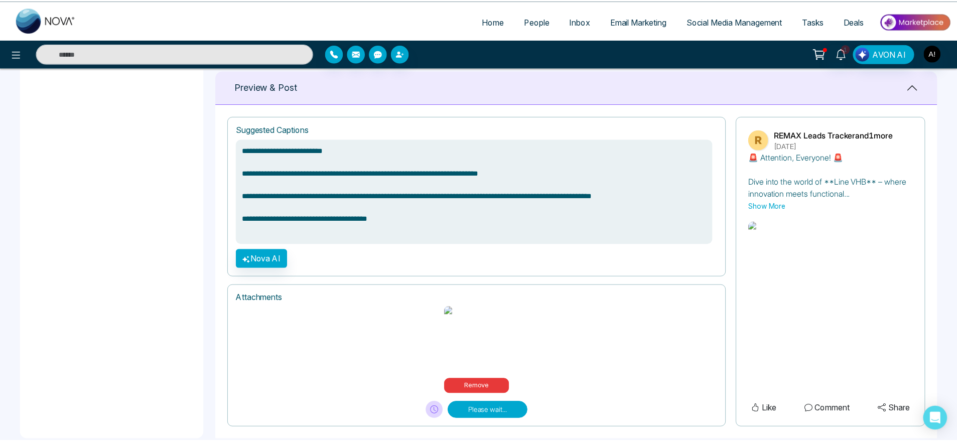
scroll to position [408, 0]
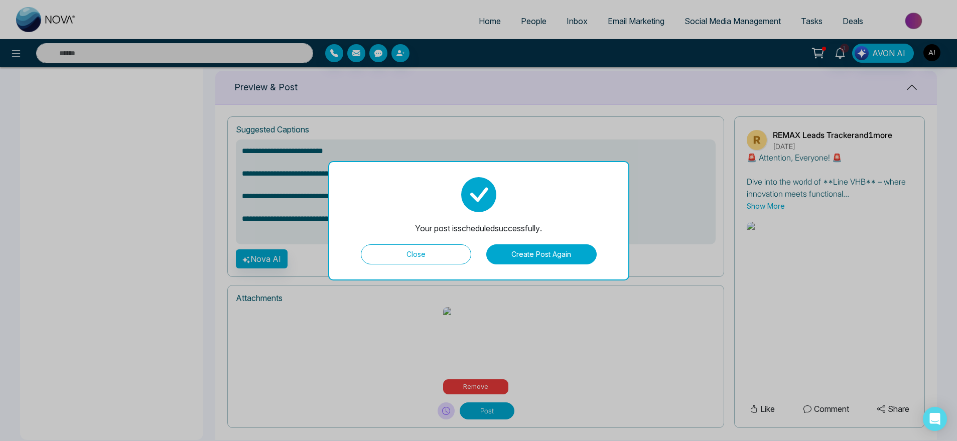
click at [447, 255] on button "Close" at bounding box center [416, 254] width 110 height 20
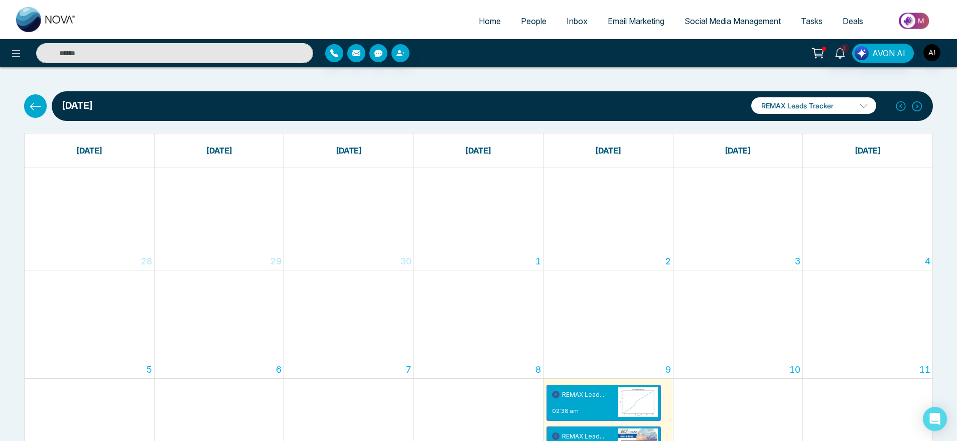
click at [35, 109] on icon at bounding box center [35, 106] width 13 height 13
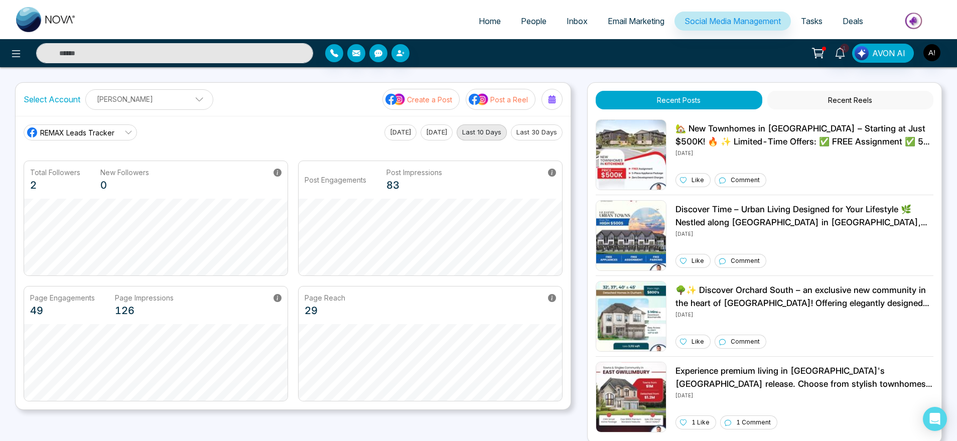
click at [434, 100] on p "Create a Post" at bounding box center [429, 99] width 45 height 11
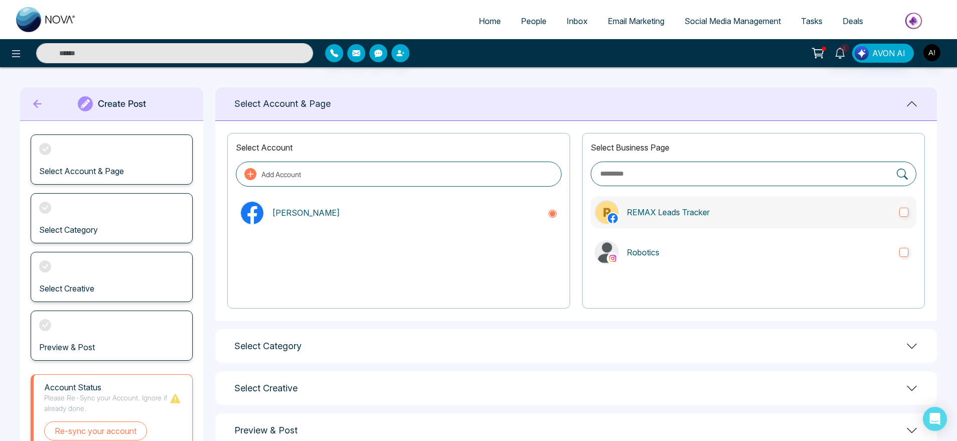
click at [637, 204] on label "REMAX Leads Tracker" at bounding box center [753, 212] width 326 height 32
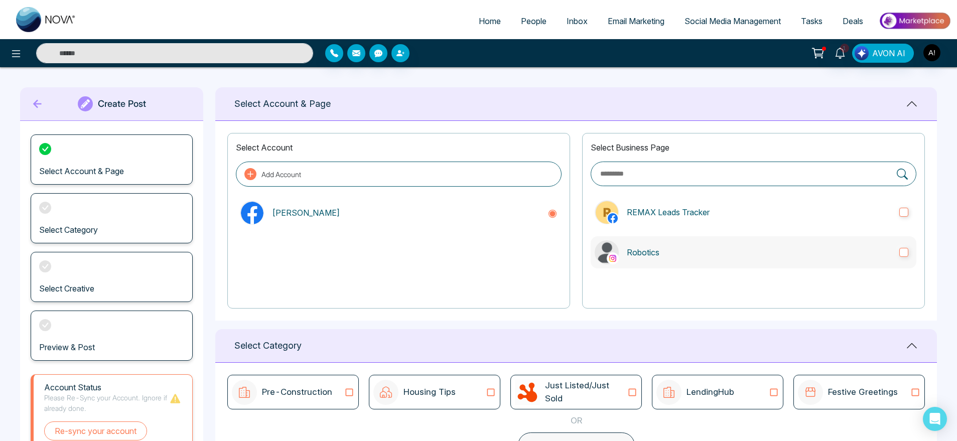
click at [656, 236] on label "Robotics" at bounding box center [753, 252] width 326 height 32
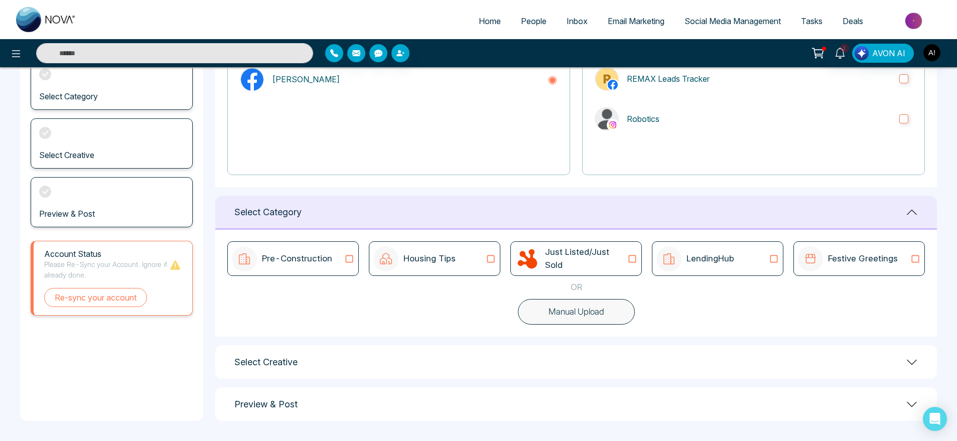
click at [569, 313] on button "Manual Upload" at bounding box center [576, 312] width 117 height 26
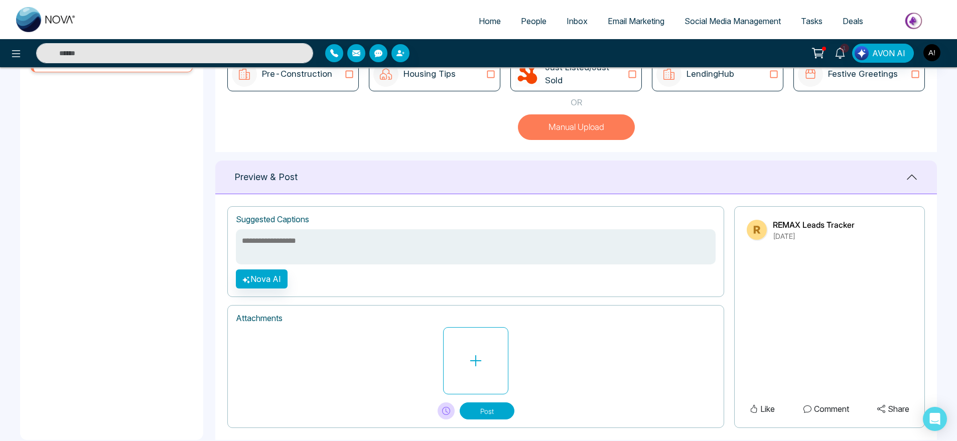
scroll to position [337, 0]
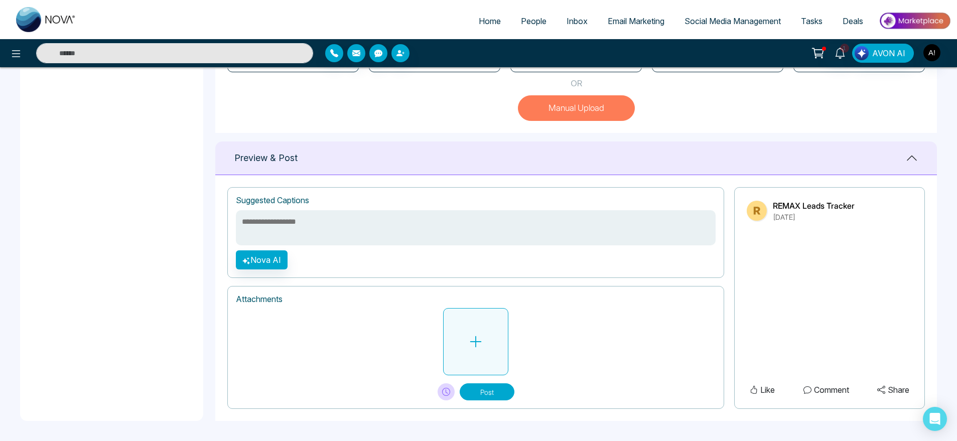
click at [479, 318] on button at bounding box center [475, 341] width 65 height 67
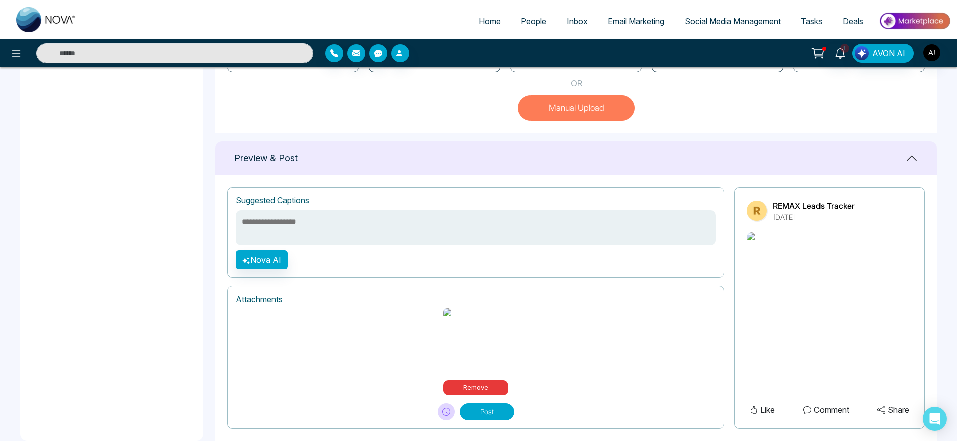
click at [290, 245] on textarea at bounding box center [476, 227] width 480 height 35
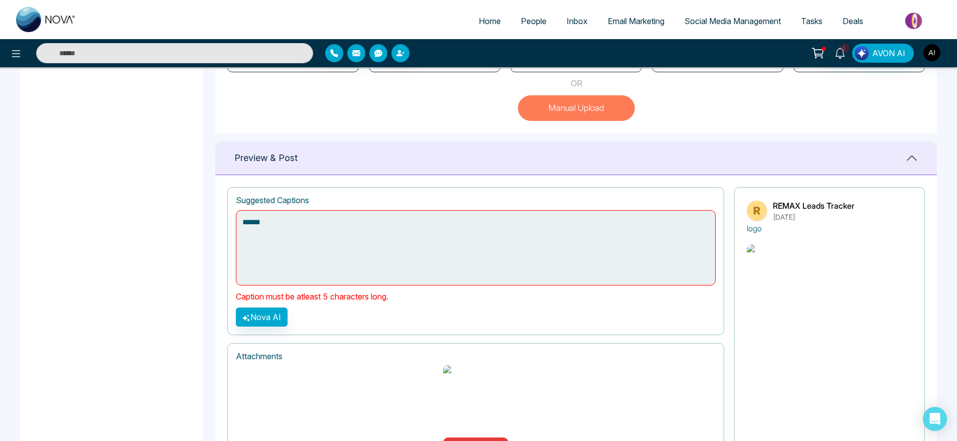
click at [272, 231] on textarea "****" at bounding box center [476, 247] width 480 height 75
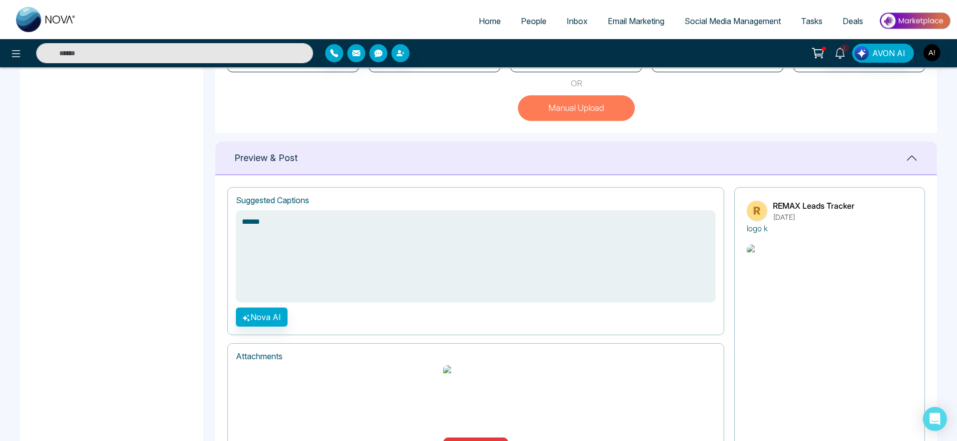
scroll to position [360, 0]
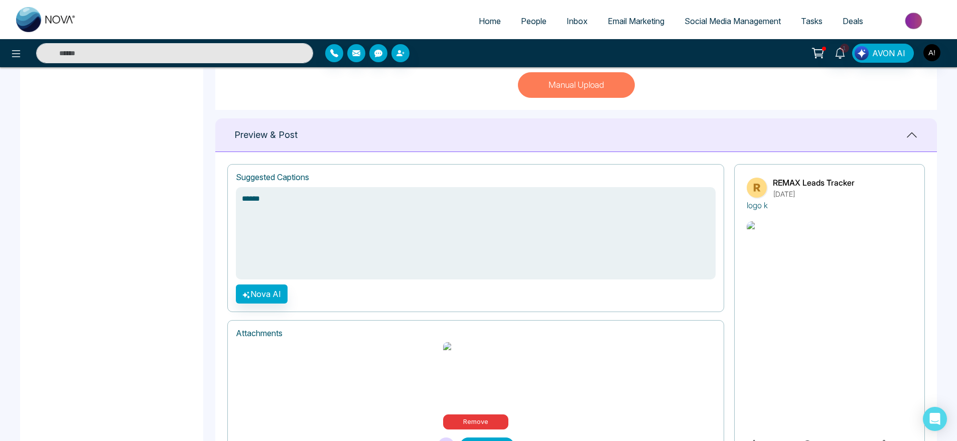
type textarea "******"
click at [489, 437] on button "Post" at bounding box center [487, 445] width 55 height 17
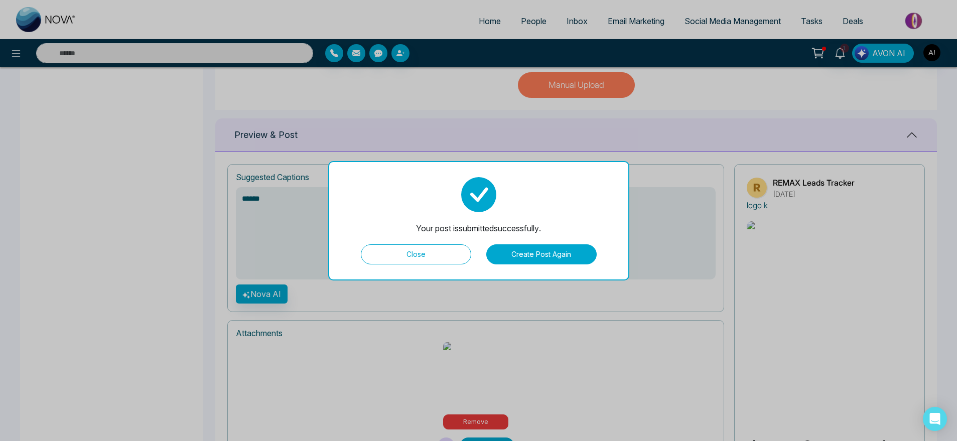
click at [447, 254] on button "Close" at bounding box center [416, 254] width 110 height 20
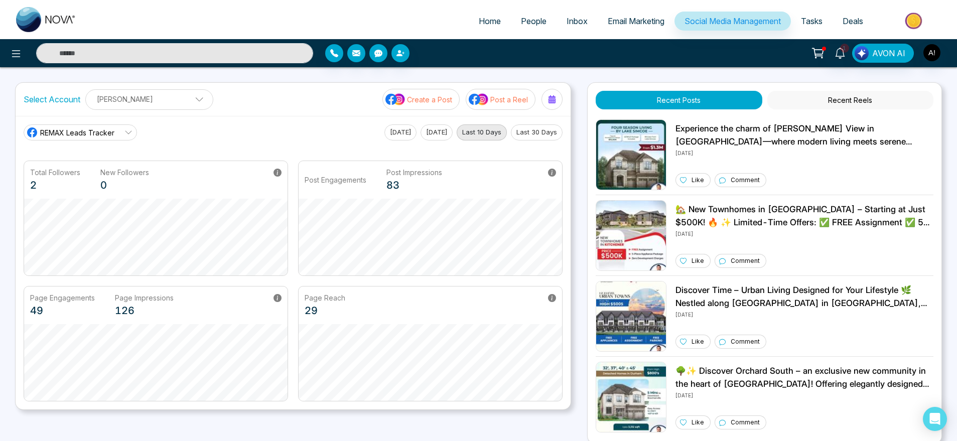
click at [435, 95] on p "Create a Post" at bounding box center [429, 99] width 45 height 11
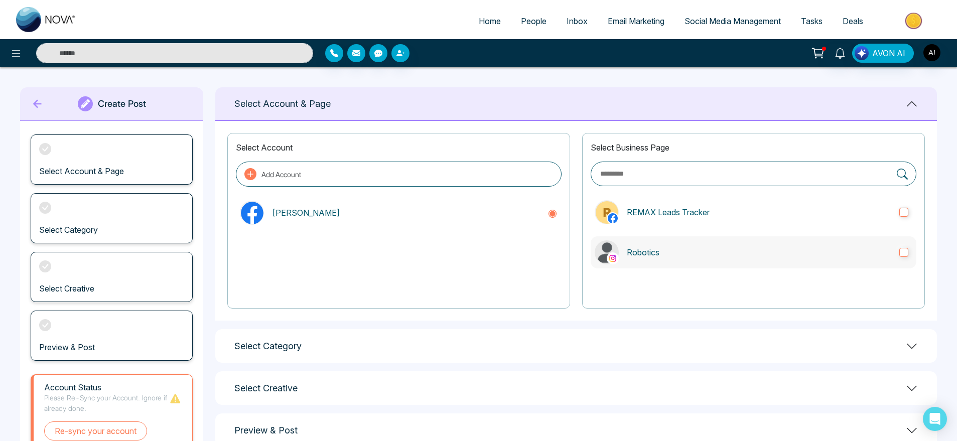
click at [671, 259] on label "Robotics" at bounding box center [753, 252] width 326 height 32
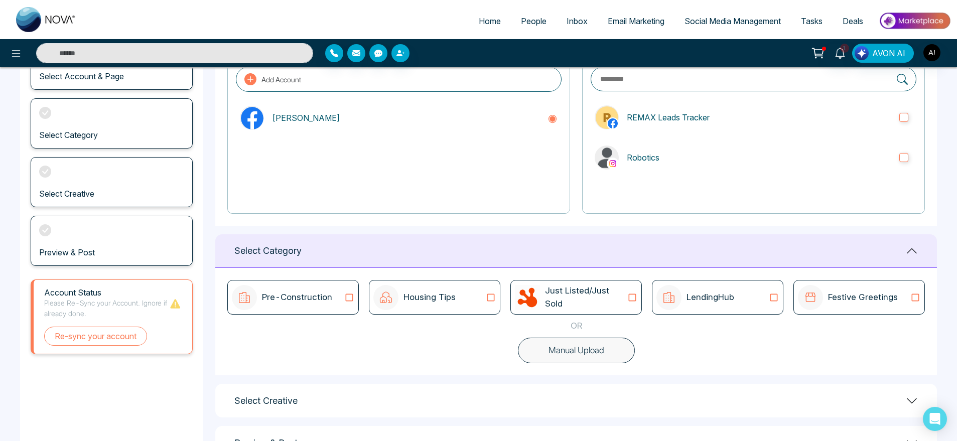
scroll to position [133, 0]
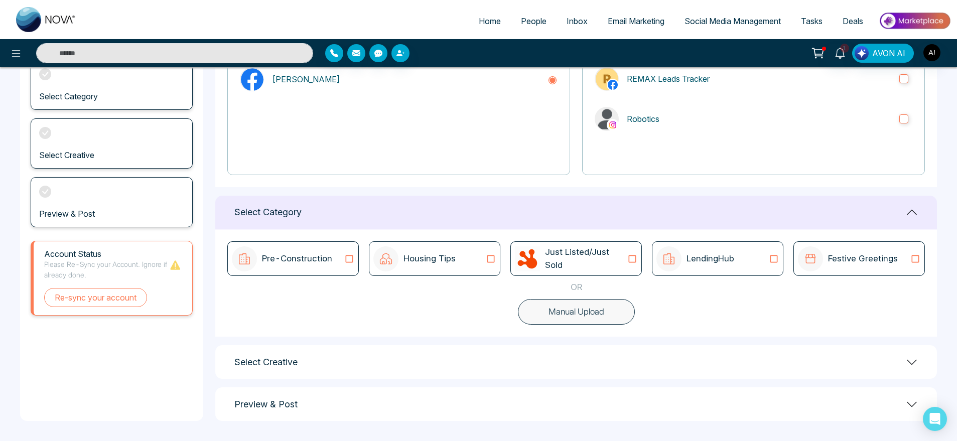
click at [579, 321] on button "Manual Upload" at bounding box center [576, 312] width 117 height 26
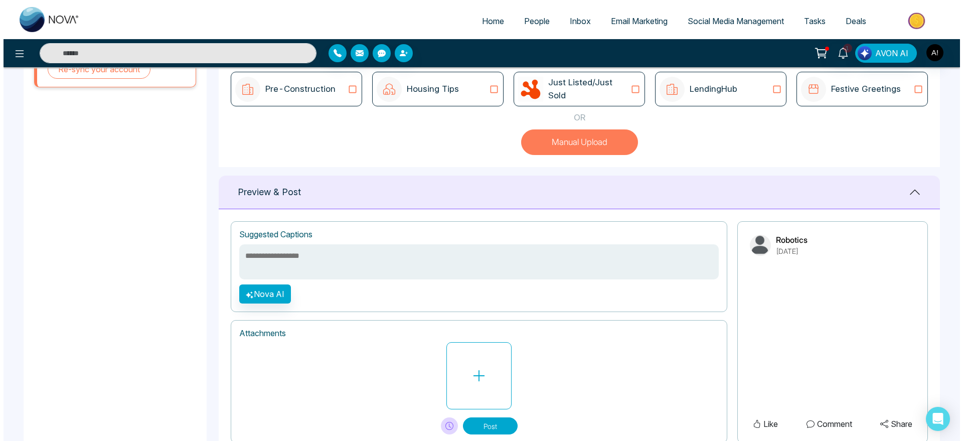
scroll to position [337, 0]
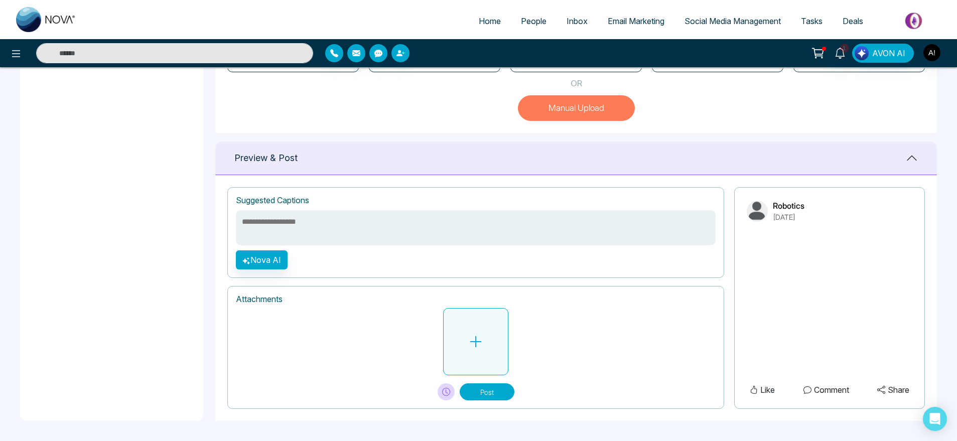
click at [482, 340] on icon at bounding box center [475, 341] width 15 height 15
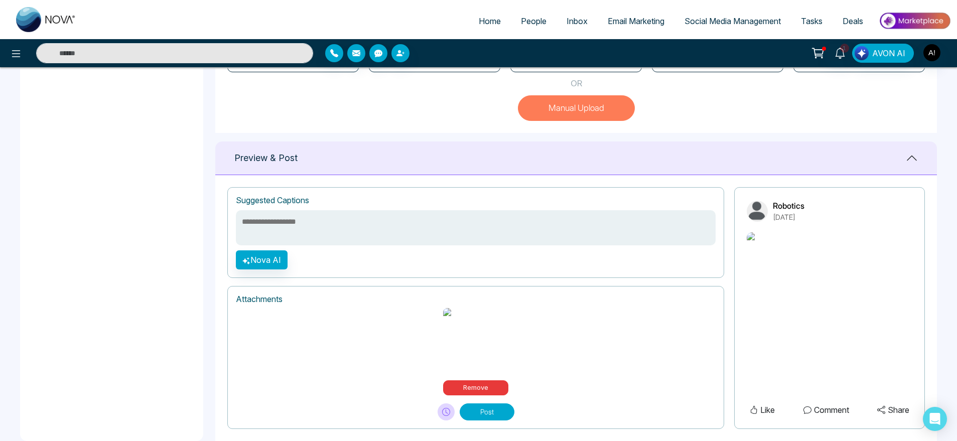
click at [343, 220] on textarea at bounding box center [476, 227] width 480 height 35
click at [266, 260] on button "Nova AI" at bounding box center [262, 259] width 52 height 19
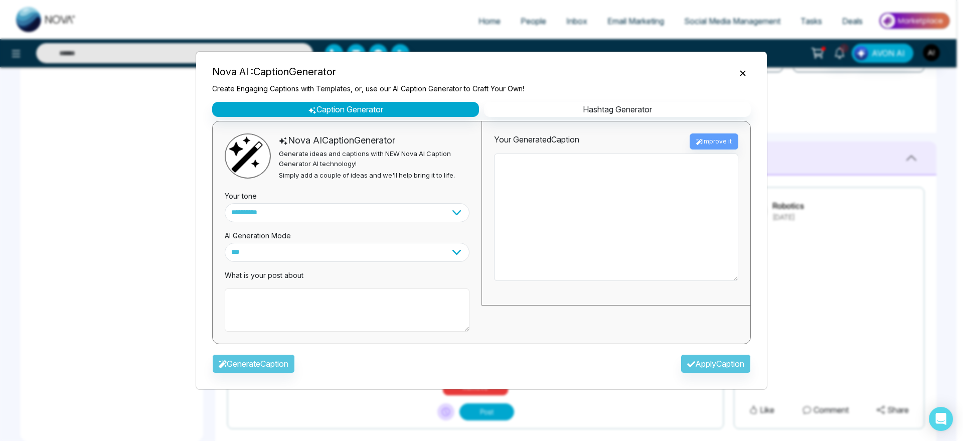
click at [297, 325] on textarea at bounding box center [347, 309] width 245 height 43
type textarea "**********"
click at [288, 359] on button "Generate Caption" at bounding box center [253, 363] width 83 height 19
type textarea "**********"
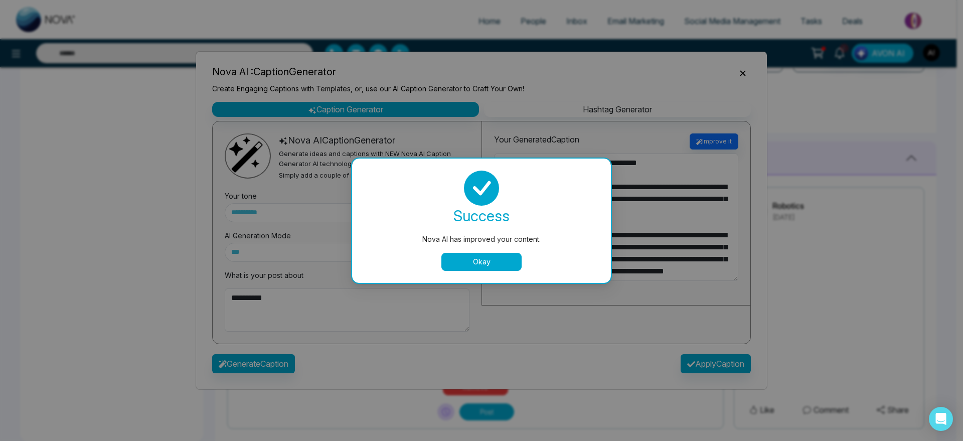
click at [493, 260] on button "Okay" at bounding box center [481, 262] width 80 height 18
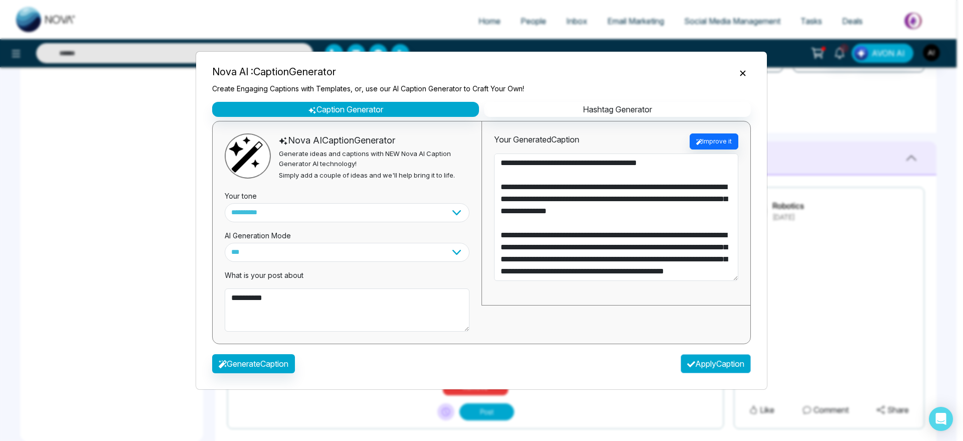
click at [739, 365] on button "Apply Caption" at bounding box center [716, 363] width 70 height 19
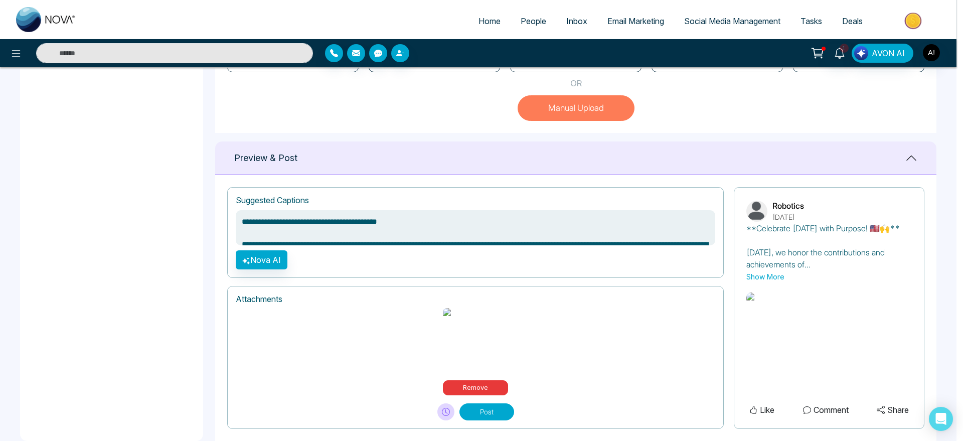
type textarea "**********"
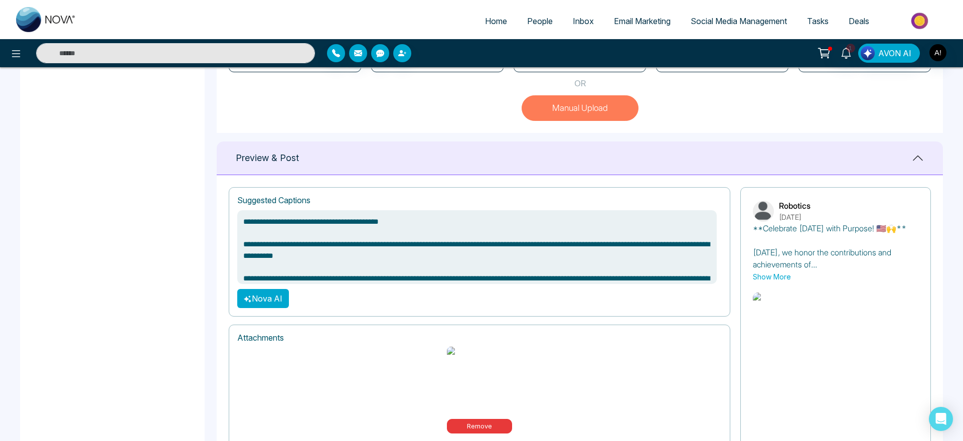
scroll to position [420, 0]
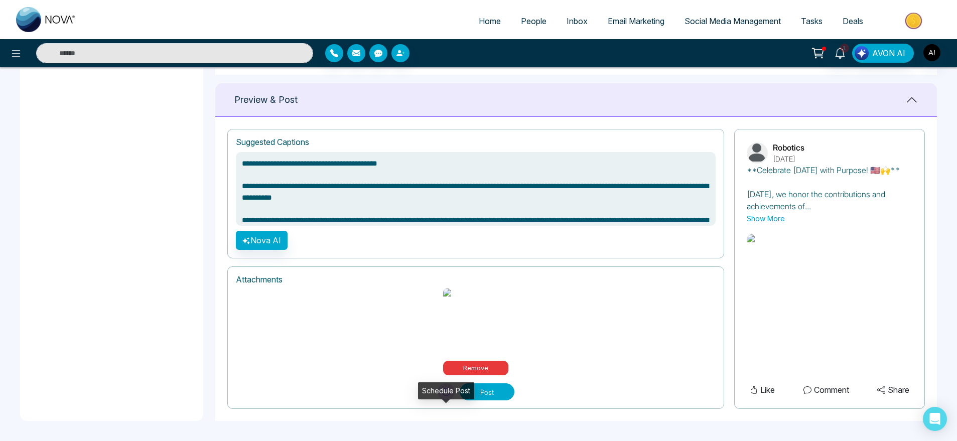
click at [450, 395] on button at bounding box center [445, 391] width 17 height 17
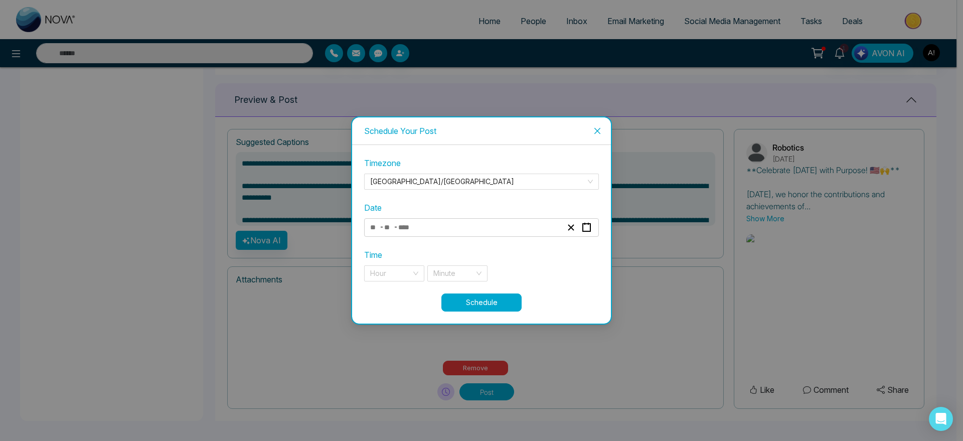
click at [466, 220] on div "- -" at bounding box center [481, 227] width 235 height 19
click at [436, 234] on div "- -" at bounding box center [481, 227] width 235 height 19
click at [420, 224] on div "- -" at bounding box center [466, 228] width 195 height 14
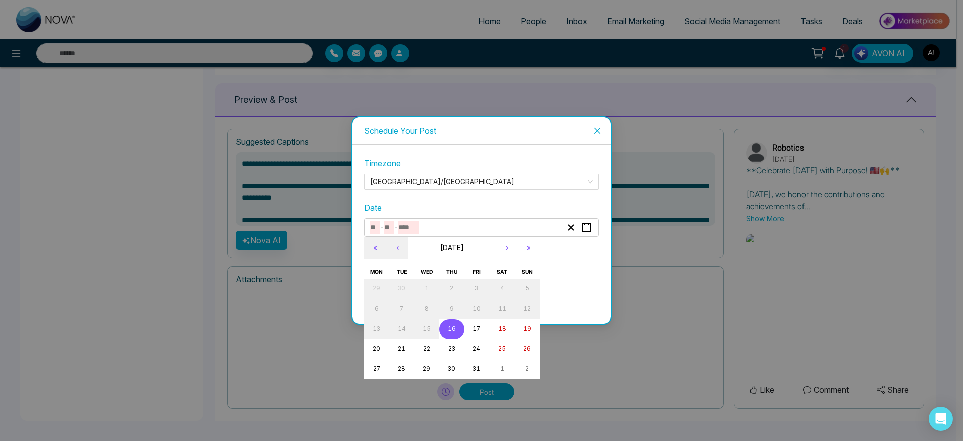
click at [451, 331] on abbr "16" at bounding box center [452, 328] width 8 height 7
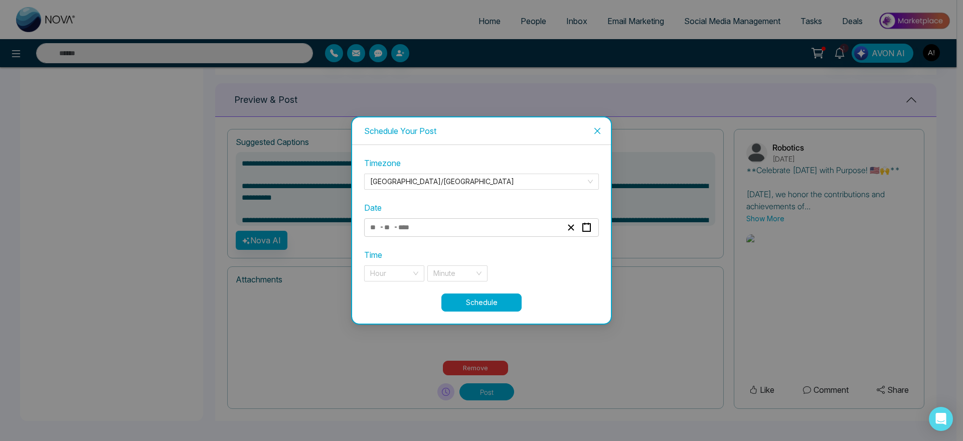
type input "**"
type input "****"
click at [409, 275] on input "search" at bounding box center [390, 273] width 41 height 15
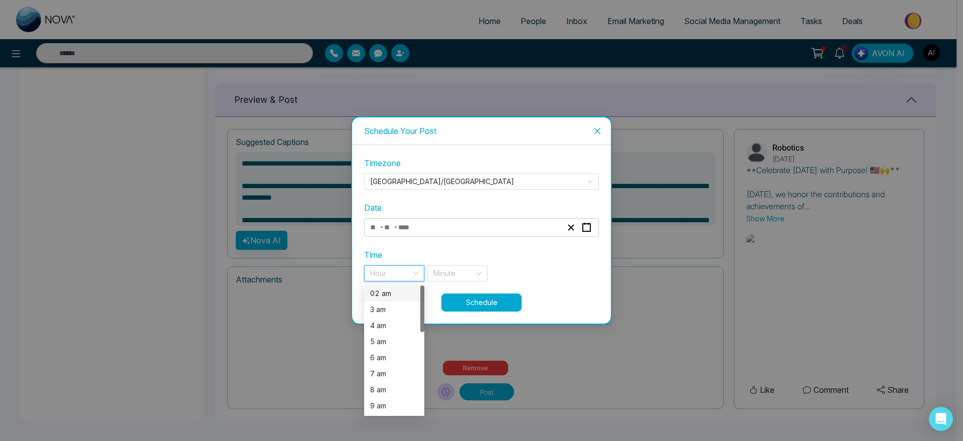
click at [400, 289] on div "02 am" at bounding box center [394, 293] width 48 height 11
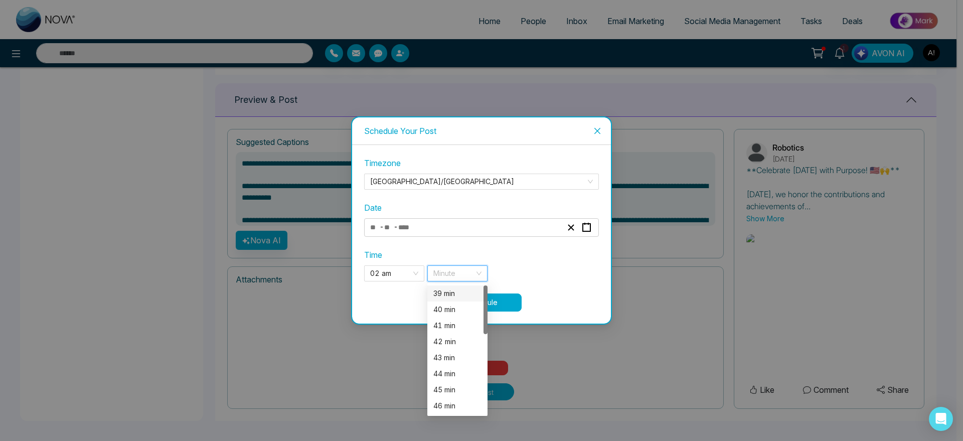
click at [451, 266] on input "search" at bounding box center [453, 273] width 41 height 15
click at [464, 304] on div "40 min" at bounding box center [457, 309] width 48 height 11
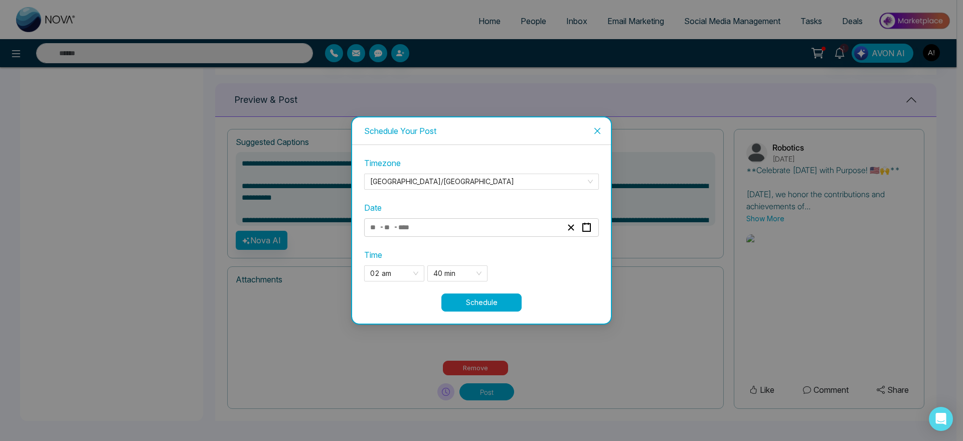
click at [494, 307] on button "Schedule" at bounding box center [481, 302] width 80 height 18
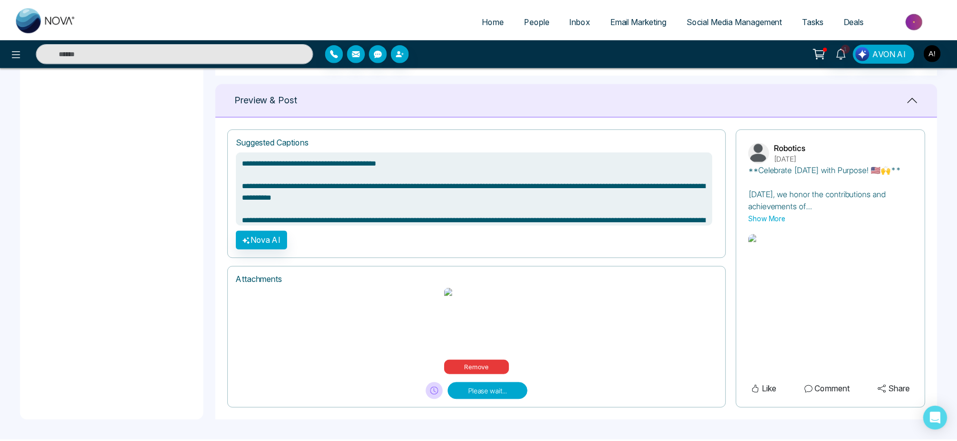
scroll to position [420, 0]
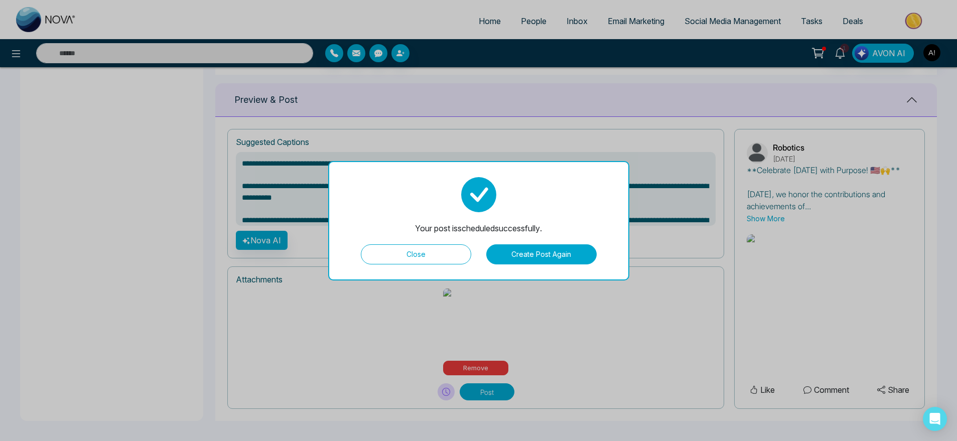
click at [439, 261] on button "Close" at bounding box center [416, 254] width 110 height 20
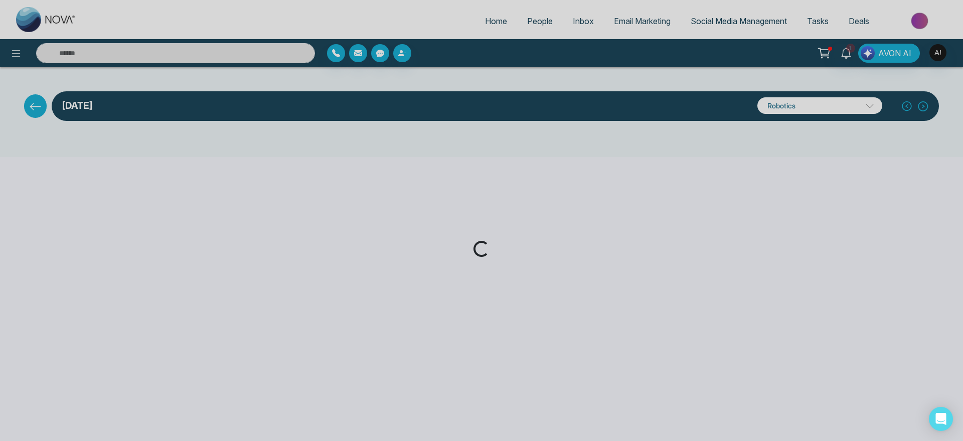
click at [478, 279] on div "Loading..." at bounding box center [481, 220] width 963 height 441
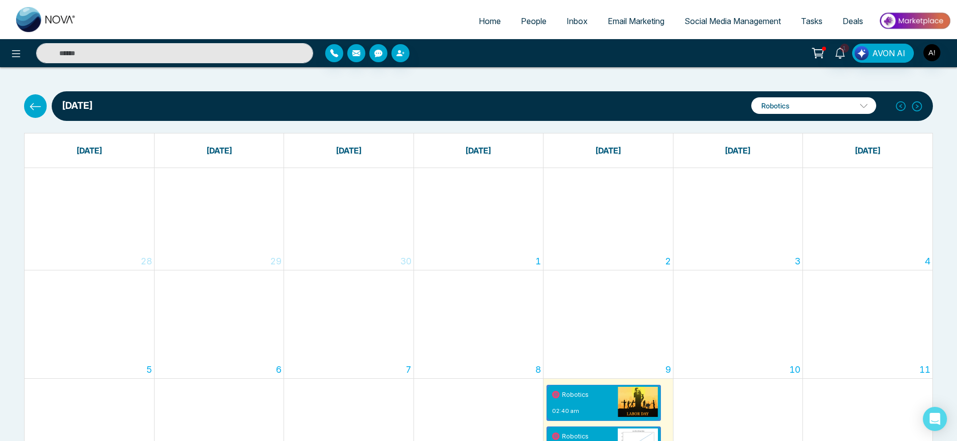
click at [30, 114] on button at bounding box center [35, 105] width 23 height 23
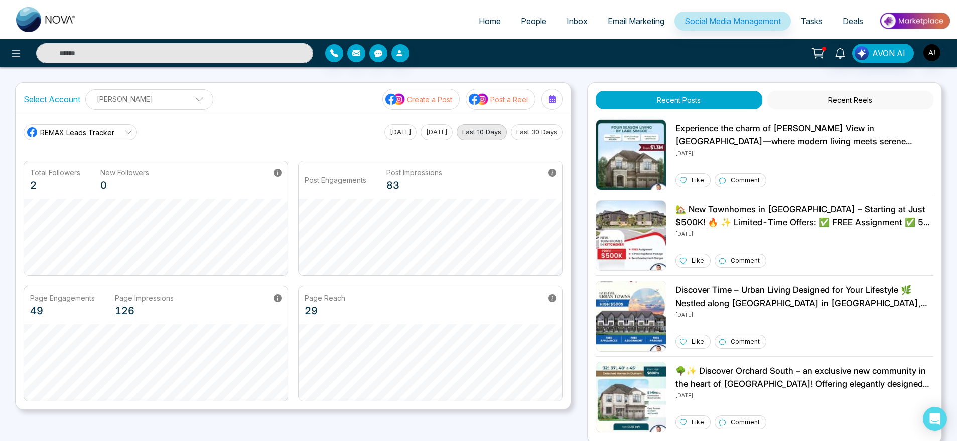
click at [508, 105] on button "Post a Reel" at bounding box center [501, 99] width 70 height 21
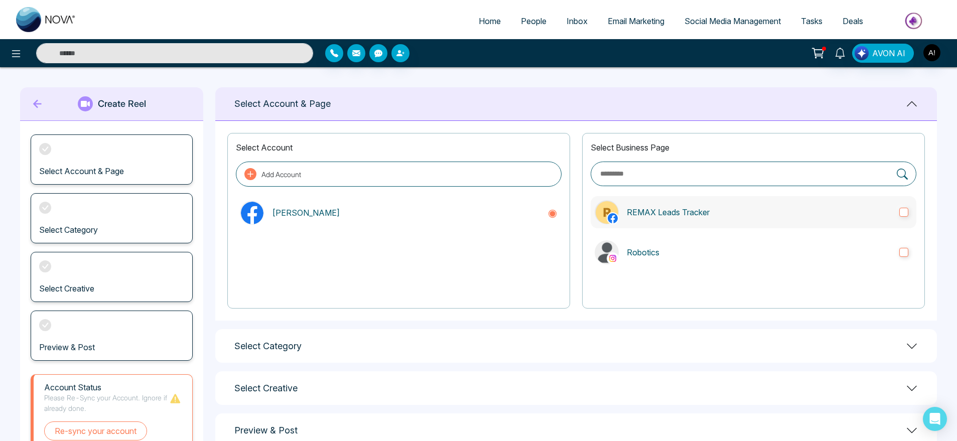
click at [700, 207] on p "REMAX Leads Tracker" at bounding box center [759, 212] width 264 height 12
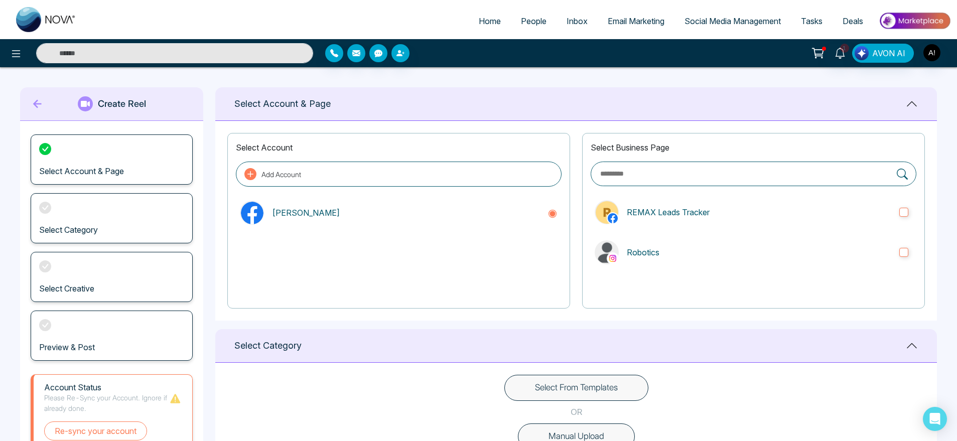
click at [729, 286] on div at bounding box center [753, 288] width 326 height 24
click at [690, 251] on p "Robotics" at bounding box center [759, 252] width 264 height 12
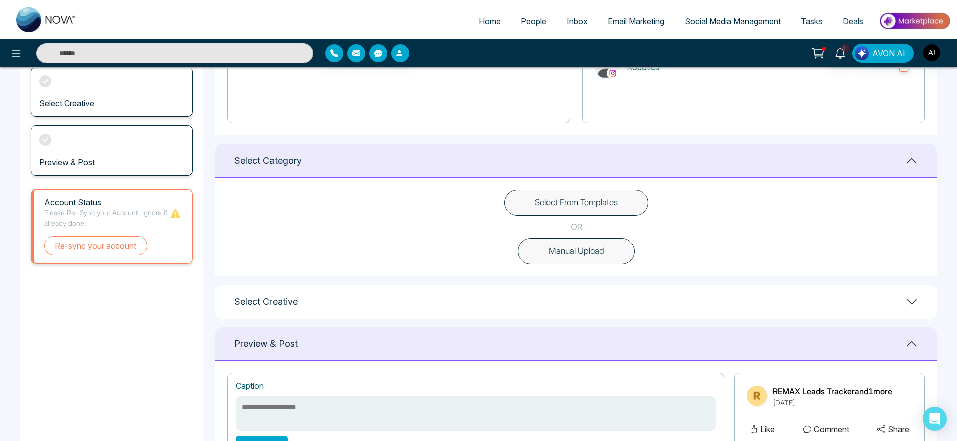
scroll to position [202, 0]
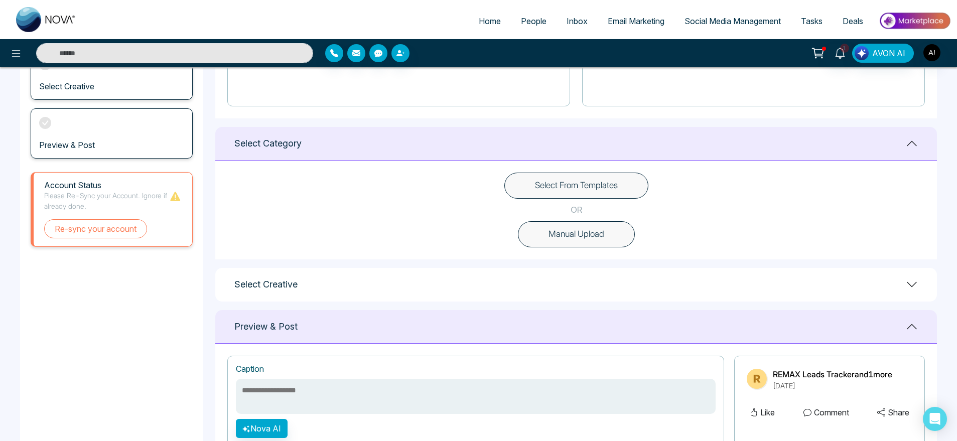
click at [617, 172] on div "Select From Templates OR Manual Upload" at bounding box center [575, 210] width 721 height 99
click at [617, 179] on button "Select From Templates" at bounding box center [576, 186] width 144 height 26
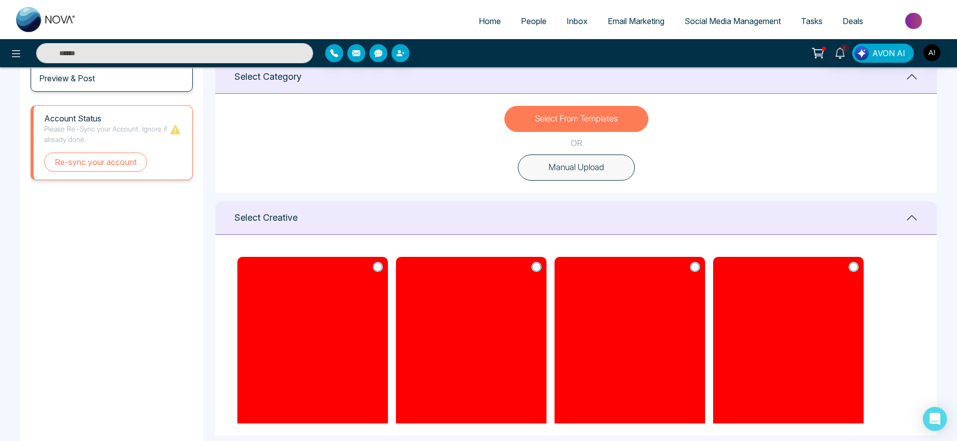
scroll to position [270, 0]
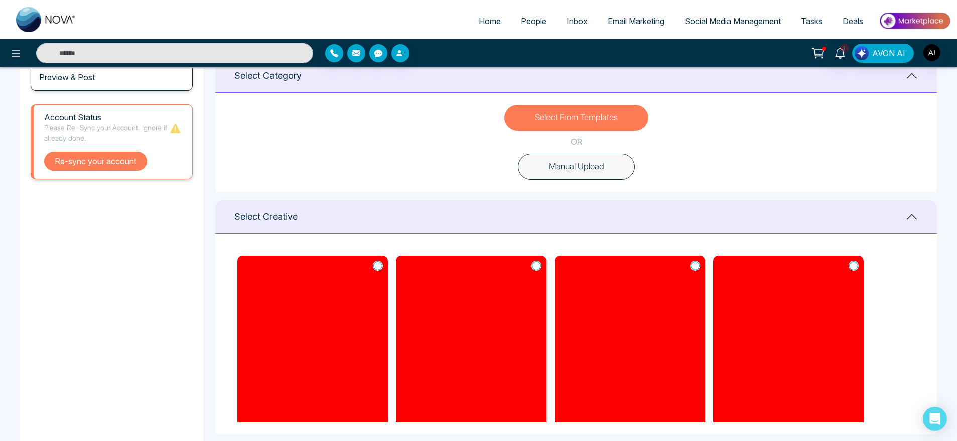
click at [87, 158] on button "Re-sync your account" at bounding box center [95, 160] width 103 height 19
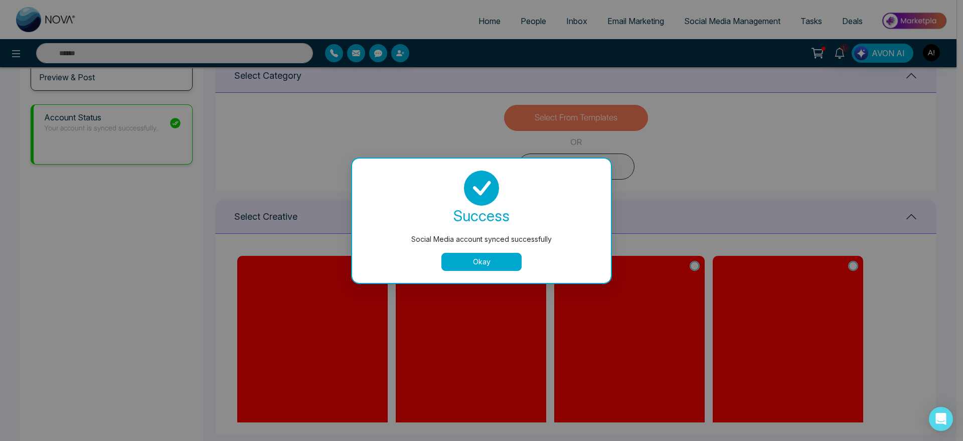
click at [489, 262] on button "Okay" at bounding box center [481, 262] width 80 height 18
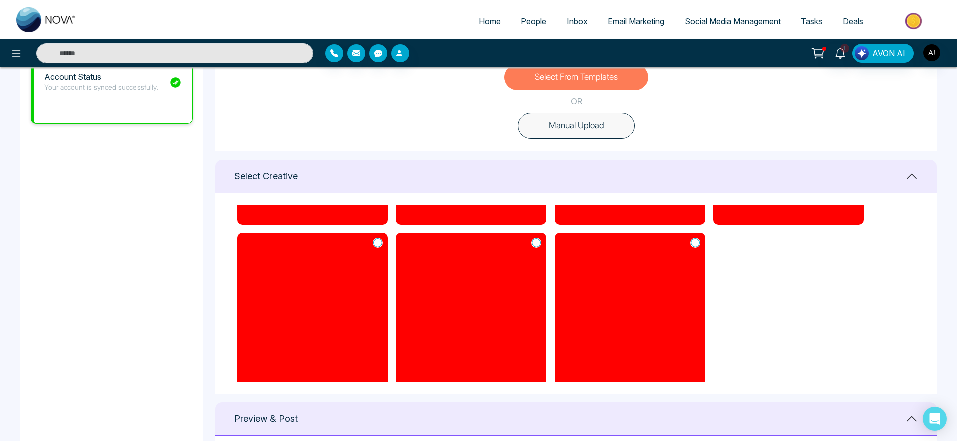
scroll to position [262, 0]
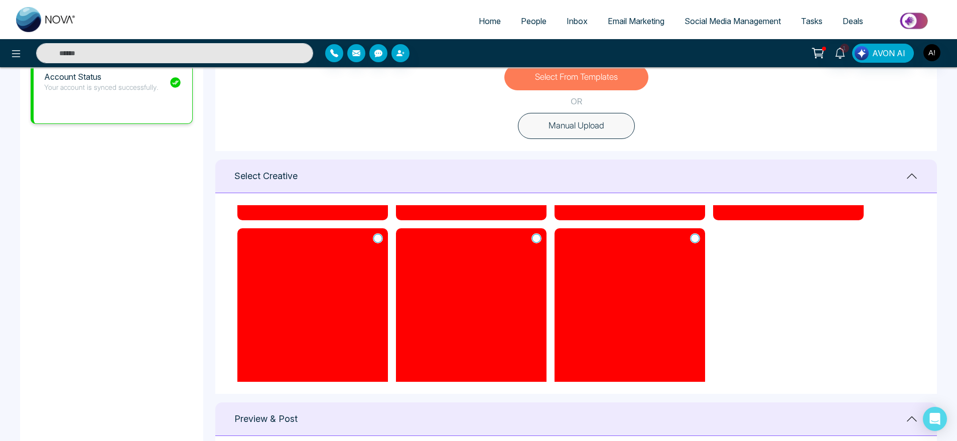
click at [698, 234] on icon at bounding box center [694, 238] width 9 height 10
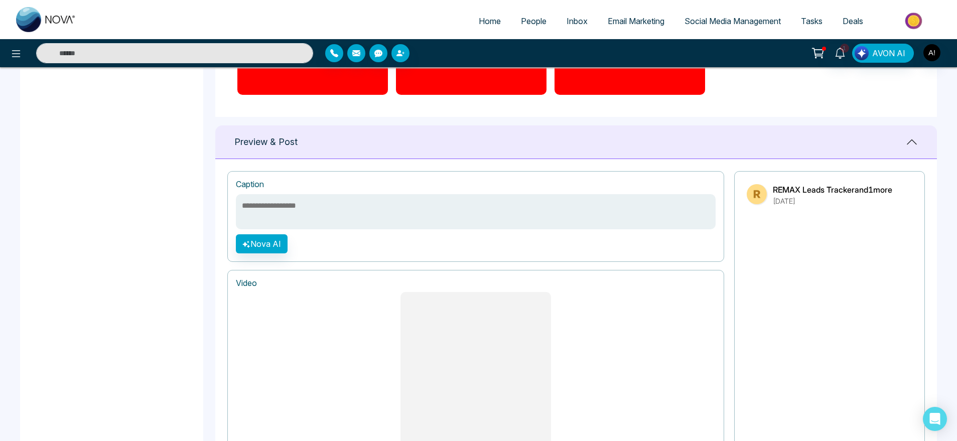
scroll to position [772, 0]
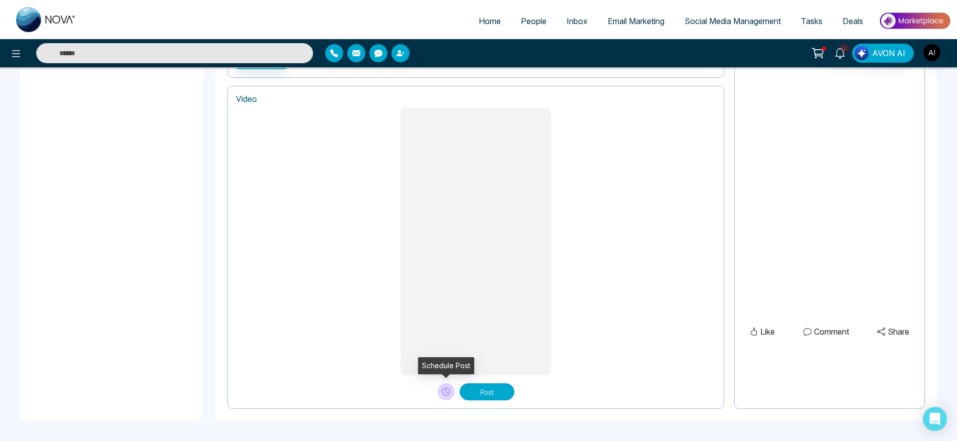
click at [442, 388] on icon at bounding box center [446, 392] width 8 height 8
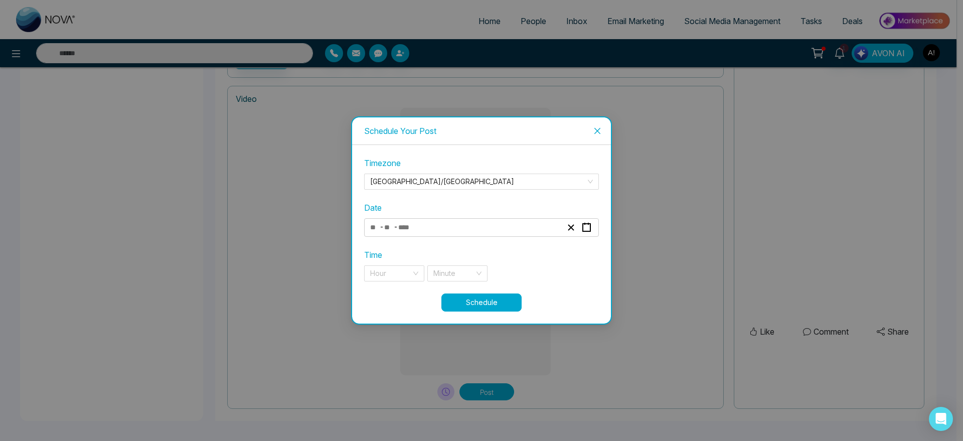
click at [422, 232] on div "- -" at bounding box center [466, 228] width 195 height 14
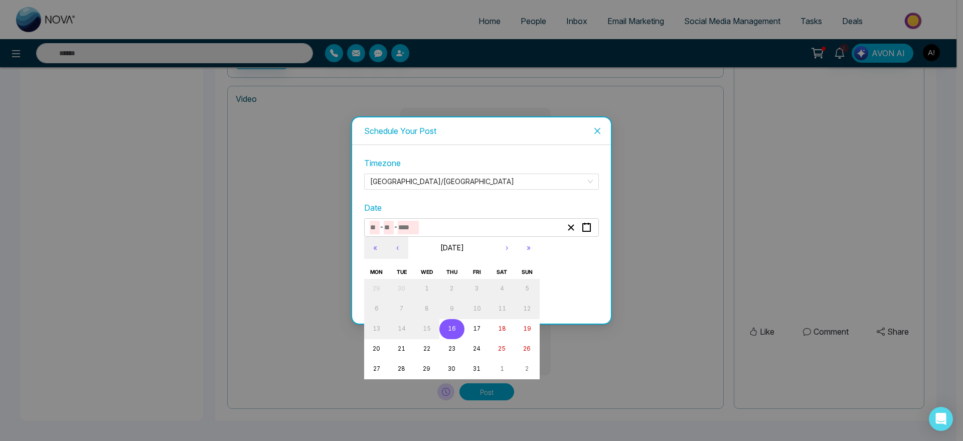
click at [455, 324] on button "16" at bounding box center [451, 329] width 25 height 20
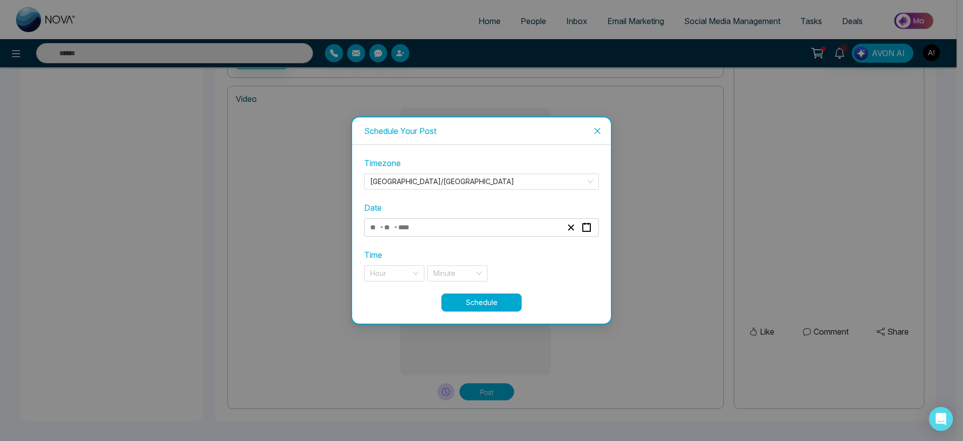
type input "**"
type input "****"
click at [410, 277] on input "search" at bounding box center [390, 273] width 41 height 15
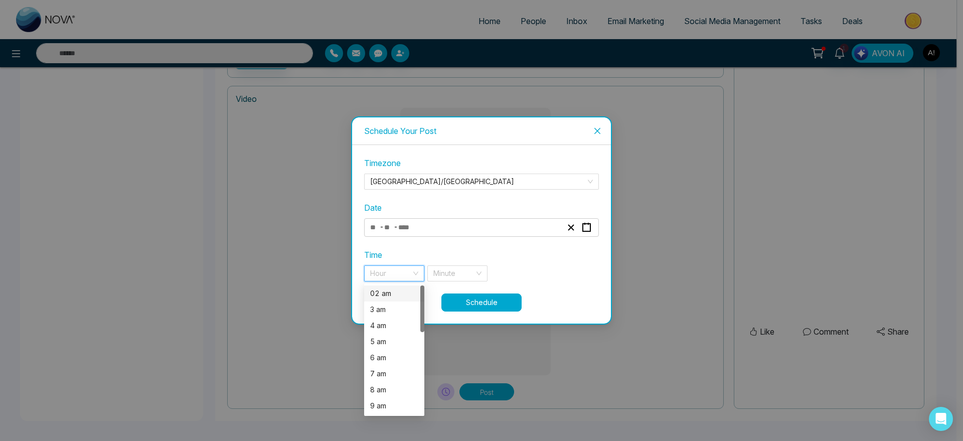
click at [410, 289] on div "02 am" at bounding box center [394, 293] width 48 height 11
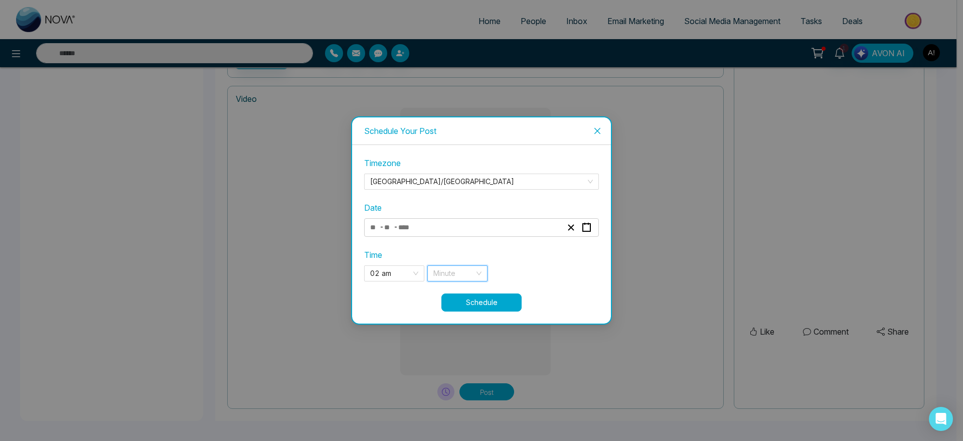
click at [453, 277] on input "search" at bounding box center [453, 273] width 41 height 15
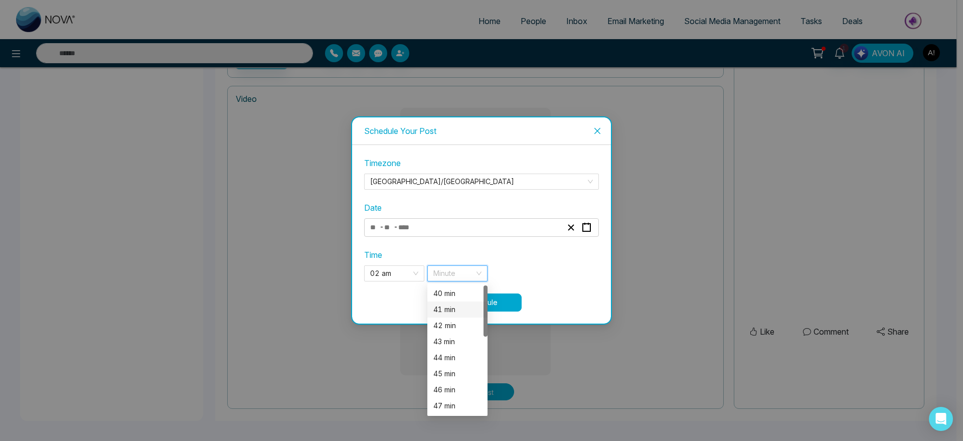
click at [460, 305] on div "41 min" at bounding box center [457, 309] width 48 height 11
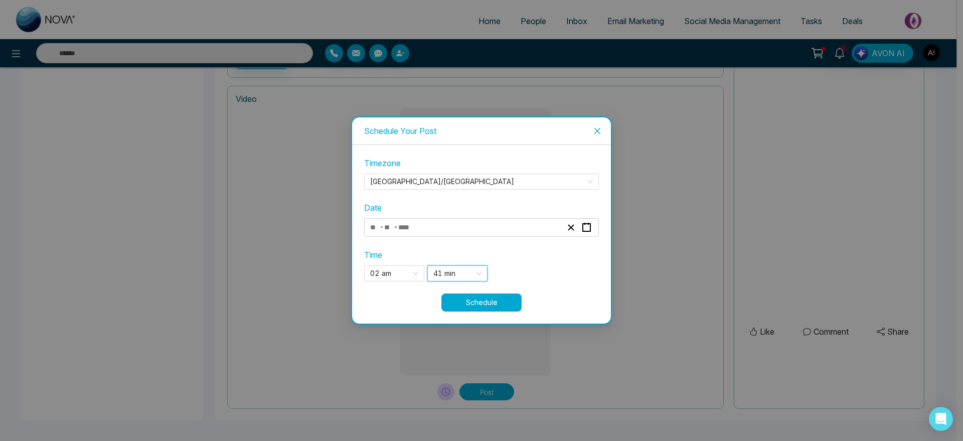
click at [513, 299] on button "Schedule" at bounding box center [481, 302] width 80 height 18
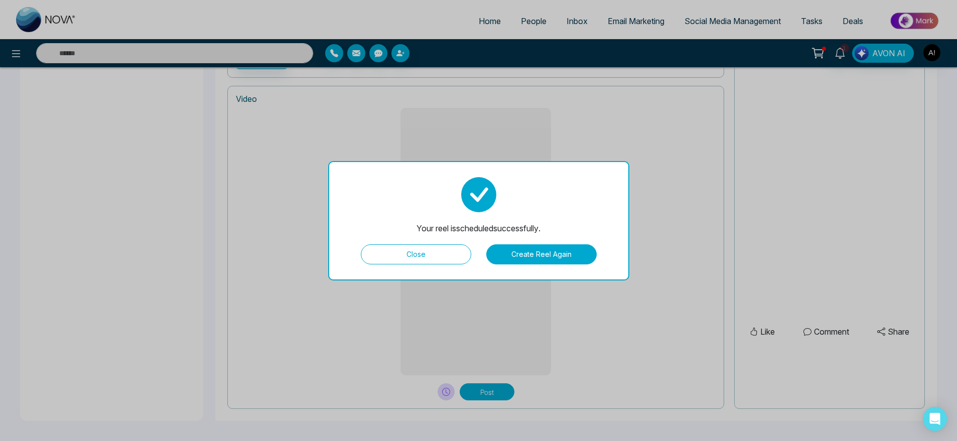
click at [435, 242] on div "Your reel is scheduled successfully. Close Create Reel Again" at bounding box center [478, 220] width 301 height 119
click at [437, 250] on button "Close" at bounding box center [416, 254] width 110 height 20
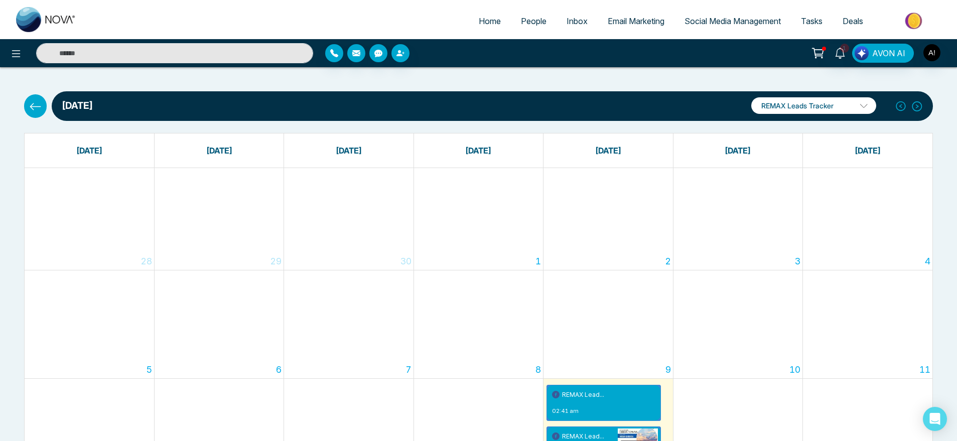
click at [39, 112] on button at bounding box center [35, 105] width 23 height 23
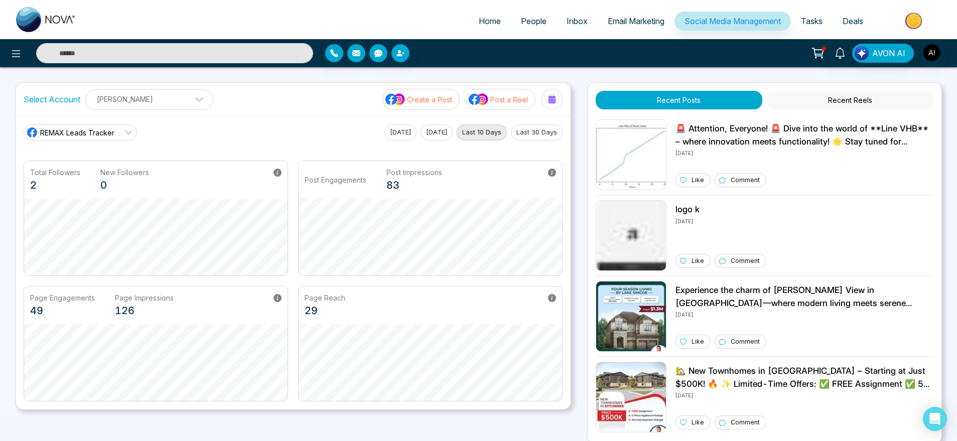
click at [511, 89] on button "Post a Reel" at bounding box center [501, 99] width 70 height 21
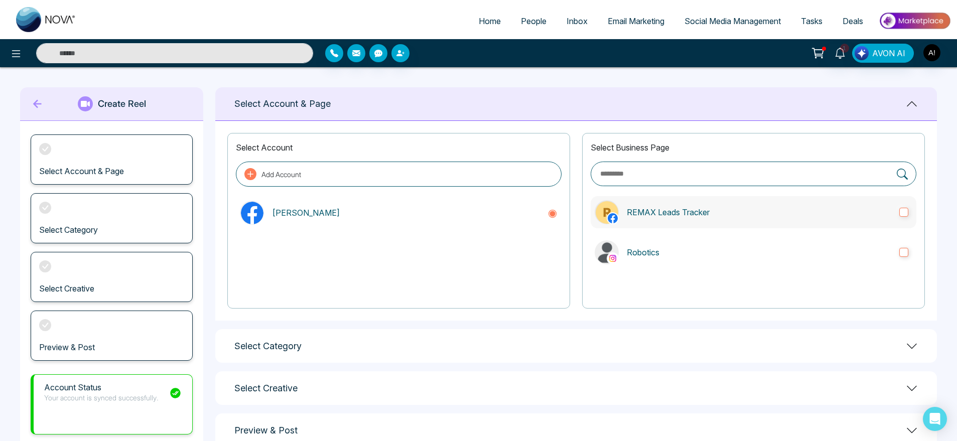
click at [679, 198] on label "REMAX Leads Tracker" at bounding box center [753, 212] width 326 height 32
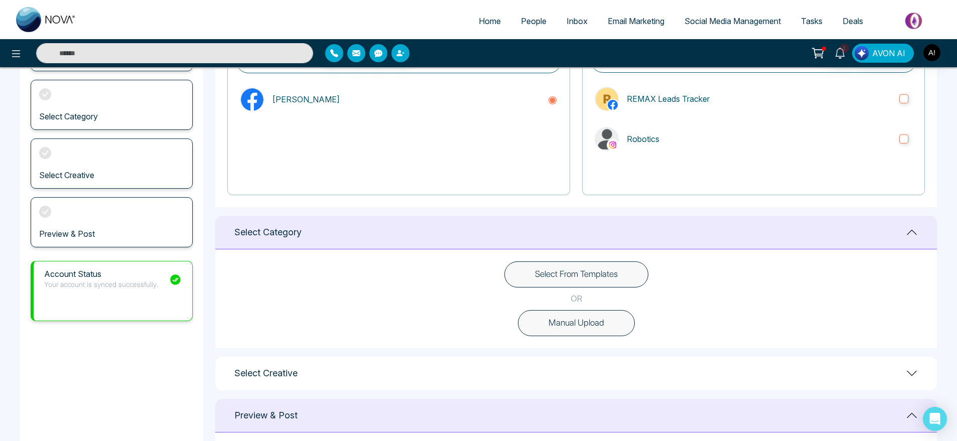
scroll to position [115, 0]
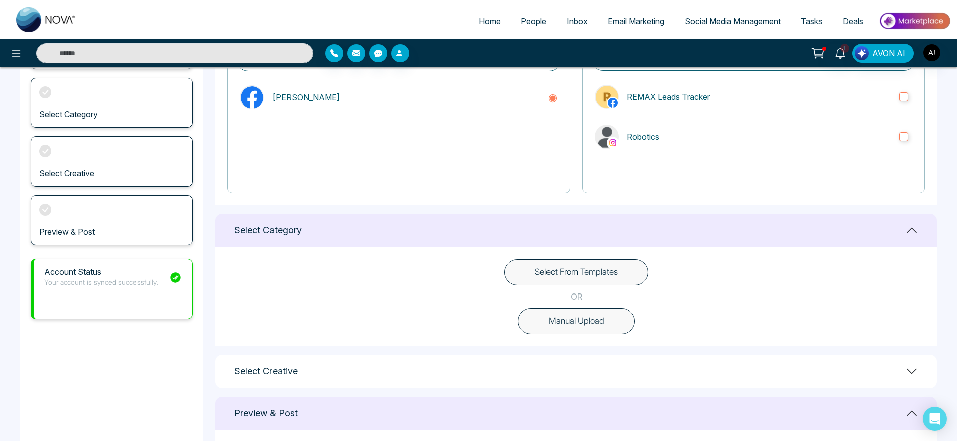
click at [592, 258] on div "Select From Templates OR Manual Upload" at bounding box center [575, 296] width 721 height 99
click at [598, 277] on button "Select From Templates" at bounding box center [576, 272] width 144 height 26
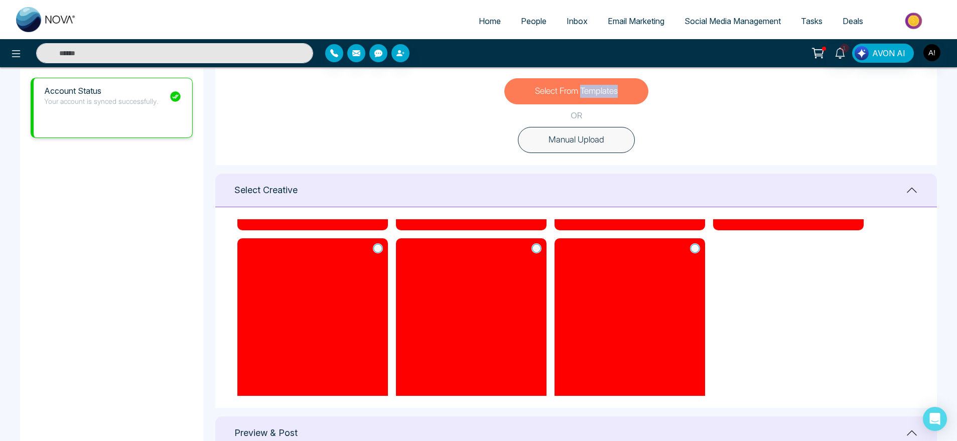
scroll to position [261, 0]
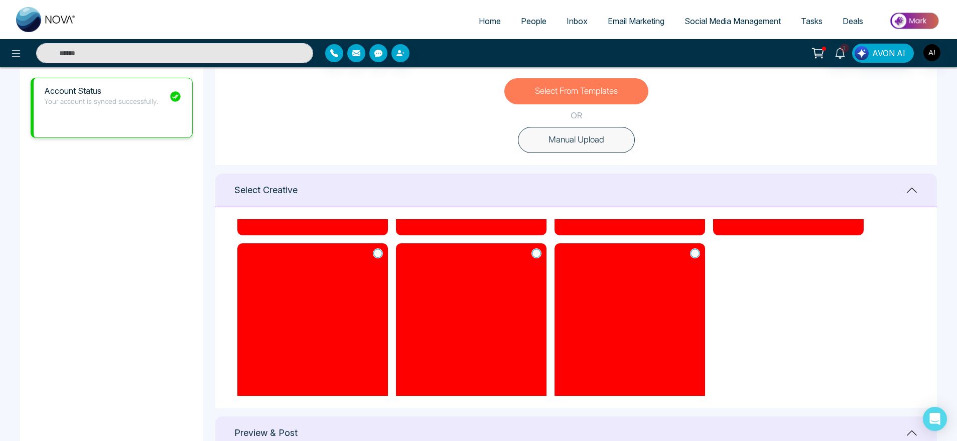
click at [541, 253] on icon at bounding box center [536, 253] width 9 height 9
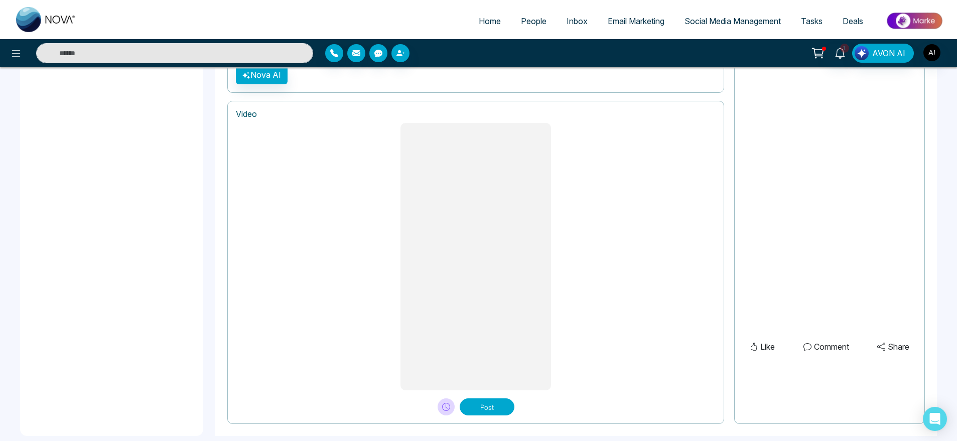
scroll to position [772, 0]
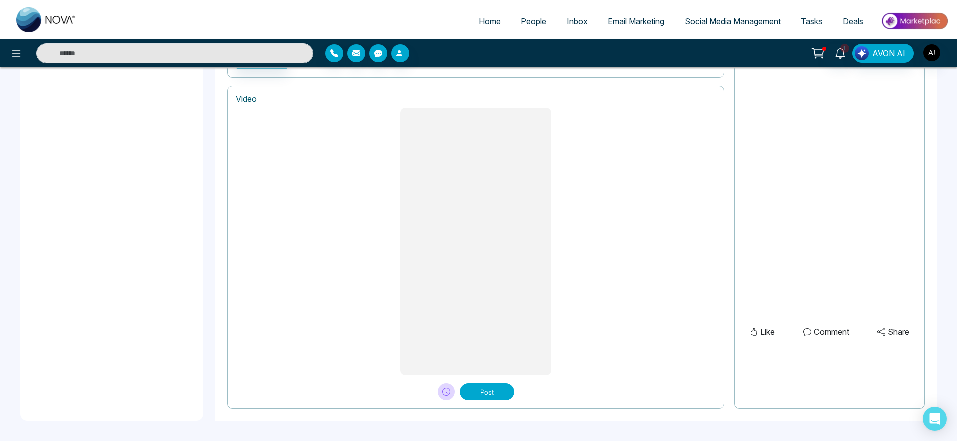
click at [493, 396] on button "Post" at bounding box center [487, 391] width 55 height 17
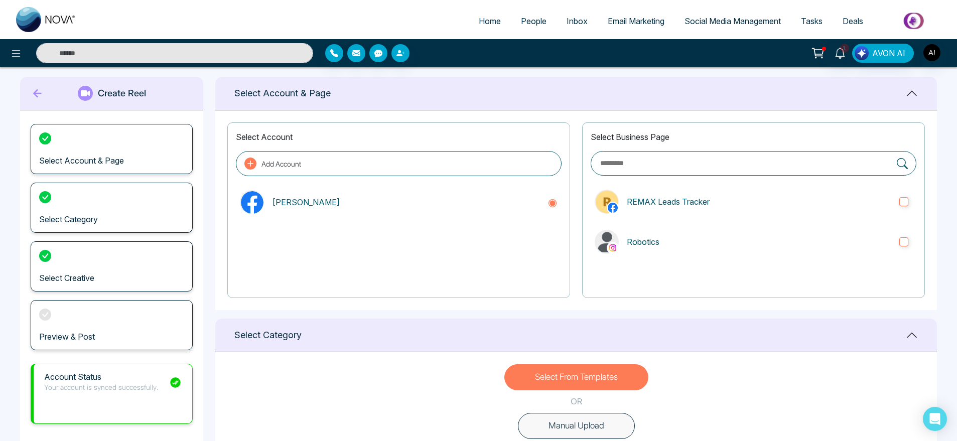
scroll to position [7, 0]
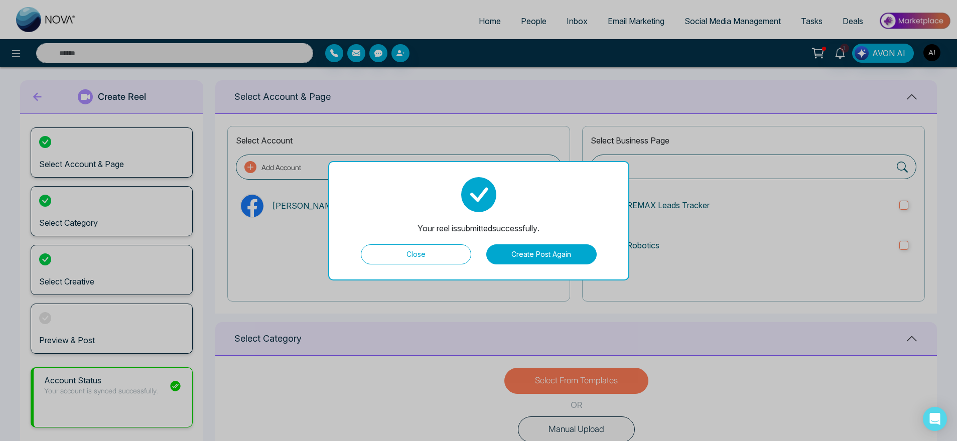
click at [425, 256] on button "Close" at bounding box center [416, 254] width 110 height 20
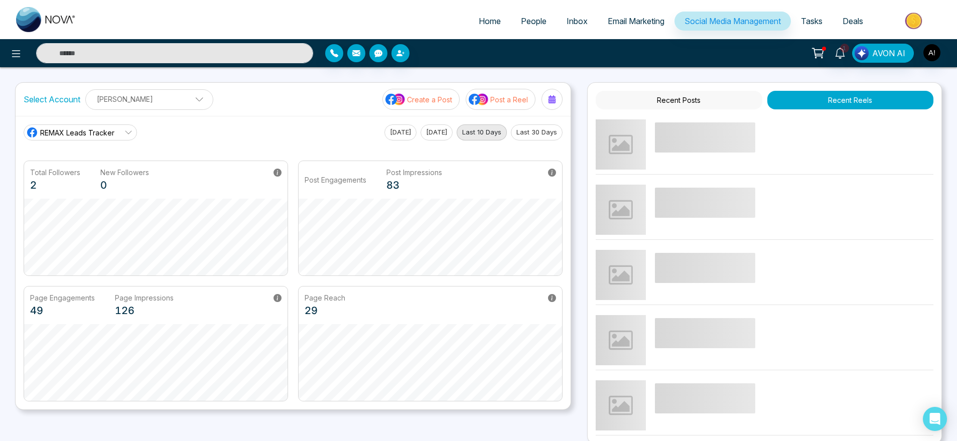
click at [483, 105] on img at bounding box center [479, 99] width 20 height 13
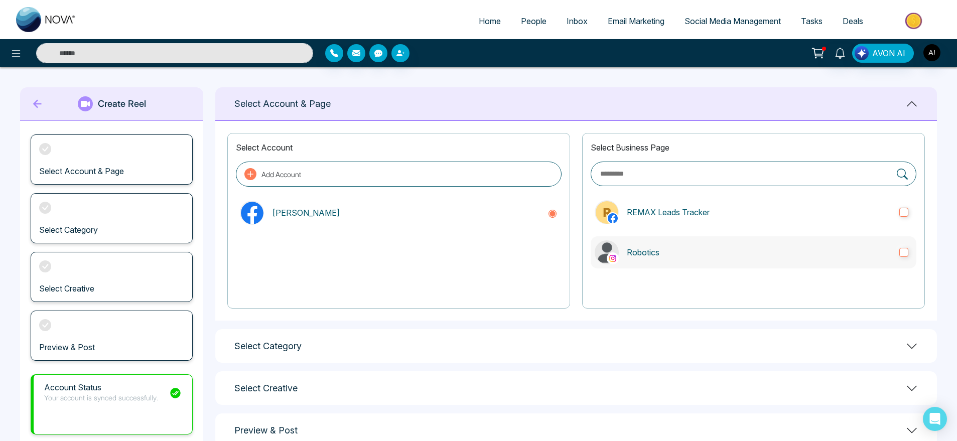
click at [668, 244] on label "Robotics" at bounding box center [753, 252] width 326 height 32
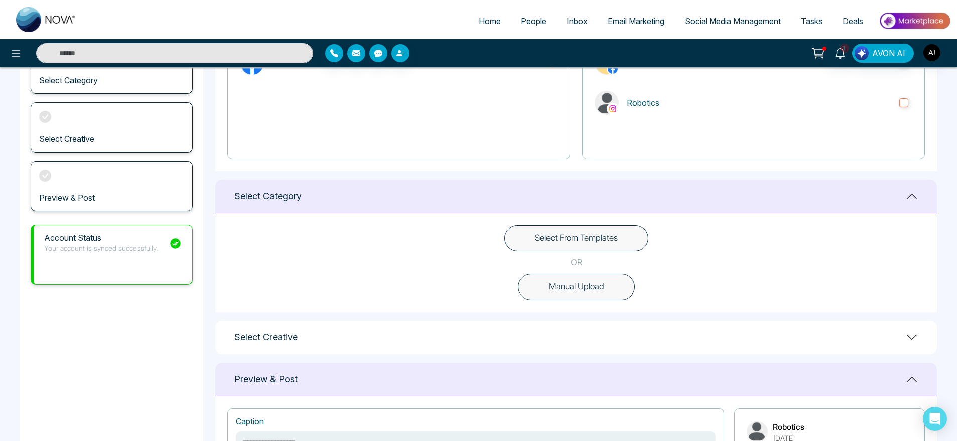
scroll to position [150, 0]
click at [620, 241] on button "Select From Templates" at bounding box center [576, 238] width 144 height 26
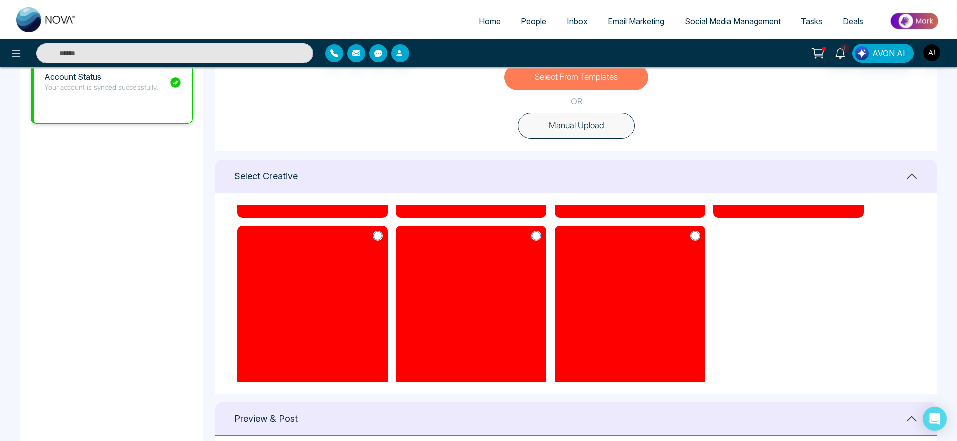
scroll to position [265, 0]
click at [379, 239] on icon at bounding box center [377, 235] width 9 height 9
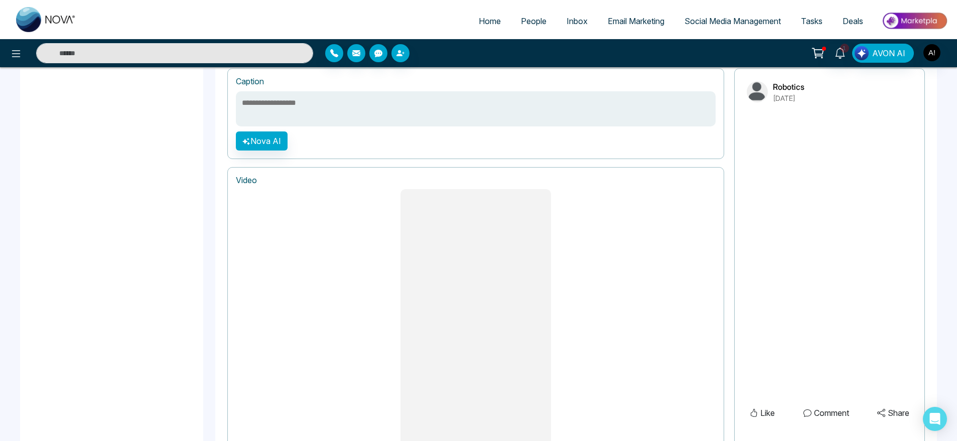
scroll to position [772, 0]
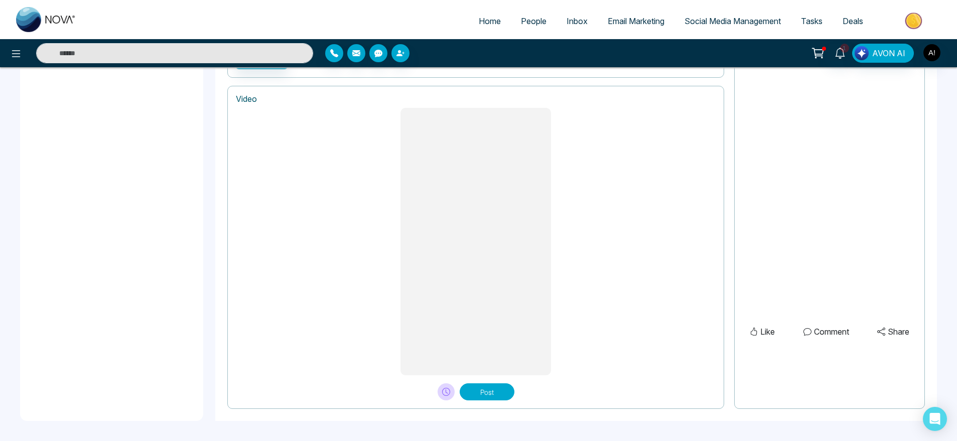
click at [491, 386] on button "Post" at bounding box center [487, 391] width 55 height 17
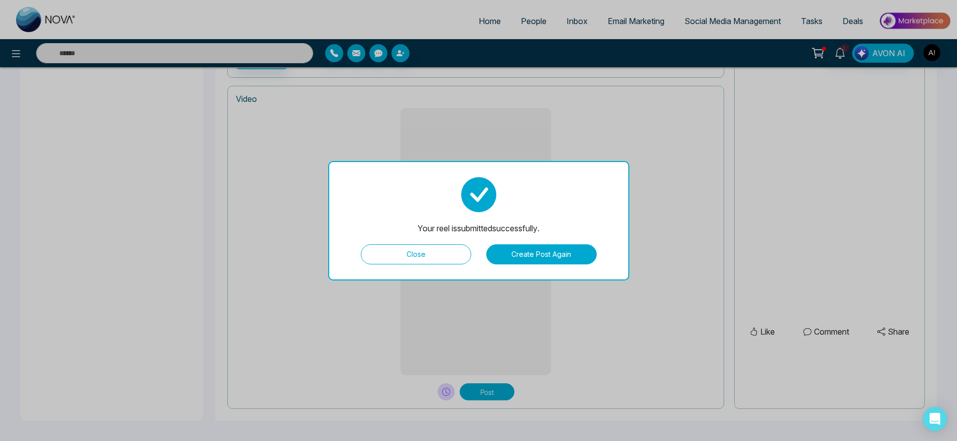
click at [447, 248] on button "Close" at bounding box center [416, 254] width 110 height 20
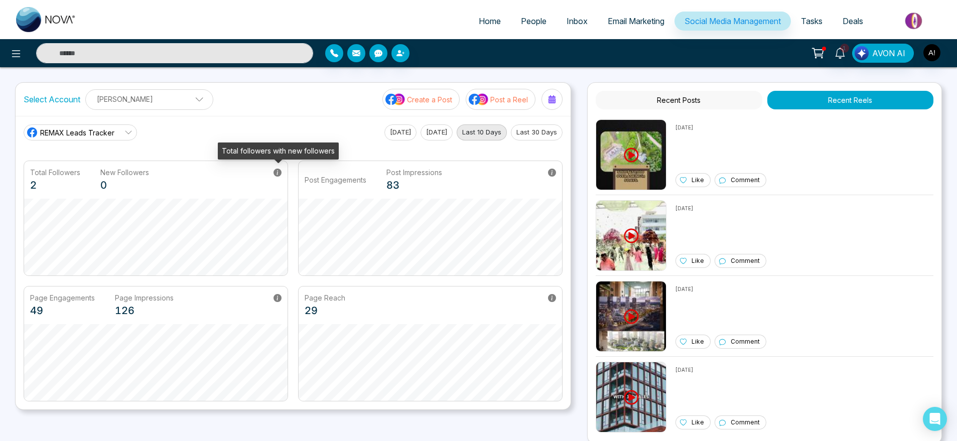
click at [277, 174] on icon at bounding box center [277, 173] width 8 height 8
drag, startPoint x: 220, startPoint y: 152, endPoint x: 338, endPoint y: 152, distance: 117.4
click at [338, 152] on body "Home People Inbox Email Marketing Social Media Management Tasks Deals 1 AVON AI…" at bounding box center [478, 220] width 957 height 441
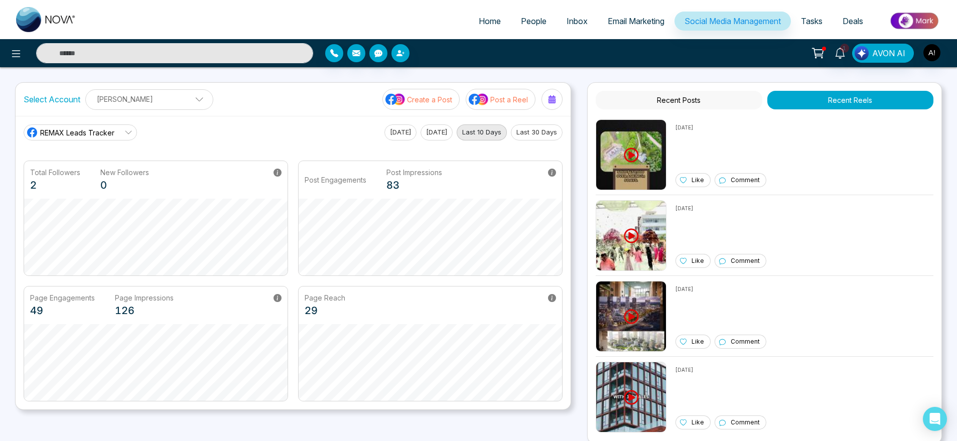
click at [403, 139] on div "[DATE] [DATE] Last 10 Days Last 30 Days" at bounding box center [473, 132] width 178 height 16
click at [384, 128] on button "[DATE]" at bounding box center [400, 132] width 32 height 16
click at [113, 126] on div "REMAX Leads Tracker" at bounding box center [70, 132] width 88 height 12
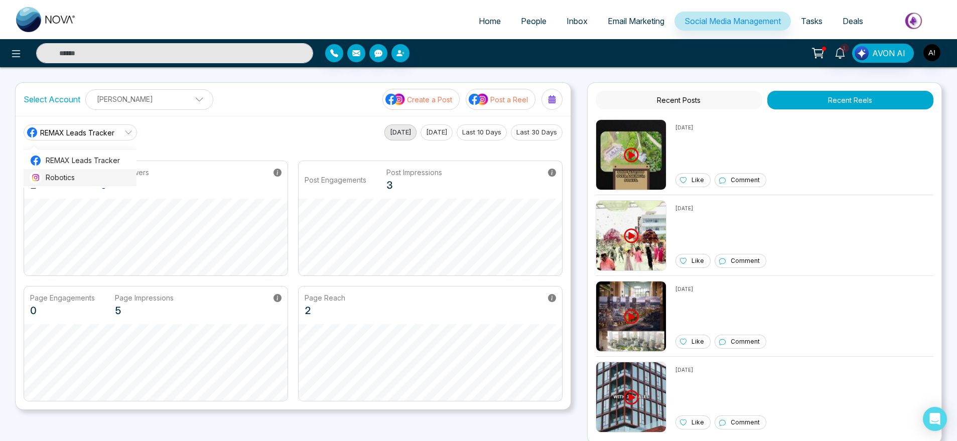
click at [112, 170] on li "Robotics" at bounding box center [80, 177] width 113 height 17
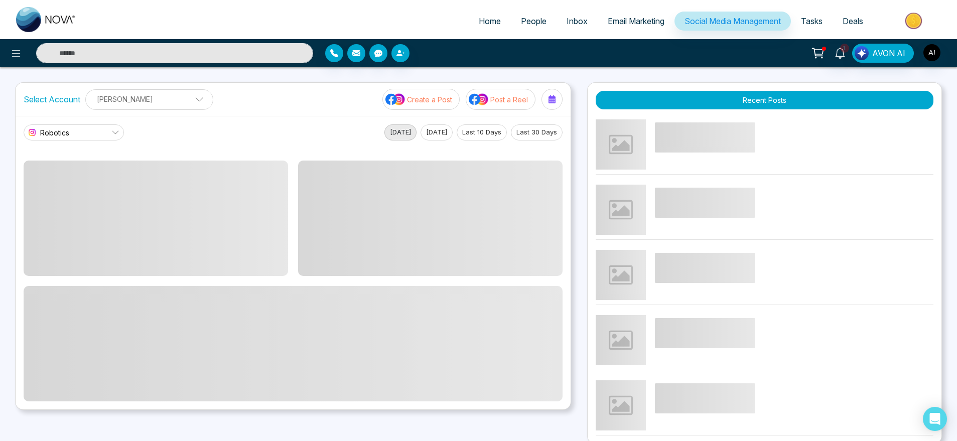
click at [112, 132] on icon at bounding box center [115, 132] width 8 height 8
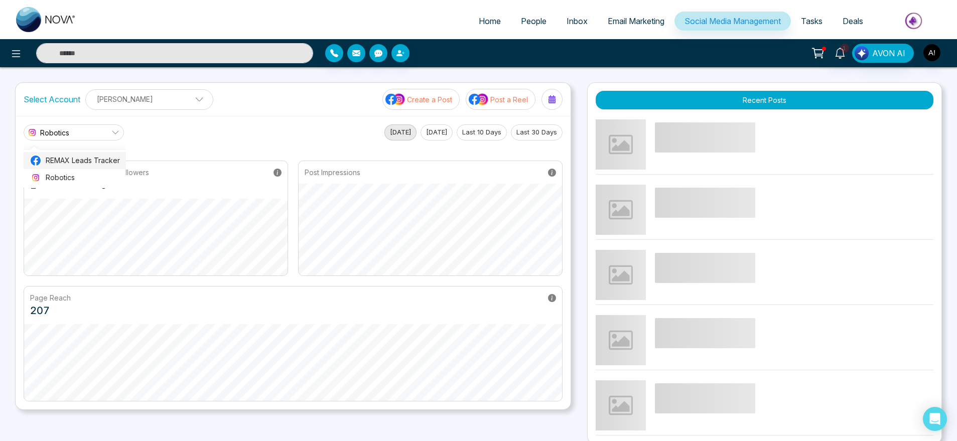
click at [112, 158] on span "REMAX Leads Tracker" at bounding box center [83, 160] width 74 height 11
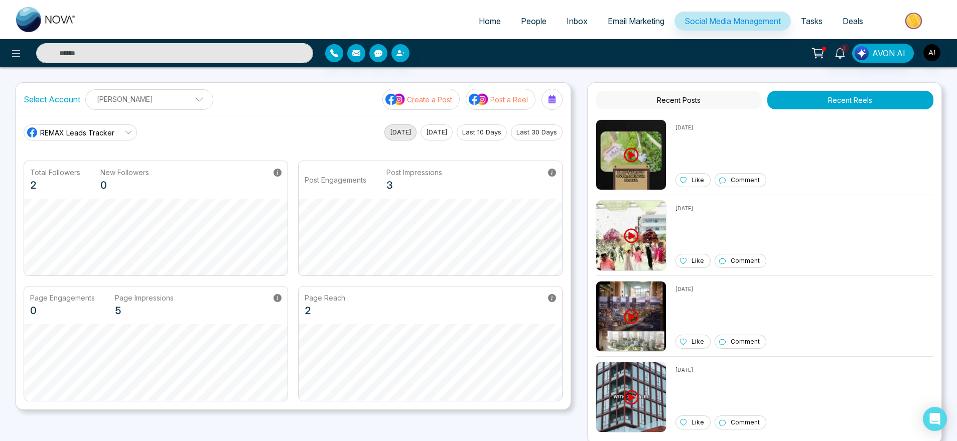
click at [528, 96] on p "Post a Reel" at bounding box center [509, 99] width 38 height 11
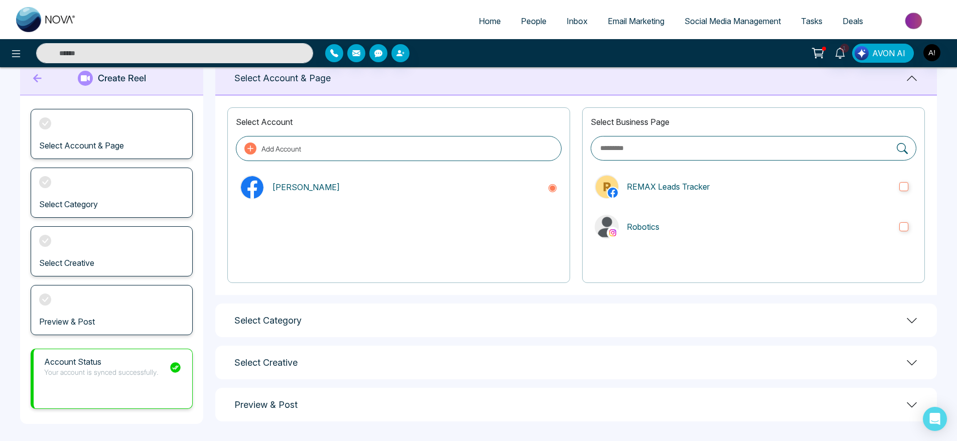
scroll to position [29, 0]
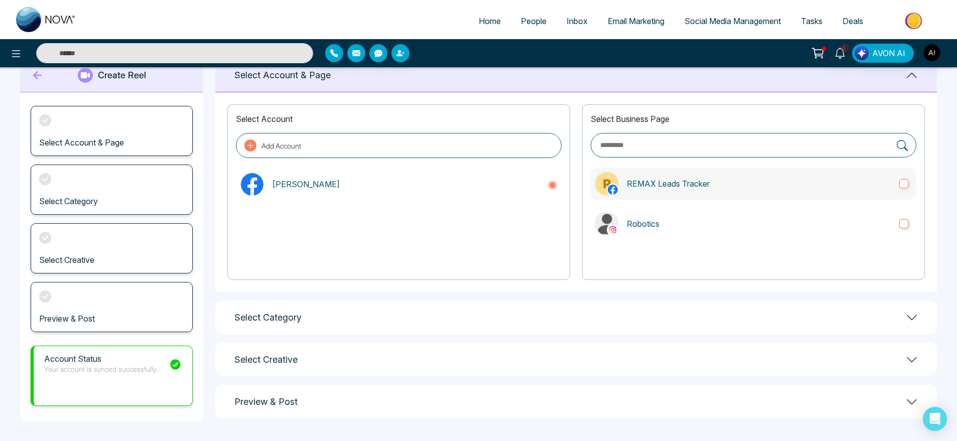
click at [720, 179] on p "REMAX Leads Tracker" at bounding box center [759, 184] width 264 height 12
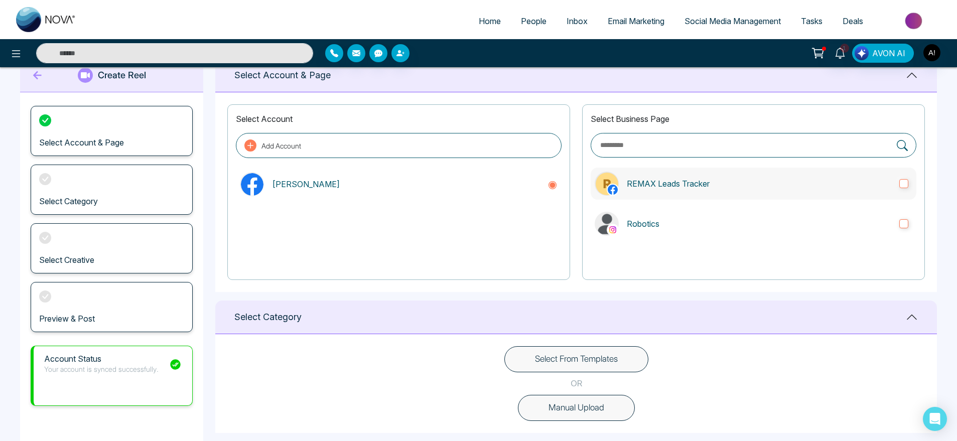
click at [737, 199] on label "REMAX Leads Tracker" at bounding box center [753, 184] width 326 height 32
click at [752, 220] on p "Robotics" at bounding box center [759, 224] width 264 height 12
click at [593, 414] on button "Manual Upload" at bounding box center [576, 408] width 117 height 26
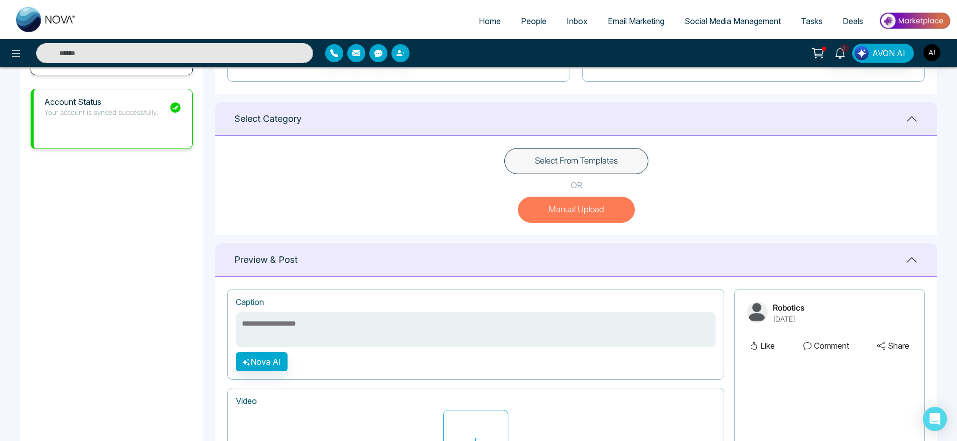
scroll to position [264, 0]
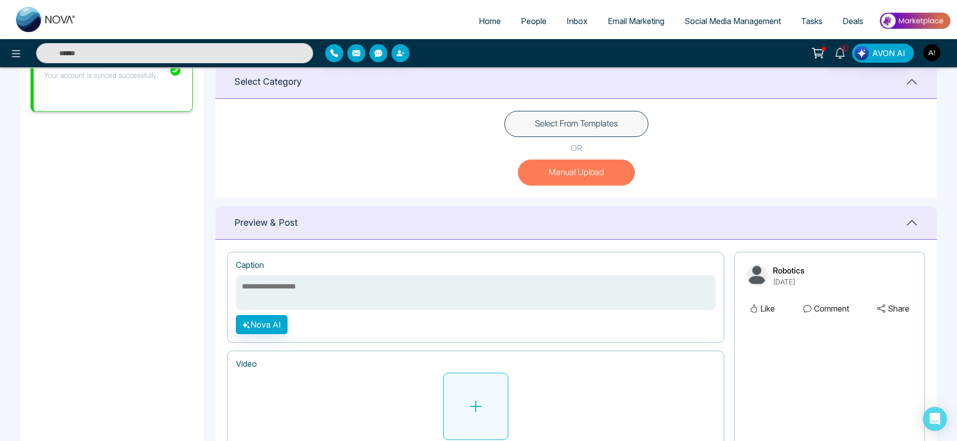
click at [493, 426] on button at bounding box center [475, 406] width 65 height 67
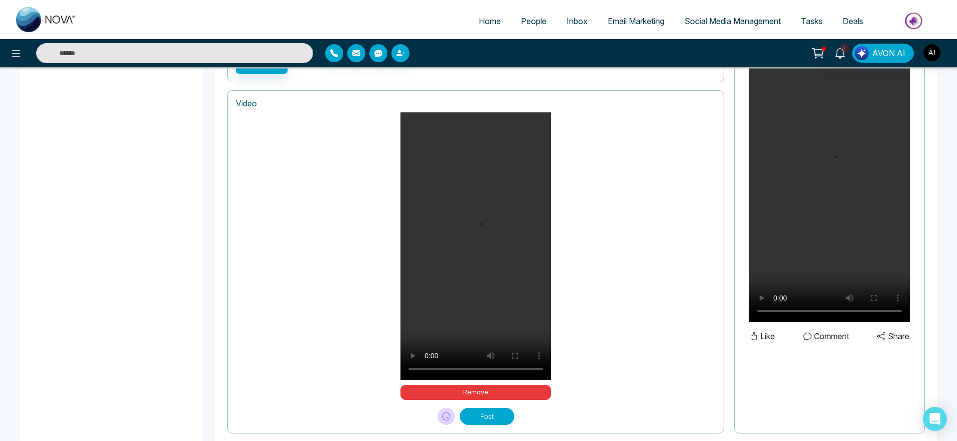
scroll to position [549, 0]
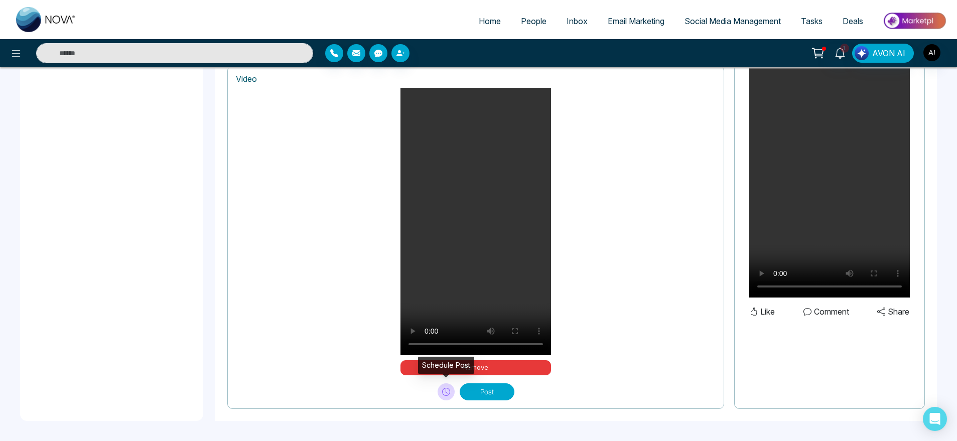
click at [441, 393] on button at bounding box center [445, 391] width 17 height 17
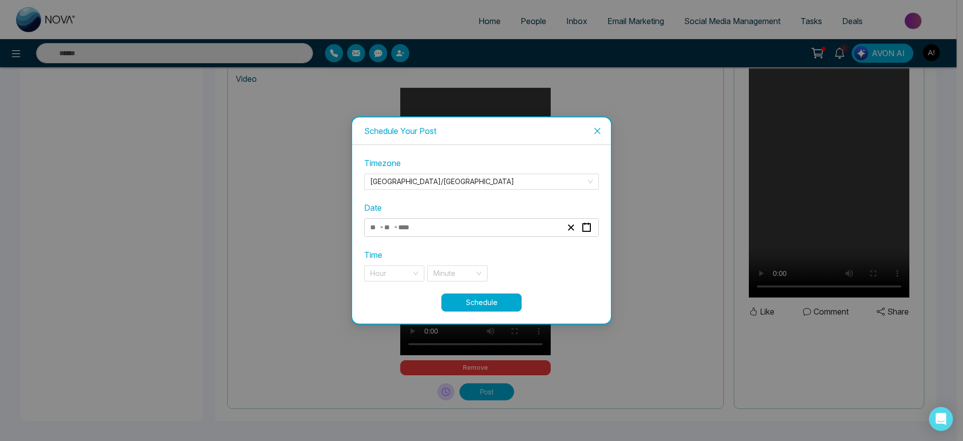
click at [428, 223] on div "- -" at bounding box center [466, 228] width 195 height 14
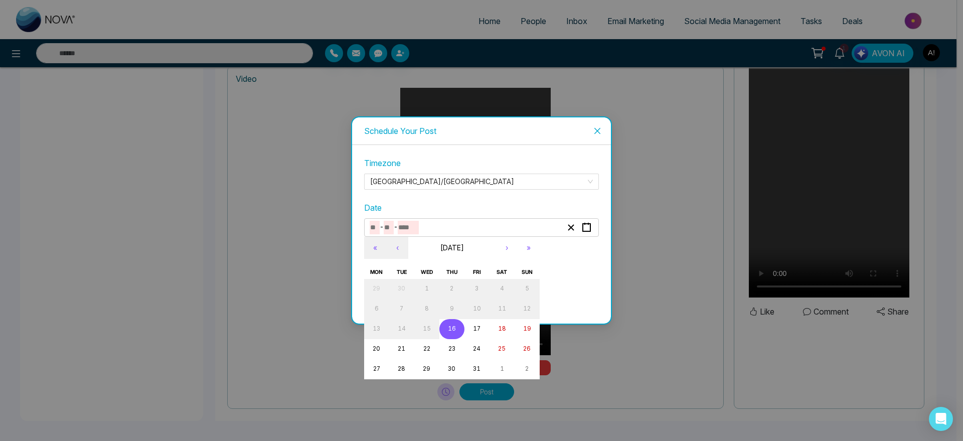
click at [454, 330] on abbr "16" at bounding box center [452, 328] width 8 height 7
type input "**"
type input "****"
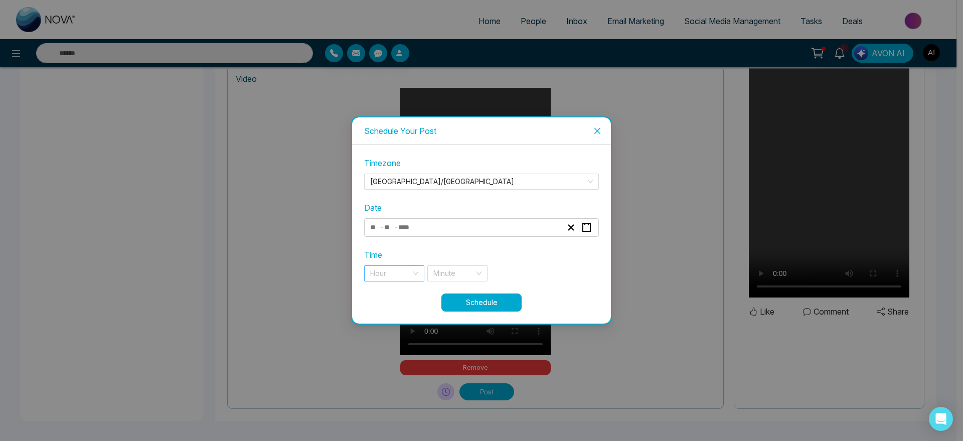
click at [402, 271] on input "search" at bounding box center [390, 273] width 41 height 15
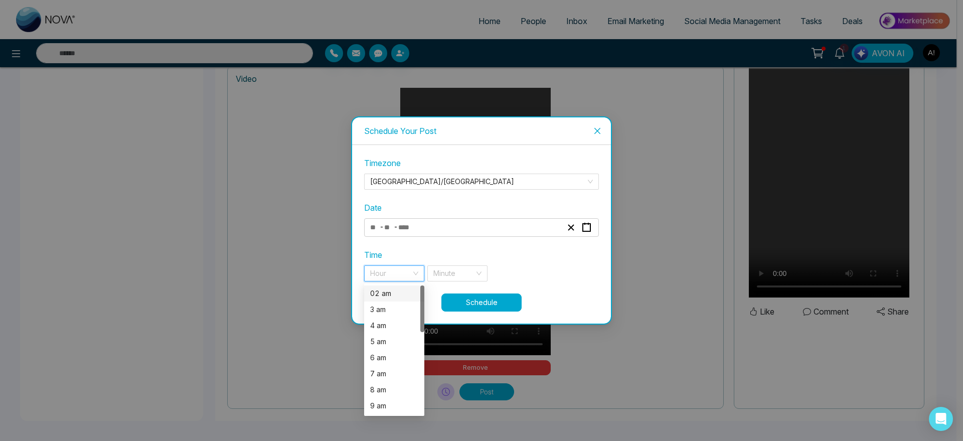
click at [402, 291] on div "02 am" at bounding box center [394, 293] width 48 height 11
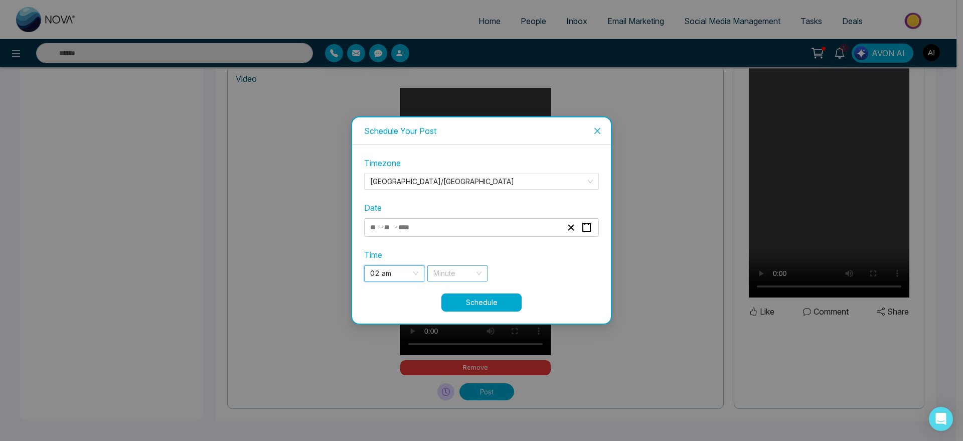
click at [471, 273] on input "search" at bounding box center [453, 273] width 41 height 15
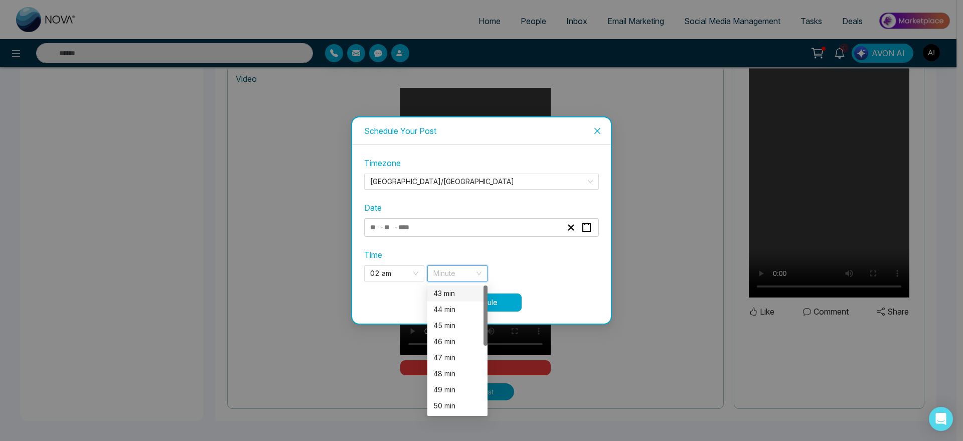
click at [459, 291] on div "43 min" at bounding box center [457, 293] width 48 height 11
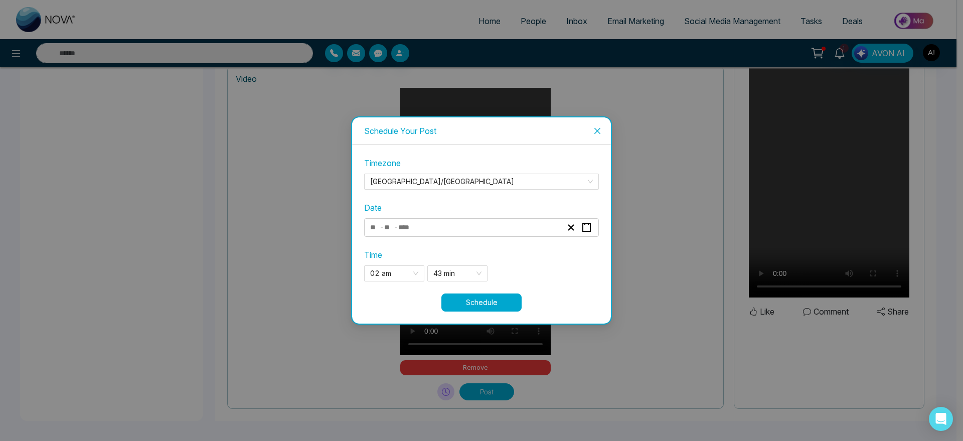
click at [494, 301] on button "Schedule" at bounding box center [481, 302] width 80 height 18
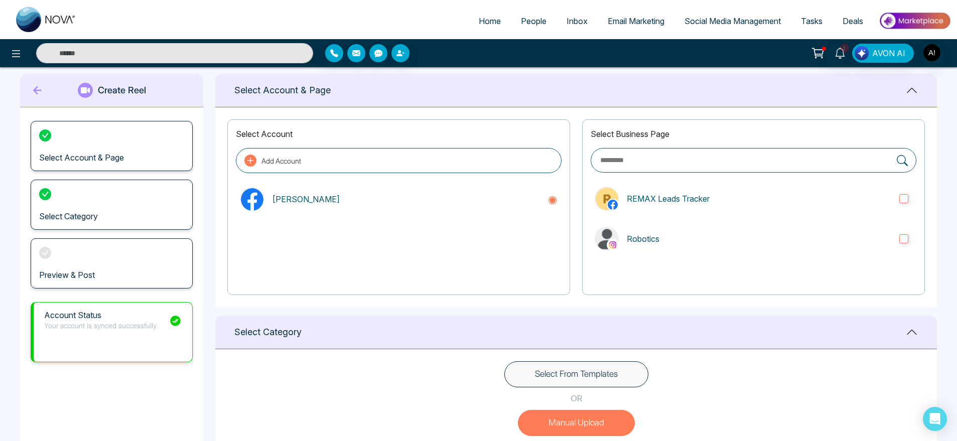
scroll to position [0, 0]
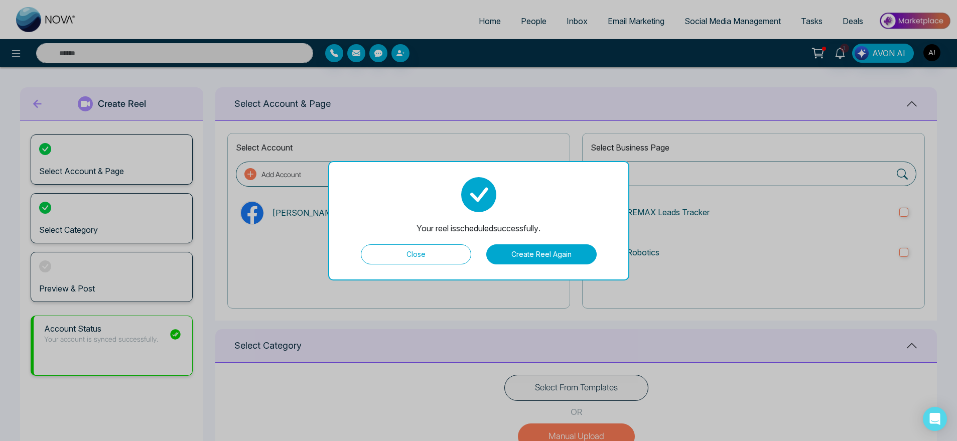
click at [460, 247] on button "Close" at bounding box center [416, 254] width 110 height 20
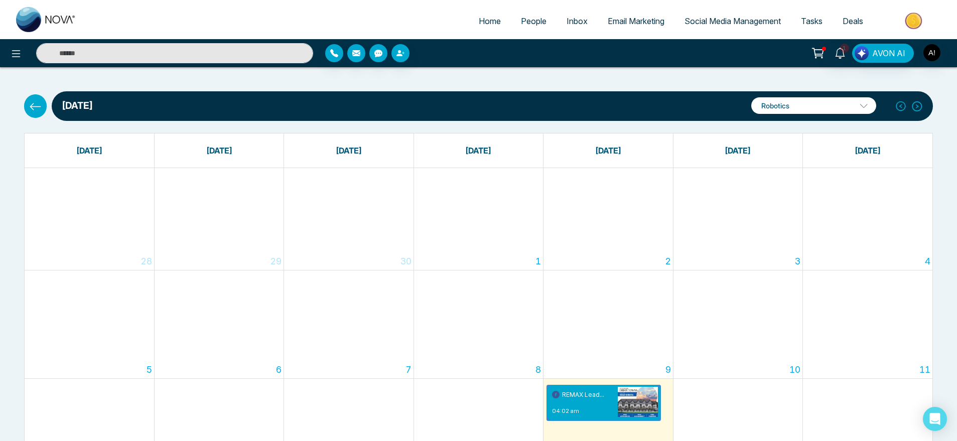
click at [40, 95] on button at bounding box center [35, 105] width 23 height 23
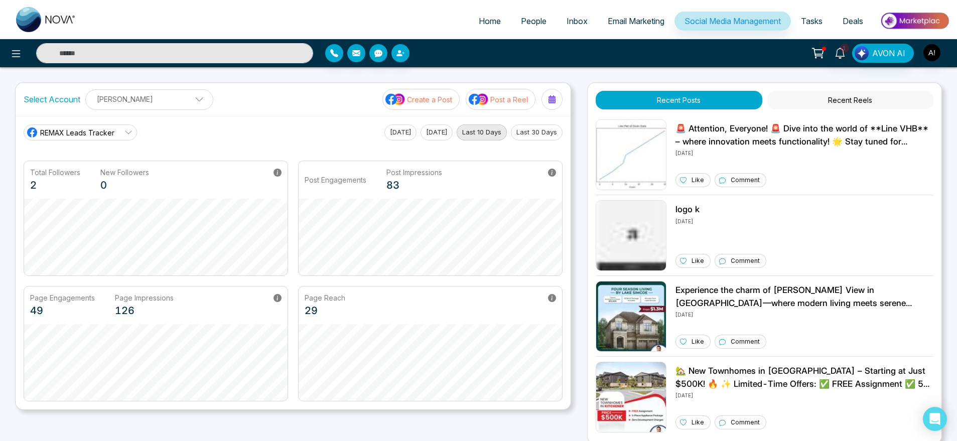
click at [489, 100] on img at bounding box center [479, 99] width 20 height 13
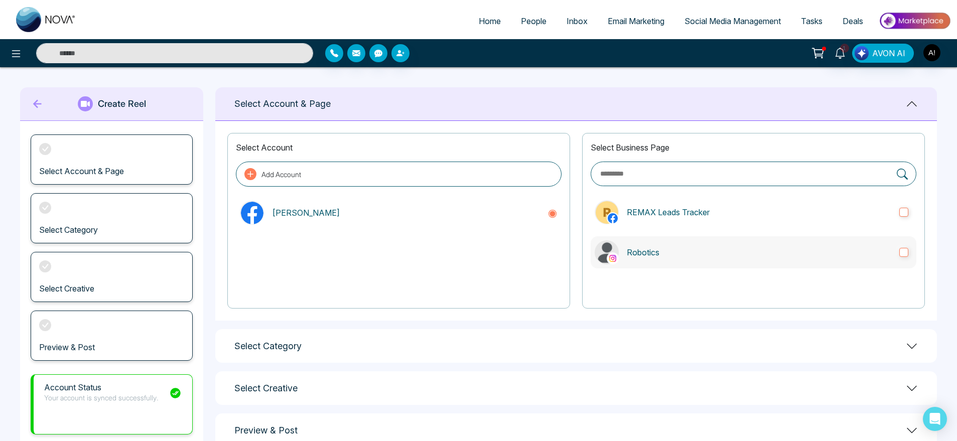
click at [713, 245] on label "Robotics" at bounding box center [753, 252] width 326 height 32
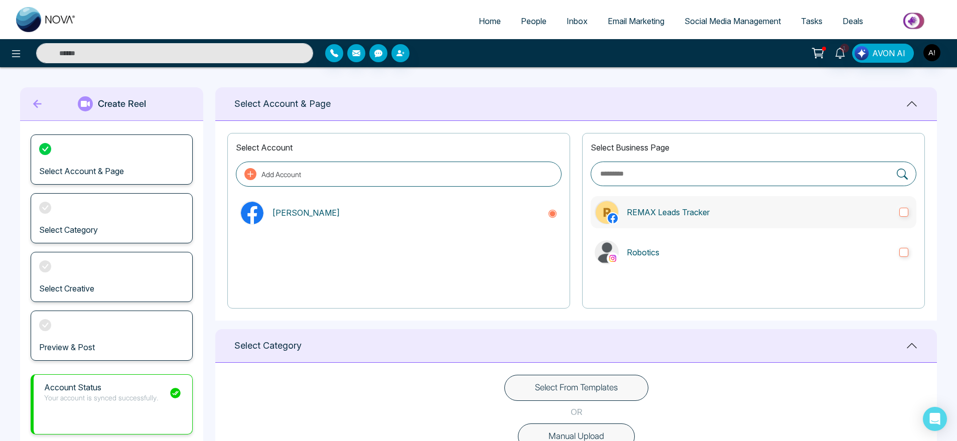
click at [704, 218] on p "REMAX Leads Tracker" at bounding box center [759, 212] width 264 height 12
click at [729, 245] on label "Robotics" at bounding box center [753, 252] width 326 height 32
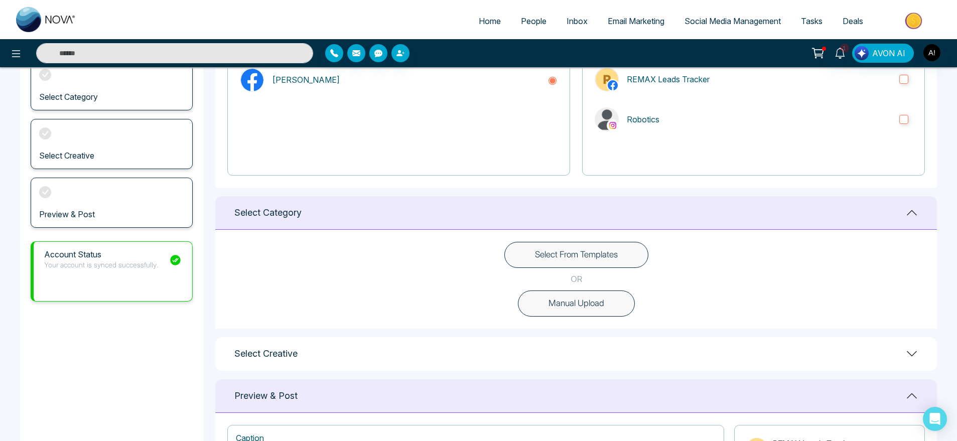
scroll to position [142, 0]
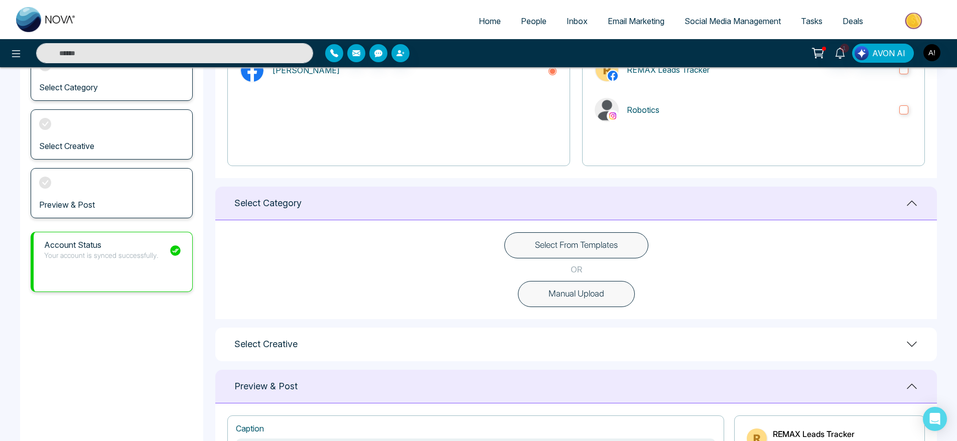
click at [630, 245] on button "Select From Templates" at bounding box center [576, 245] width 144 height 26
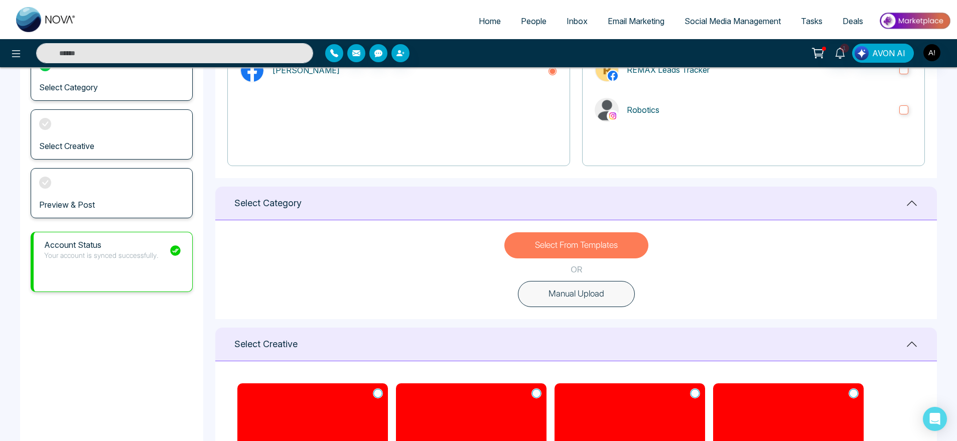
click at [617, 291] on button "Manual Upload" at bounding box center [576, 294] width 117 height 26
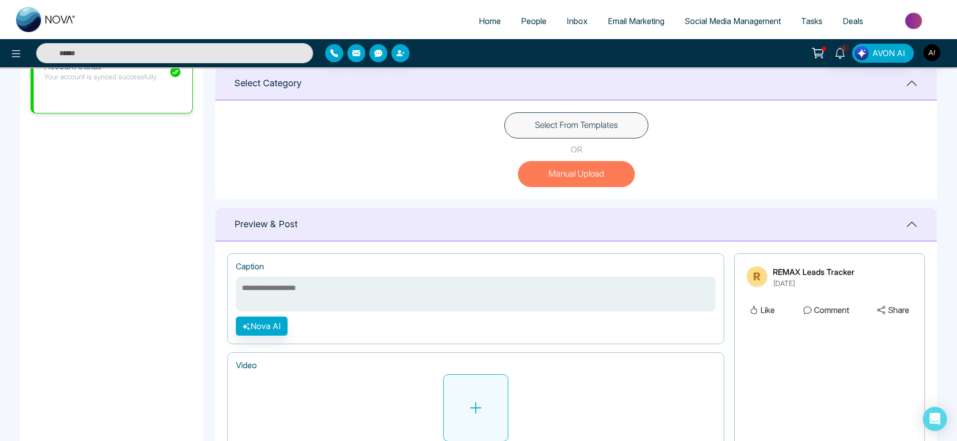
scroll to position [263, 0]
click at [475, 428] on button at bounding box center [475, 406] width 65 height 67
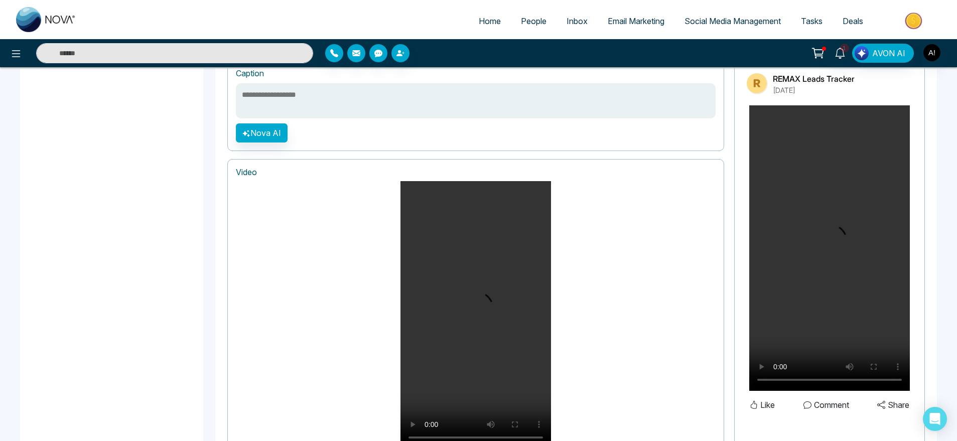
scroll to position [549, 0]
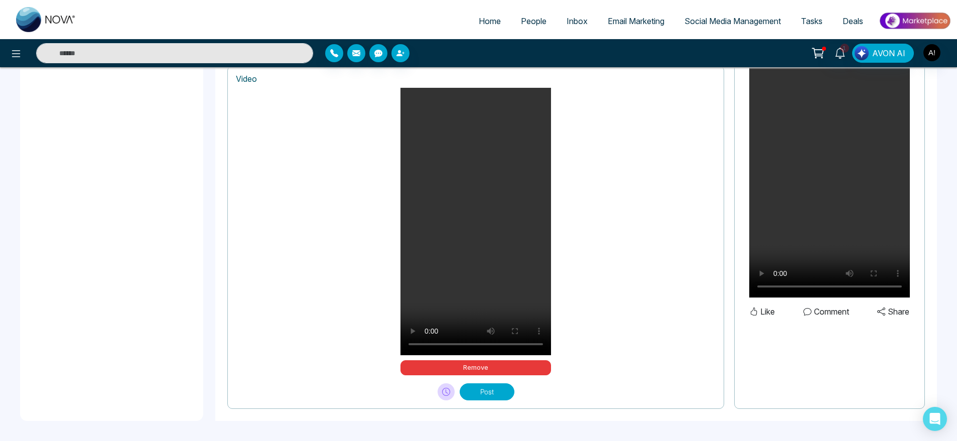
click at [499, 384] on button "Post" at bounding box center [487, 391] width 55 height 17
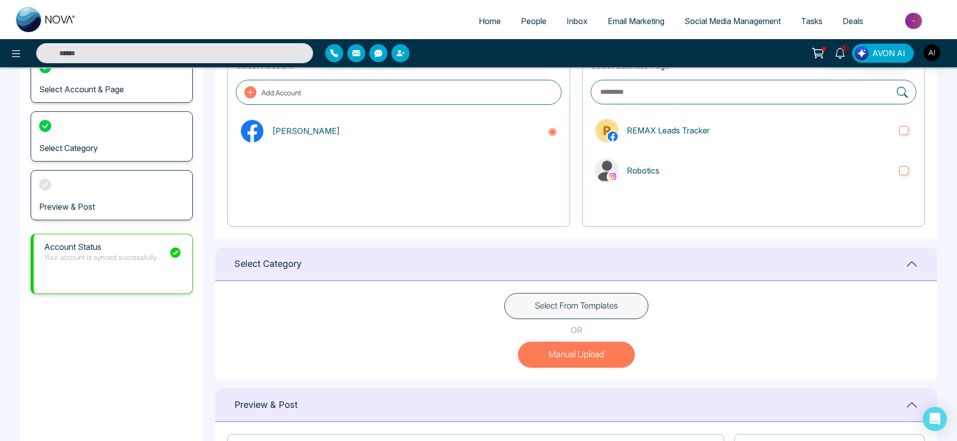
scroll to position [0, 0]
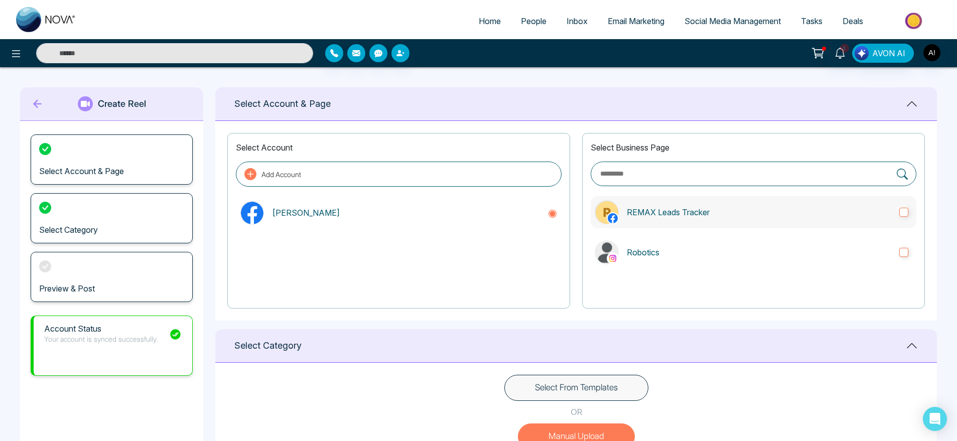
click at [804, 222] on label "REMAX Leads Tracker" at bounding box center [753, 212] width 326 height 32
click at [823, 253] on p "Robotics" at bounding box center [759, 252] width 264 height 12
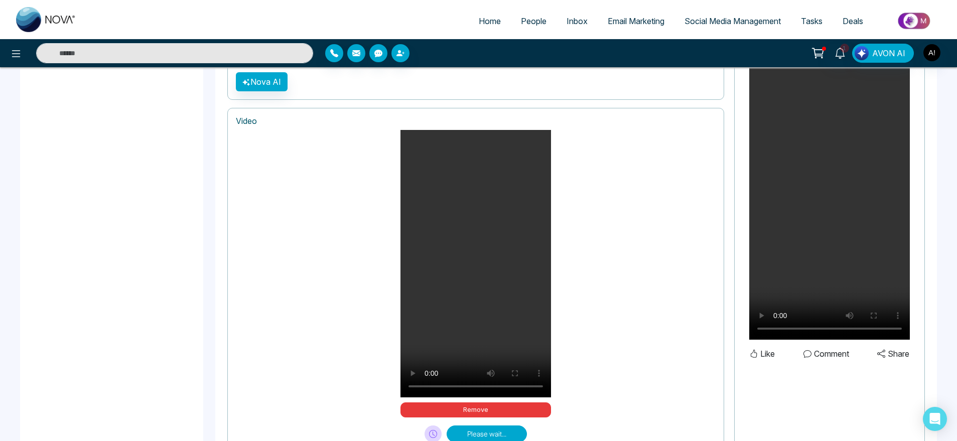
scroll to position [547, 0]
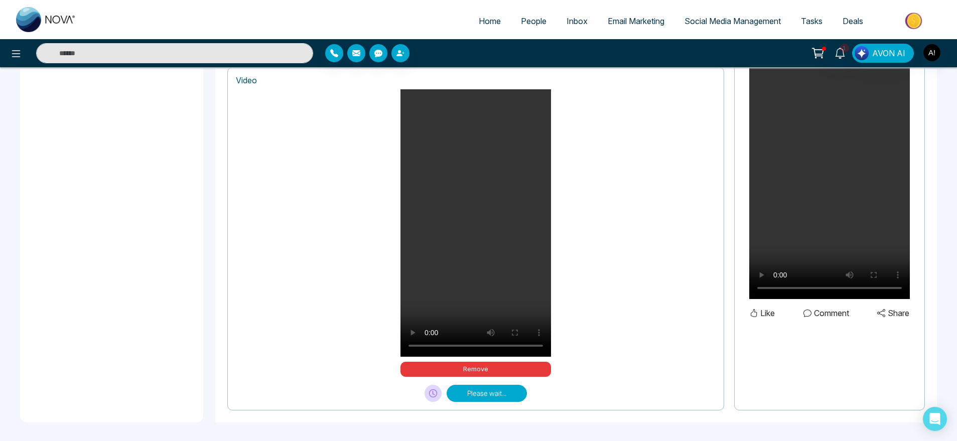
click at [481, 392] on button "Please wait..." at bounding box center [486, 393] width 80 height 17
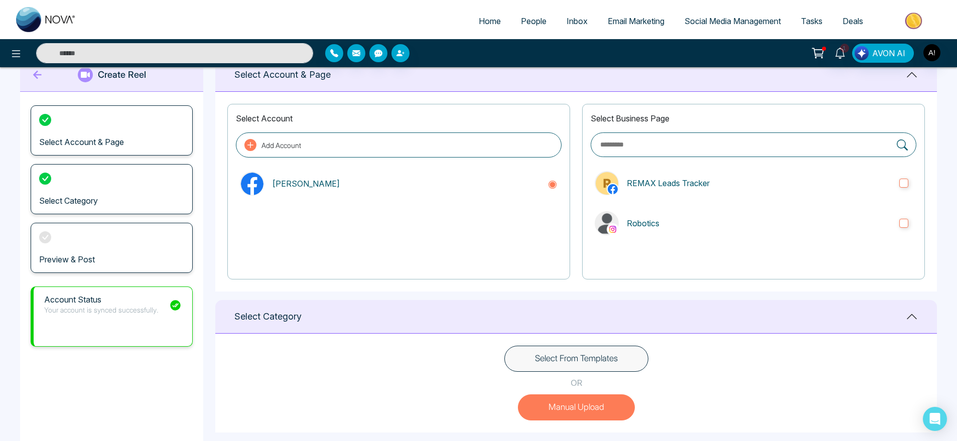
scroll to position [5, 0]
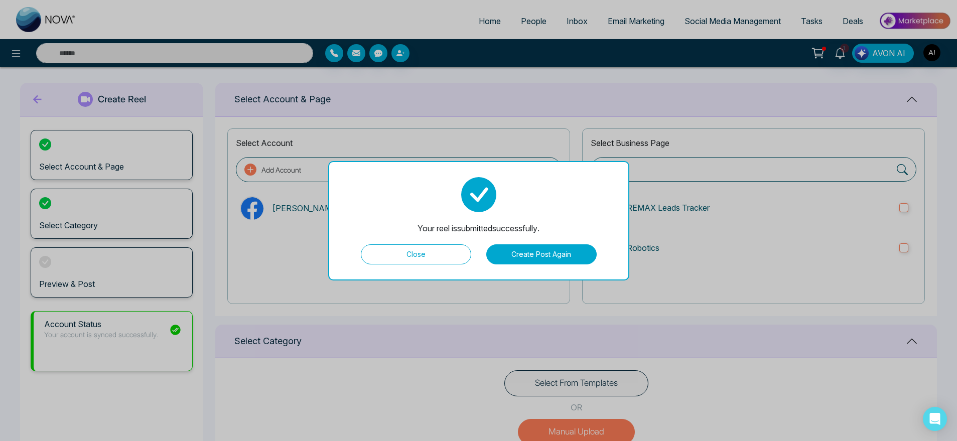
click at [425, 258] on button "Close" at bounding box center [416, 254] width 110 height 20
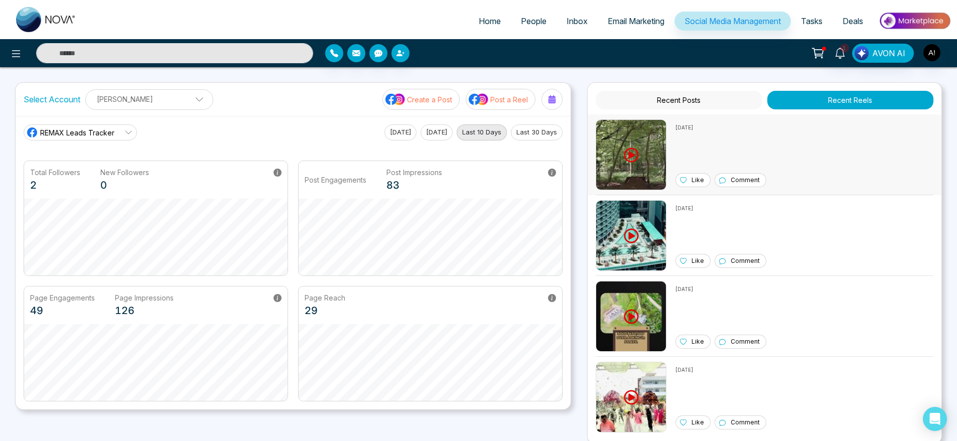
click at [664, 166] on img at bounding box center [630, 154] width 71 height 71
click at [498, 100] on p "Post a Reel" at bounding box center [509, 99] width 38 height 11
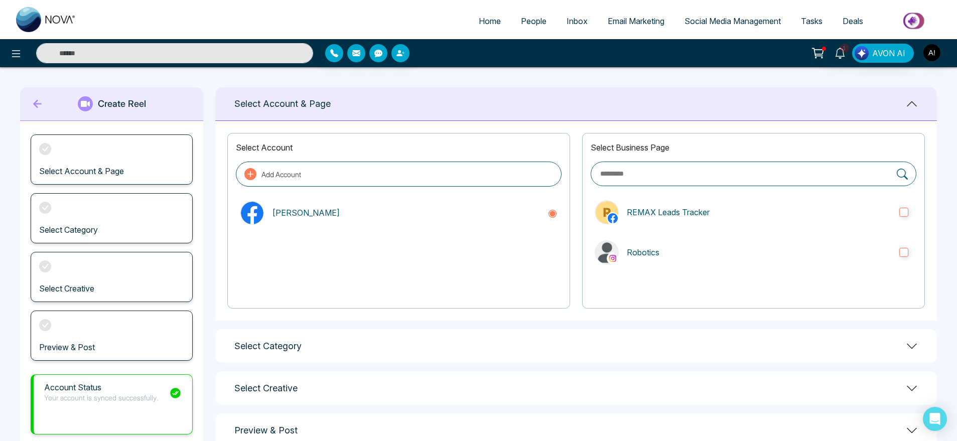
click at [33, 103] on icon at bounding box center [37, 104] width 9 height 9
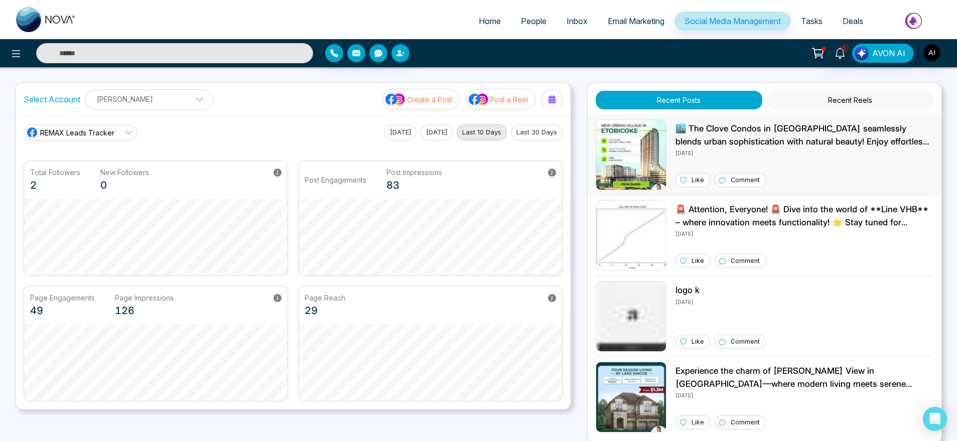
click at [724, 147] on p "🏙️ The Clove Condos in Etobicoke seamlessly blends urban sophistication with na…" at bounding box center [804, 135] width 258 height 26
click at [828, 92] on button "Recent Reels" at bounding box center [850, 100] width 166 height 19
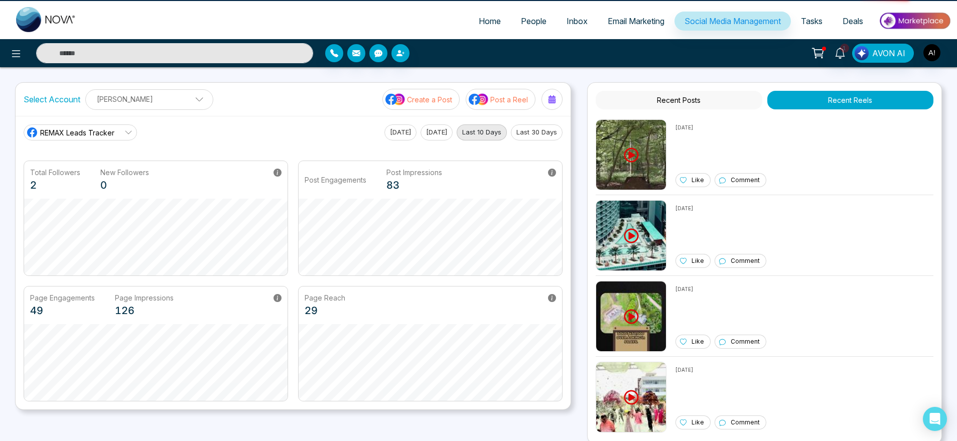
click at [705, 104] on button "Recent Posts" at bounding box center [678, 100] width 166 height 19
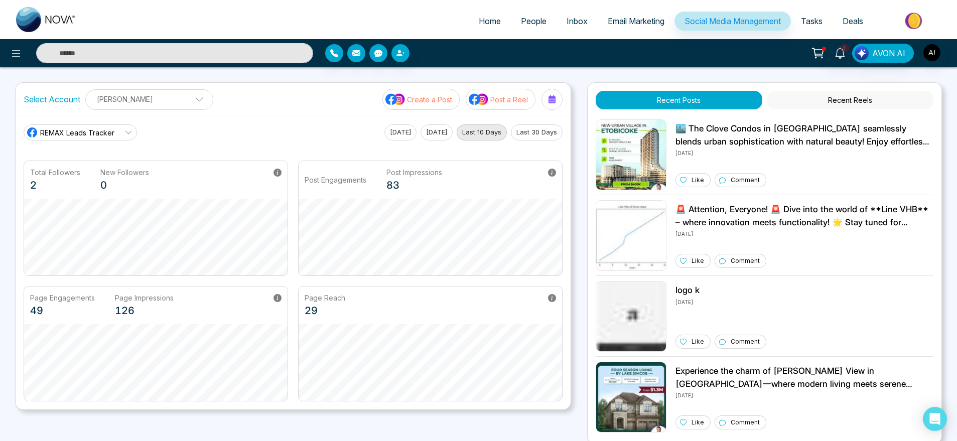
click at [844, 97] on button "Recent Reels" at bounding box center [850, 100] width 166 height 19
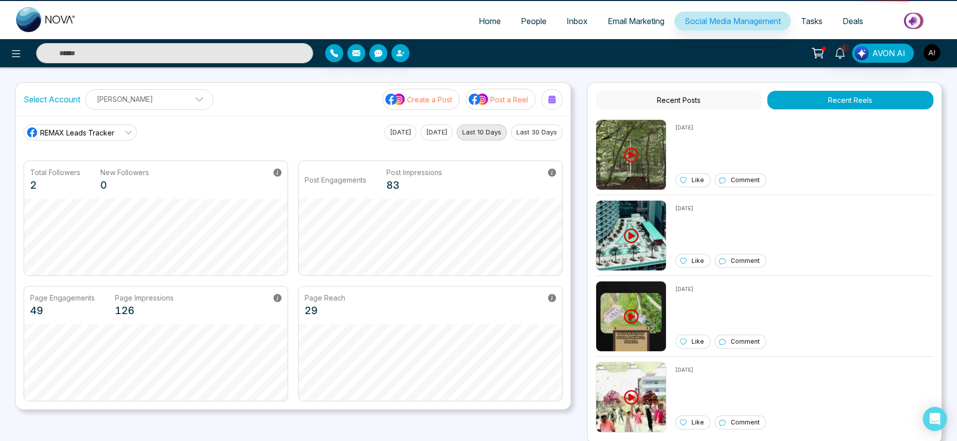
click at [651, 105] on button "Recent Posts" at bounding box center [678, 100] width 166 height 19
drag, startPoint x: 651, startPoint y: 105, endPoint x: 688, endPoint y: 97, distance: 38.5
click at [688, 97] on button "Recent Posts" at bounding box center [678, 100] width 166 height 19
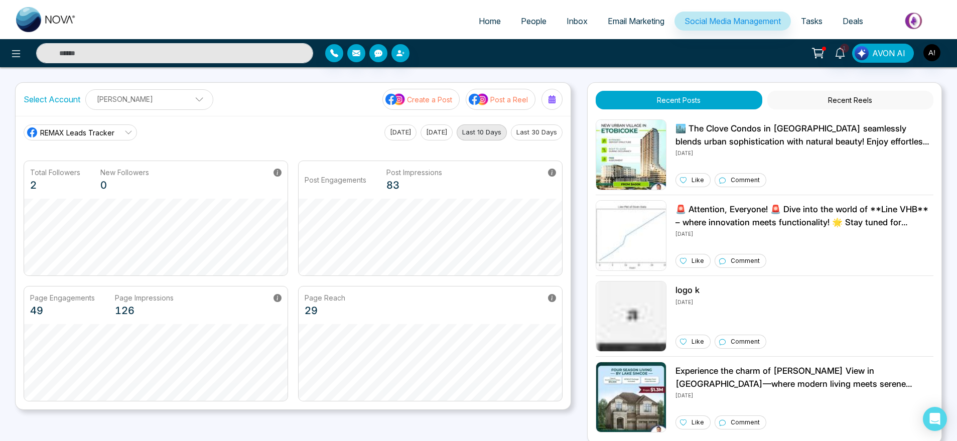
click at [688, 97] on button "Recent Posts" at bounding box center [678, 100] width 166 height 19
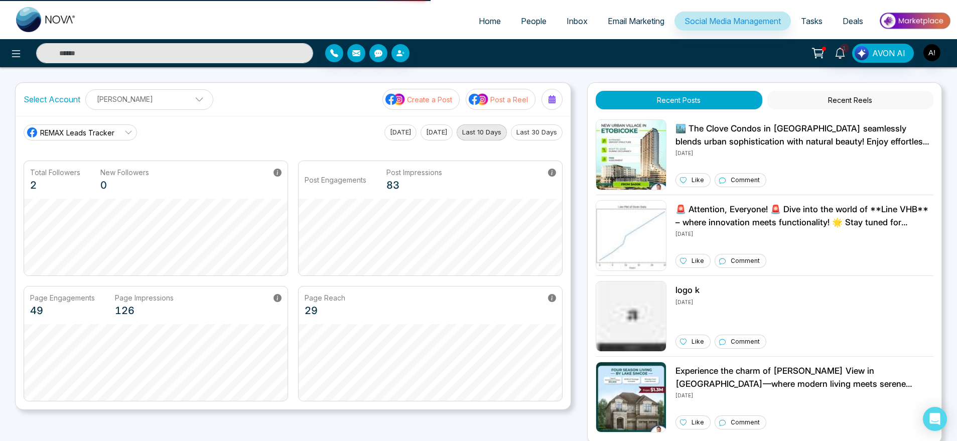
click at [500, 23] on link "Home" at bounding box center [490, 21] width 42 height 19
select select "*"
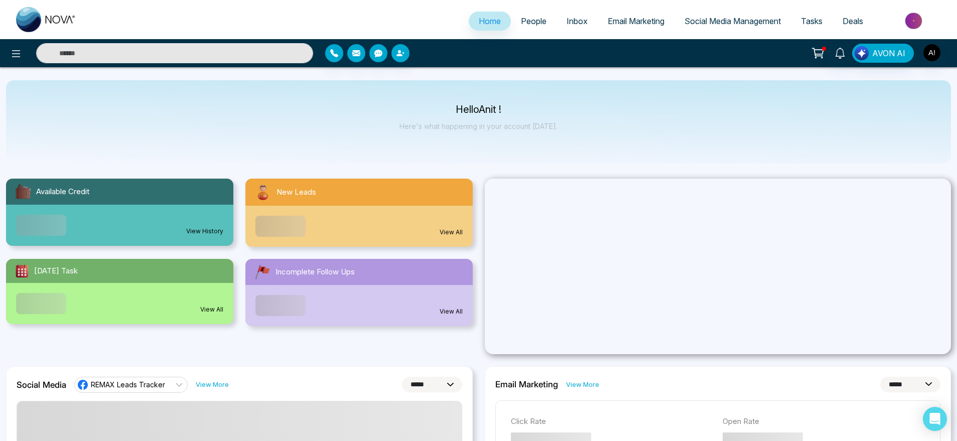
click at [719, 33] on ul "Home People Inbox Email Marketing Social Media Management Tasks Deals" at bounding box center [518, 22] width 864 height 28
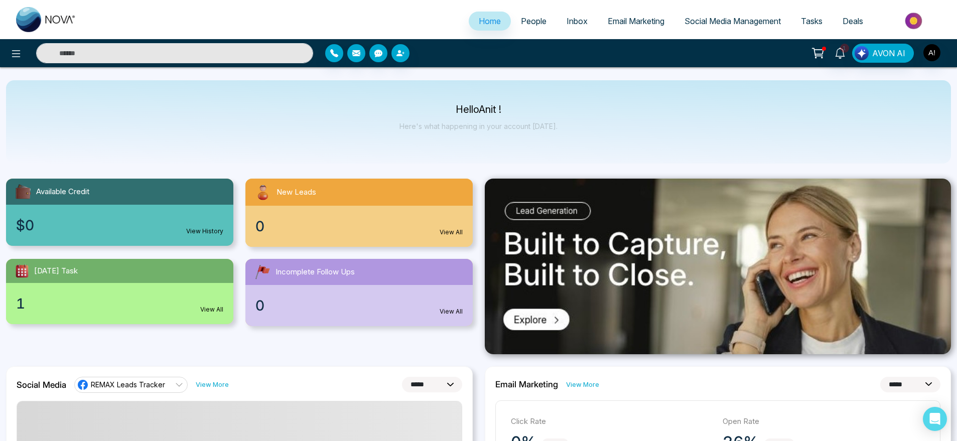
click at [727, 25] on span "Social Media Management" at bounding box center [732, 21] width 96 height 10
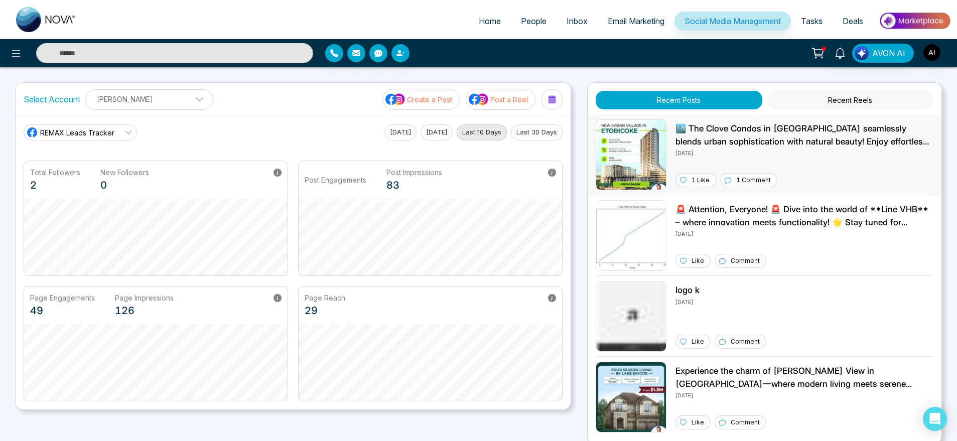
scroll to position [8, 0]
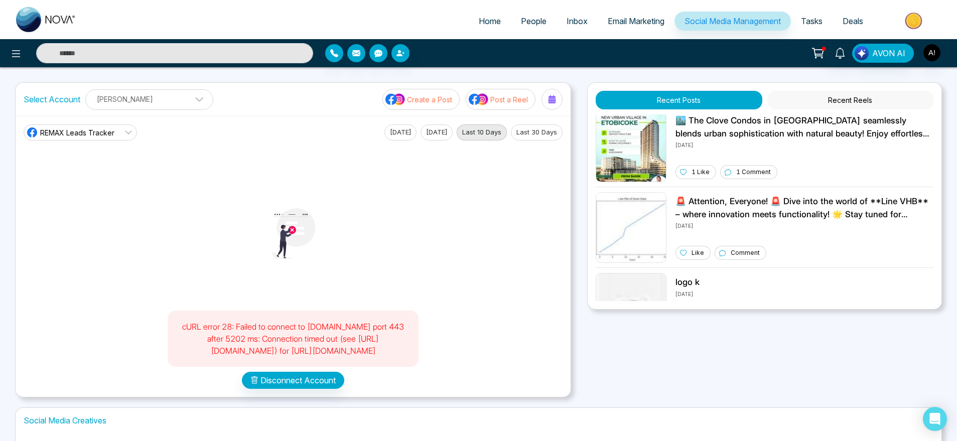
click at [84, 129] on span "REMAX Leads Tracker" at bounding box center [77, 132] width 74 height 11
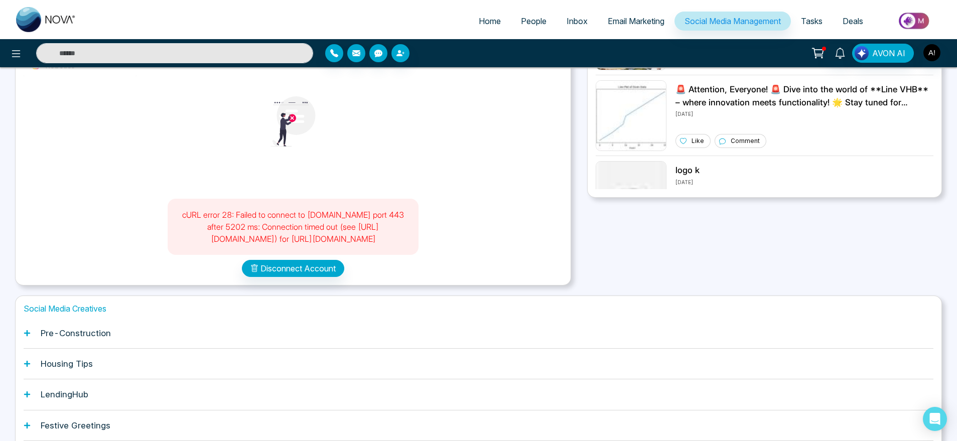
scroll to position [118, 0]
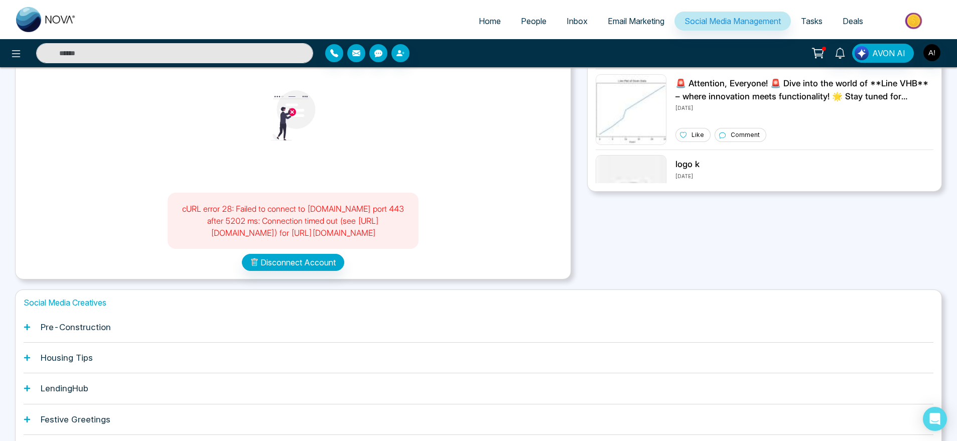
click at [546, 256] on div "cURL error 28: Failed to connect to graph.facebook.com port 443 after 5202 ms: …" at bounding box center [293, 147] width 539 height 248
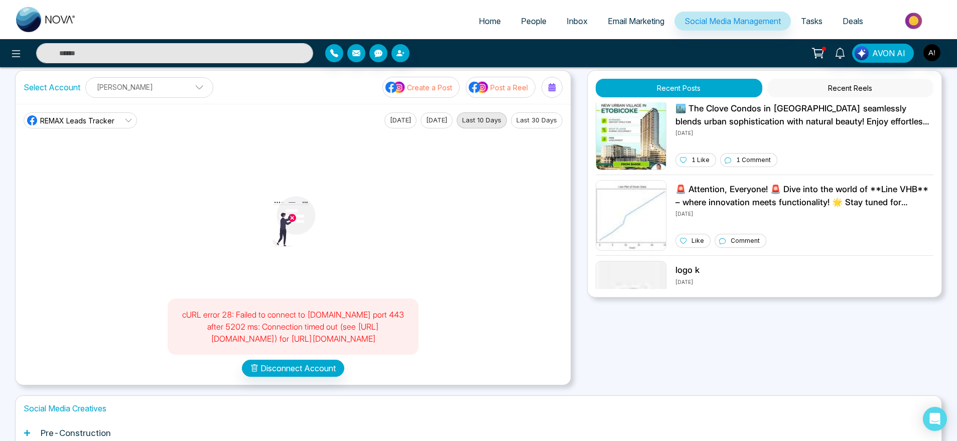
scroll to position [12, 0]
click at [110, 116] on span "REMAX Leads Tracker" at bounding box center [77, 121] width 74 height 11
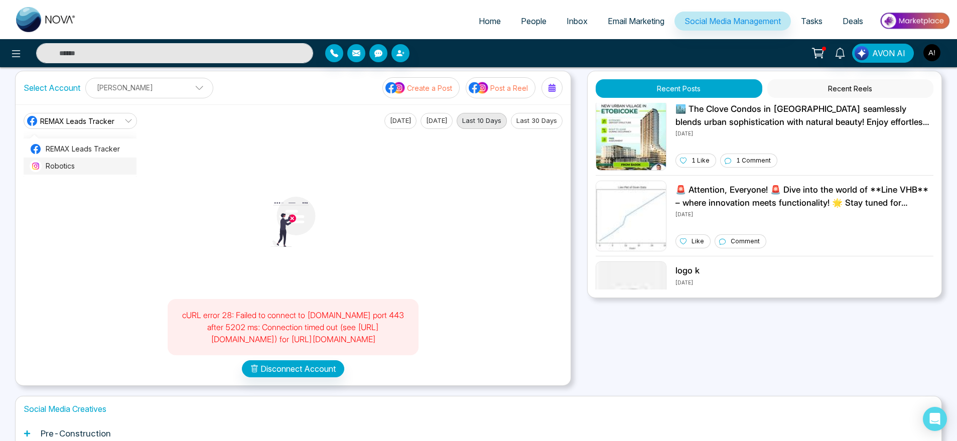
click at [111, 160] on li "Robotics" at bounding box center [80, 166] width 113 height 17
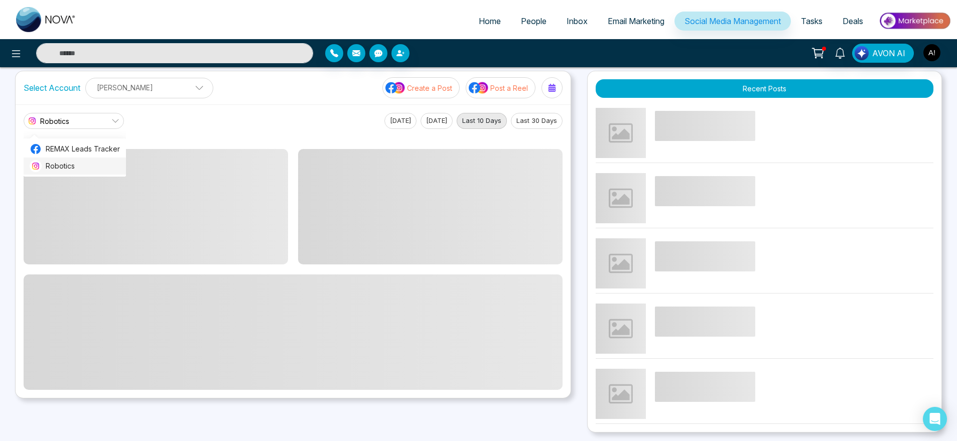
scroll to position [0, 0]
click at [97, 115] on link "Robotics" at bounding box center [74, 121] width 100 height 16
click at [103, 143] on span "REMAX Leads Tracker" at bounding box center [83, 148] width 74 height 11
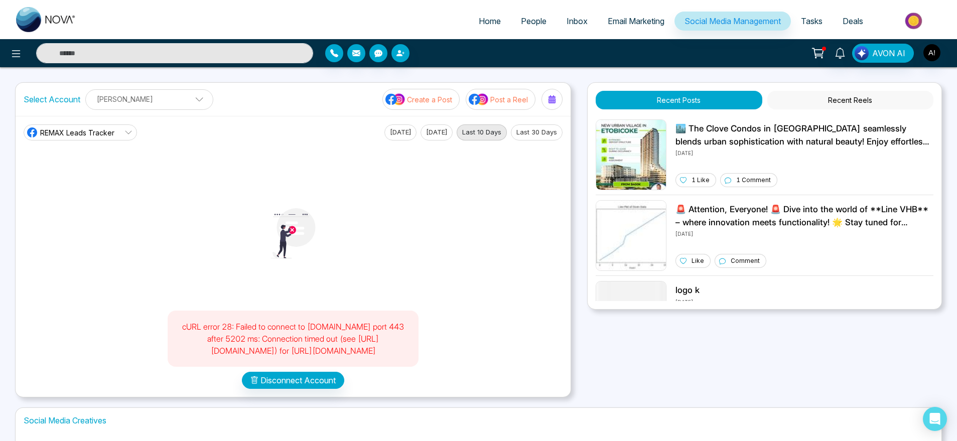
click at [500, 13] on link "Home" at bounding box center [490, 21] width 42 height 19
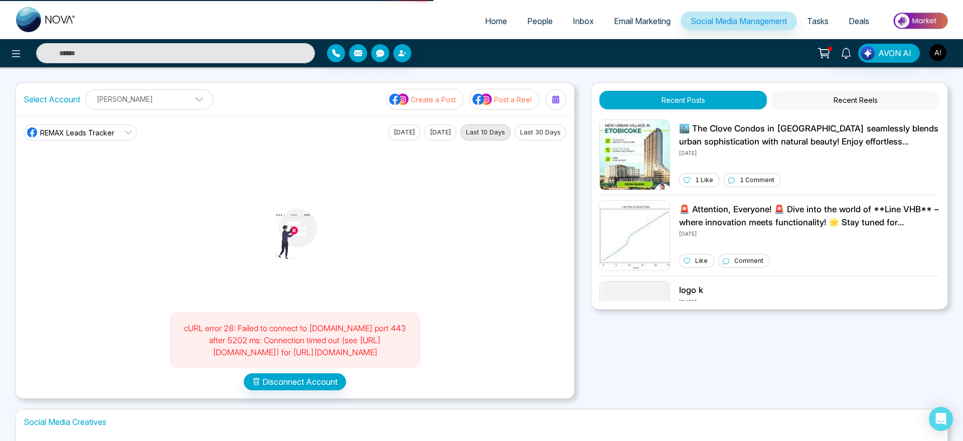
select select "*"
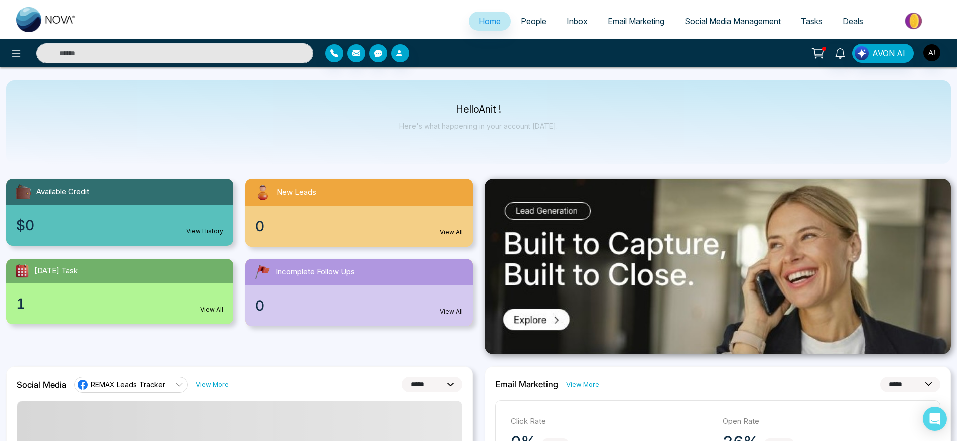
click at [734, 14] on link "Social Media Management" at bounding box center [732, 21] width 116 height 19
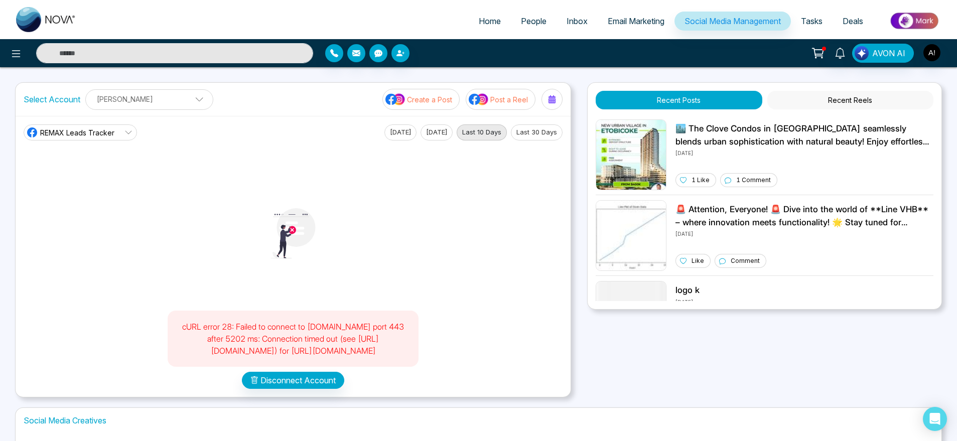
click at [71, 126] on div "REMAX Leads Tracker" at bounding box center [70, 132] width 88 height 12
click at [85, 177] on span "Robotics" at bounding box center [88, 177] width 85 height 11
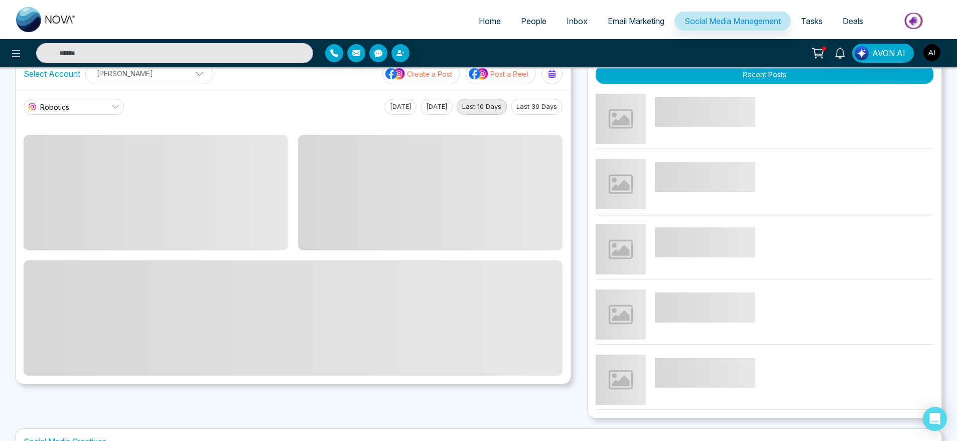
scroll to position [29, 0]
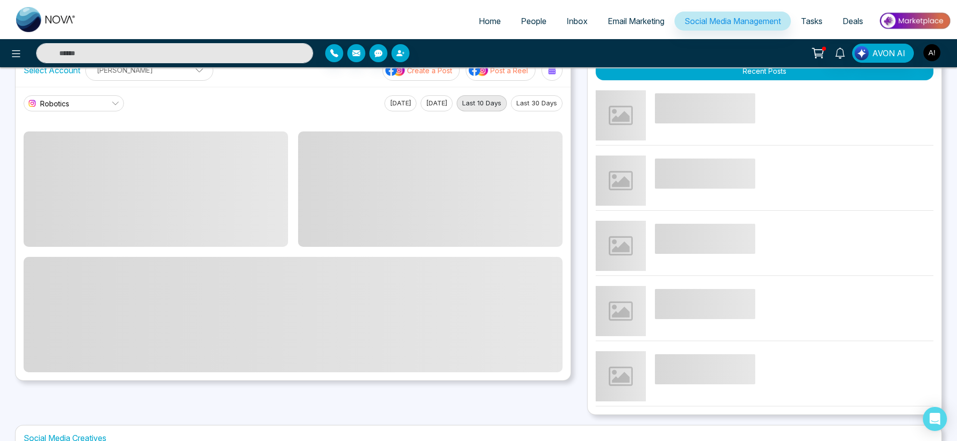
click at [66, 97] on div "Robotics" at bounding box center [47, 103] width 43 height 12
click at [102, 124] on li "REMAX Leads Tracker" at bounding box center [75, 131] width 102 height 17
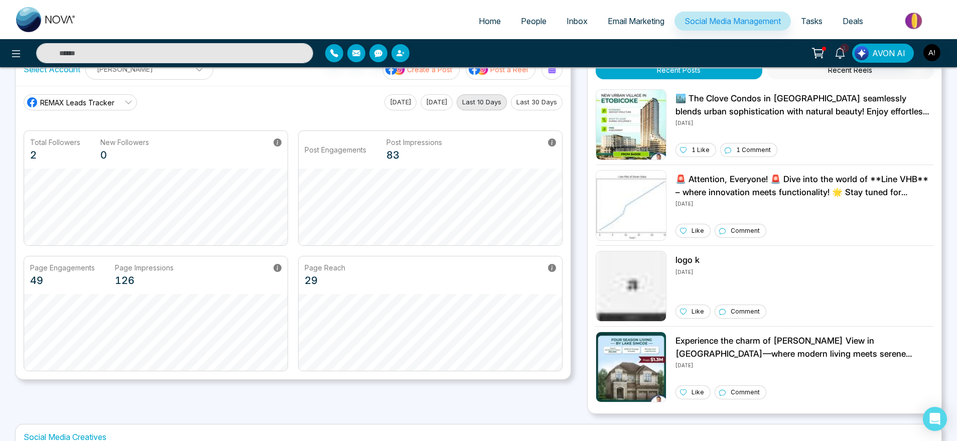
scroll to position [0, 0]
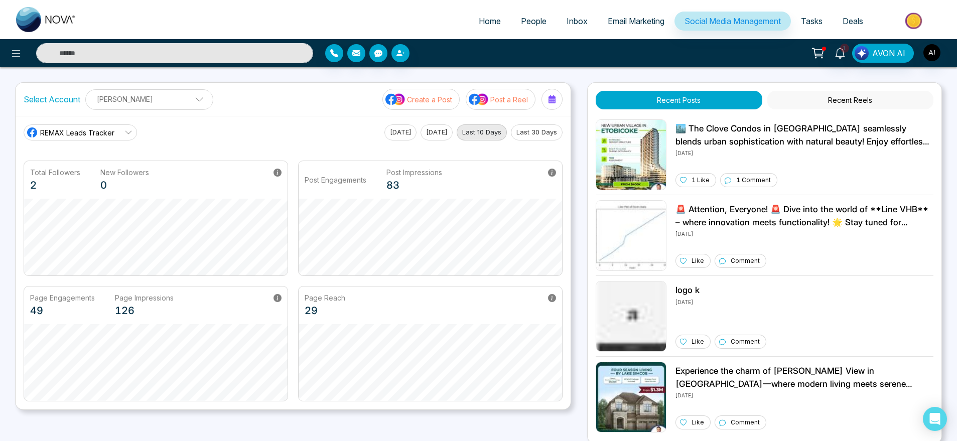
click at [115, 102] on p "[PERSON_NAME]" at bounding box center [149, 99] width 115 height 17
click at [70, 129] on span "REMAX Leads Tracker" at bounding box center [77, 132] width 74 height 11
click at [85, 176] on span "Robotics" at bounding box center [88, 177] width 85 height 11
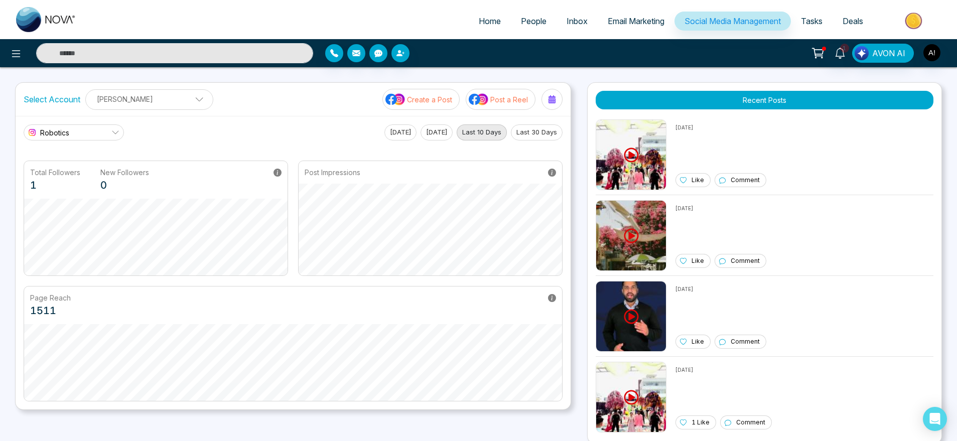
click at [85, 135] on link "Robotics" at bounding box center [74, 132] width 100 height 16
click at [112, 162] on span "REMAX Leads Tracker" at bounding box center [83, 160] width 74 height 11
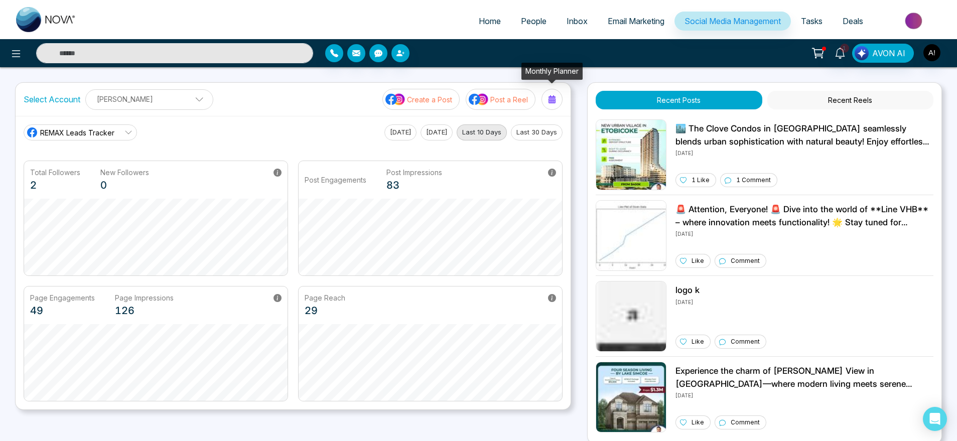
click at [549, 103] on icon at bounding box center [551, 99] width 7 height 8
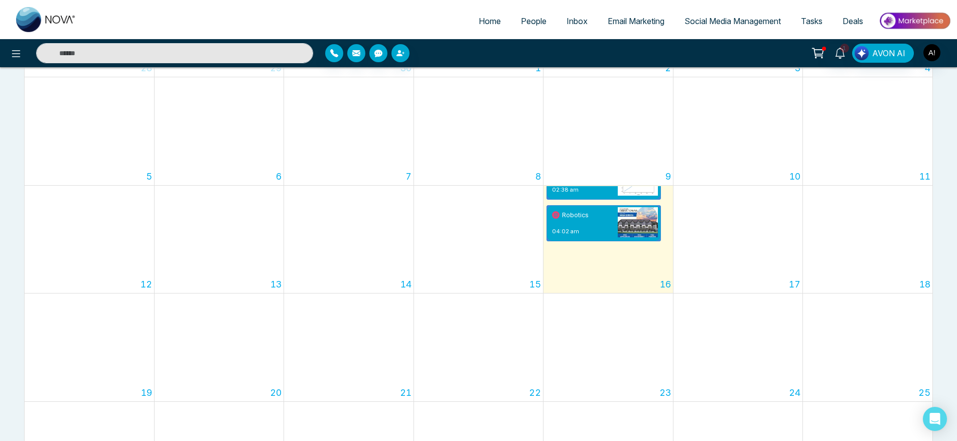
scroll to position [118, 0]
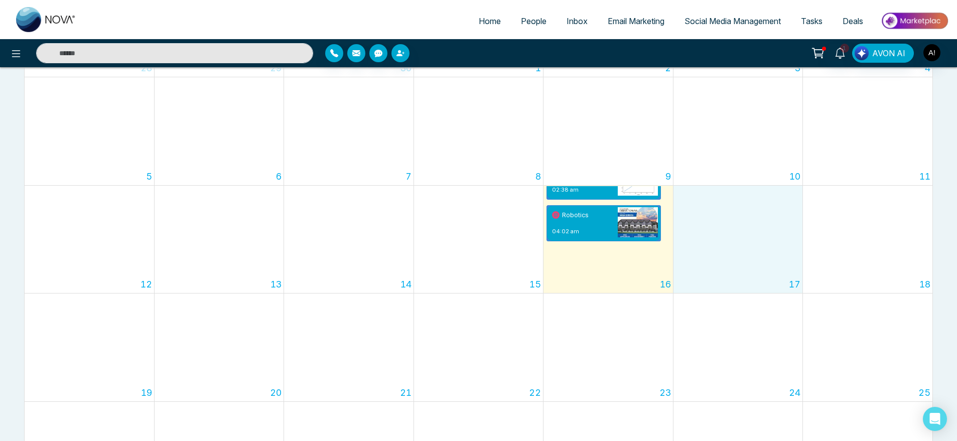
click at [717, 218] on div "17" at bounding box center [737, 240] width 129 height 108
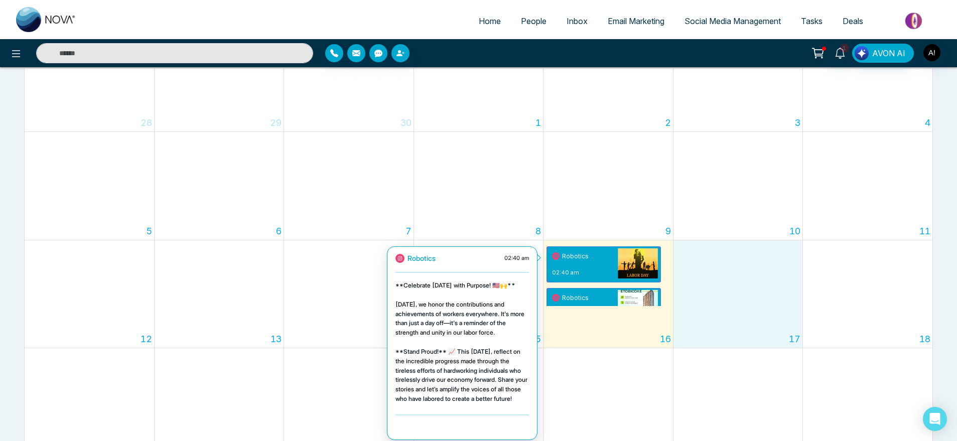
scroll to position [138, 0]
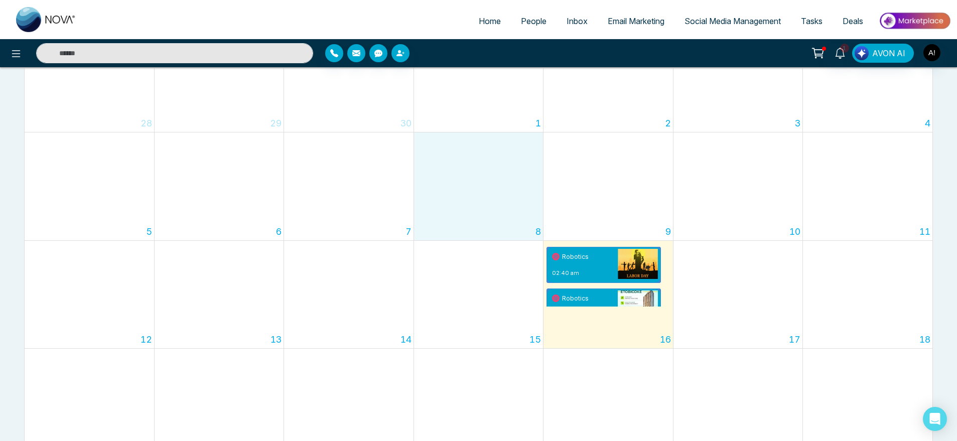
click at [471, 161] on div "8" at bounding box center [478, 186] width 129 height 108
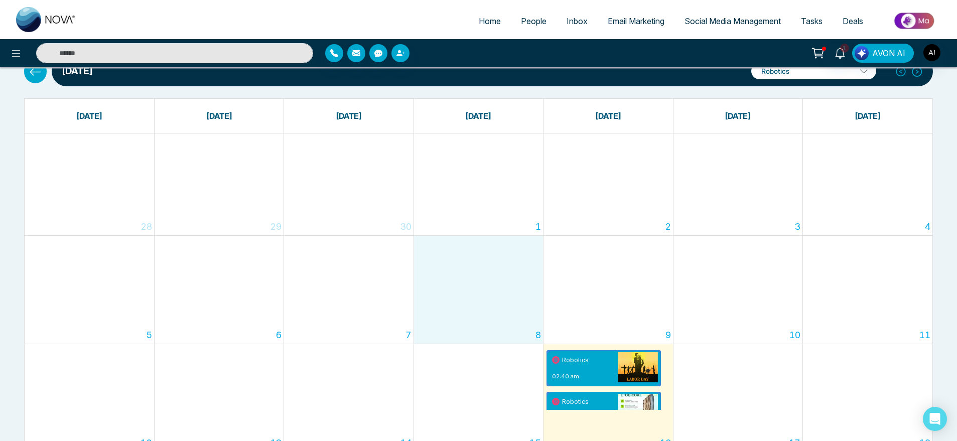
scroll to position [0, 0]
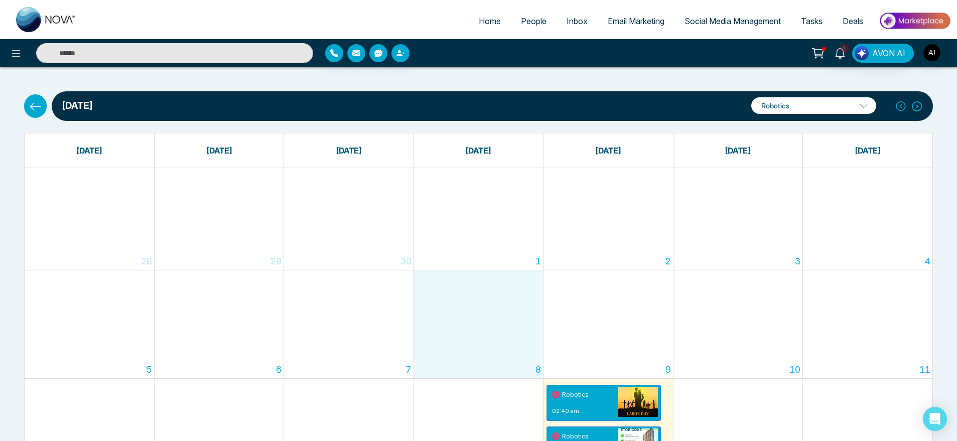
click at [38, 108] on icon at bounding box center [35, 106] width 13 height 13
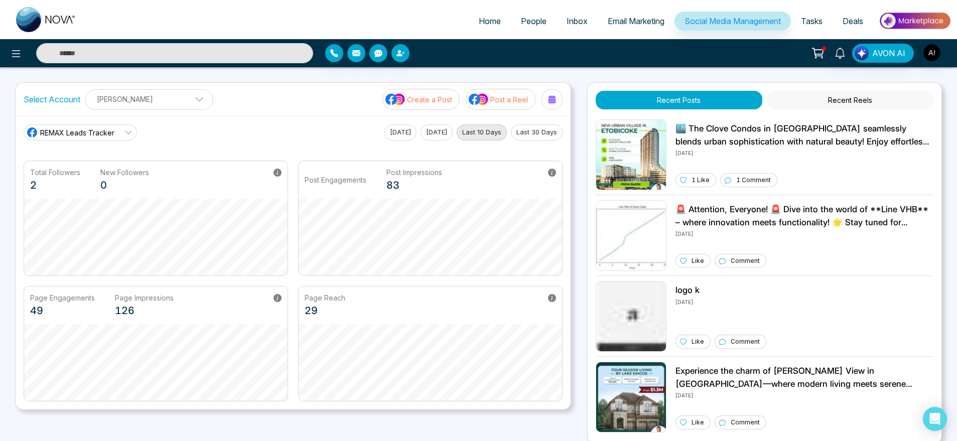
click at [122, 136] on link "REMAX Leads Tracker" at bounding box center [80, 132] width 113 height 16
click at [258, 139] on div "REMAX Leads Tracker REMAX Leads Tracker Robotics Today Yesterday Last 10 Days L…" at bounding box center [293, 132] width 539 height 16
